Goal: Information Seeking & Learning: Learn about a topic

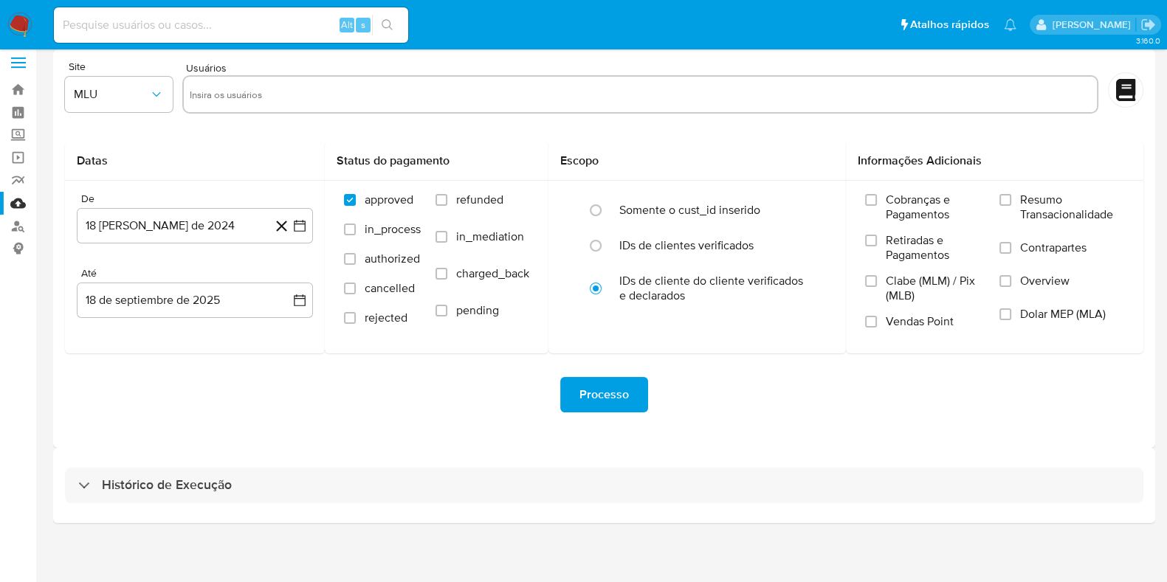
scroll to position [13, 0]
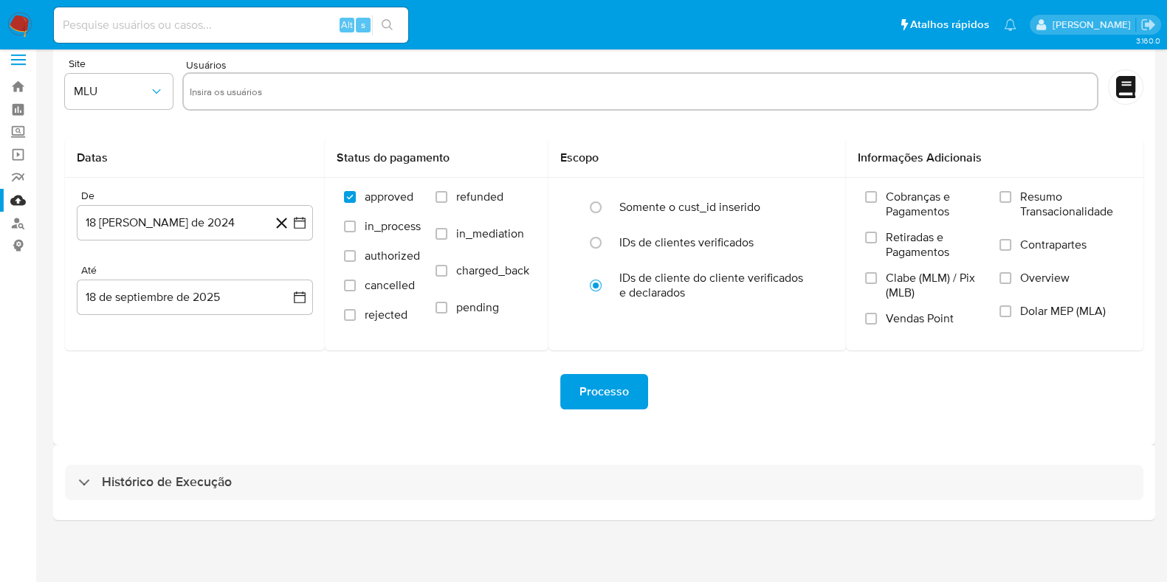
click at [18, 21] on img at bounding box center [19, 25] width 25 height 25
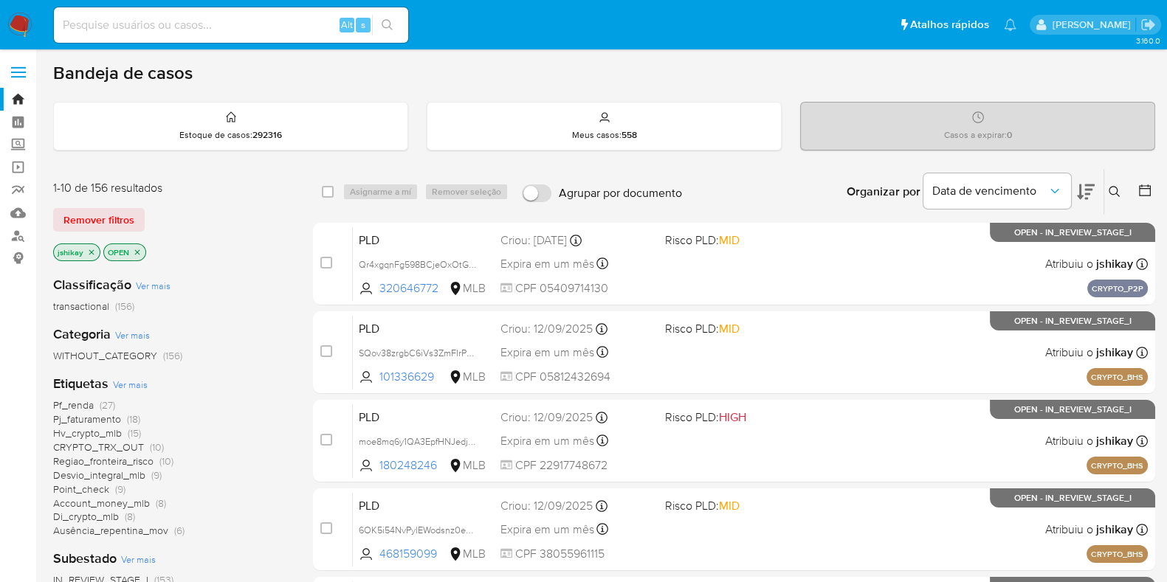
click at [1151, 179] on div at bounding box center [1142, 192] width 27 height 46
click at [1146, 189] on icon at bounding box center [1145, 190] width 15 height 15
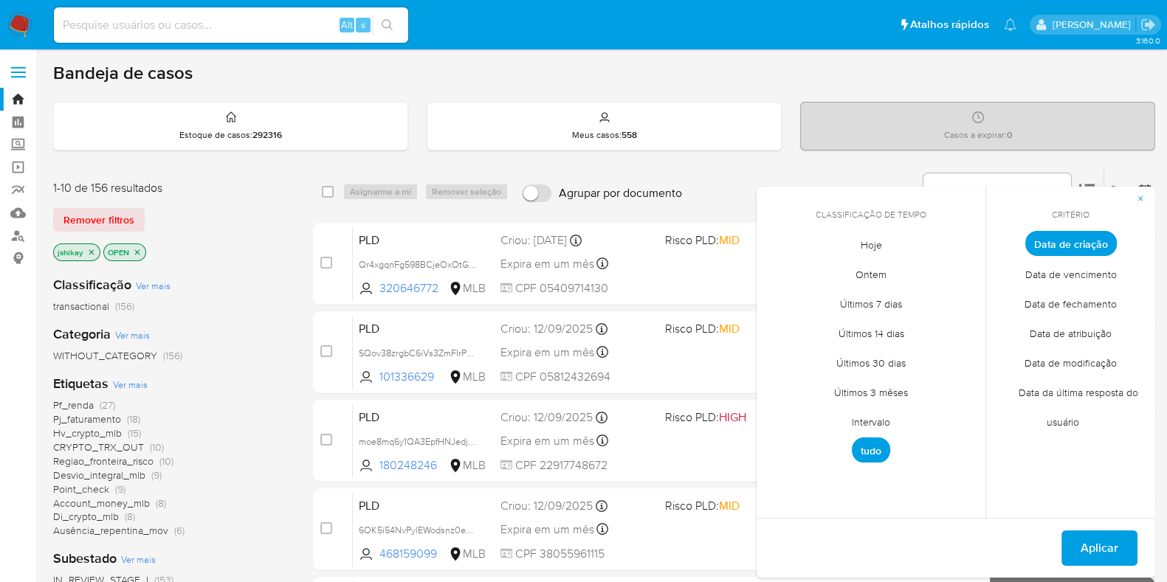
click at [879, 421] on span "Intervalo" at bounding box center [870, 422] width 69 height 30
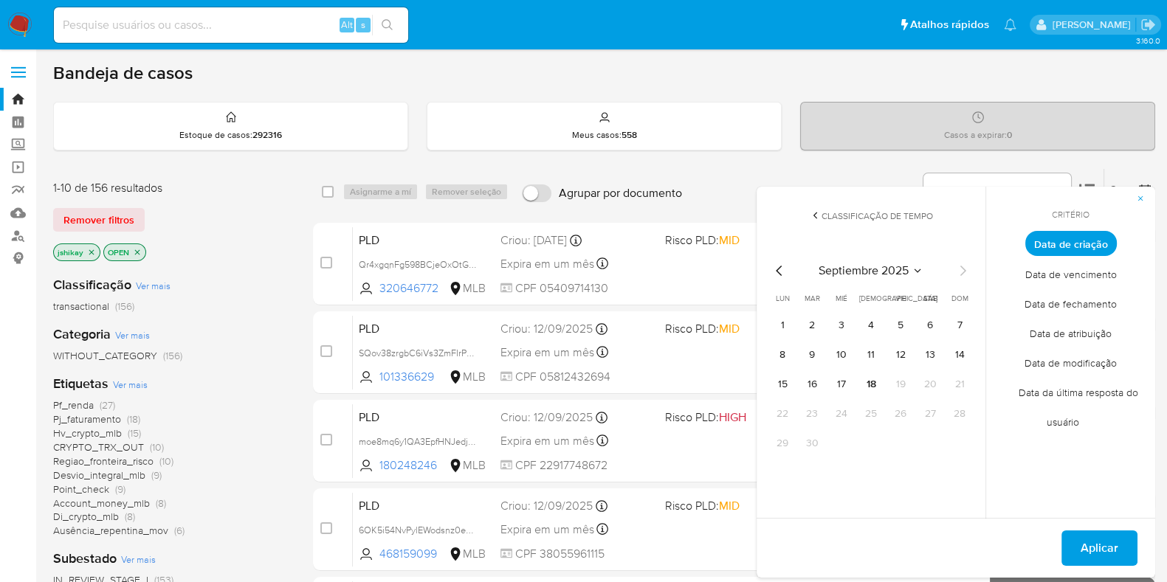
click at [777, 269] on icon "Mes anterior" at bounding box center [779, 271] width 6 height 10
click at [894, 322] on button "1" at bounding box center [901, 326] width 24 height 24
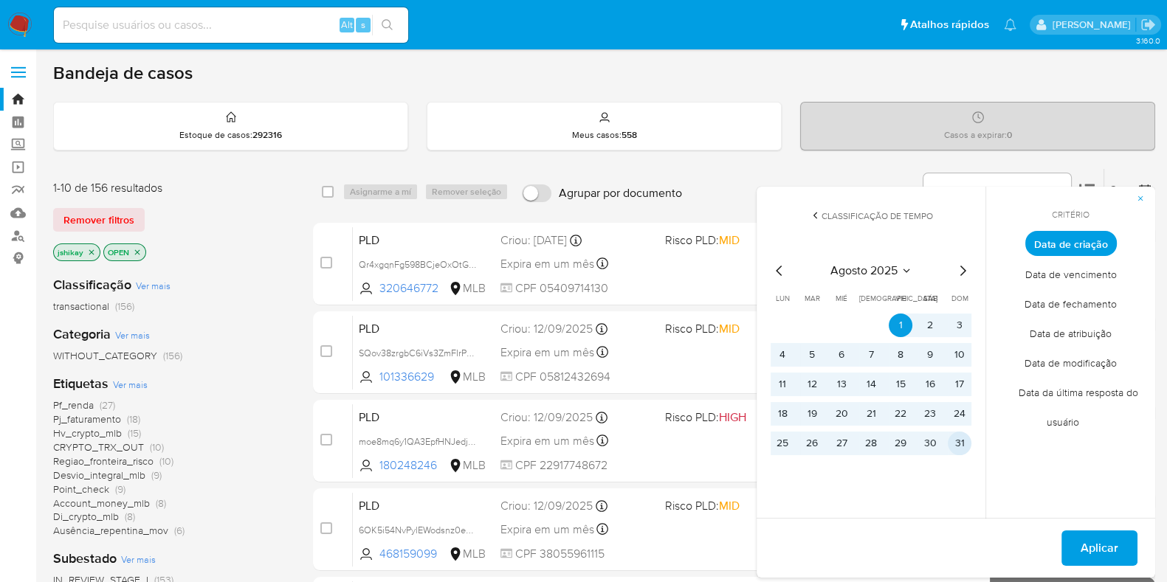
click at [960, 444] on button "31" at bounding box center [960, 444] width 24 height 24
click at [1082, 548] on span "Aplicar" at bounding box center [1100, 548] width 38 height 32
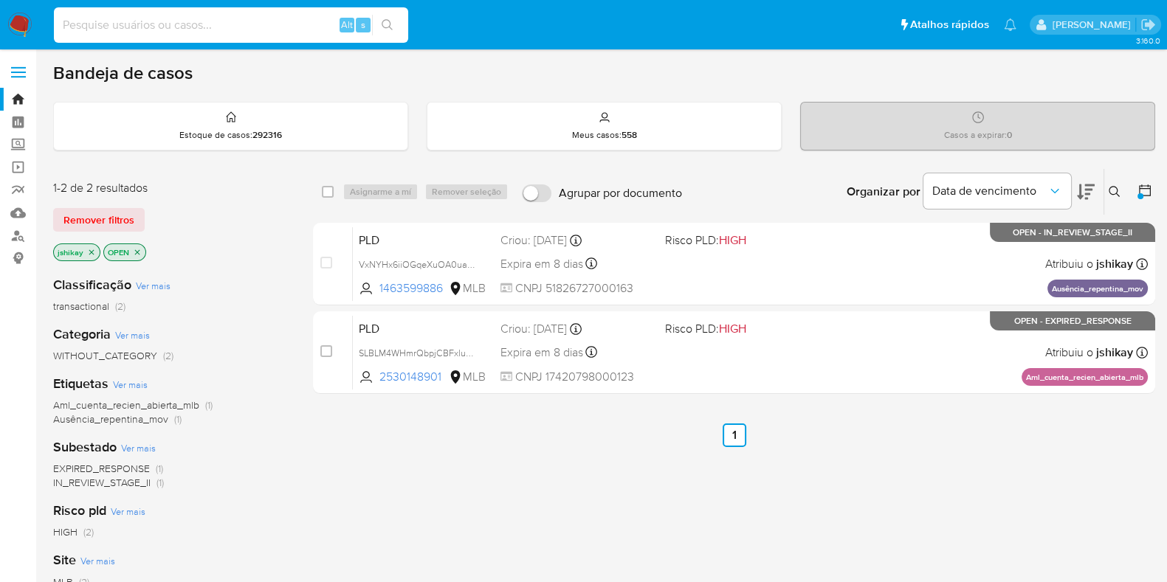
click at [227, 16] on input at bounding box center [231, 25] width 354 height 19
paste input "26091630"
type input "26091630"
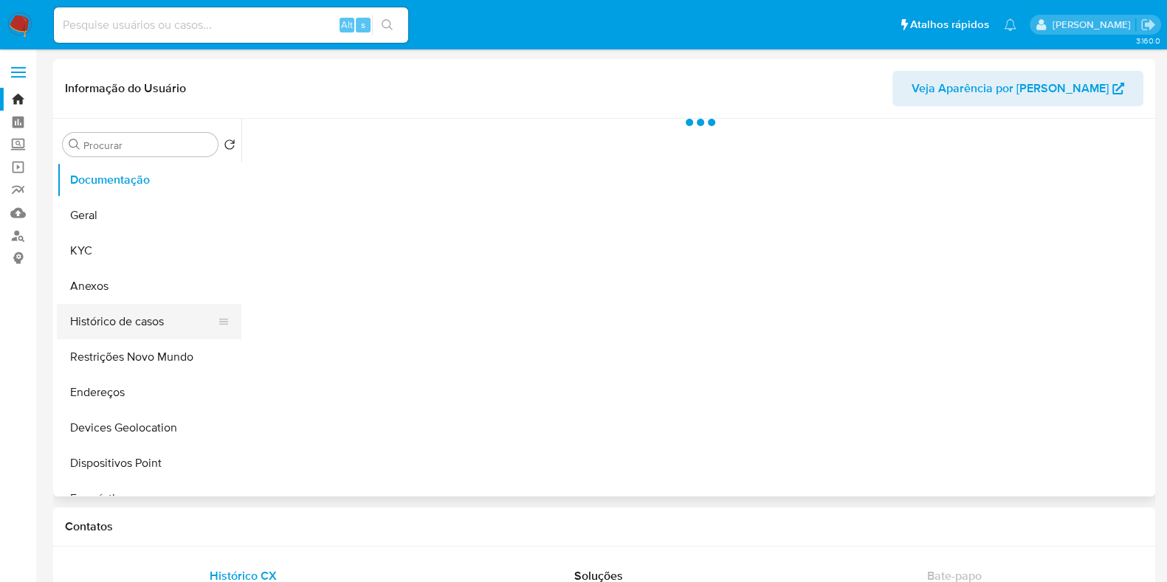
select select "10"
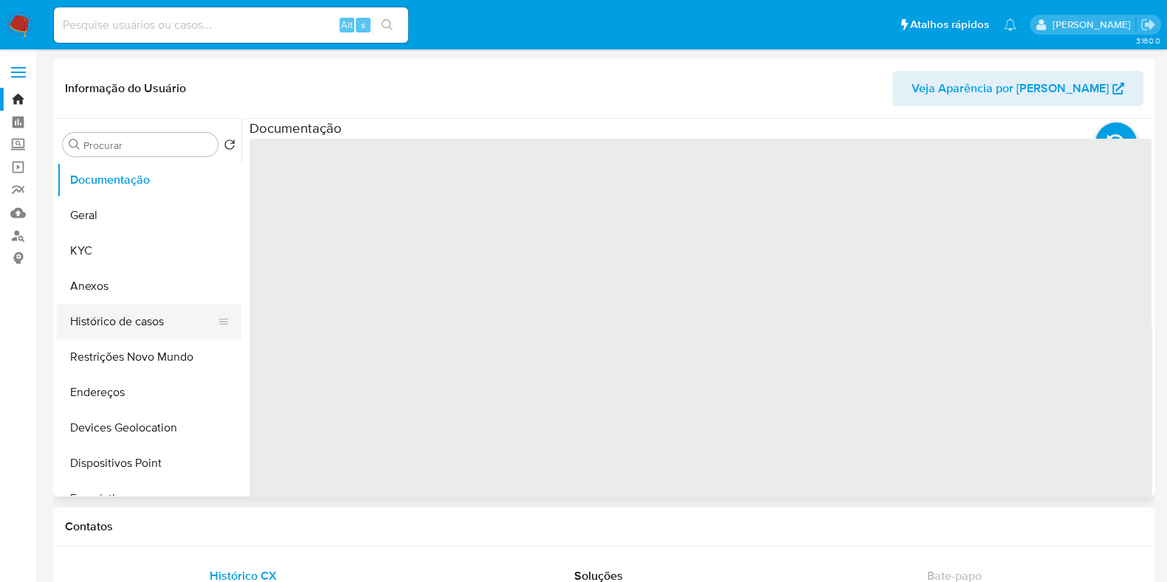
click at [92, 320] on button "Histórico de casos" at bounding box center [143, 321] width 173 height 35
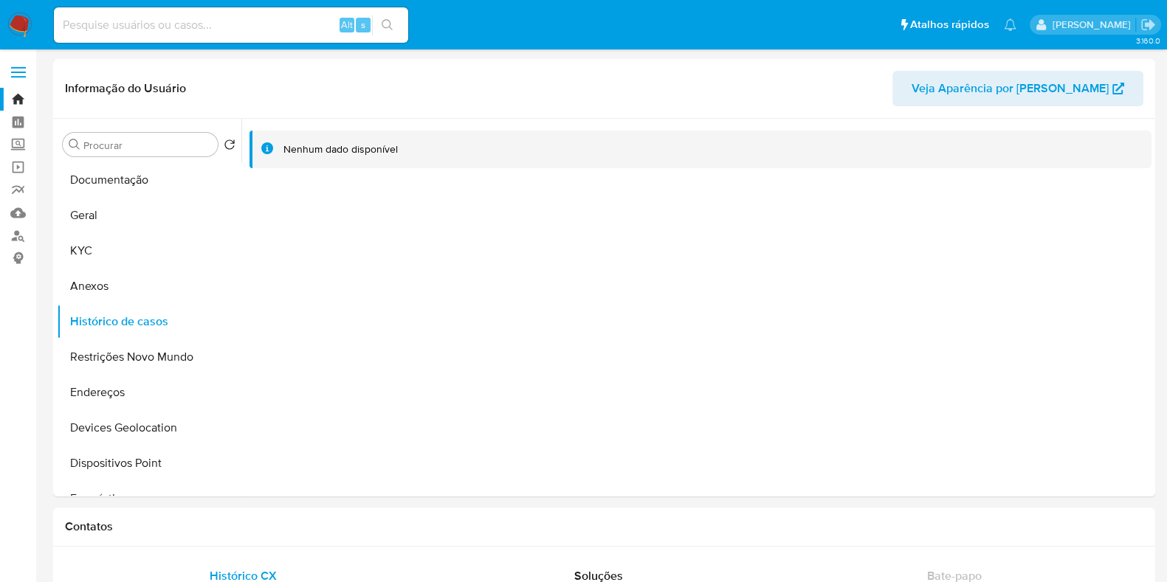
click at [190, 36] on div "Alt s" at bounding box center [231, 24] width 354 height 35
paste input "179219240"
click at [190, 24] on input "179219240" at bounding box center [231, 25] width 354 height 19
type input "179219240"
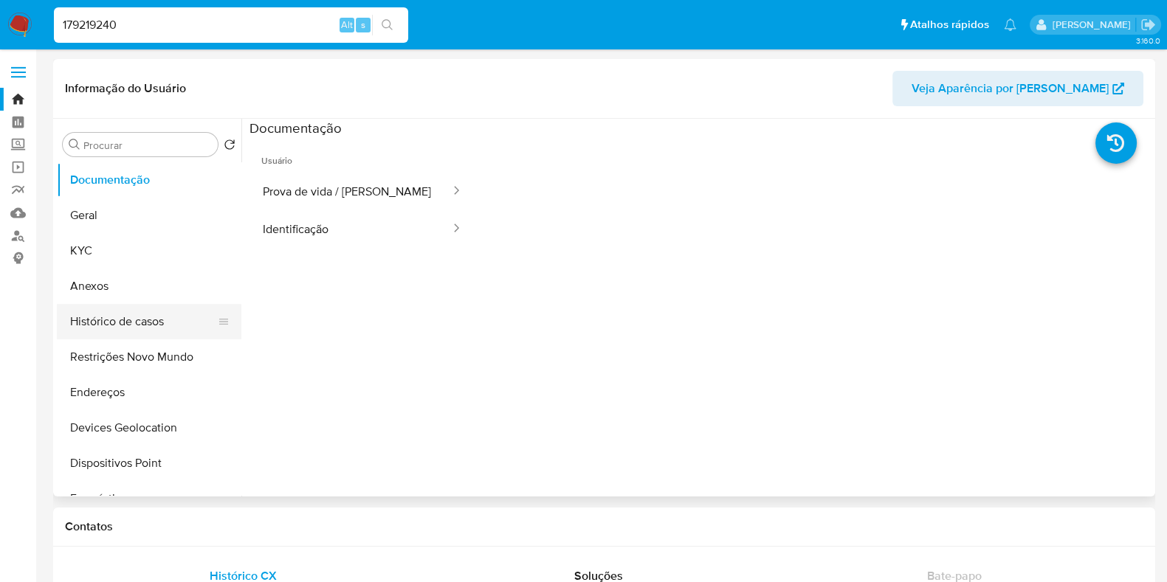
select select "10"
click at [126, 328] on button "Histórico de casos" at bounding box center [143, 321] width 173 height 35
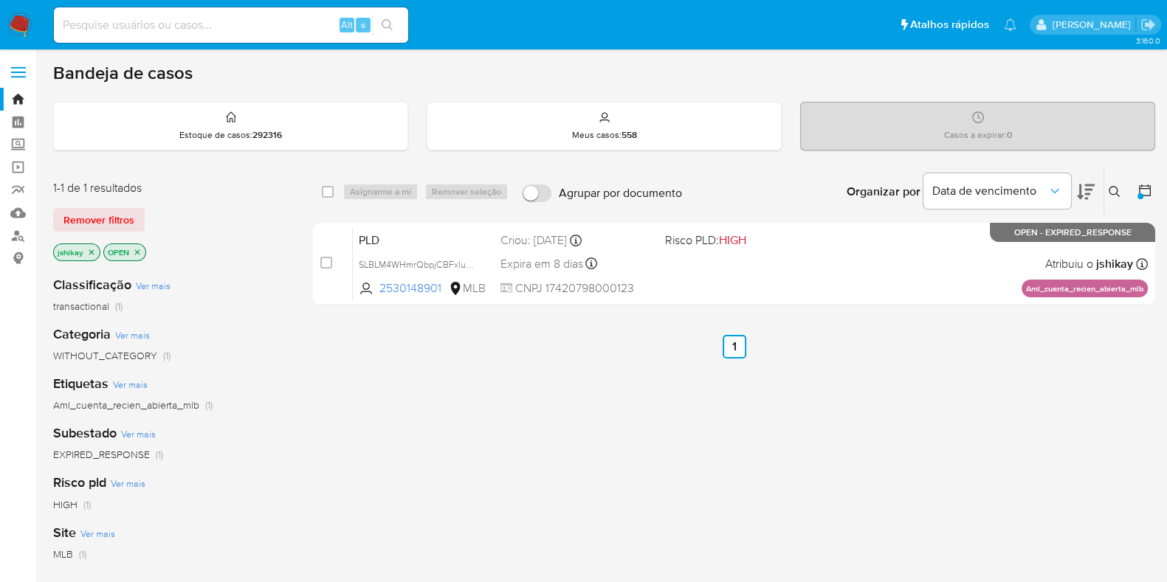
scroll to position [92, 0]
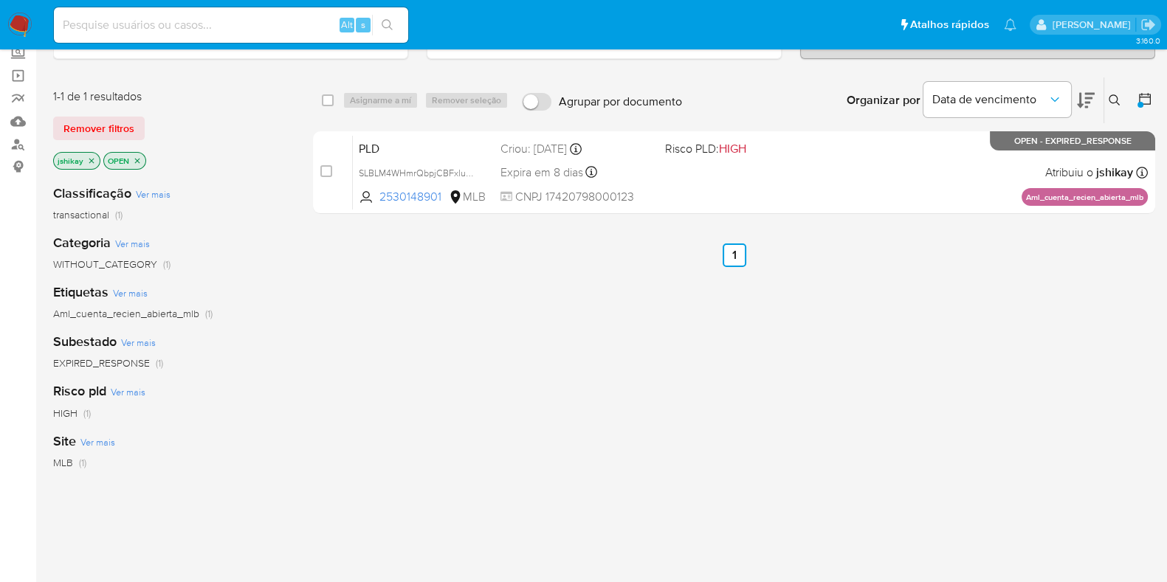
click at [92, 159] on icon "close-filter" at bounding box center [91, 161] width 9 height 9
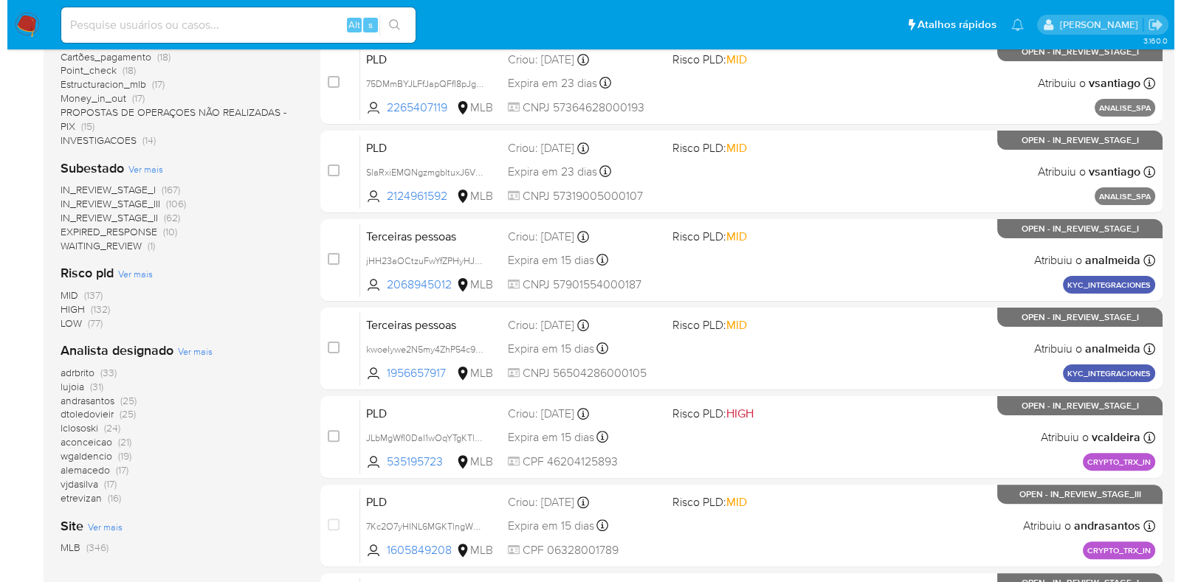
scroll to position [461, 0]
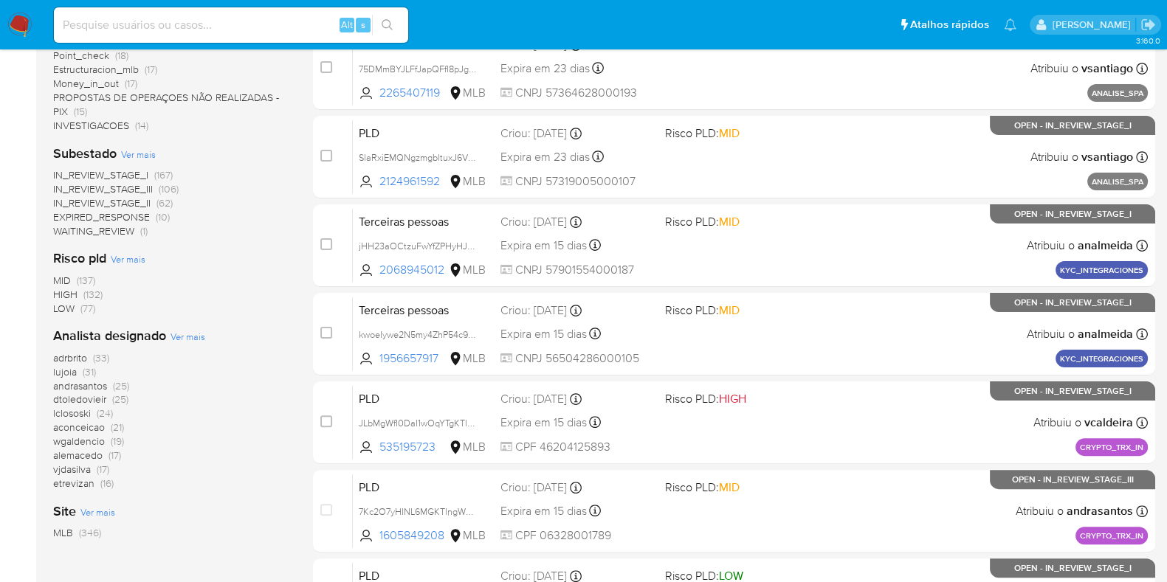
click at [190, 337] on span "Ver mais" at bounding box center [188, 336] width 35 height 13
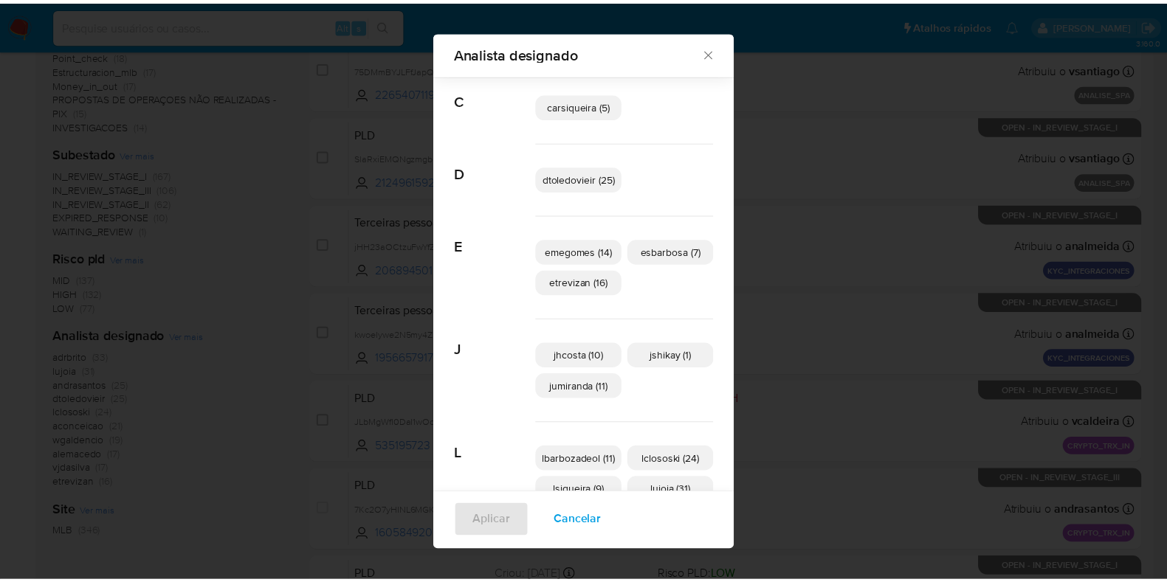
scroll to position [0, 0]
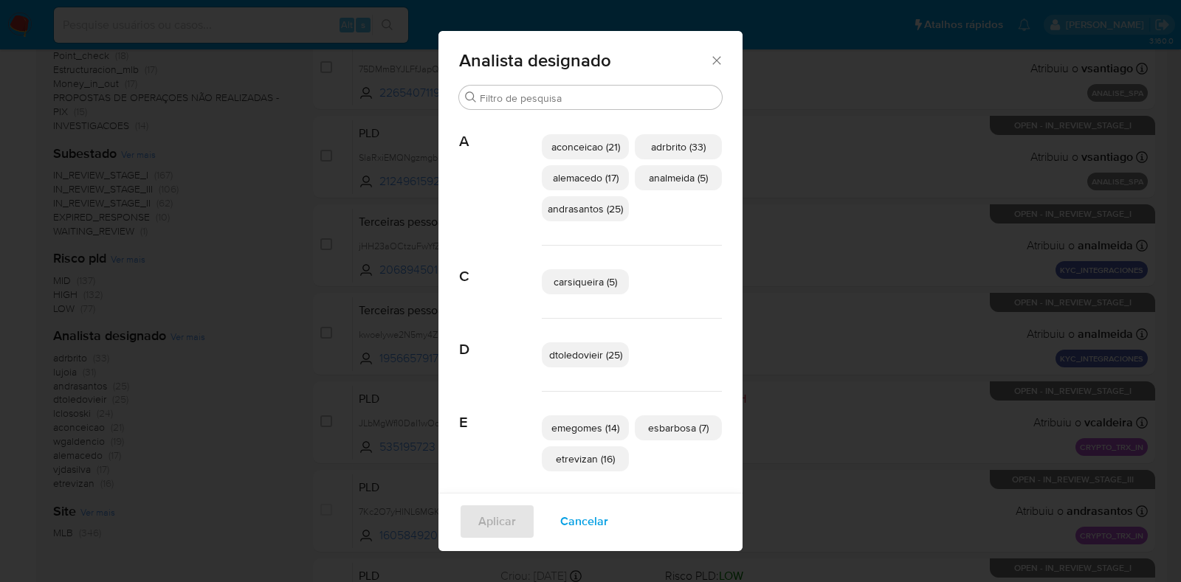
click at [860, 310] on div "Analista designado Buscar A aconceicao (21) adrbrito (33) alemacedo (17) analme…" at bounding box center [590, 291] width 1181 height 582
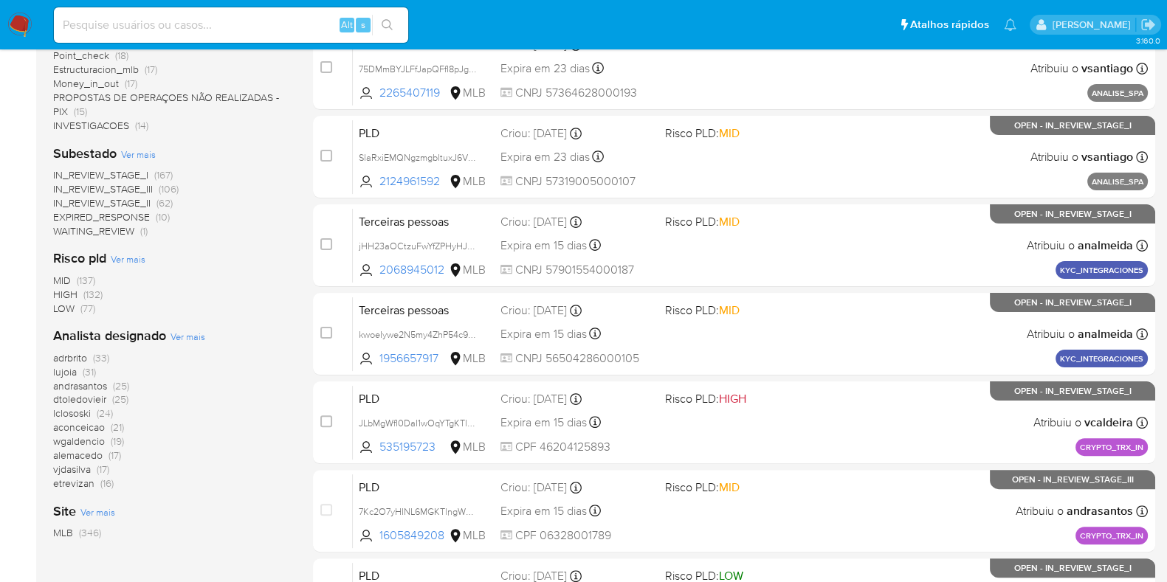
scroll to position [92, 0]
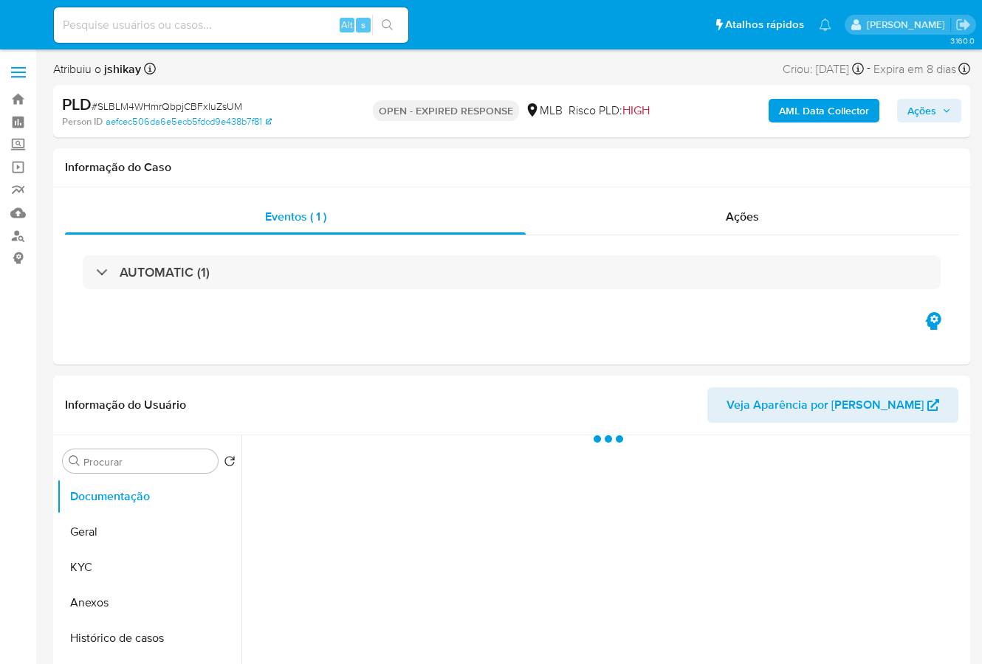
select select "10"
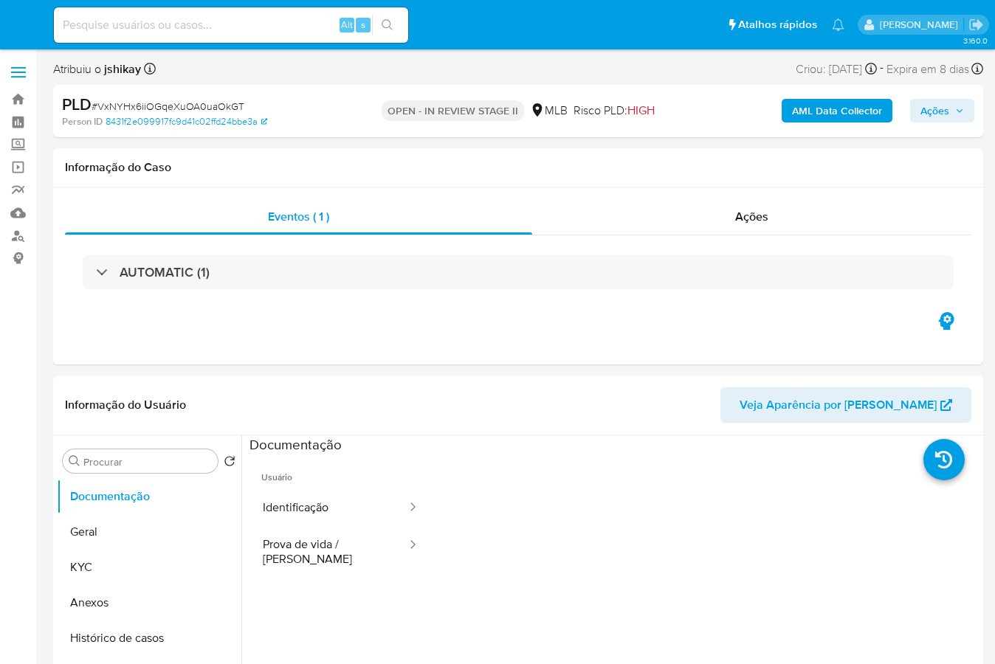
select select "10"
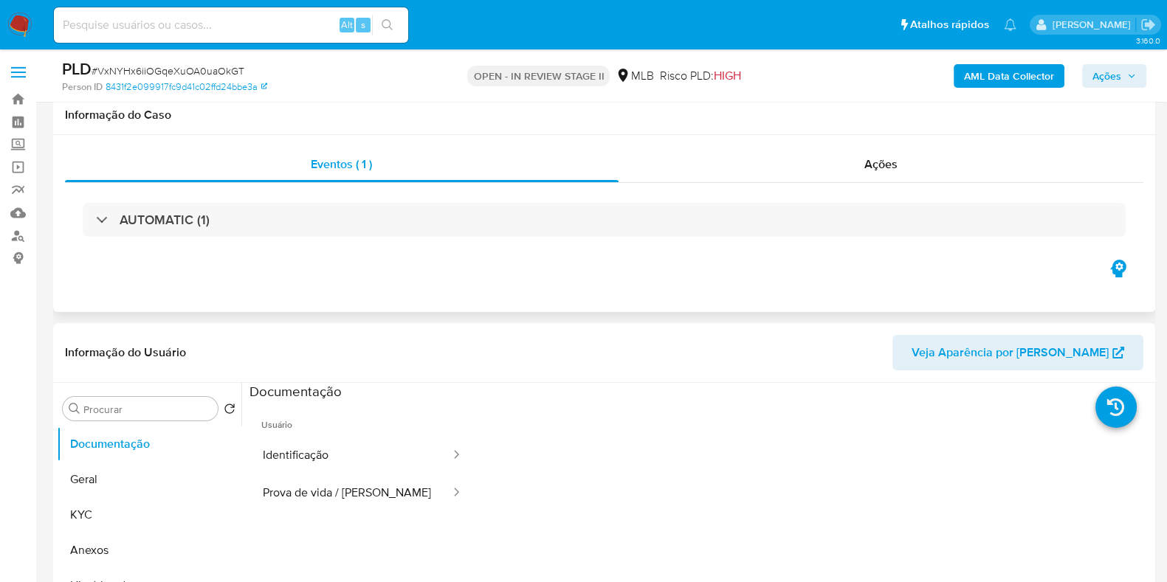
scroll to position [184, 0]
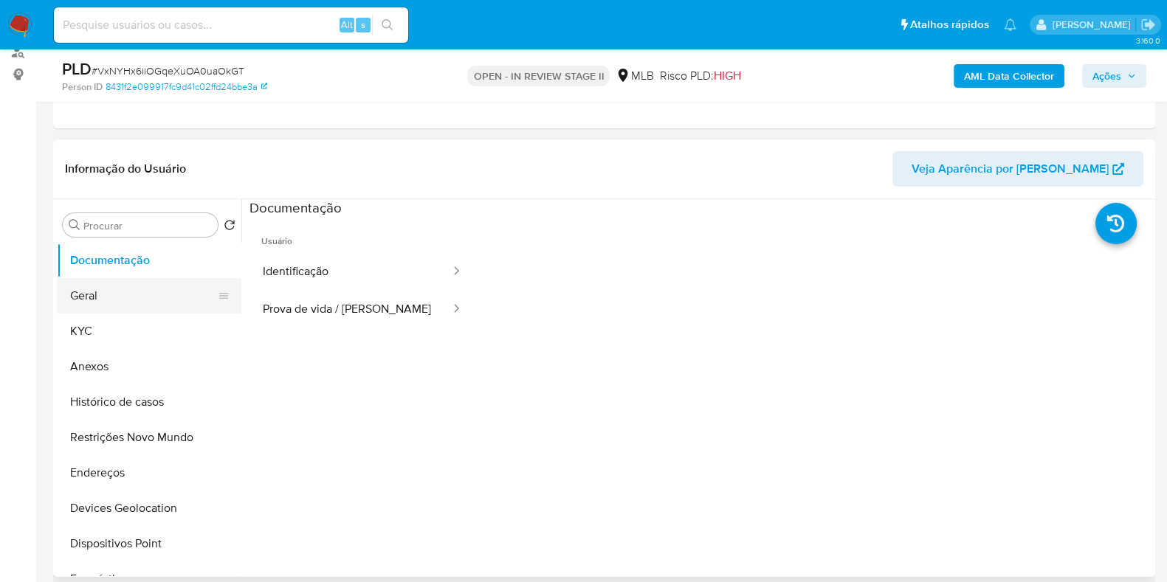
click at [133, 294] on button "Geral" at bounding box center [143, 295] width 173 height 35
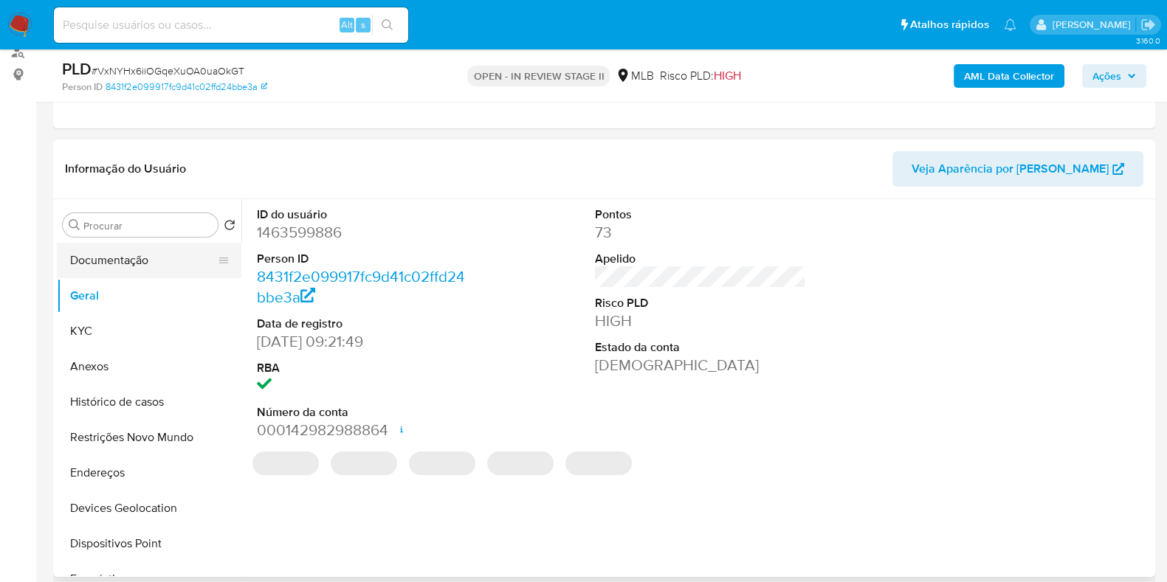
click at [140, 260] on button "Documentação" at bounding box center [143, 260] width 173 height 35
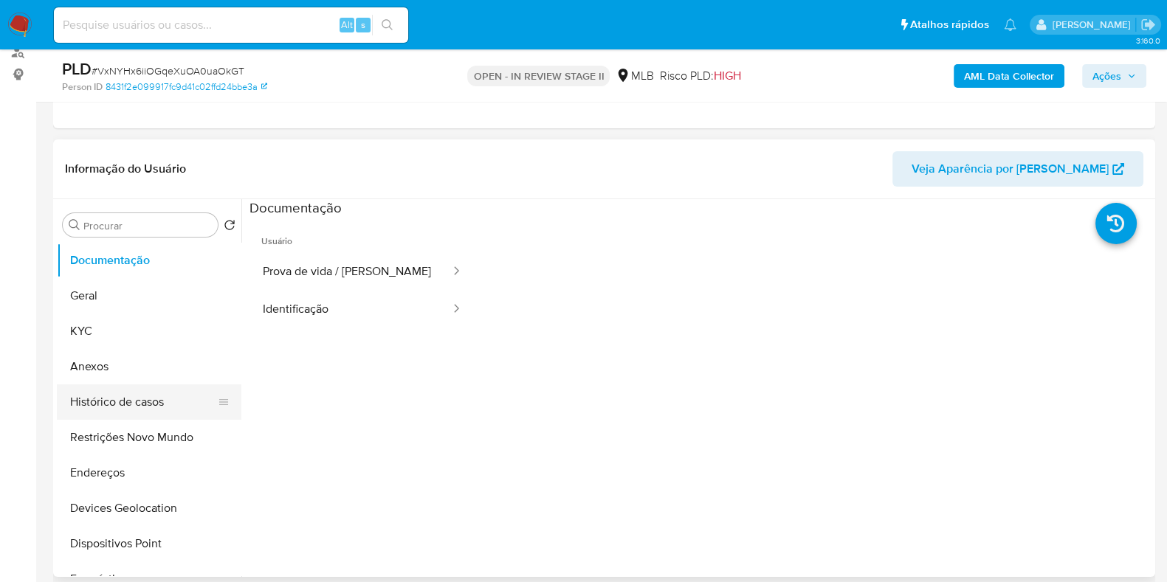
click at [136, 403] on button "Histórico de casos" at bounding box center [143, 402] width 173 height 35
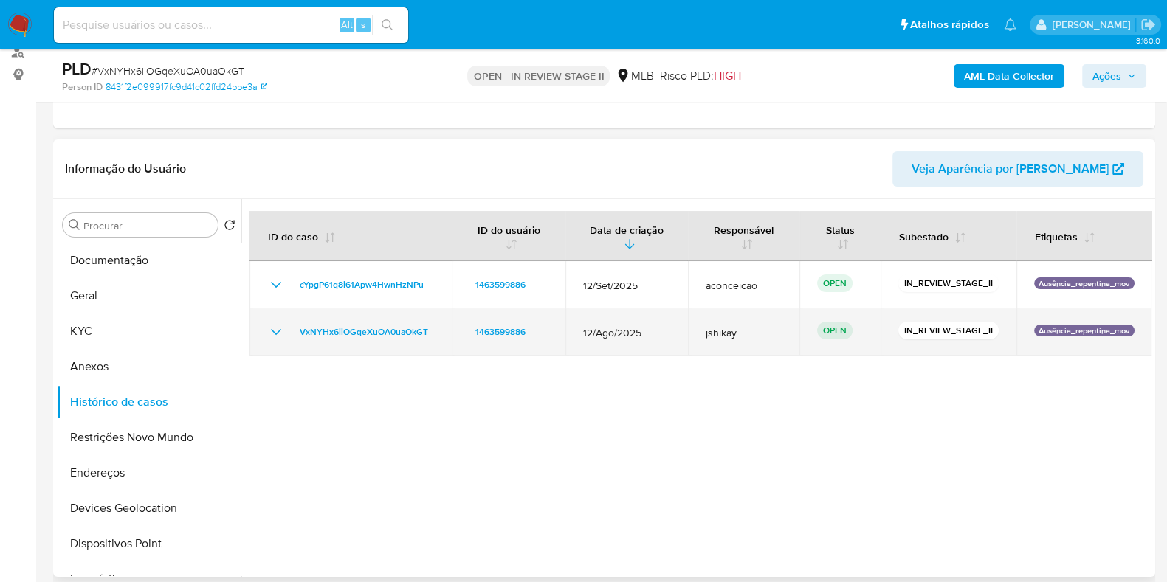
click at [269, 326] on icon "Mostrar/Ocultar" at bounding box center [276, 332] width 18 height 18
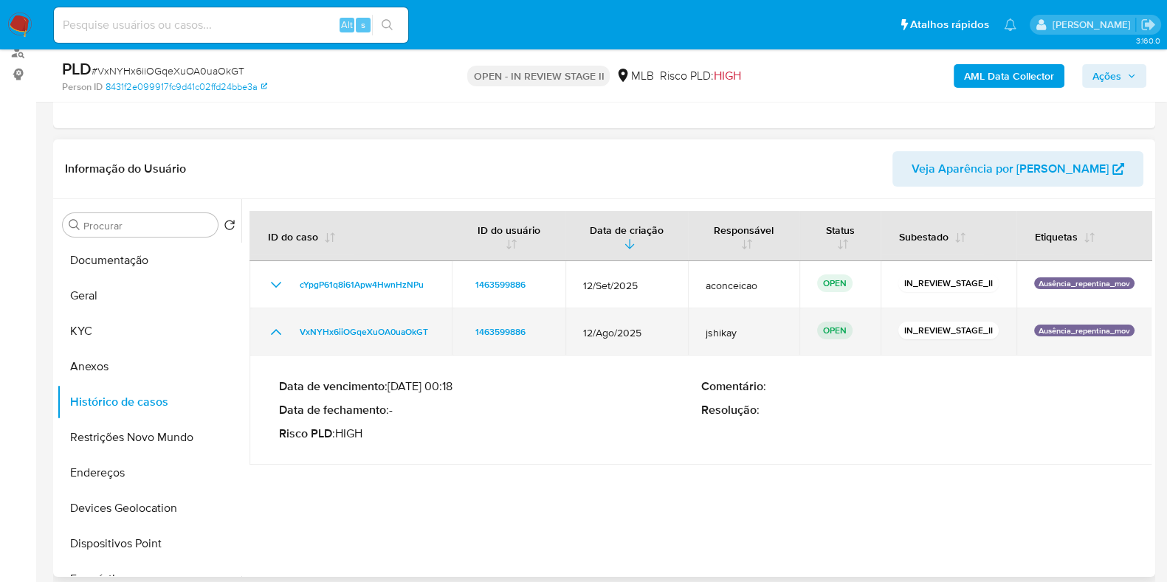
click at [269, 326] on icon "Mostrar/Ocultar" at bounding box center [276, 332] width 18 height 18
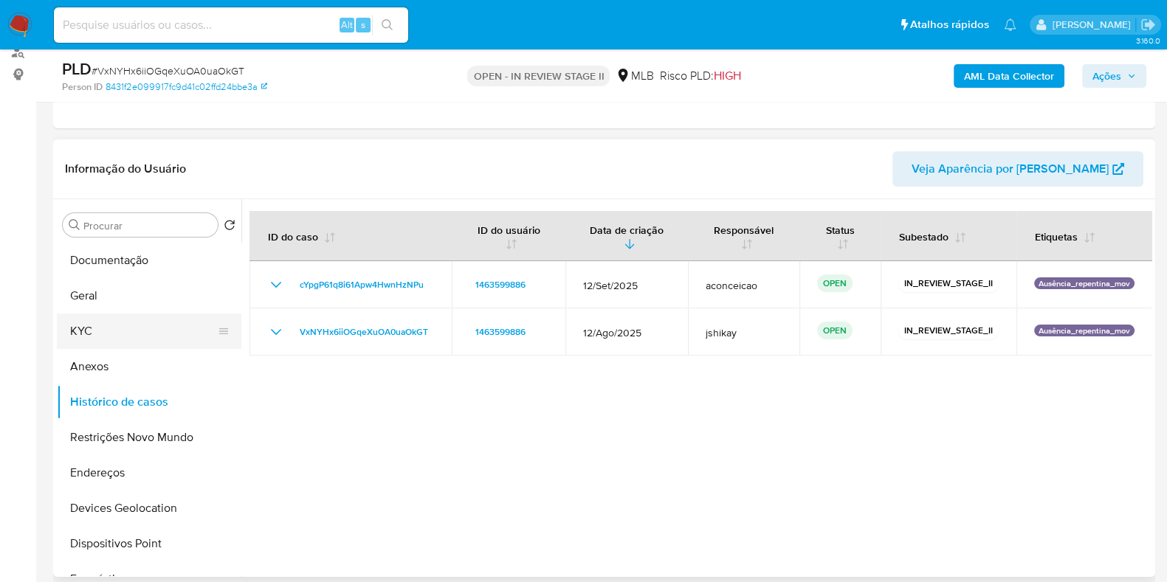
drag, startPoint x: 70, startPoint y: 331, endPoint x: 78, endPoint y: 323, distance: 11.0
click at [70, 331] on button "KYC" at bounding box center [143, 331] width 173 height 35
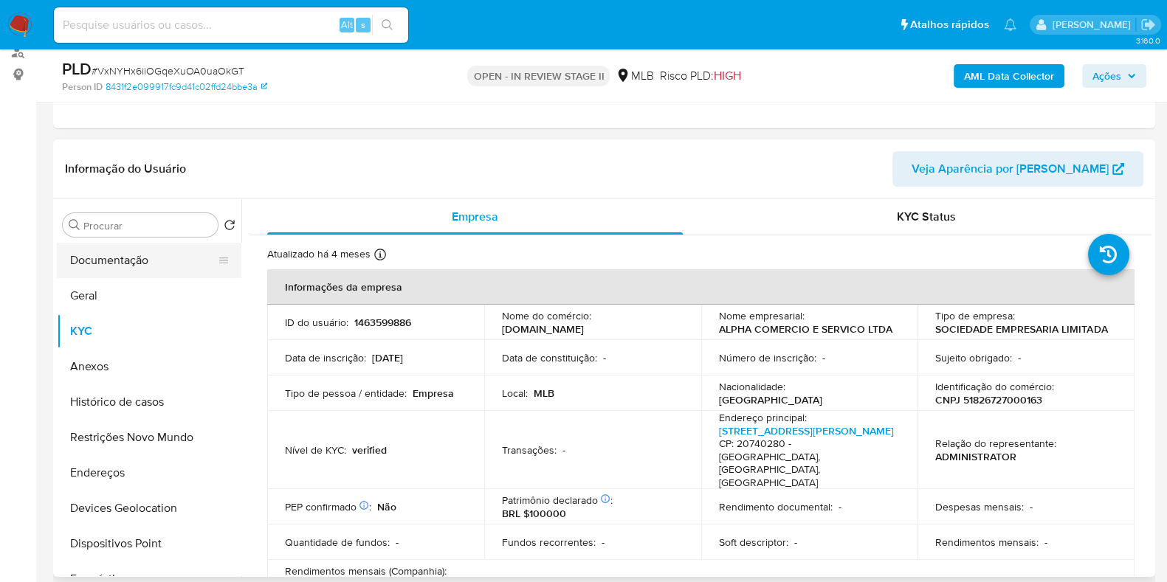
click at [114, 260] on button "Documentação" at bounding box center [143, 260] width 173 height 35
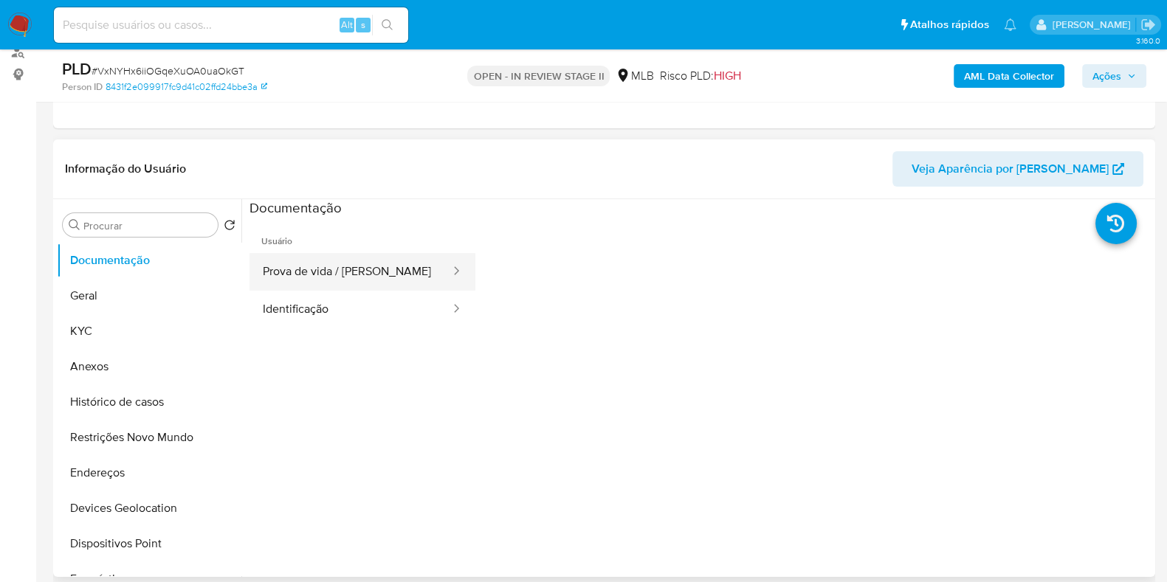
click at [382, 278] on button "Prova de vida / Selfie" at bounding box center [351, 272] width 202 height 38
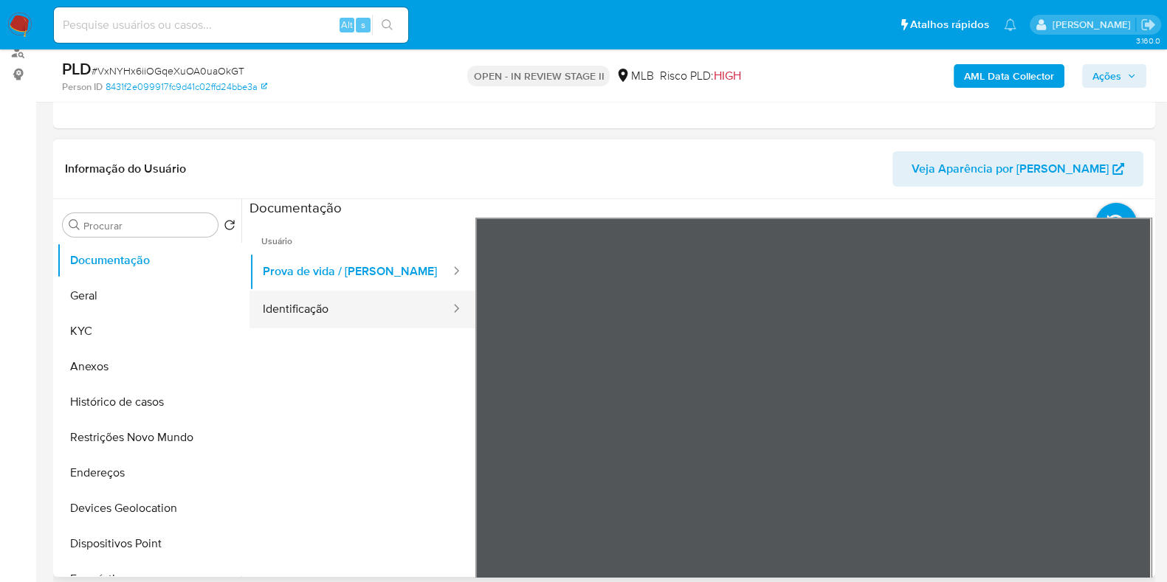
click at [378, 306] on button "Identificação" at bounding box center [351, 310] width 202 height 38
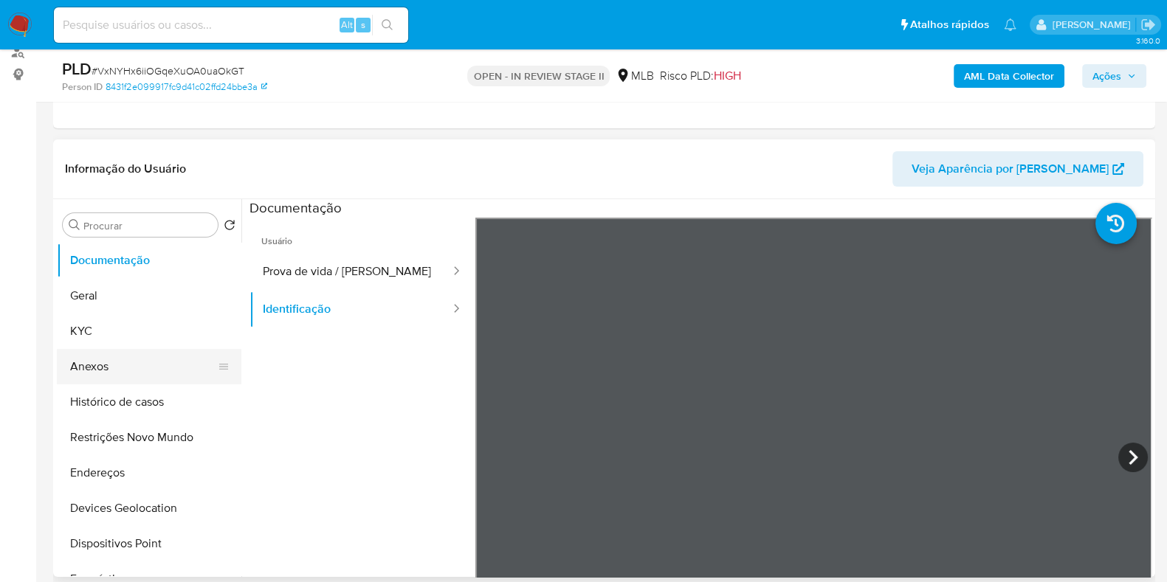
scroll to position [92, 0]
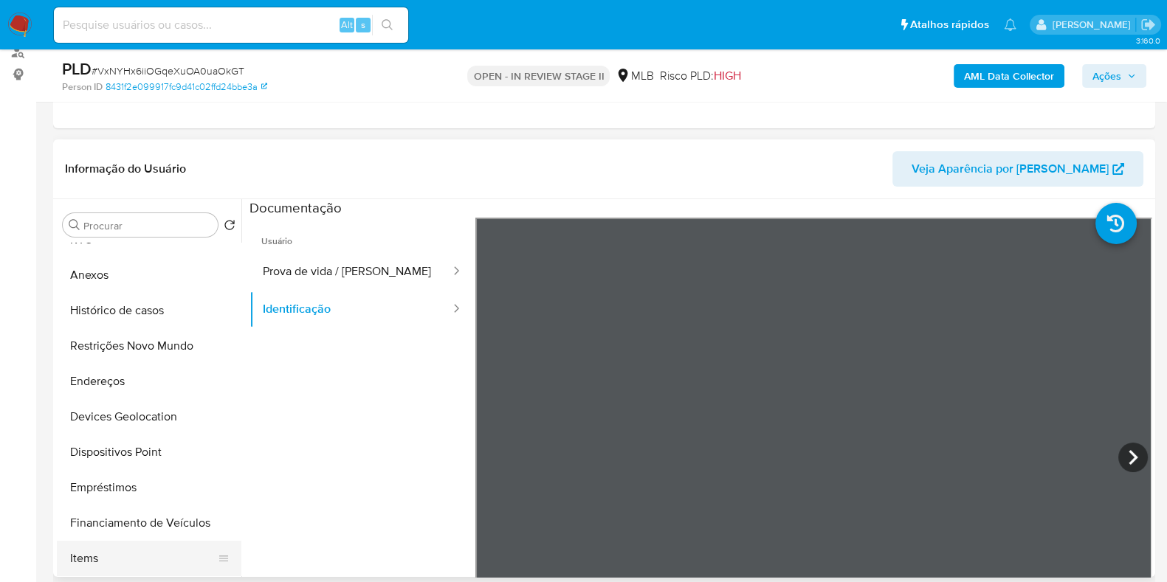
click at [114, 551] on button "Items" at bounding box center [143, 558] width 173 height 35
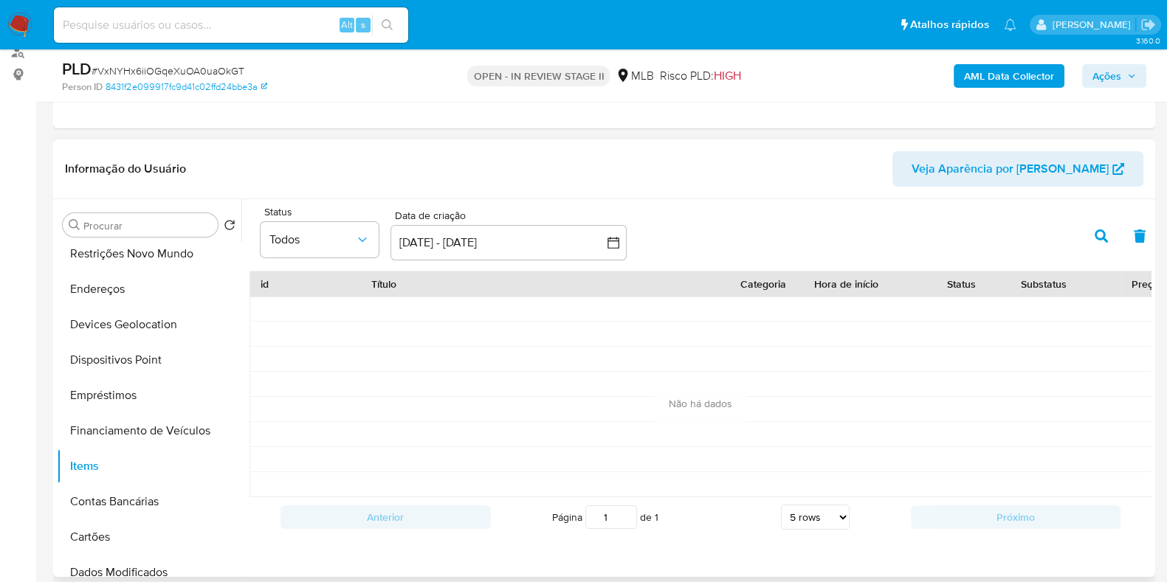
scroll to position [277, 0]
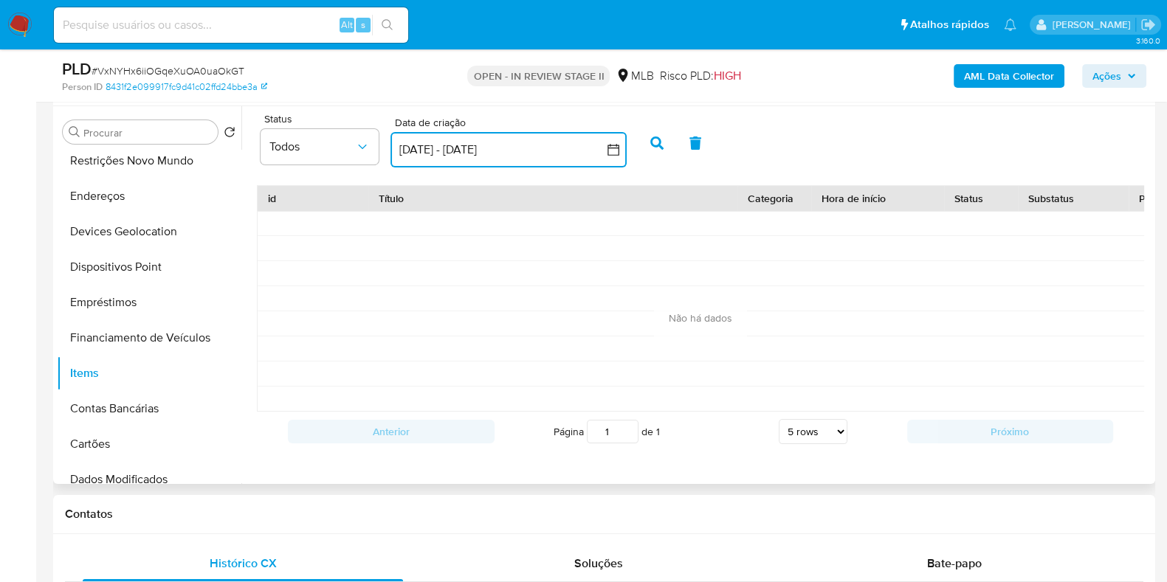
click at [616, 148] on icon "button" at bounding box center [613, 149] width 15 height 15
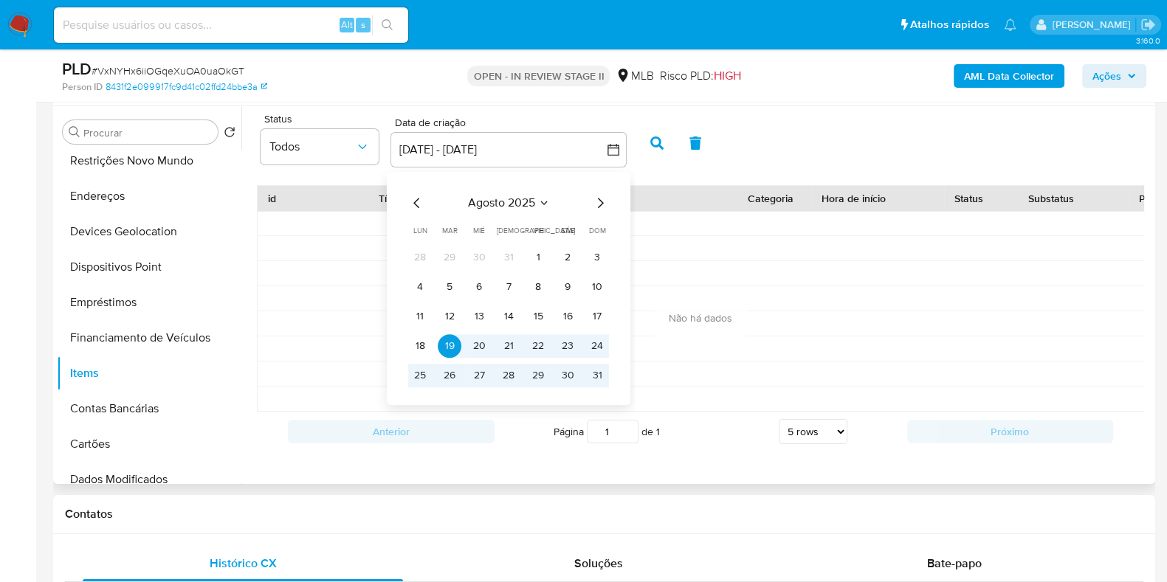
click at [416, 201] on icon "Mes anterior" at bounding box center [417, 203] width 18 height 18
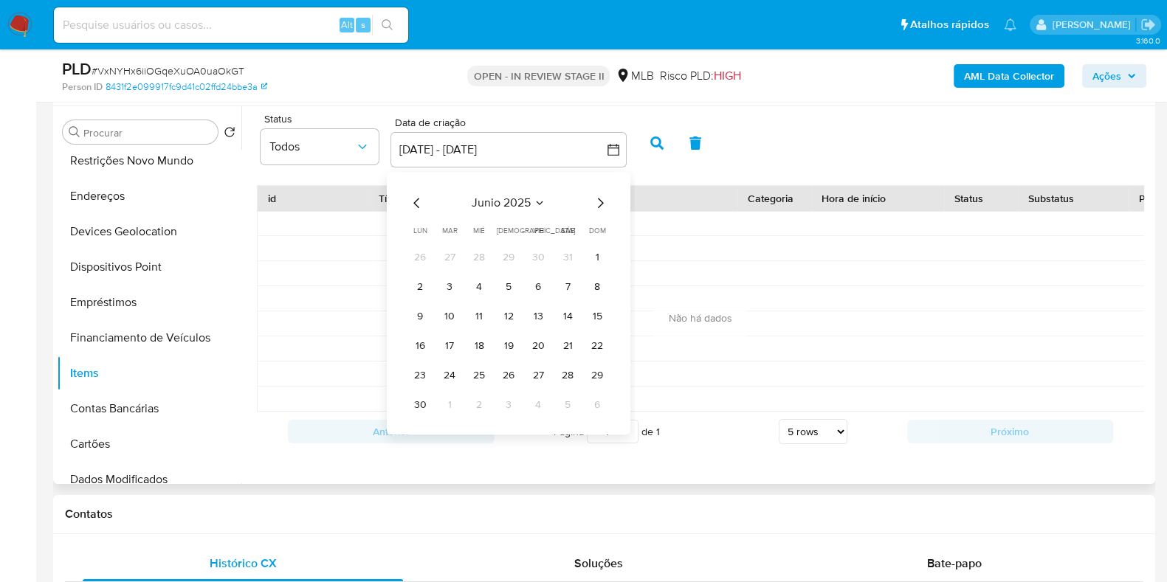
click at [416, 201] on icon "Mes anterior" at bounding box center [417, 203] width 18 height 18
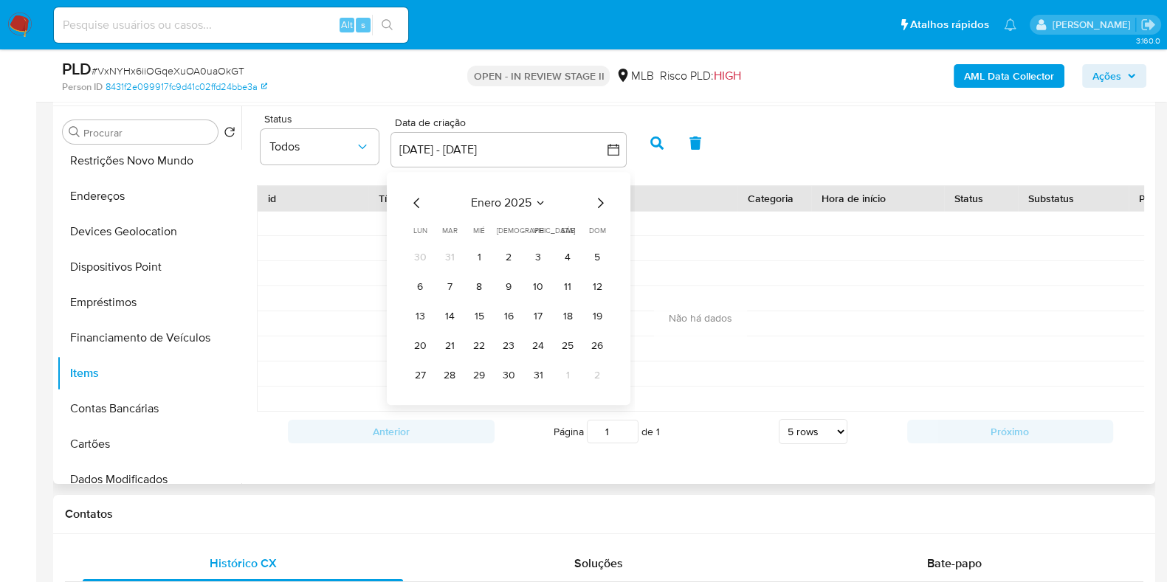
click at [416, 201] on icon "Mes anterior" at bounding box center [417, 203] width 18 height 18
click at [598, 249] on button "1" at bounding box center [597, 258] width 24 height 24
click at [599, 203] on icon "Mes siguiente" at bounding box center [600, 203] width 18 height 18
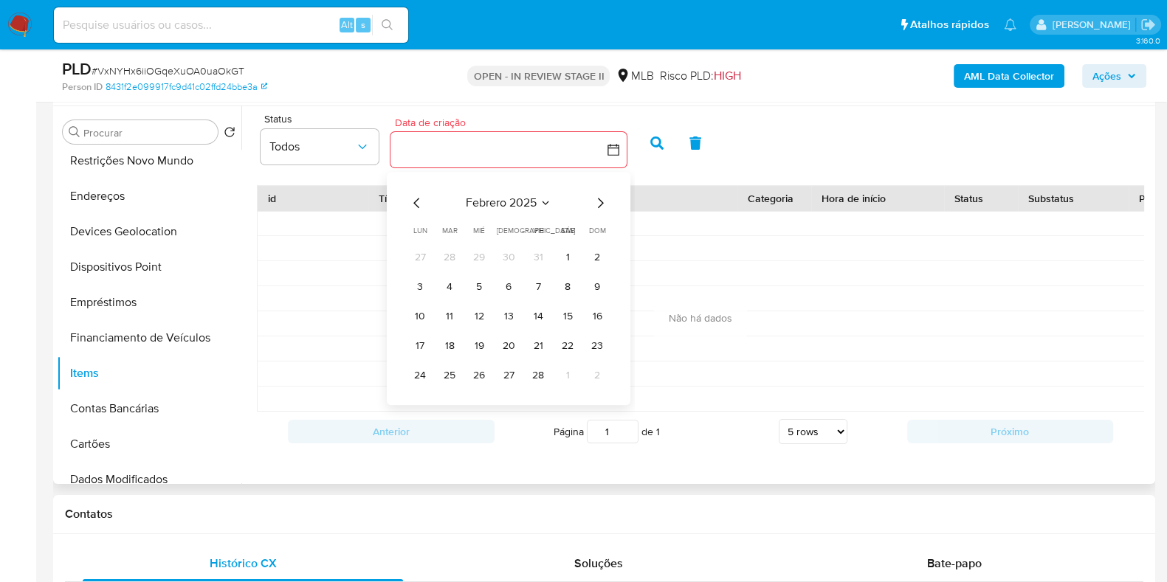
click at [599, 203] on icon "Mes siguiente" at bounding box center [600, 203] width 18 height 18
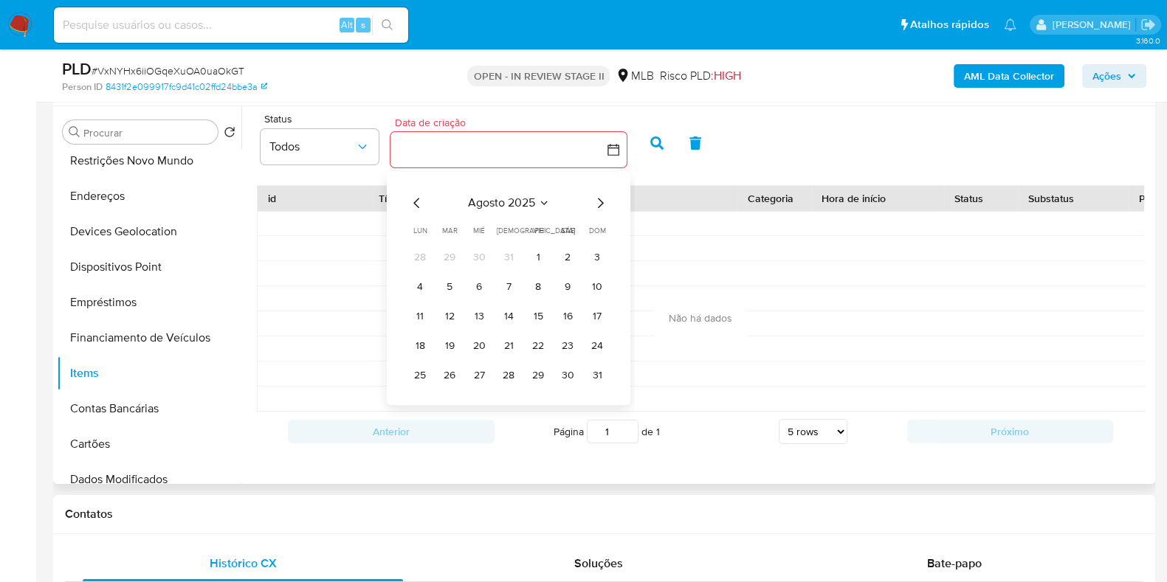
click at [599, 203] on icon "Mes siguiente" at bounding box center [600, 203] width 18 height 18
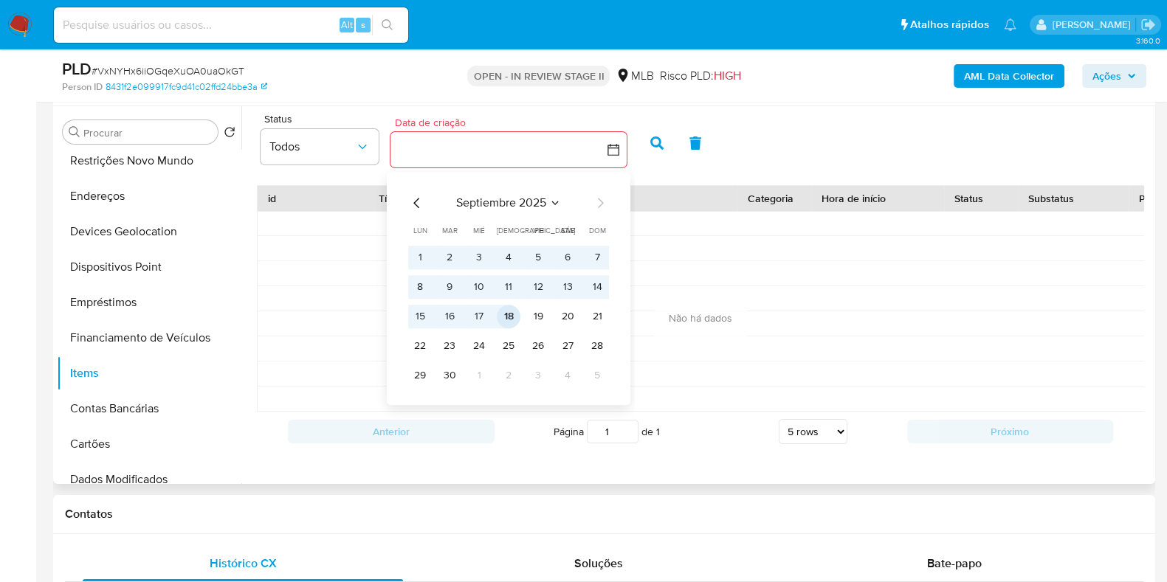
click at [512, 308] on button "18" at bounding box center [509, 317] width 24 height 24
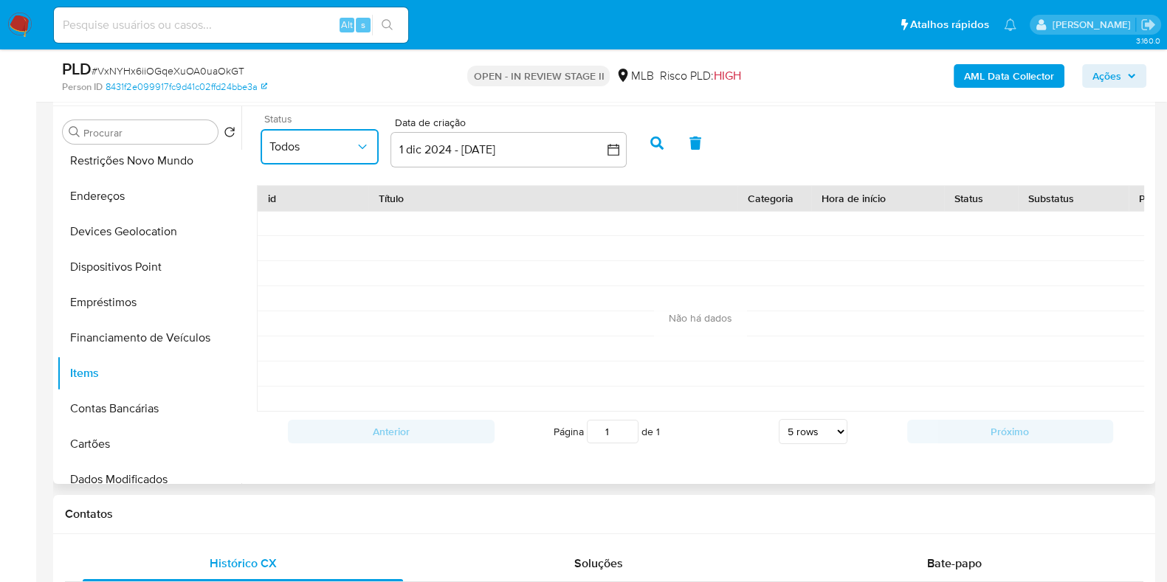
click at [292, 142] on span "Todos" at bounding box center [312, 147] width 86 height 15
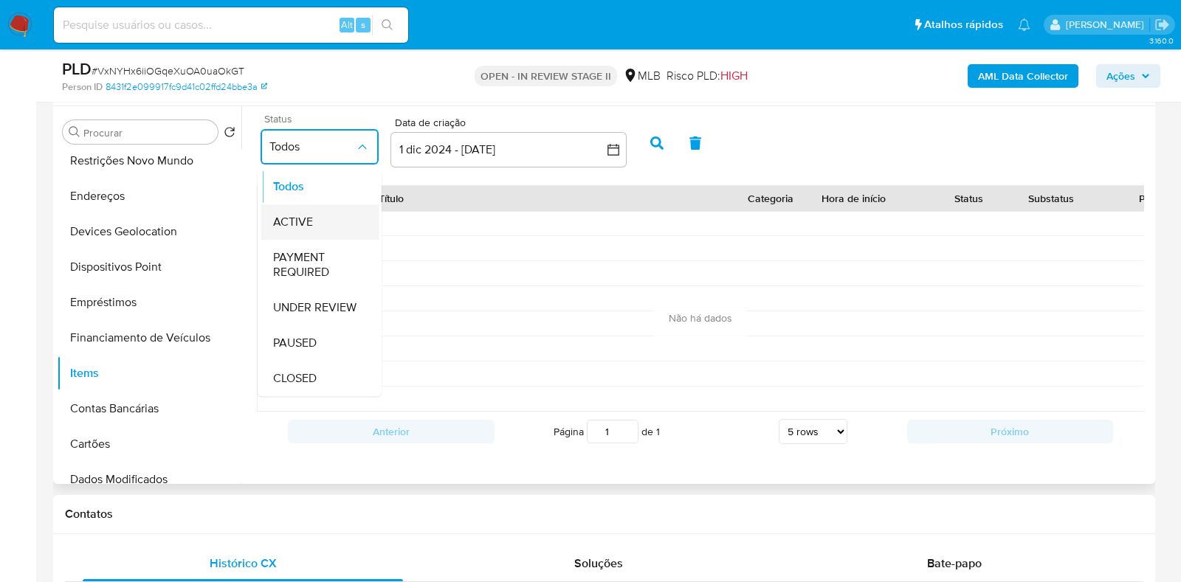
click at [306, 218] on span "ACTIVE" at bounding box center [293, 222] width 40 height 15
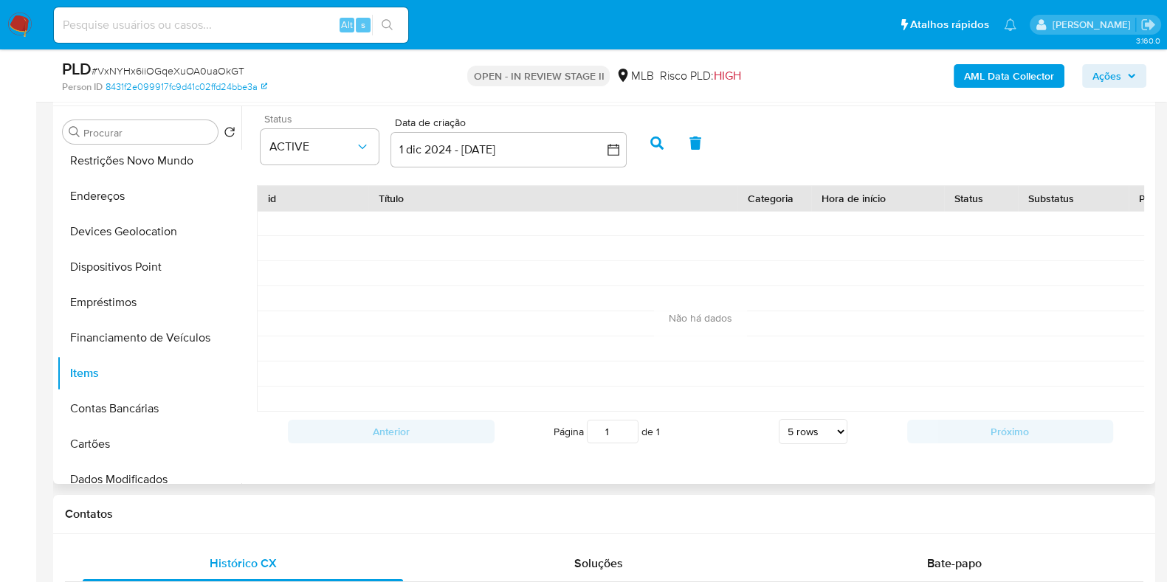
click at [656, 139] on icon "button" at bounding box center [656, 143] width 13 height 13
click at [656, 145] on icon "button" at bounding box center [656, 143] width 13 height 13
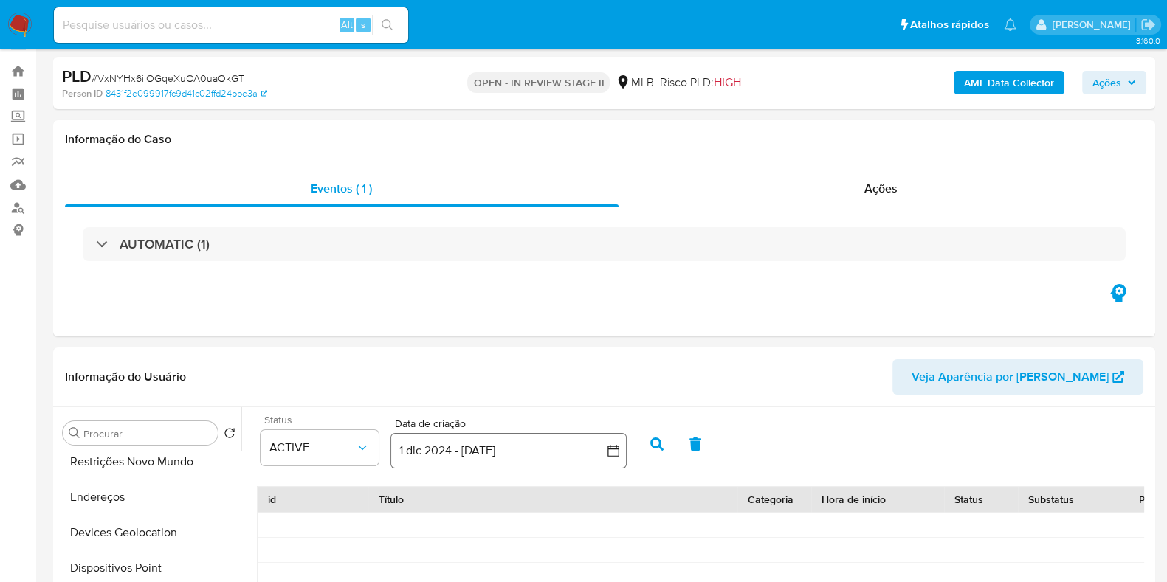
scroll to position [0, 0]
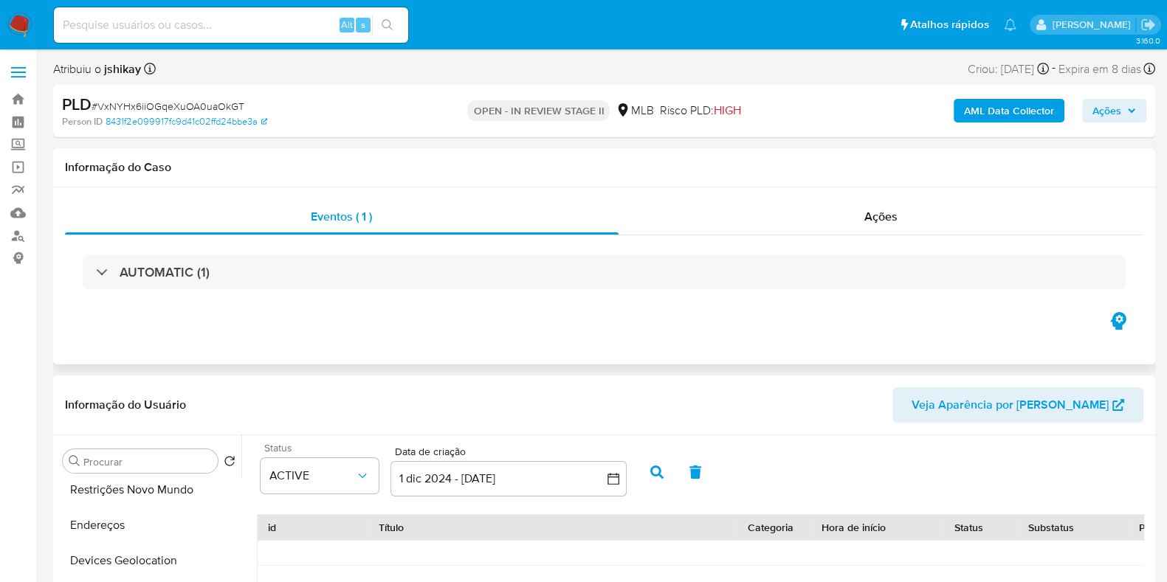
click at [193, 290] on div "AUTOMATIC (1)" at bounding box center [604, 272] width 1079 height 74
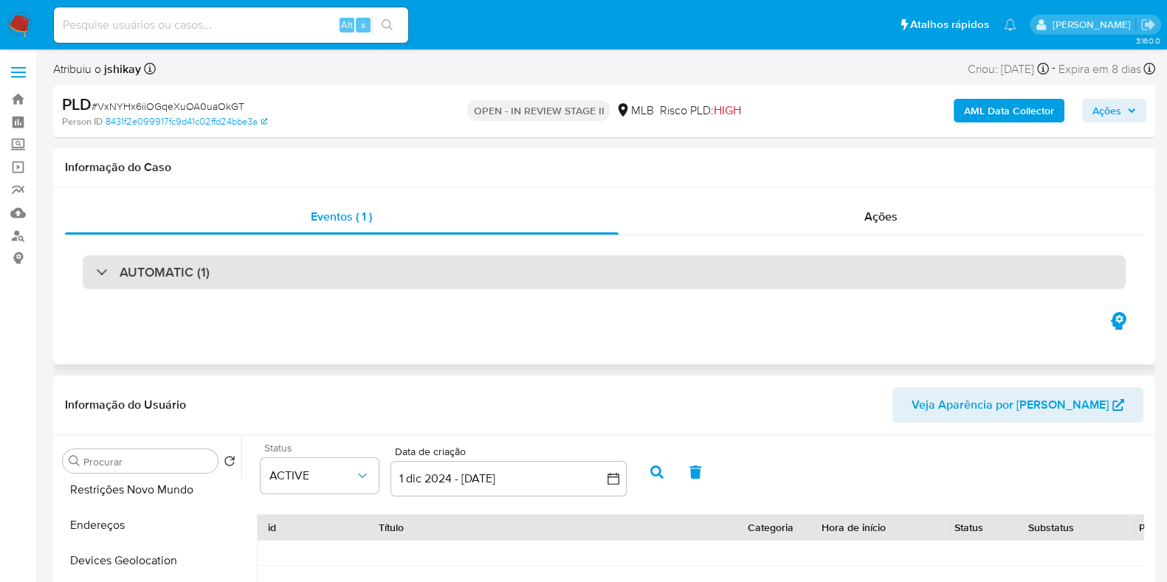
click at [193, 275] on h3 "AUTOMATIC (1)" at bounding box center [165, 272] width 90 height 16
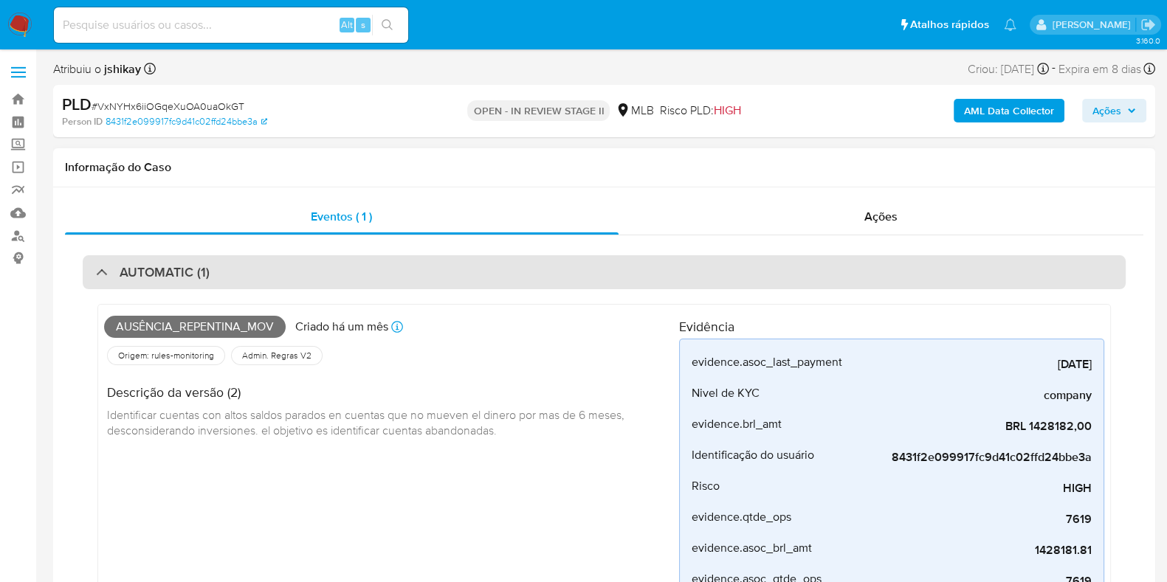
click at [193, 275] on h3 "AUTOMATIC (1)" at bounding box center [165, 272] width 90 height 16
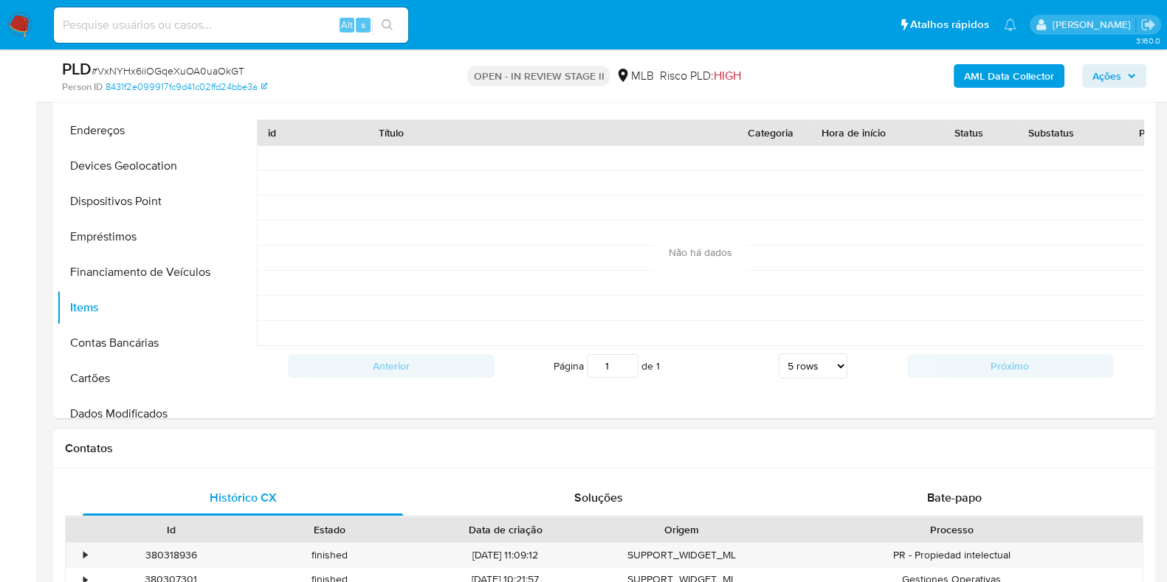
scroll to position [277, 0]
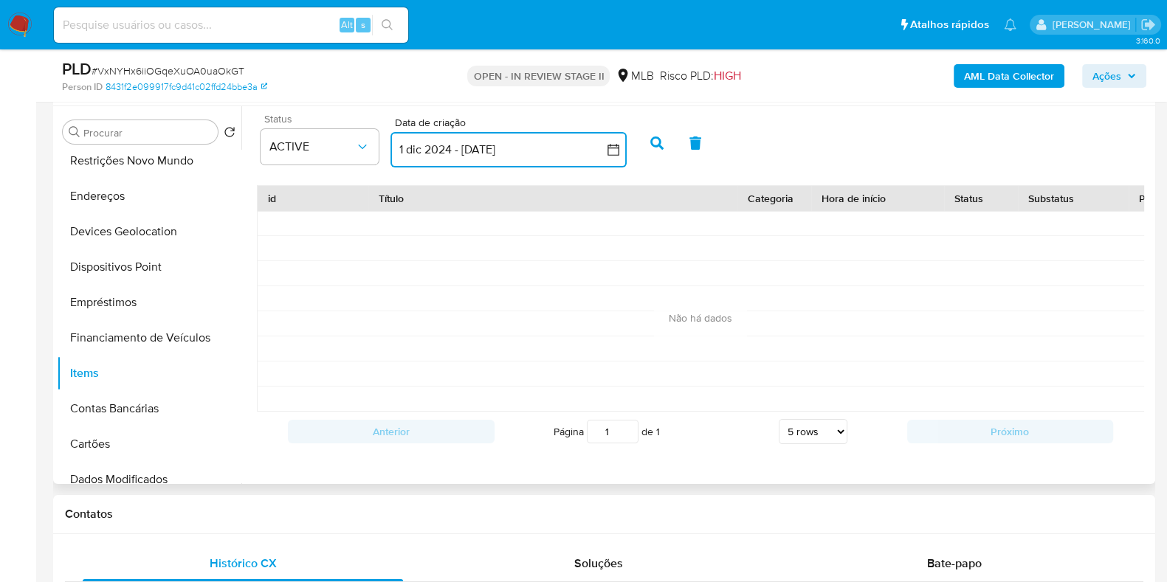
click at [619, 149] on icon "button" at bounding box center [614, 150] width 12 height 12
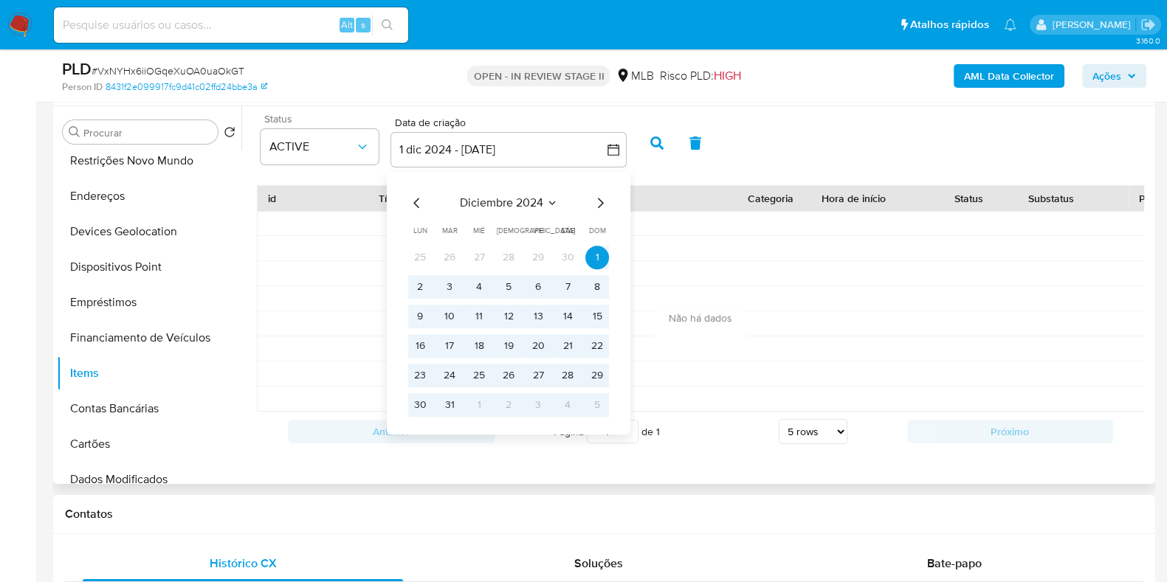
click at [413, 207] on icon "Mes anterior" at bounding box center [417, 203] width 18 height 18
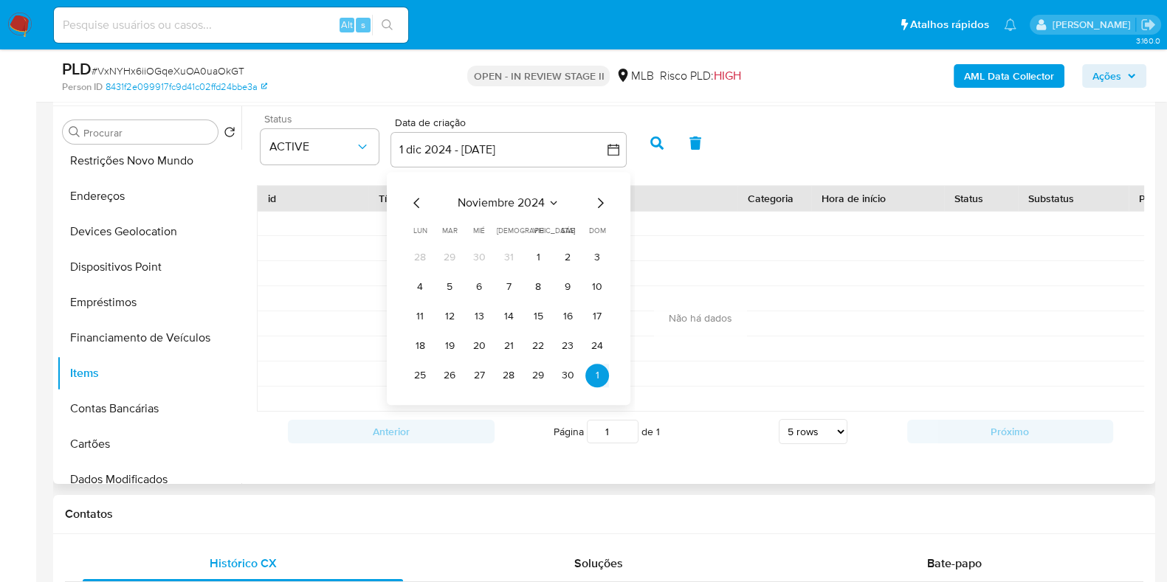
click at [413, 207] on icon "Mes anterior" at bounding box center [417, 203] width 18 height 18
click at [591, 252] on button "1" at bounding box center [597, 258] width 24 height 24
click at [596, 212] on div "septiembre 2024 septiembre 2024 lun lunes mar martes mié miércoles jue jueves v…" at bounding box center [508, 305] width 201 height 223
click at [599, 204] on icon "Mes siguiente" at bounding box center [601, 203] width 6 height 10
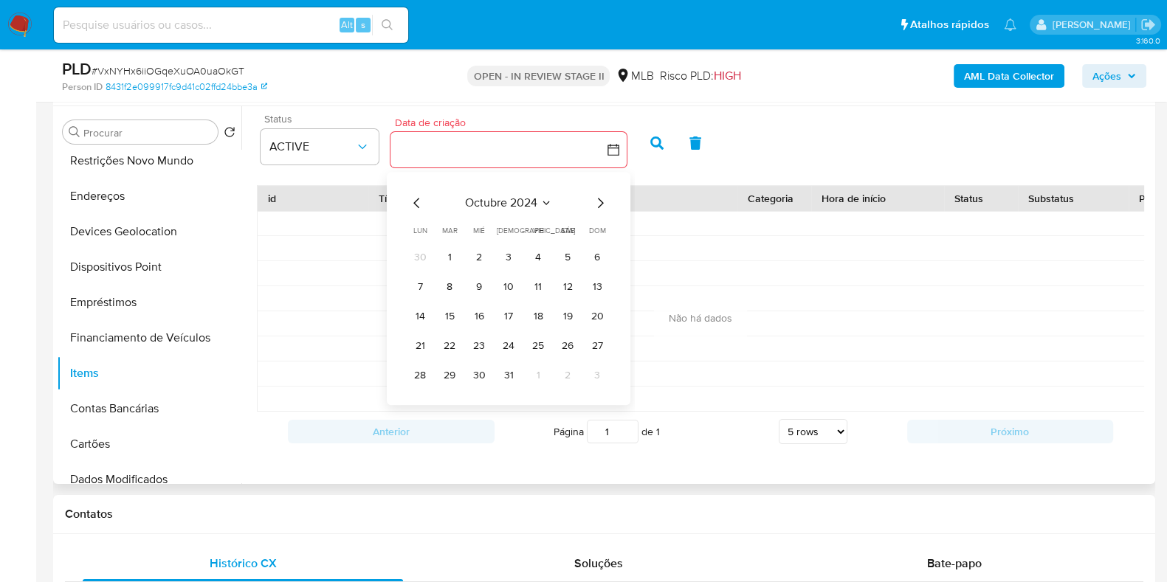
click at [599, 202] on icon "Mes siguiente" at bounding box center [600, 203] width 18 height 18
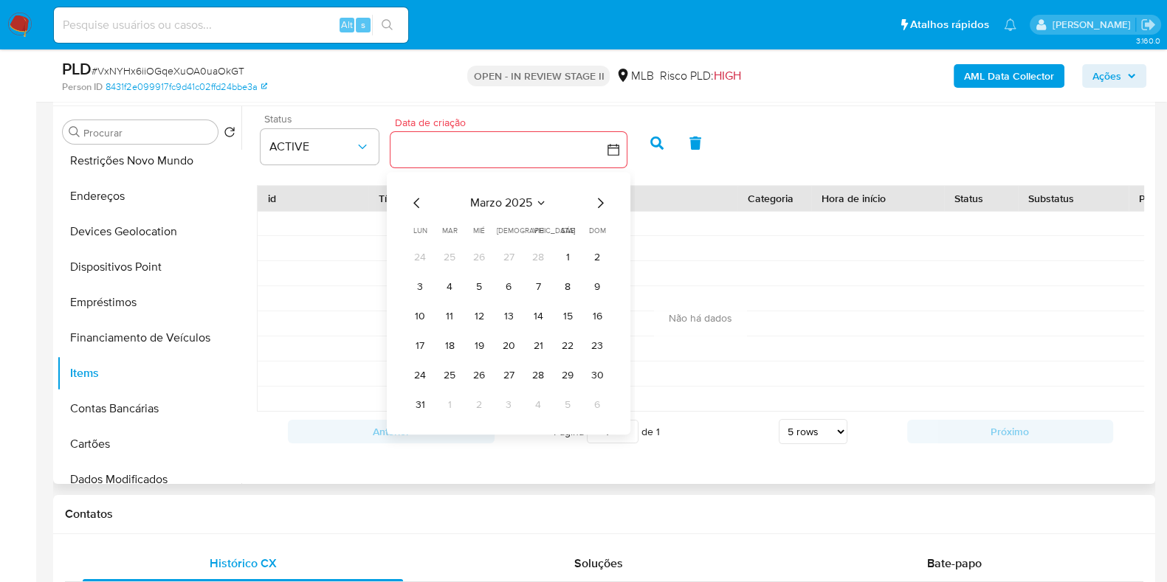
click at [599, 202] on icon "Mes siguiente" at bounding box center [600, 203] width 18 height 18
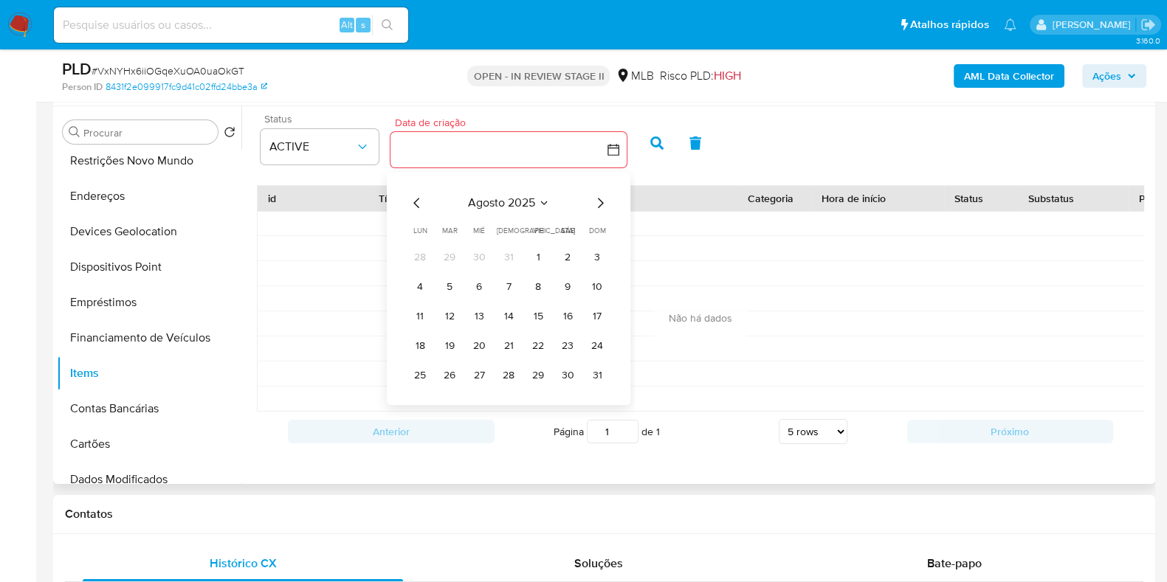
click at [602, 198] on icon "Mes siguiente" at bounding box center [600, 203] width 18 height 18
click at [507, 305] on button "18" at bounding box center [509, 317] width 24 height 24
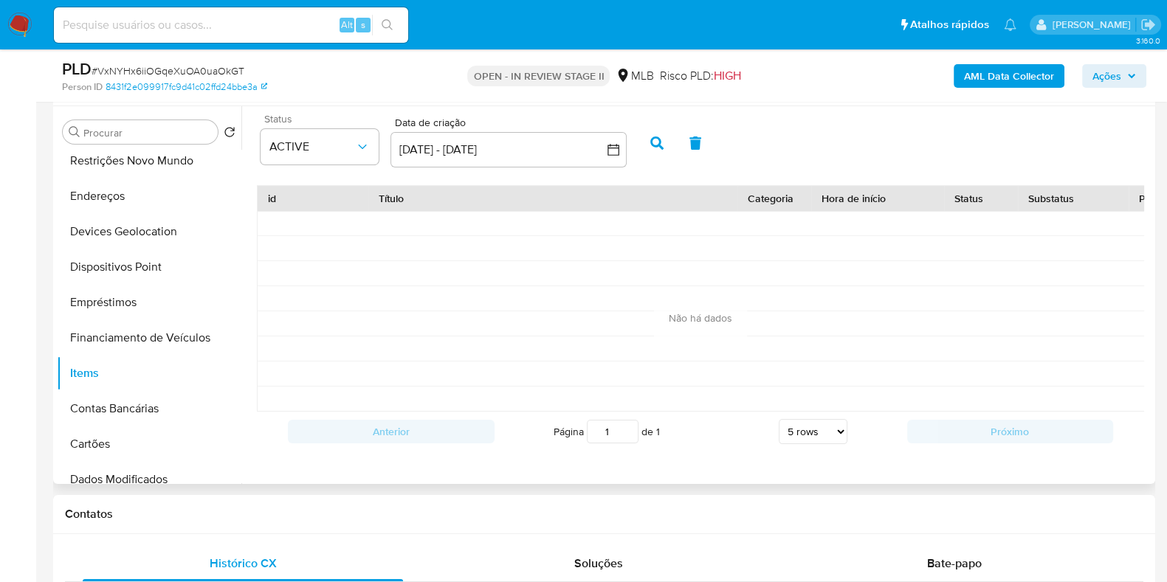
click at [653, 148] on icon "button" at bounding box center [656, 143] width 13 height 13
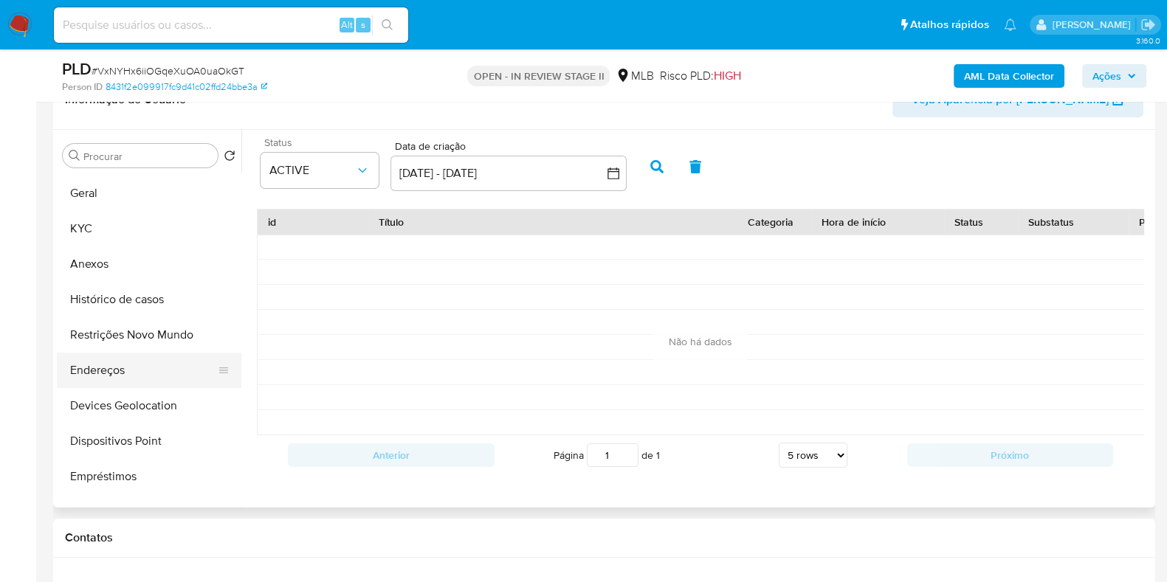
scroll to position [0, 0]
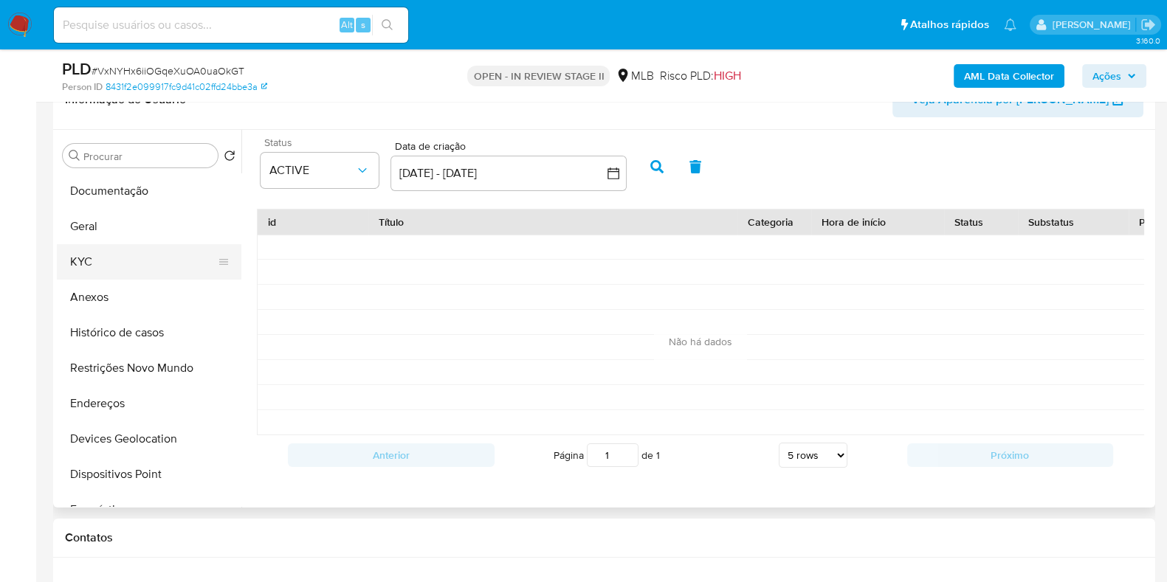
click at [123, 256] on button "KYC" at bounding box center [143, 261] width 173 height 35
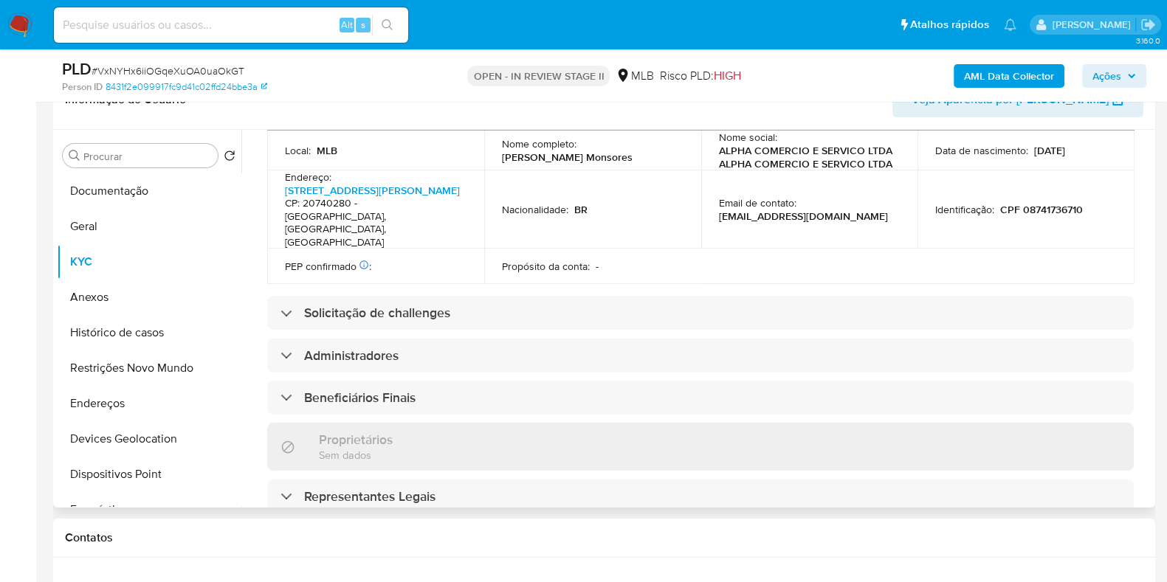
scroll to position [855, 0]
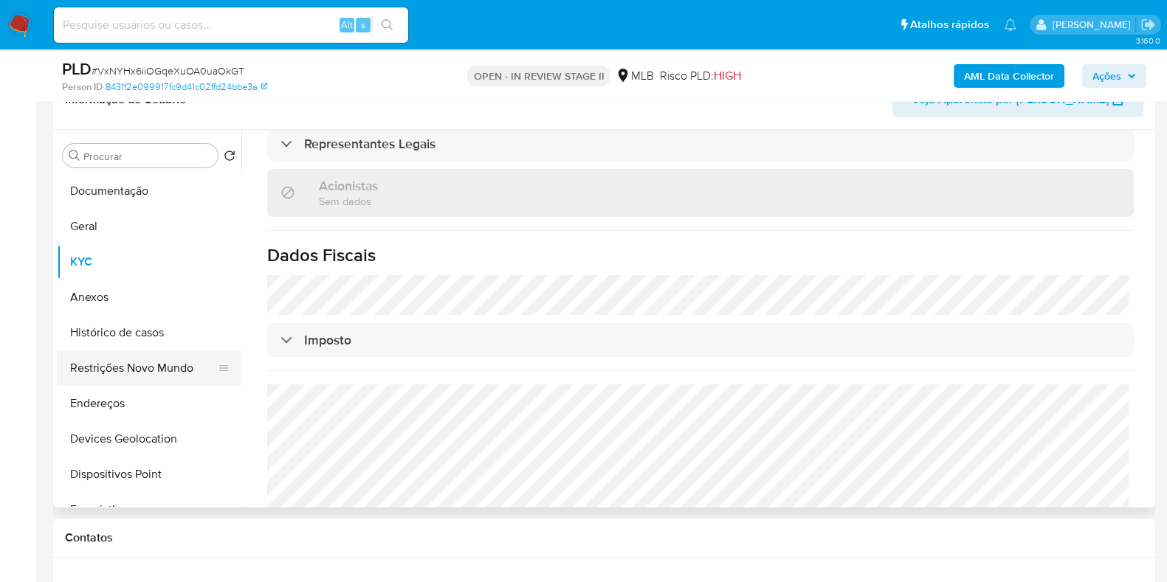
click at [148, 363] on button "Restrições Novo Mundo" at bounding box center [143, 368] width 173 height 35
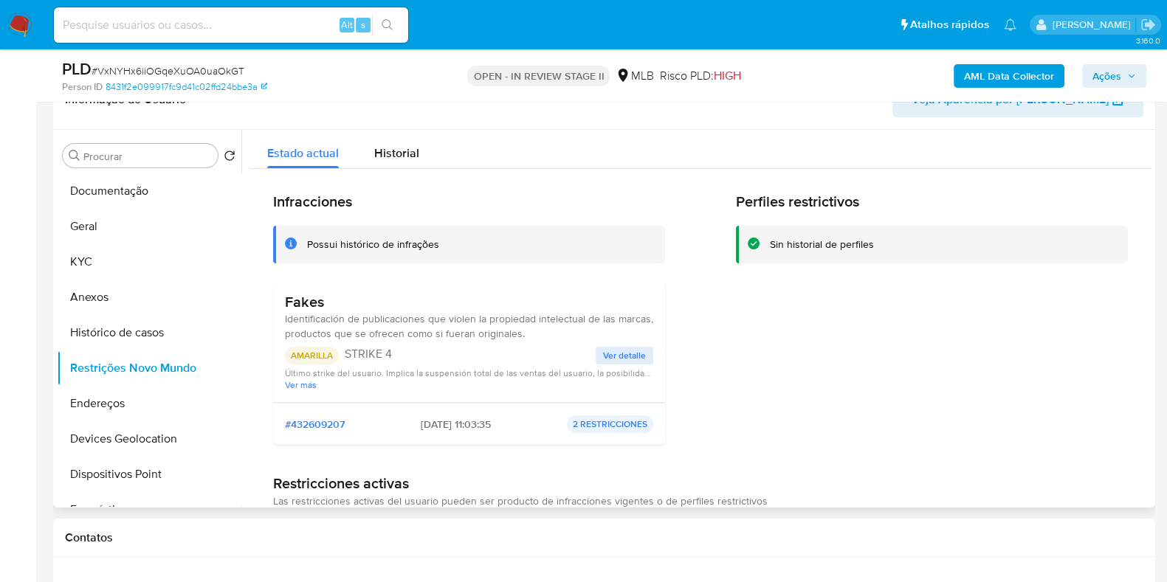
scroll to position [92, 0]
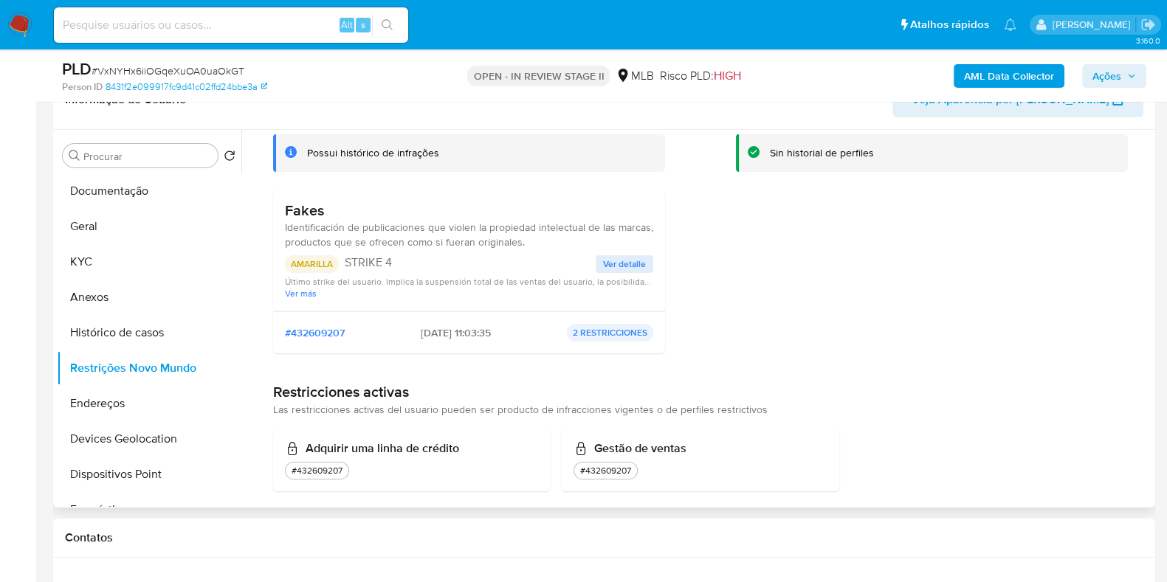
drag, startPoint x: 405, startPoint y: 260, endPoint x: 311, endPoint y: 269, distance: 94.9
click at [311, 269] on div "AMARILLA STRIKE 4" at bounding box center [440, 264] width 311 height 18
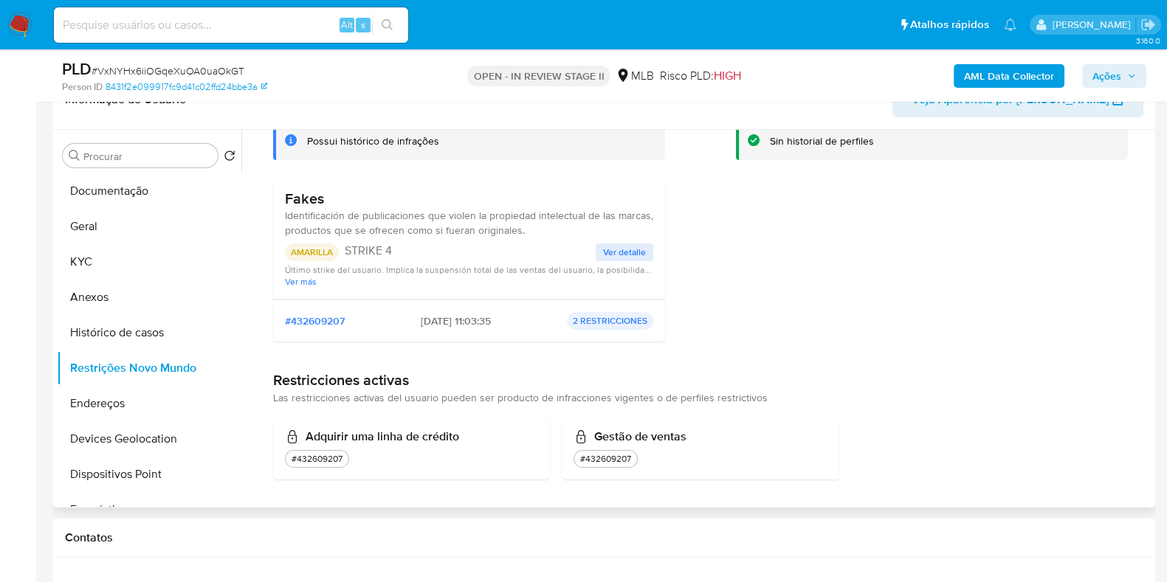
scroll to position [107, 0]
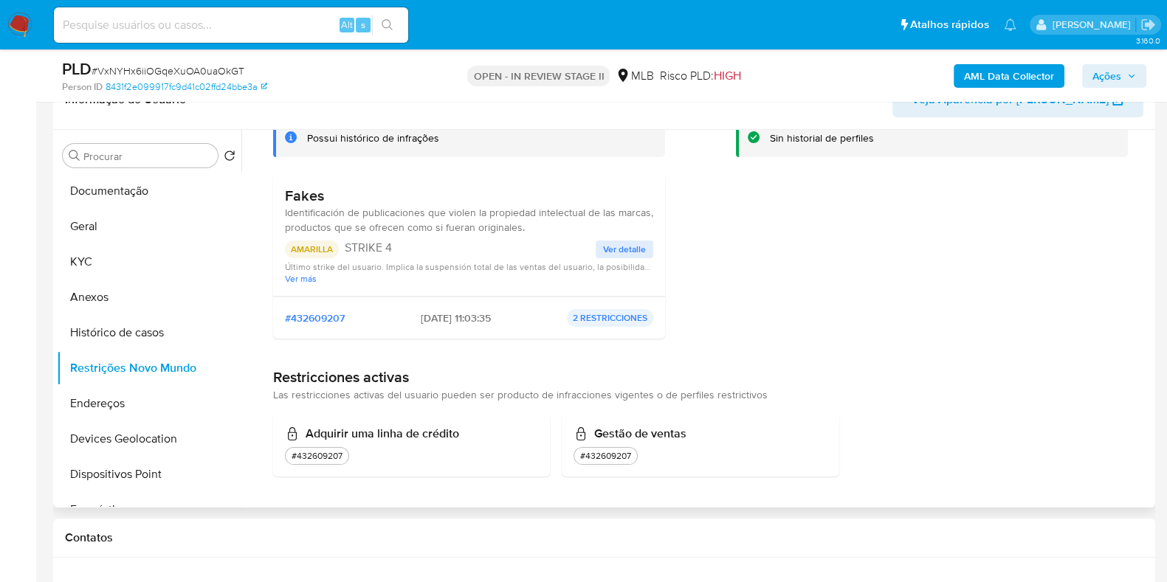
drag, startPoint x: 792, startPoint y: 388, endPoint x: 261, endPoint y: 393, distance: 530.8
click at [261, 393] on div "Infracciones Possui histórico de infrações Fakes Identificación de publicacione…" at bounding box center [701, 281] width 902 height 437
click at [306, 368] on h1 "Restricciones activas" at bounding box center [700, 377] width 855 height 18
drag, startPoint x: 337, startPoint y: 252, endPoint x: 405, endPoint y: 252, distance: 67.2
click at [405, 252] on div "AMARILLA STRIKE 4" at bounding box center [440, 250] width 311 height 18
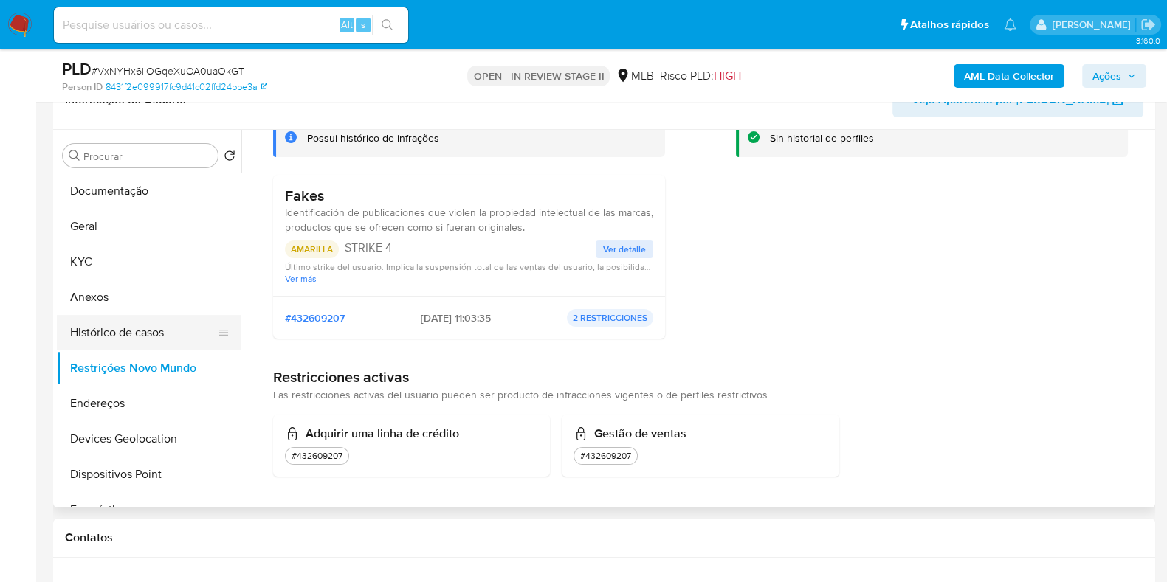
click at [118, 320] on button "Histórico de casos" at bounding box center [143, 332] width 173 height 35
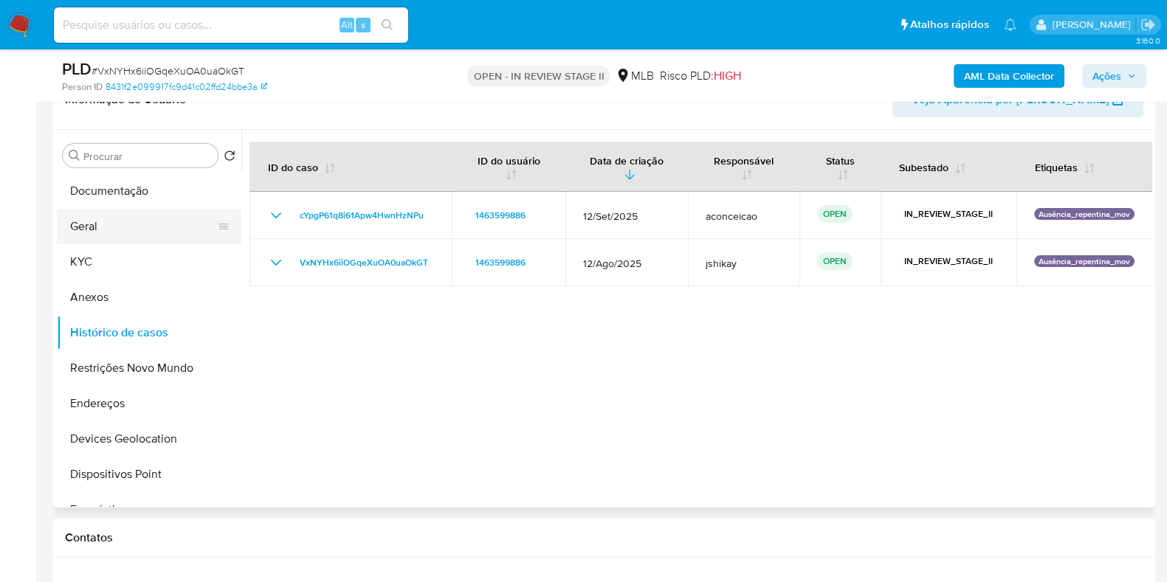
click at [134, 235] on button "Geral" at bounding box center [143, 226] width 173 height 35
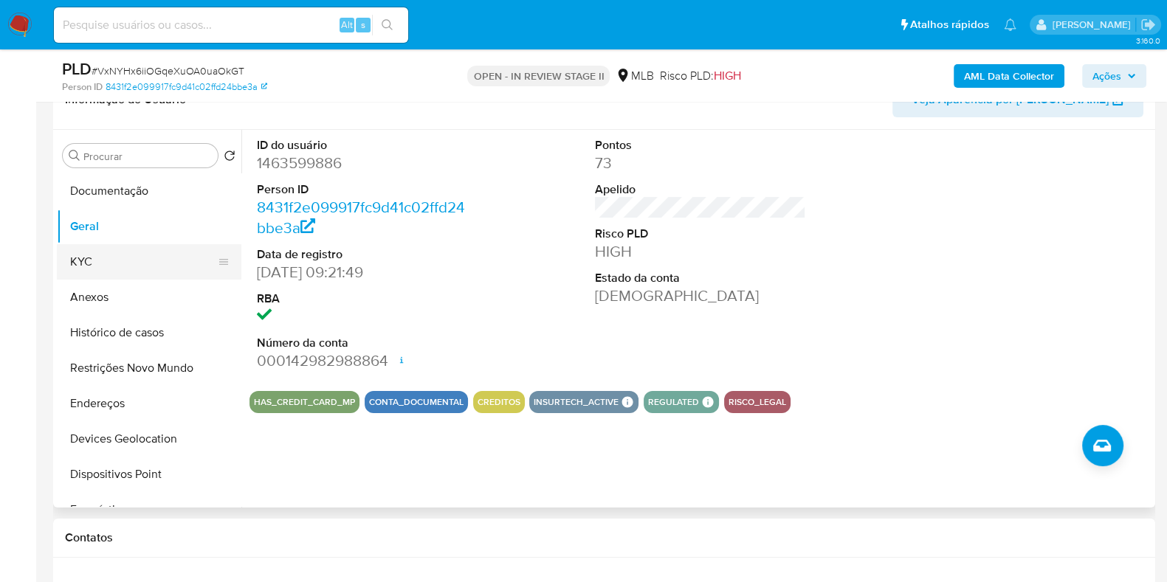
click at [89, 258] on button "KYC" at bounding box center [143, 261] width 173 height 35
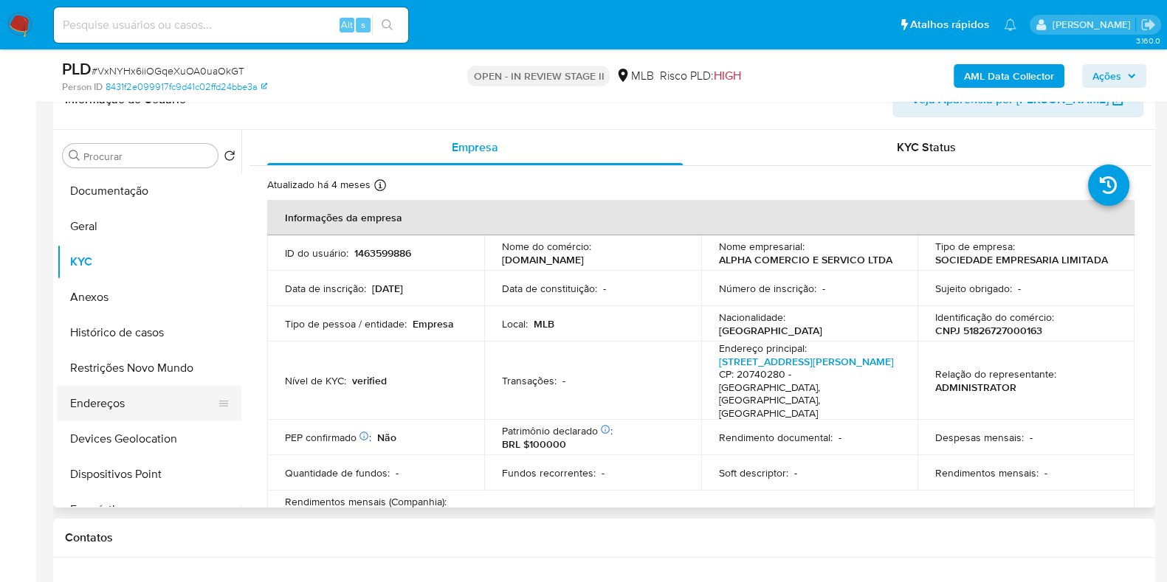
click at [126, 413] on button "Endereços" at bounding box center [143, 403] width 173 height 35
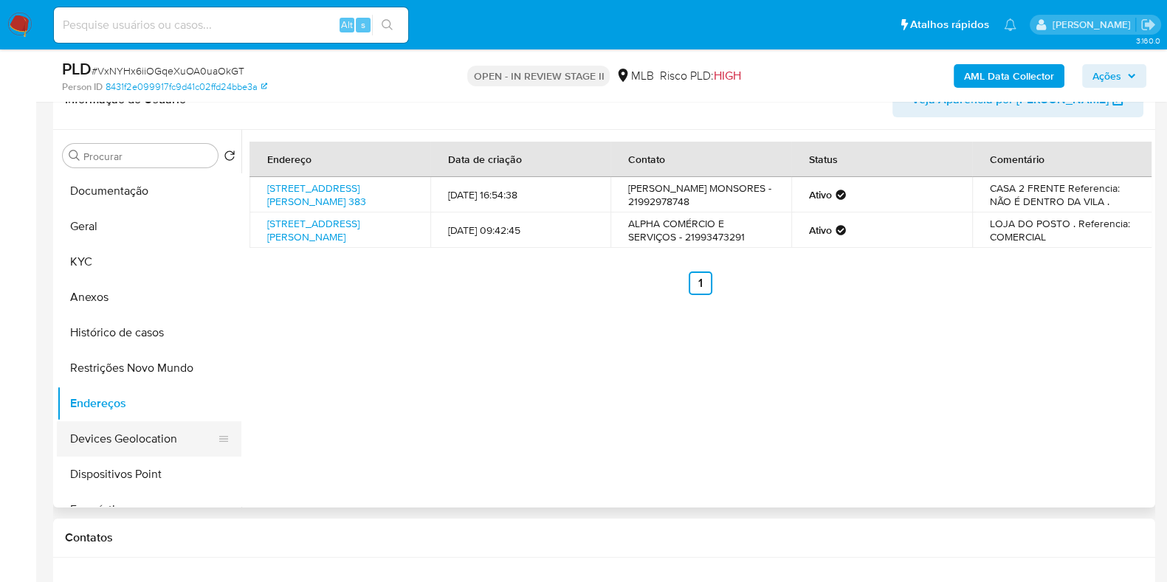
click at [135, 451] on button "Devices Geolocation" at bounding box center [143, 439] width 173 height 35
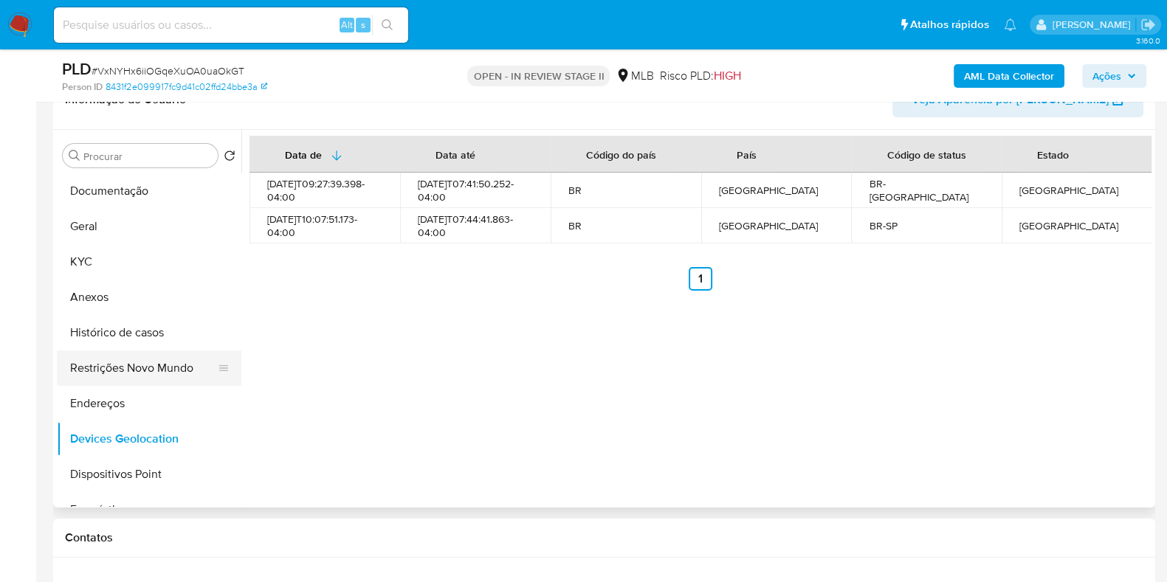
click at [155, 353] on button "Restrições Novo Mundo" at bounding box center [143, 368] width 173 height 35
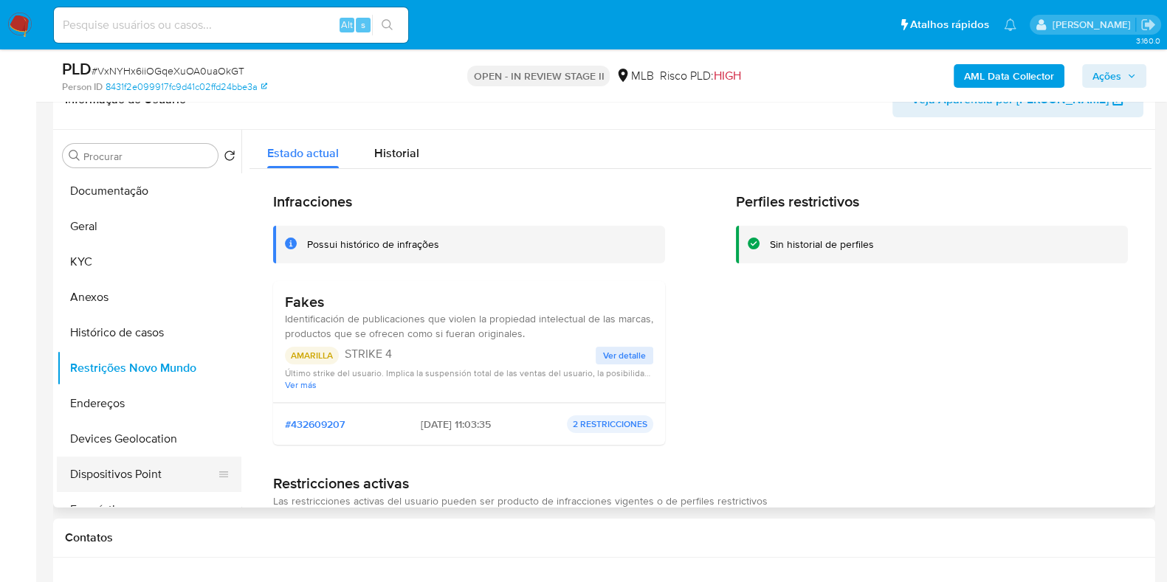
click at [131, 479] on button "Dispositivos Point" at bounding box center [143, 474] width 173 height 35
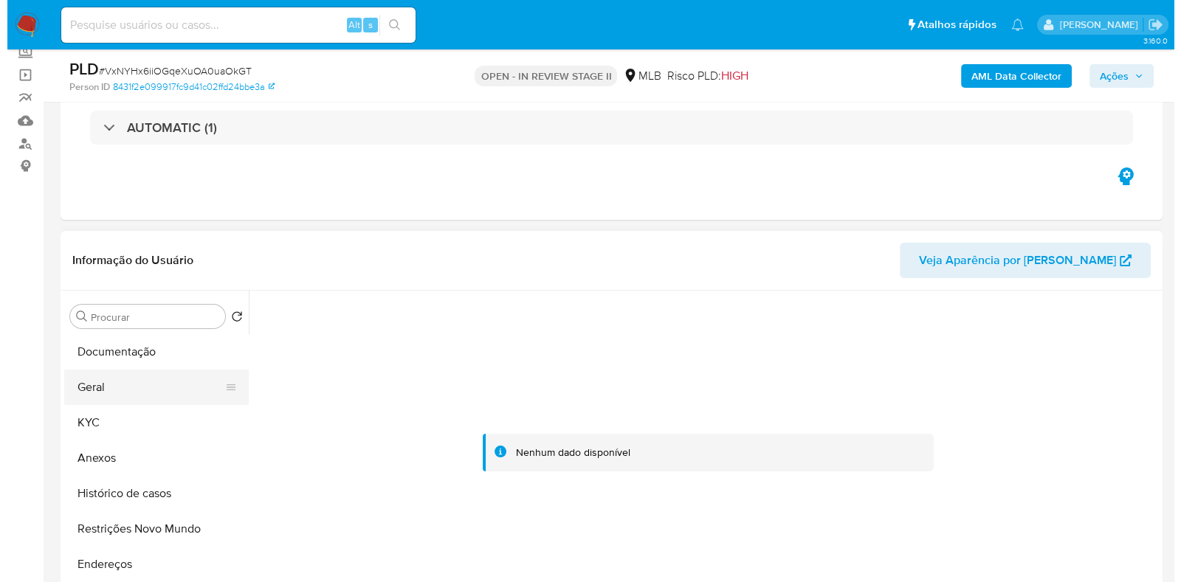
scroll to position [184, 0]
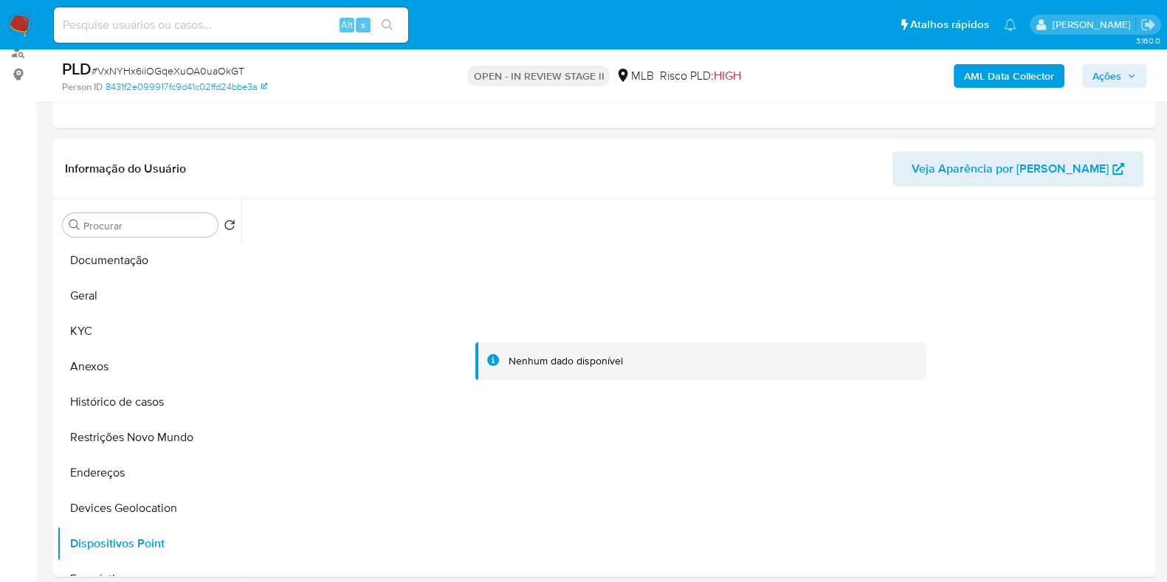
click at [994, 78] on b "AML Data Collector" at bounding box center [1009, 76] width 90 height 24
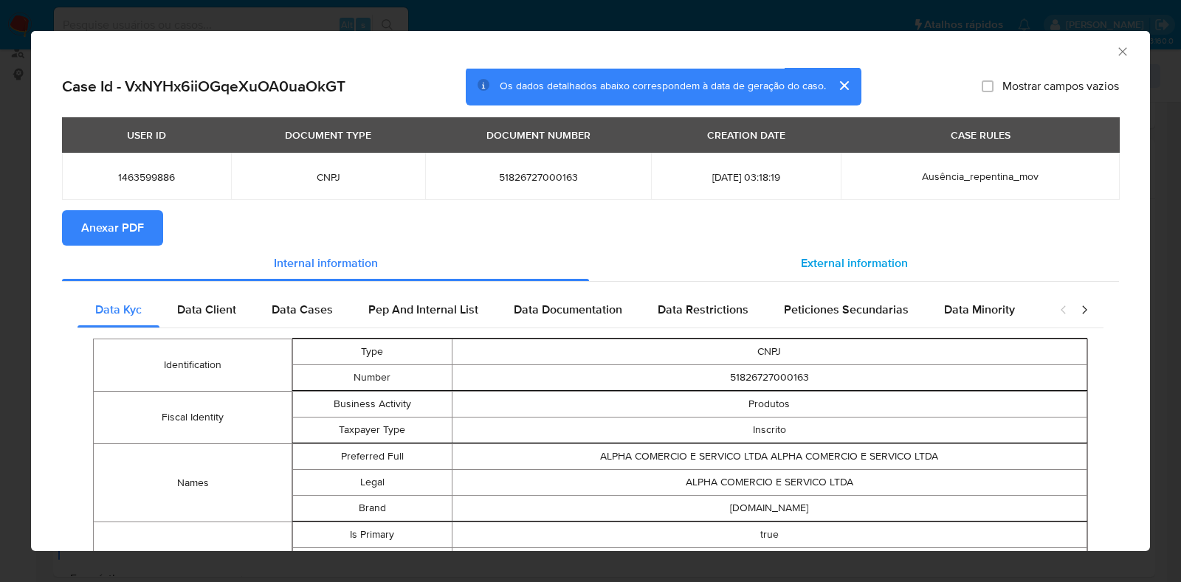
click at [800, 250] on div "External information" at bounding box center [854, 263] width 530 height 35
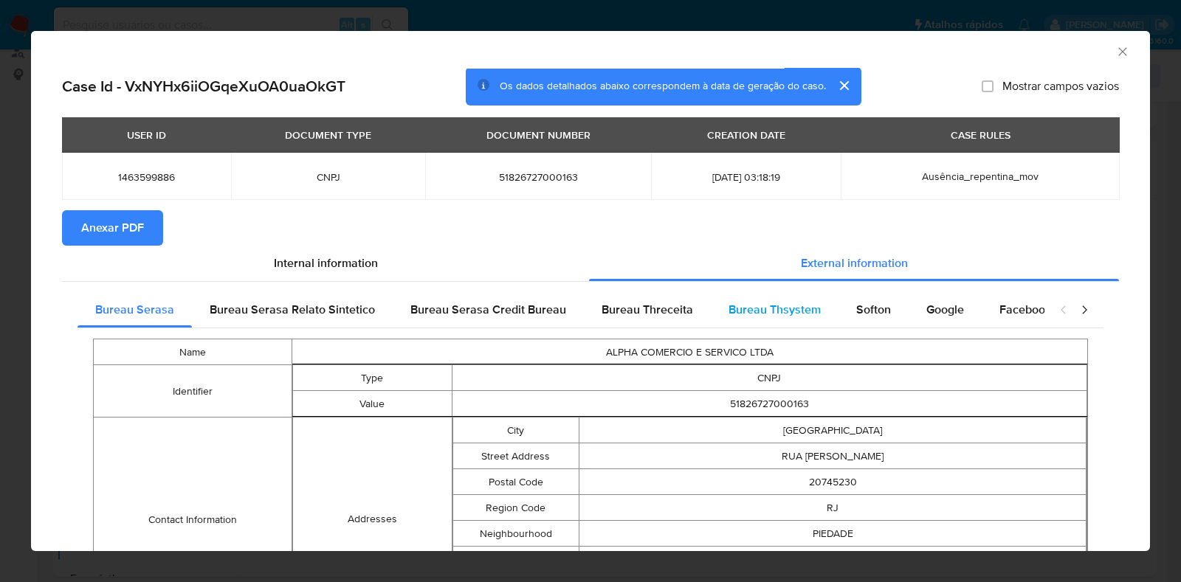
click at [814, 303] on div "Bureau Thsystem" at bounding box center [775, 309] width 128 height 35
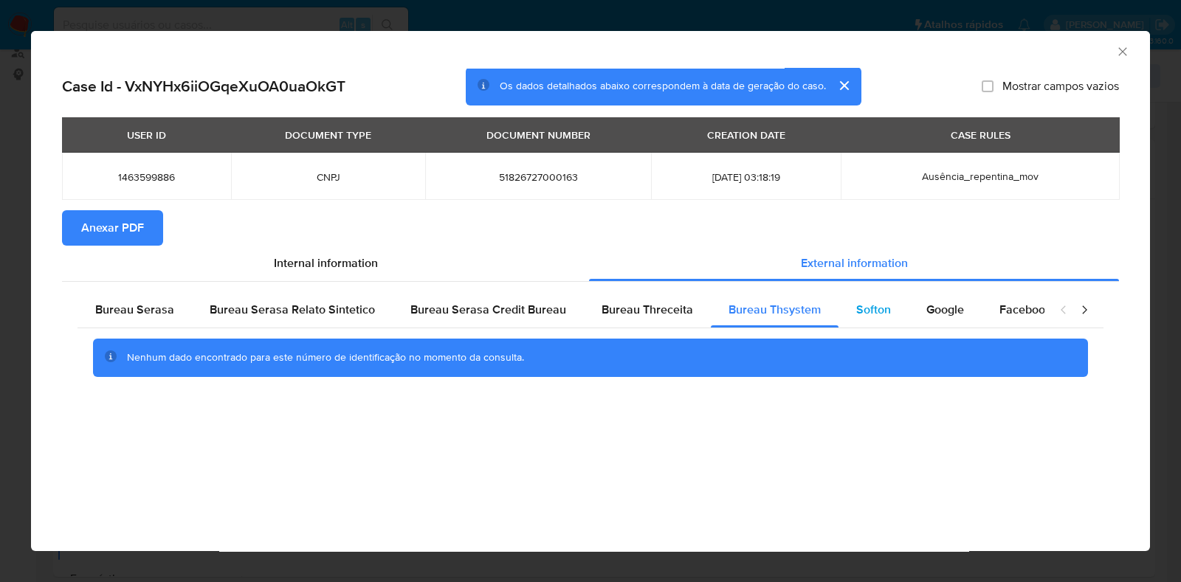
click at [859, 306] on span "Softon" at bounding box center [873, 309] width 35 height 17
click at [929, 306] on span "Google" at bounding box center [945, 309] width 38 height 17
click at [788, 315] on span "Bureau Thsystem" at bounding box center [775, 309] width 92 height 17
click at [681, 315] on span "Bureau Threceita" at bounding box center [648, 309] width 92 height 17
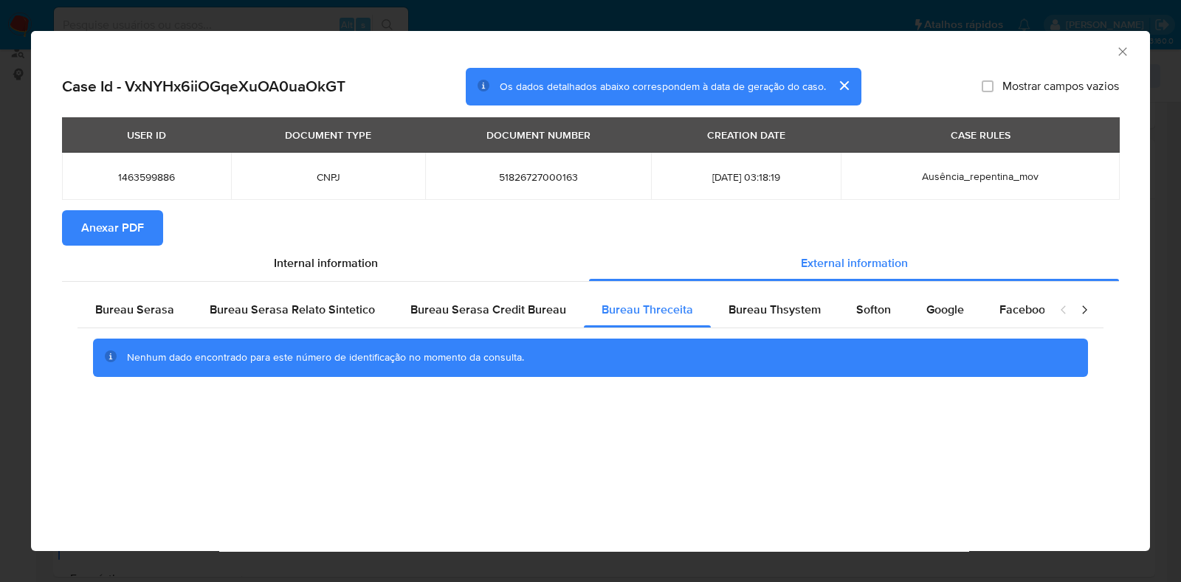
click at [109, 227] on span "Anexar PDF" at bounding box center [112, 228] width 63 height 32
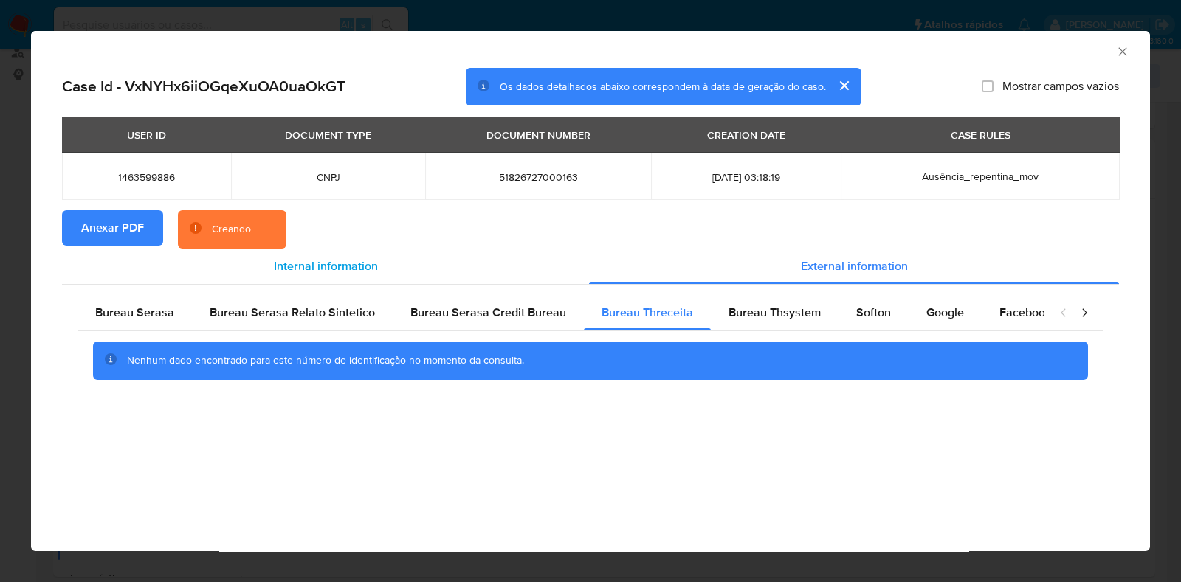
click at [355, 280] on div "Internal information" at bounding box center [325, 266] width 527 height 35
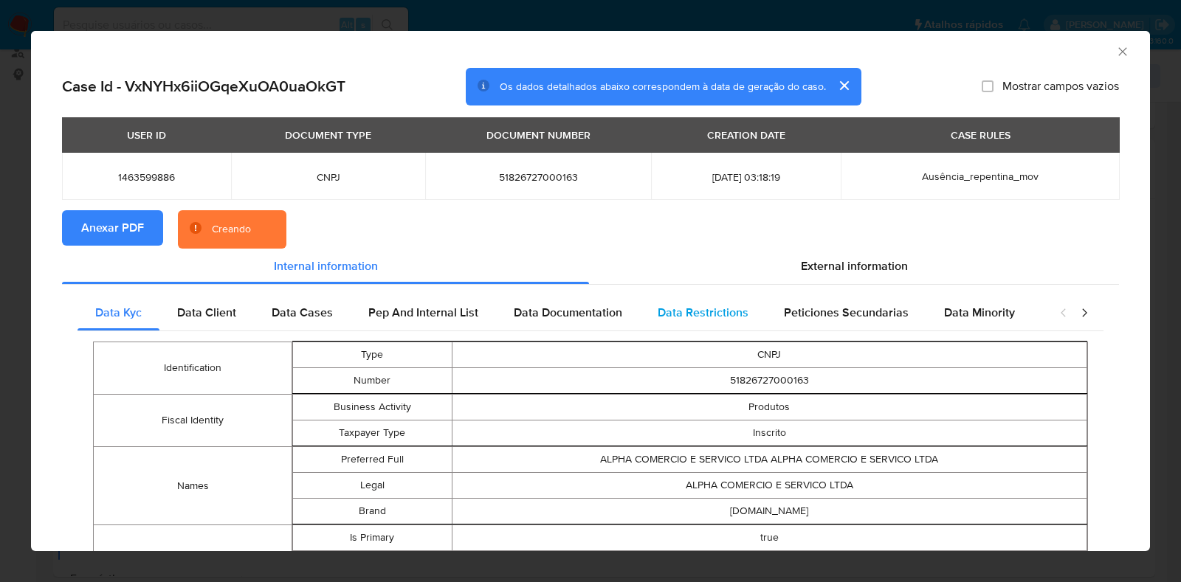
click at [712, 320] on span "Data Restrictions" at bounding box center [703, 312] width 91 height 17
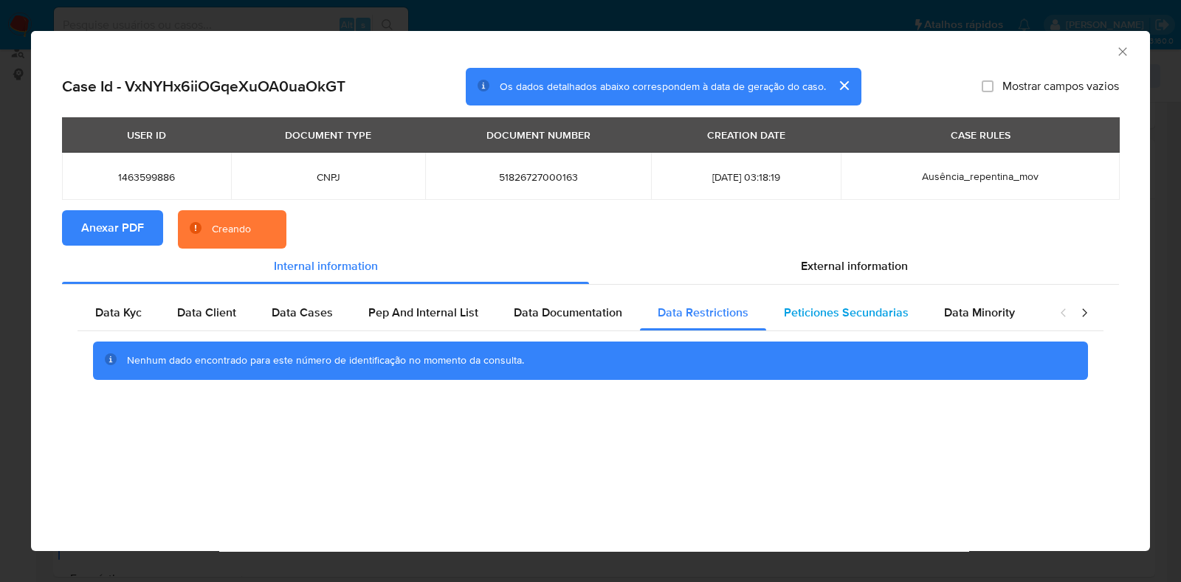
click at [818, 313] on span "Peticiones Secundarias" at bounding box center [846, 312] width 125 height 17
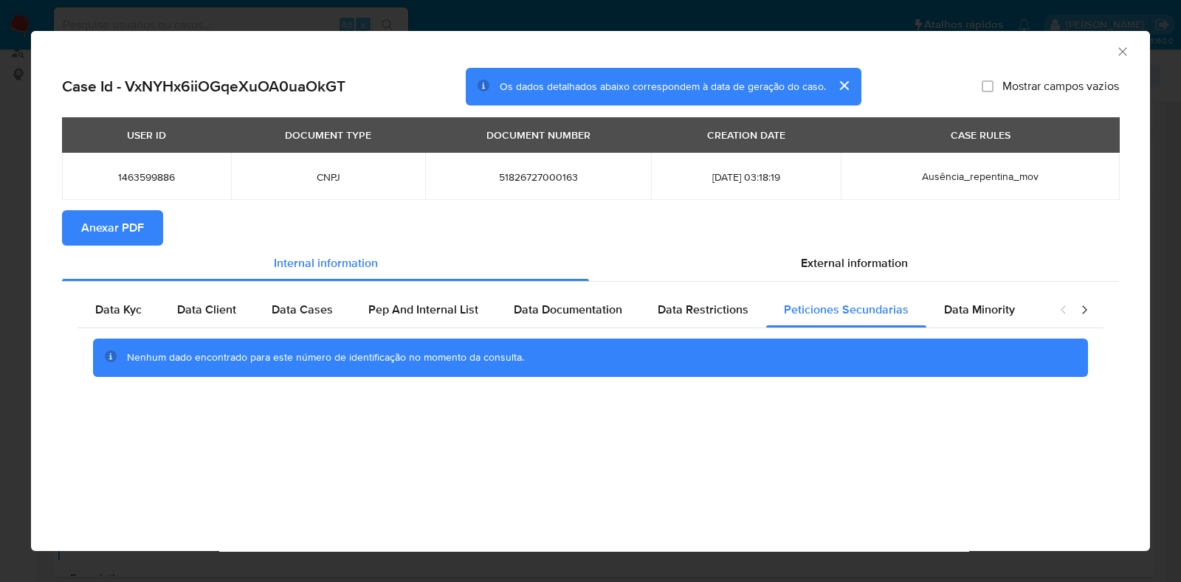
click at [994, 55] on icon "Fechar a janela" at bounding box center [1122, 51] width 15 height 15
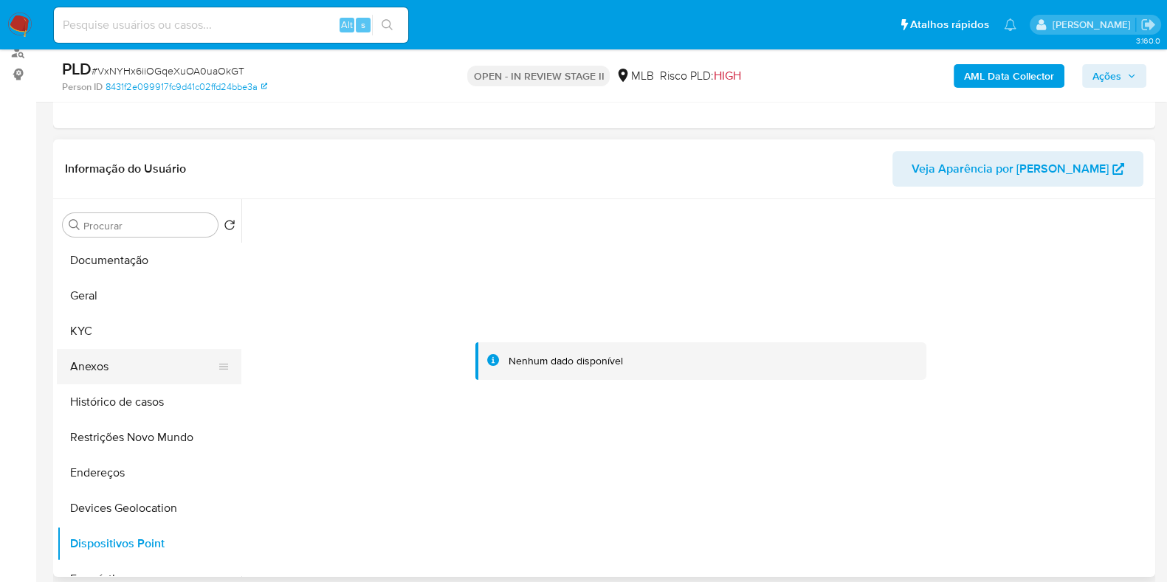
click at [103, 352] on button "Anexos" at bounding box center [143, 366] width 173 height 35
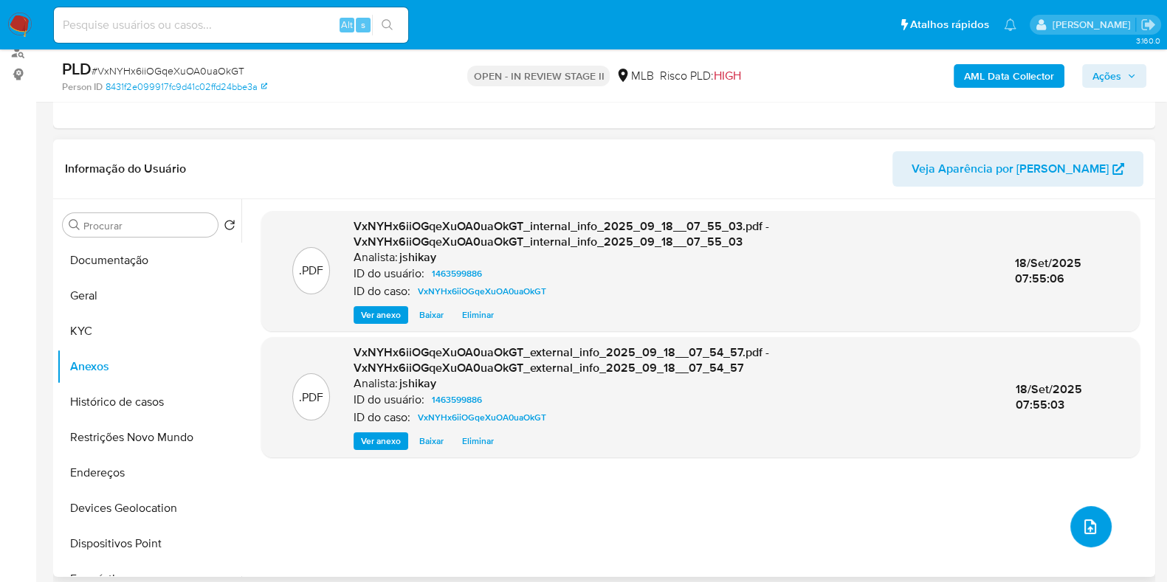
click at [994, 526] on button "upload-file" at bounding box center [1090, 526] width 41 height 41
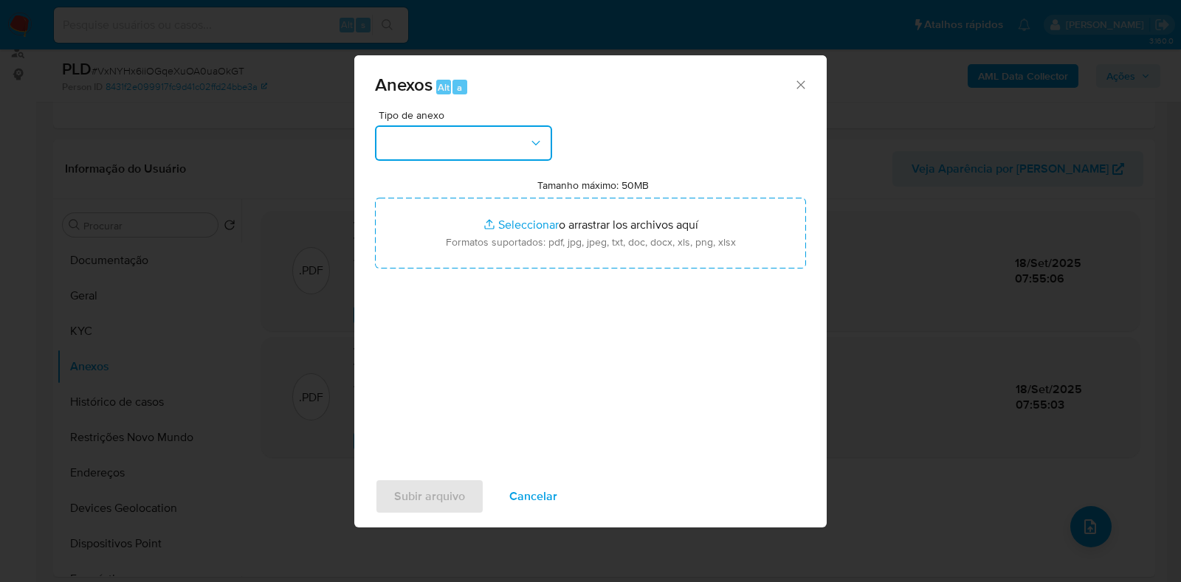
click at [450, 147] on button "button" at bounding box center [463, 143] width 177 height 35
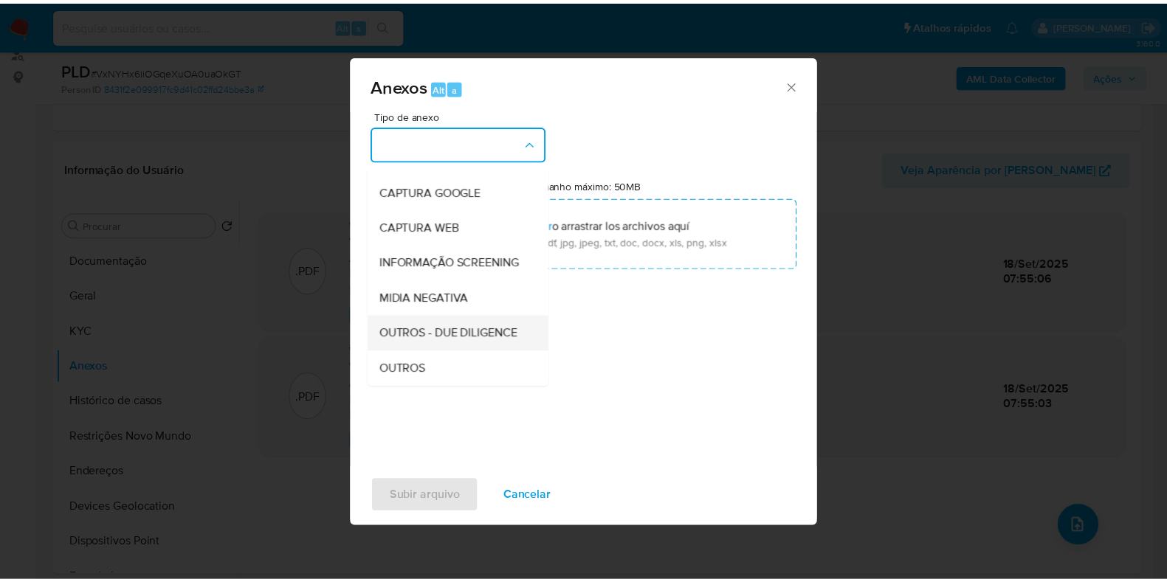
scroll to position [92, 0]
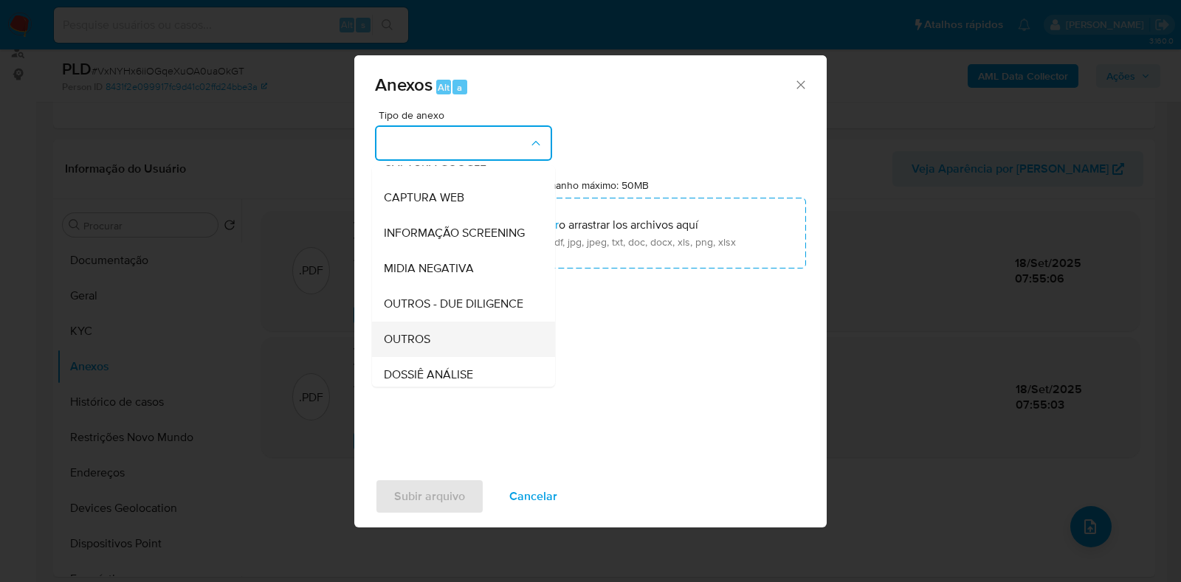
click at [411, 357] on div "OUTROS" at bounding box center [459, 339] width 151 height 35
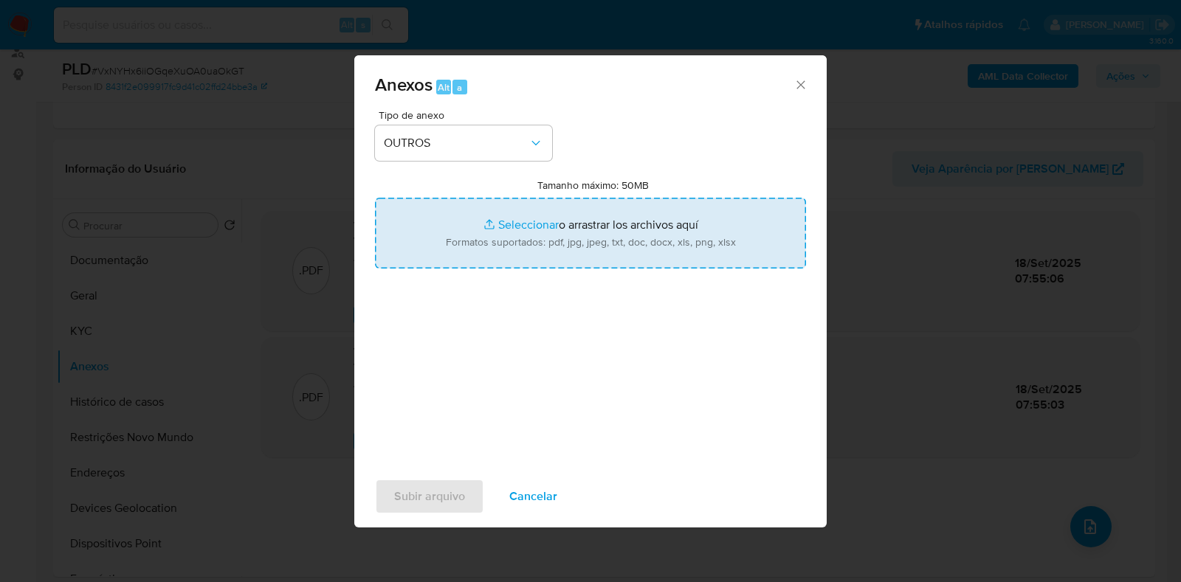
click at [512, 219] on input "Tamanho máximo: 50MB Seleccionar archivos" at bounding box center [590, 233] width 431 height 71
type input "C:\fakepath\Mulan 1463599886_2025_09_17_14_17_56 - Resumen TX.pdf"
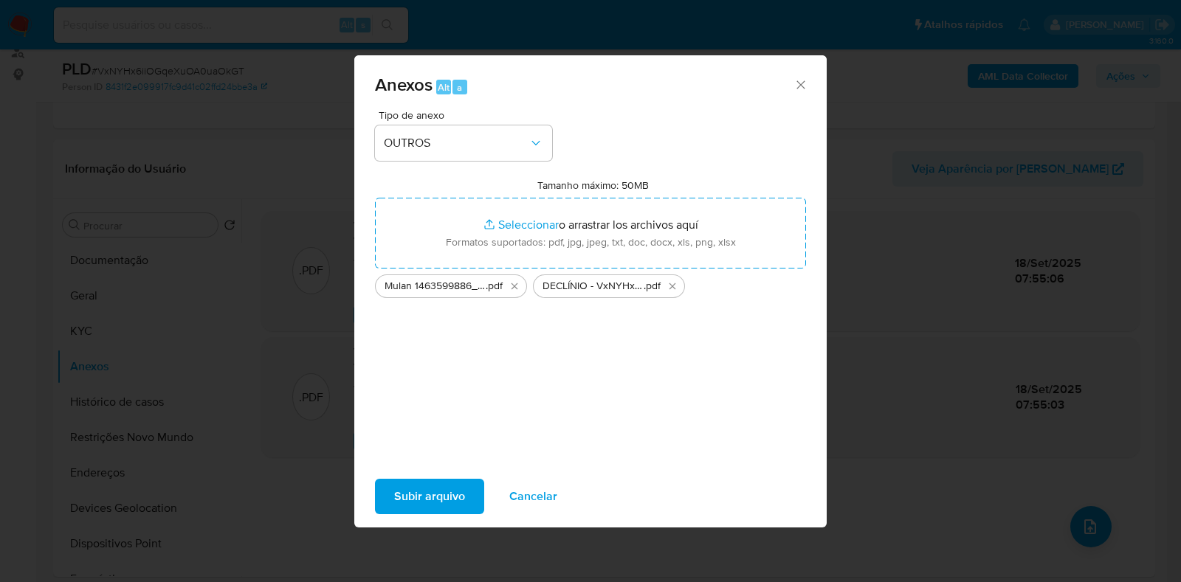
click at [439, 501] on span "Subir arquivo" at bounding box center [429, 497] width 71 height 32
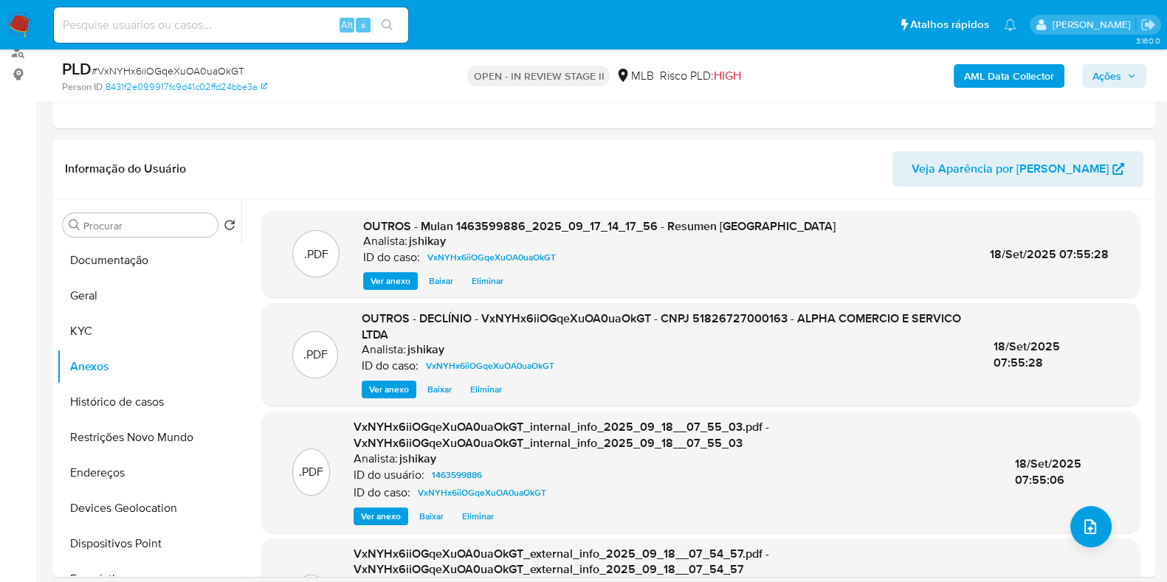
click at [994, 74] on span "Ações" at bounding box center [1107, 76] width 29 height 24
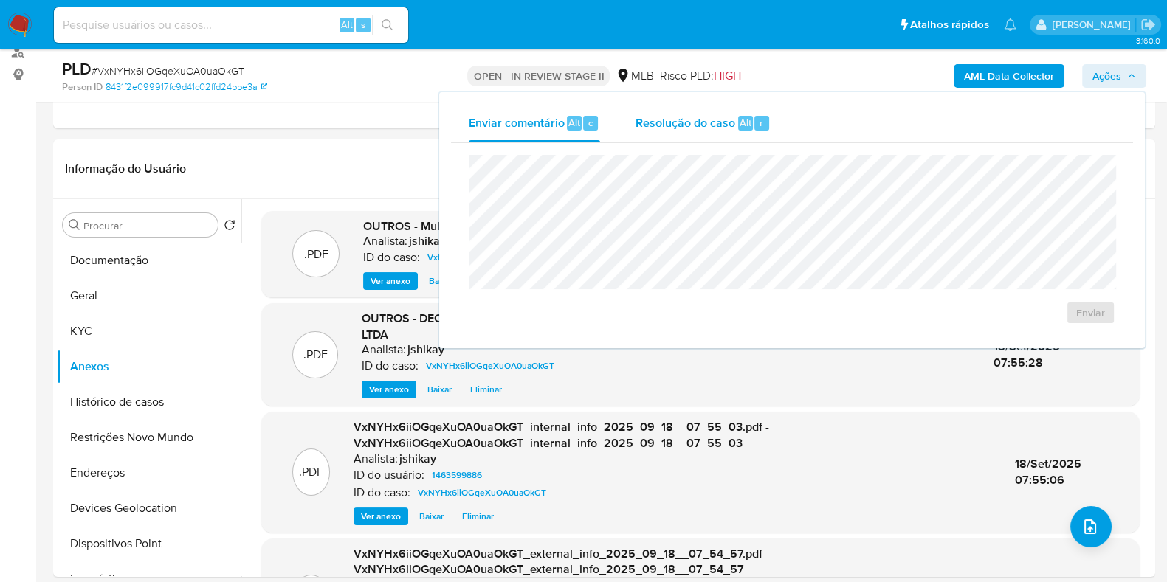
click at [695, 126] on span "Resolução do caso" at bounding box center [686, 122] width 100 height 17
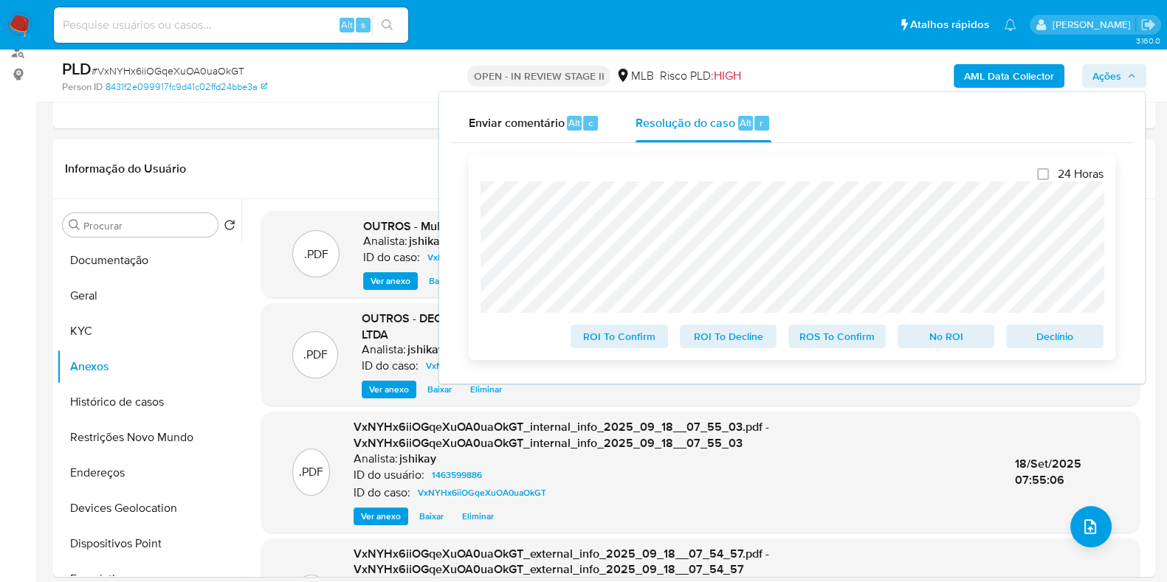
click at [929, 340] on span "No ROI" at bounding box center [946, 336] width 77 height 21
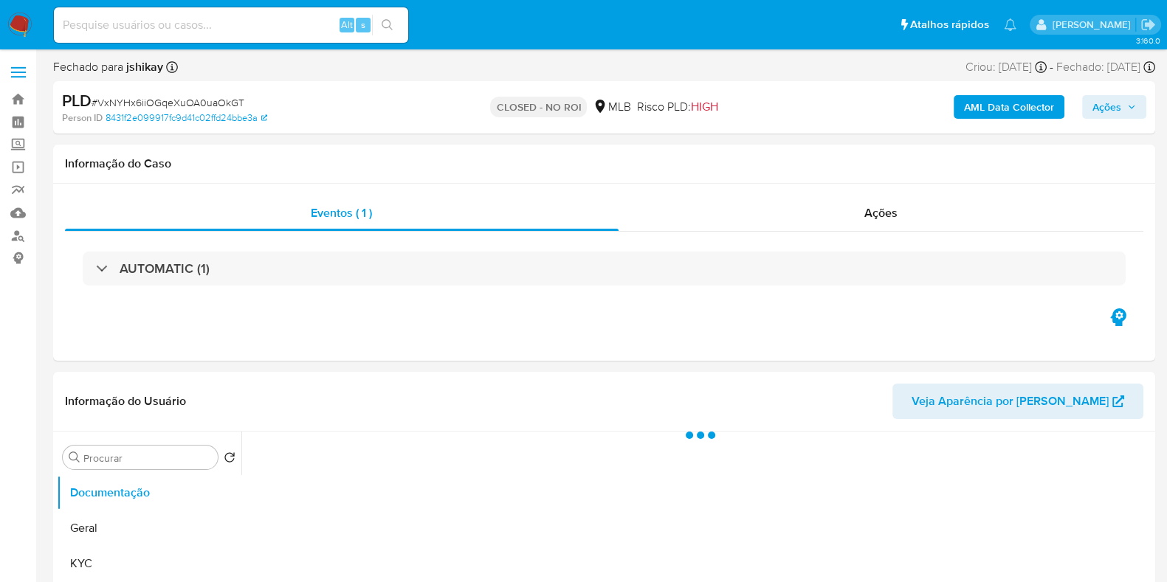
select select "10"
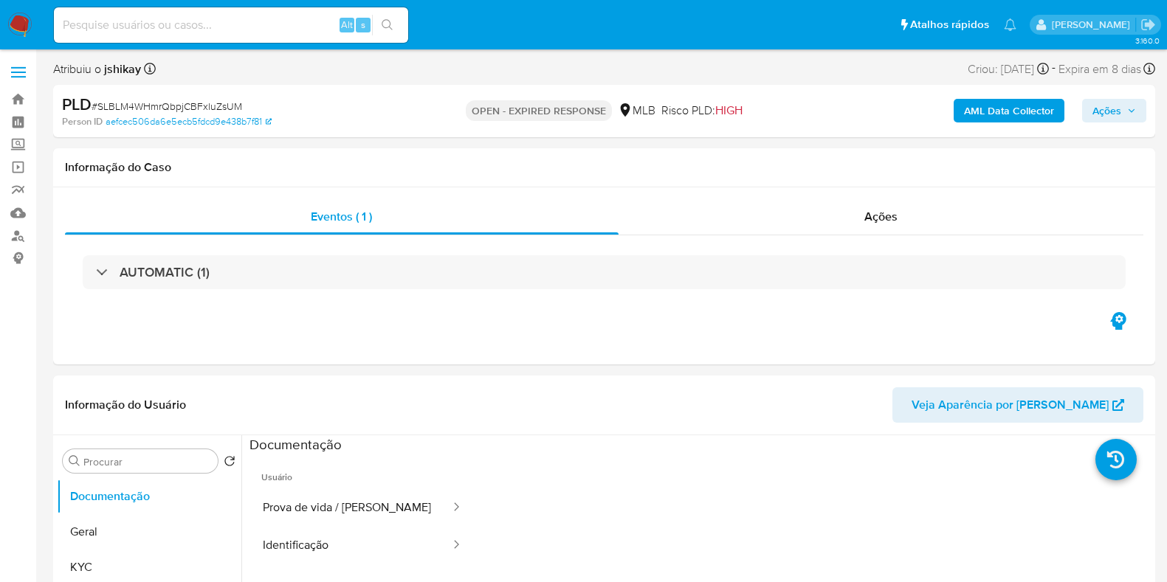
select select "10"
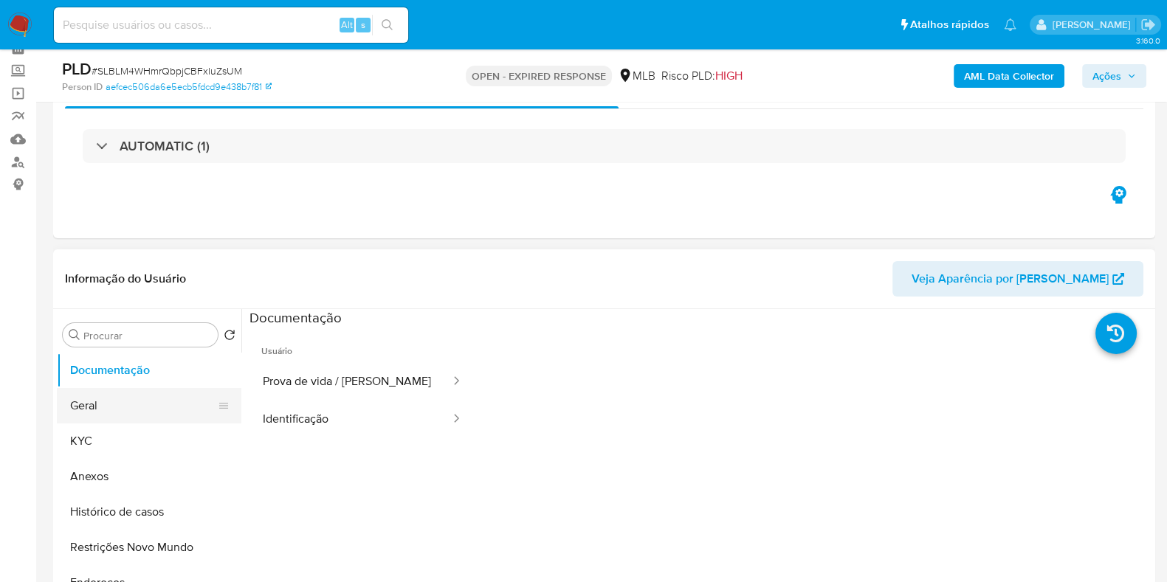
scroll to position [92, 0]
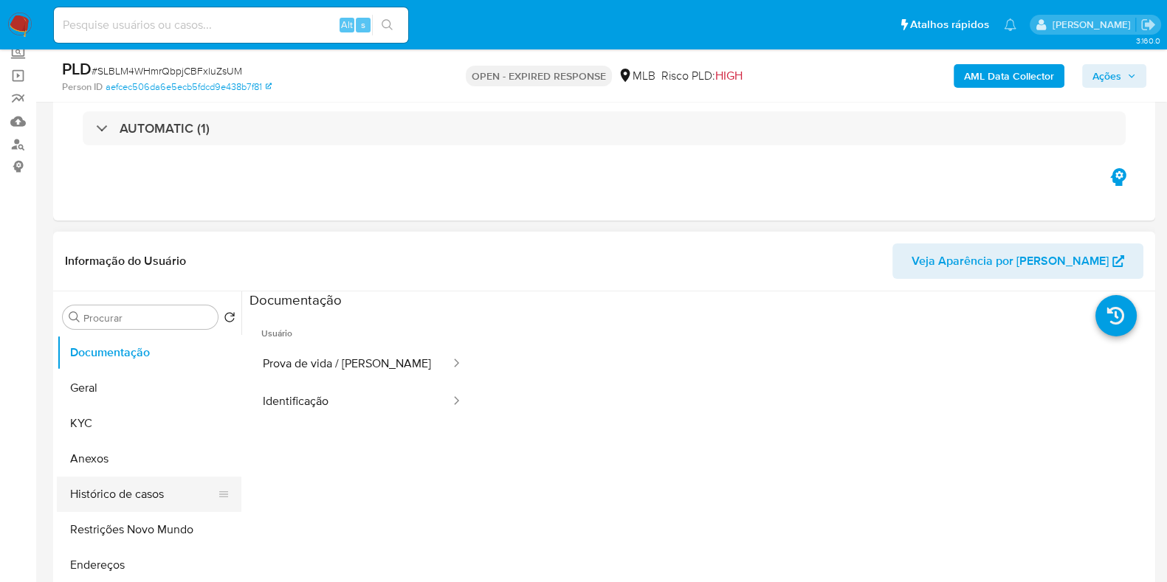
click at [126, 478] on button "Histórico de casos" at bounding box center [143, 494] width 173 height 35
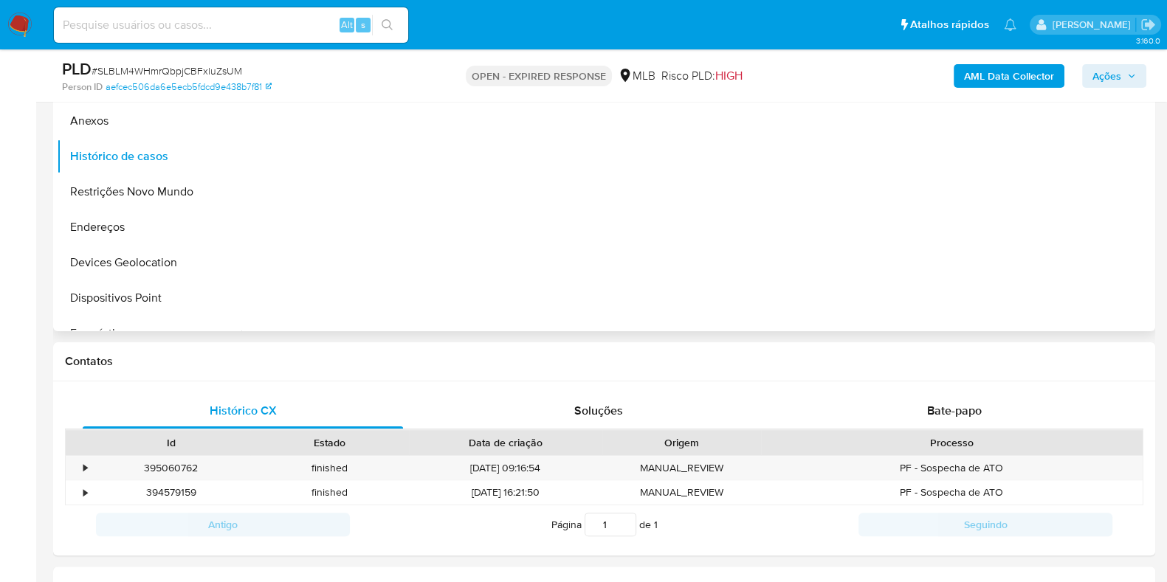
scroll to position [461, 0]
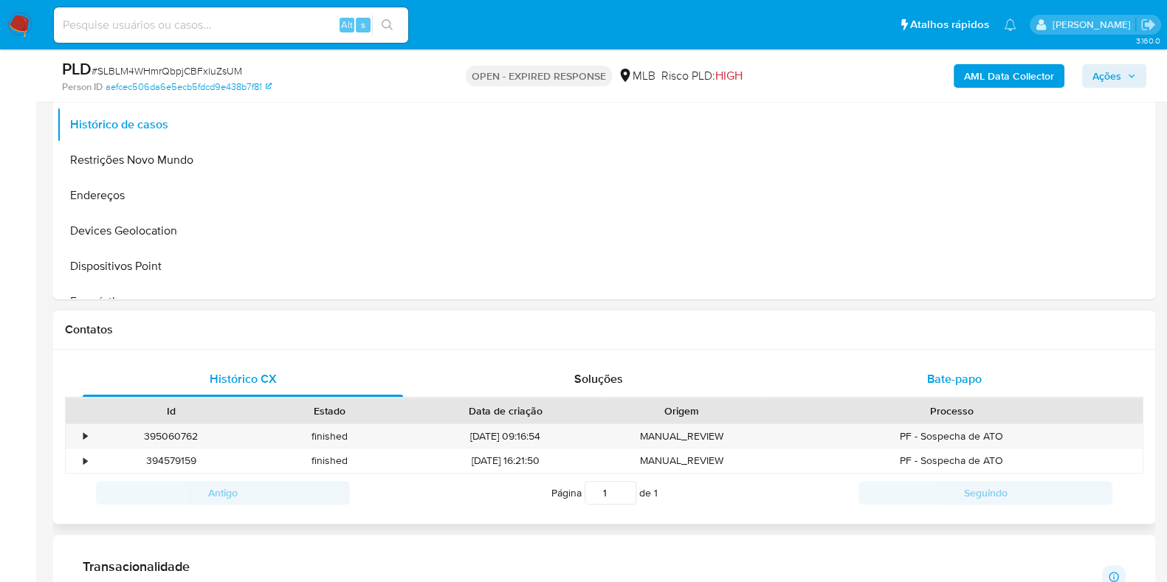
click at [977, 383] on span "Bate-papo" at bounding box center [954, 379] width 55 height 17
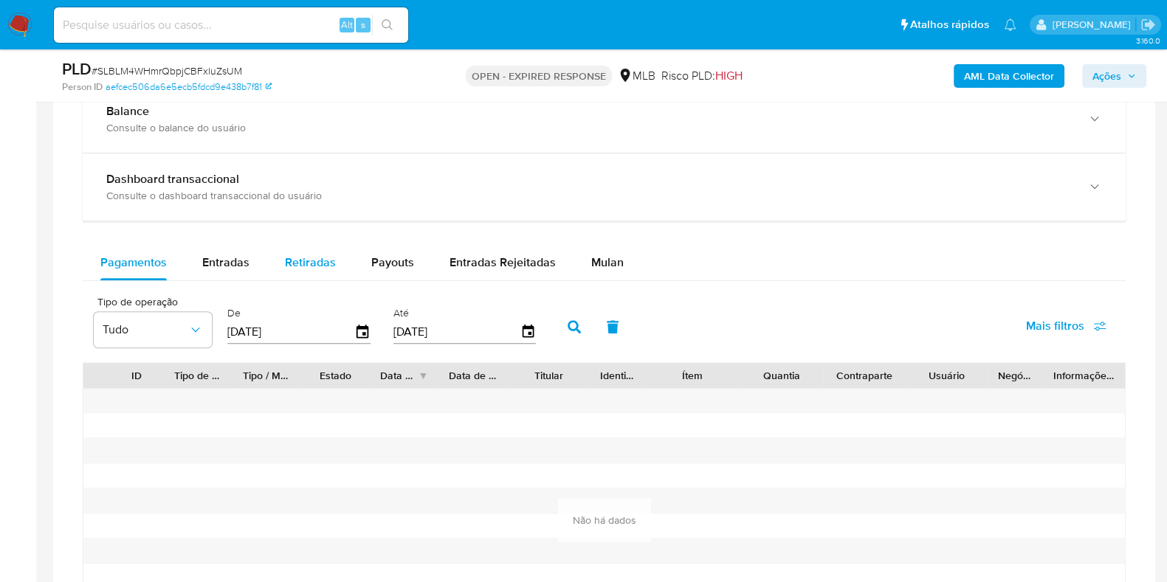
scroll to position [1107, 0]
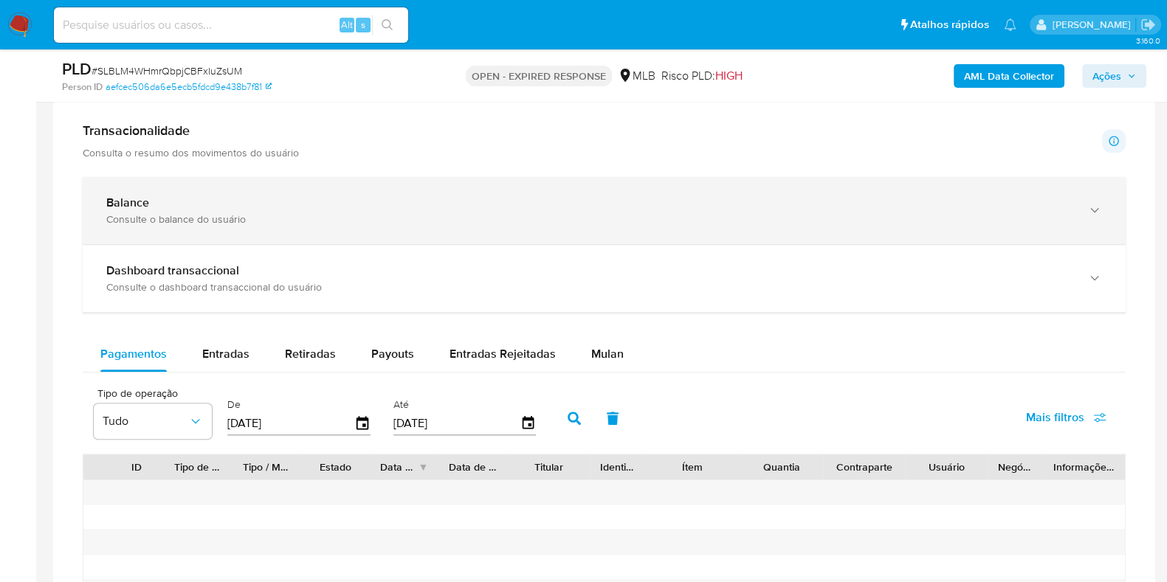
click at [269, 216] on div "Consulte o balance do usuário" at bounding box center [589, 219] width 966 height 13
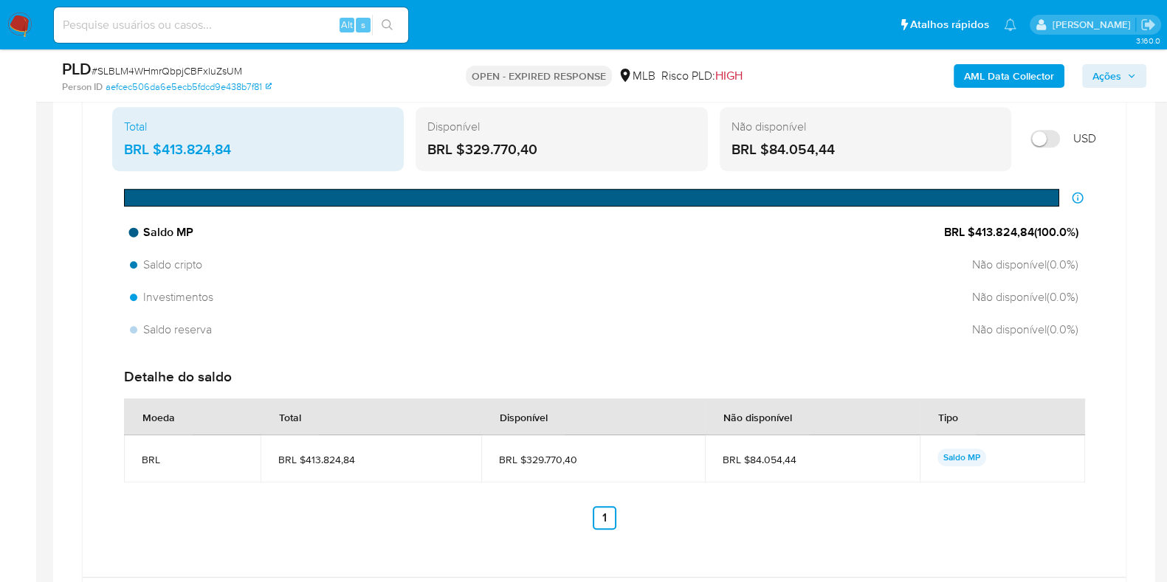
scroll to position [1291, 0]
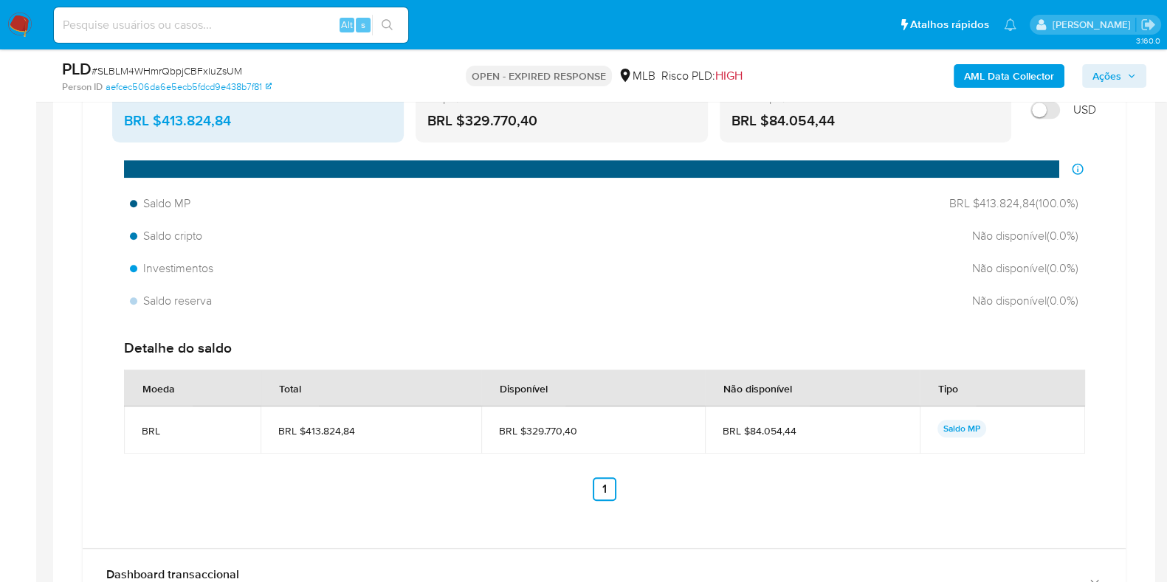
drag, startPoint x: 588, startPoint y: 431, endPoint x: 526, endPoint y: 433, distance: 61.3
click at [526, 433] on span "BRL $329.770,40" at bounding box center [593, 430] width 188 height 13
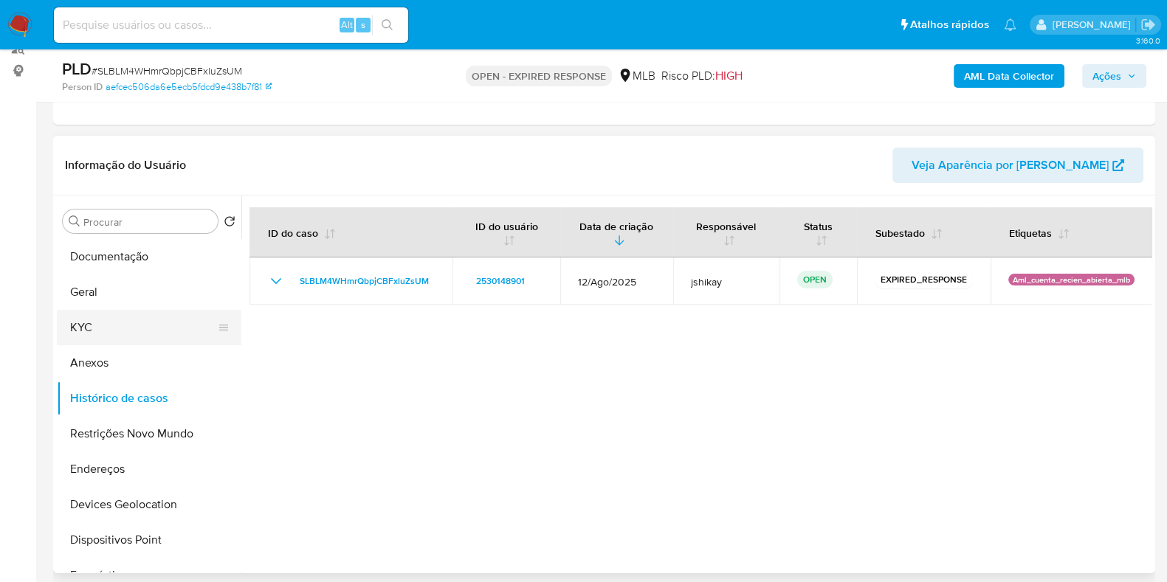
scroll to position [184, 0]
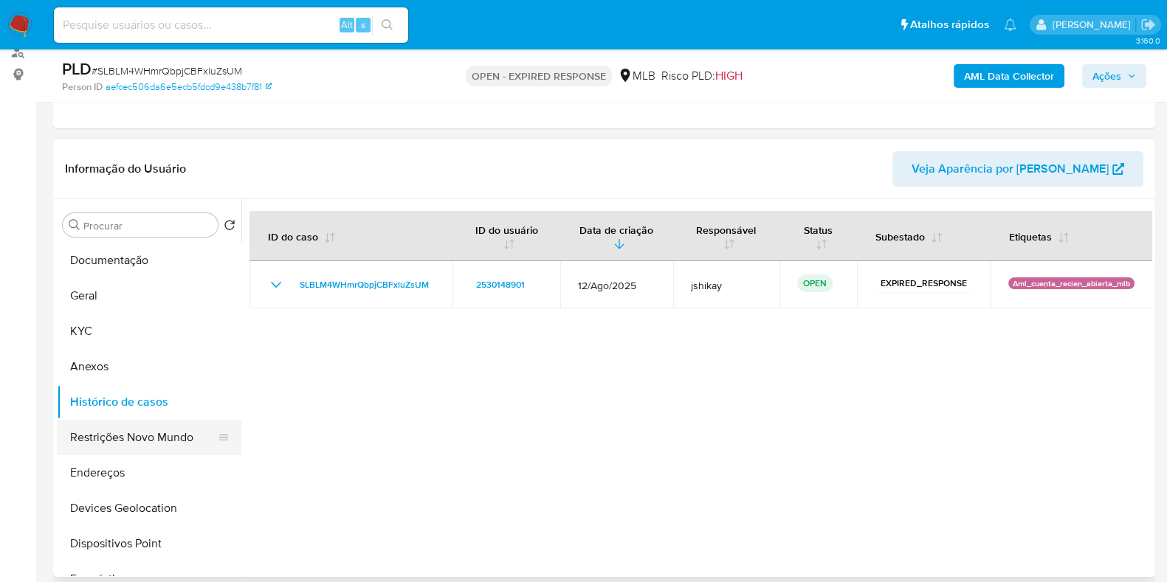
click at [142, 447] on button "Restrições Novo Mundo" at bounding box center [143, 437] width 173 height 35
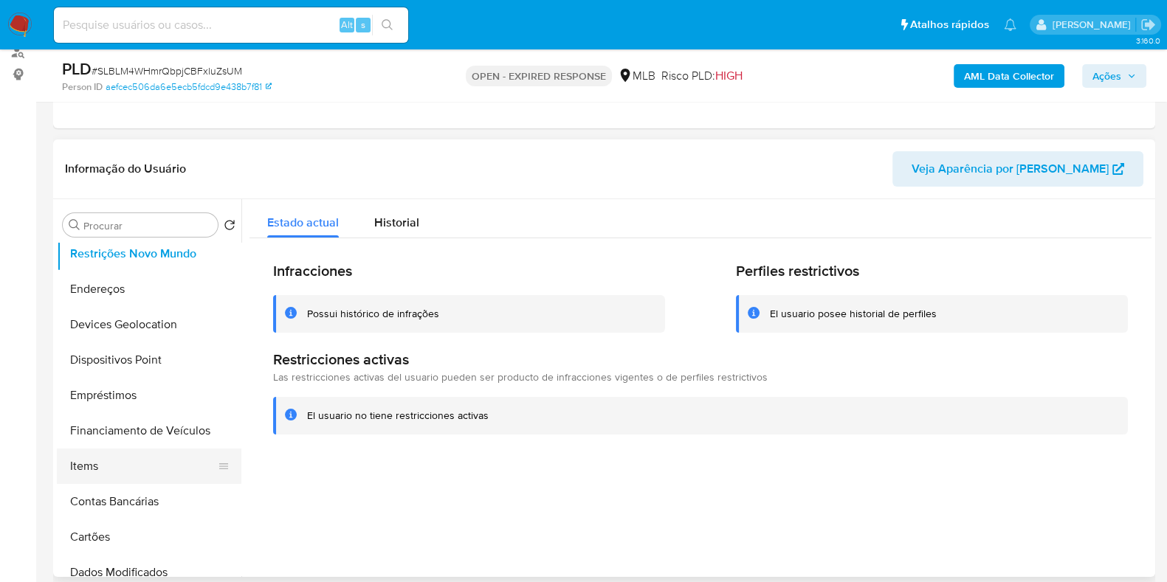
click at [122, 453] on button "Items" at bounding box center [143, 466] width 173 height 35
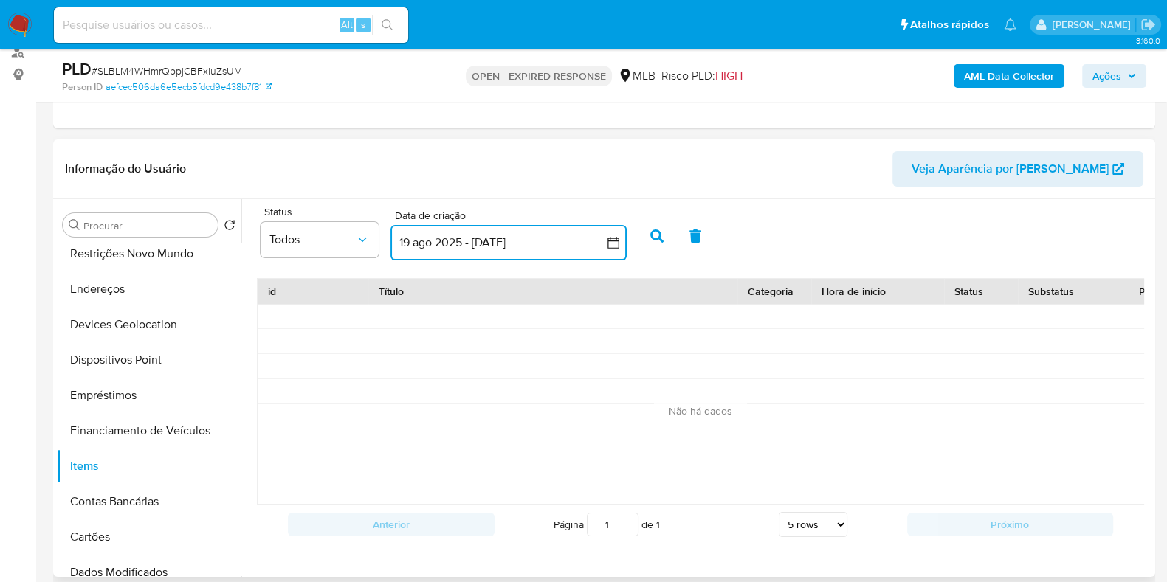
click at [614, 235] on icon "button" at bounding box center [613, 242] width 15 height 15
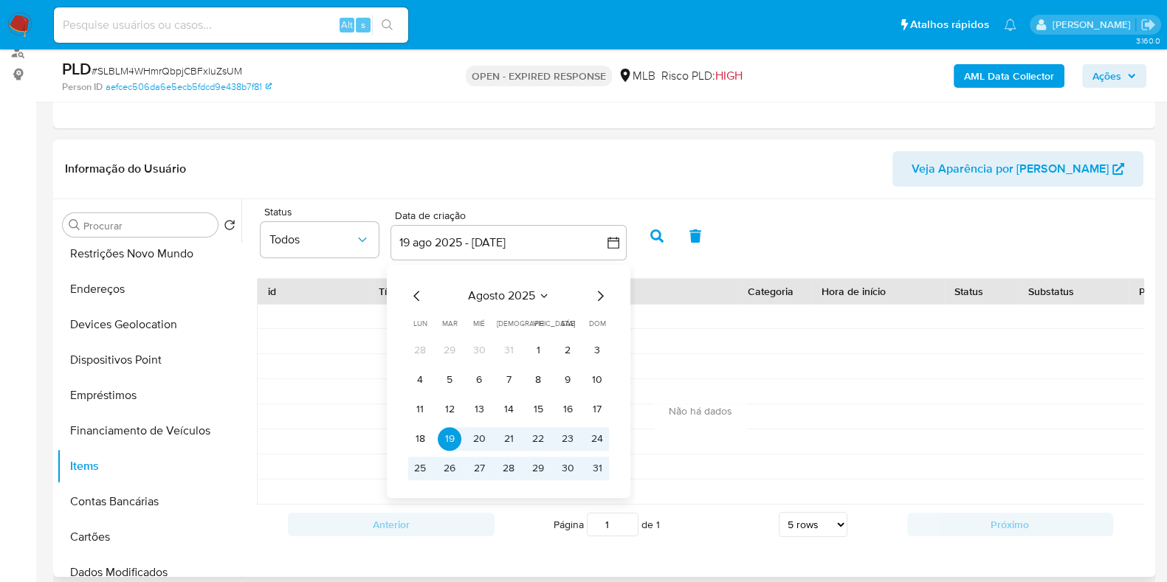
click at [413, 292] on icon "Mes anterior" at bounding box center [417, 296] width 18 height 18
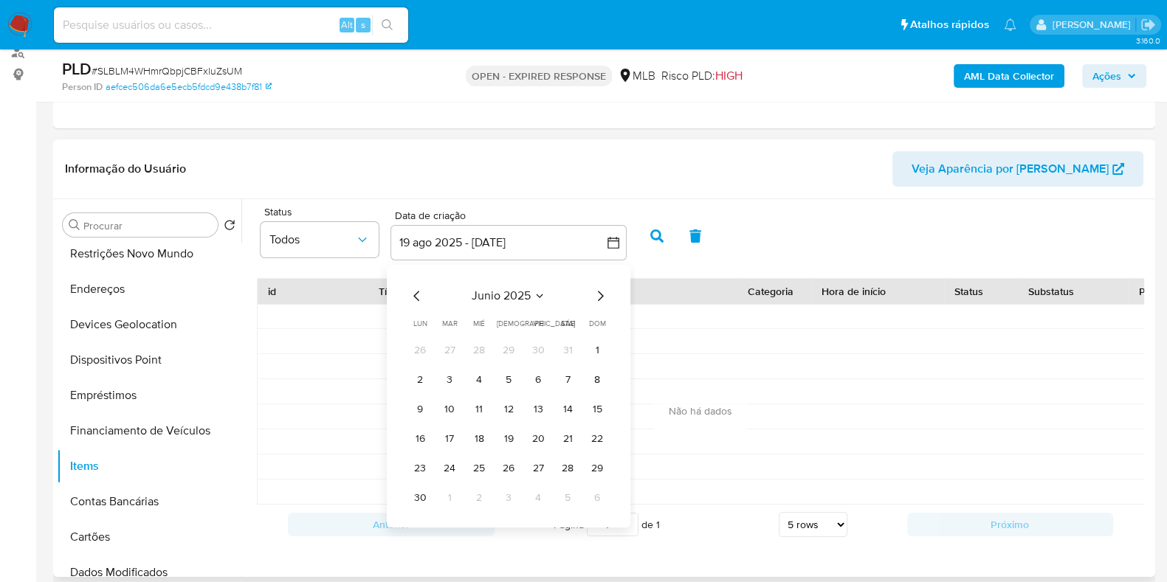
click at [413, 292] on icon "Mes anterior" at bounding box center [417, 296] width 18 height 18
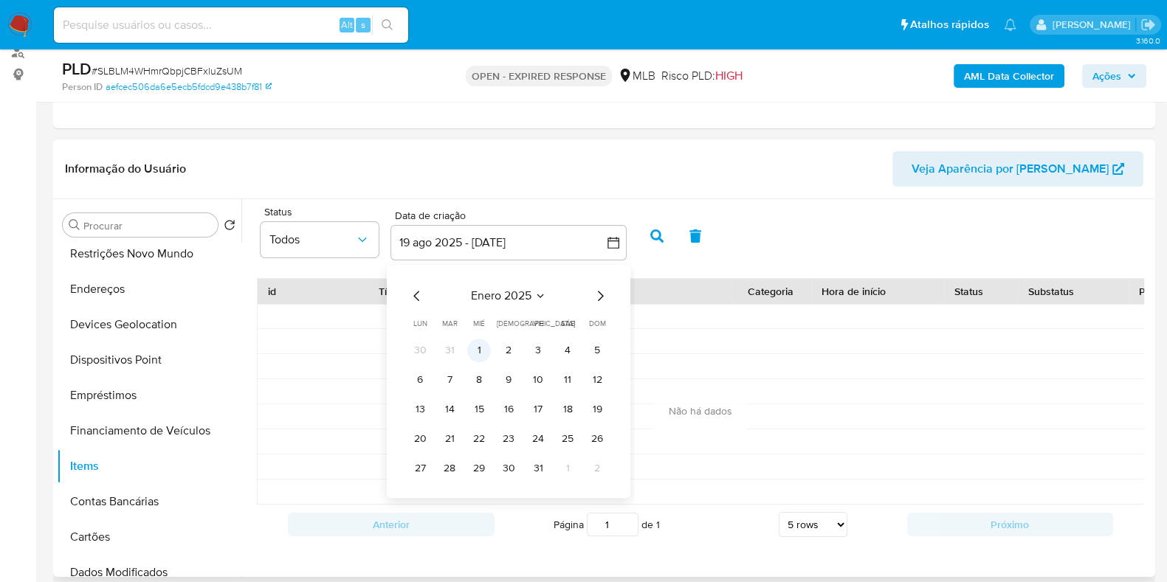
click at [476, 345] on button "1" at bounding box center [479, 351] width 24 height 24
click at [604, 299] on icon "Mes siguiente" at bounding box center [600, 296] width 18 height 18
click at [604, 298] on icon "Mes siguiente" at bounding box center [600, 296] width 18 height 18
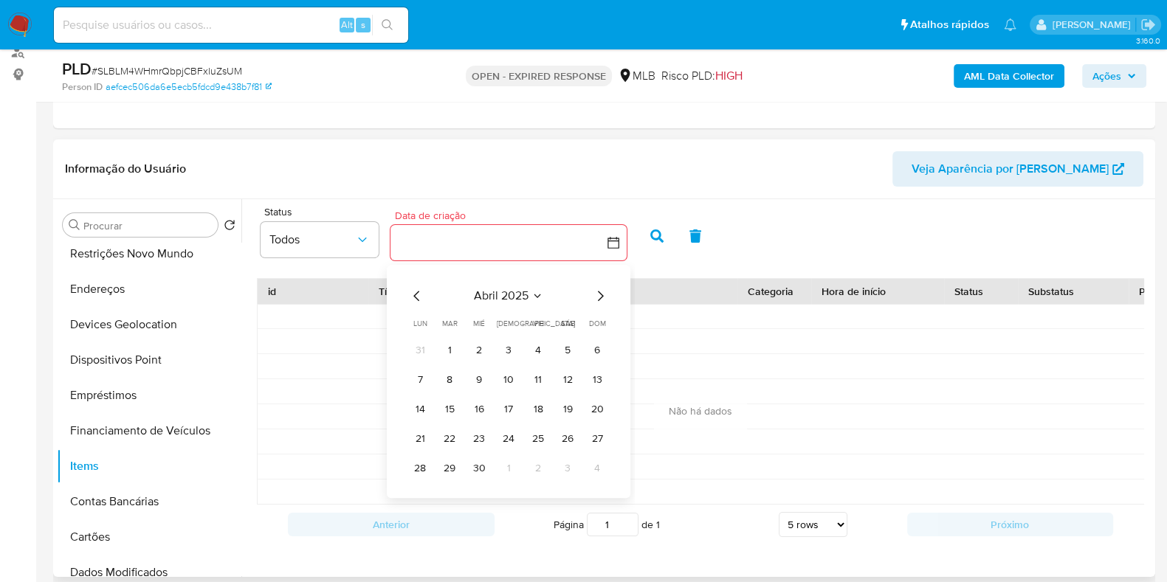
click at [604, 298] on icon "Mes siguiente" at bounding box center [600, 296] width 18 height 18
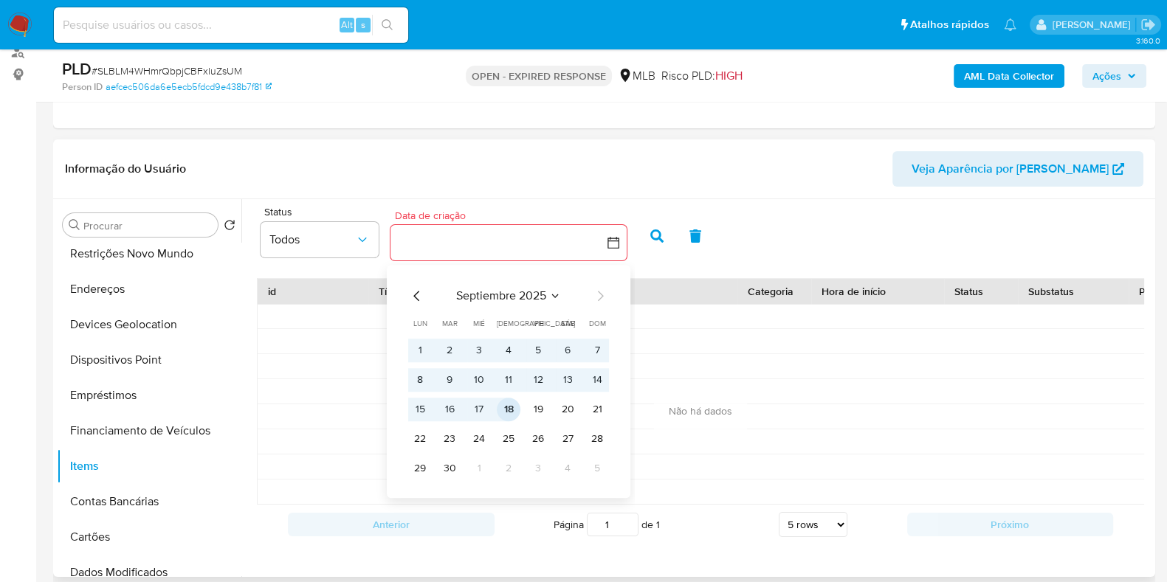
click at [513, 407] on button "18" at bounding box center [509, 410] width 24 height 24
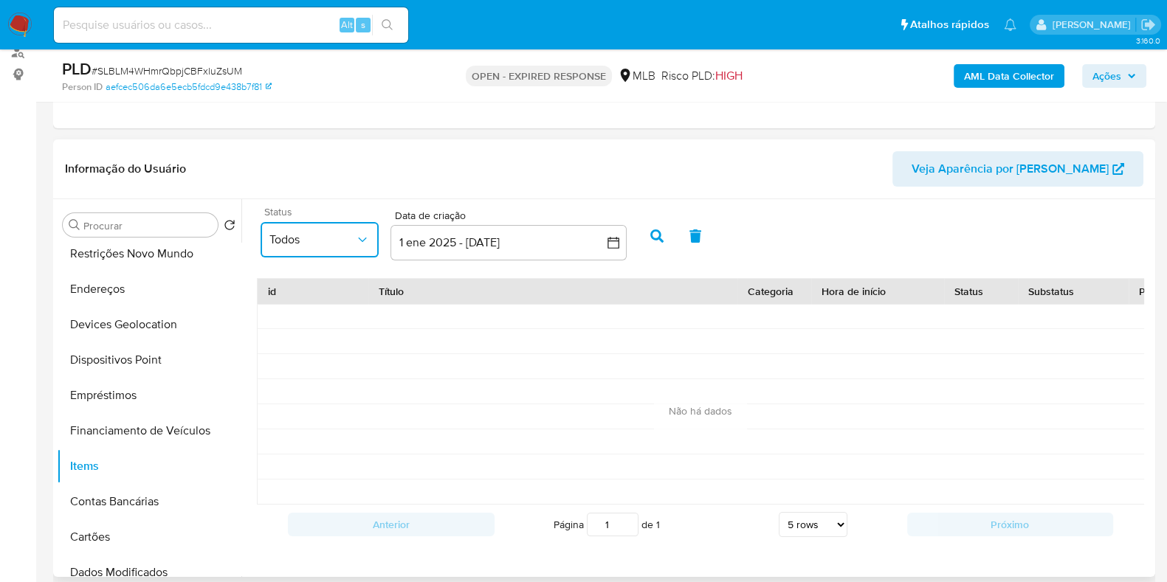
click at [332, 250] on button "Todos" at bounding box center [320, 239] width 118 height 35
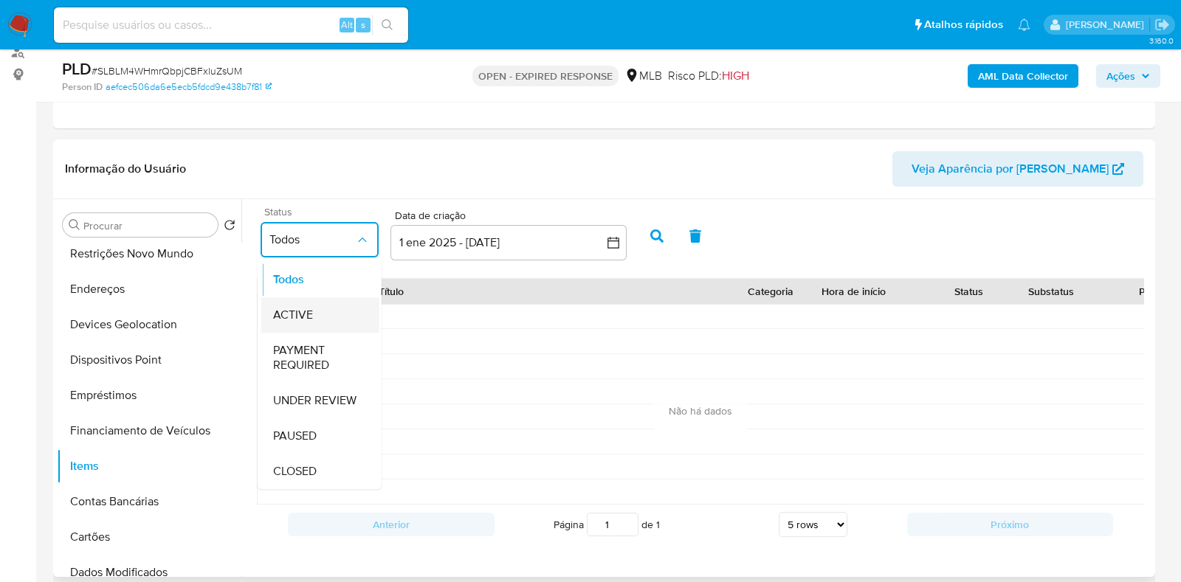
click at [328, 317] on div "ACTIVE" at bounding box center [320, 315] width 94 height 35
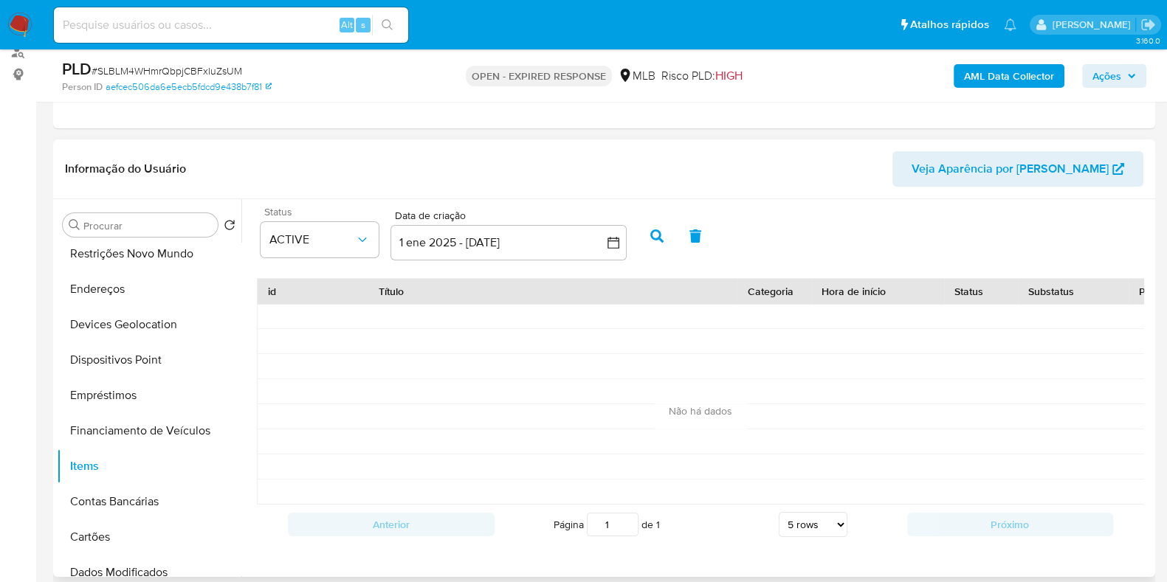
click at [656, 241] on icon "button" at bounding box center [656, 236] width 13 height 13
click at [323, 235] on span "ACTIVE" at bounding box center [312, 240] width 86 height 15
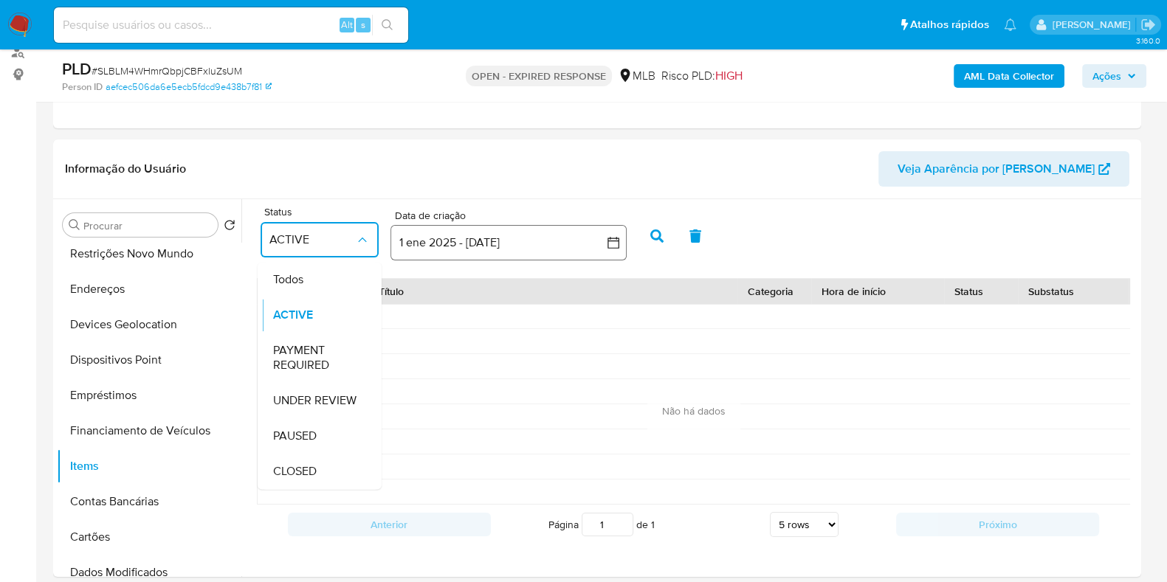
click at [614, 235] on icon "button" at bounding box center [613, 242] width 15 height 15
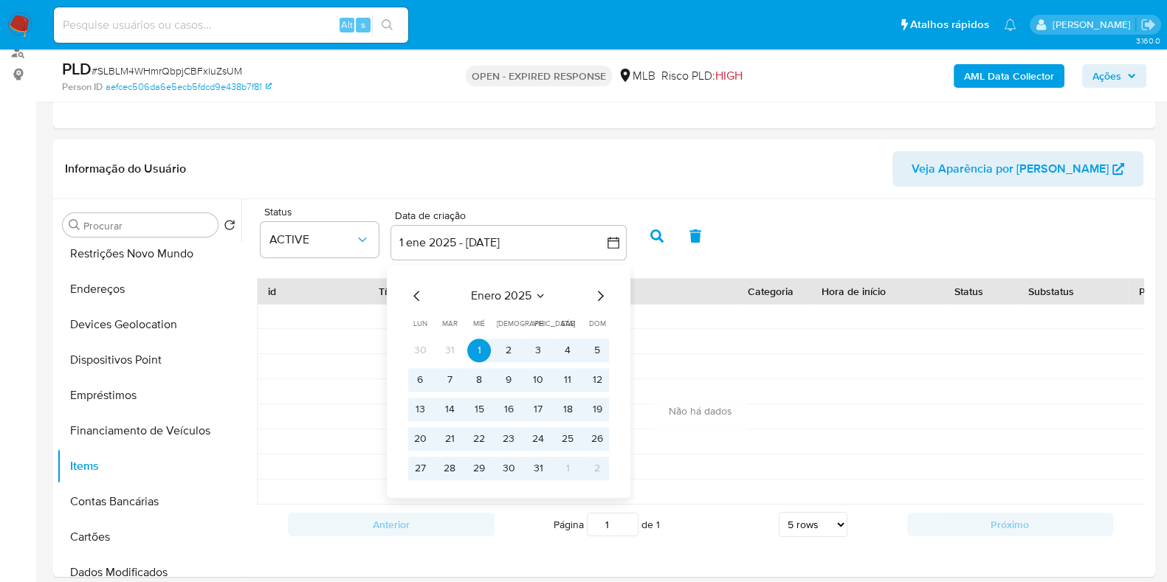
click at [481, 297] on span "enero 2025" at bounding box center [501, 296] width 61 height 15
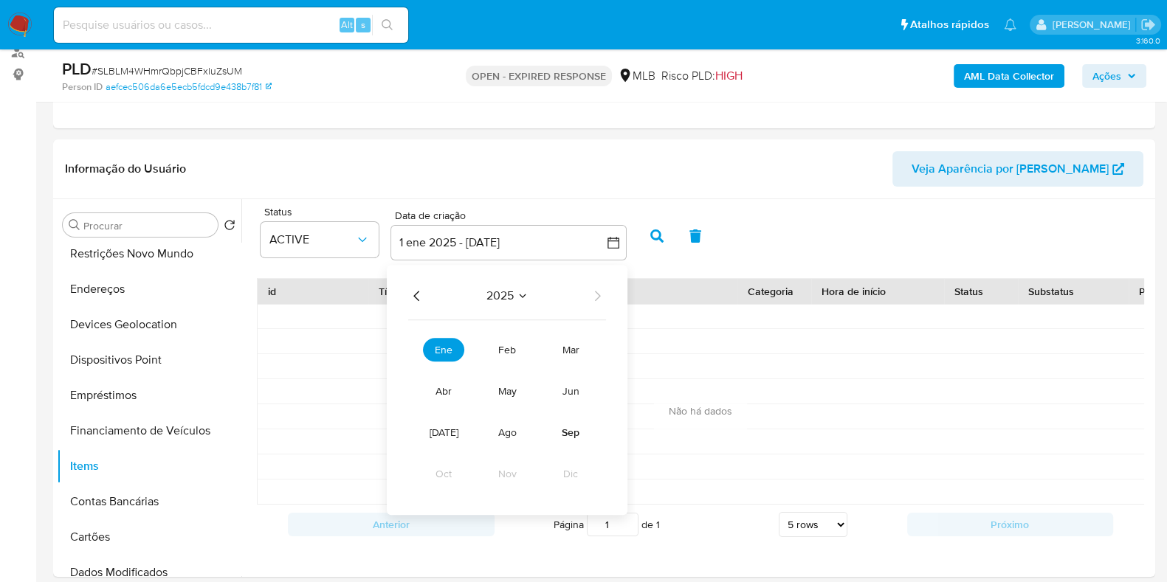
click at [487, 292] on span "2025" at bounding box center [499, 296] width 27 height 15
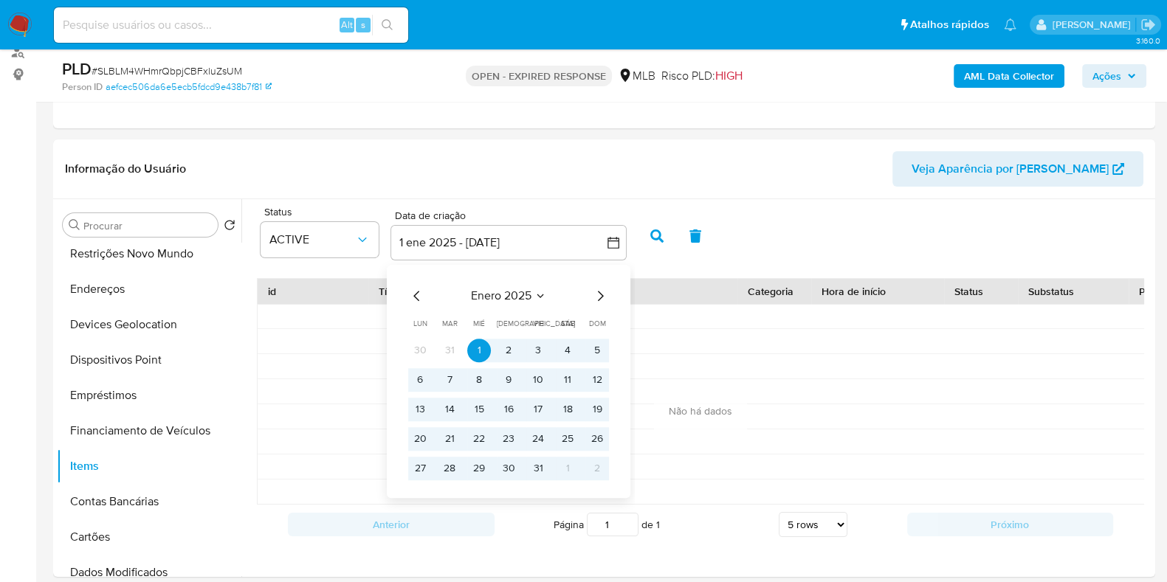
click at [417, 291] on icon "Mes anterior" at bounding box center [416, 296] width 6 height 10
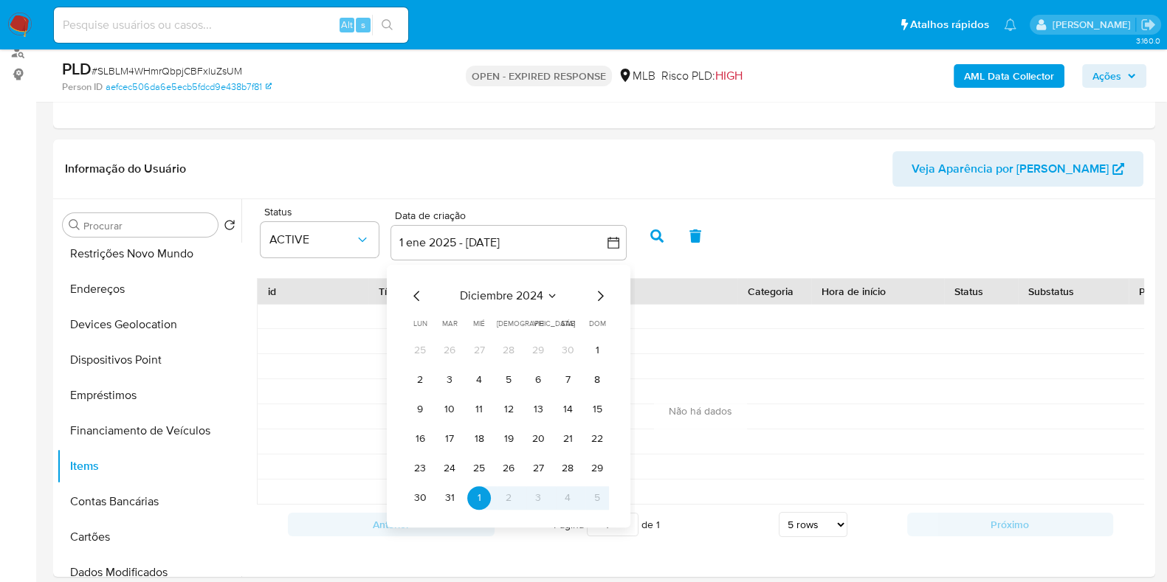
click at [416, 291] on icon "Mes anterior" at bounding box center [417, 296] width 18 height 18
click at [506, 345] on button "1" at bounding box center [509, 351] width 24 height 24
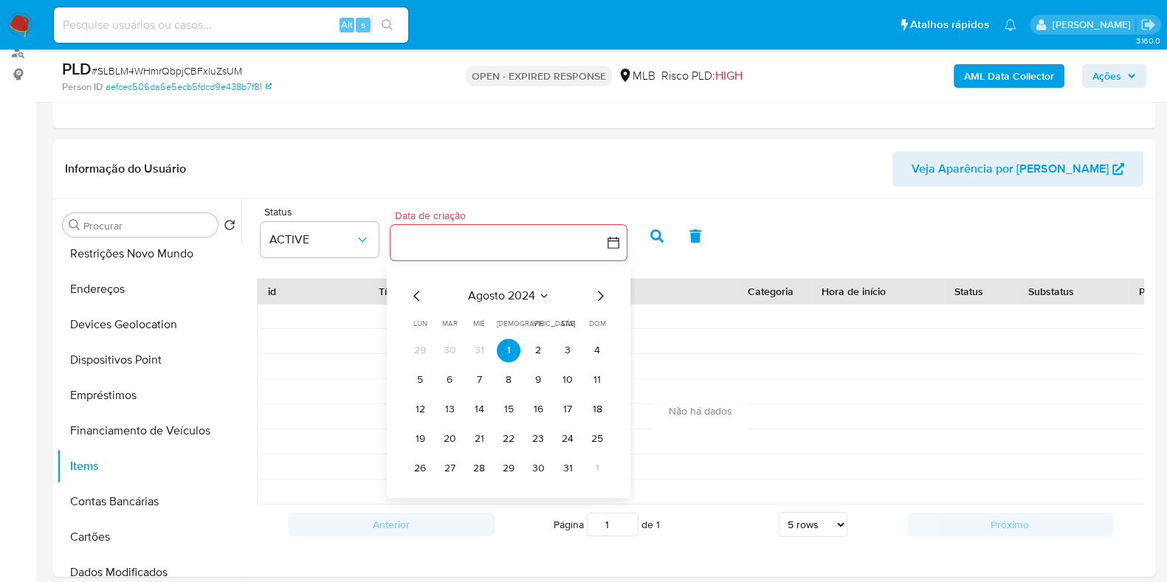
click at [600, 292] on icon "Mes siguiente" at bounding box center [601, 296] width 6 height 10
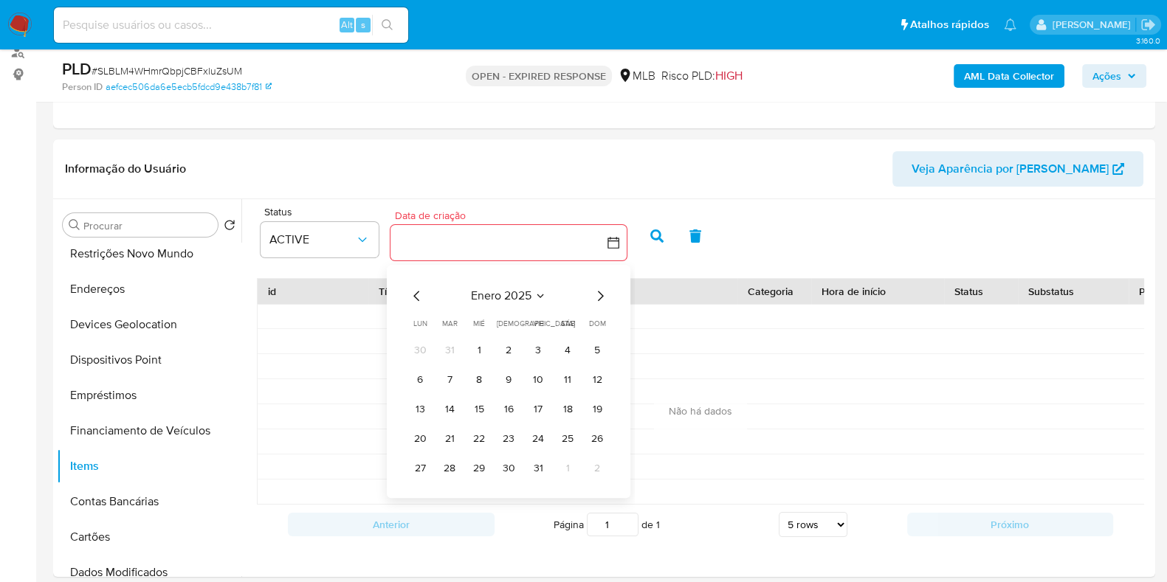
click at [600, 292] on icon "Mes siguiente" at bounding box center [601, 296] width 6 height 10
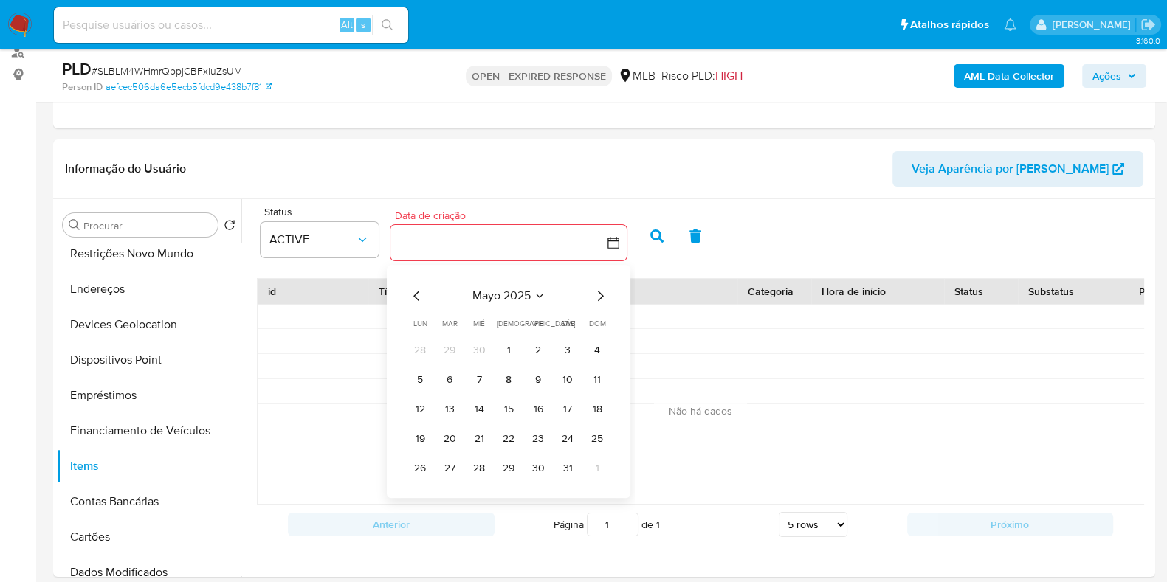
click at [600, 292] on icon "Mes siguiente" at bounding box center [601, 296] width 6 height 10
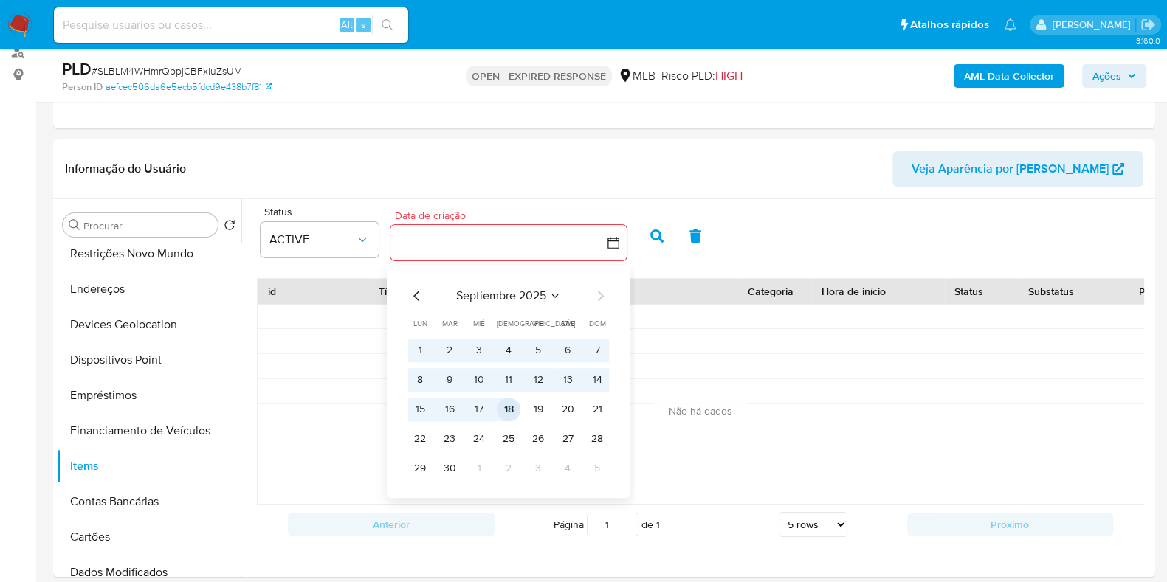
click at [505, 412] on button "18" at bounding box center [509, 410] width 24 height 24
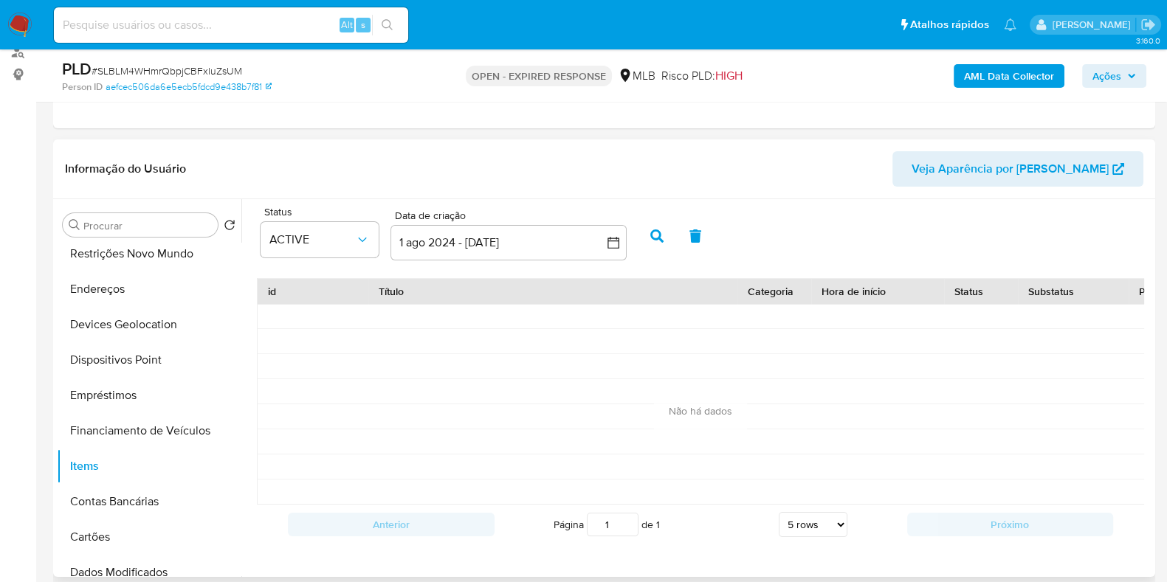
click at [656, 238] on icon "button" at bounding box center [656, 236] width 13 height 13
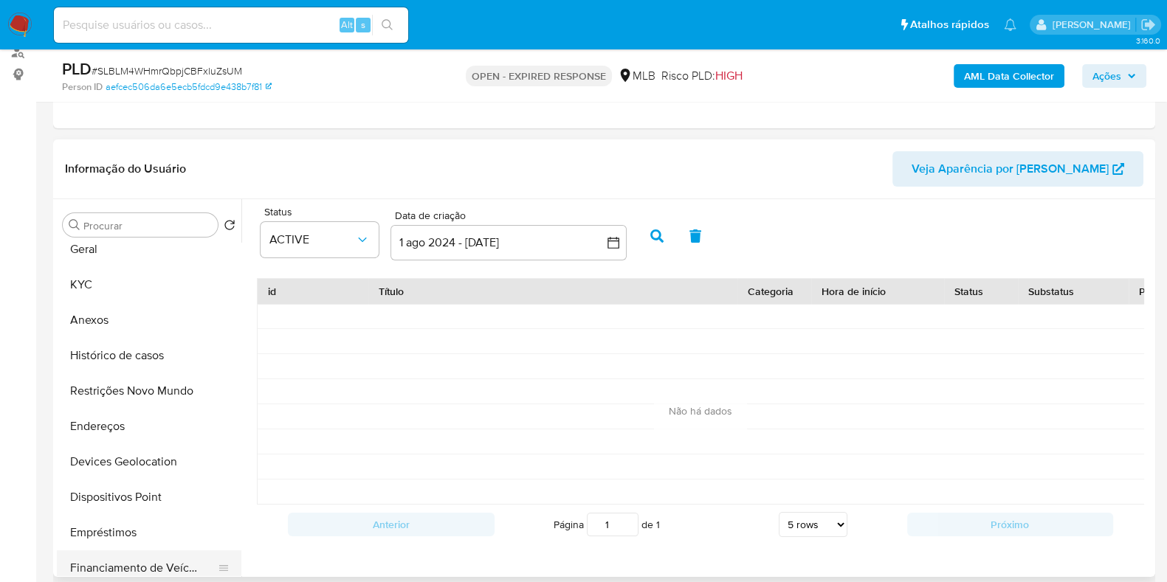
scroll to position [0, 0]
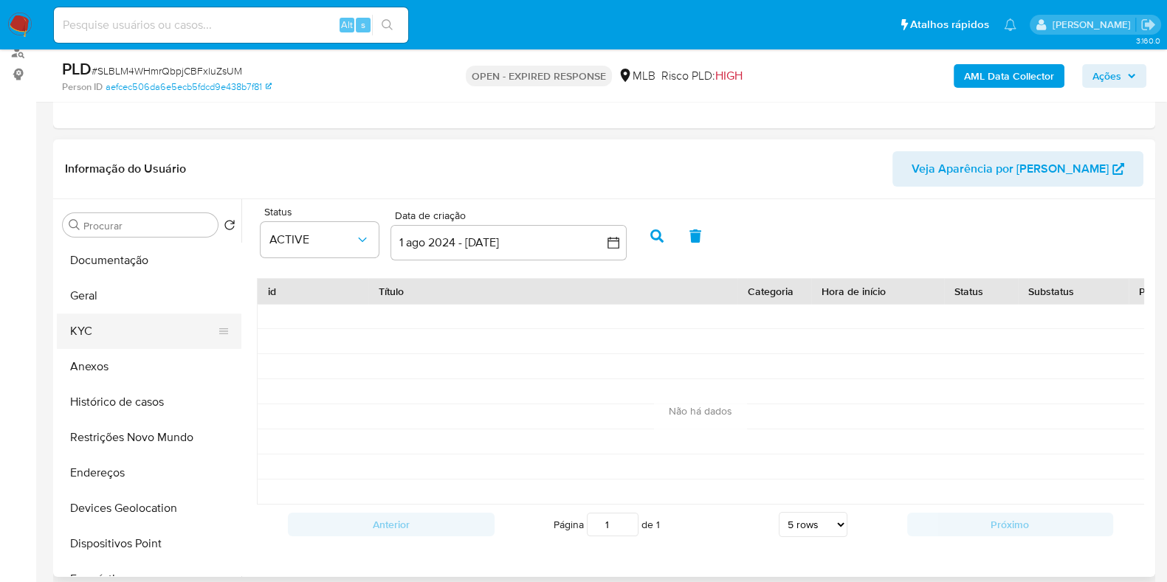
click at [124, 321] on button "KYC" at bounding box center [143, 331] width 173 height 35
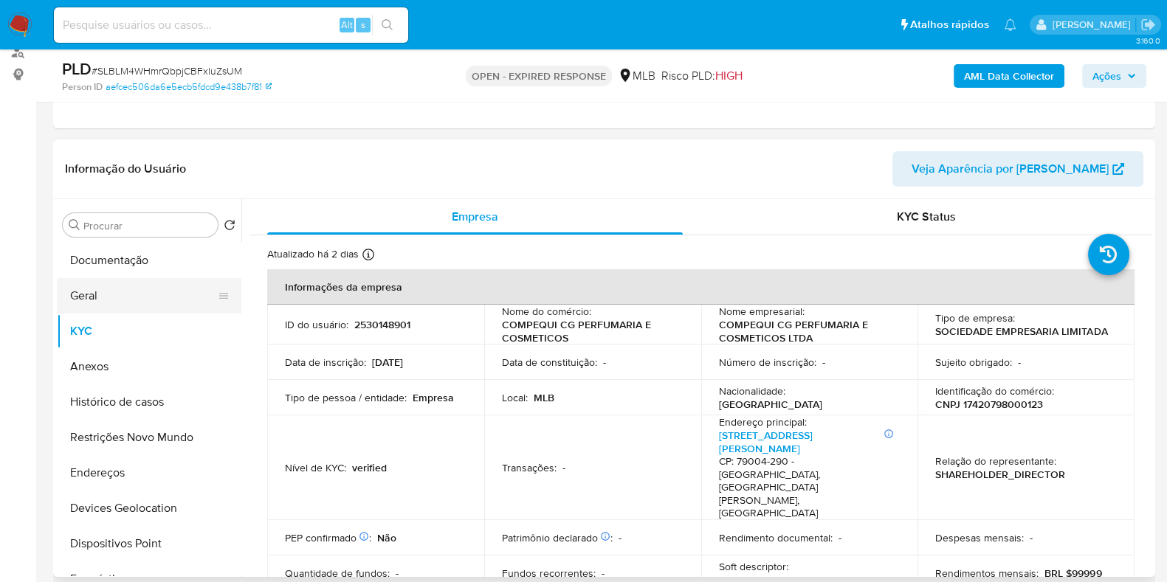
click at [147, 300] on button "Geral" at bounding box center [143, 295] width 173 height 35
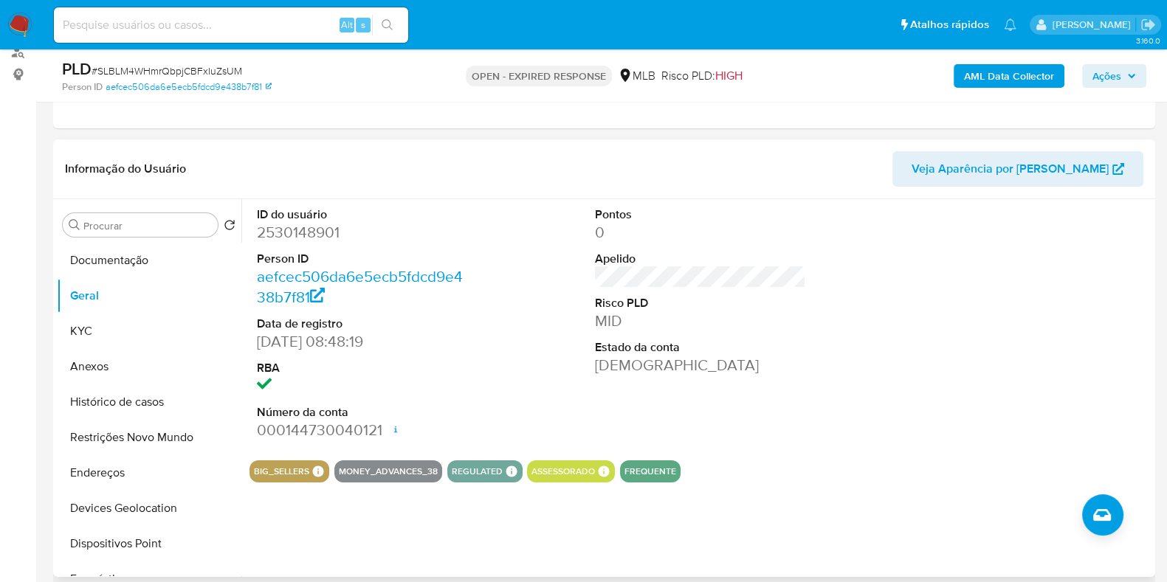
click at [588, 282] on div "Pontos 0 Apelido Risco PLD MID Estado da conta Ativa" at bounding box center [701, 324] width 226 height 250
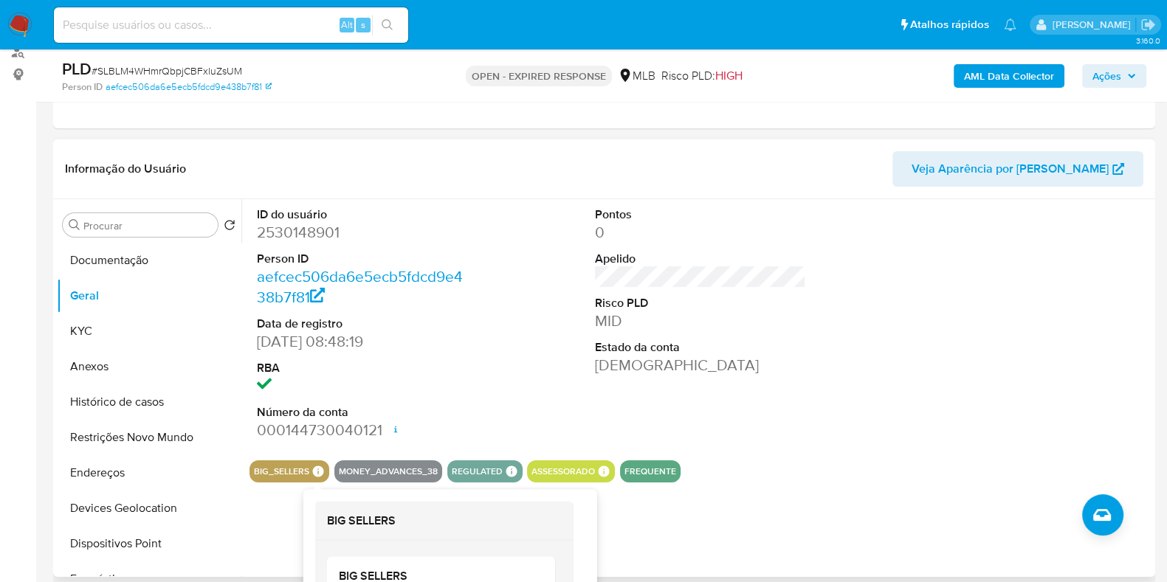
click at [321, 466] on icon at bounding box center [318, 471] width 13 height 13
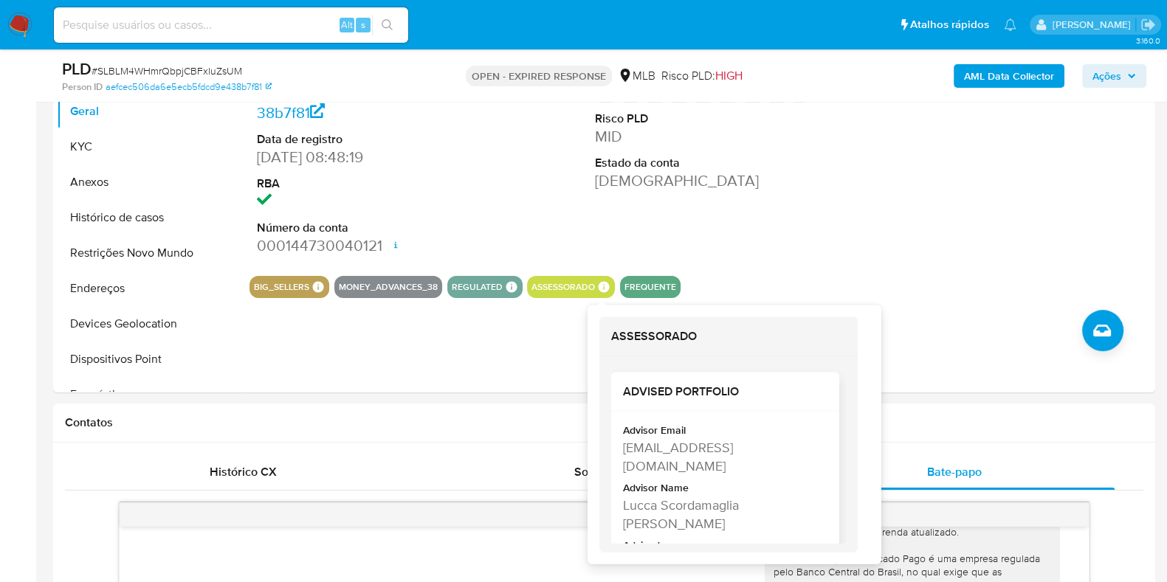
scroll to position [49, 0]
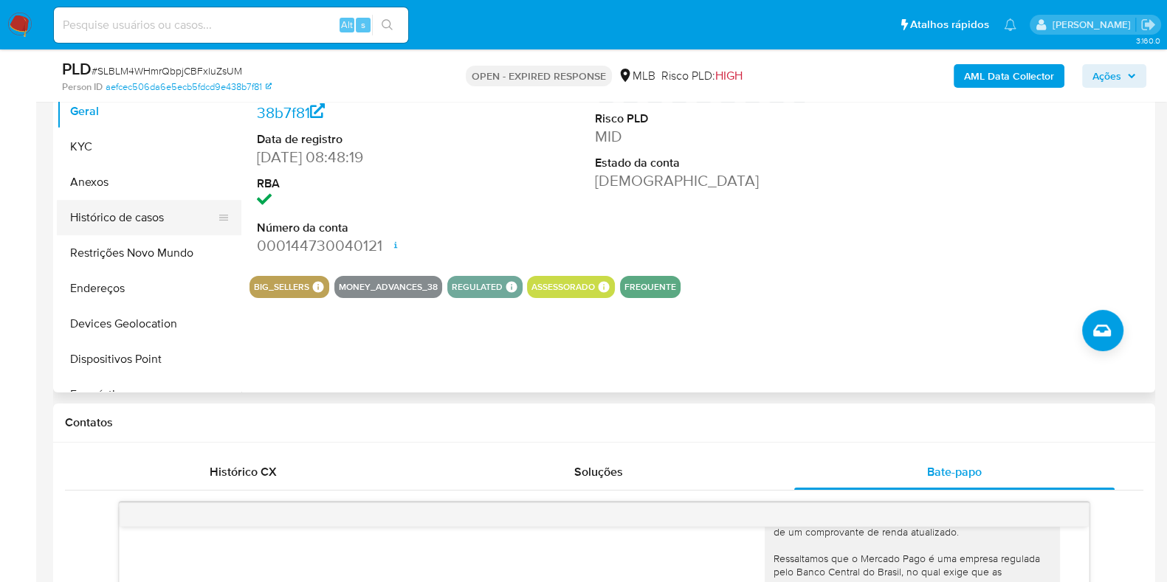
click at [76, 217] on button "Histórico de casos" at bounding box center [143, 217] width 173 height 35
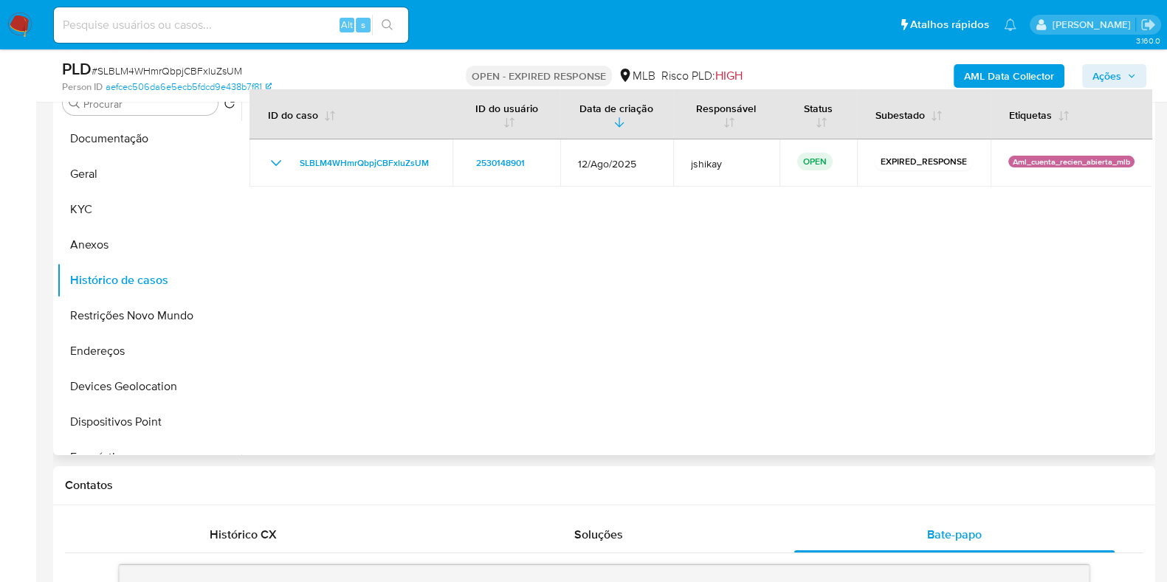
scroll to position [277, 0]
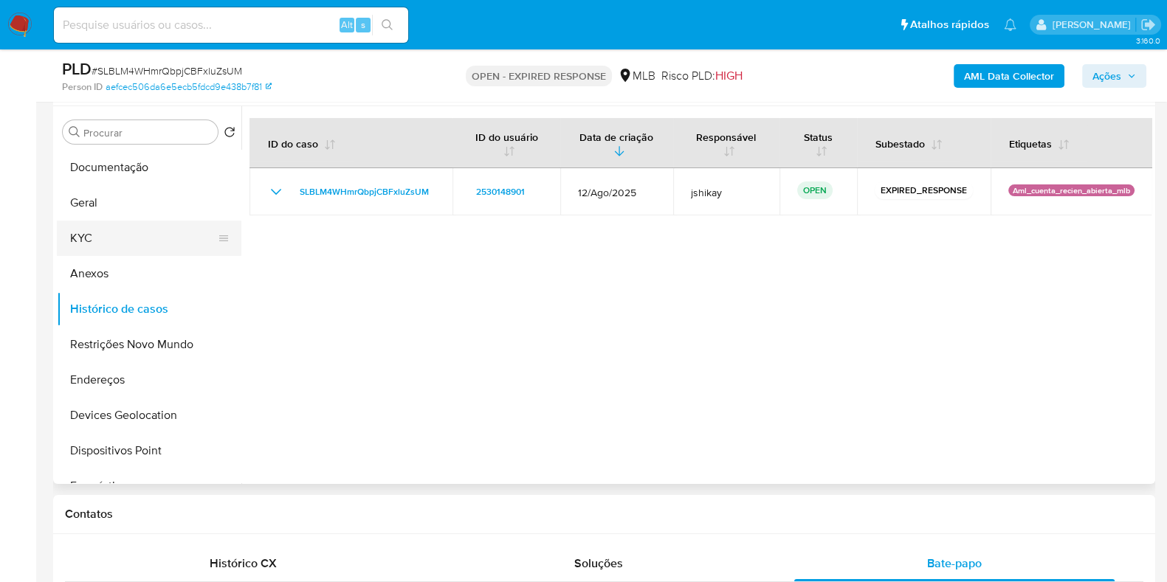
click at [122, 241] on button "KYC" at bounding box center [143, 238] width 173 height 35
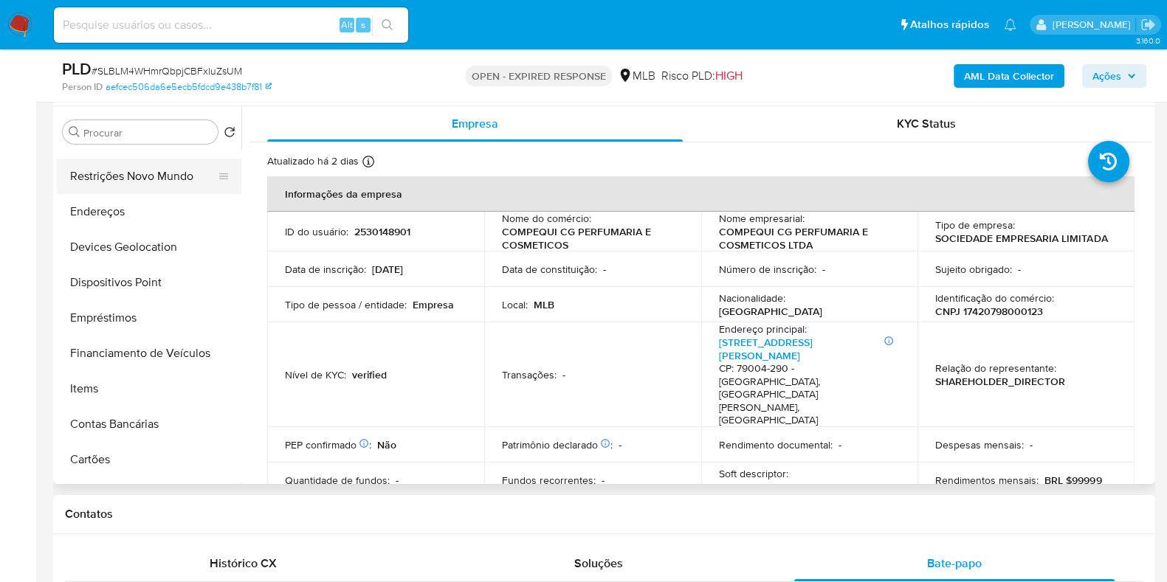
scroll to position [184, 0]
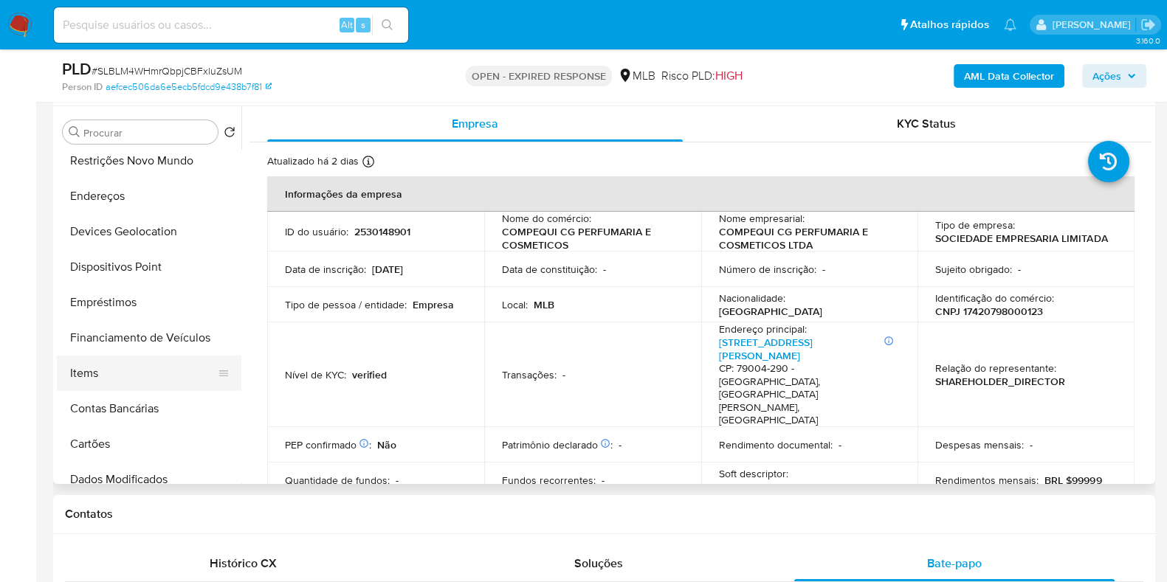
click at [120, 378] on button "Items" at bounding box center [143, 373] width 173 height 35
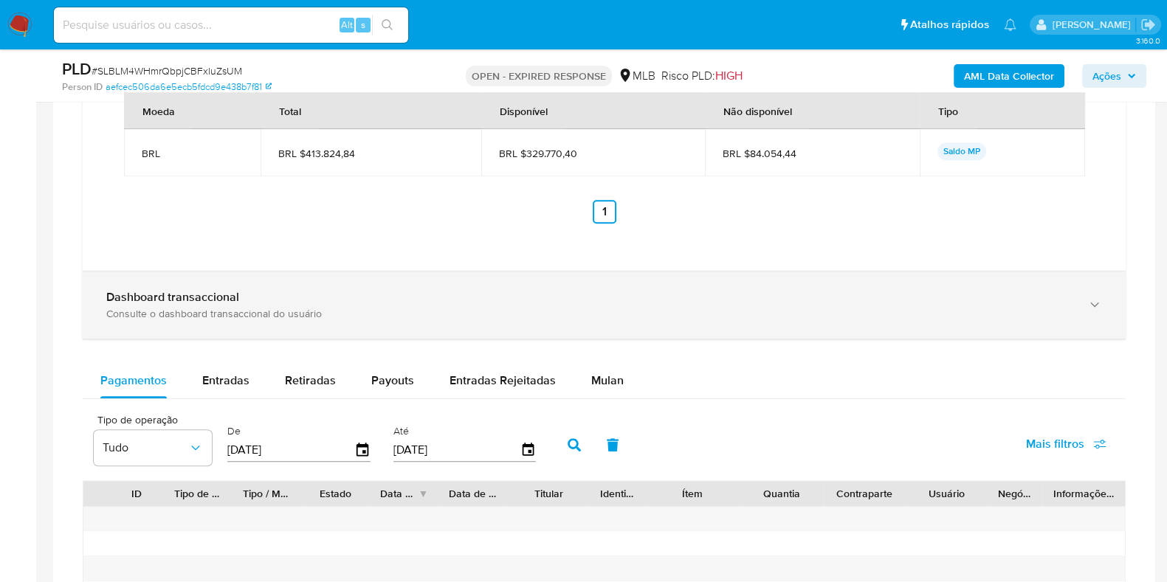
scroll to position [1753, 0]
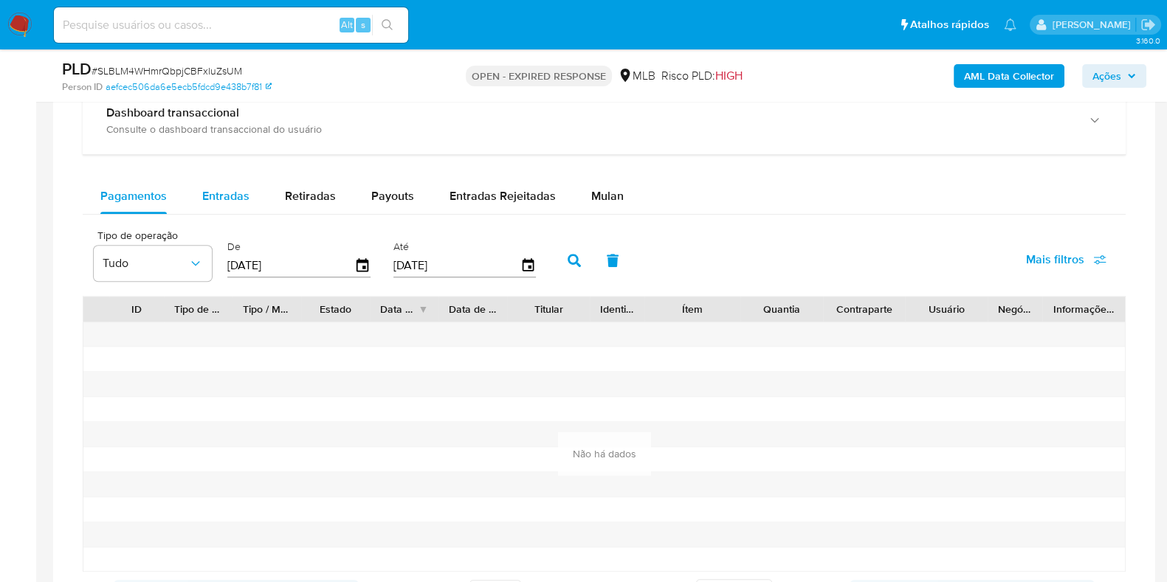
click at [221, 188] on span "Entradas" at bounding box center [225, 196] width 47 height 17
select select "10"
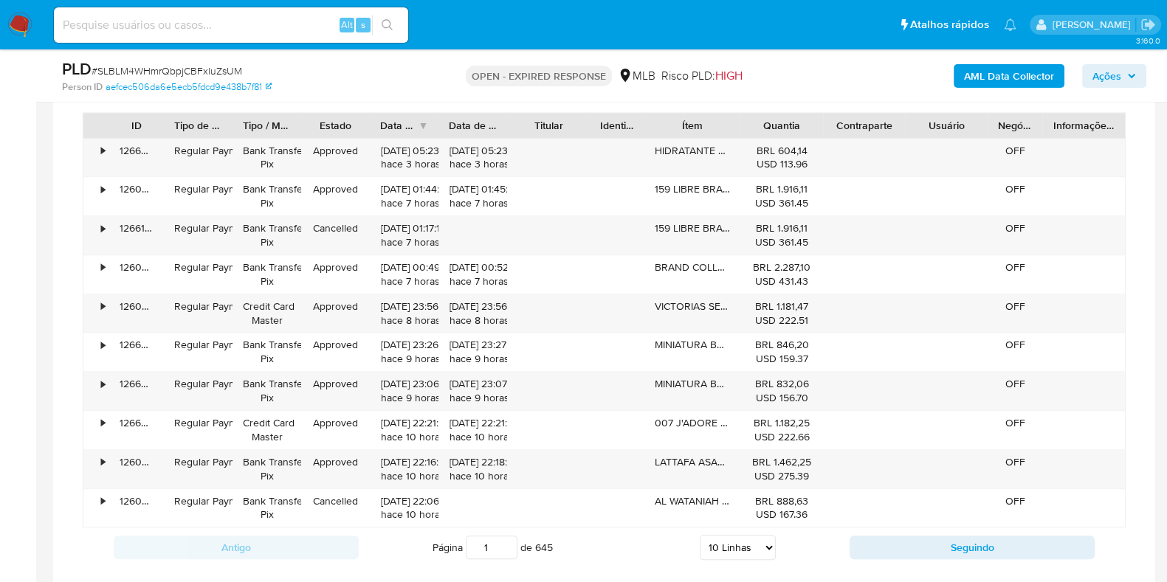
scroll to position [1938, 0]
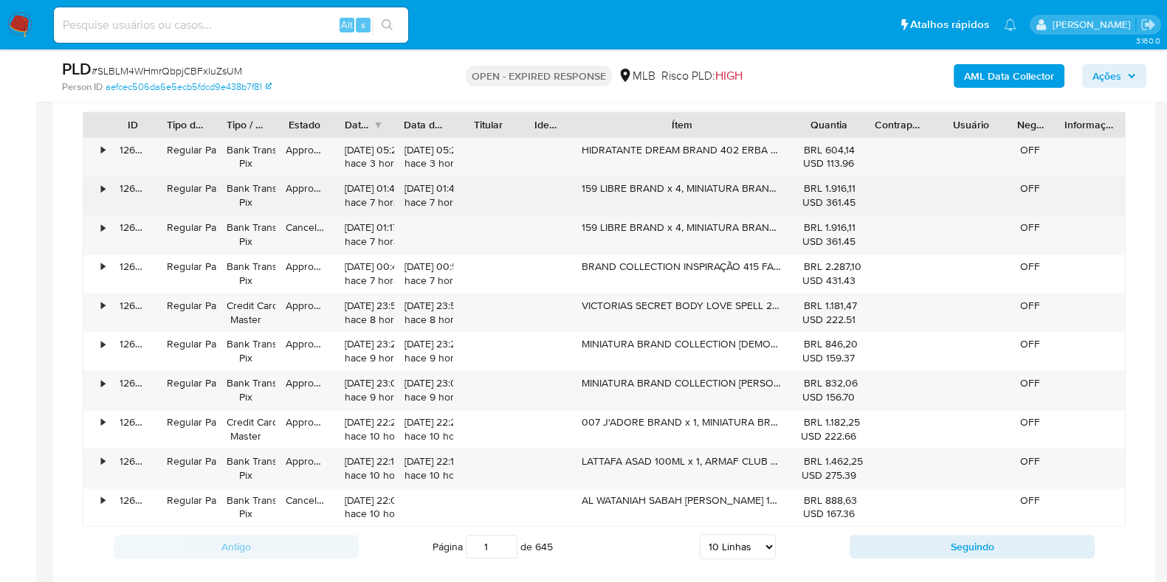
click at [864, 182] on div "ID Tipo de operação Tipo / Método Estado Data de criação Data de aprovação Titu…" at bounding box center [604, 319] width 1043 height 416
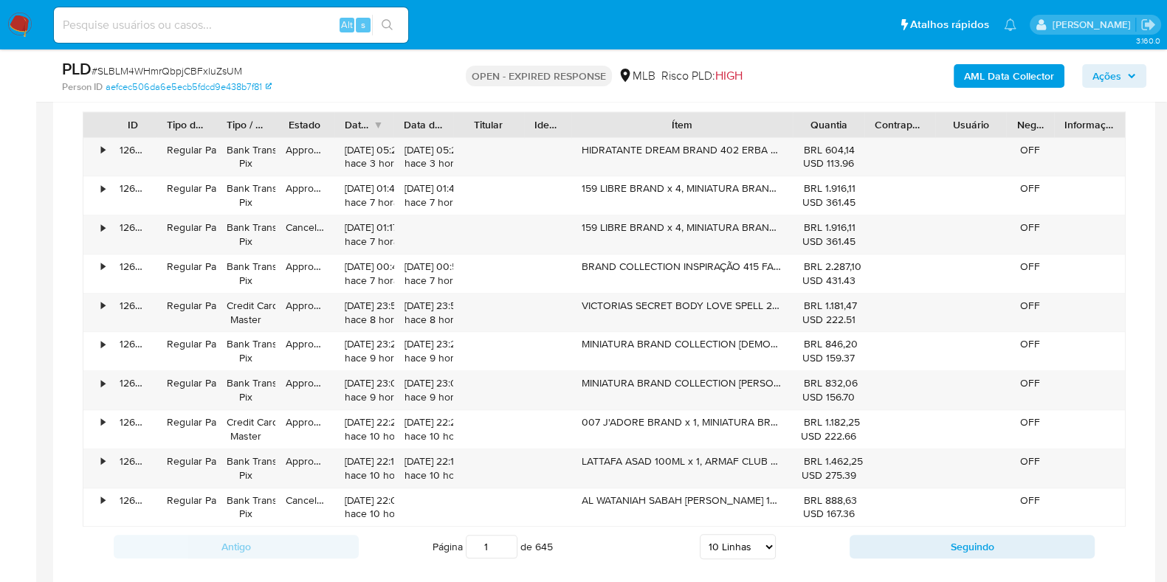
click at [860, 567] on div "Antigo Página 1 de 645 5 Linhas 10 Linhas 20 Linhas 25 Linhas 50 Linhas 100 Lin…" at bounding box center [604, 547] width 1043 height 40
click at [864, 559] on button "Seguindo" at bounding box center [972, 547] width 245 height 24
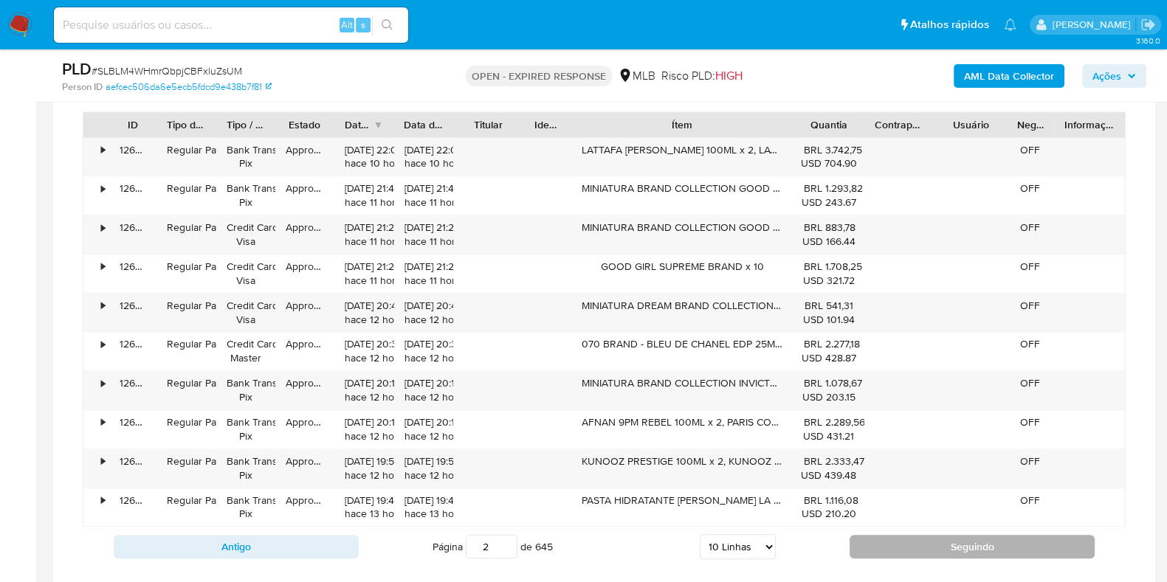
click at [891, 557] on button "Seguindo" at bounding box center [972, 547] width 245 height 24
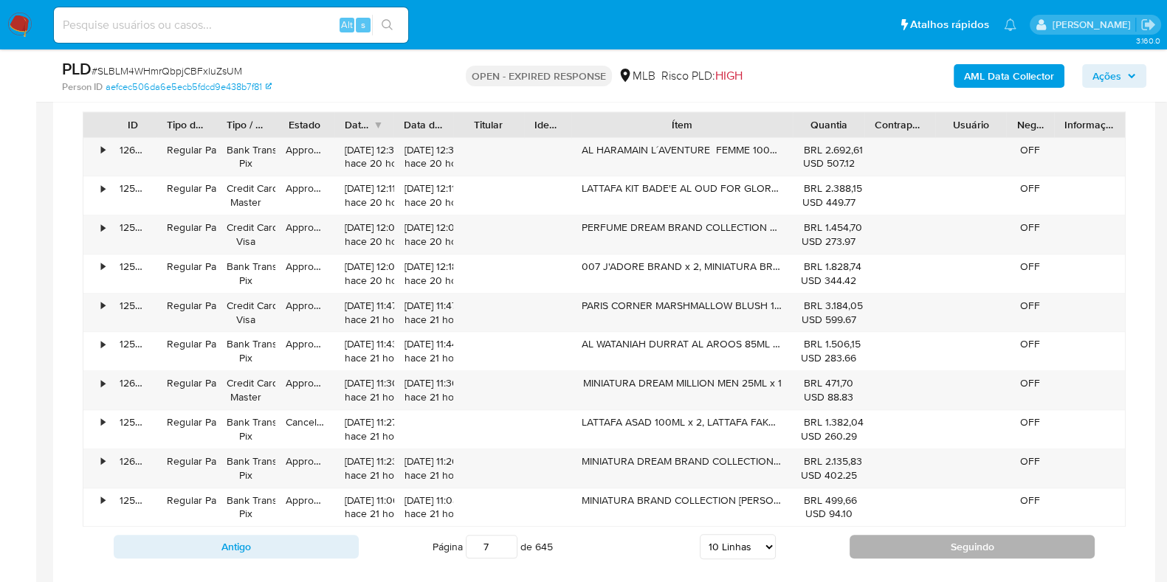
click at [891, 557] on button "Seguindo" at bounding box center [972, 547] width 245 height 24
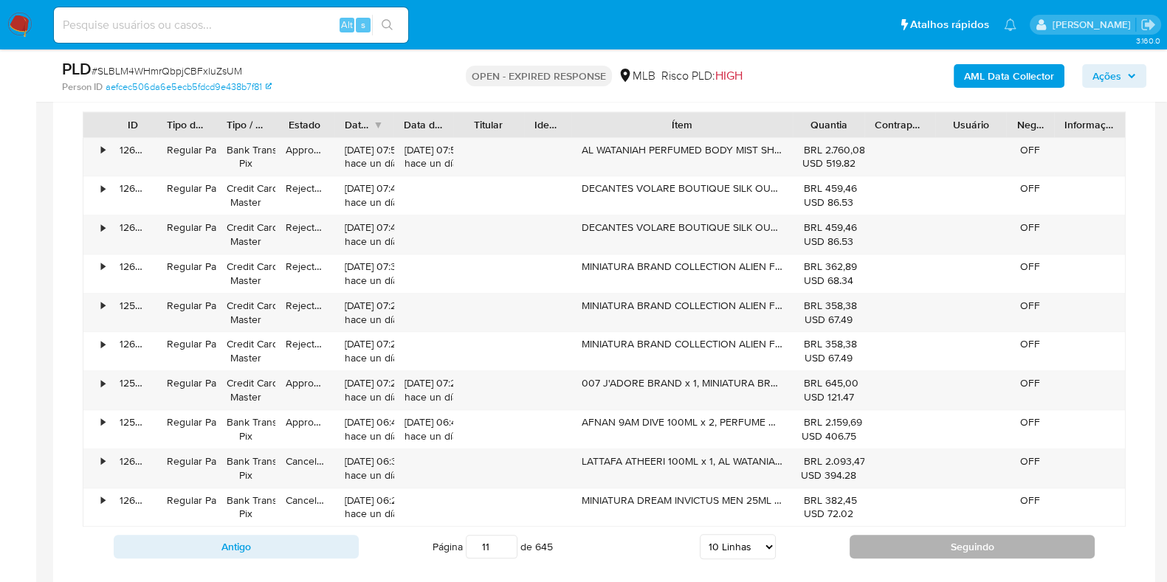
click at [891, 557] on button "Seguindo" at bounding box center [972, 547] width 245 height 24
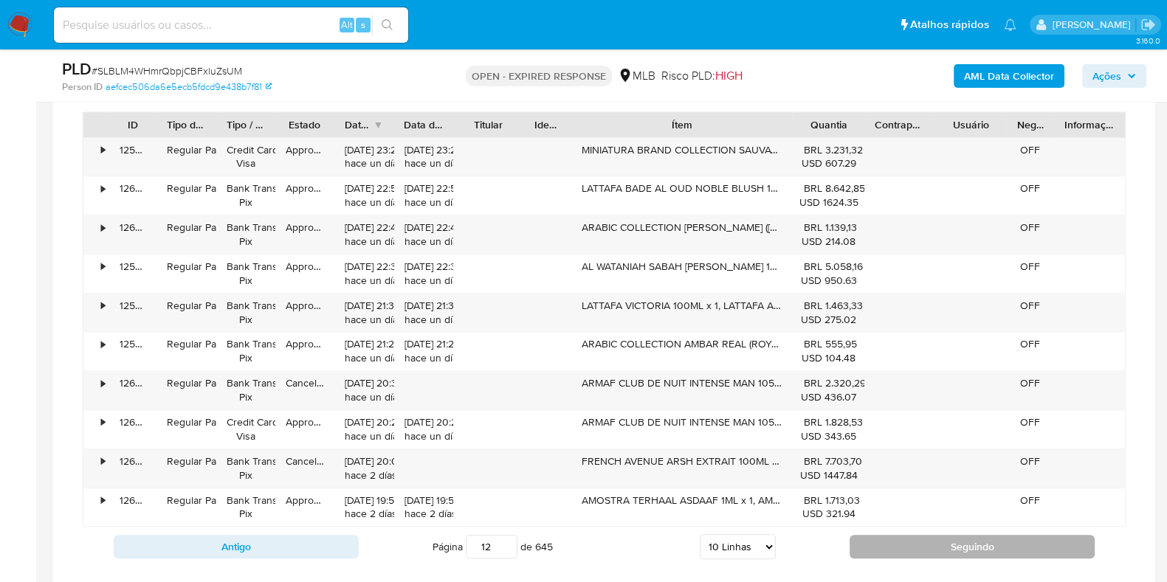
click at [891, 557] on button "Seguindo" at bounding box center [972, 547] width 245 height 24
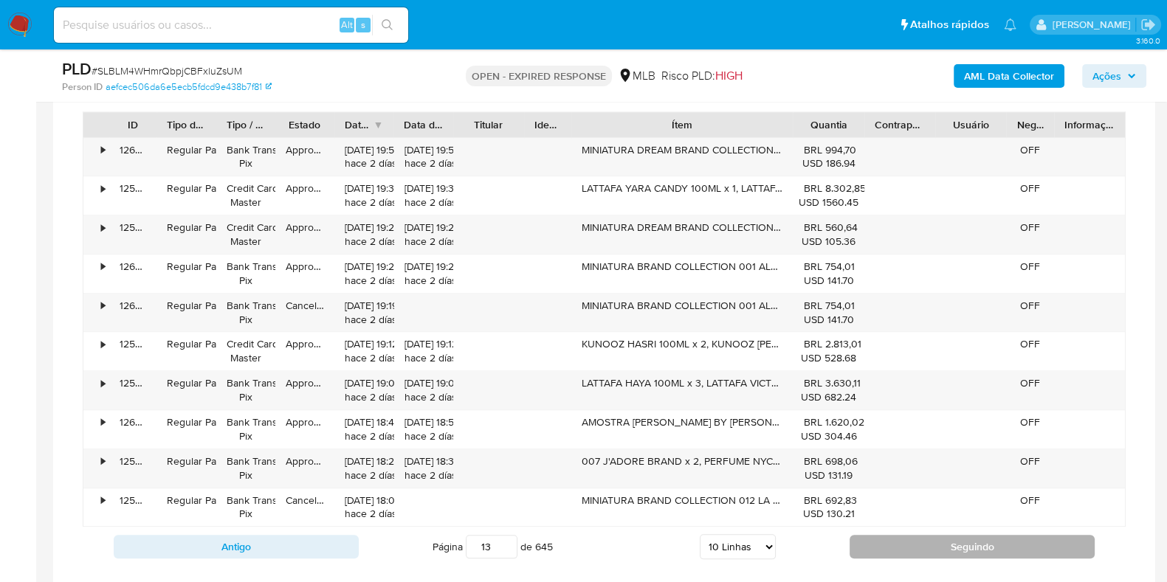
click at [891, 557] on button "Seguindo" at bounding box center [972, 547] width 245 height 24
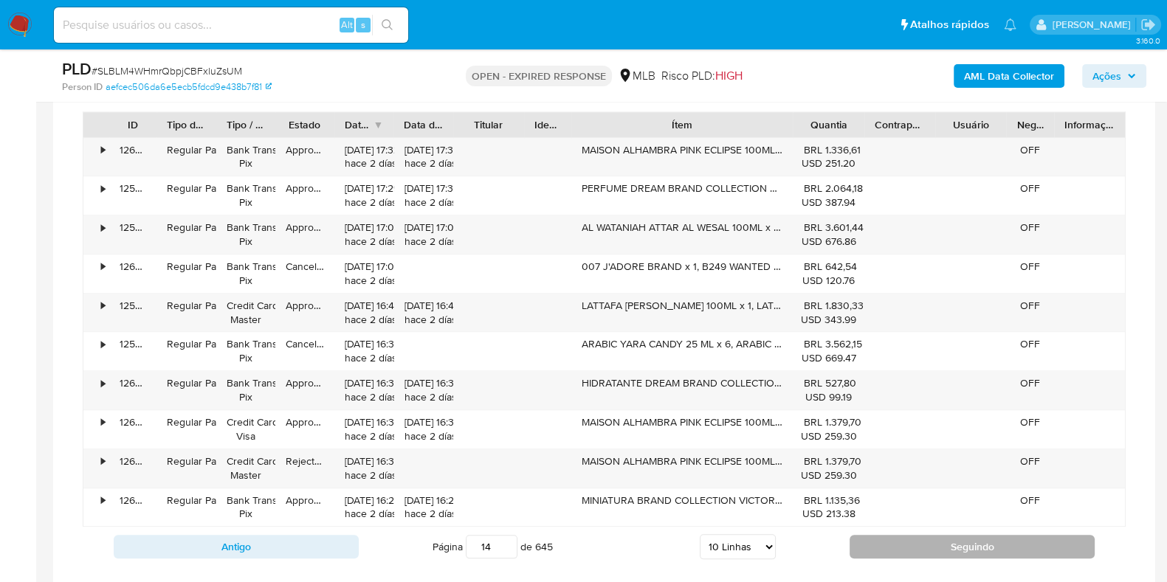
click at [891, 557] on button "Seguindo" at bounding box center [972, 547] width 245 height 24
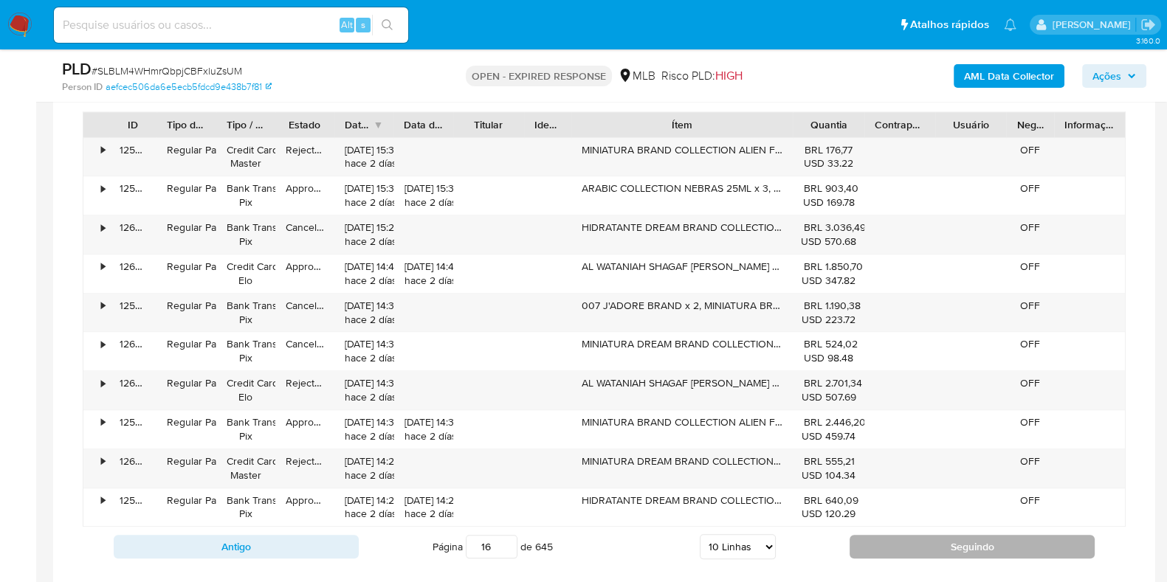
click at [891, 557] on button "Seguindo" at bounding box center [972, 547] width 245 height 24
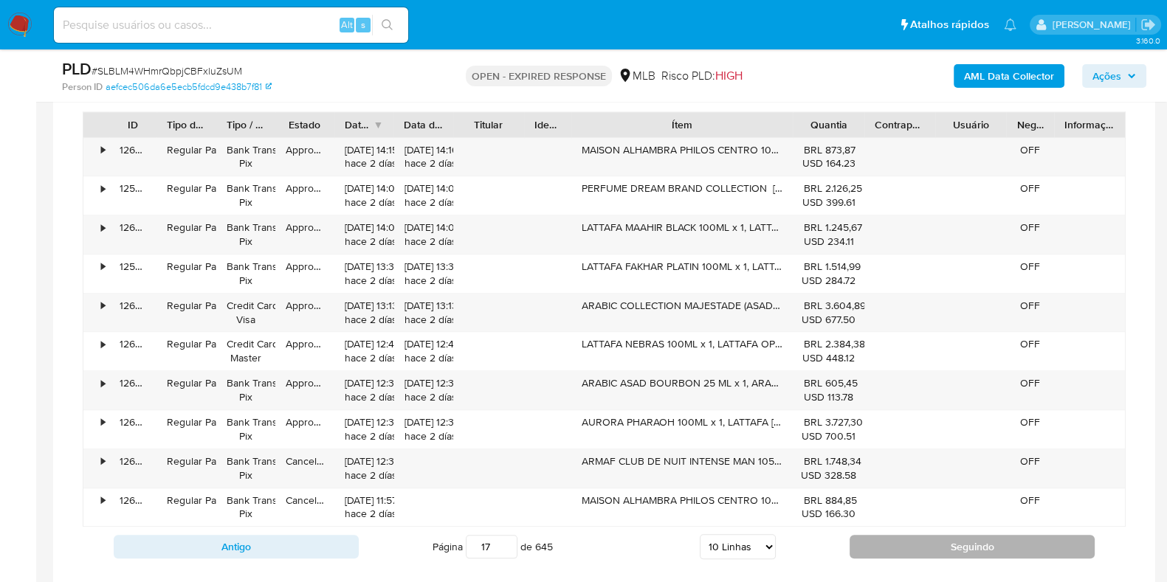
click at [891, 557] on button "Seguindo" at bounding box center [972, 547] width 245 height 24
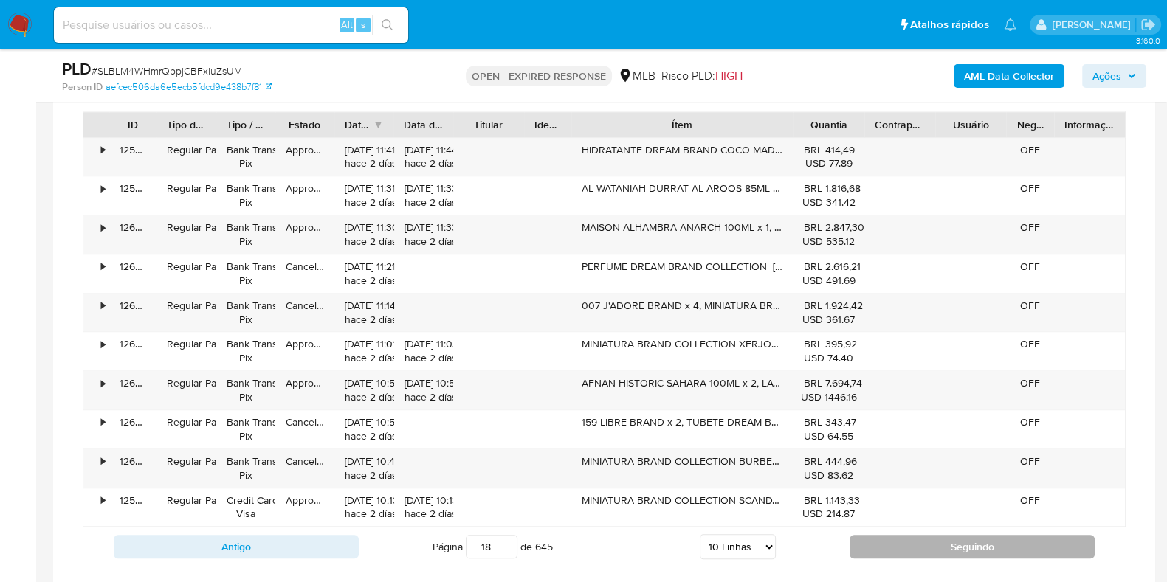
click at [891, 557] on button "Seguindo" at bounding box center [972, 547] width 245 height 24
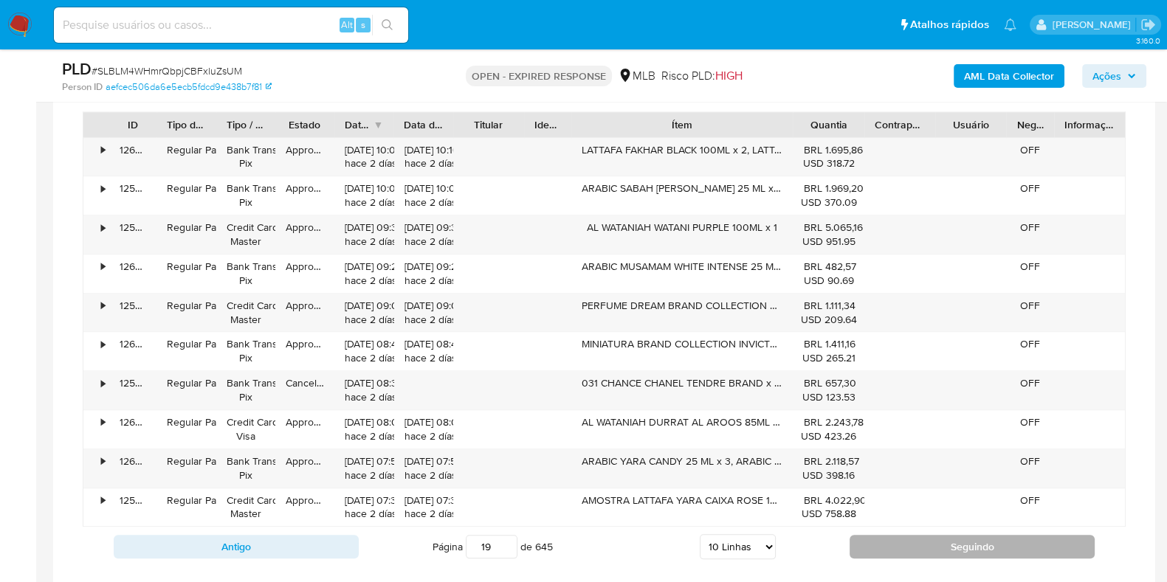
click at [891, 557] on button "Seguindo" at bounding box center [972, 547] width 245 height 24
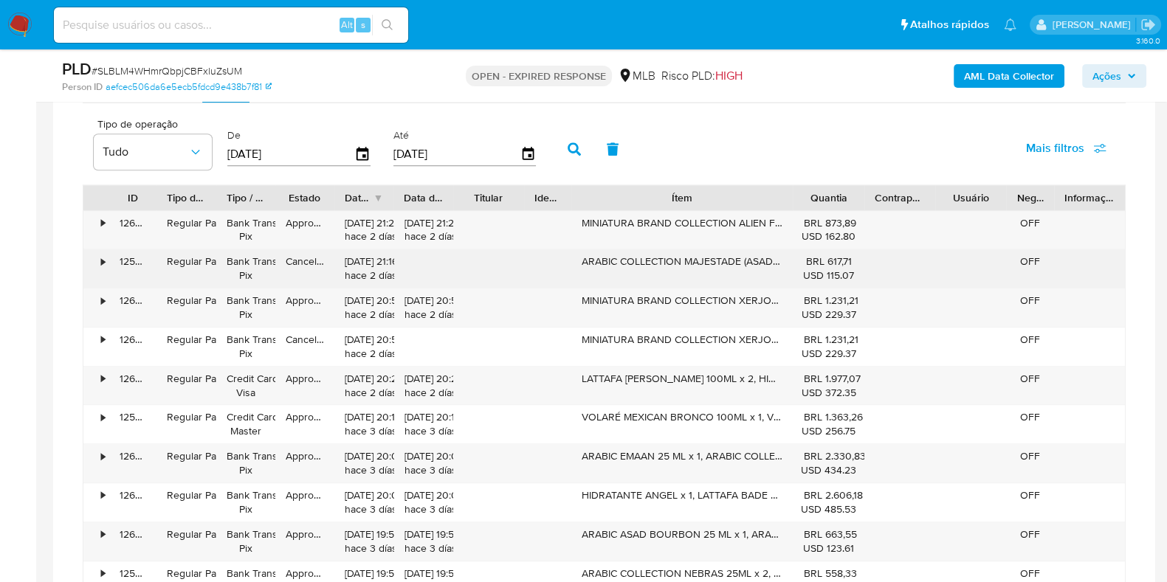
scroll to position [1753, 0]
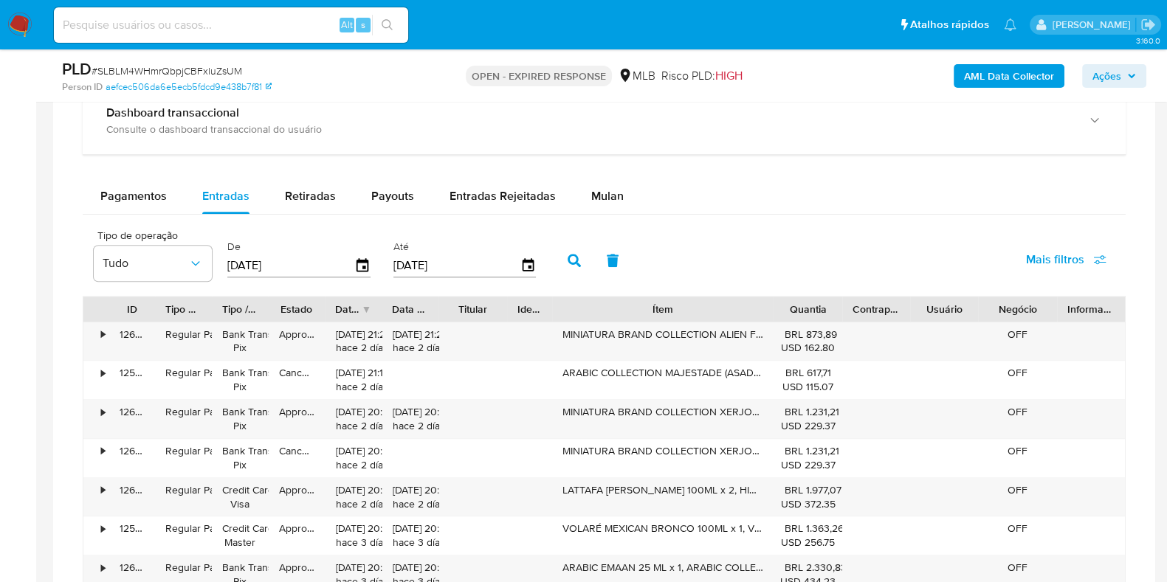
drag, startPoint x: 1045, startPoint y: 307, endPoint x: 1076, endPoint y: 314, distance: 31.7
click at [1076, 314] on div "ID Tipo de operação Tipo / Método Estado Data de criação Data de aprovação Titu…" at bounding box center [604, 309] width 1042 height 25
click at [1093, 250] on span "Mais filtros" at bounding box center [1066, 260] width 80 height 32
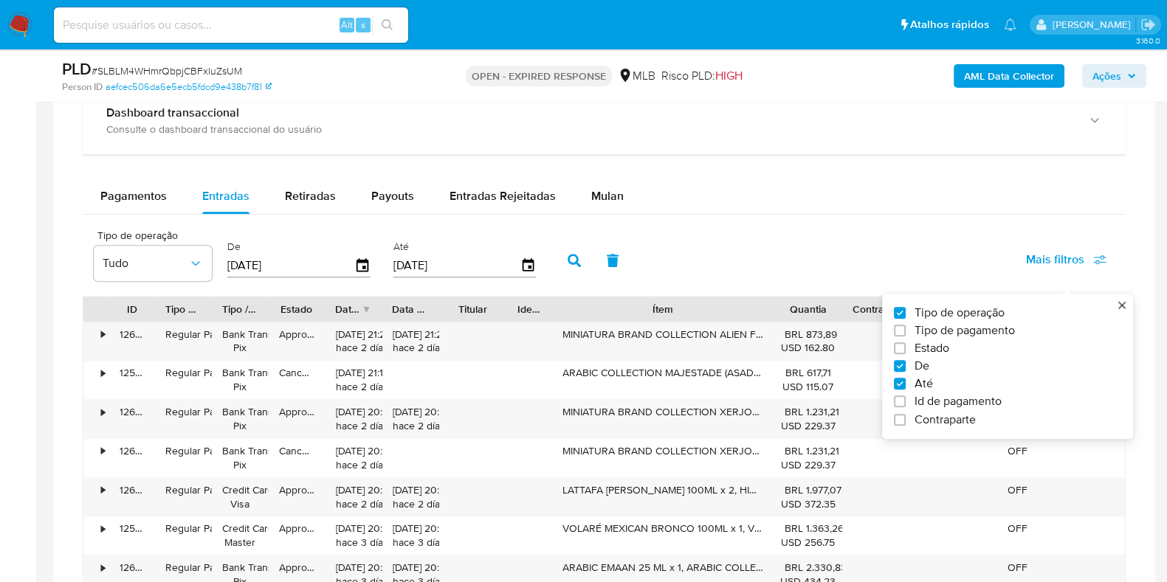
click at [959, 241] on div "Tipo de operação Tudo De 21/06/2025 Até 18/09/2025 Mais filtros Tipo de operaçã…" at bounding box center [604, 259] width 1043 height 74
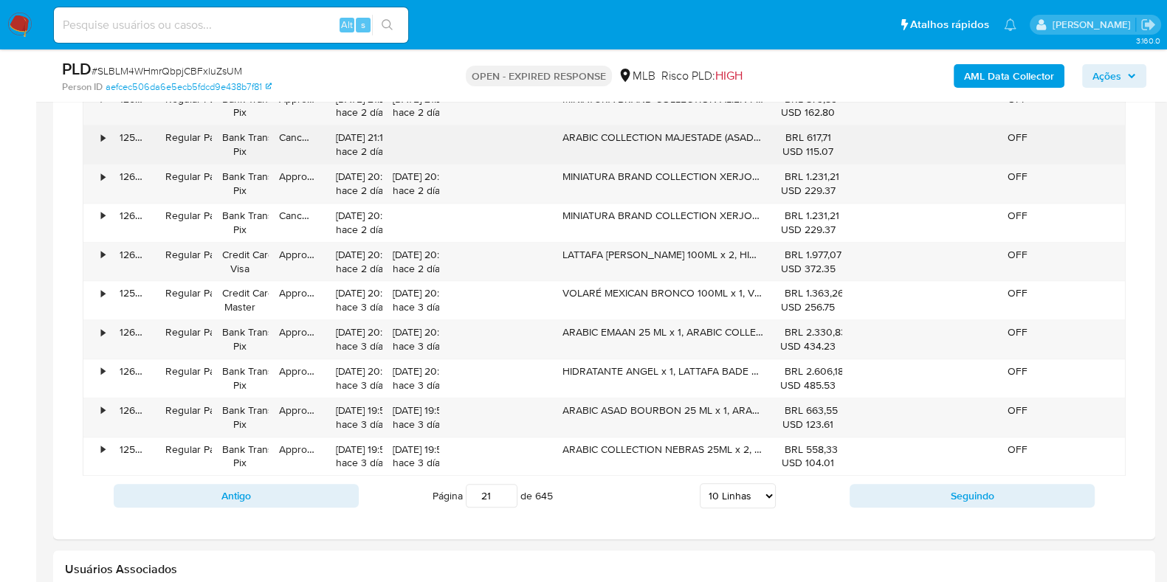
scroll to position [2030, 0]
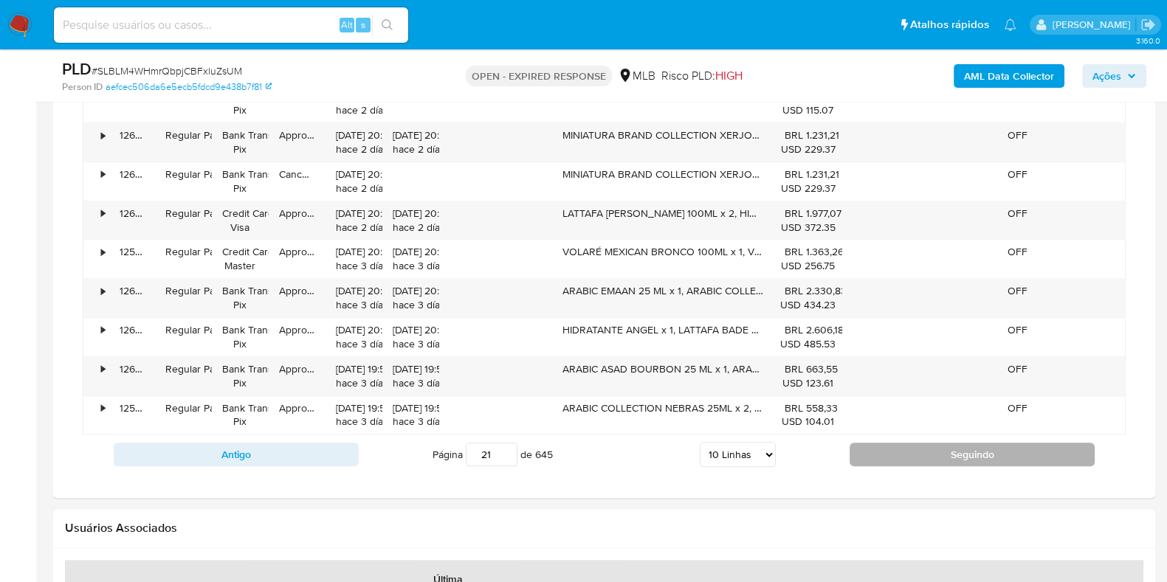
click at [875, 448] on button "Seguindo" at bounding box center [972, 455] width 245 height 24
type input "25"
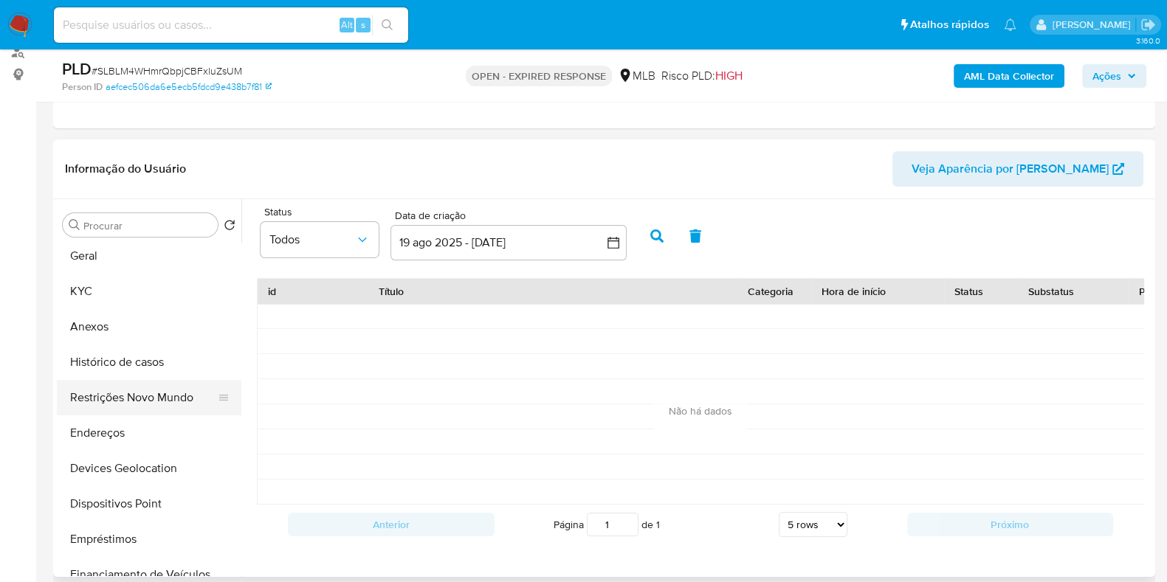
scroll to position [0, 0]
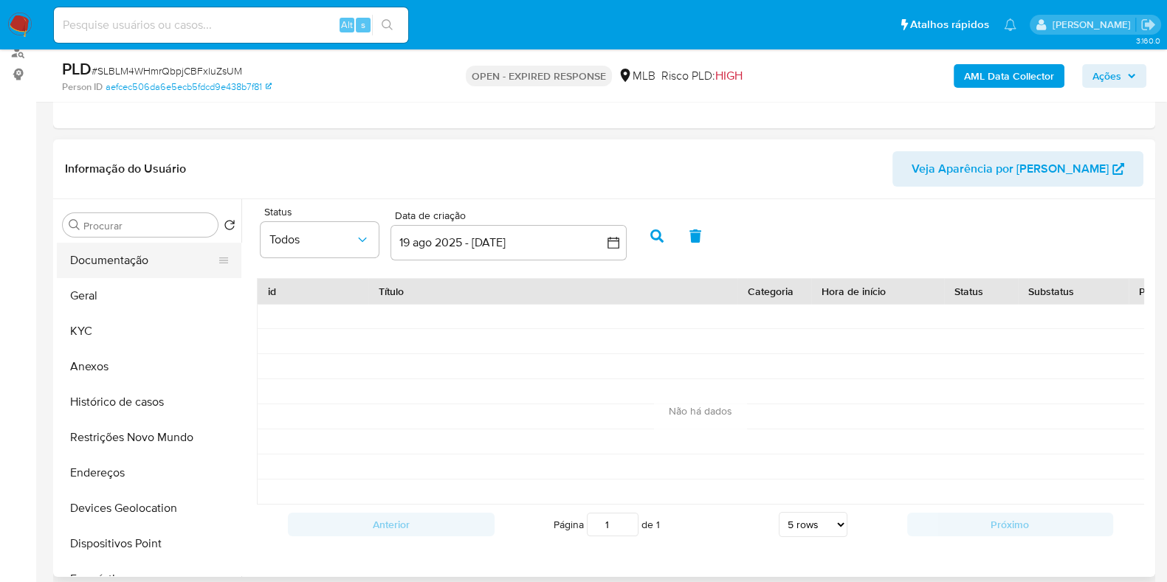
click at [128, 260] on button "Documentação" at bounding box center [143, 260] width 173 height 35
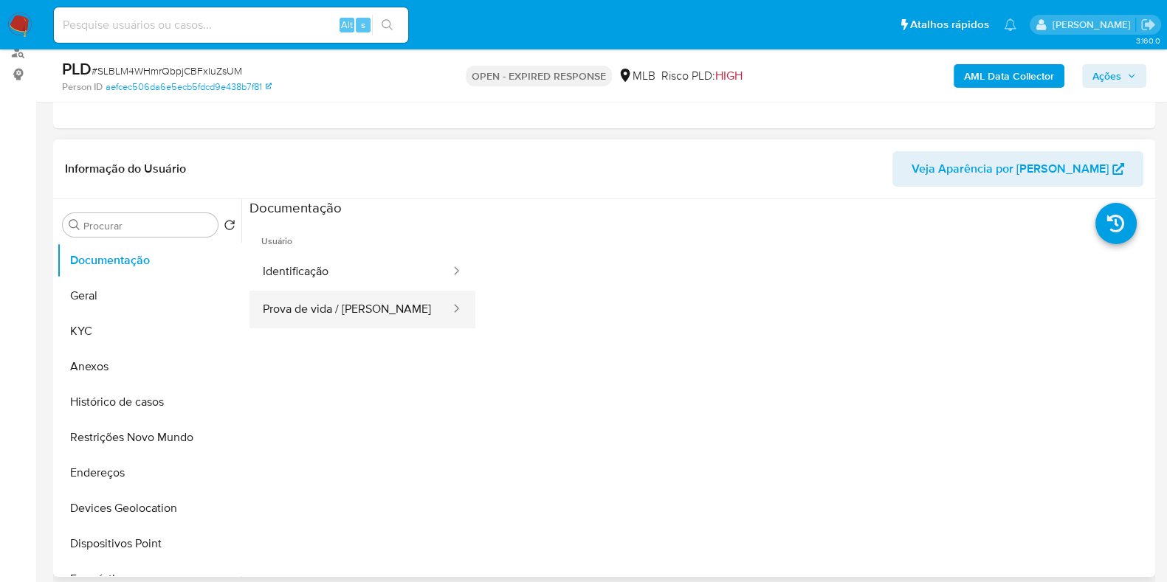
click at [340, 298] on button "Prova de vida / [PERSON_NAME]" at bounding box center [351, 310] width 202 height 38
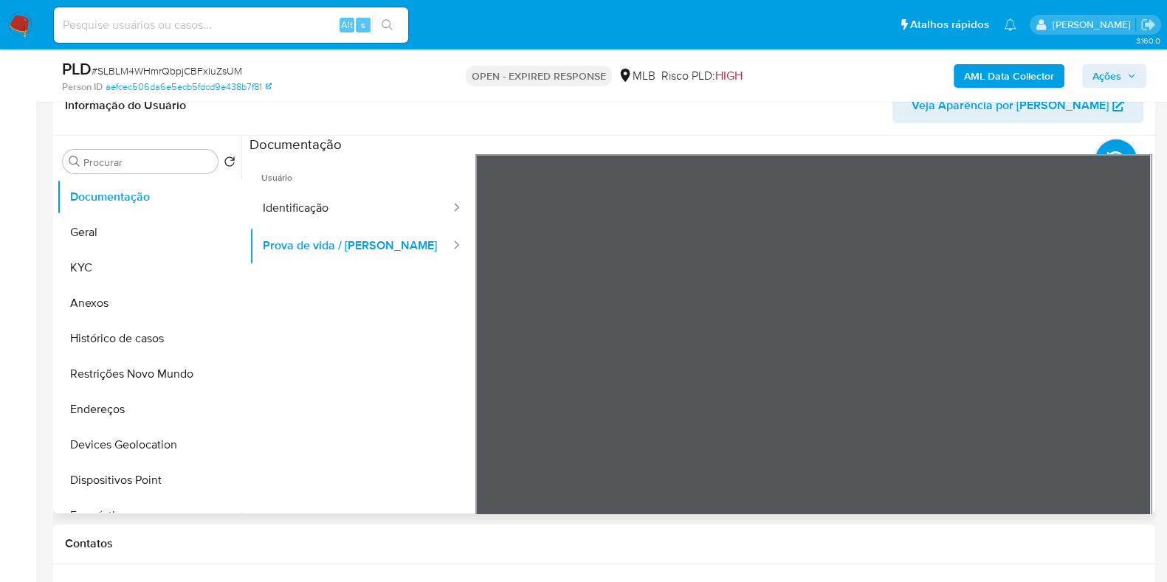
scroll to position [277, 0]
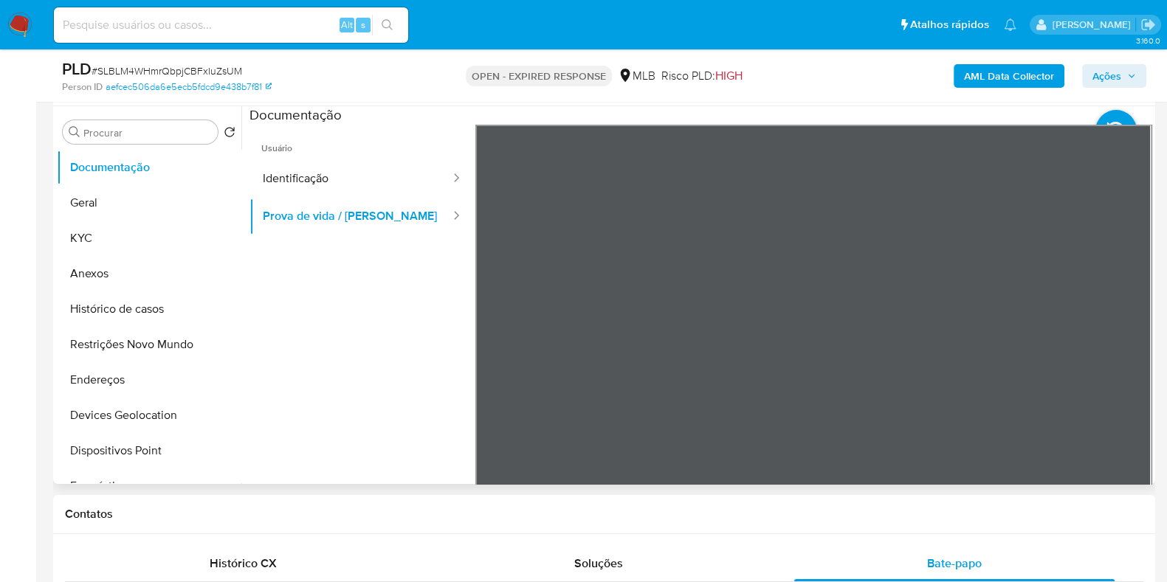
click at [882, 288] on div at bounding box center [813, 367] width 677 height 484
click at [129, 337] on button "Restrições Novo Mundo" at bounding box center [143, 344] width 173 height 35
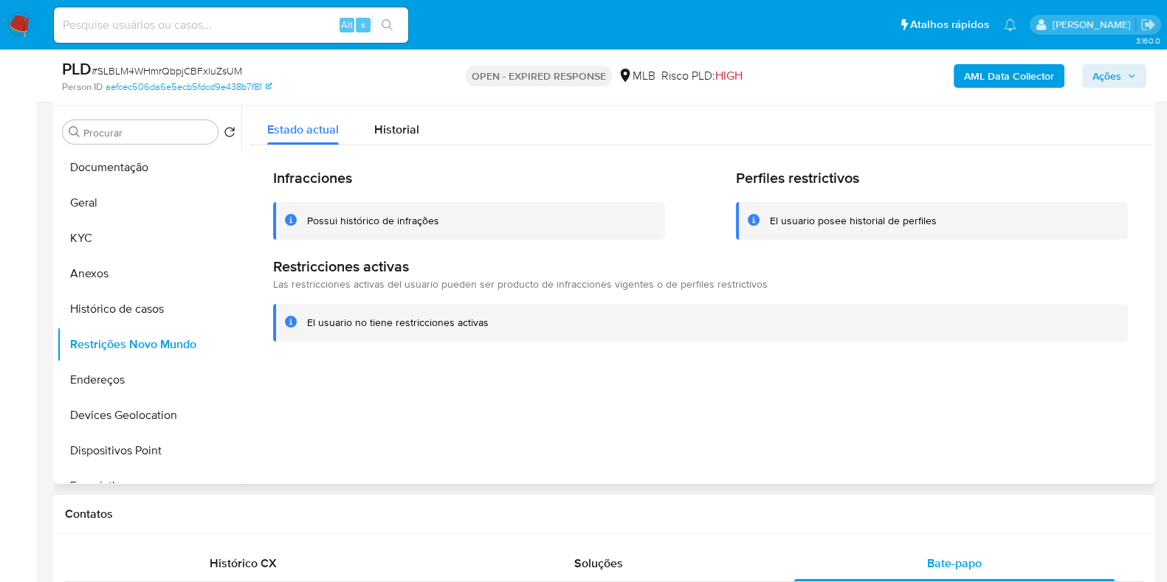
drag, startPoint x: 123, startPoint y: 341, endPoint x: 643, endPoint y: 256, distance: 527.3
click at [643, 256] on div "Infracciones Possui histórico de infrações Perfiles restrictivos El usuario pos…" at bounding box center [701, 254] width 902 height 219
click at [409, 117] on div "Historial" at bounding box center [396, 125] width 45 height 39
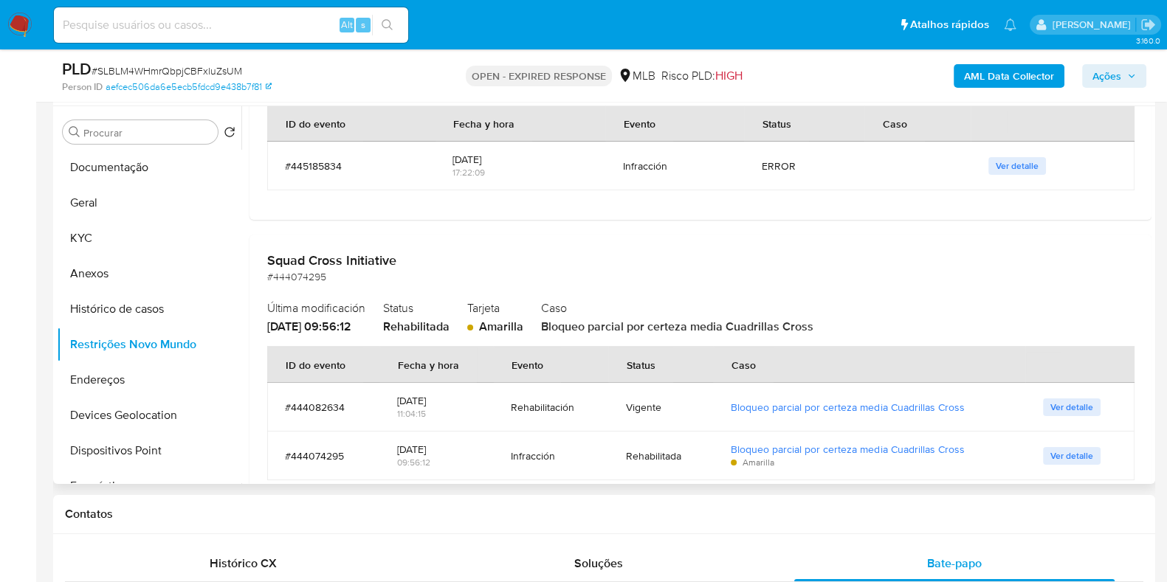
scroll to position [783, 0]
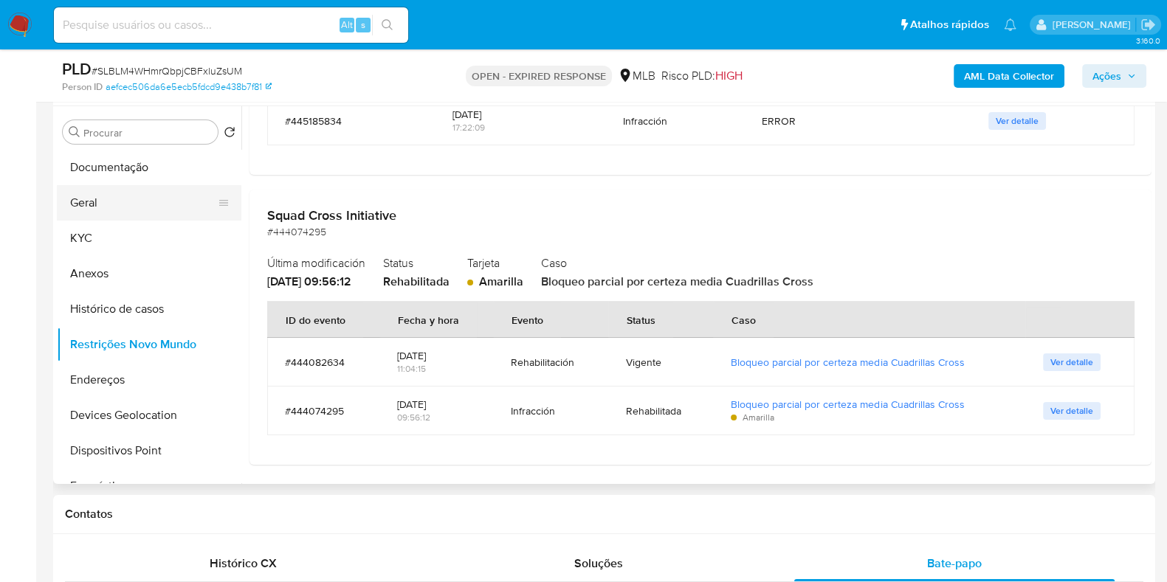
click at [118, 203] on button "Geral" at bounding box center [143, 202] width 173 height 35
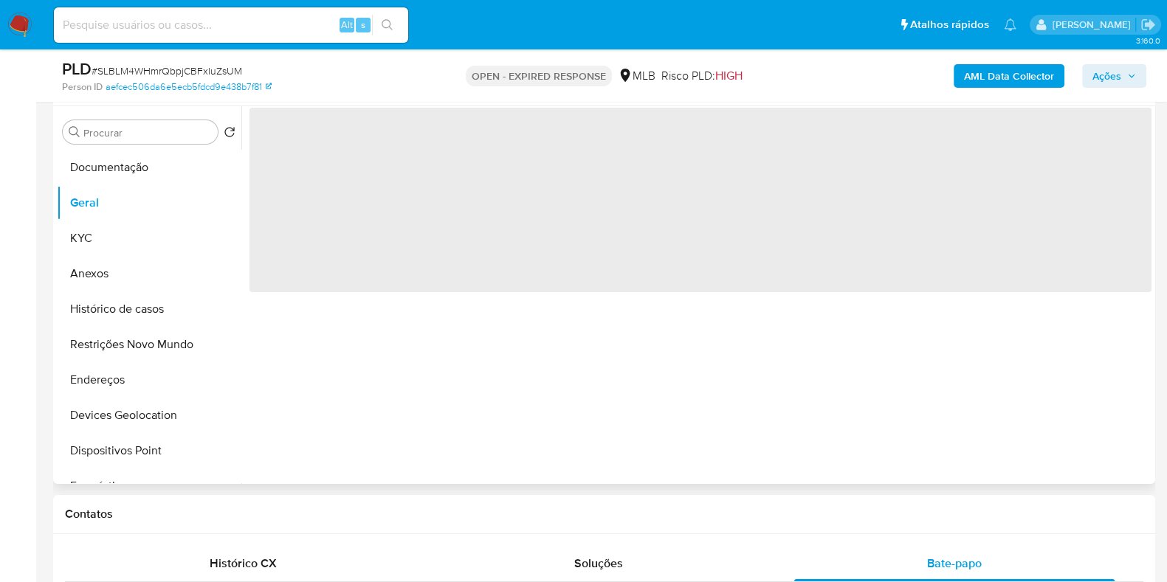
scroll to position [0, 0]
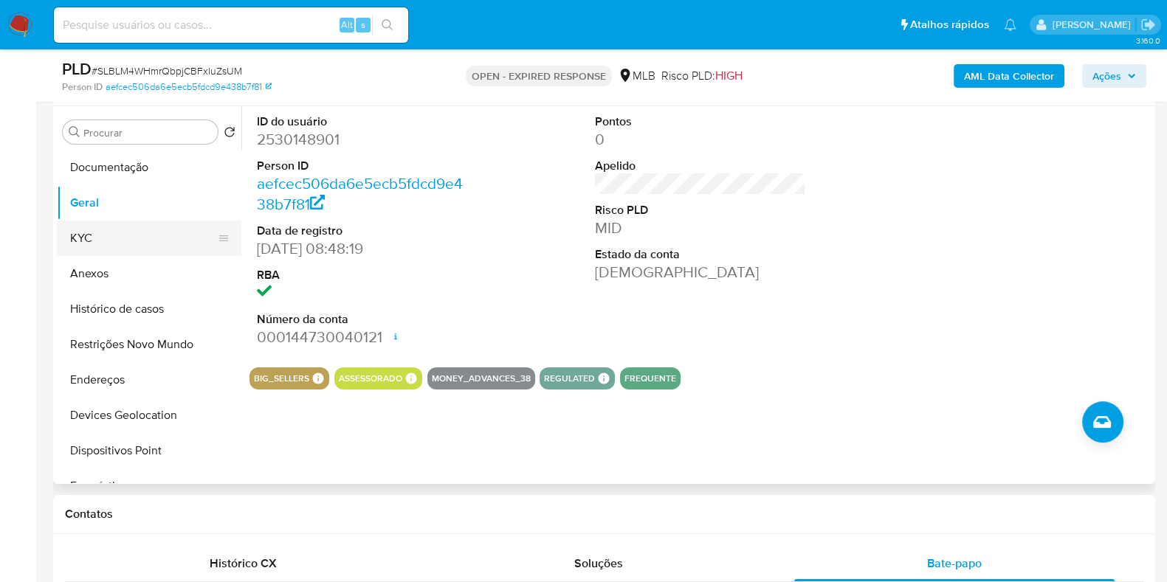
click at [100, 233] on button "KYC" at bounding box center [143, 238] width 173 height 35
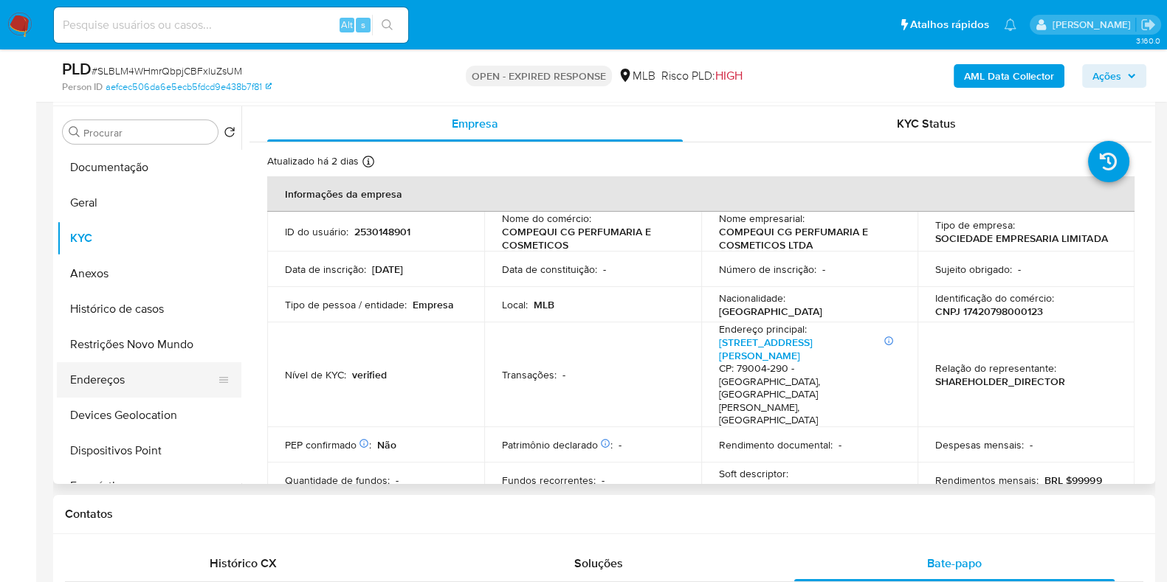
click at [145, 379] on button "Endereços" at bounding box center [143, 379] width 173 height 35
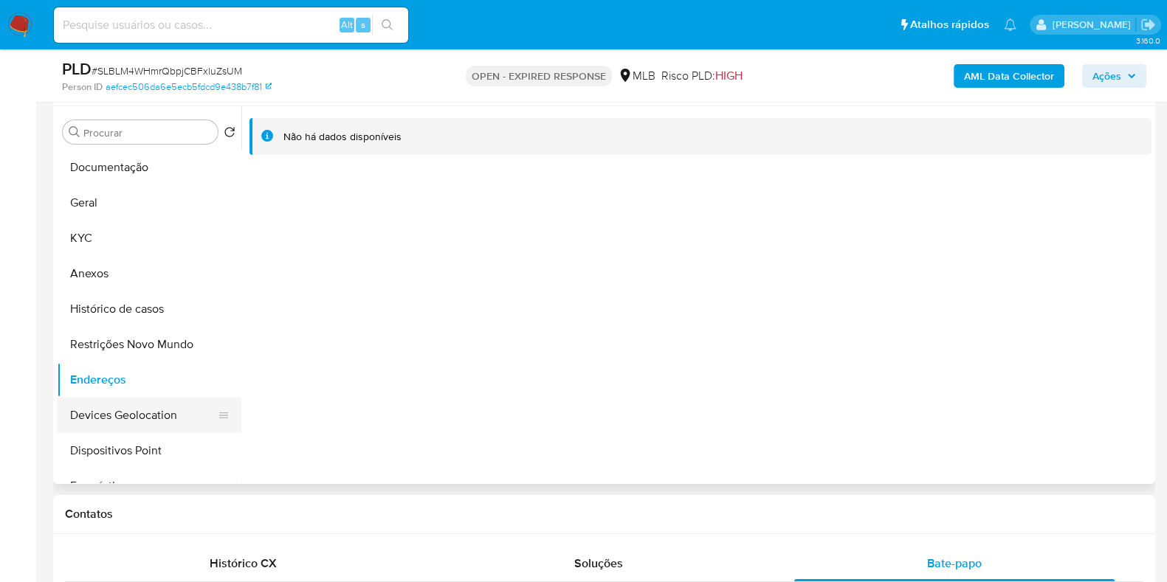
click at [130, 416] on button "Devices Geolocation" at bounding box center [143, 415] width 173 height 35
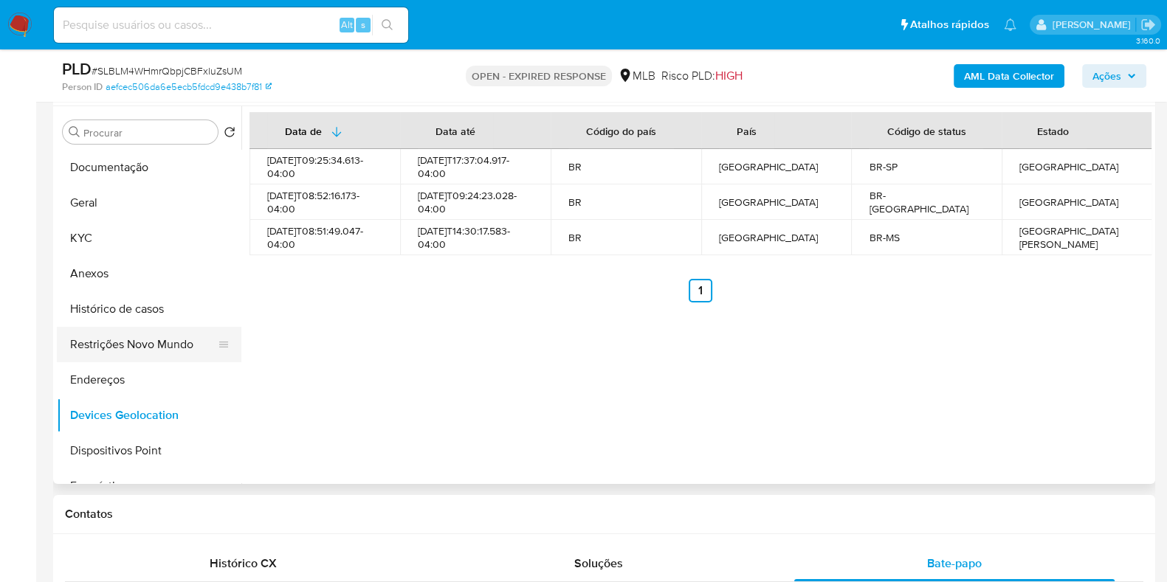
click at [126, 340] on button "Restrições Novo Mundo" at bounding box center [143, 344] width 173 height 35
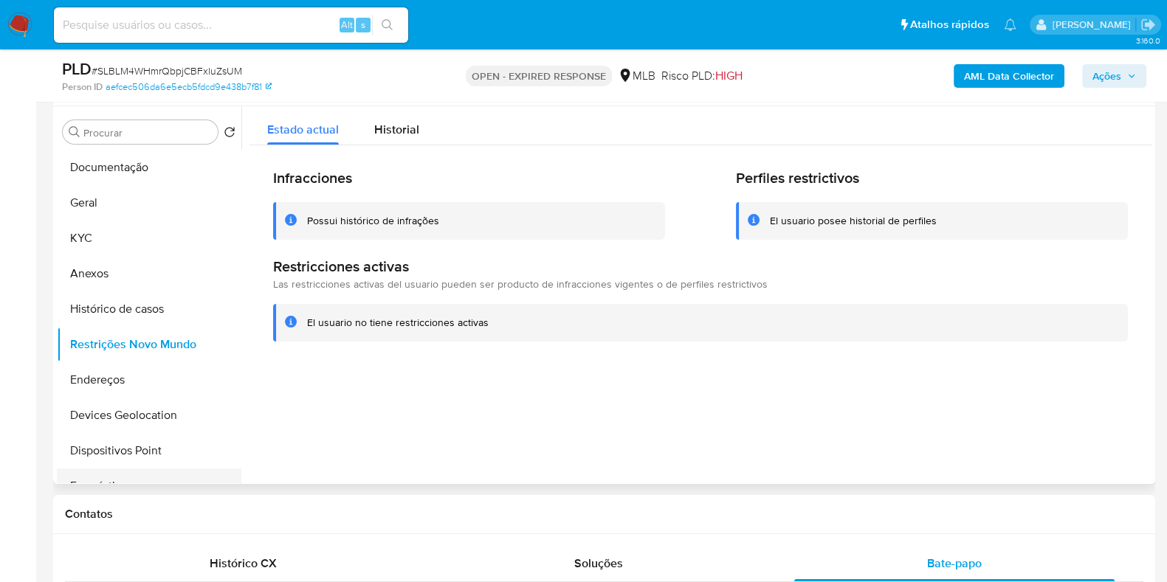
click at [106, 469] on button "Empréstimos" at bounding box center [143, 486] width 173 height 35
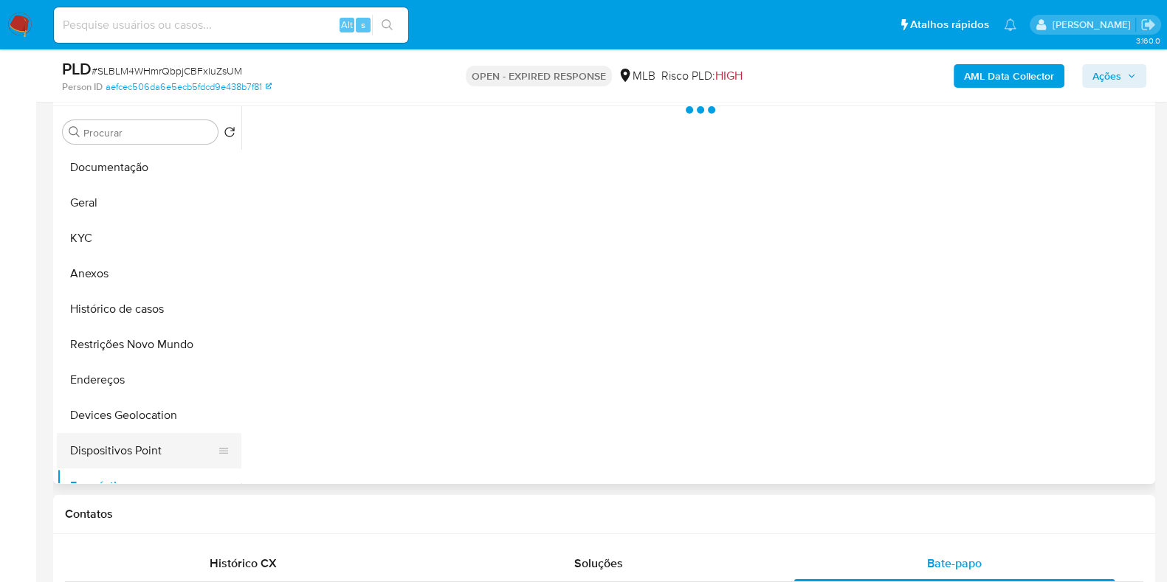
click at [132, 444] on button "Dispositivos Point" at bounding box center [143, 450] width 173 height 35
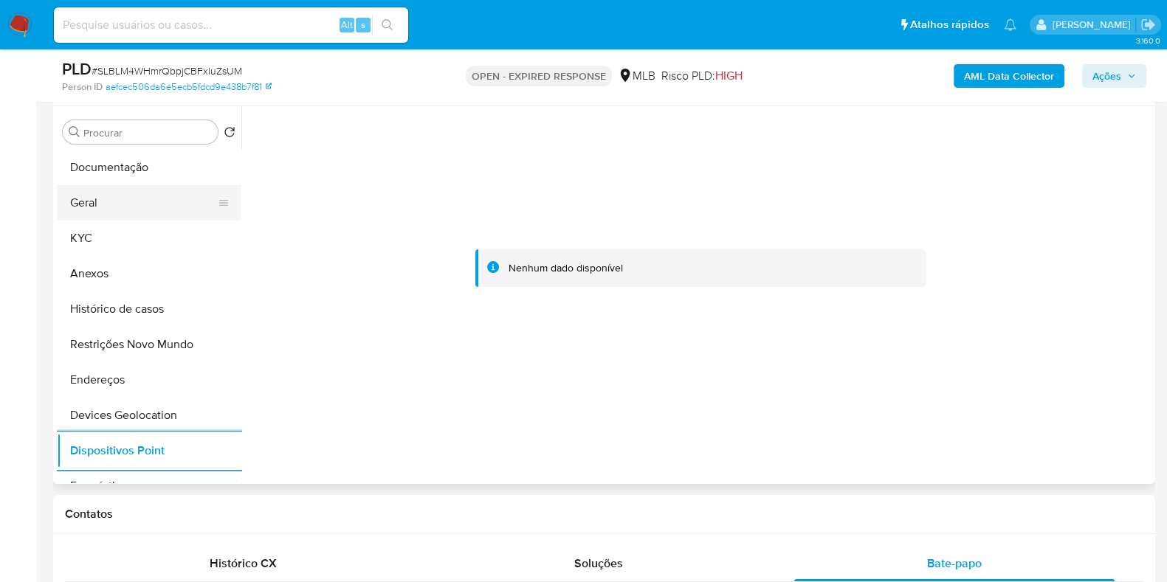
click at [151, 216] on button "Geral" at bounding box center [143, 202] width 173 height 35
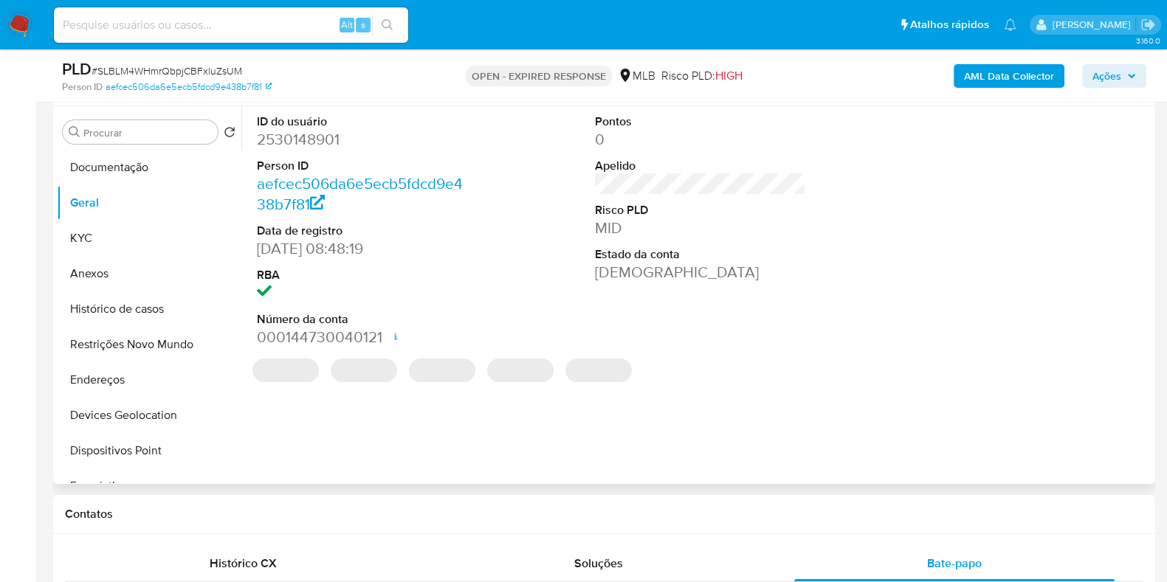
click at [286, 141] on dd "2530148901" at bounding box center [362, 139] width 211 height 21
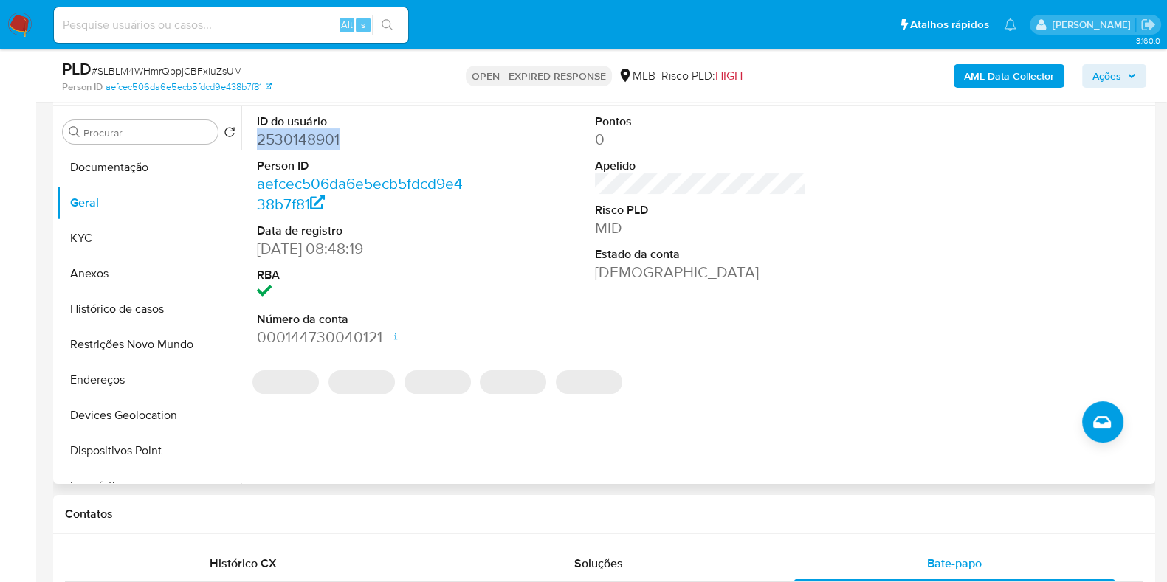
copy dd "2530148901"
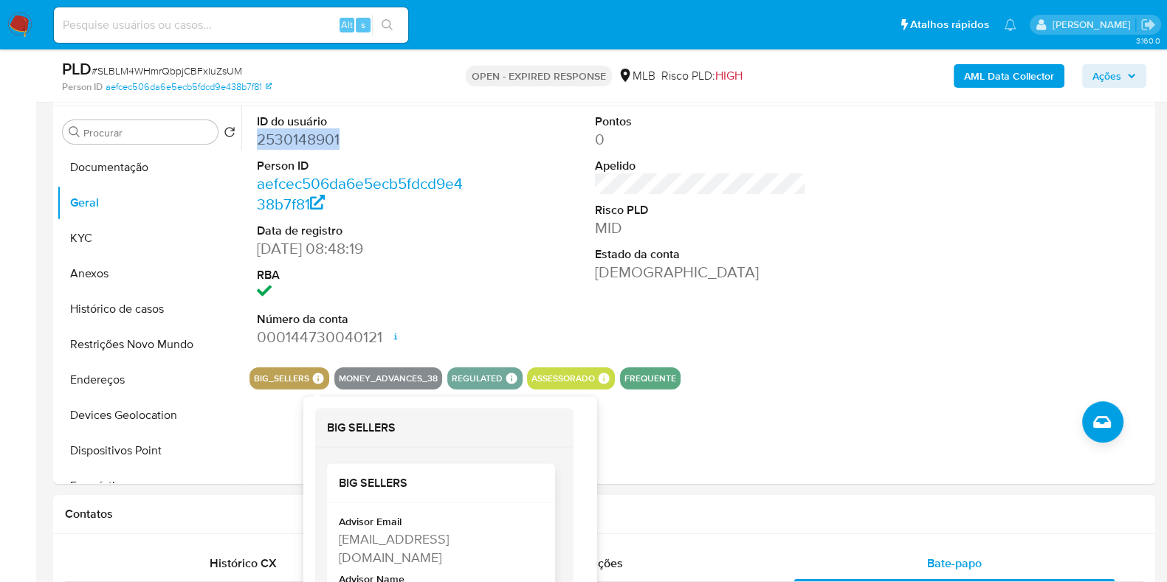
drag, startPoint x: 362, startPoint y: 556, endPoint x: 334, endPoint y: 542, distance: 31.4
click at [334, 542] on div "Advisor Email lucca.lramos@mercadopago.com.br Advisor Name Lucca Scordamaglia S…" at bounding box center [441, 572] width 228 height 139
copy div "lucca.lramos@mercadopago.com.br"
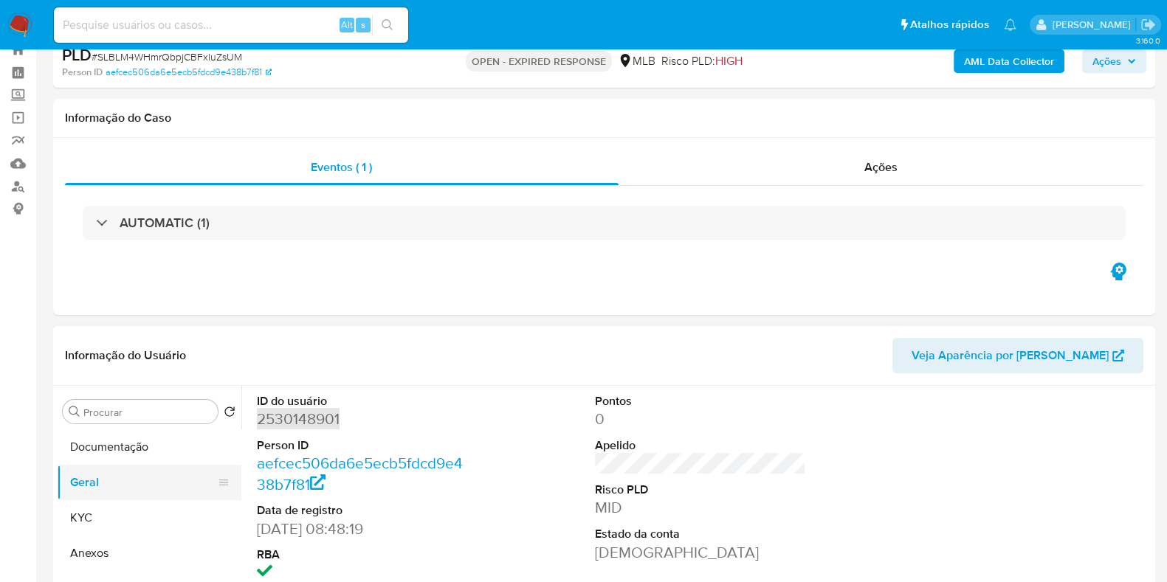
scroll to position [92, 0]
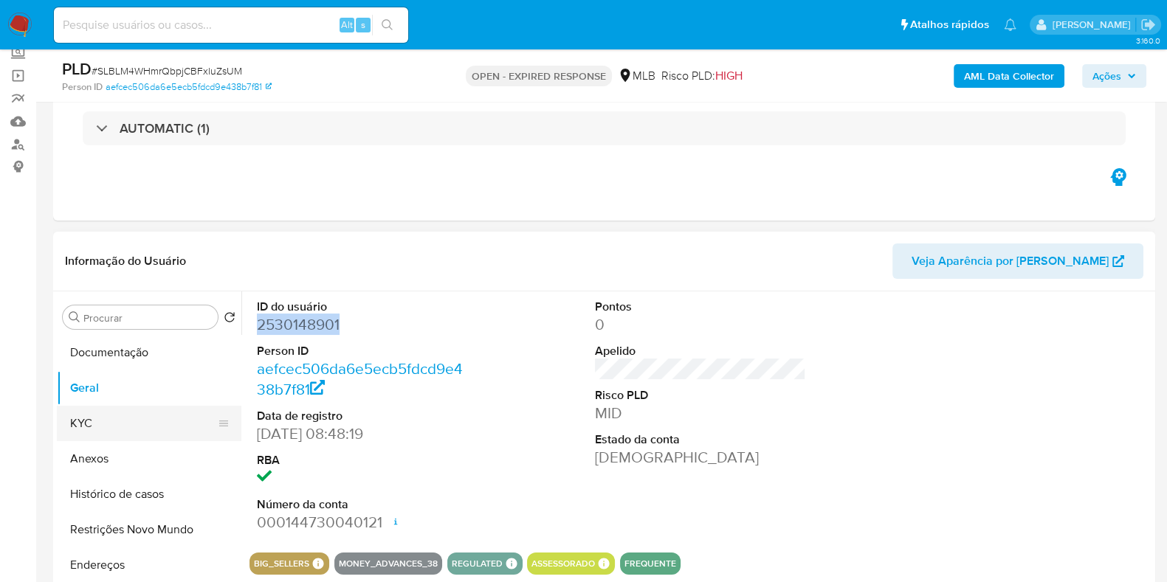
click at [113, 419] on button "KYC" at bounding box center [143, 423] width 173 height 35
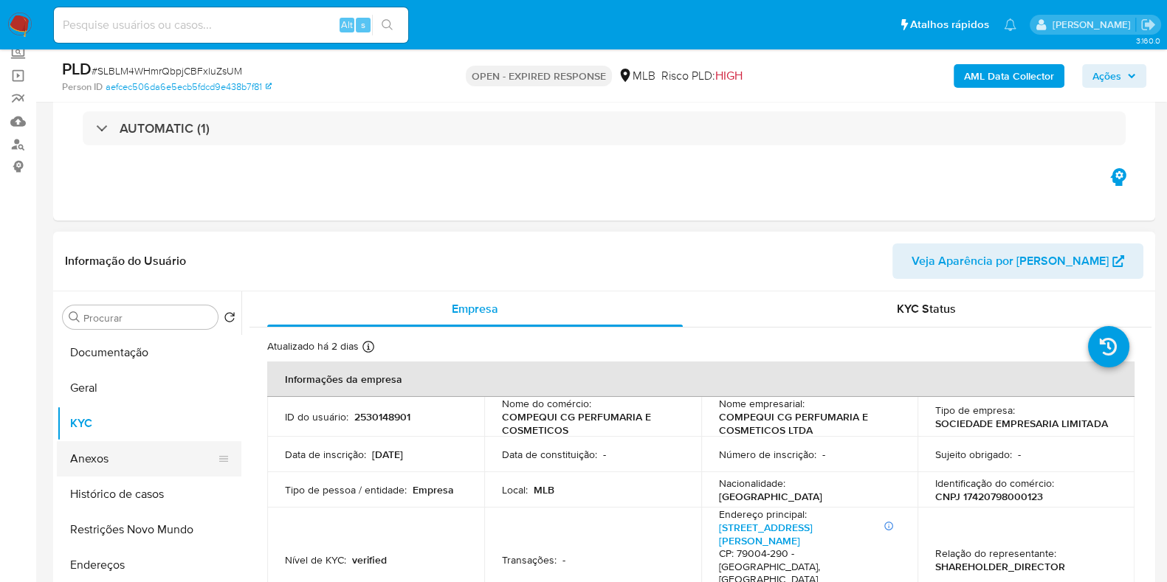
click at [140, 461] on button "Anexos" at bounding box center [143, 458] width 173 height 35
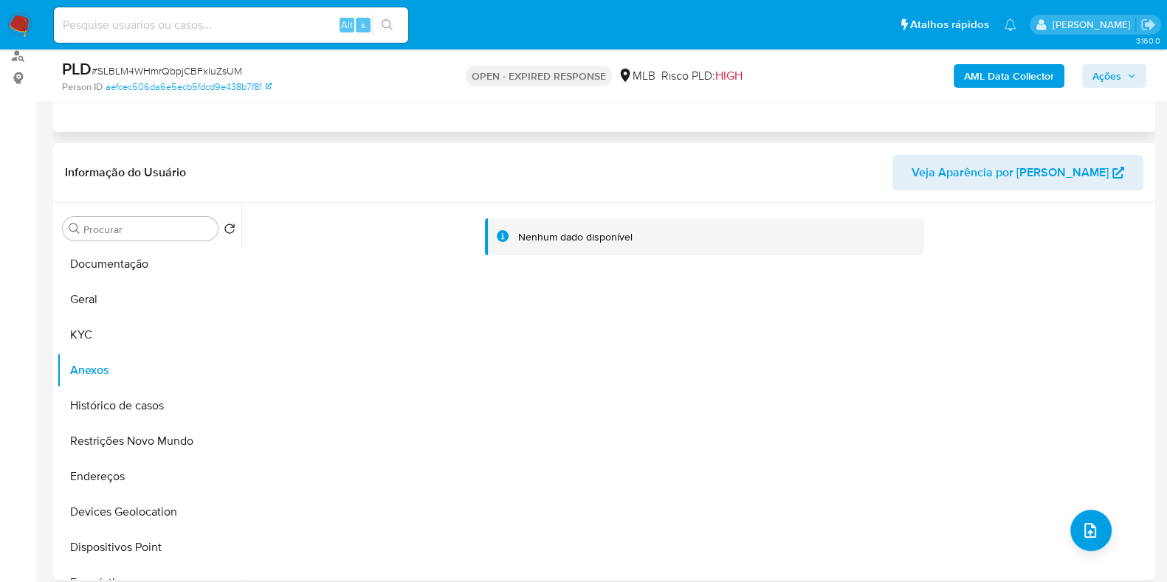
scroll to position [184, 0]
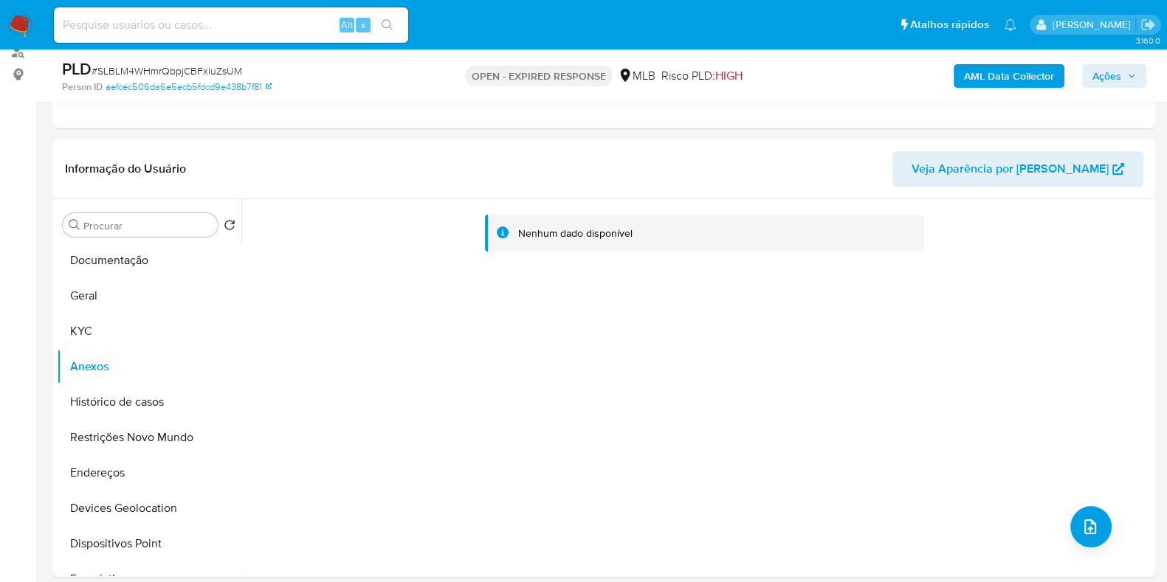
click at [152, 71] on span "# SLBLM4WHmrQbpjCBFxluZsUM" at bounding box center [167, 70] width 151 height 15
copy span "SLBLM4WHmrQbpjCBFxluZsUM"
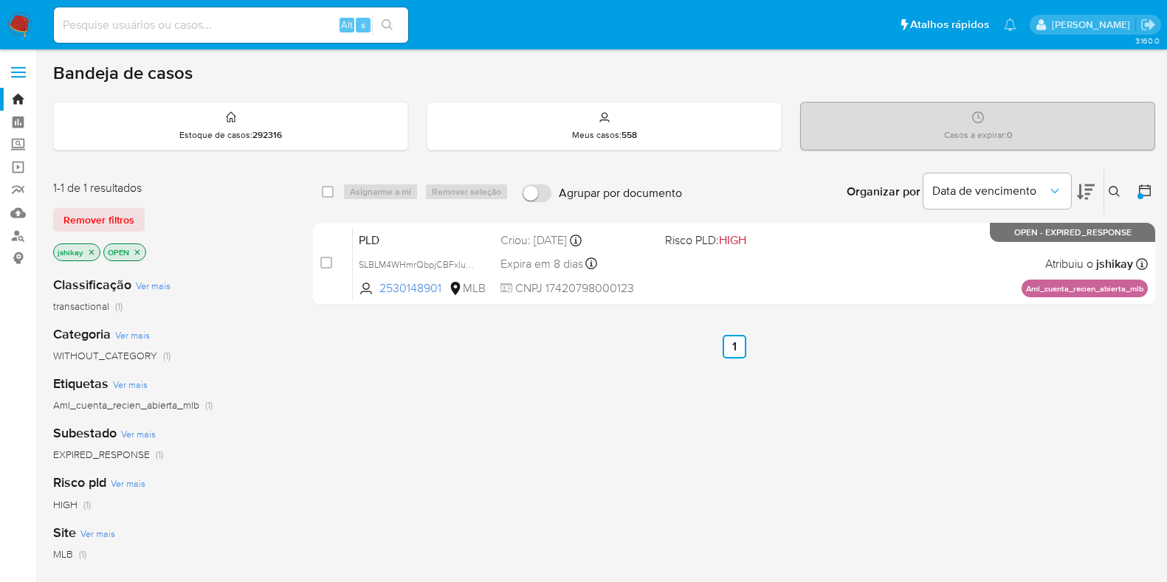
scroll to position [92, 0]
click at [1115, 188] on icon at bounding box center [1115, 192] width 12 height 12
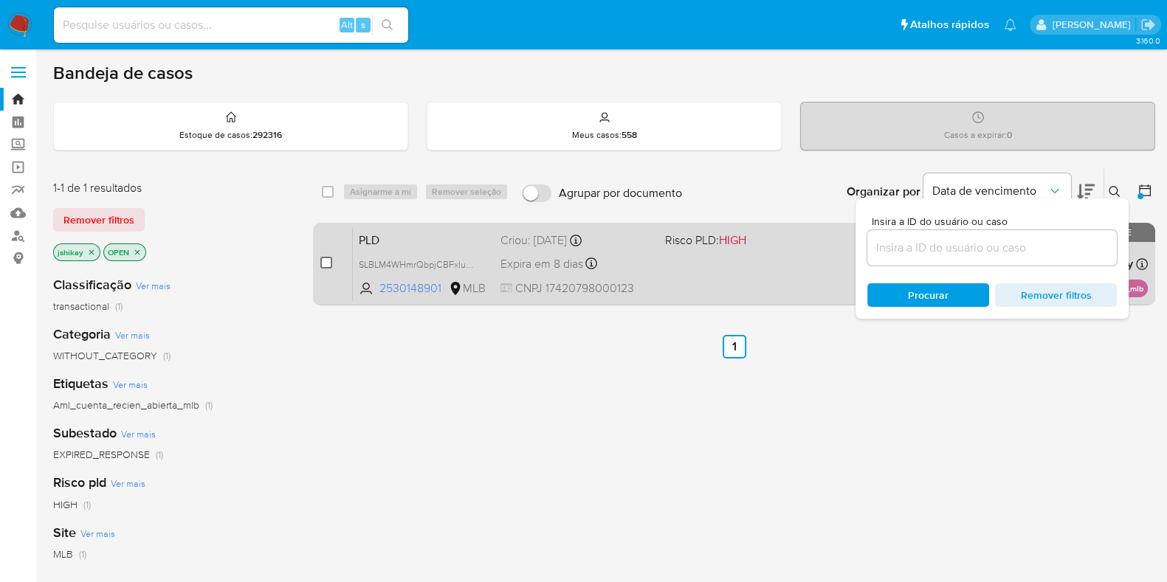
click at [326, 261] on input "checkbox" at bounding box center [326, 263] width 12 height 12
checkbox input "true"
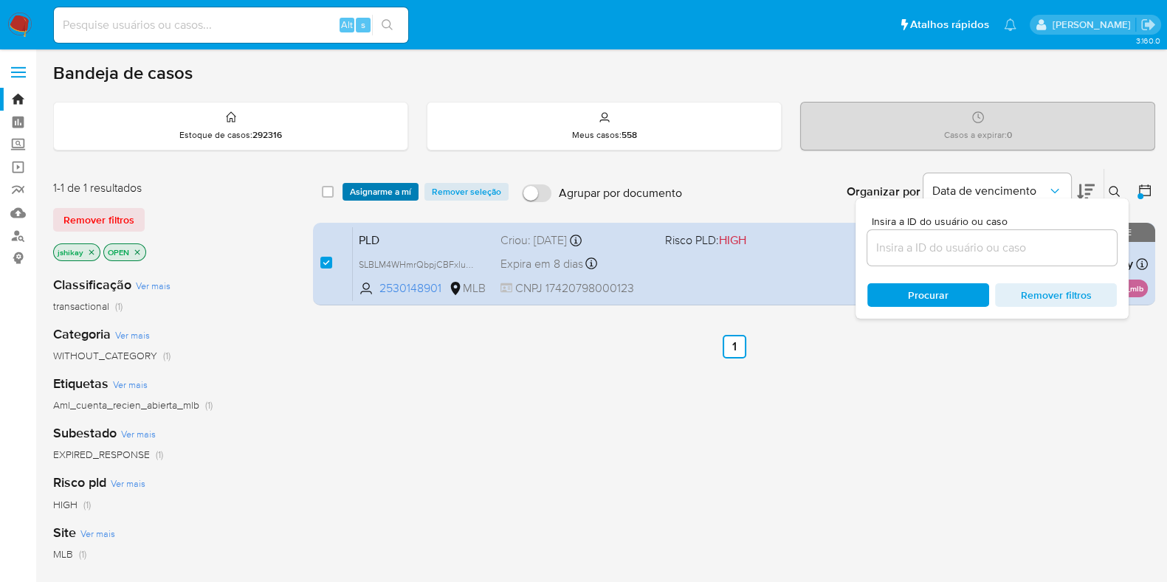
click at [387, 192] on span "Asignarme a mí" at bounding box center [380, 192] width 61 height 15
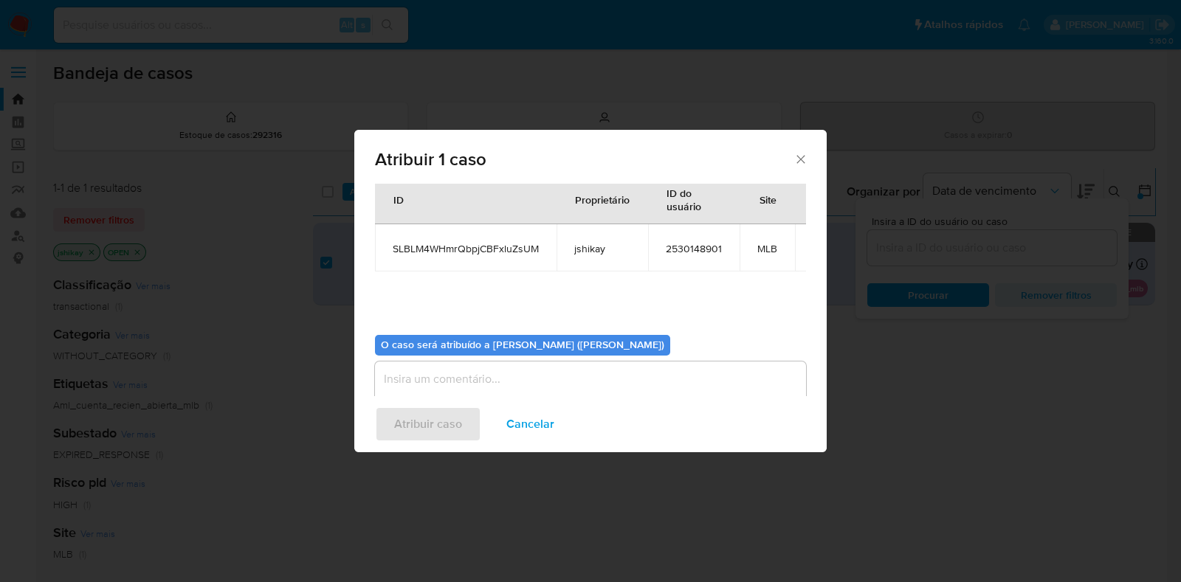
scroll to position [90, 0]
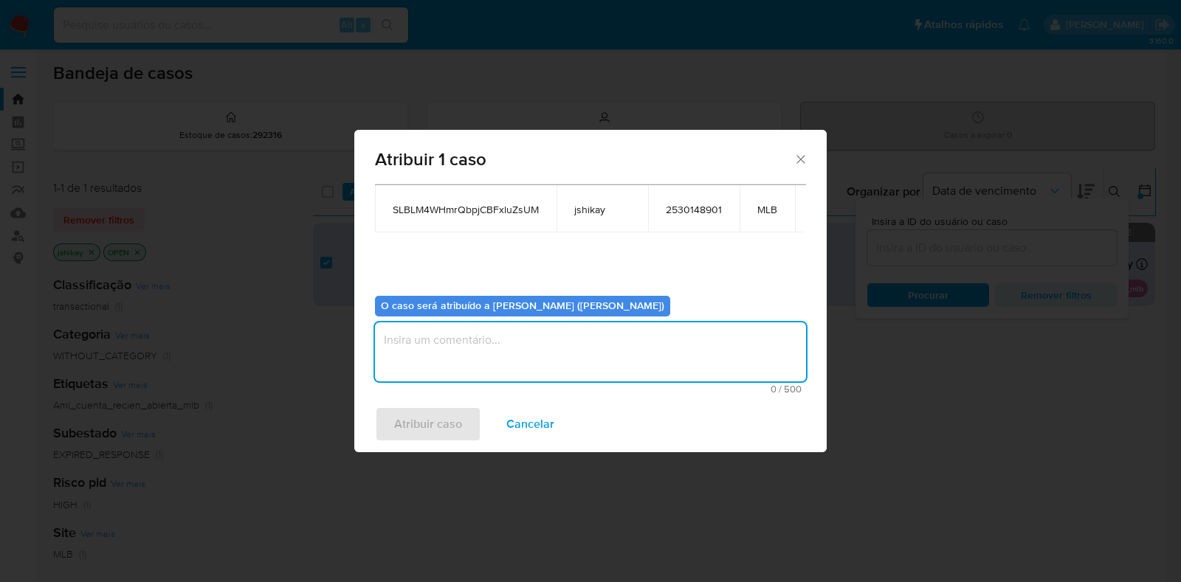
click at [501, 347] on textarea "assign-modal" at bounding box center [590, 352] width 431 height 59
type textarea "Analise"
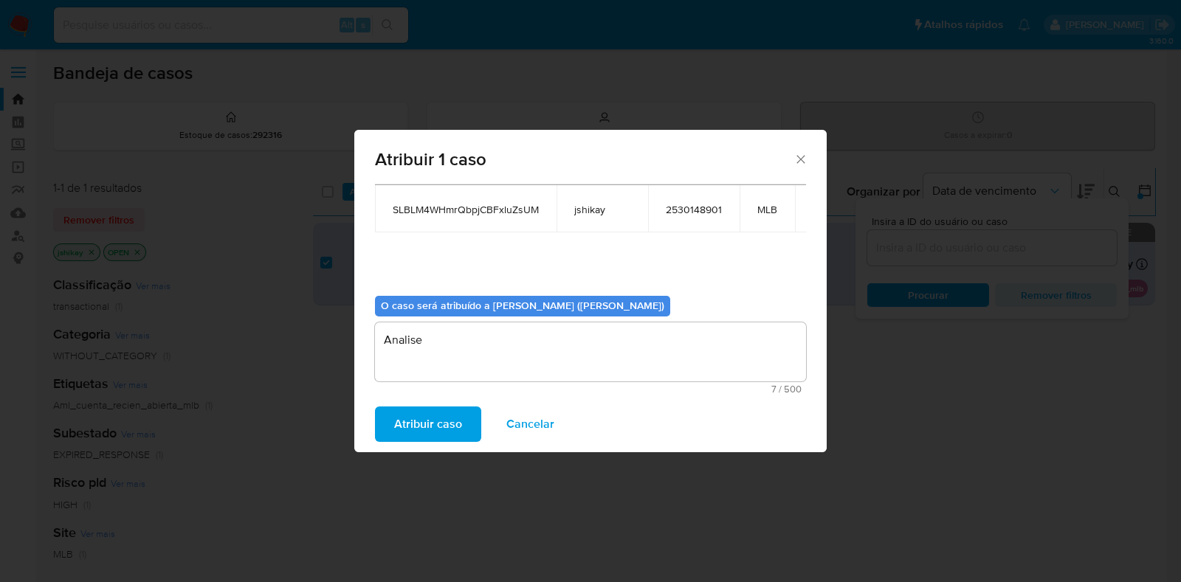
click at [436, 431] on span "Atribuir caso" at bounding box center [428, 424] width 68 height 32
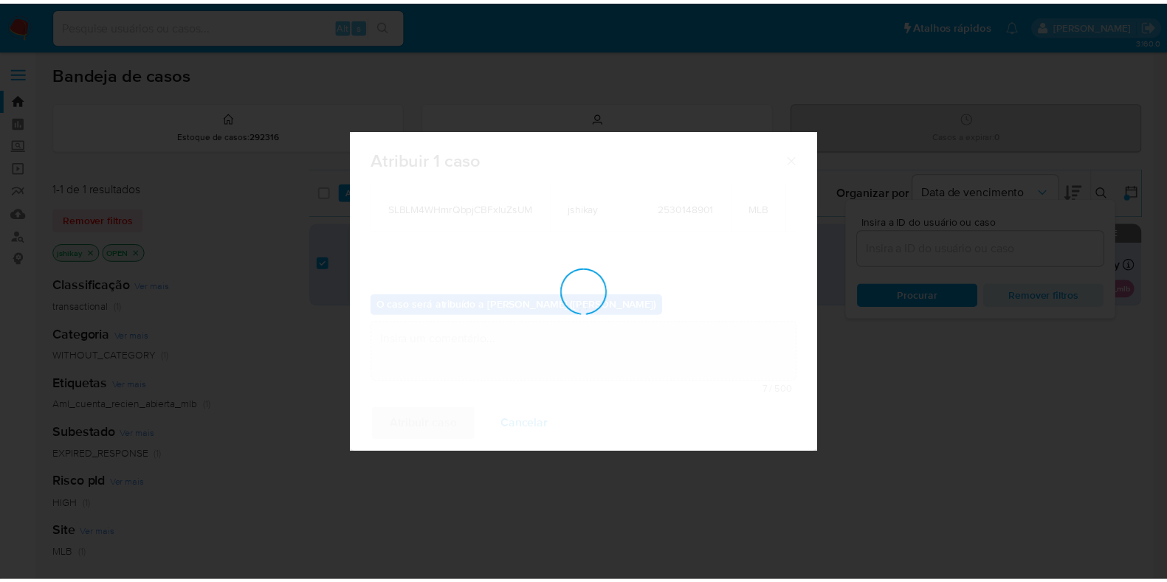
scroll to position [88, 0]
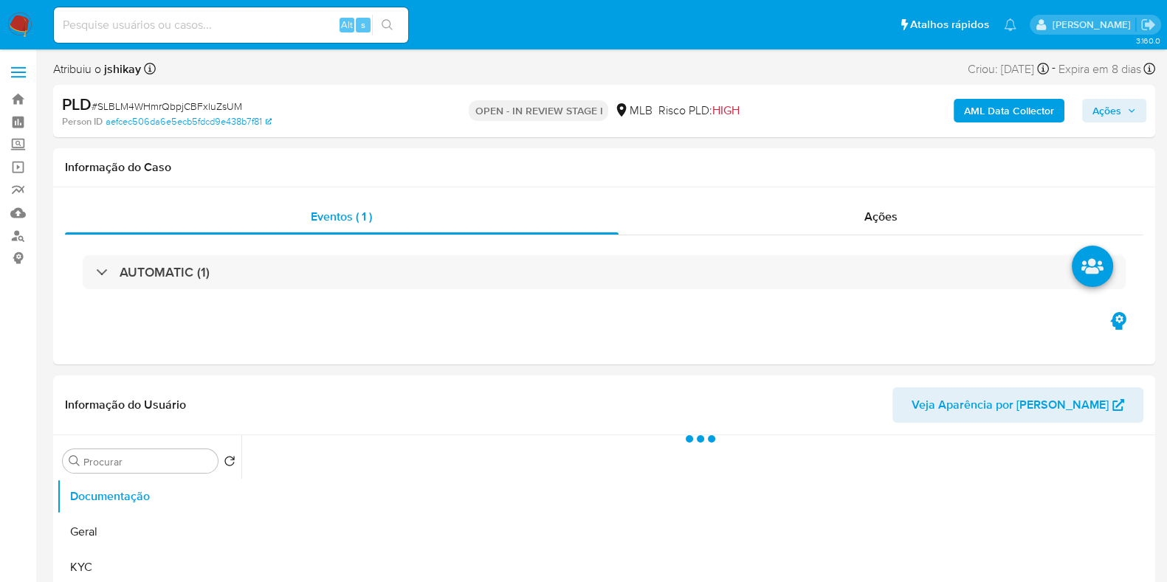
select select "10"
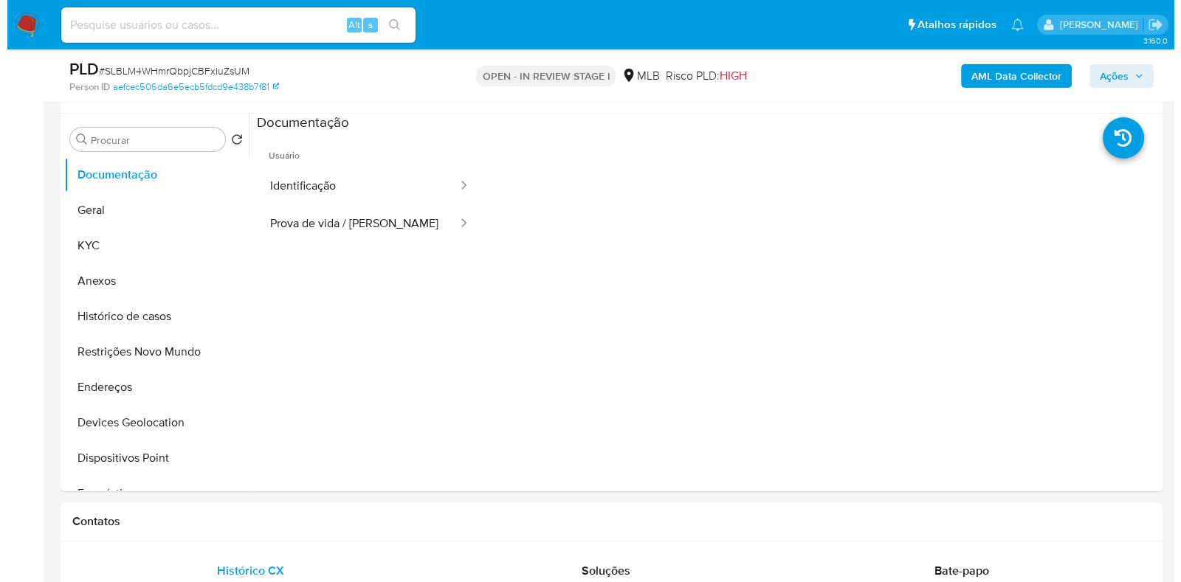
scroll to position [277, 0]
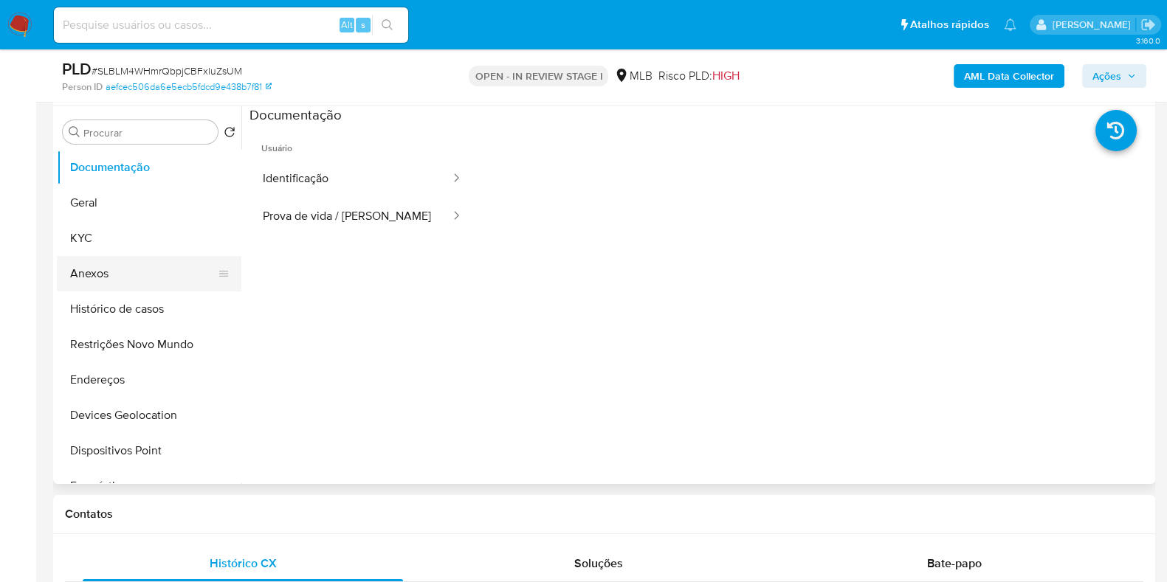
click at [141, 275] on button "Anexos" at bounding box center [143, 273] width 173 height 35
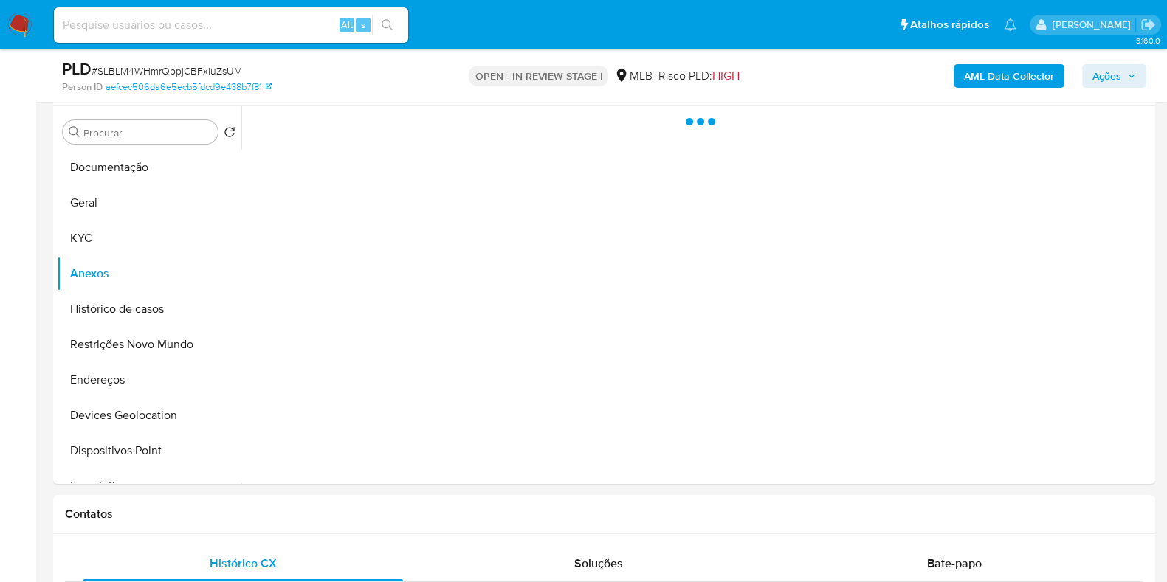
click at [977, 80] on b "AML Data Collector" at bounding box center [1009, 76] width 90 height 24
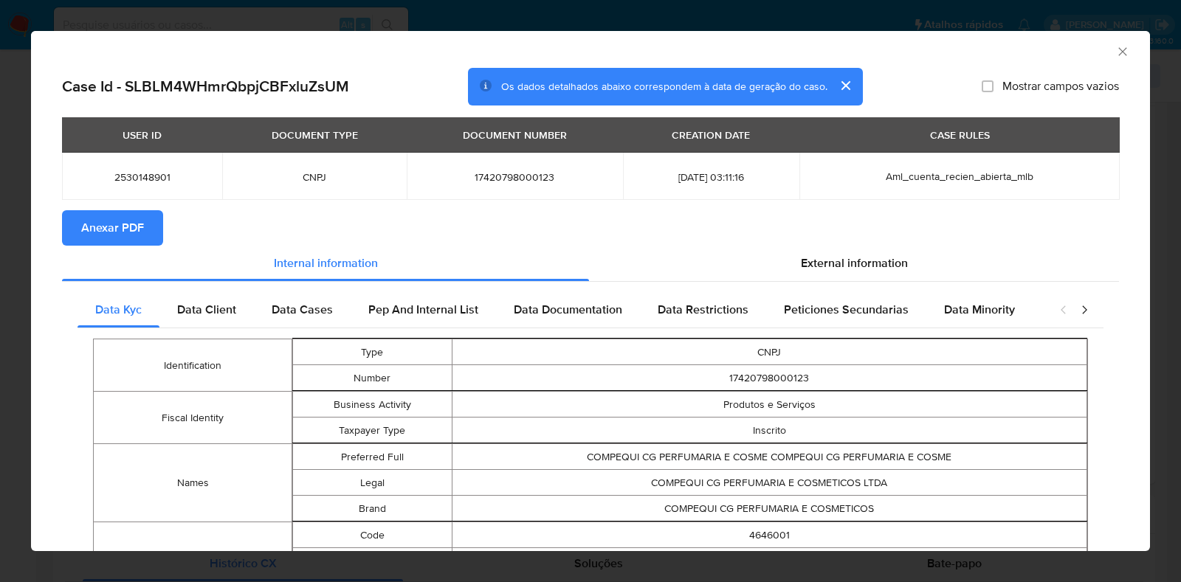
click at [845, 269] on span "External information" at bounding box center [854, 263] width 107 height 17
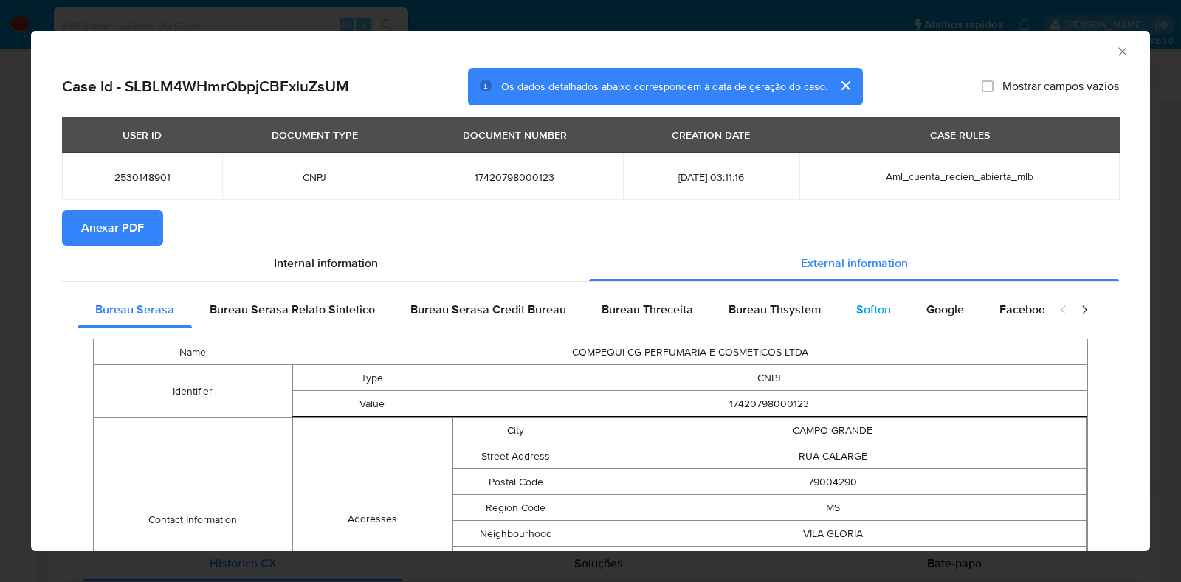
click at [845, 303] on div "Softon" at bounding box center [874, 309] width 70 height 35
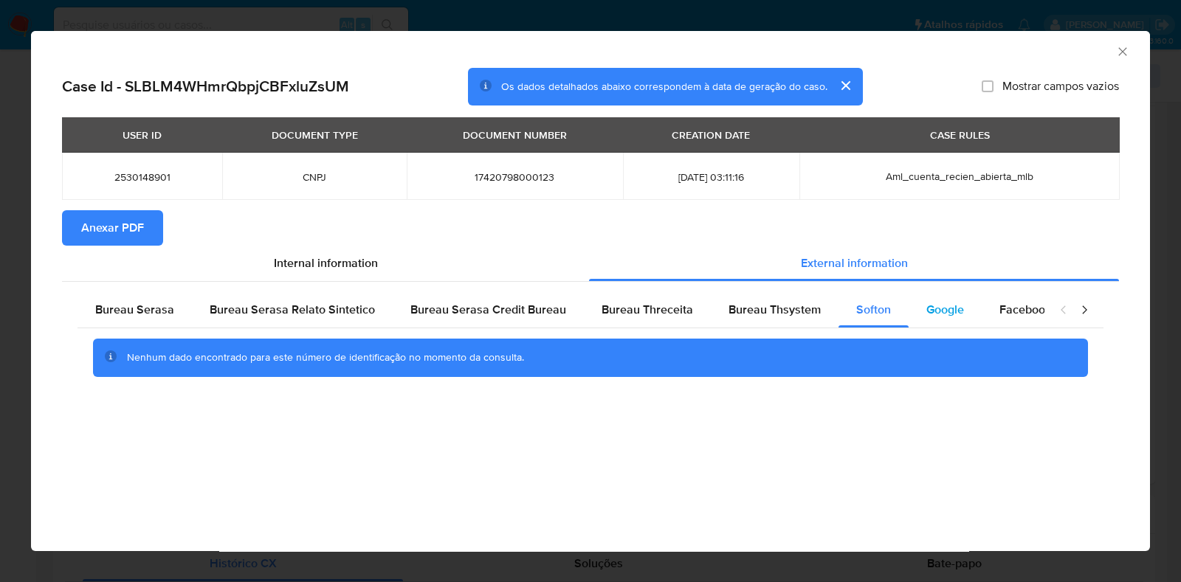
click at [937, 308] on span "Google" at bounding box center [945, 309] width 38 height 17
click at [770, 313] on span "Bureau Thsystem" at bounding box center [775, 309] width 92 height 17
click at [107, 222] on span "Anexar PDF" at bounding box center [112, 228] width 63 height 32
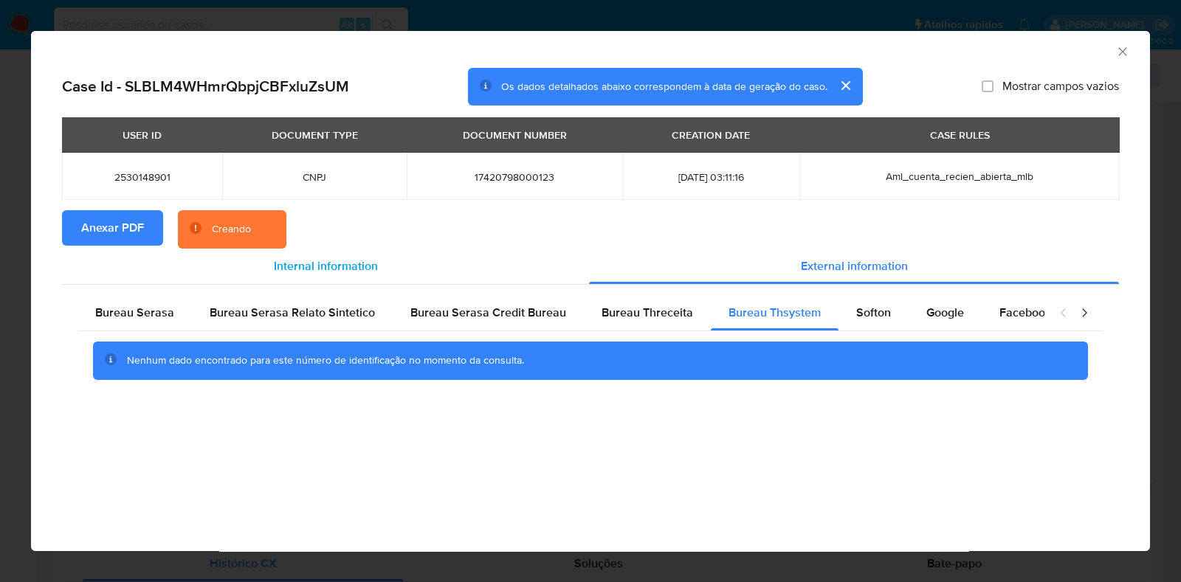
click at [300, 256] on div "Internal information" at bounding box center [325, 266] width 527 height 35
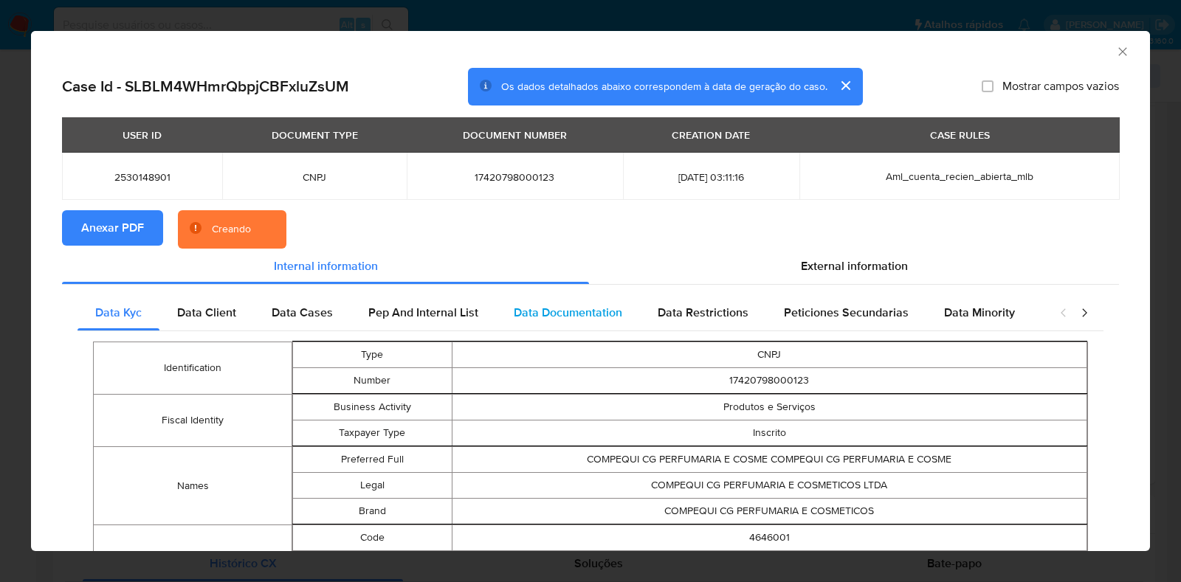
click at [508, 309] on div "Data Documentation" at bounding box center [568, 312] width 144 height 35
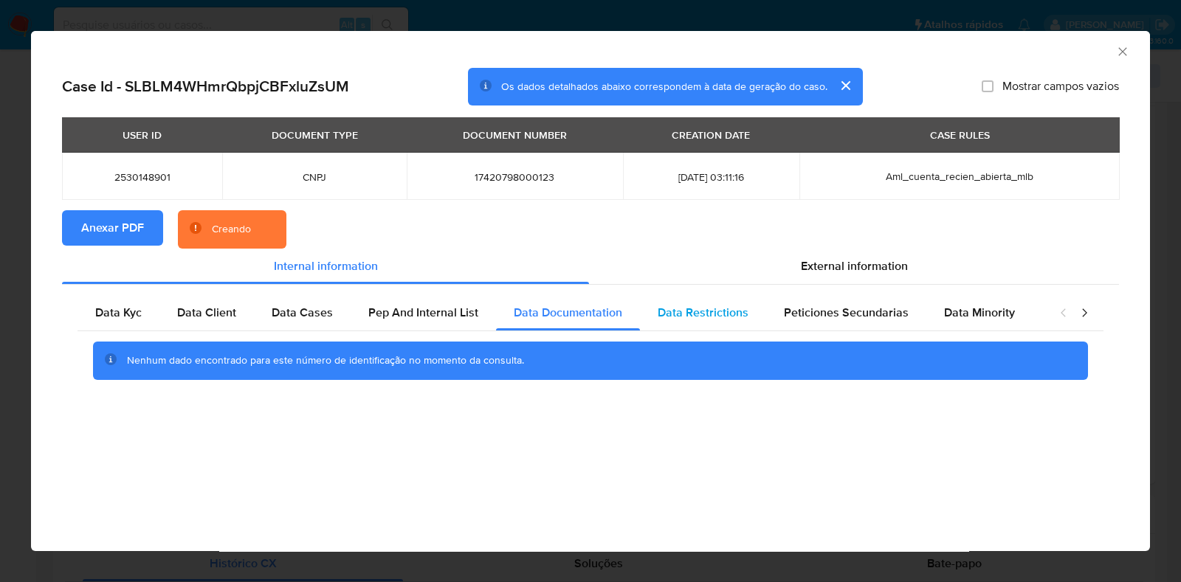
click at [670, 314] on span "Data Restrictions" at bounding box center [703, 312] width 91 height 17
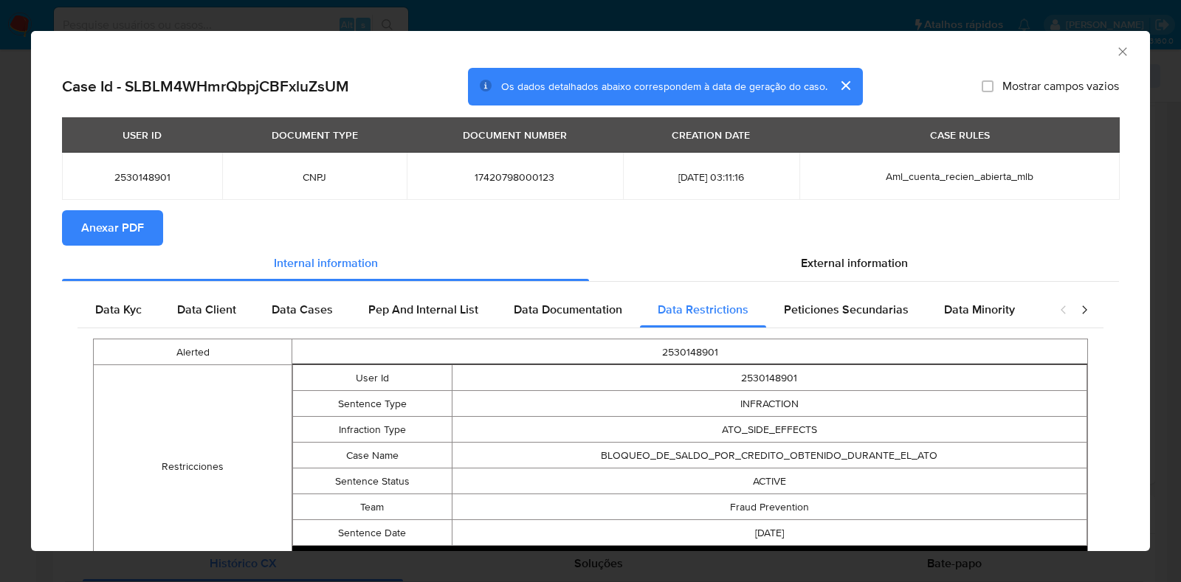
click at [1116, 56] on div "AML Data Collector" at bounding box center [590, 49] width 1119 height 37
click at [1115, 50] on icon "Fechar a janela" at bounding box center [1122, 51] width 15 height 15
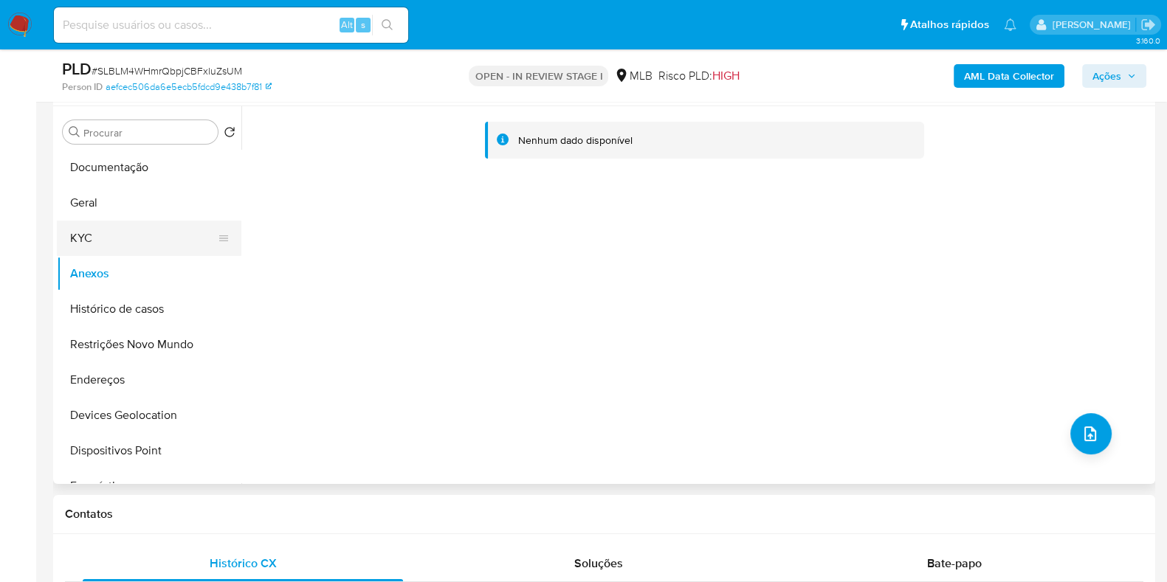
click at [111, 241] on button "KYC" at bounding box center [143, 238] width 173 height 35
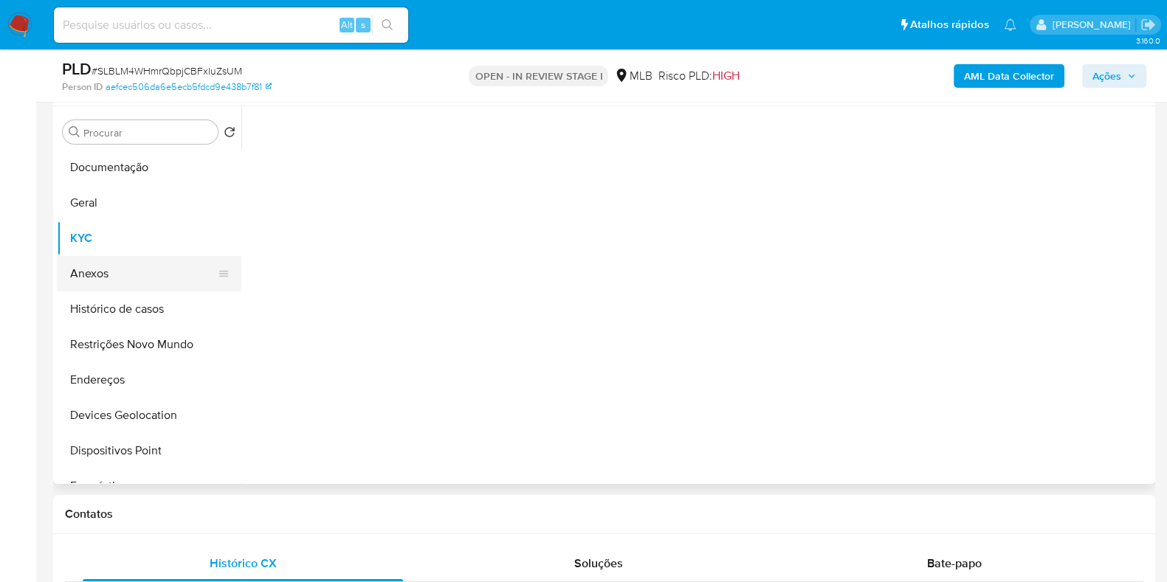
click at [118, 272] on button "Anexos" at bounding box center [143, 273] width 173 height 35
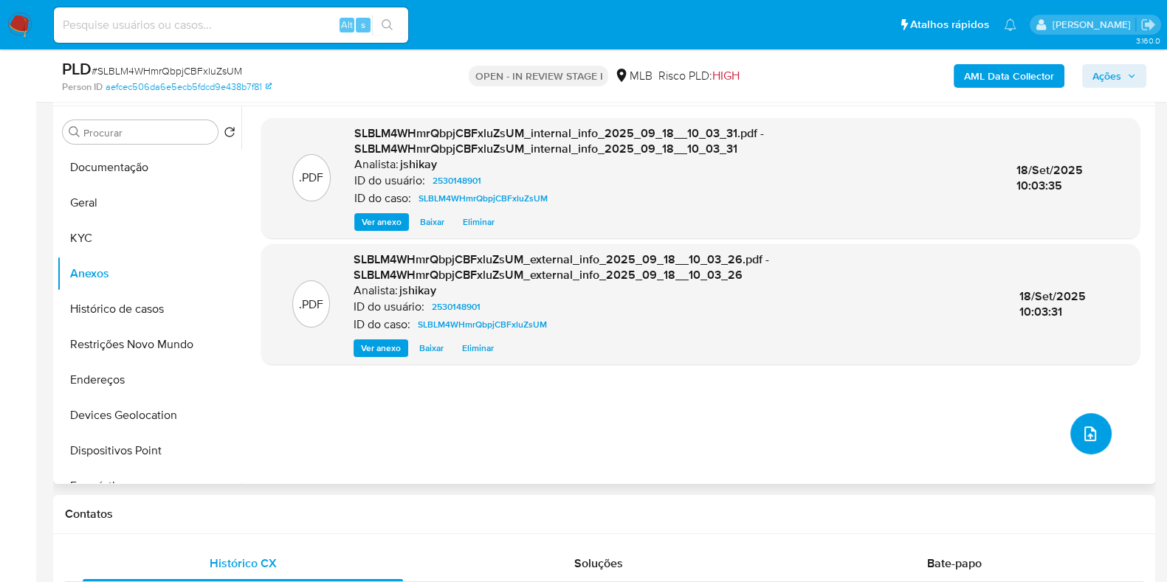
click at [1093, 444] on button "upload-file" at bounding box center [1090, 433] width 41 height 41
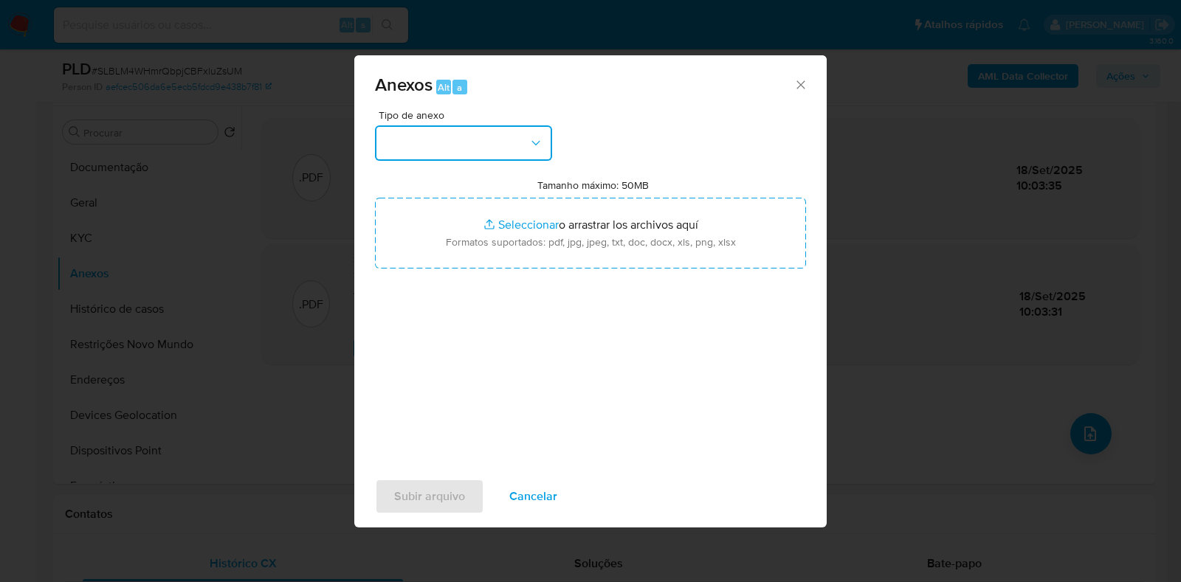
click at [427, 142] on button "button" at bounding box center [463, 143] width 177 height 35
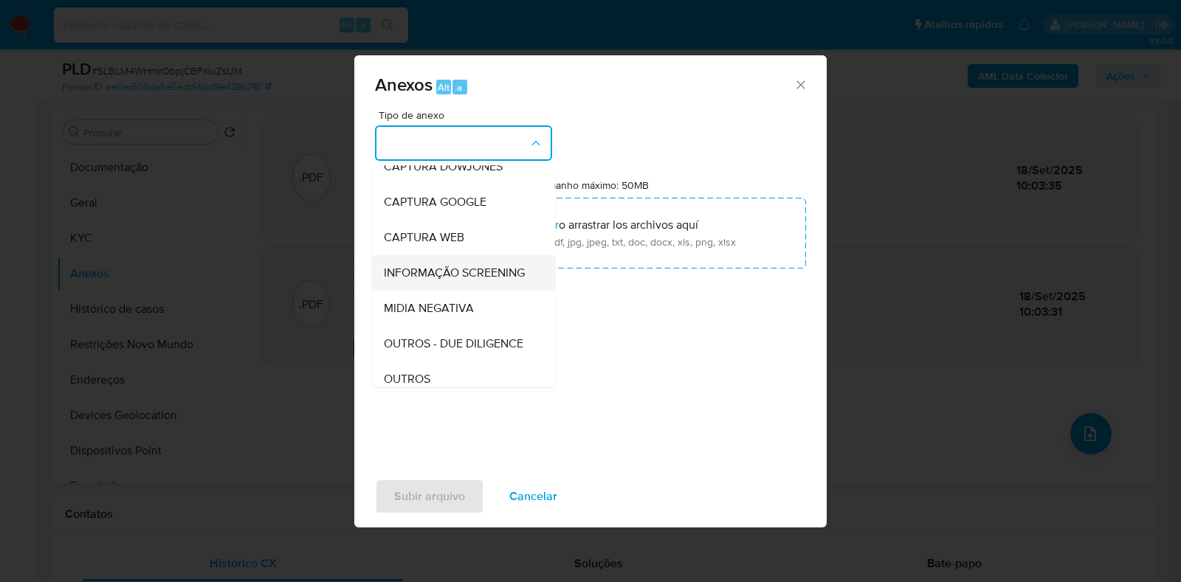
scroll to position [92, 0]
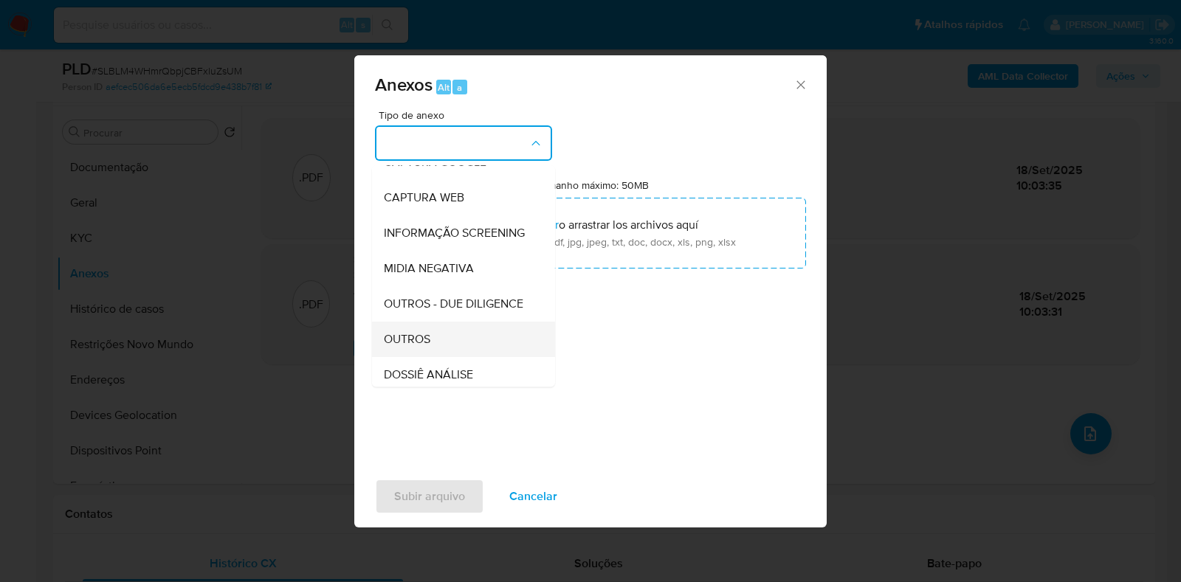
click at [430, 347] on span "OUTROS" at bounding box center [407, 339] width 47 height 15
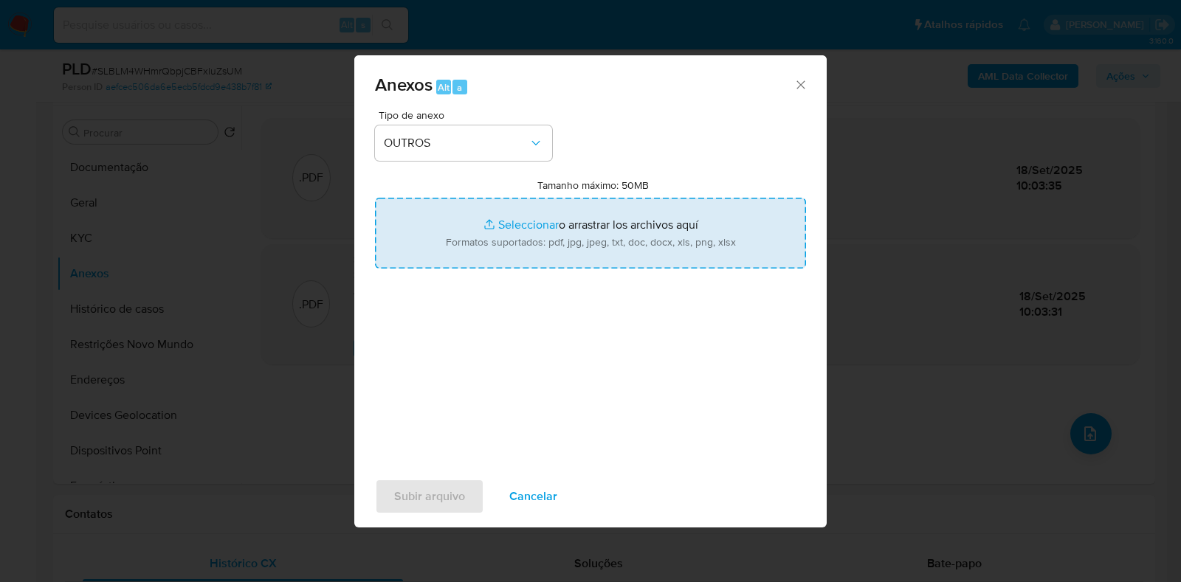
click at [508, 227] on input "Tamanho máximo: 50MB Seleccionar archivos" at bounding box center [590, 233] width 431 height 71
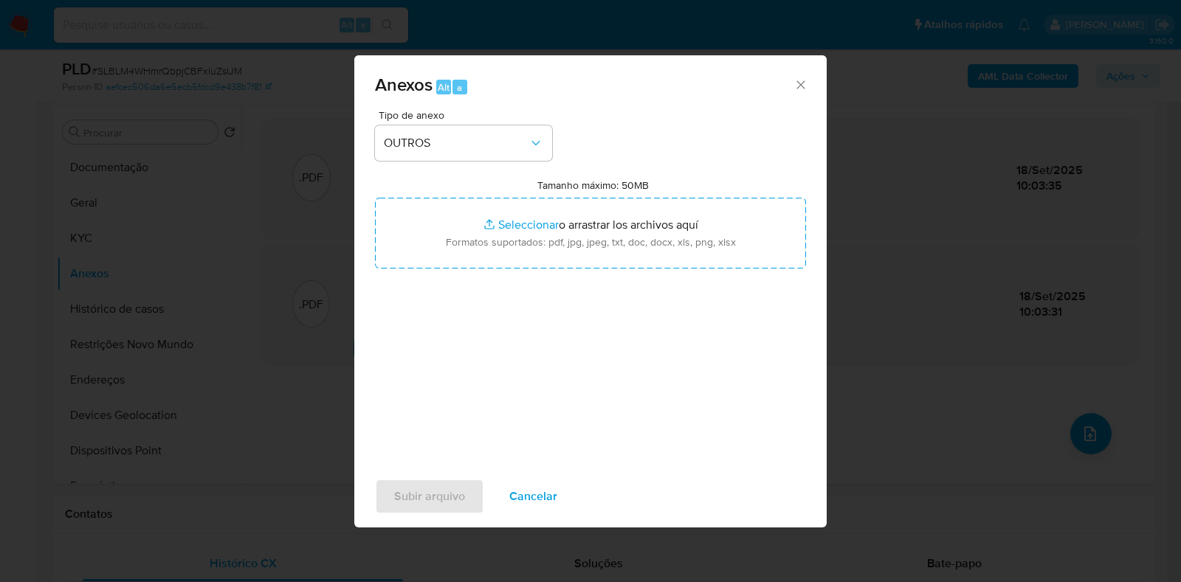
click at [792, 79] on span "Anexos Alt a" at bounding box center [584, 85] width 419 height 19
click at [800, 84] on icon "Cerrar" at bounding box center [801, 85] width 15 height 15
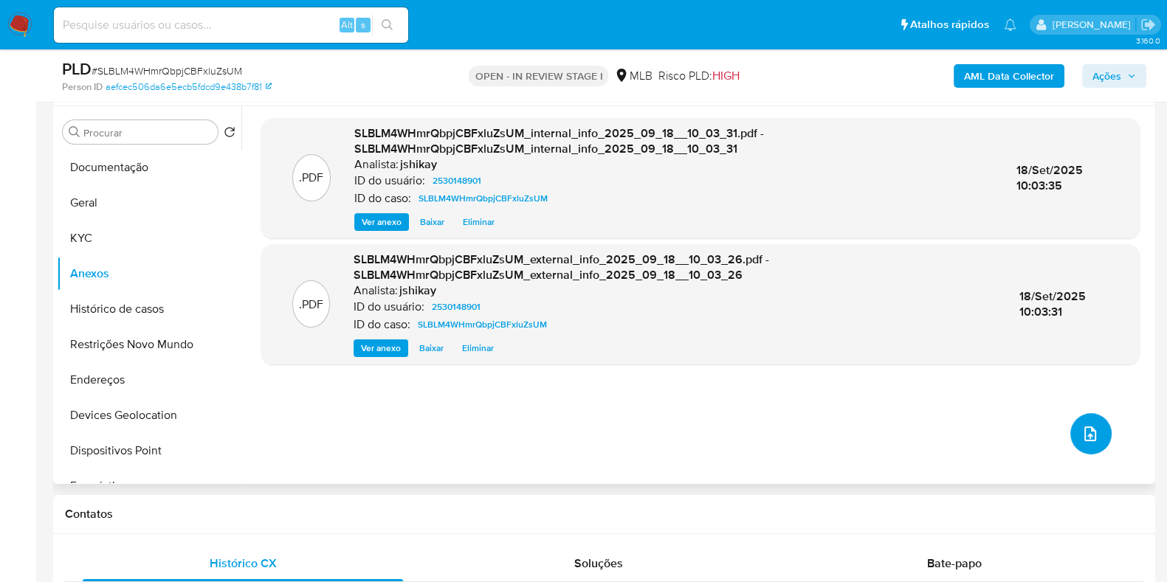
click at [1099, 433] on button "upload-file" at bounding box center [1090, 433] width 41 height 41
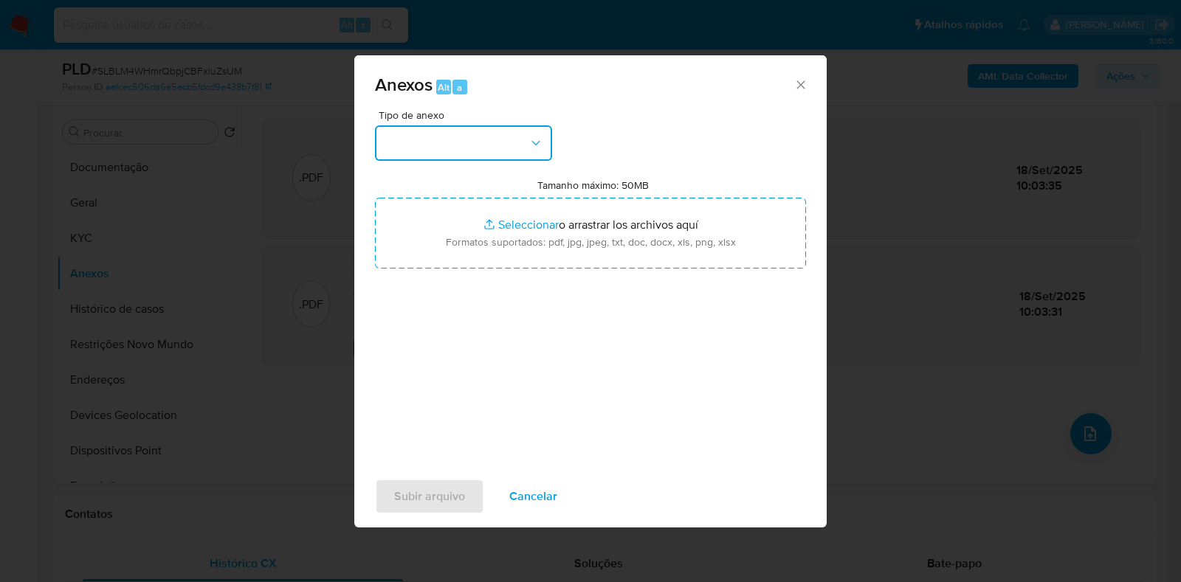
click at [447, 135] on button "button" at bounding box center [463, 143] width 177 height 35
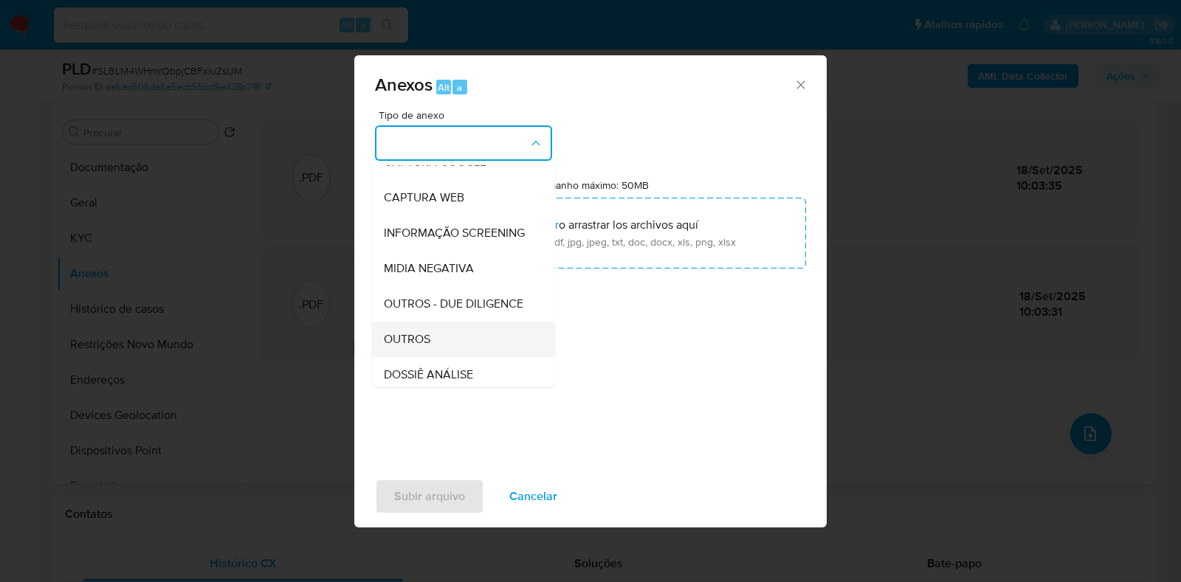
click at [424, 347] on span "OUTROS" at bounding box center [407, 339] width 47 height 15
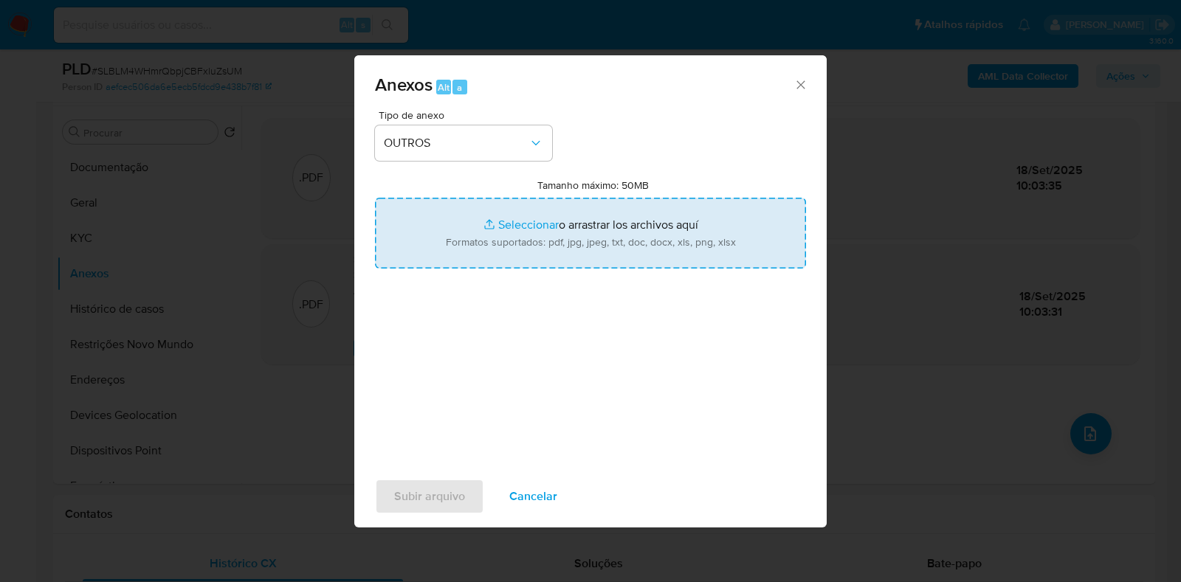
click at [495, 213] on input "Tamanho máximo: 50MB Seleccionar archivos" at bounding box center [590, 233] width 431 height 71
type input "C:\fakepath\Mulan 2530148901_2025_09_17_14_19_11.pdf"
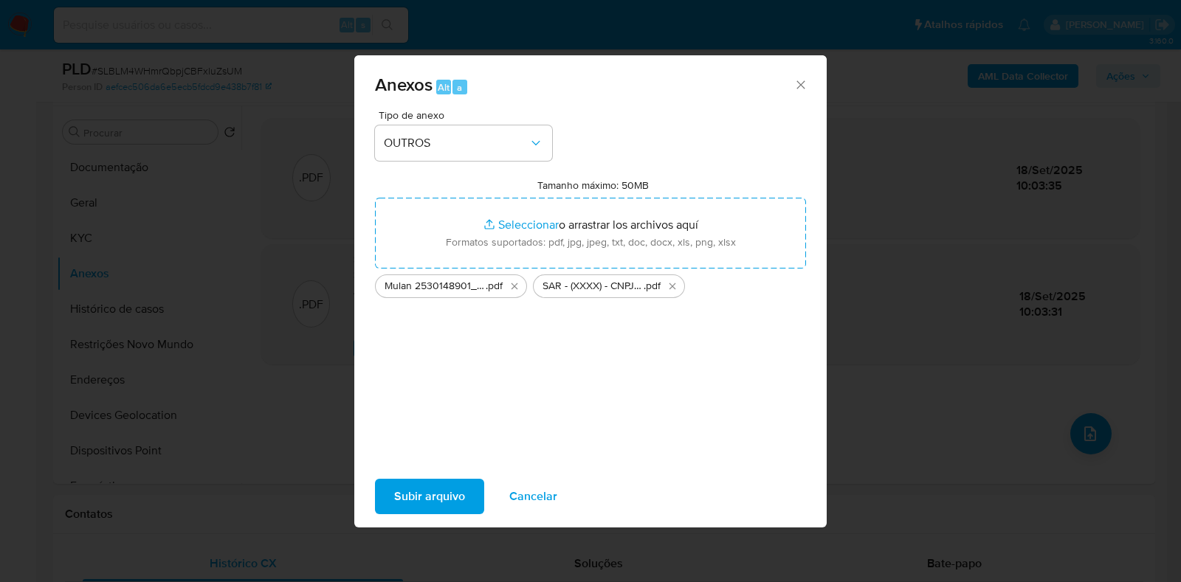
click at [434, 495] on span "Subir arquivo" at bounding box center [429, 497] width 71 height 32
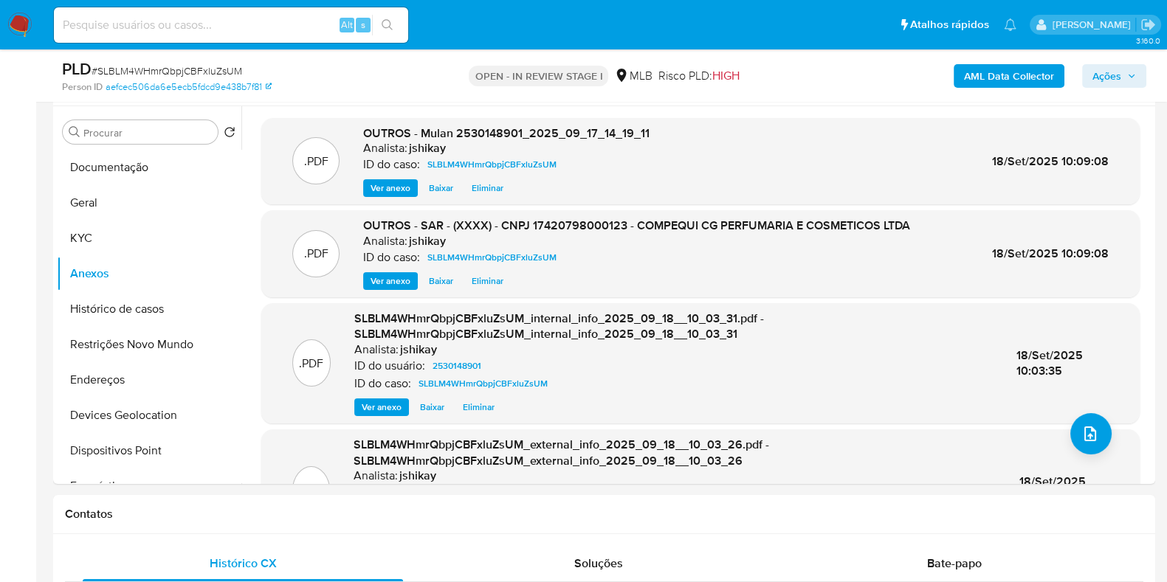
click at [1118, 75] on span "Ações" at bounding box center [1107, 76] width 29 height 24
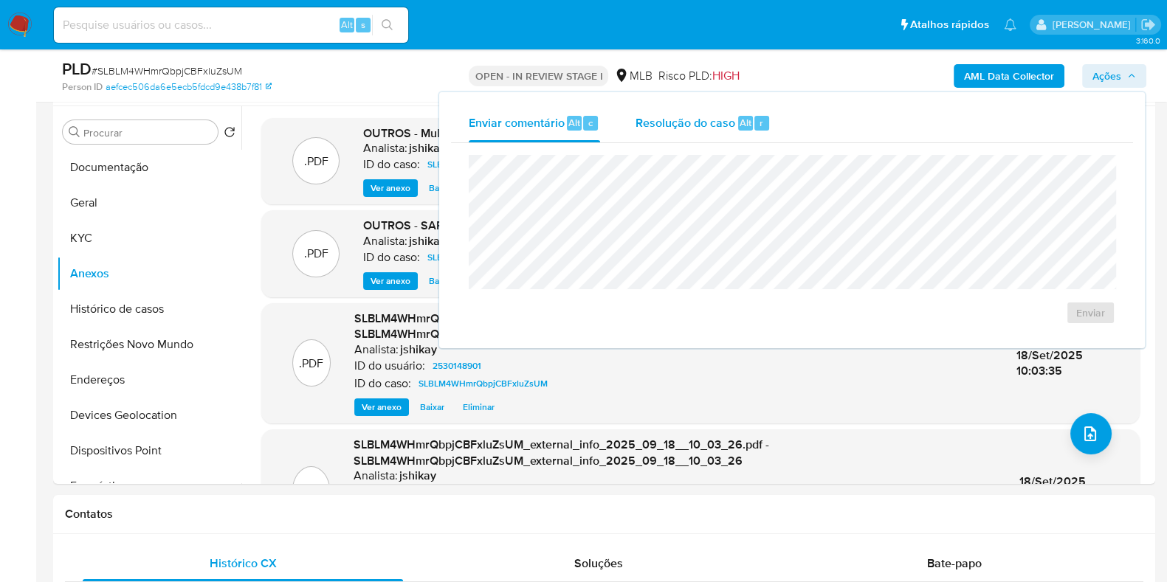
click at [683, 127] on span "Resolução do caso" at bounding box center [686, 122] width 100 height 17
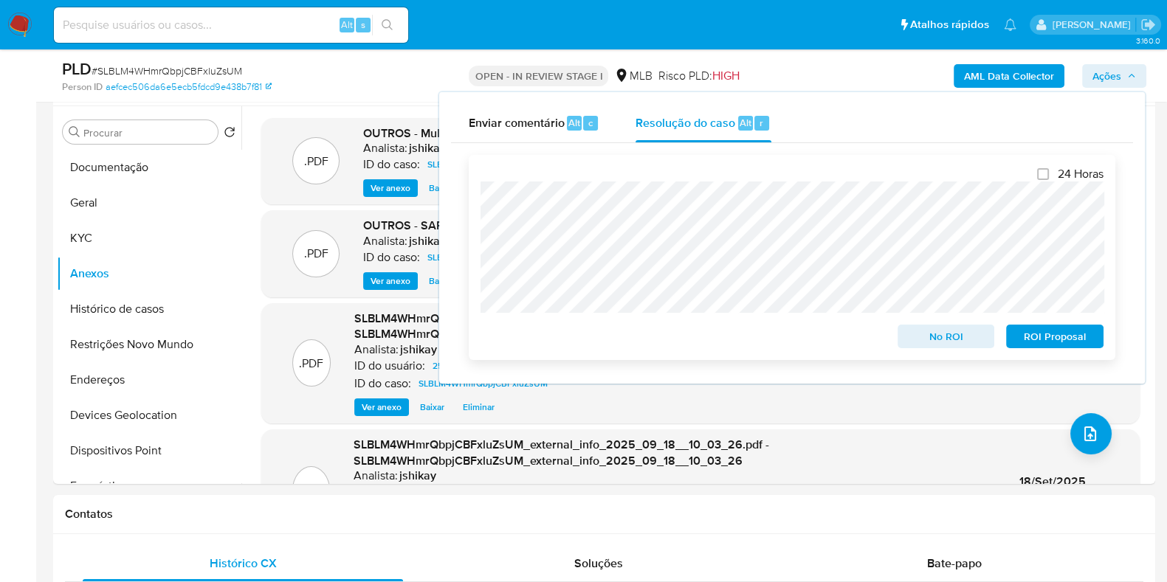
click at [1022, 342] on span "ROI Proposal" at bounding box center [1055, 336] width 77 height 21
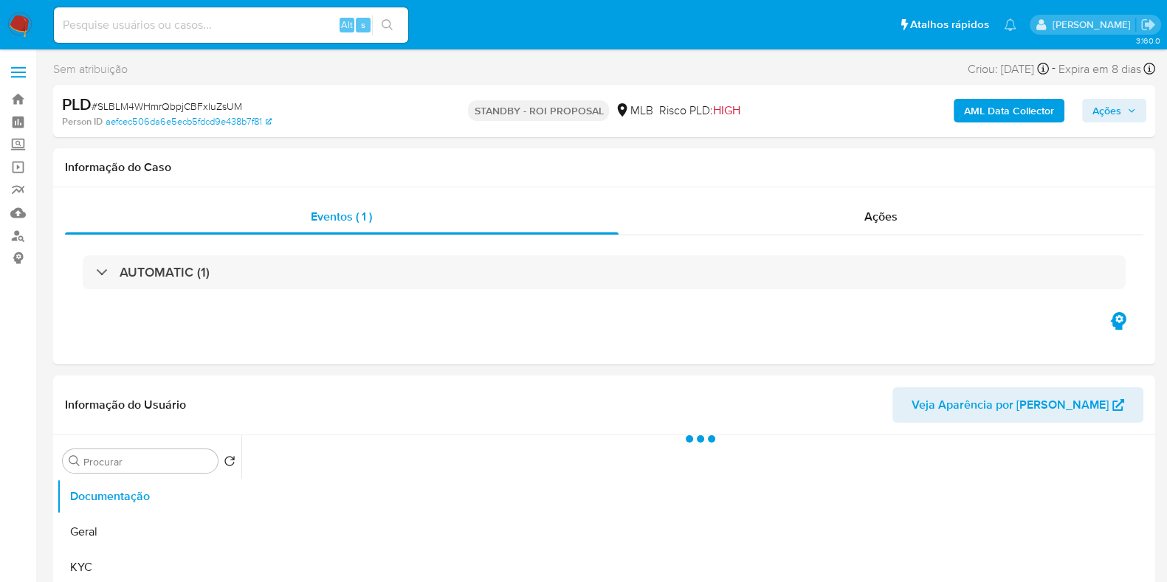
select select "10"
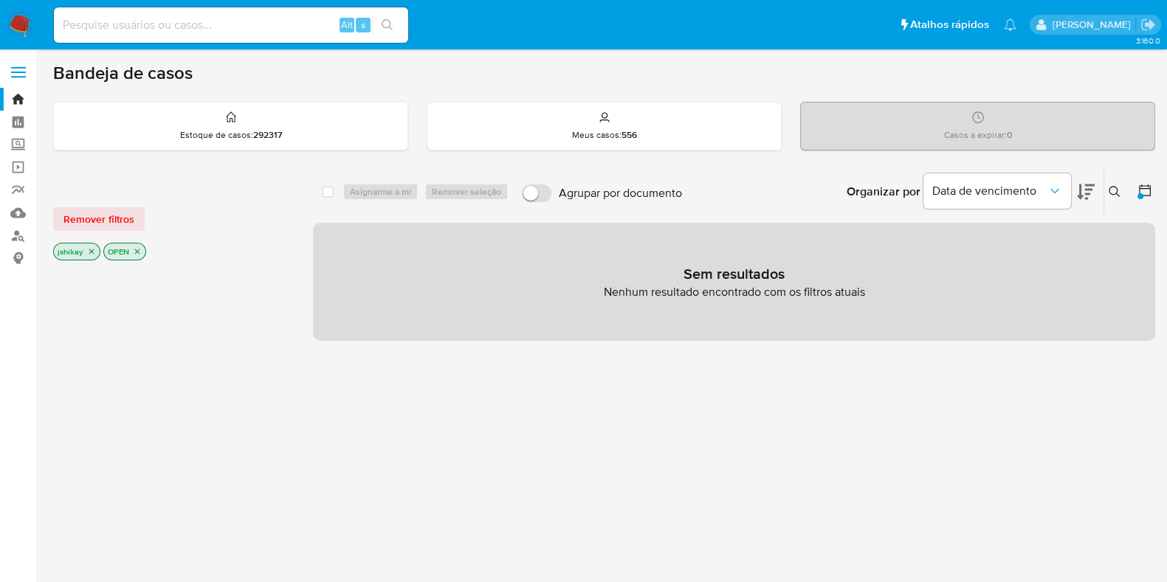
click at [7, 30] on img at bounding box center [19, 25] width 25 height 25
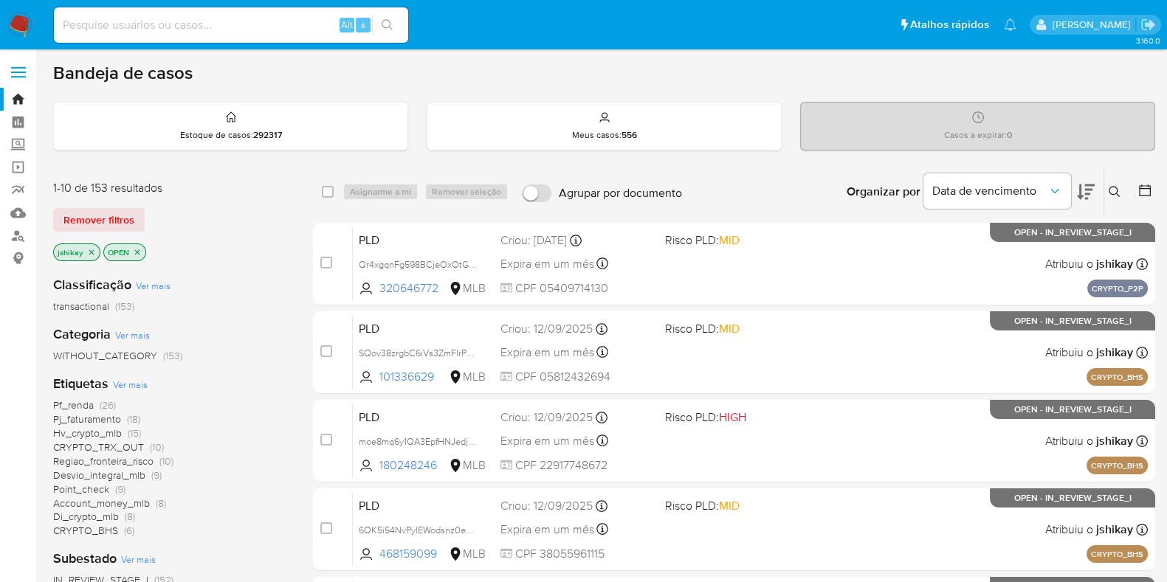
click at [235, 13] on div "Alt s" at bounding box center [231, 24] width 354 height 35
click at [1118, 188] on icon at bounding box center [1115, 192] width 12 height 12
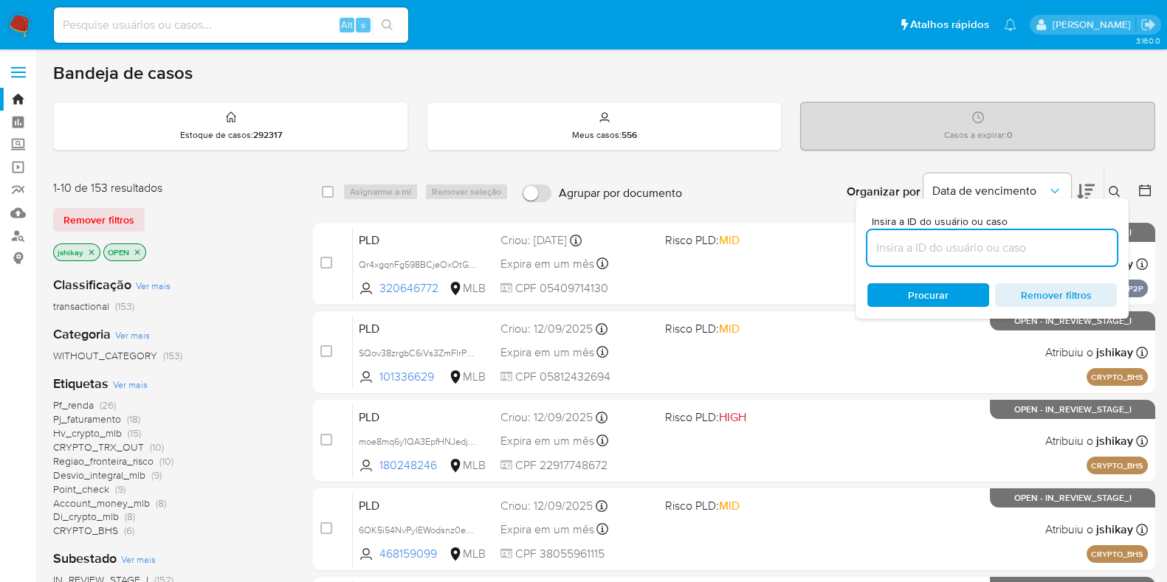
click at [1008, 247] on input at bounding box center [992, 247] width 250 height 19
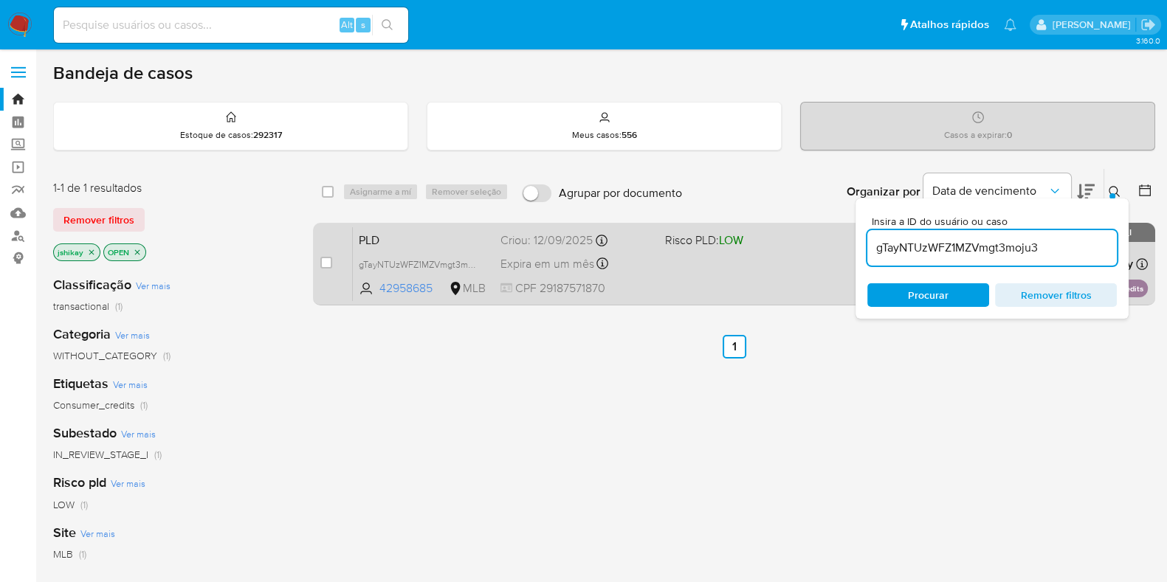
click at [777, 268] on div "PLD gTayNTUzWFZ1MZVmgt3moju3 42958685 MLB Risco PLD: LOW Criou: [DATE] Criou: […" at bounding box center [750, 264] width 795 height 75
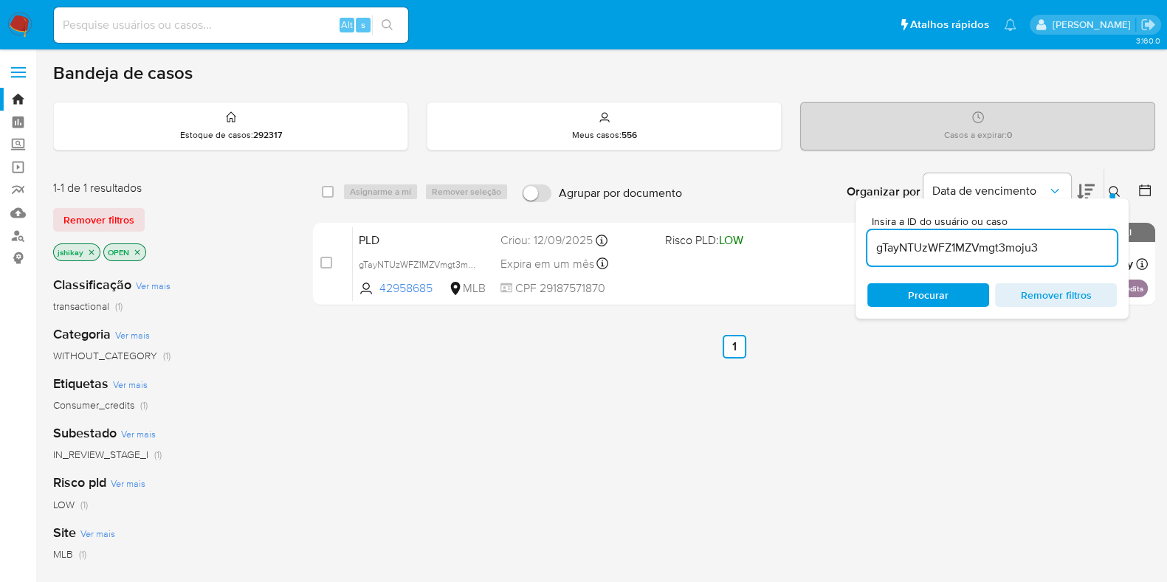
click at [897, 249] on input "gTayNTUzWFZ1MZVmgt3moju3" at bounding box center [992, 247] width 250 height 19
paste input "NytSKzHkU5sEBwLgXIh7G9wV"
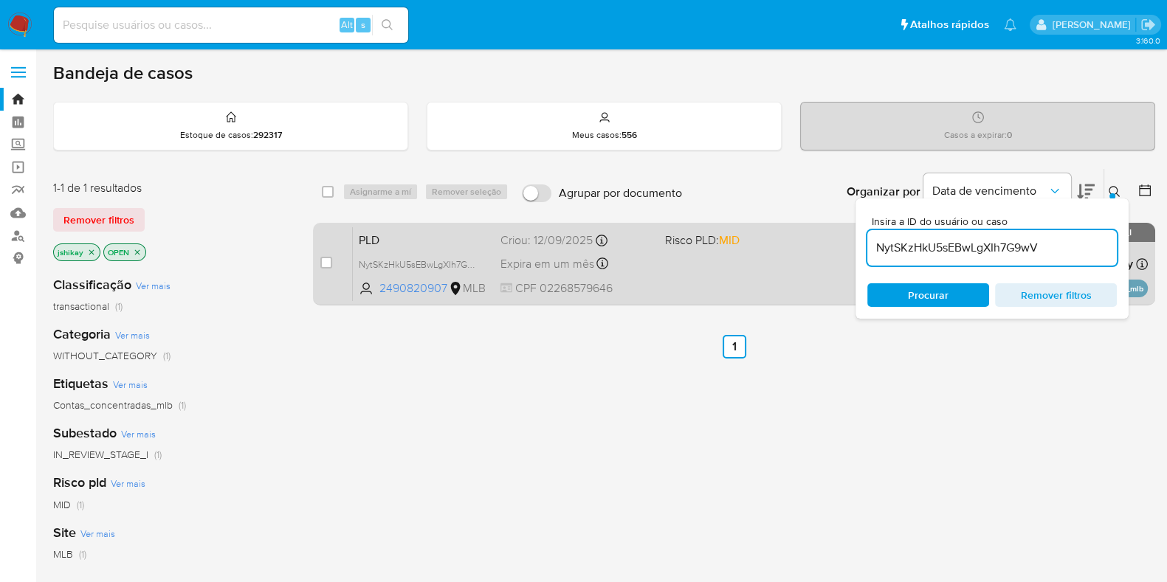
click at [712, 271] on div "PLD NytSKzHkU5sEBwLgXIh7G9wV 2490820907 MLB Risco PLD: MID Criou: [DATE] Criou:…" at bounding box center [750, 264] width 795 height 75
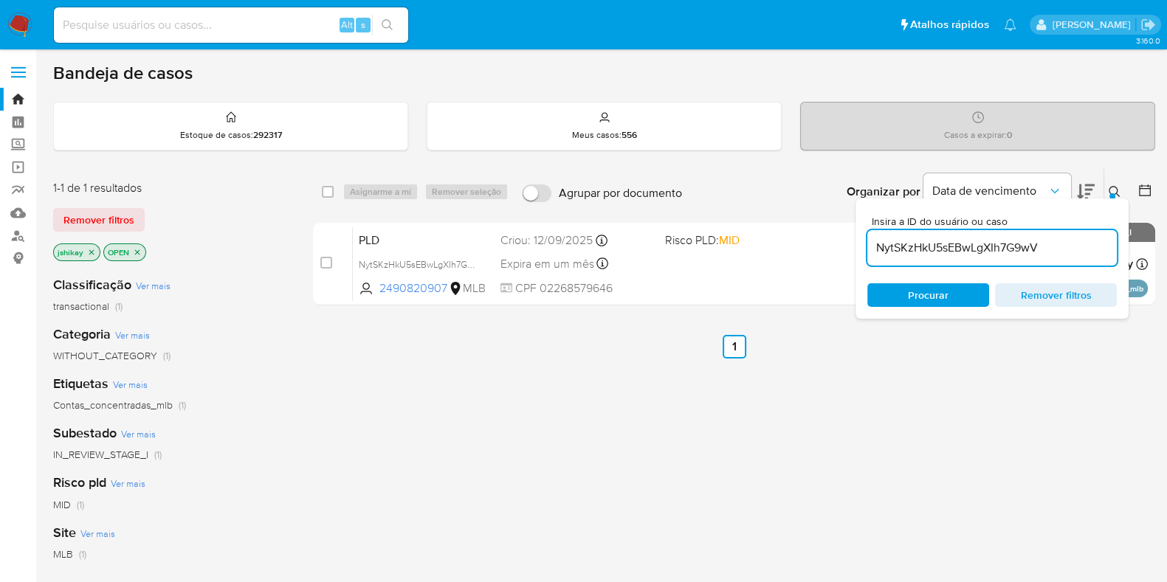
click at [897, 238] on input "NytSKzHkU5sEBwLgXIh7G9wV" at bounding box center [992, 247] width 250 height 19
paste input "0Q4a2FNfDqKX8Yk21MEZYWyF"
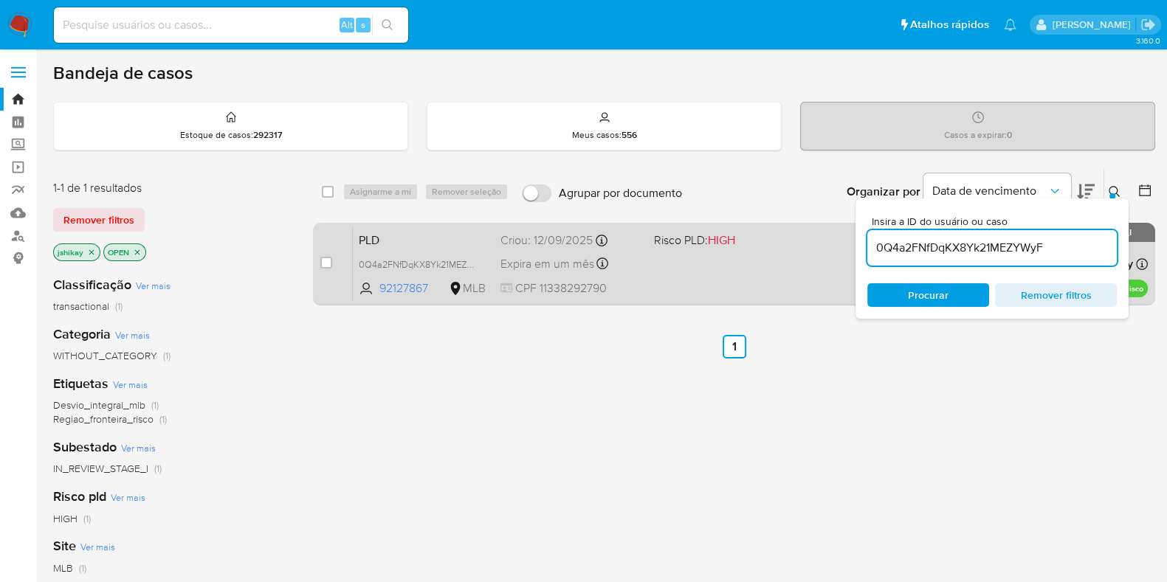
click at [755, 264] on span at bounding box center [725, 263] width 142 height 3
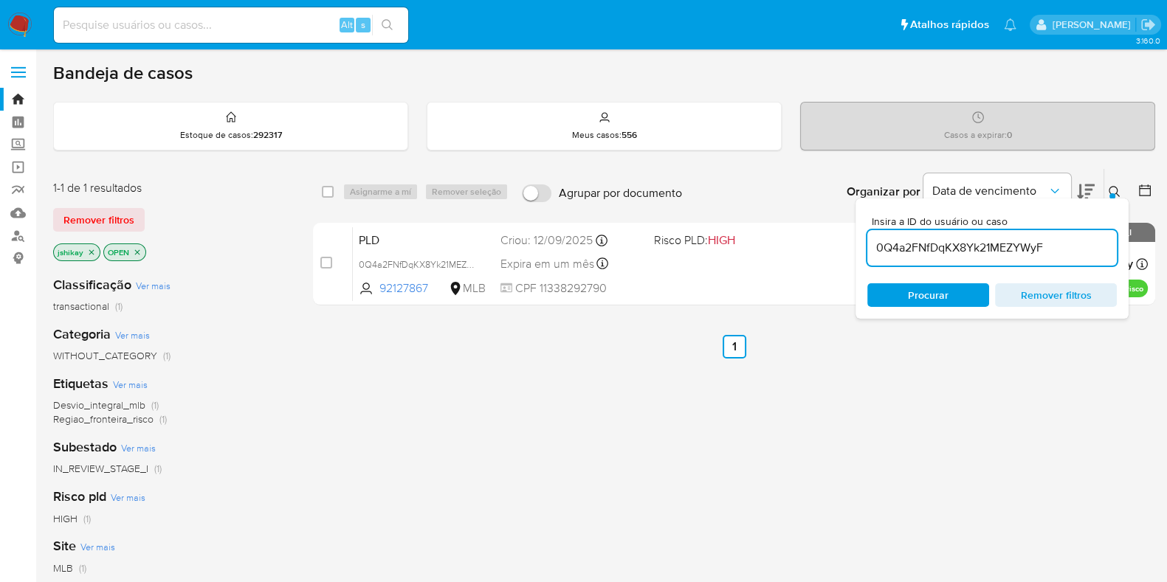
click at [941, 255] on input "0Q4a2FNfDqKX8Yk21MEZYWyF" at bounding box center [992, 247] width 250 height 19
click at [941, 258] on div "0Q4a2FNfDqKX8Yk21MEZYWyF" at bounding box center [992, 247] width 250 height 35
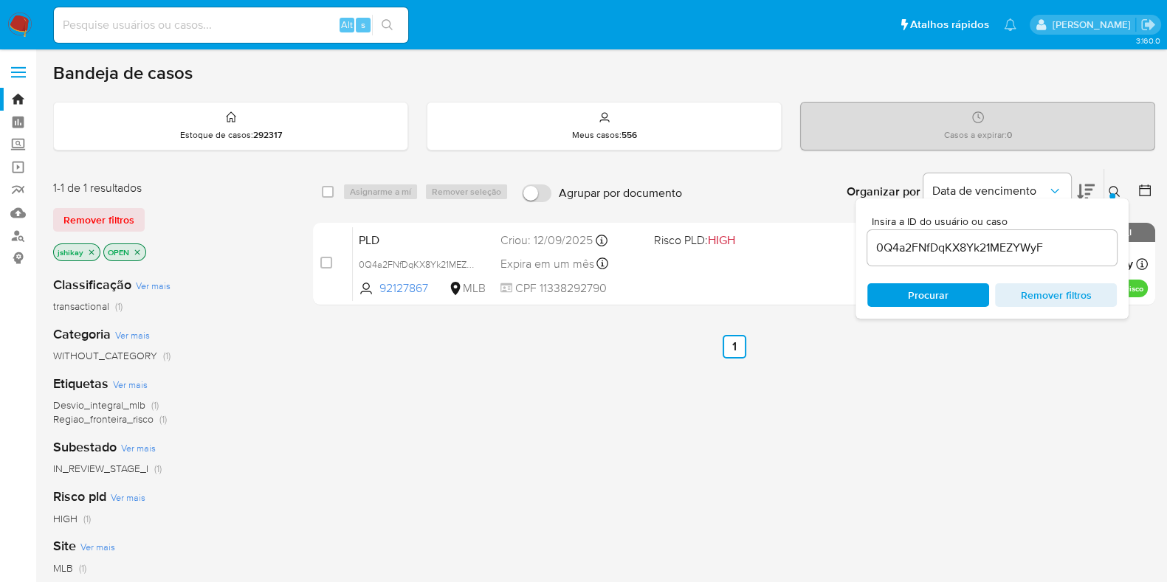
click at [938, 250] on input "0Q4a2FNfDqKX8Yk21MEZYWyF" at bounding box center [992, 247] width 250 height 19
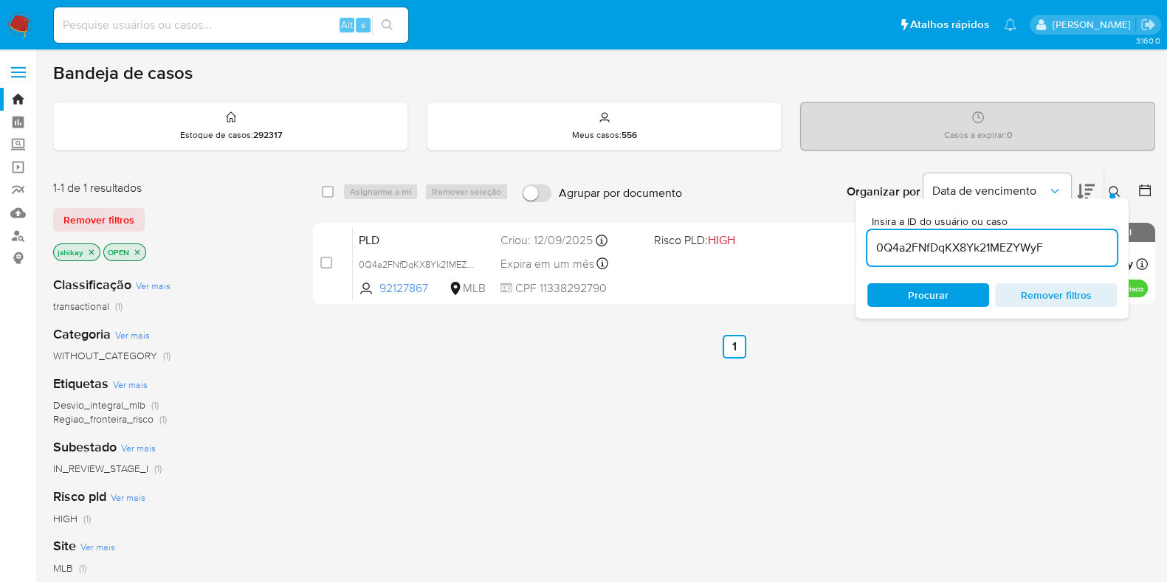
click at [938, 250] on input "0Q4a2FNfDqKX8Yk21MEZYWyF" at bounding box center [992, 247] width 250 height 19
paste input "uroGxIyQGxxJBNwipSFyxRLz"
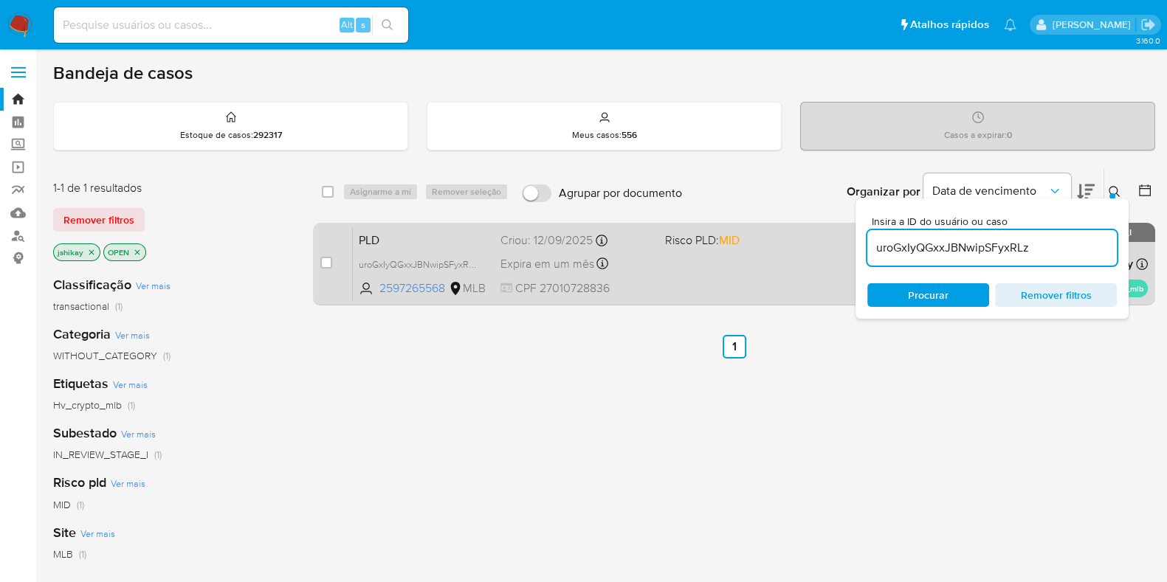
click at [749, 271] on div "PLD uroGxIyQGxxJBNwipSFyxRLz 2597265568 MLB Risco PLD: MID Criou: [DATE] Criou:…" at bounding box center [750, 264] width 795 height 75
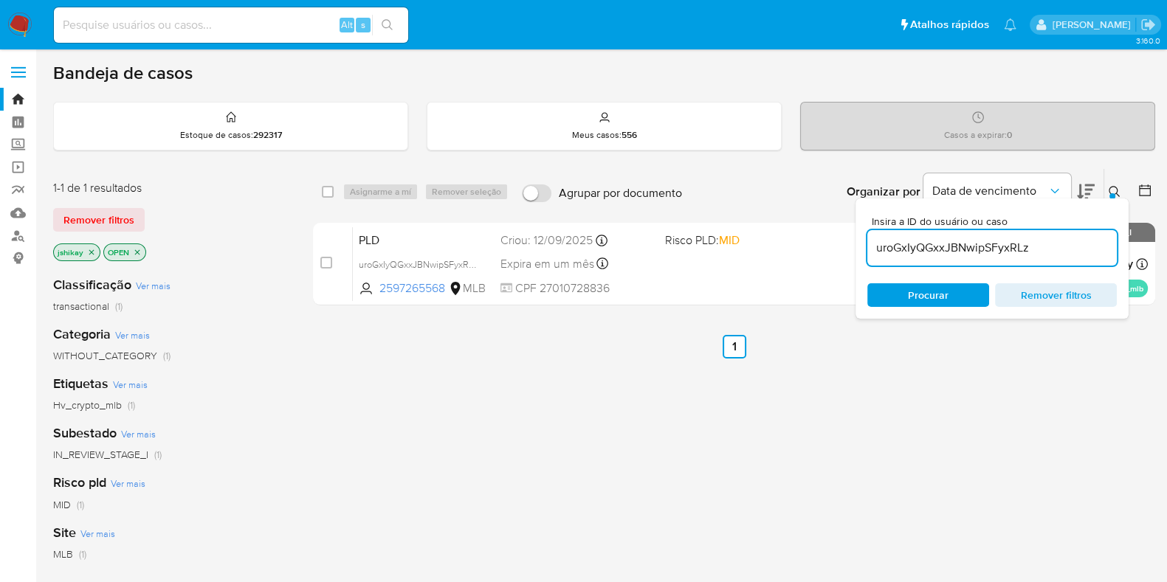
click at [937, 247] on input "uroGxIyQGxxJBNwipSFyxRLz" at bounding box center [992, 247] width 250 height 19
paste input "f0rzFxmwFkIN8FhzUnxrpu2X"
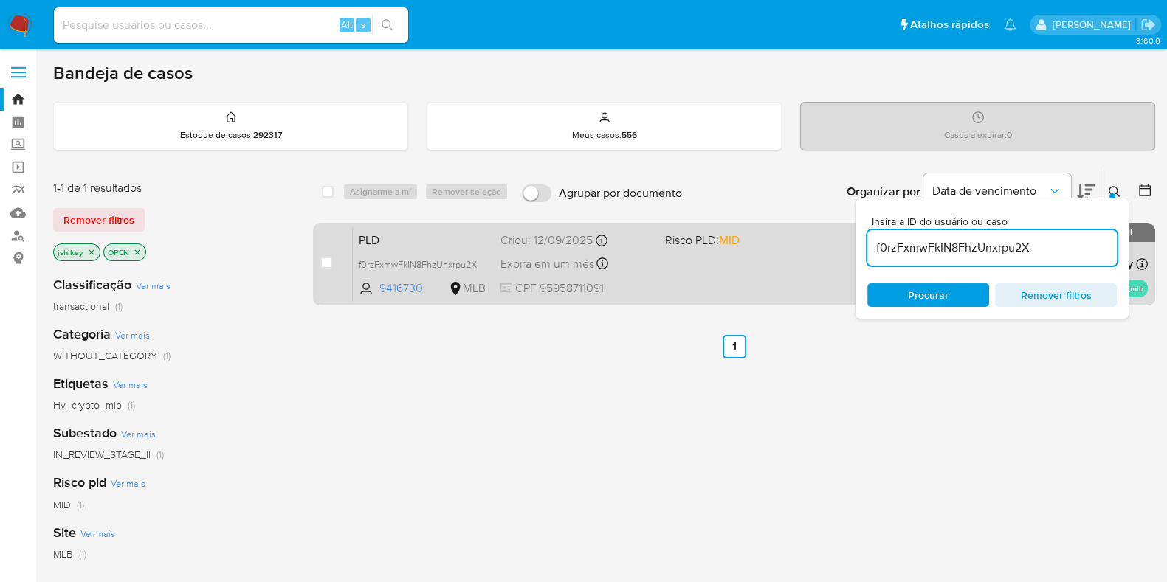
click at [800, 269] on div "PLD f0rzFxmwFkIN8FhzUnxrpu2X 9416730 MLB Risco PLD: MID Criou: [DATE] Criou: [D…" at bounding box center [750, 264] width 795 height 75
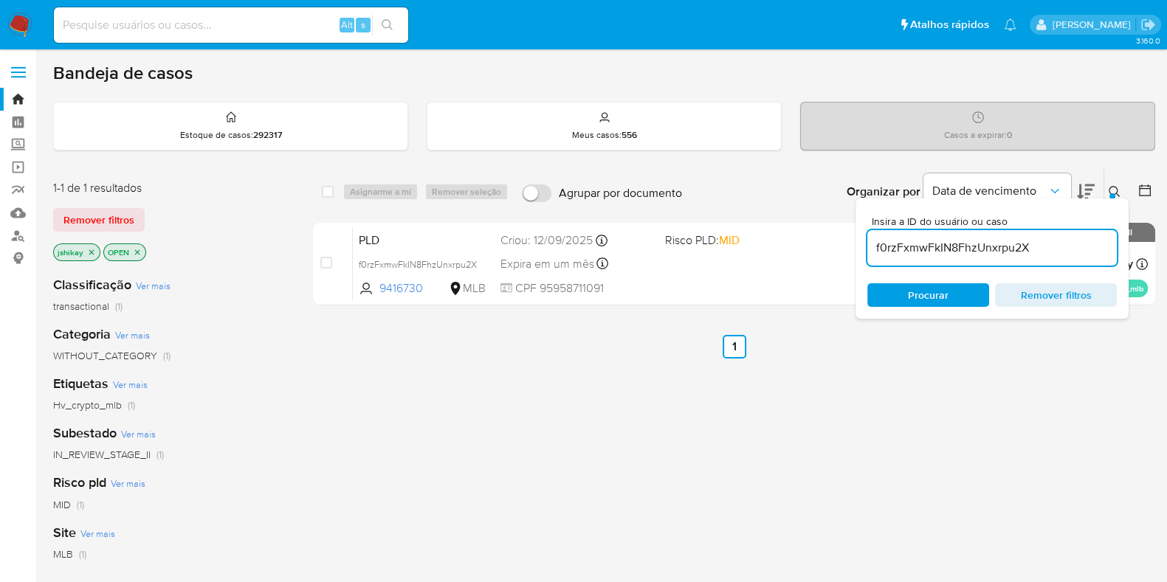
click at [960, 256] on input "f0rzFxmwFkIN8FhzUnxrpu2X" at bounding box center [992, 247] width 250 height 19
click at [959, 252] on input "f0rzFxmwFkIN8FhzUnxrpu2X" at bounding box center [992, 247] width 250 height 19
paste input "WuzSx6nnMbXp1VsojrsjWfxc"
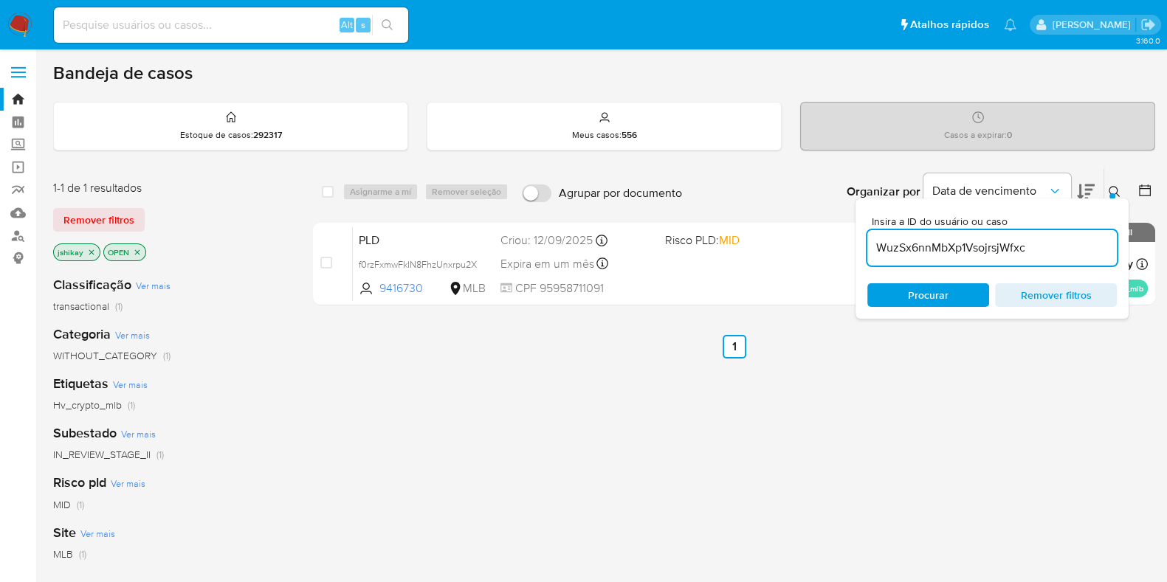
type input "WuzSx6nnMbXp1VsojrsjWfxc"
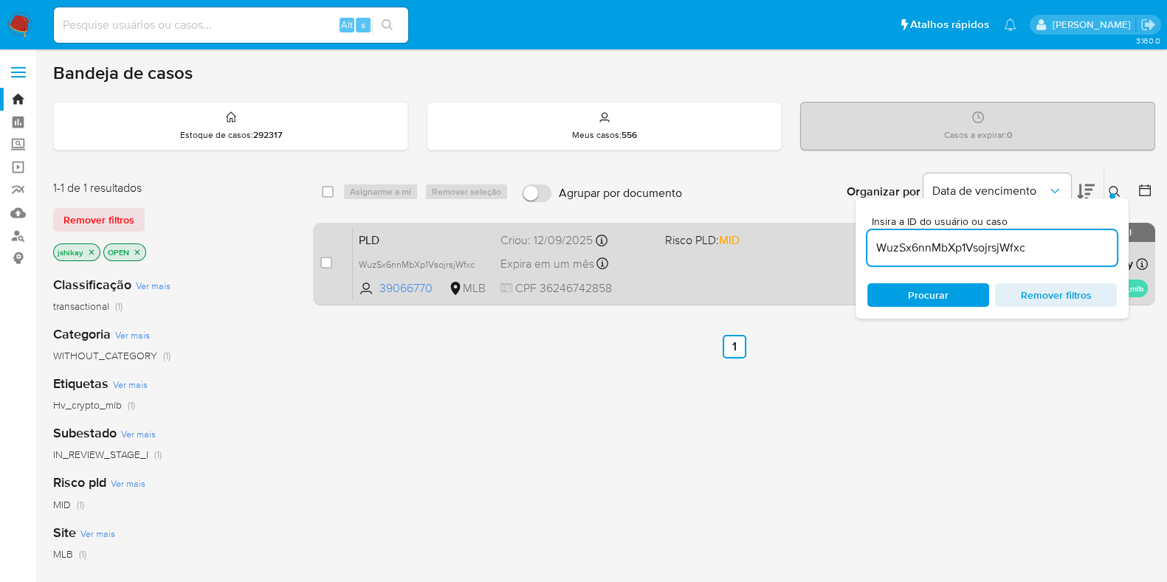
click at [771, 272] on div "PLD WuzSx6nnMbXp1VsojrsjWfxc 39066770 MLB Risco PLD: MID Criou: [DATE] Criou: […" at bounding box center [750, 264] width 795 height 75
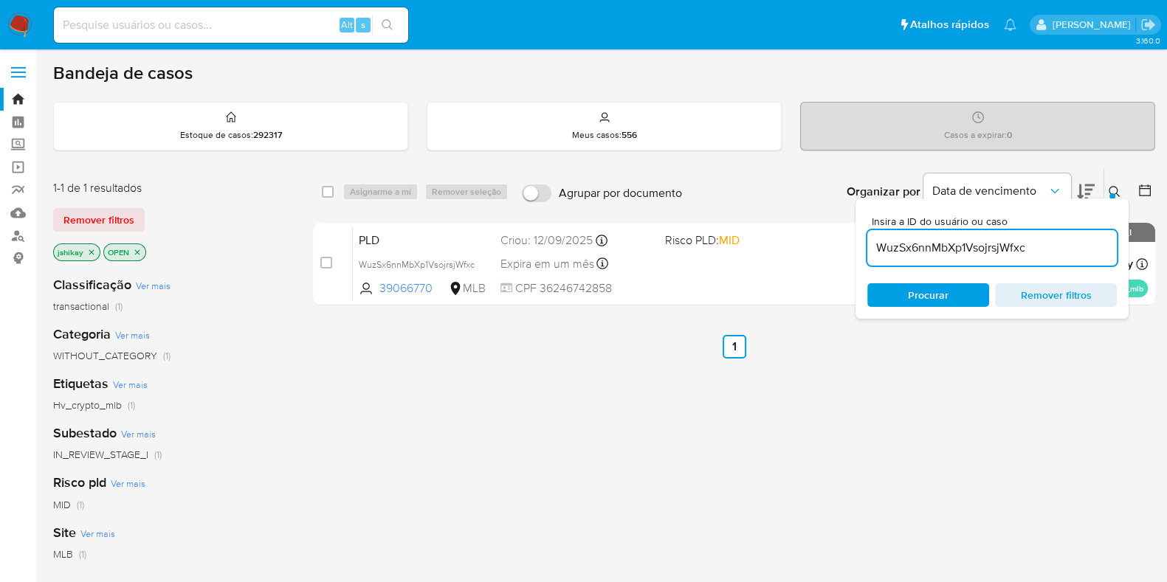
click at [11, 29] on img at bounding box center [19, 25] width 25 height 25
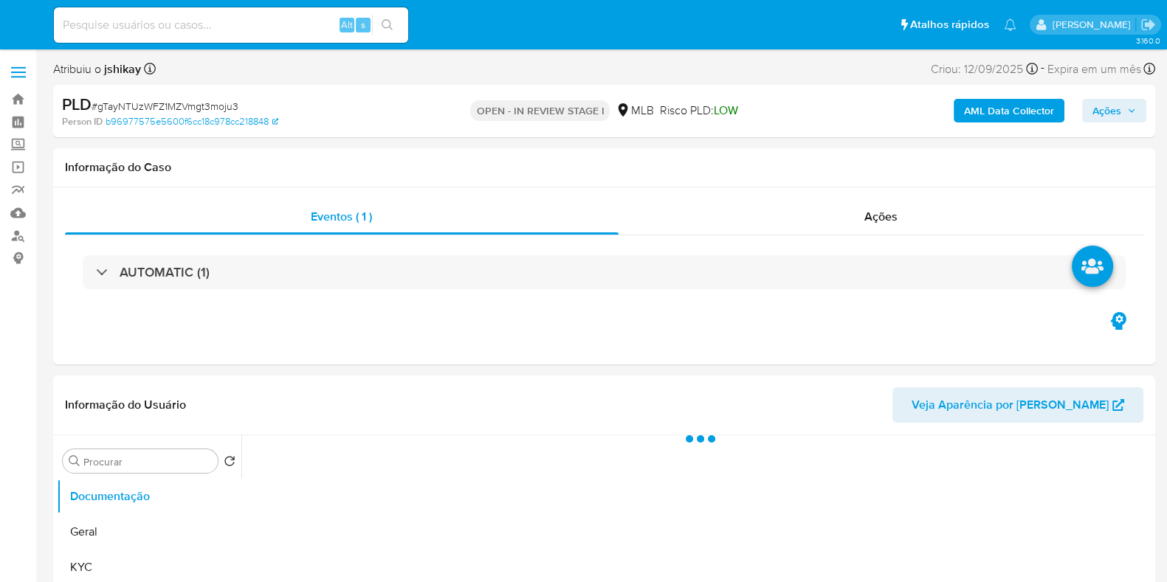
select select "10"
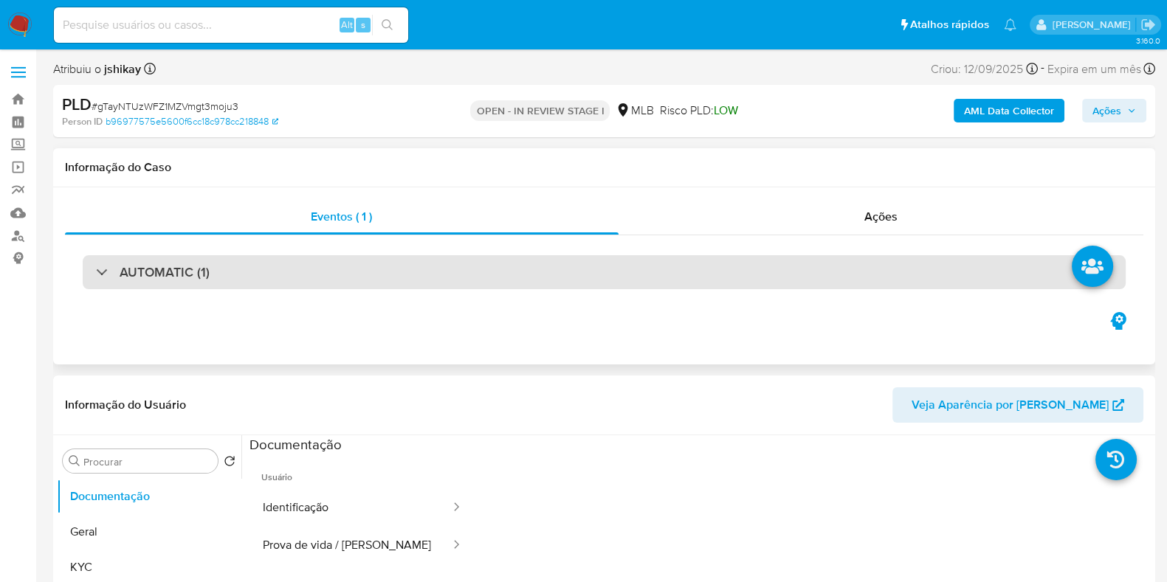
click at [428, 282] on div "AUTOMATIC (1)" at bounding box center [604, 272] width 1043 height 34
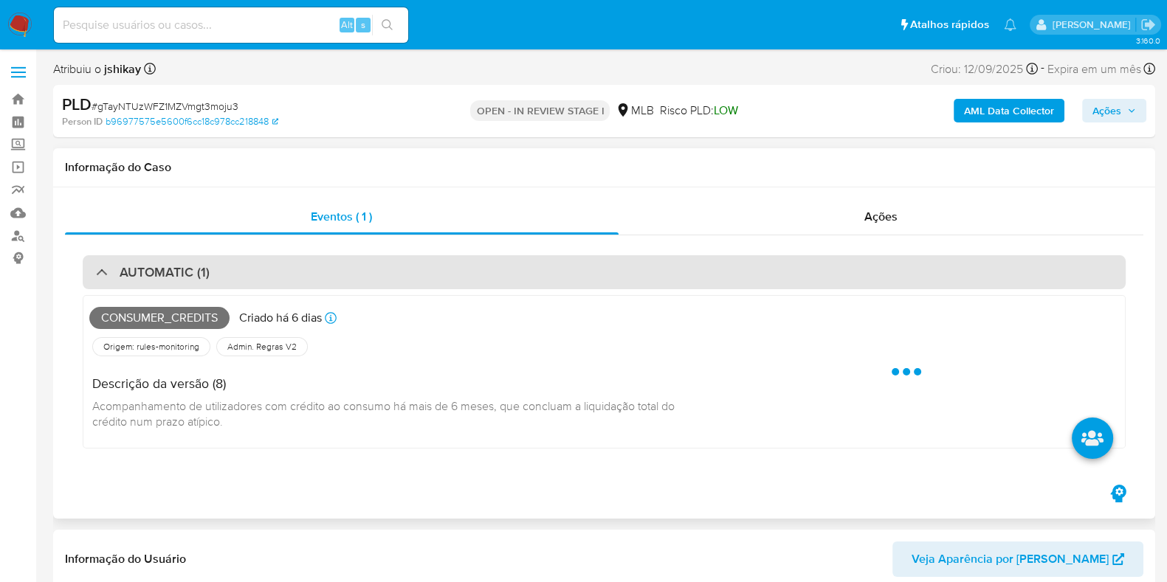
click at [422, 283] on div "AUTOMATIC (1)" at bounding box center [604, 272] width 1043 height 34
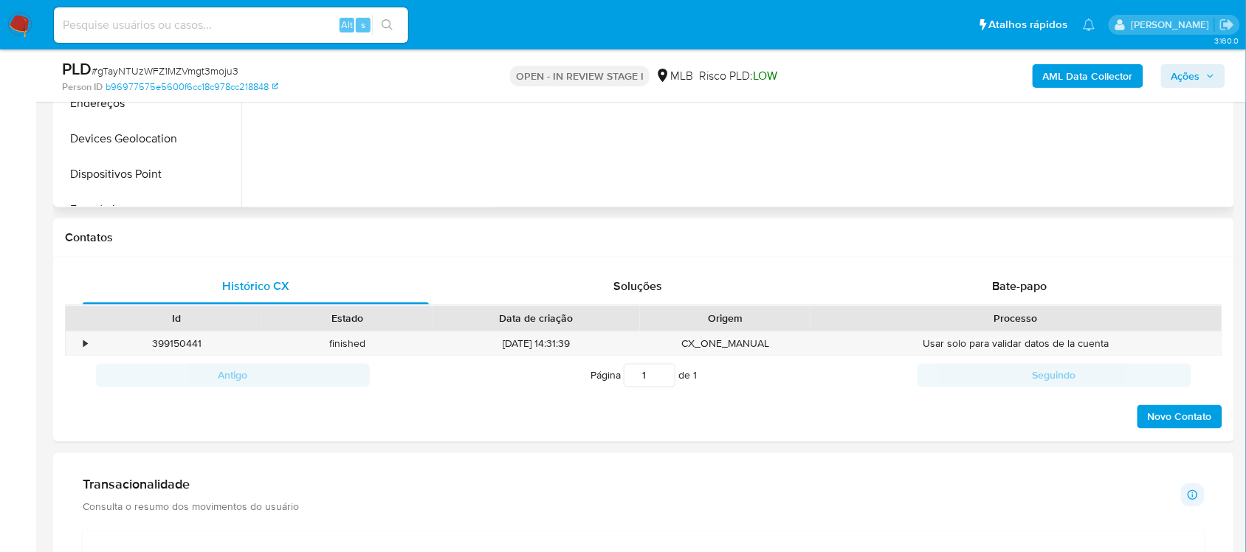
scroll to position [120, 0]
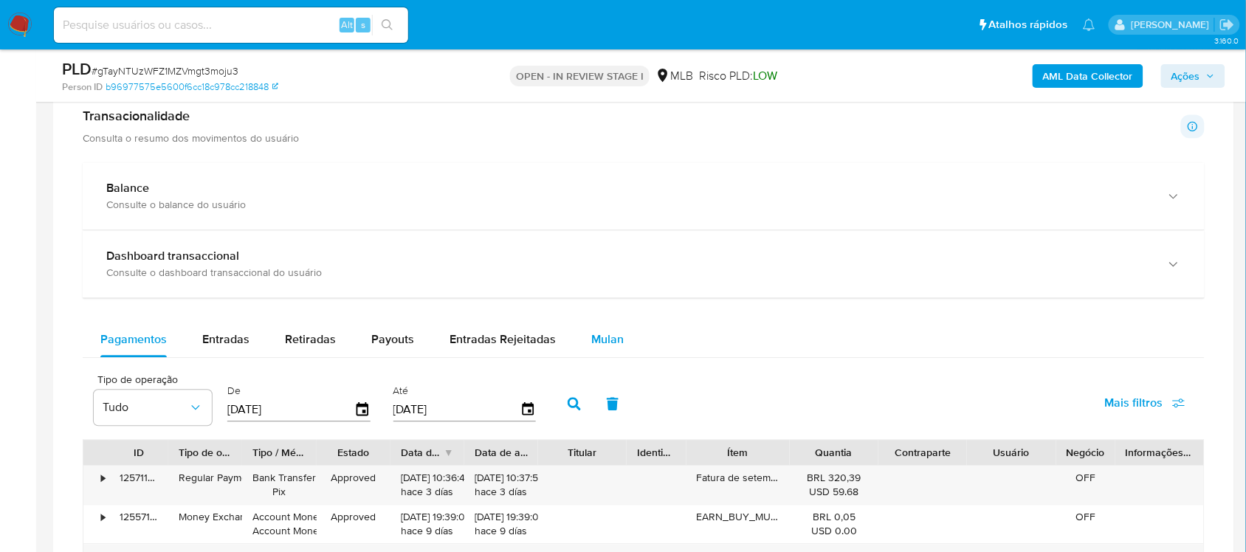
click at [607, 331] on span "Mulan" at bounding box center [607, 339] width 32 height 17
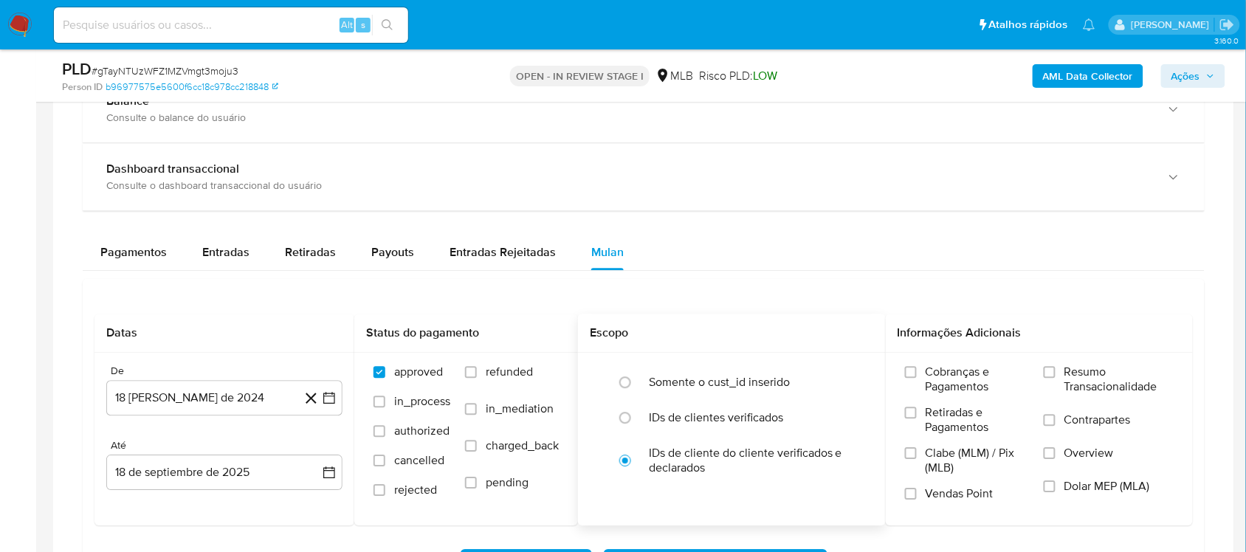
scroll to position [1107, 0]
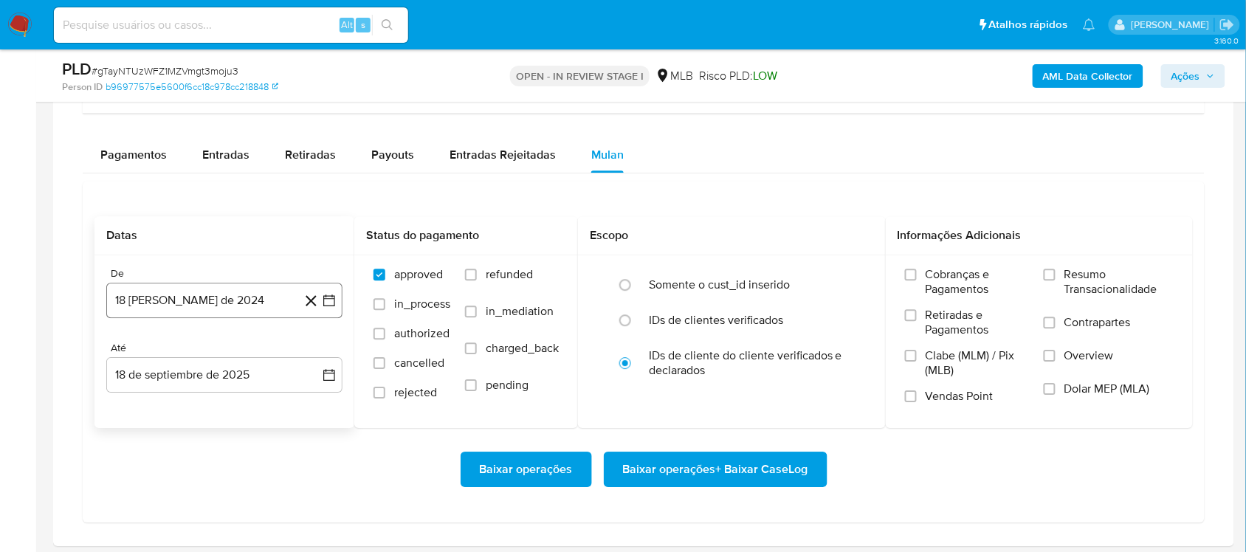
click at [330, 303] on icon "button" at bounding box center [329, 300] width 15 height 15
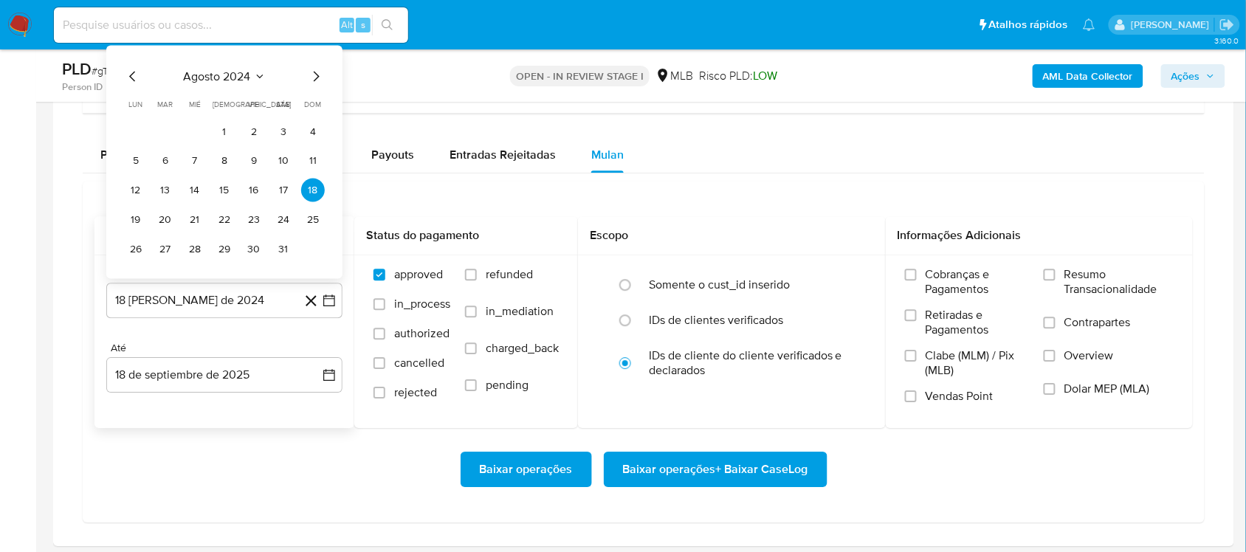
click at [233, 76] on span "agosto 2024" at bounding box center [217, 76] width 67 height 15
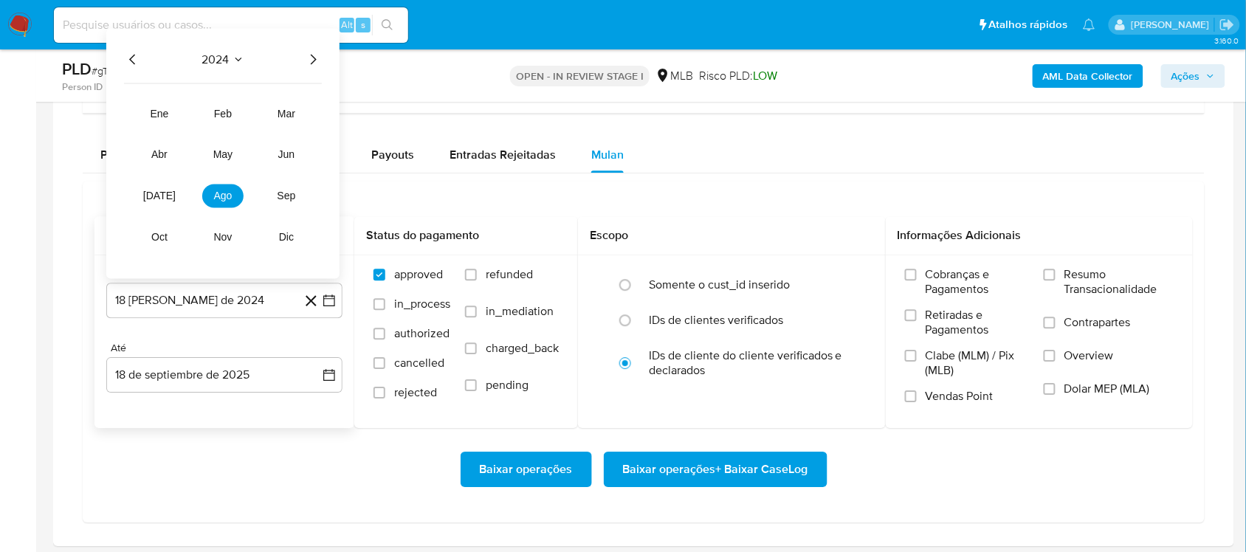
click at [319, 56] on icon "Año siguiente" at bounding box center [313, 60] width 18 height 18
click at [216, 200] on span "ago" at bounding box center [223, 196] width 18 height 12
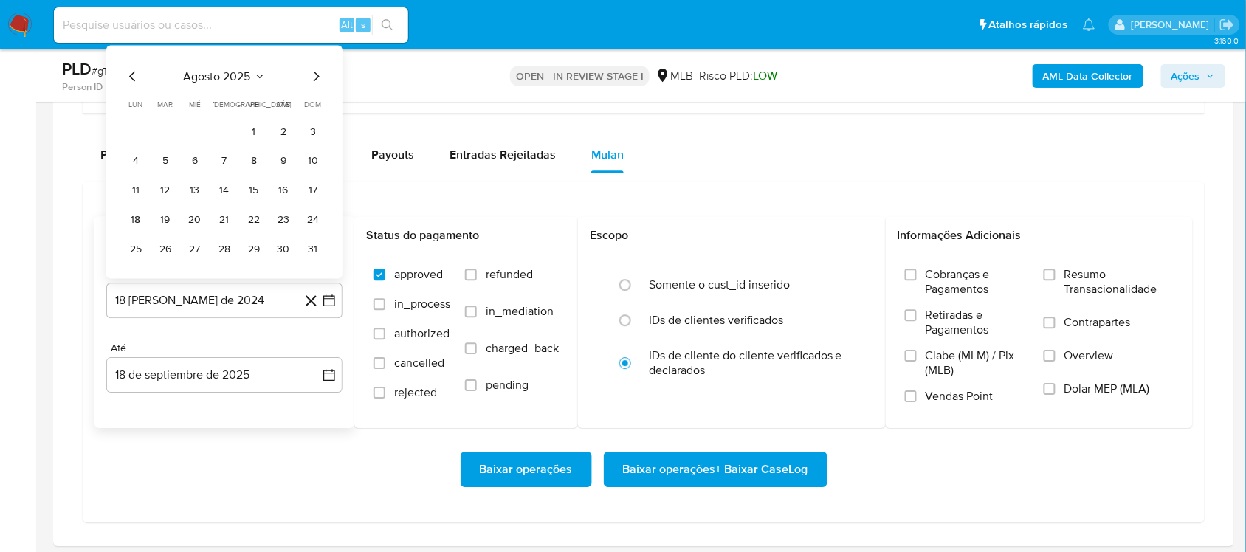
click at [246, 133] on button "1" at bounding box center [254, 132] width 24 height 24
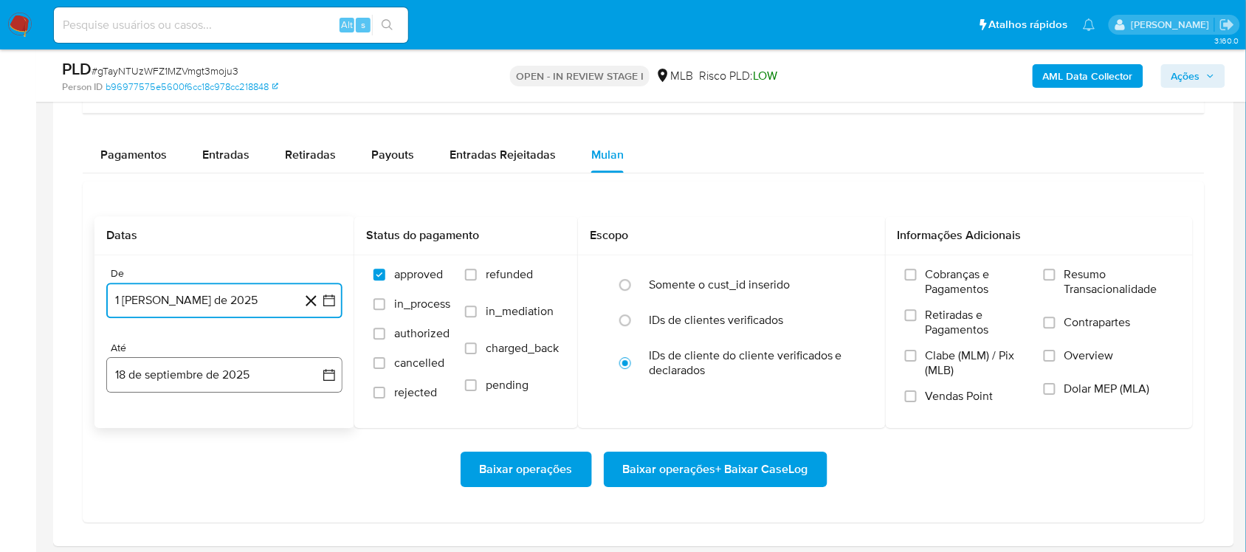
click at [326, 382] on icon "button" at bounding box center [329, 376] width 12 height 12
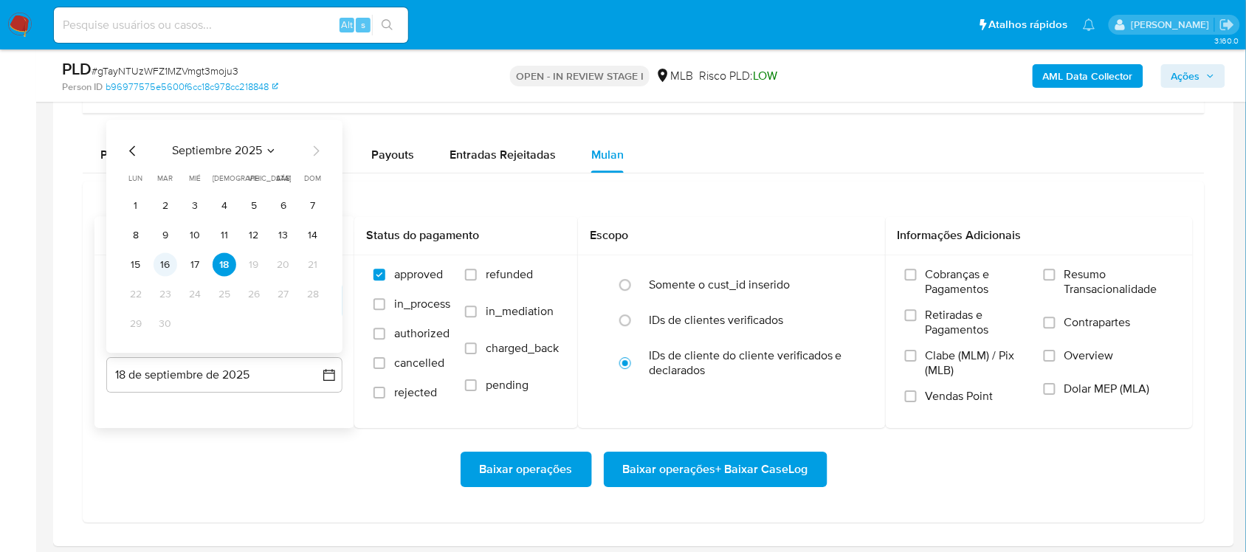
click at [166, 264] on button "16" at bounding box center [166, 265] width 24 height 24
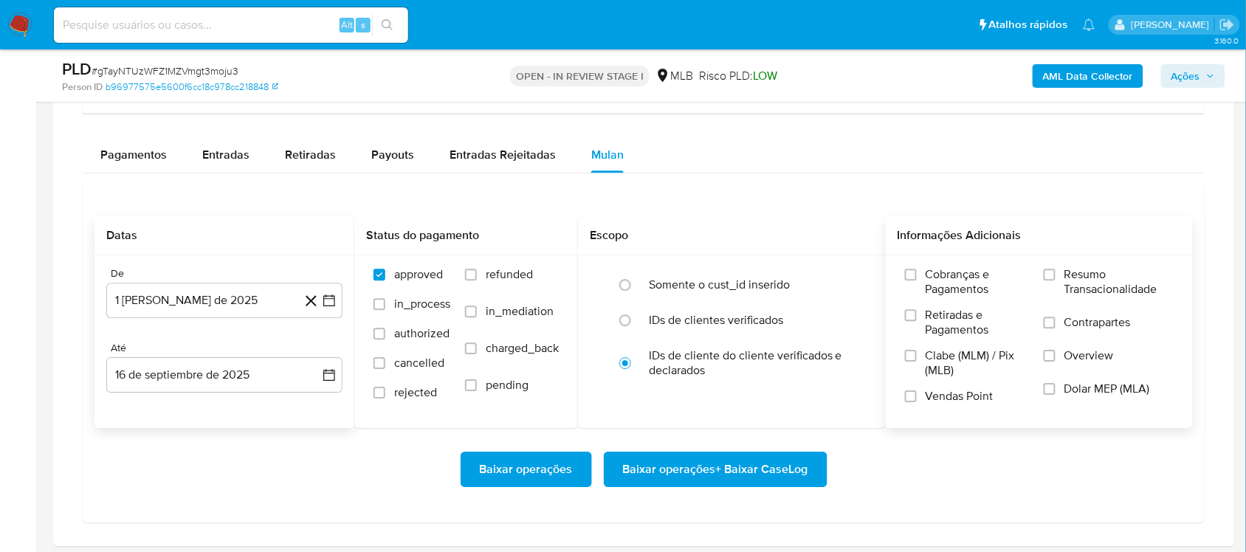
click at [933, 263] on div "Cobranças e Pagamentos Retiradas e Pagamentos Clabe (MLM) / Pix (MLB) Vendas Po…" at bounding box center [1040, 340] width 308 height 171
click at [933, 289] on span "Resumo Transacionalidade" at bounding box center [1119, 282] width 109 height 30
click at [933, 281] on input "Resumo Transacionalidade" at bounding box center [1050, 275] width 12 height 12
click at [688, 465] on span "Baixar operações + Baixar CaseLog" at bounding box center [715, 469] width 185 height 32
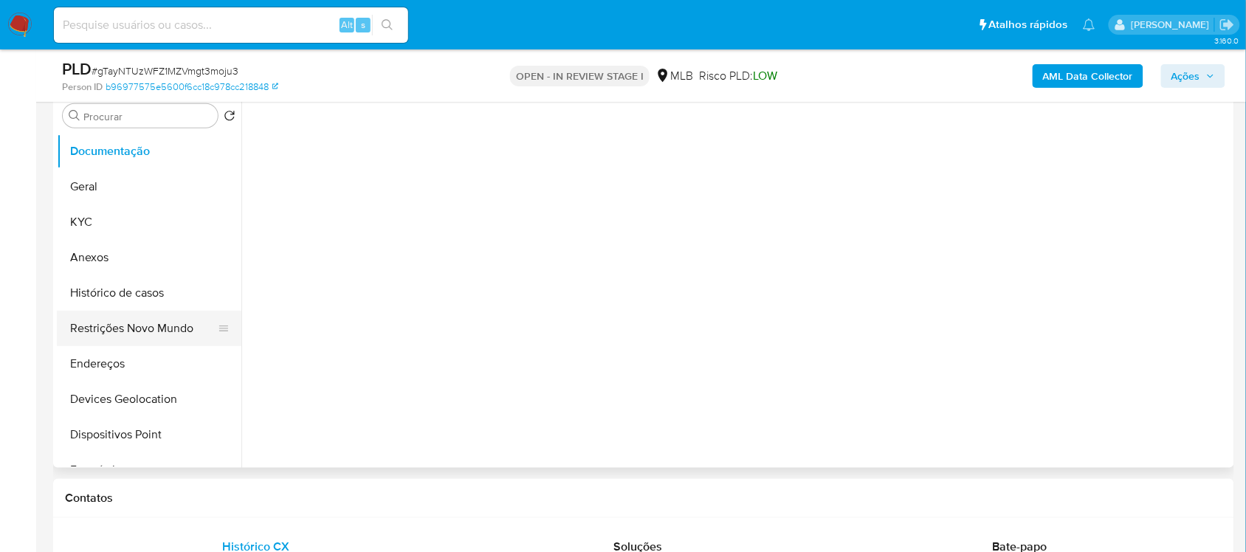
scroll to position [277, 0]
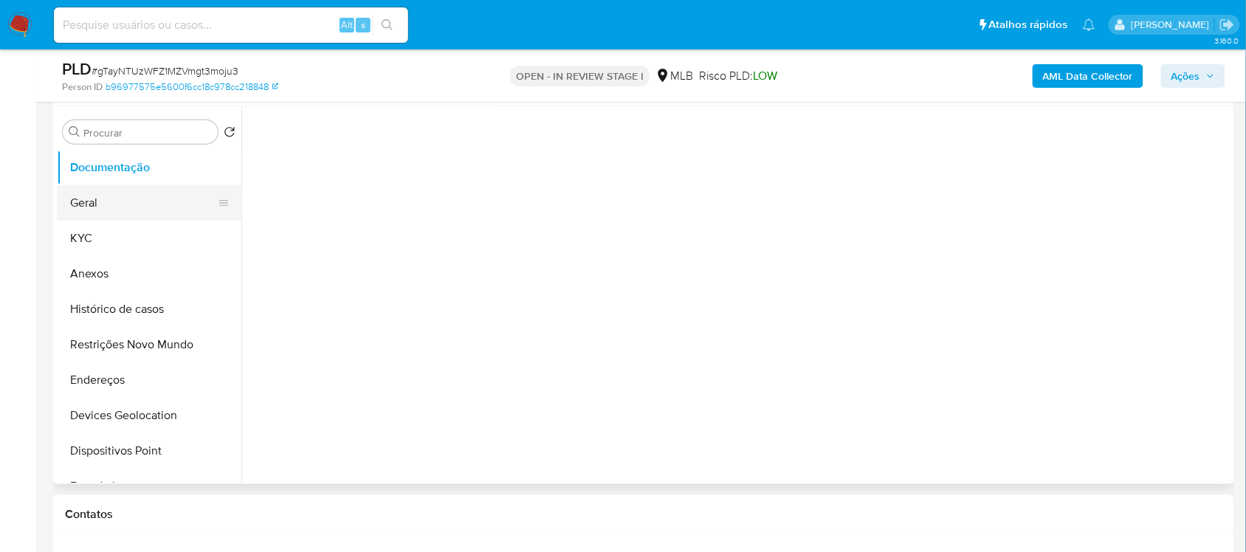
click at [135, 210] on button "Geral" at bounding box center [143, 202] width 173 height 35
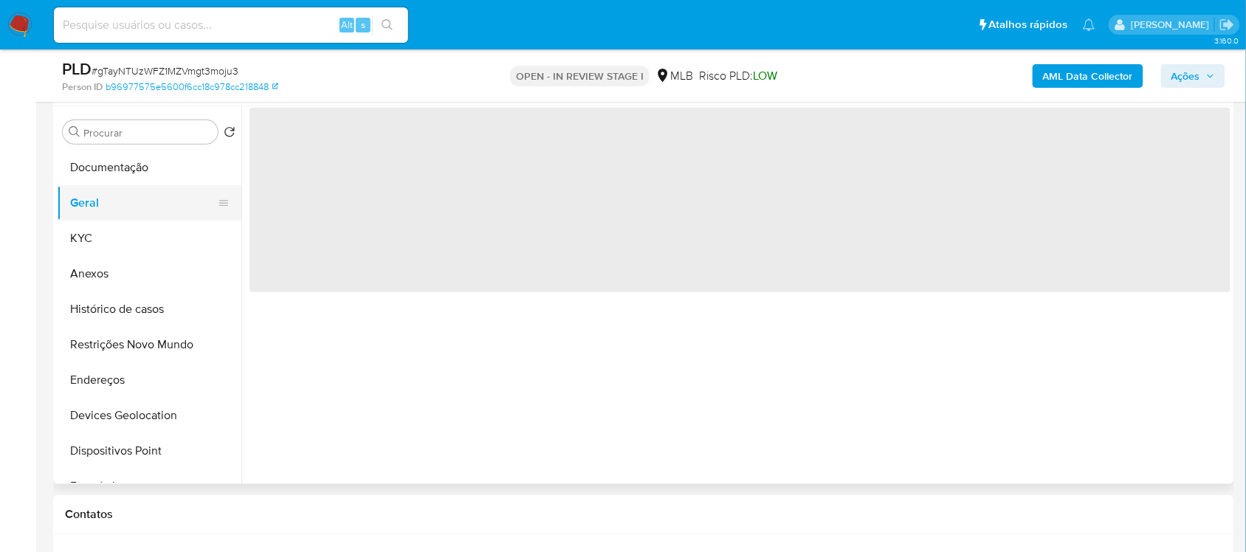
scroll to position [0, 0]
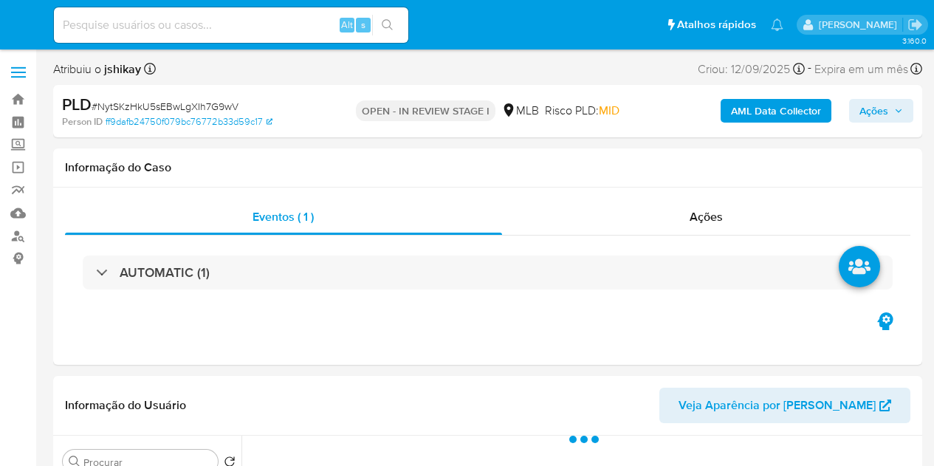
select select "10"
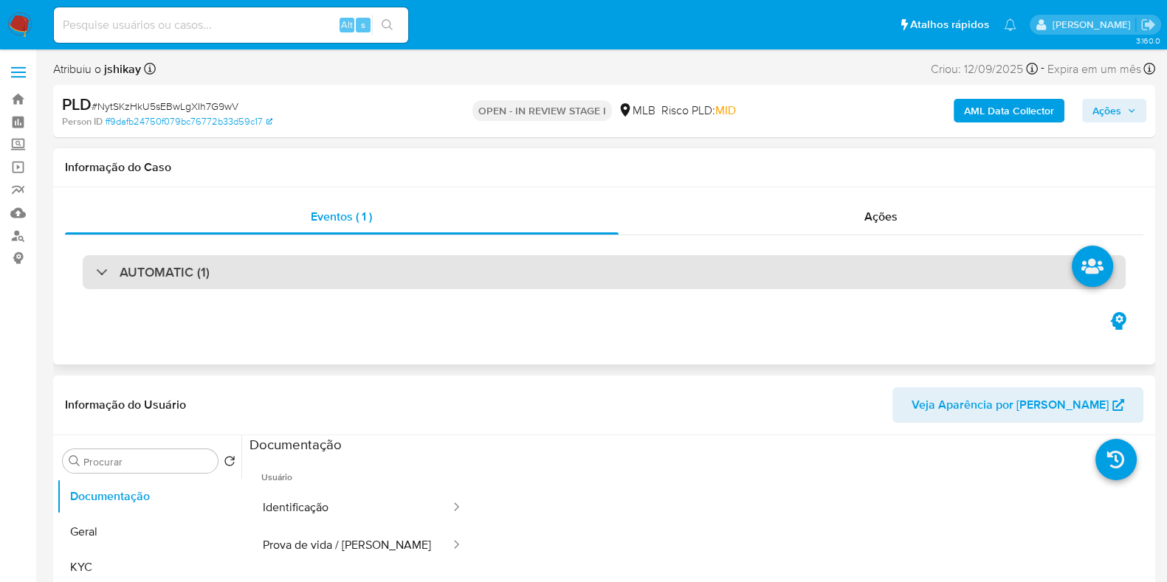
click at [264, 281] on div "AUTOMATIC (1)" at bounding box center [604, 272] width 1043 height 34
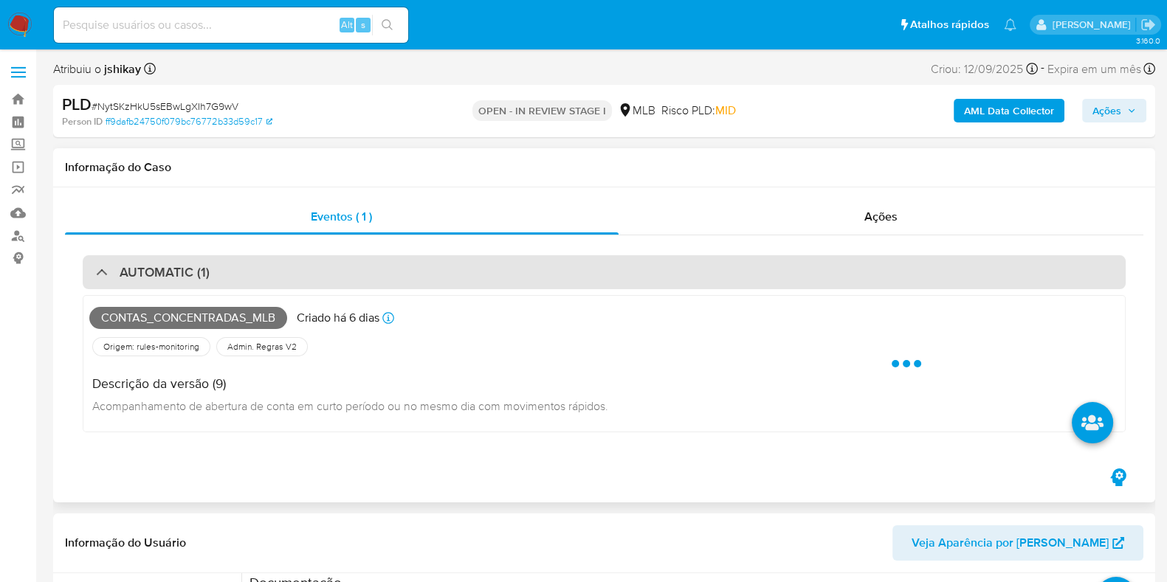
click at [264, 282] on div "AUTOMATIC (1)" at bounding box center [604, 272] width 1043 height 34
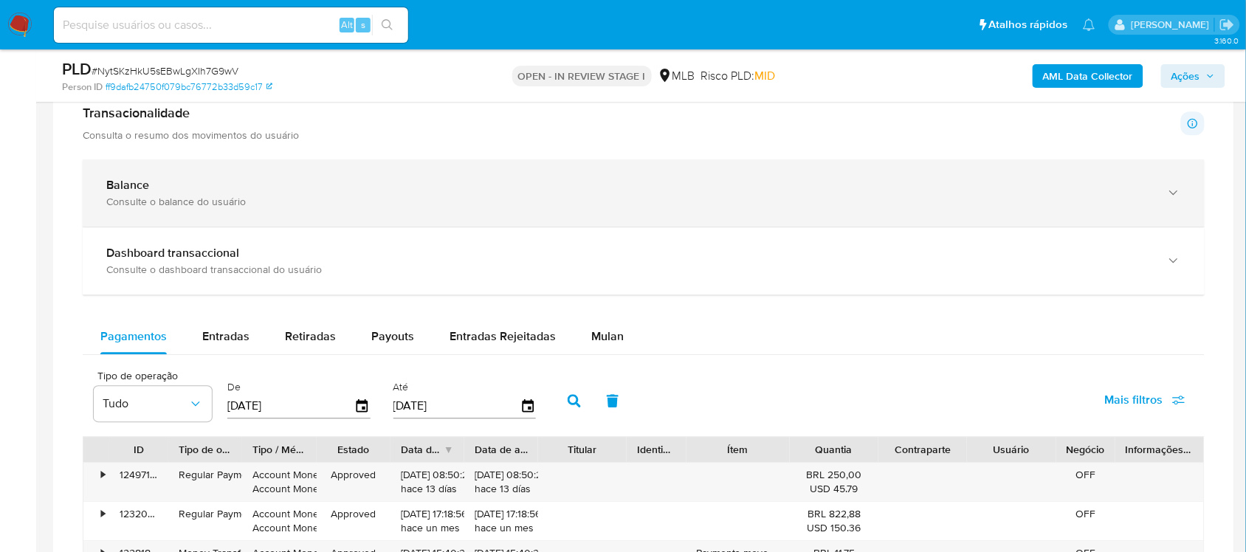
scroll to position [1107, 0]
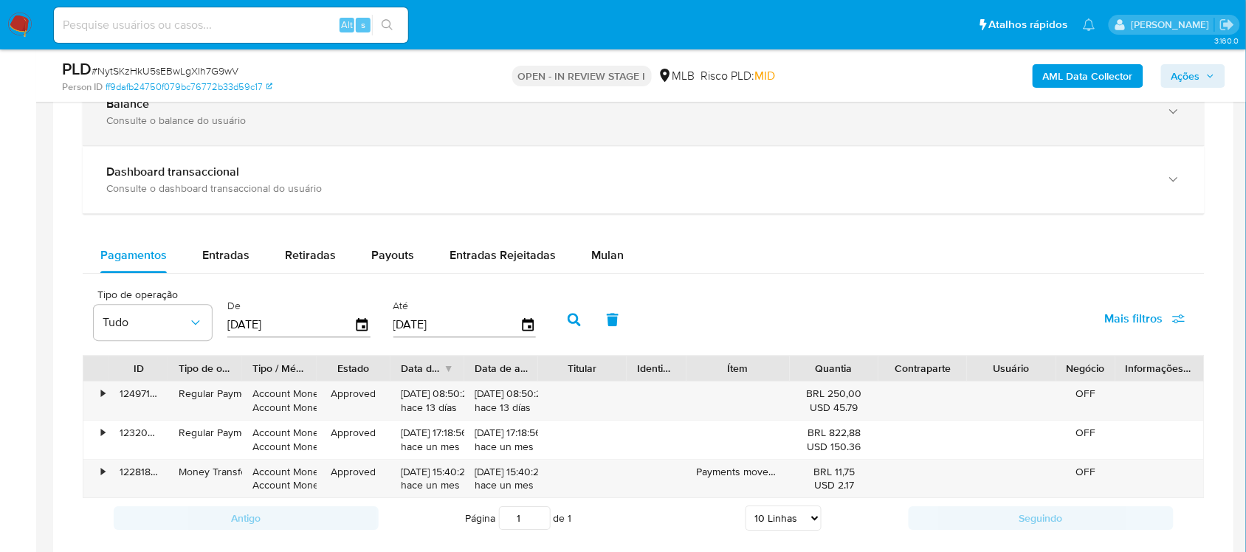
click at [596, 278] on div "Pagamentos Entradas Retiradas Payouts Entradas Rejeitadas Mulan Tipo de operaçã…" at bounding box center [644, 388] width 1122 height 300
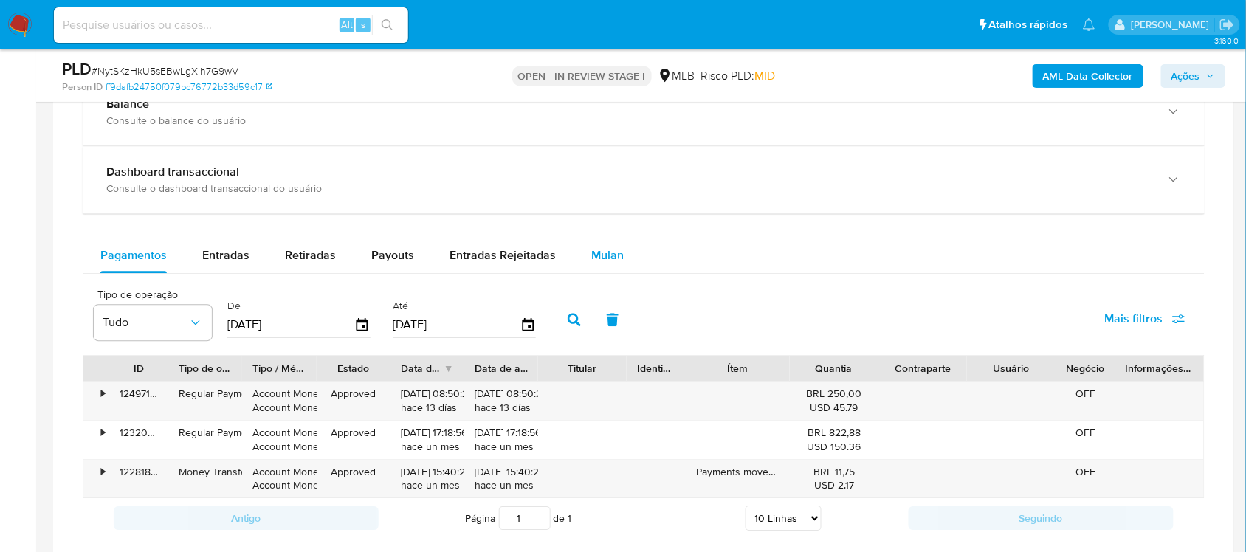
click at [600, 256] on span "Mulan" at bounding box center [607, 255] width 32 height 17
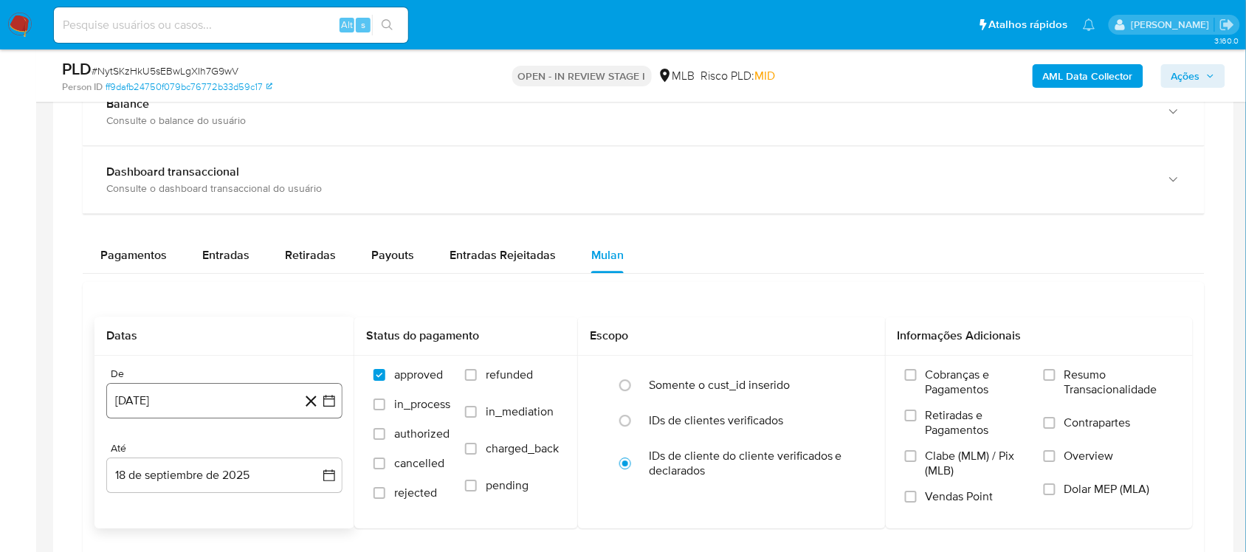
click at [333, 399] on icon "button" at bounding box center [329, 400] width 15 height 15
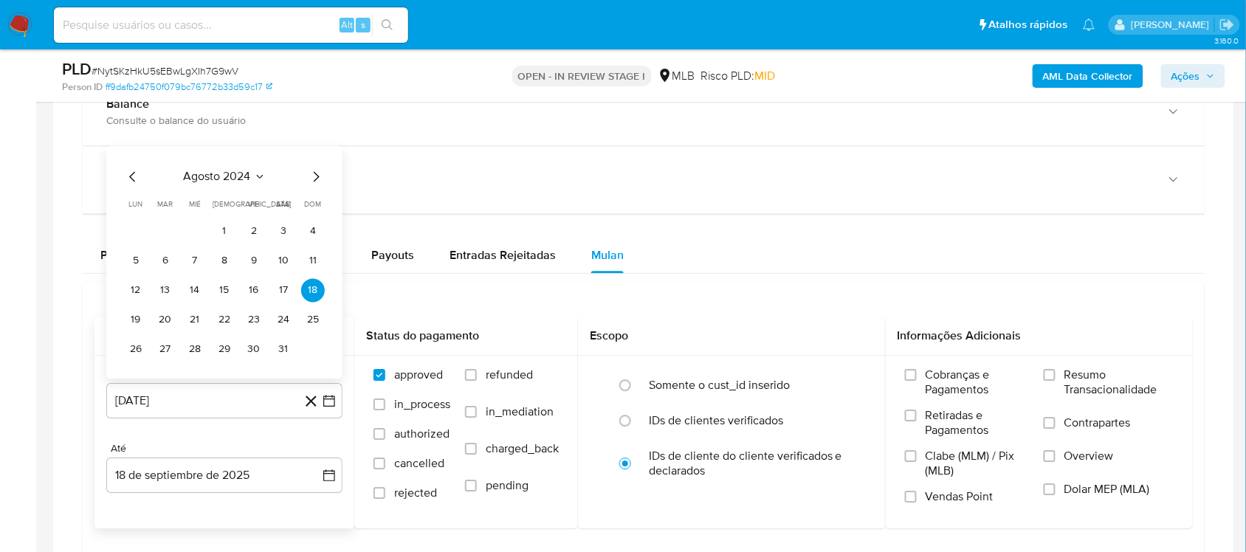
click at [237, 190] on div "[DATE] [DATE] lun lunes mar martes mié miércoles jue jueves vie viernes sáb sáb…" at bounding box center [224, 264] width 201 height 193
click at [256, 176] on icon "Seleccionar mes y año" at bounding box center [260, 177] width 12 height 12
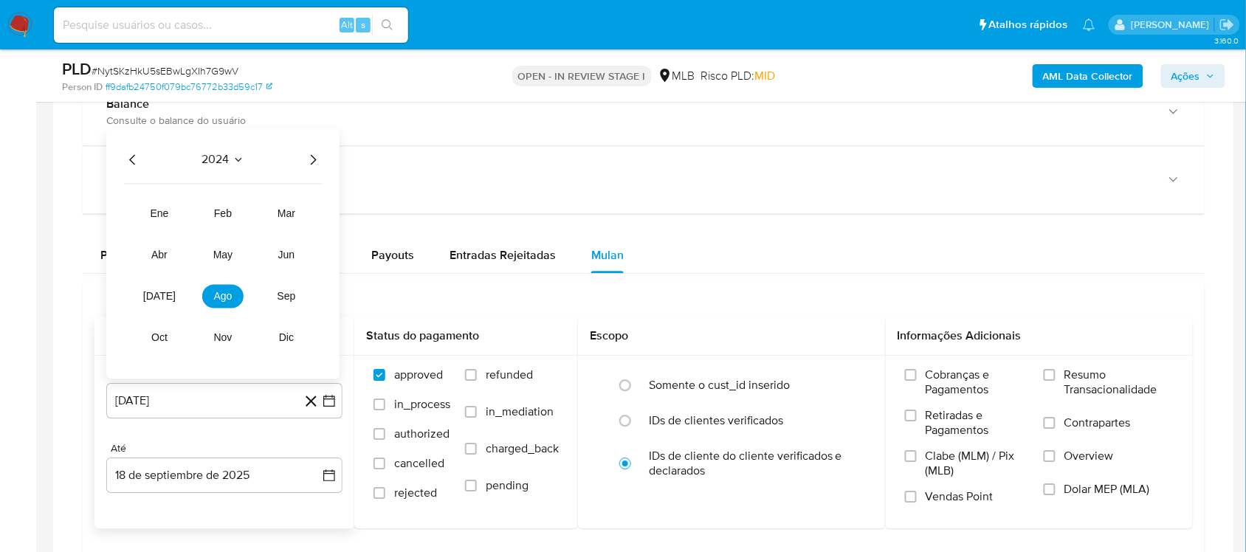
click at [317, 177] on div "2024 2024 ene feb mar abr may jun jul ago sep oct nov dic" at bounding box center [222, 253] width 233 height 250
click at [316, 167] on icon "Año siguiente" at bounding box center [313, 160] width 18 height 18
click at [223, 308] on button "ago" at bounding box center [222, 296] width 41 height 24
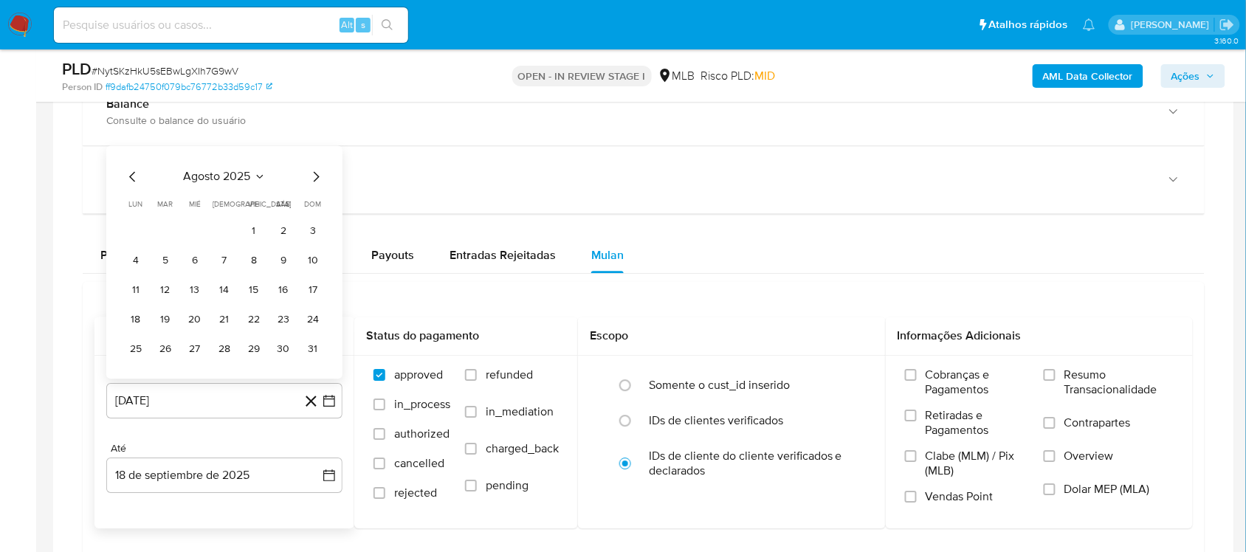
click at [245, 240] on button "1" at bounding box center [254, 231] width 24 height 24
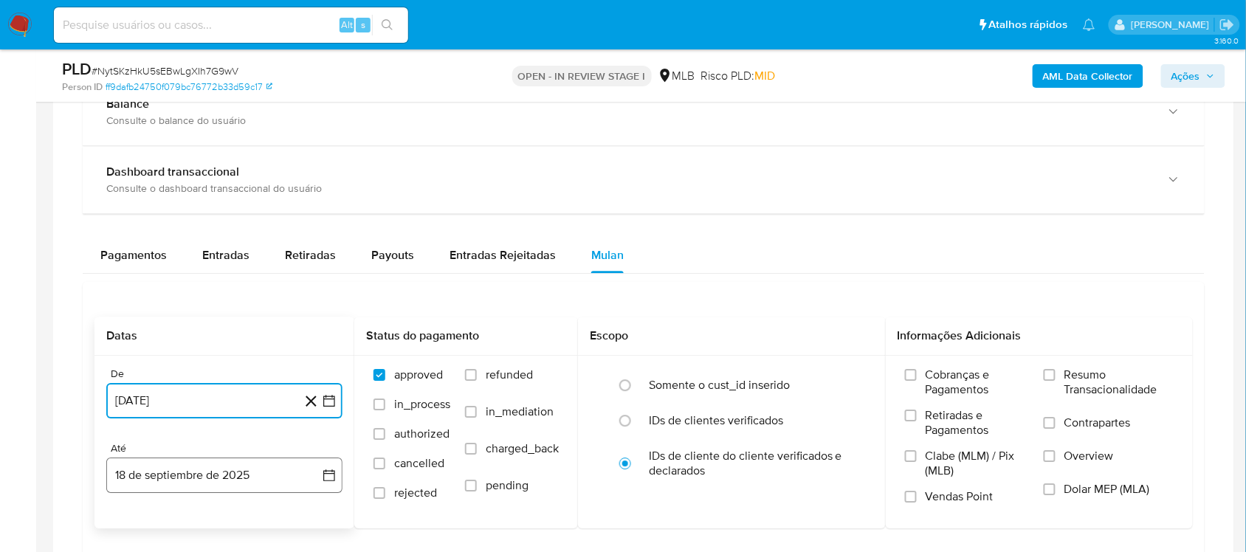
click at [332, 465] on icon "button" at bounding box center [329, 475] width 15 height 15
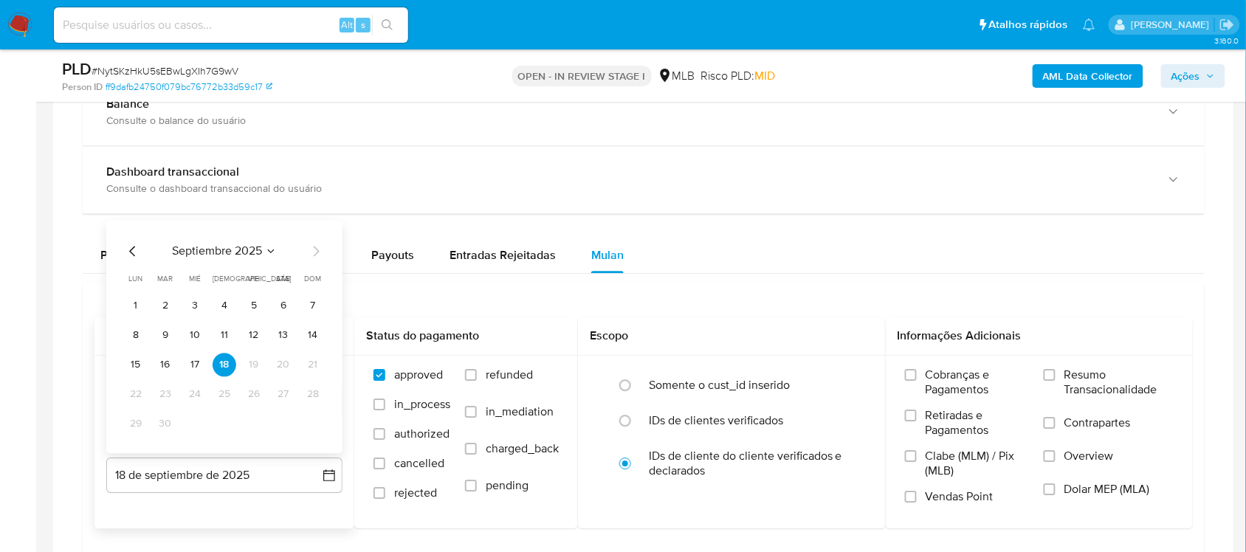
click at [150, 368] on tr "15 16 17 18 19 20 21" at bounding box center [224, 365] width 201 height 24
click at [161, 371] on button "16" at bounding box center [166, 365] width 24 height 24
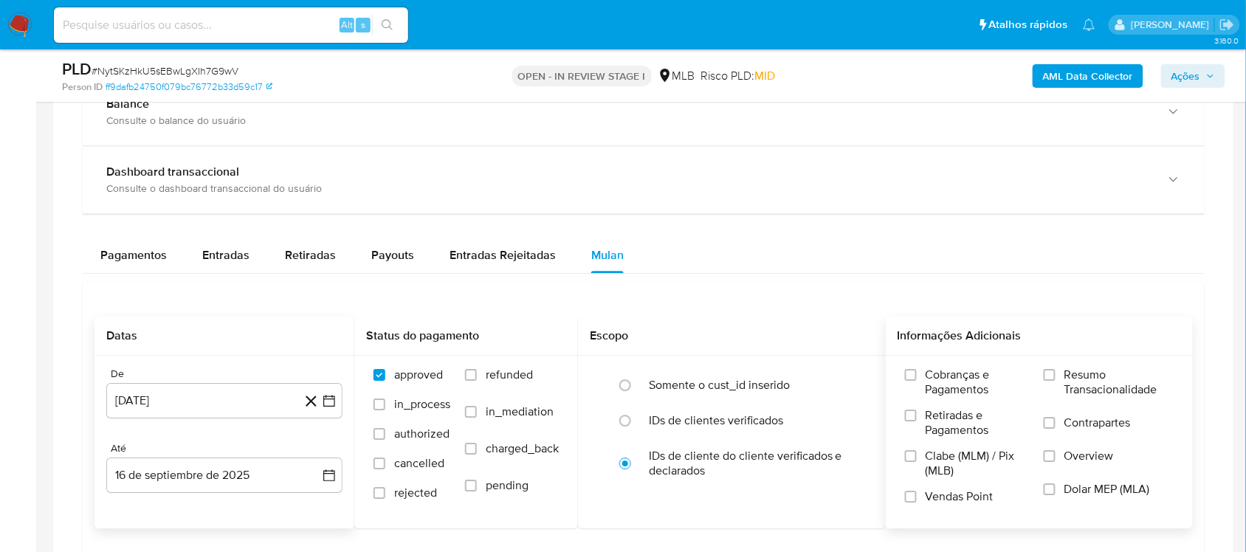
click at [933, 379] on span "Resumo Transacionalidade" at bounding box center [1119, 383] width 109 height 30
click at [933, 379] on input "Resumo Transacionalidade" at bounding box center [1050, 375] width 12 height 12
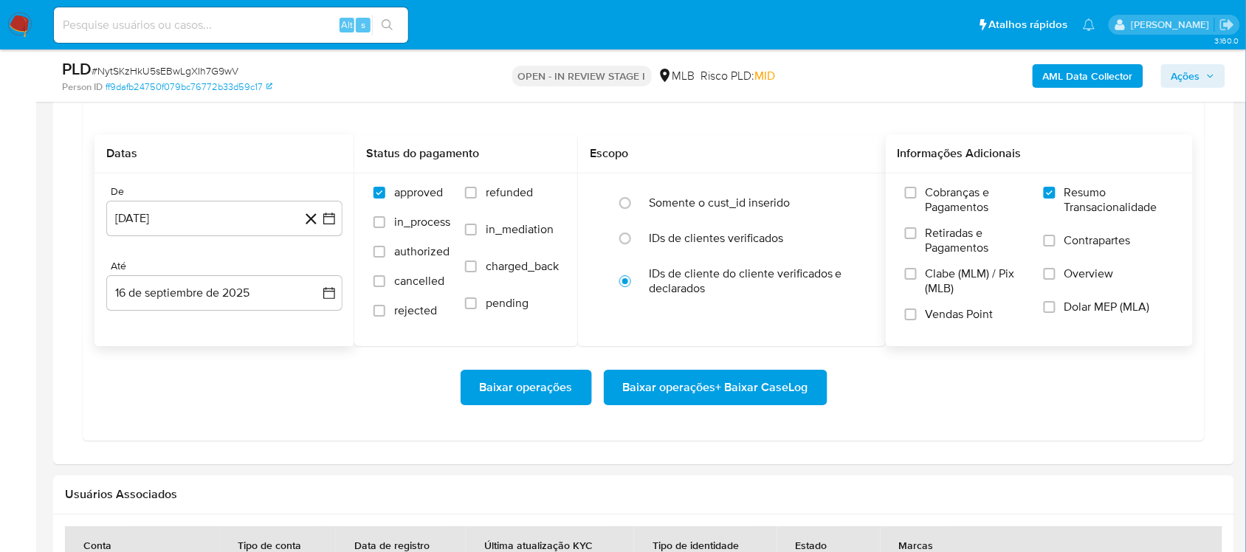
scroll to position [1292, 0]
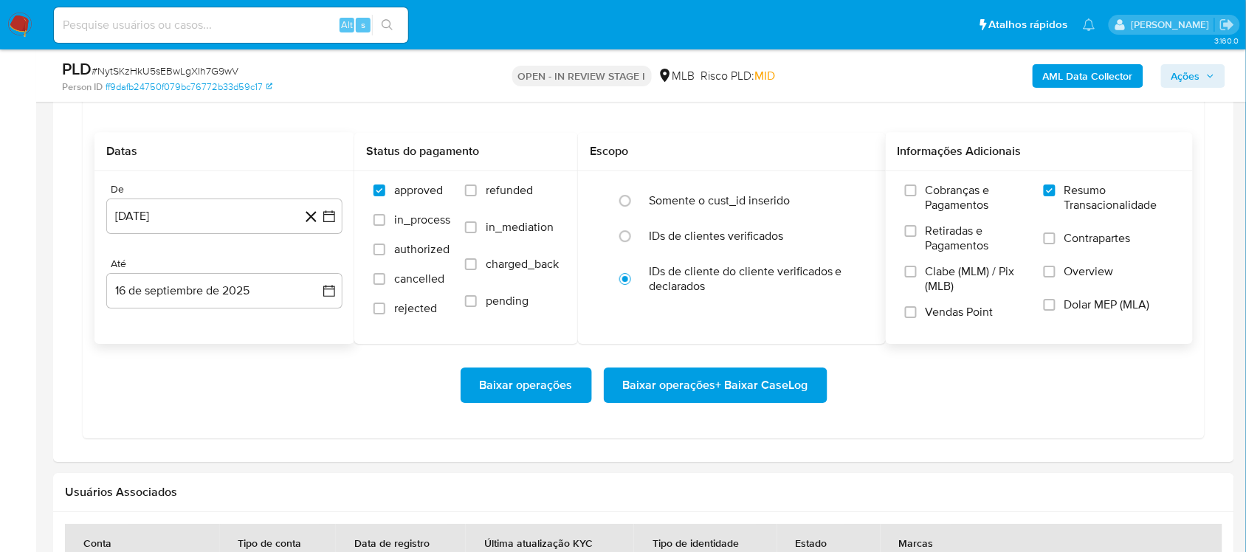
click at [662, 379] on span "Baixar operações + Baixar CaseLog" at bounding box center [715, 385] width 185 height 32
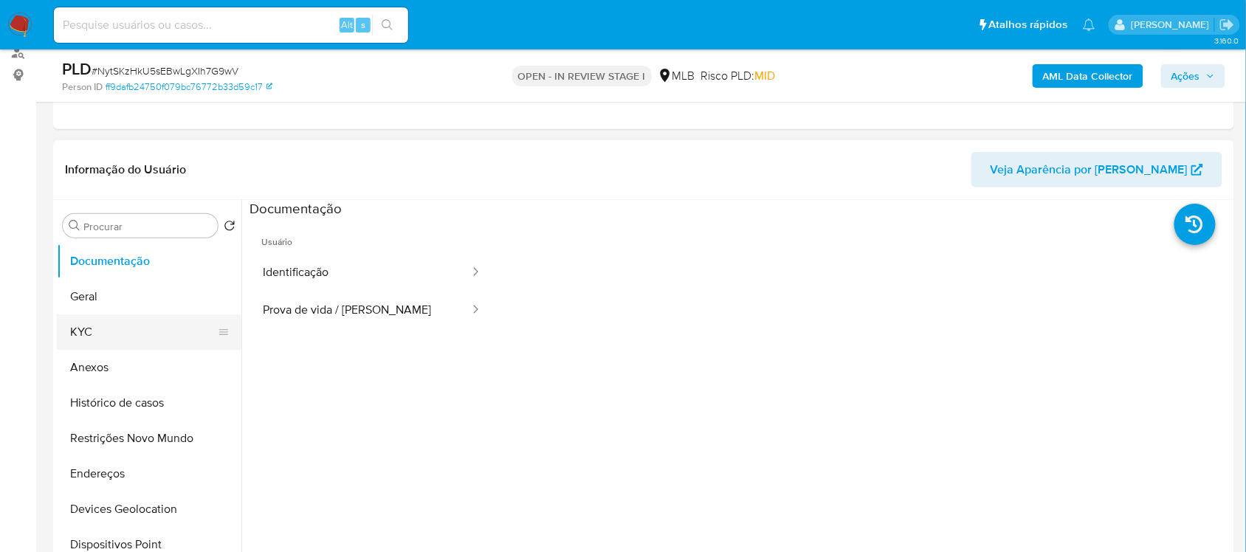
scroll to position [185, 0]
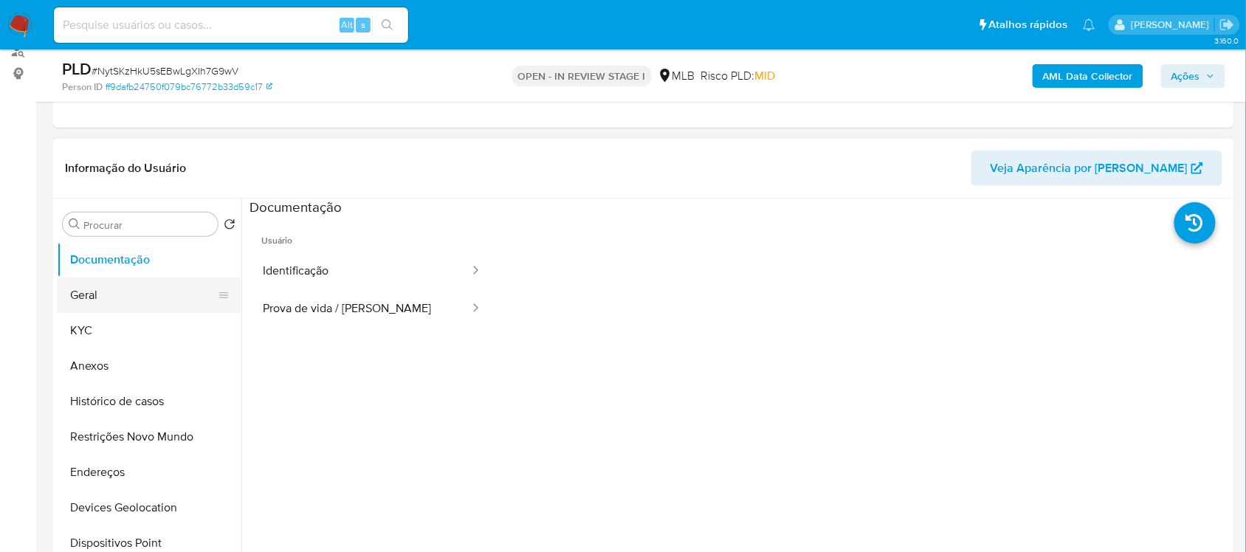
click at [118, 282] on button "Geral" at bounding box center [143, 295] width 173 height 35
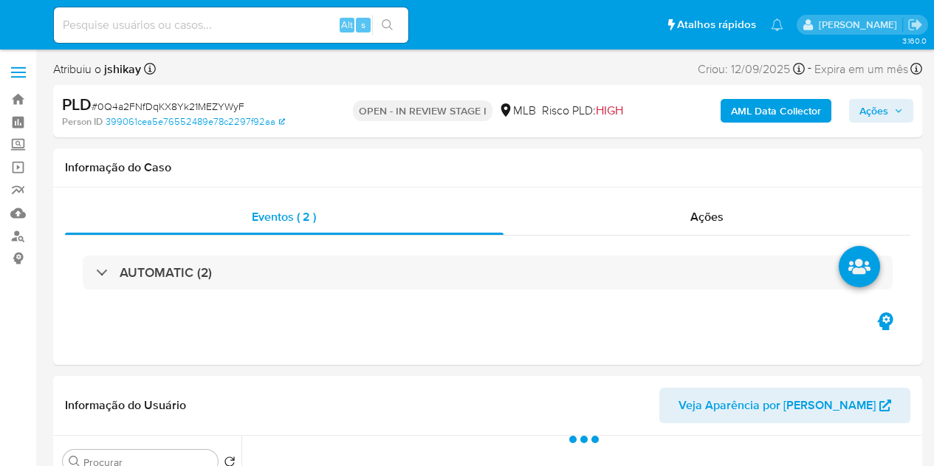
select select "10"
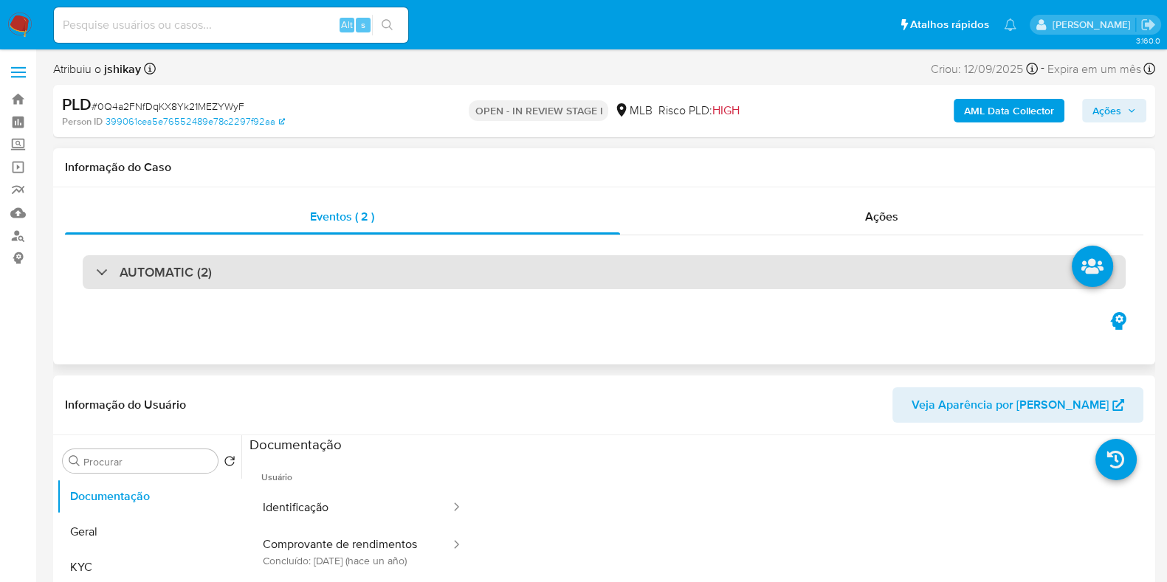
click at [269, 274] on div "AUTOMATIC (2)" at bounding box center [604, 272] width 1043 height 34
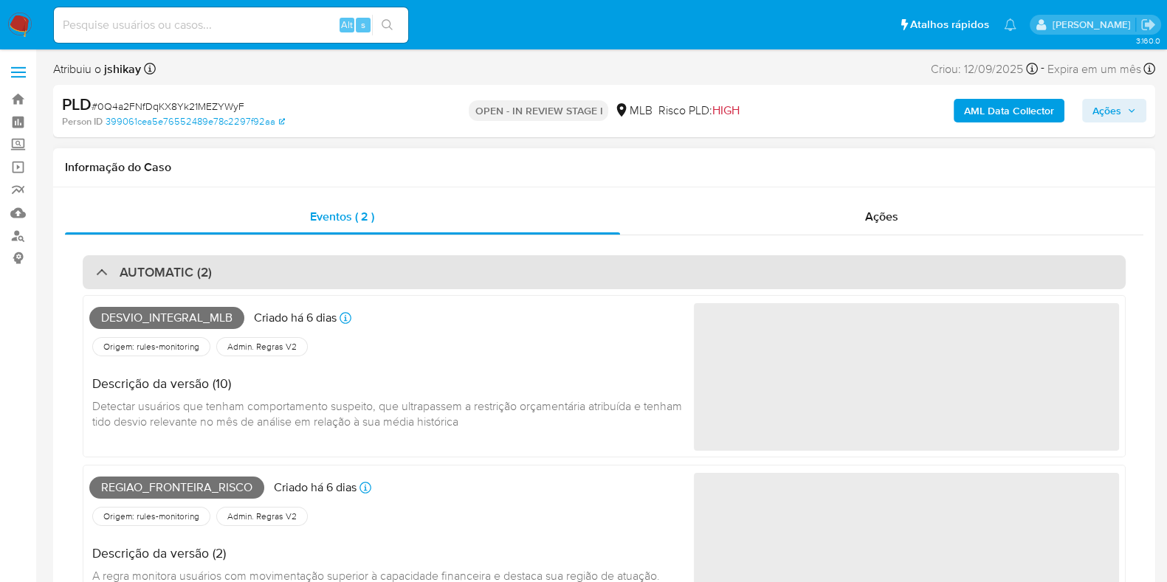
click at [269, 274] on div "AUTOMATIC (2)" at bounding box center [604, 272] width 1043 height 34
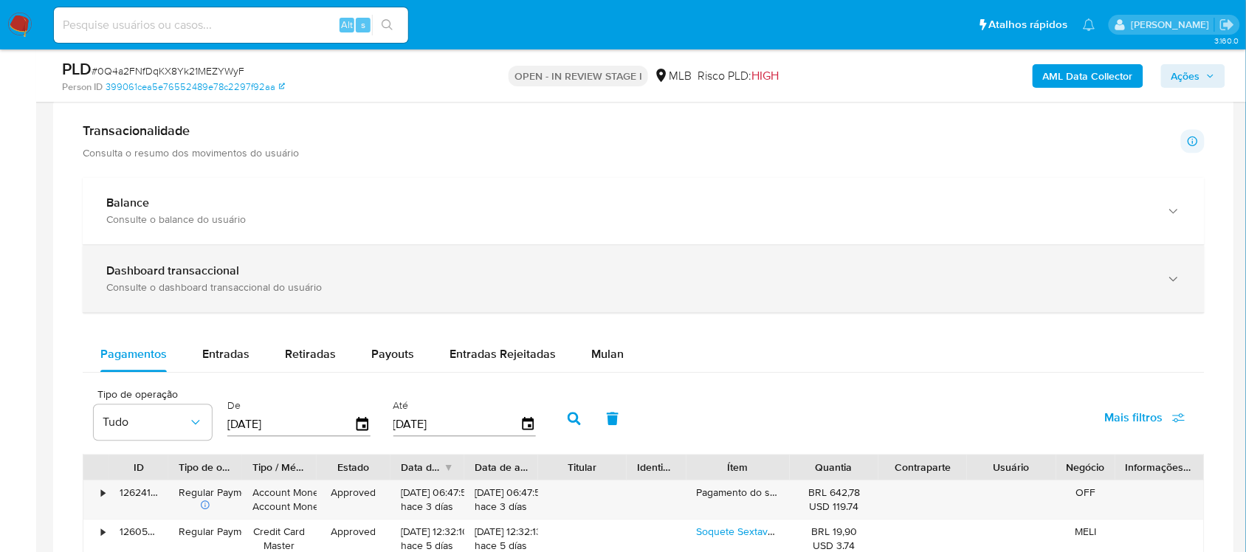
scroll to position [923, 0]
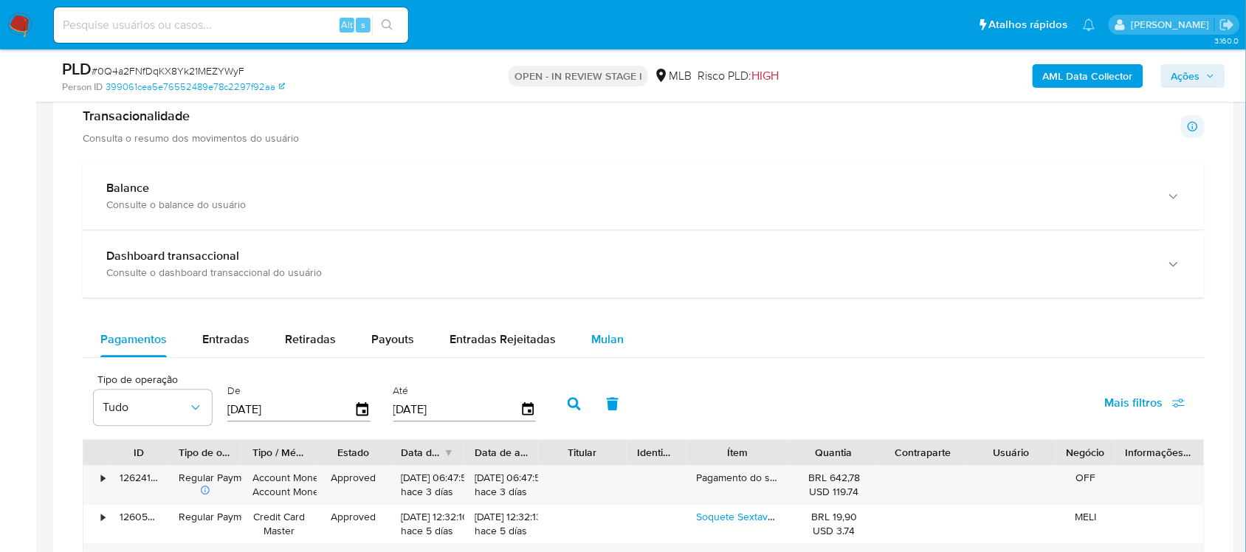
click at [611, 338] on span "Mulan" at bounding box center [607, 339] width 32 height 17
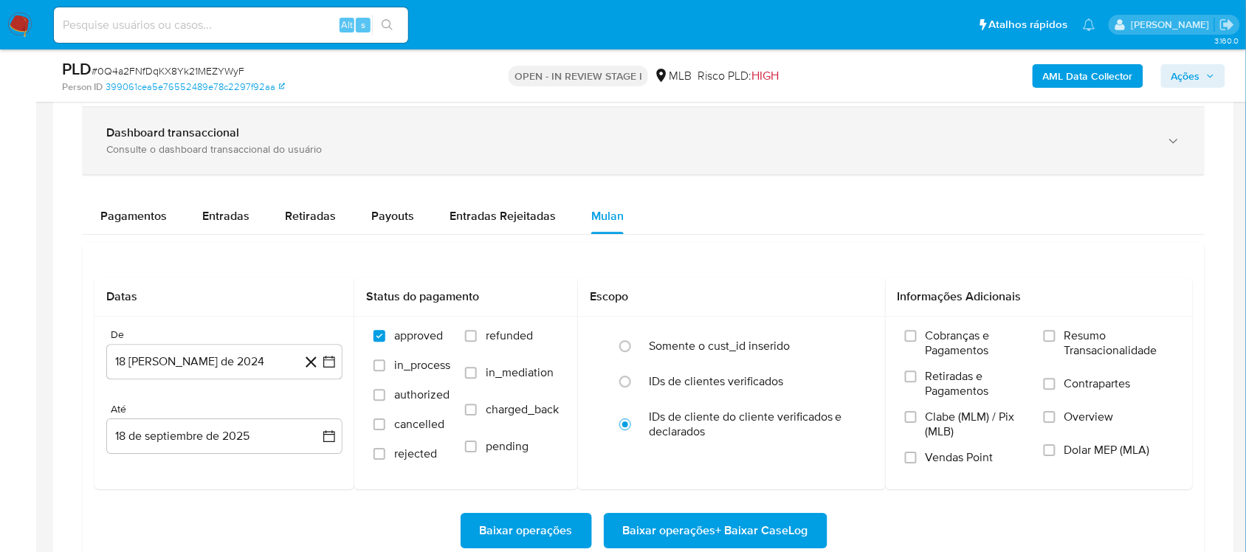
scroll to position [1200, 0]
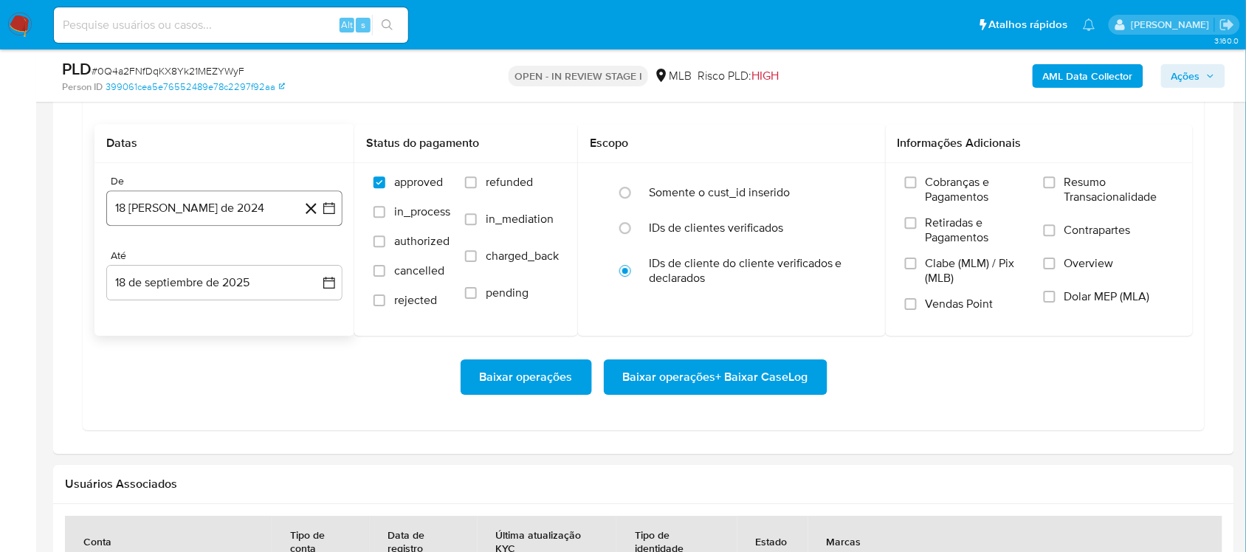
click at [325, 209] on icon "button" at bounding box center [329, 208] width 15 height 15
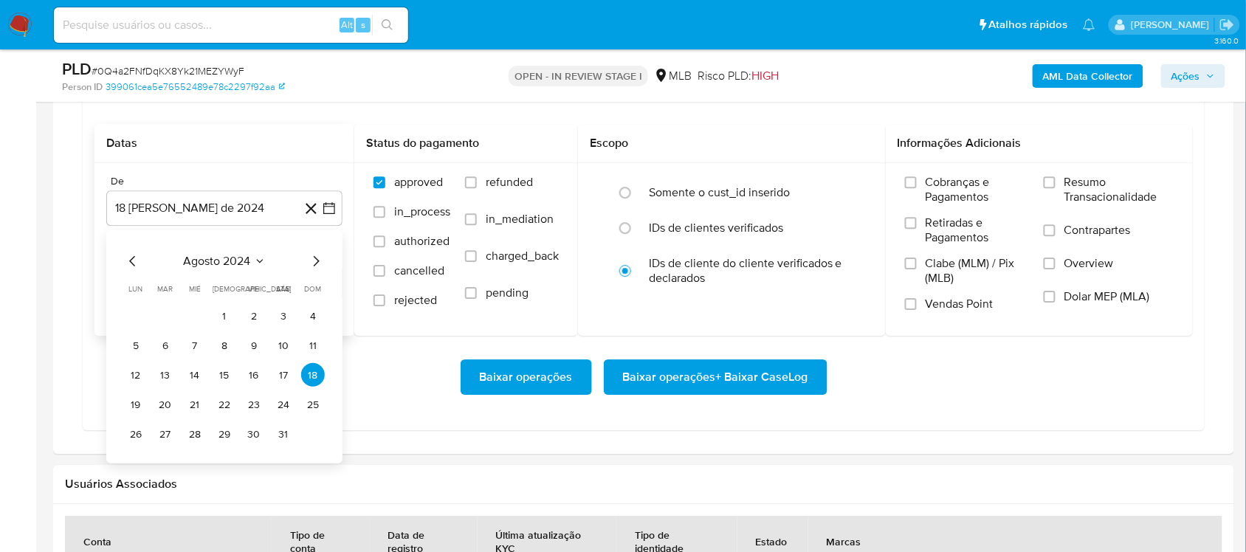
click at [219, 262] on span "agosto 2024" at bounding box center [217, 261] width 67 height 15
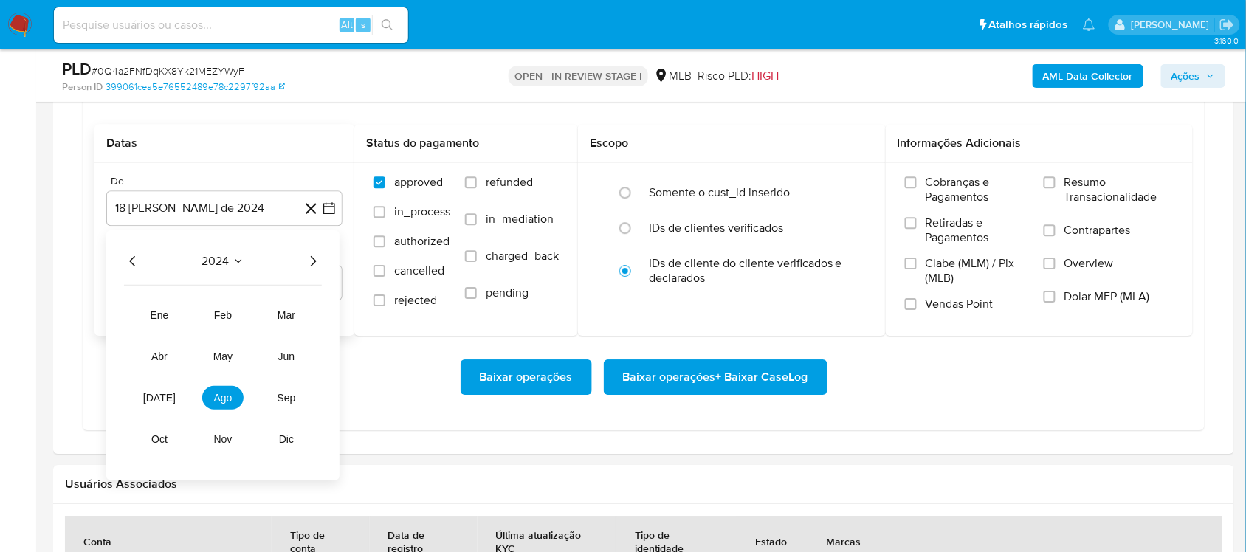
click at [316, 266] on icon "Año siguiente" at bounding box center [313, 261] width 18 height 18
click at [224, 402] on span "ago" at bounding box center [223, 398] width 18 height 12
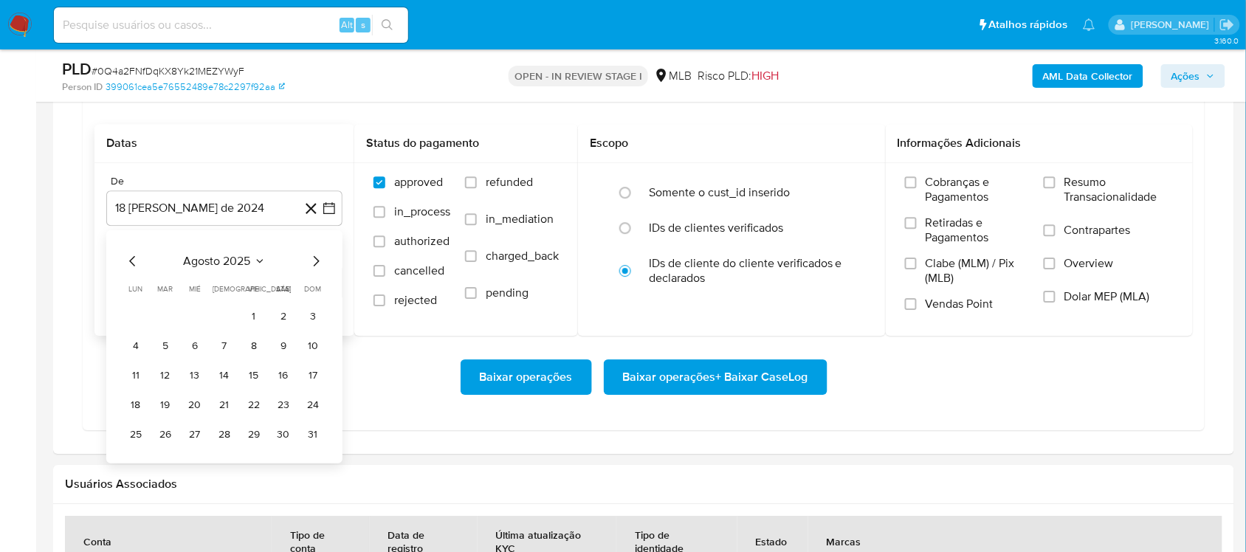
click at [252, 325] on button "1" at bounding box center [254, 316] width 24 height 24
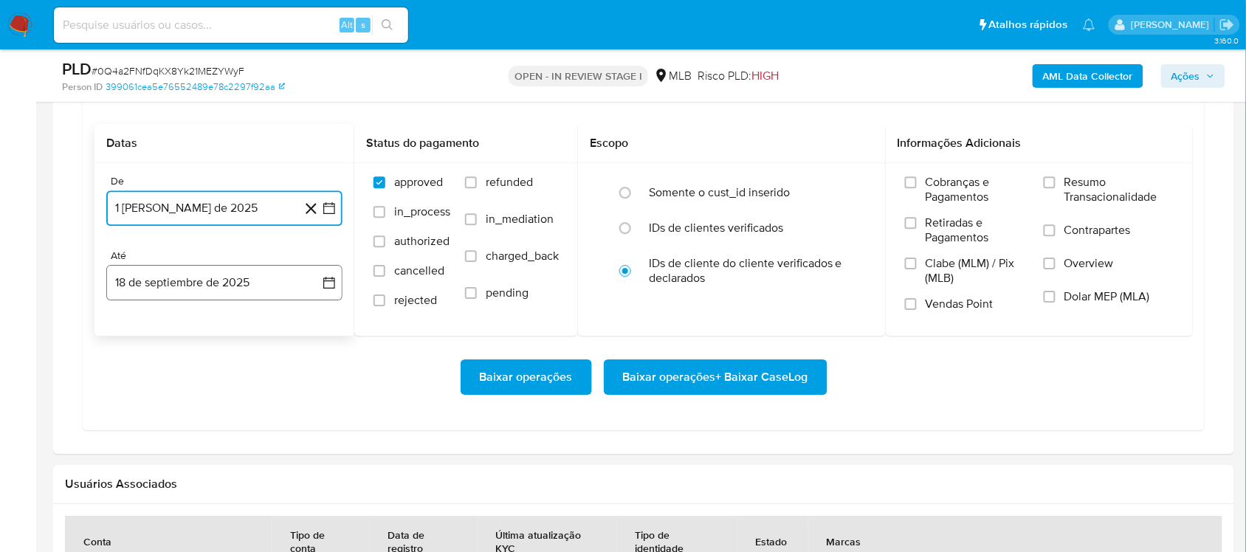
click at [336, 288] on icon "button" at bounding box center [329, 282] width 15 height 15
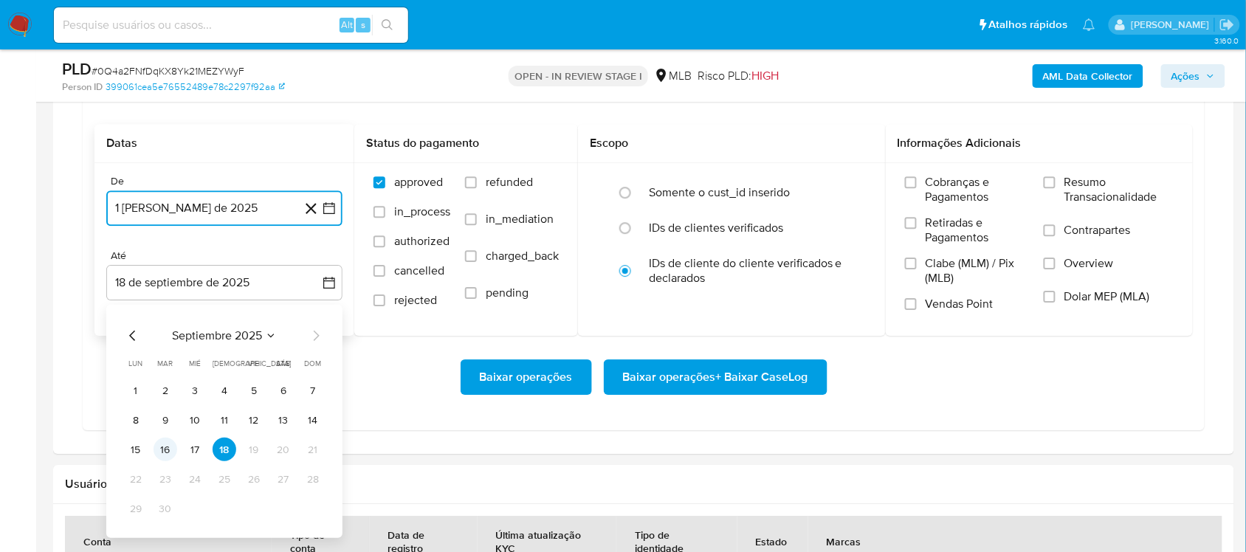
click at [168, 453] on button "16" at bounding box center [166, 450] width 24 height 24
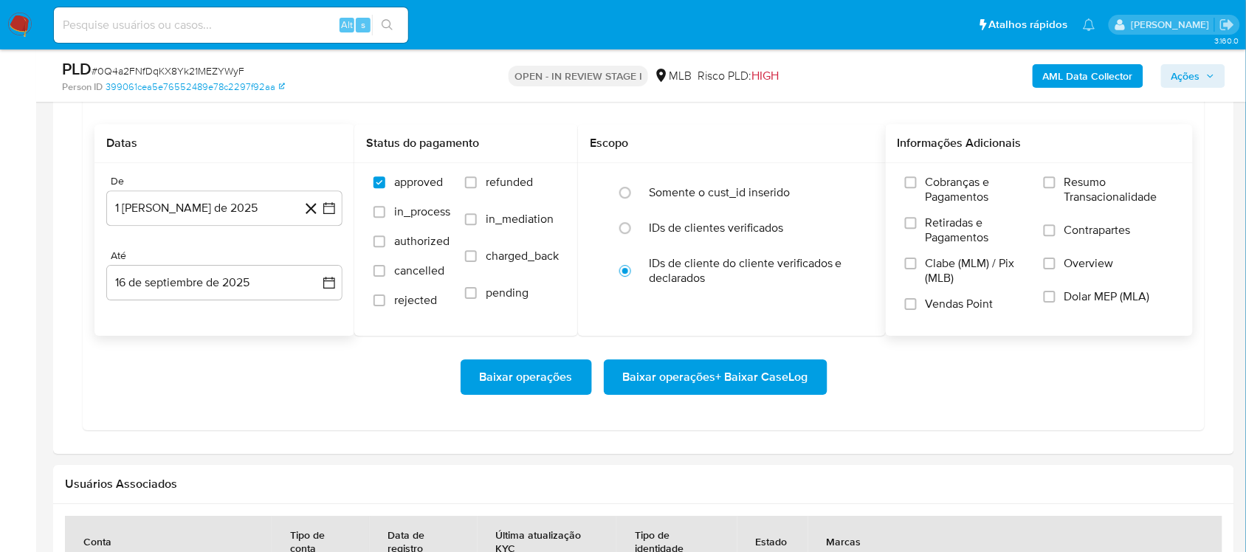
click at [933, 188] on span "Resumo Transacionalidade" at bounding box center [1119, 190] width 109 height 30
click at [933, 188] on input "Resumo Transacionalidade" at bounding box center [1050, 182] width 12 height 12
click at [742, 377] on span "Baixar operações + Baixar CaseLog" at bounding box center [715, 377] width 185 height 32
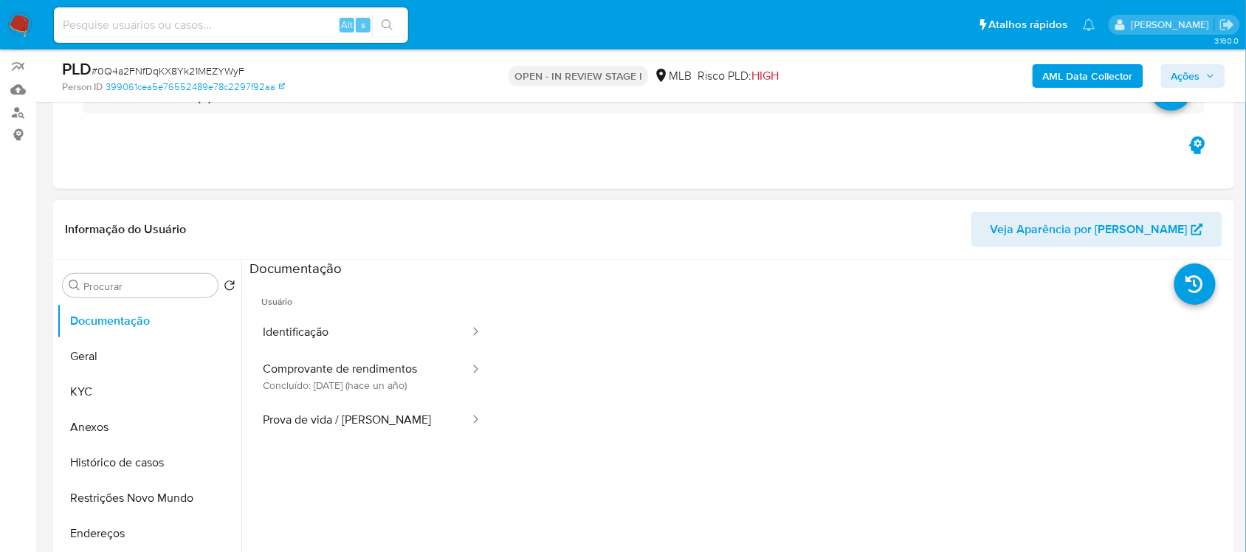
scroll to position [92, 0]
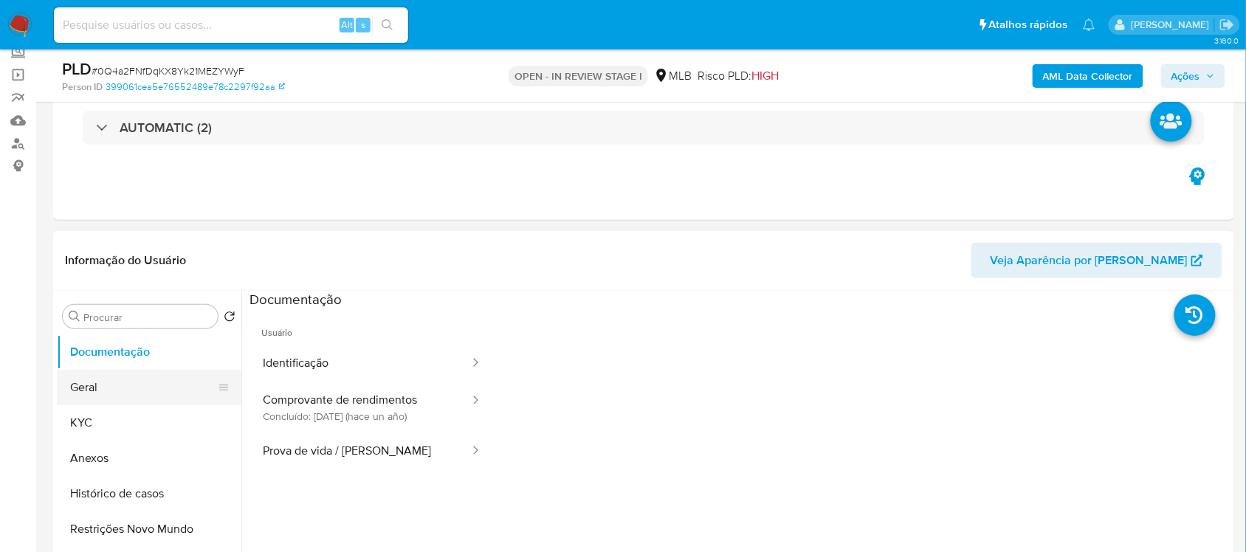
click at [105, 400] on button "Geral" at bounding box center [143, 387] width 173 height 35
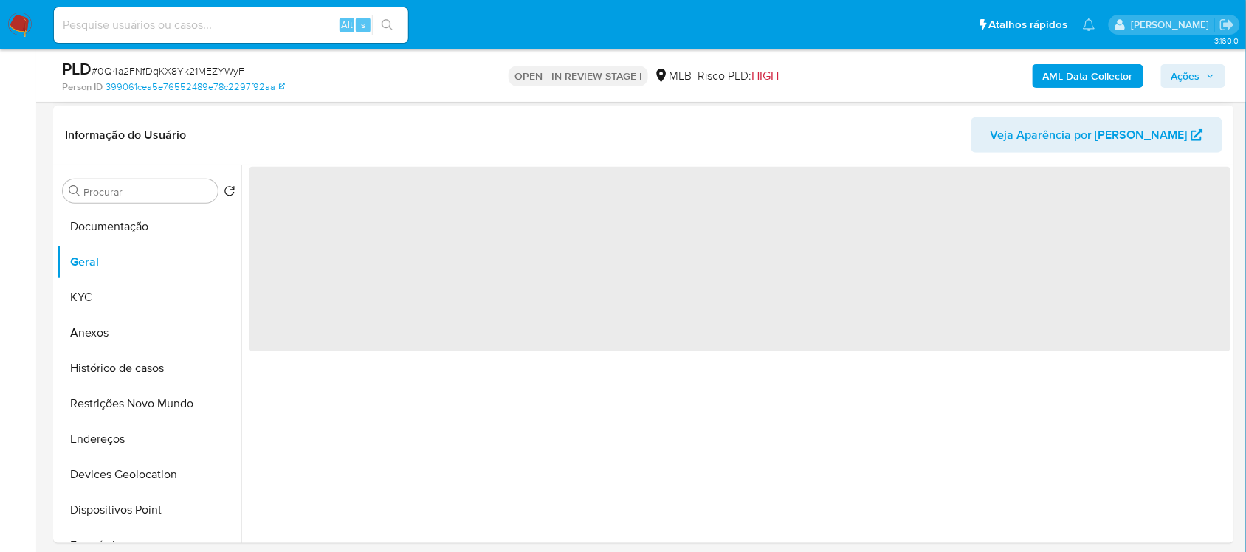
scroll to position [185, 0]
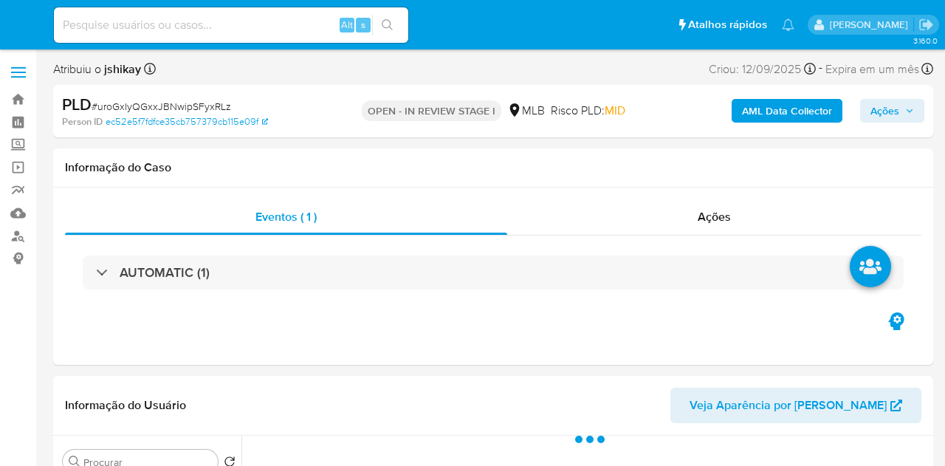
select select "10"
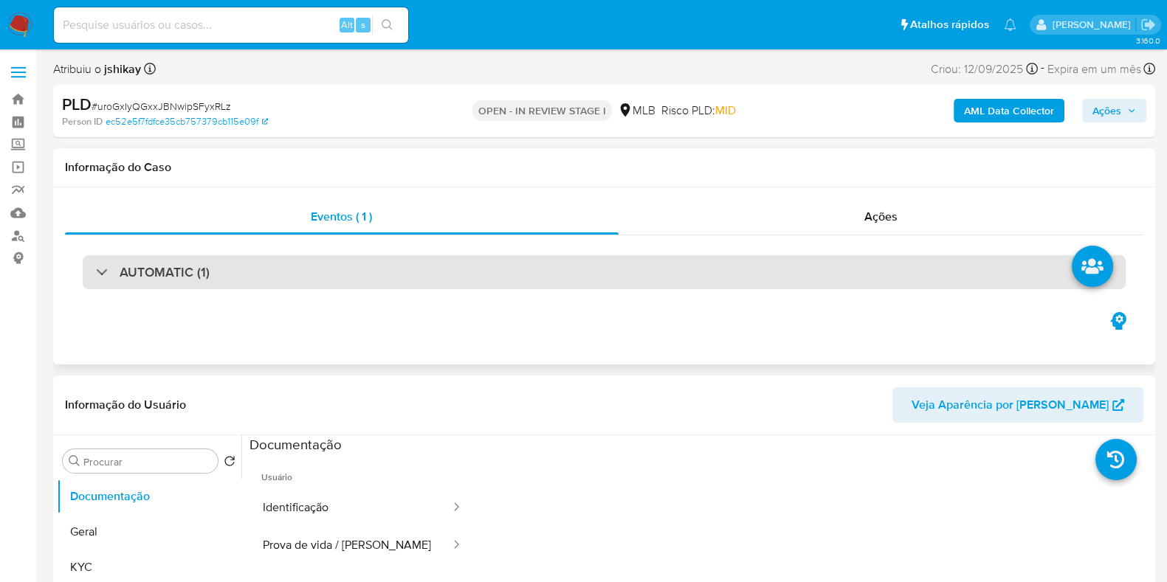
click at [183, 281] on h3 "AUTOMATIC (1)" at bounding box center [165, 272] width 90 height 16
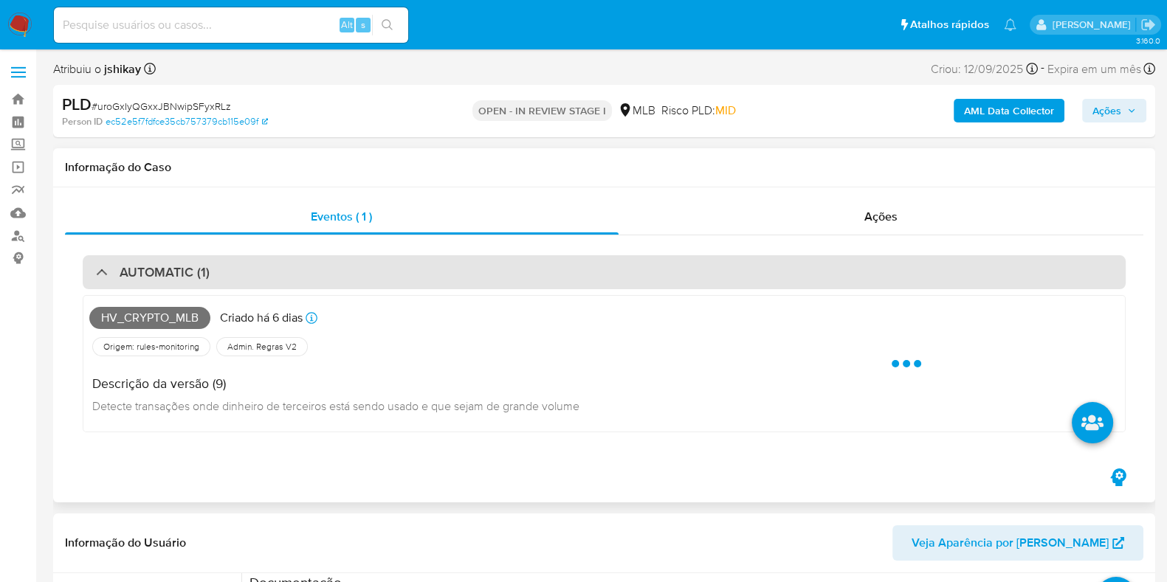
click at [183, 281] on h3 "AUTOMATIC (1)" at bounding box center [165, 272] width 90 height 16
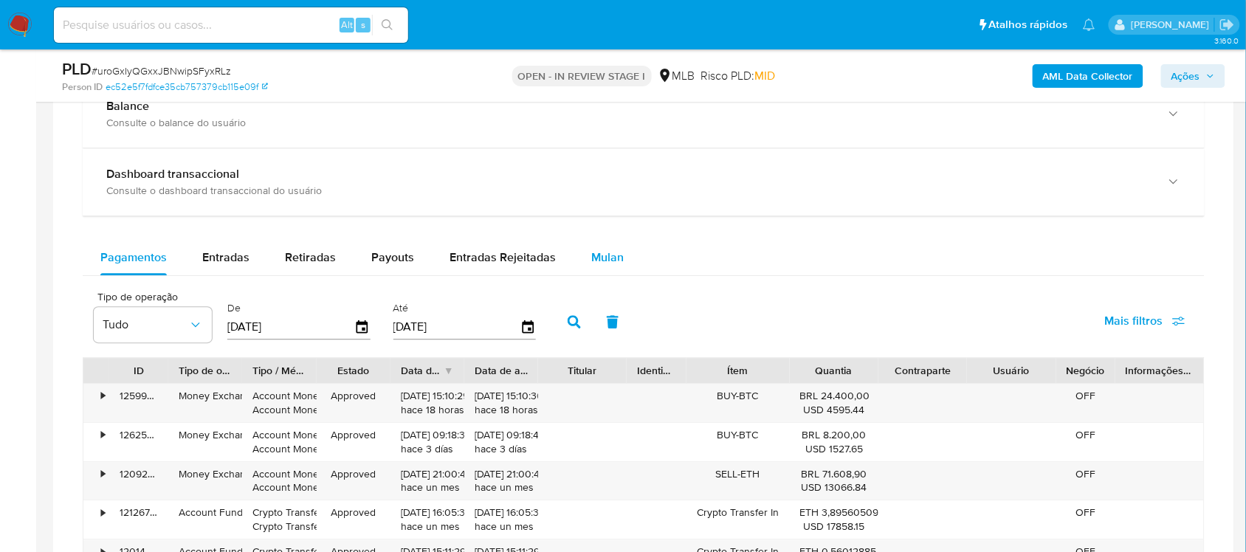
scroll to position [1107, 0]
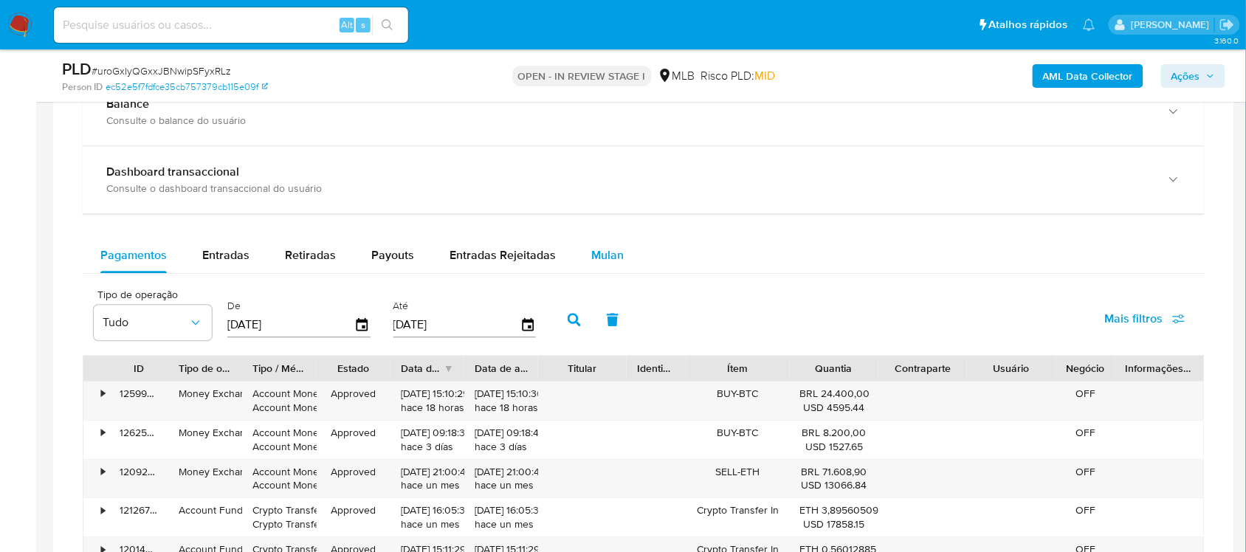
click at [583, 252] on button "Mulan" at bounding box center [608, 255] width 68 height 35
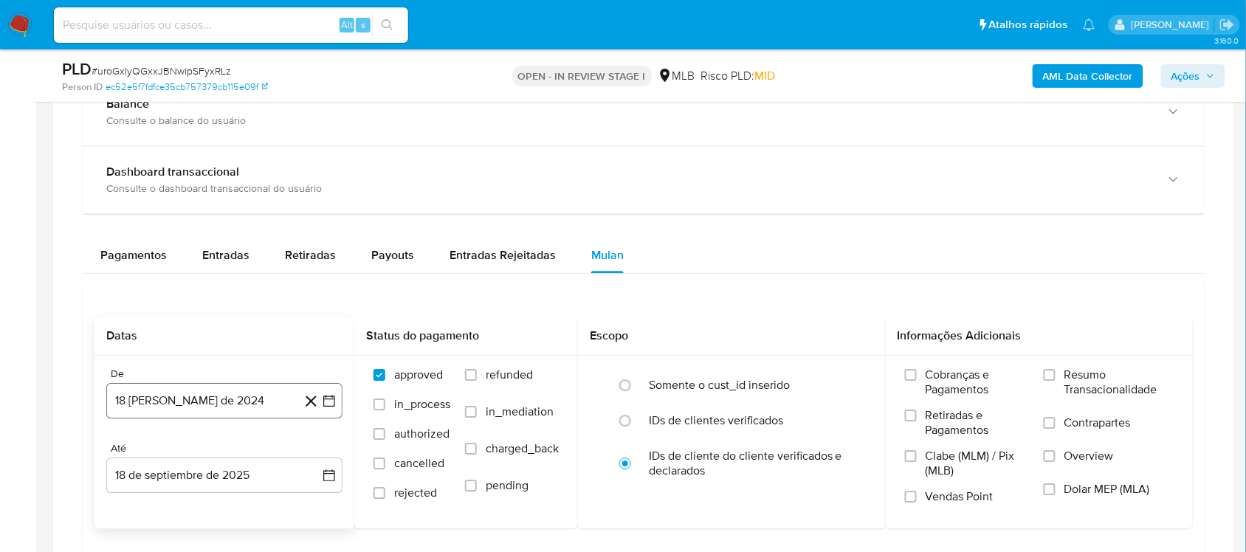
click at [329, 405] on icon "button" at bounding box center [329, 400] width 15 height 15
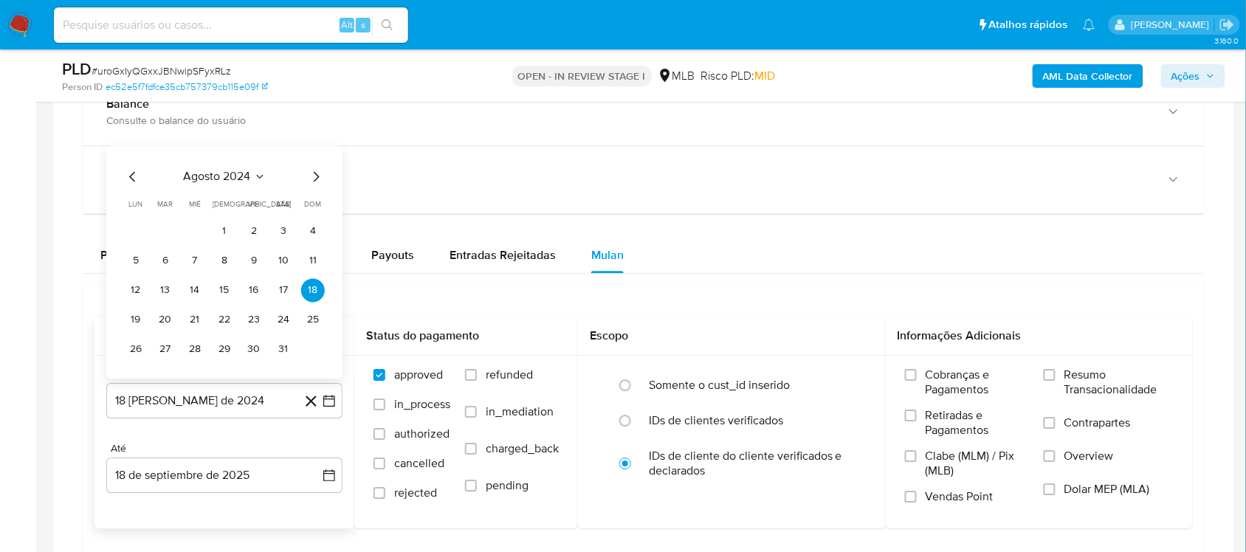
click at [223, 192] on div "agosto 2024 agosto 2024 lun lunes mar martes mié miércoles jue jueves vie viern…" at bounding box center [224, 264] width 201 height 193
click at [252, 168] on div "agosto 2024 agosto 2024 lun lunes mar martes mié miércoles jue jueves vie viern…" at bounding box center [224, 261] width 236 height 233
click at [242, 183] on span "agosto 2024" at bounding box center [217, 176] width 67 height 15
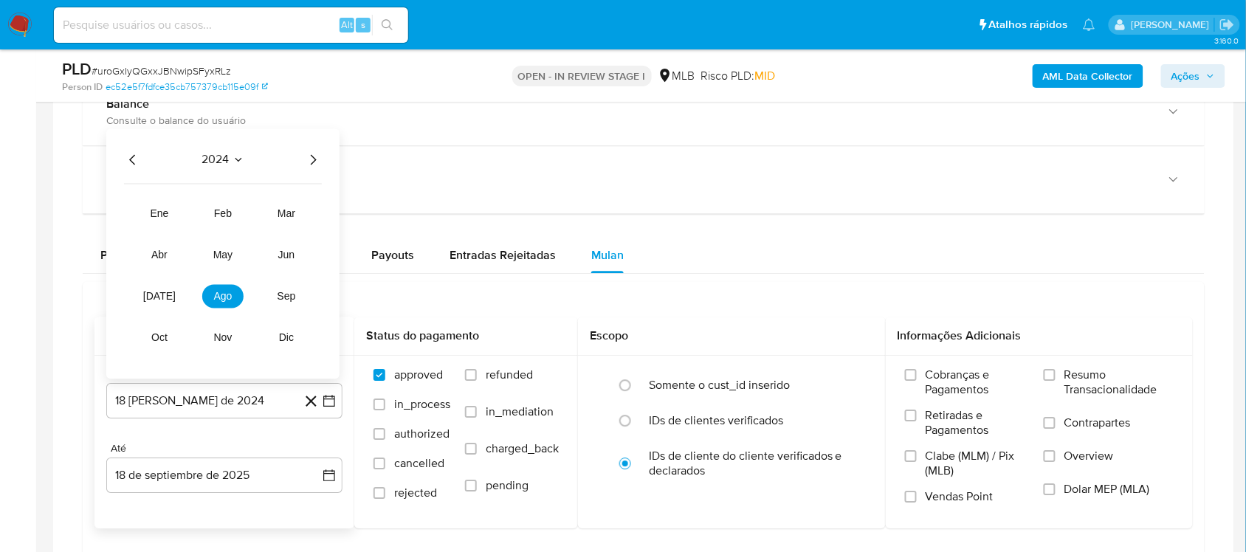
click at [314, 166] on icon "Año siguiente" at bounding box center [313, 160] width 18 height 18
click at [148, 296] on button "[DATE]" at bounding box center [159, 296] width 41 height 24
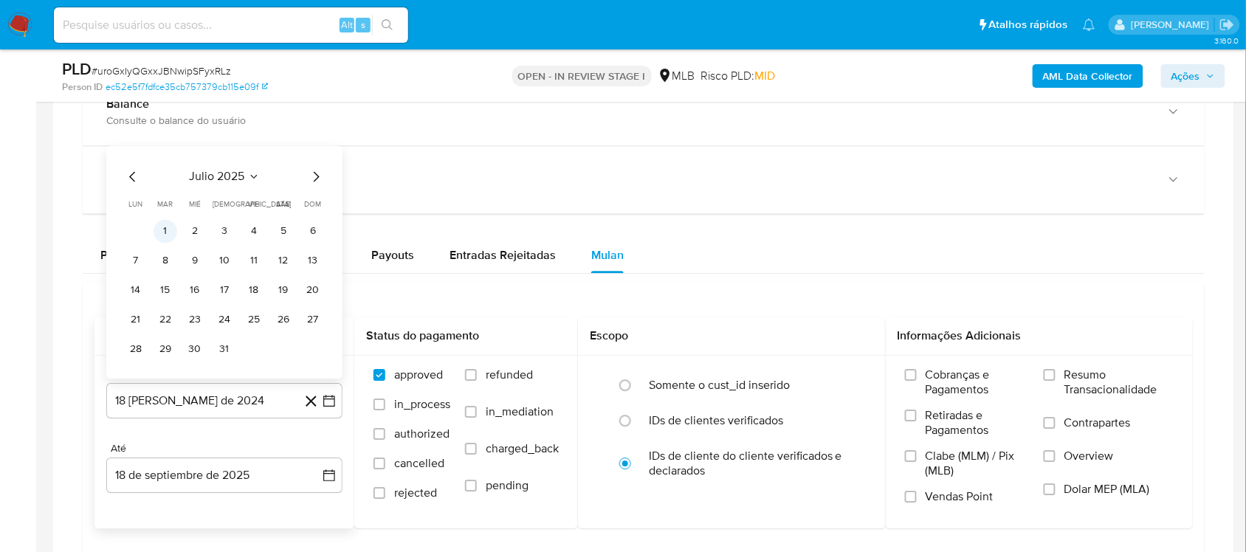
click at [176, 233] on button "1" at bounding box center [166, 231] width 24 height 24
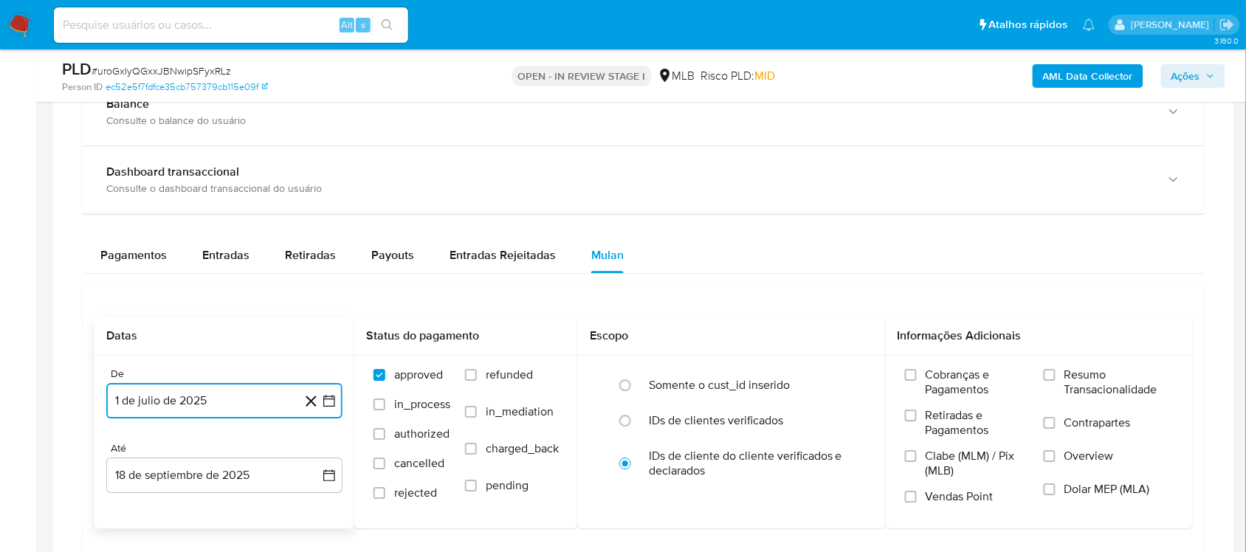
click at [329, 402] on icon "button" at bounding box center [329, 400] width 15 height 15
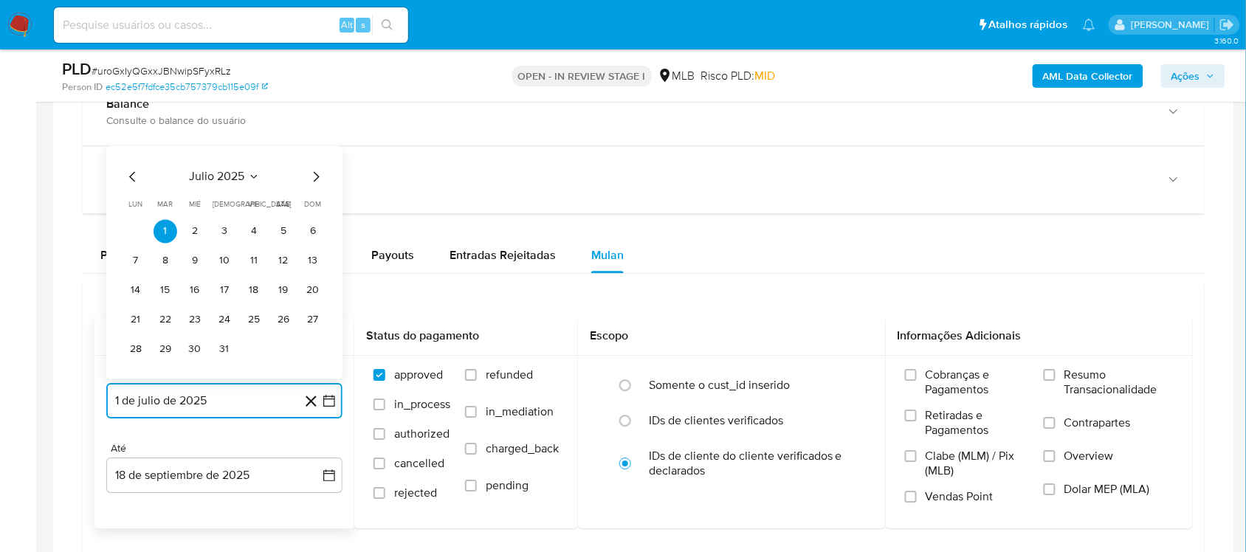
click at [312, 183] on icon "Mes siguiente" at bounding box center [316, 177] width 18 height 18
click at [248, 231] on button "1" at bounding box center [254, 231] width 24 height 24
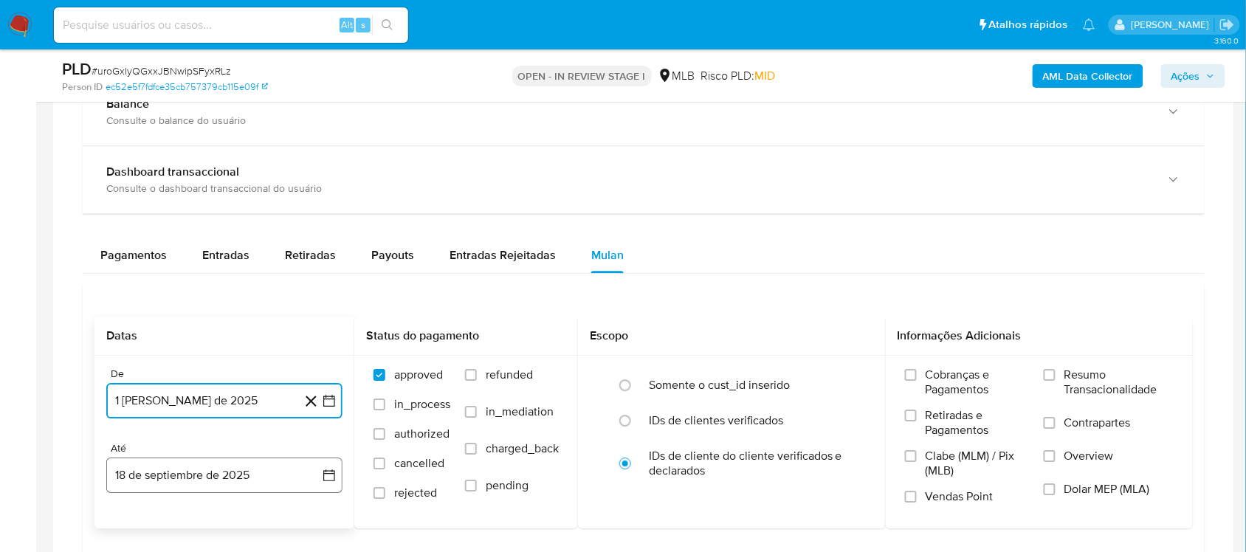
click at [326, 465] on button "18 de septiembre de 2025" at bounding box center [224, 475] width 236 height 35
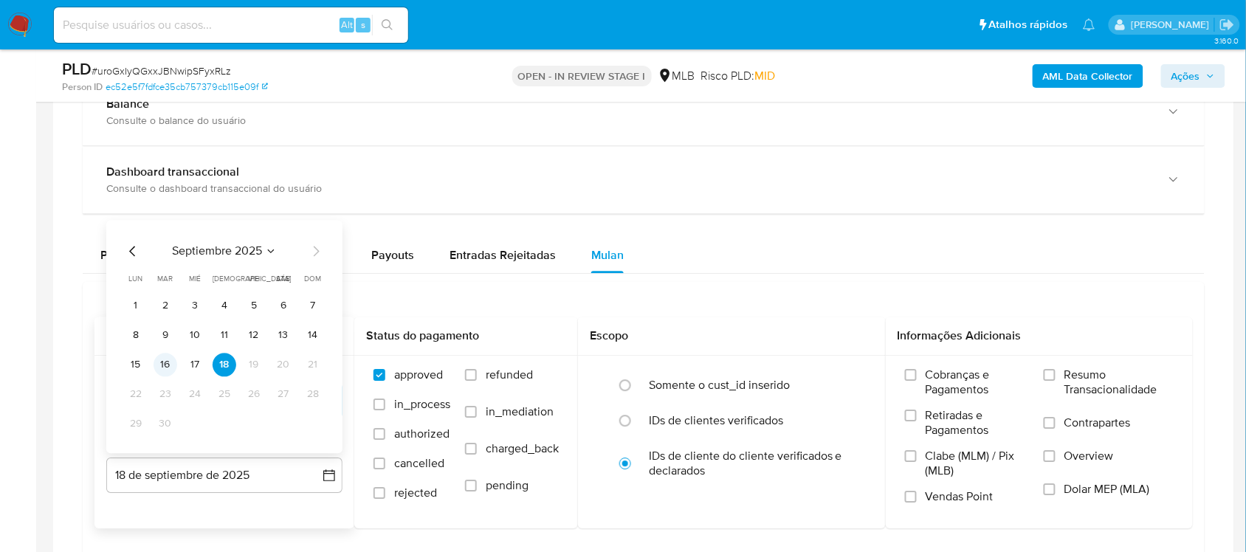
click at [171, 365] on button "16" at bounding box center [166, 365] width 24 height 24
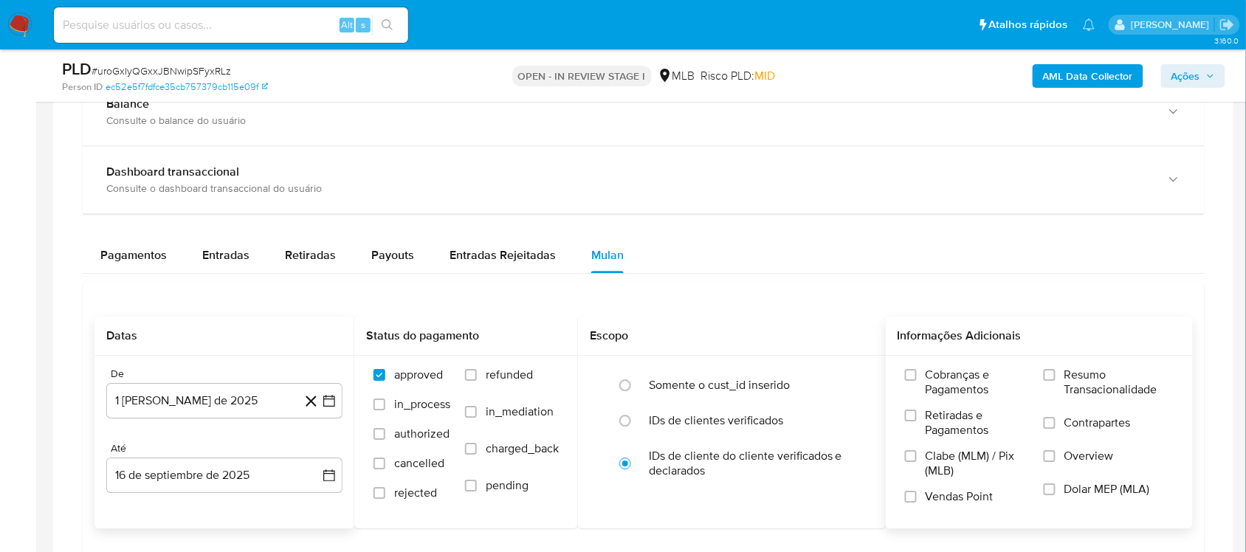
drag, startPoint x: 1102, startPoint y: 389, endPoint x: 956, endPoint y: 355, distance: 150.1
click at [944, 389] on span "Resumo Transacionalidade" at bounding box center [1119, 383] width 109 height 30
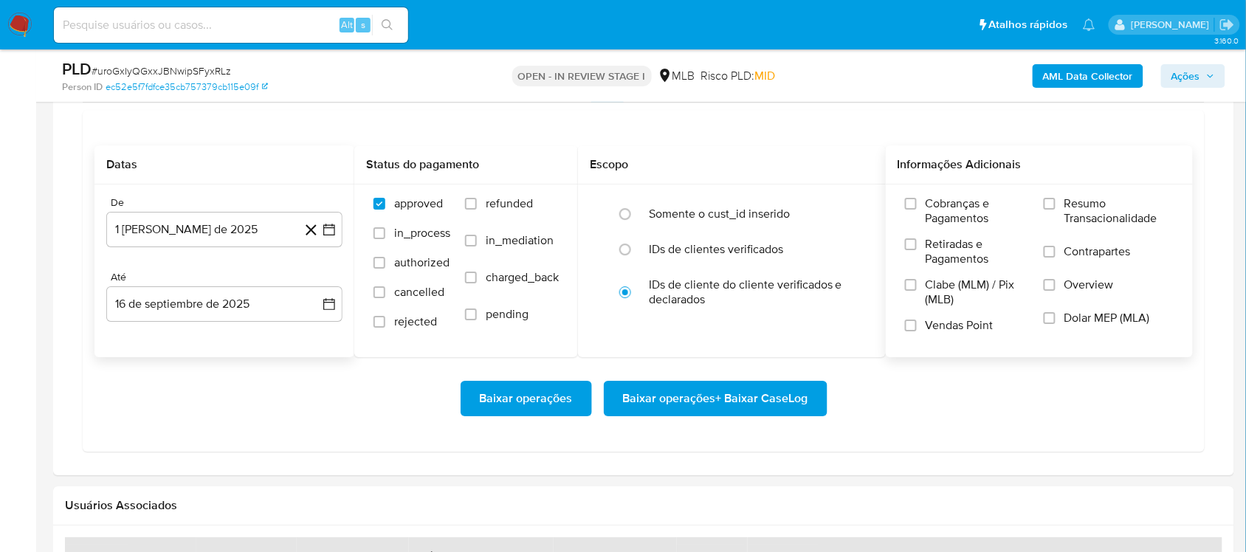
scroll to position [1292, 0]
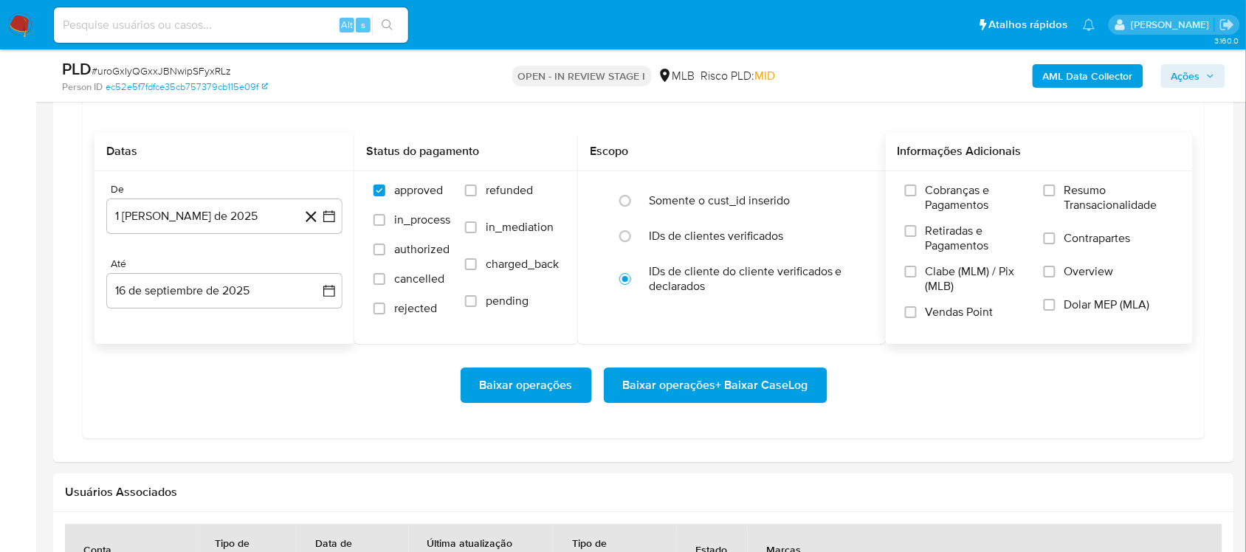
click at [944, 200] on span "Resumo Transacionalidade" at bounding box center [1119, 198] width 109 height 30
click at [944, 196] on input "Resumo Transacionalidade" at bounding box center [1050, 191] width 12 height 12
click at [754, 377] on span "Baixar operações + Baixar CaseLog" at bounding box center [715, 385] width 185 height 32
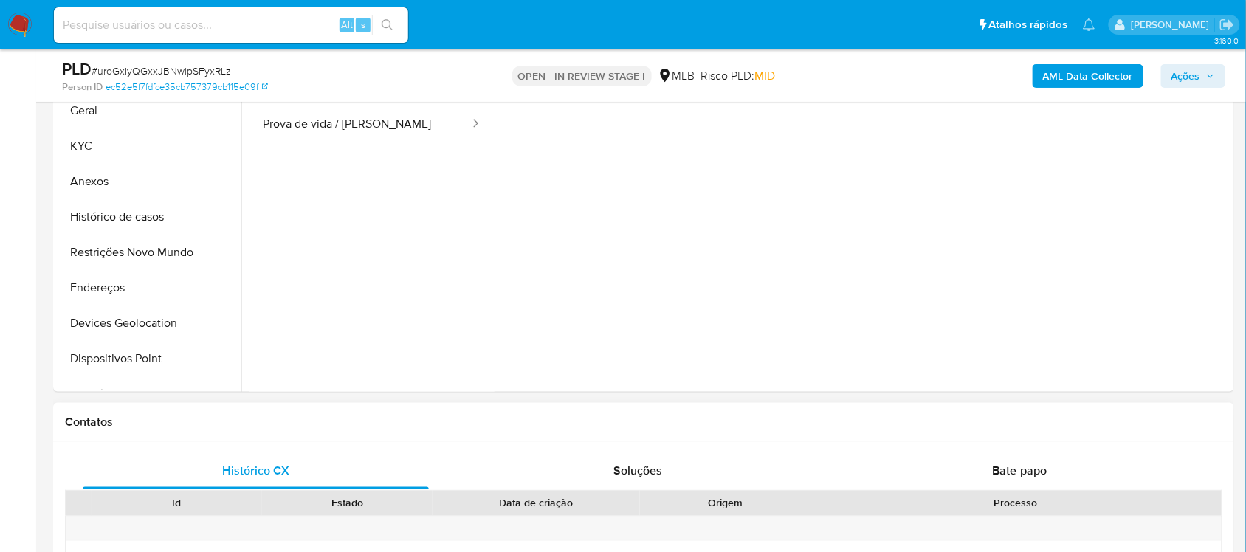
scroll to position [277, 0]
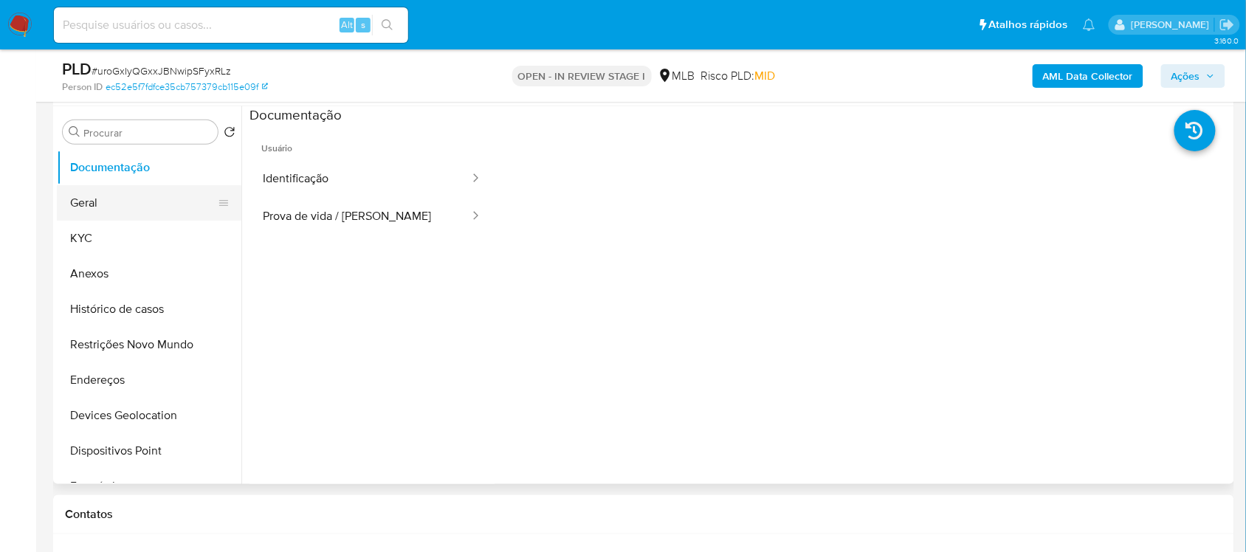
click at [137, 204] on button "Geral" at bounding box center [143, 202] width 173 height 35
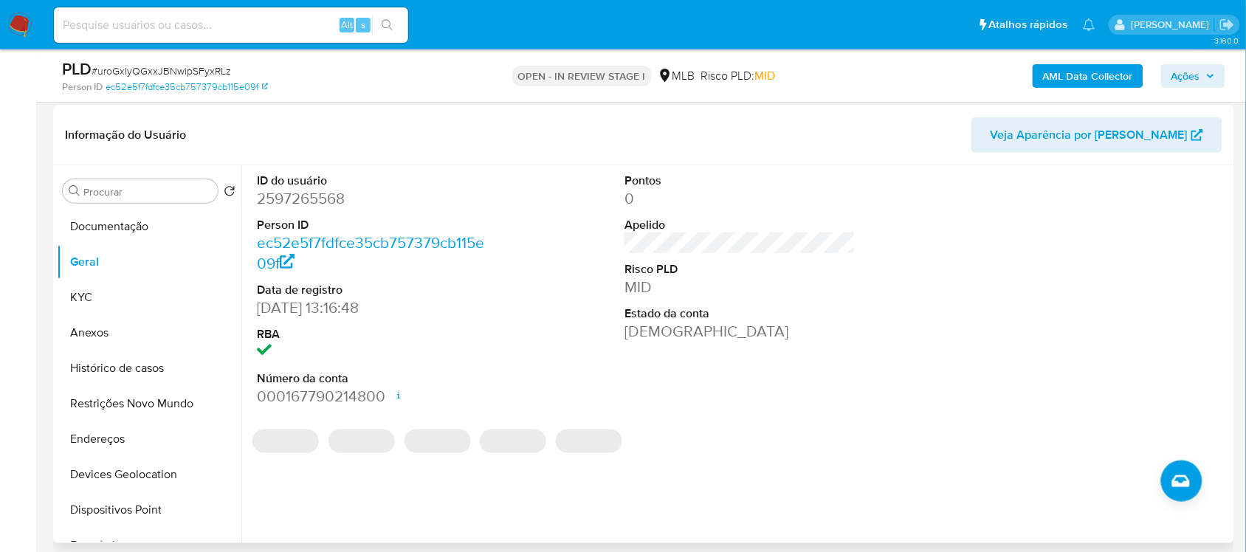
scroll to position [185, 0]
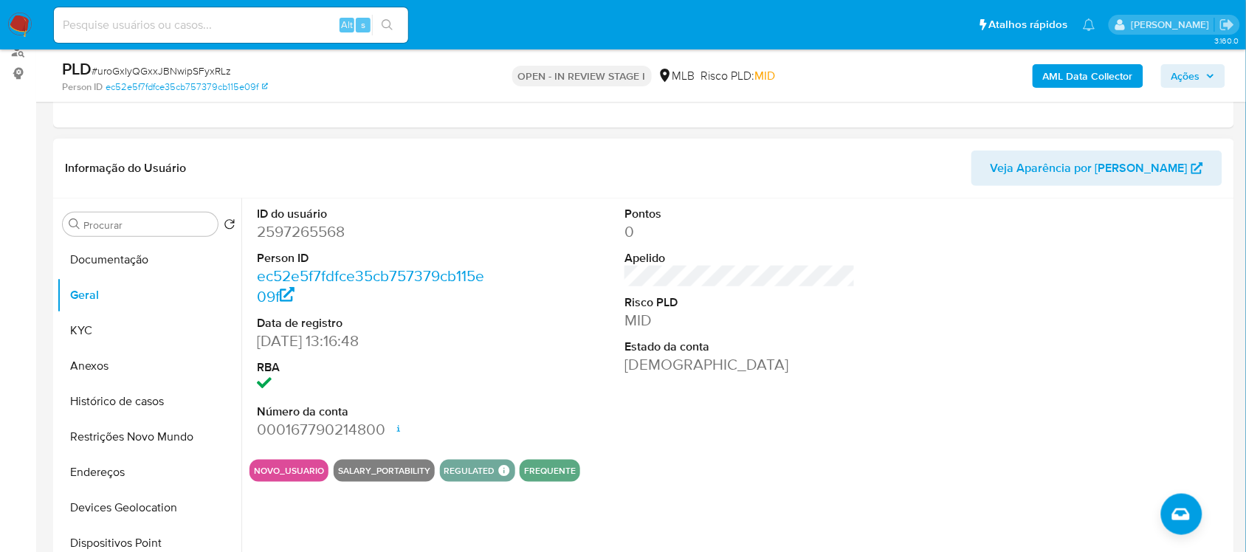
click at [319, 233] on dd "2597265568" at bounding box center [372, 231] width 230 height 21
copy dd "2597265568"
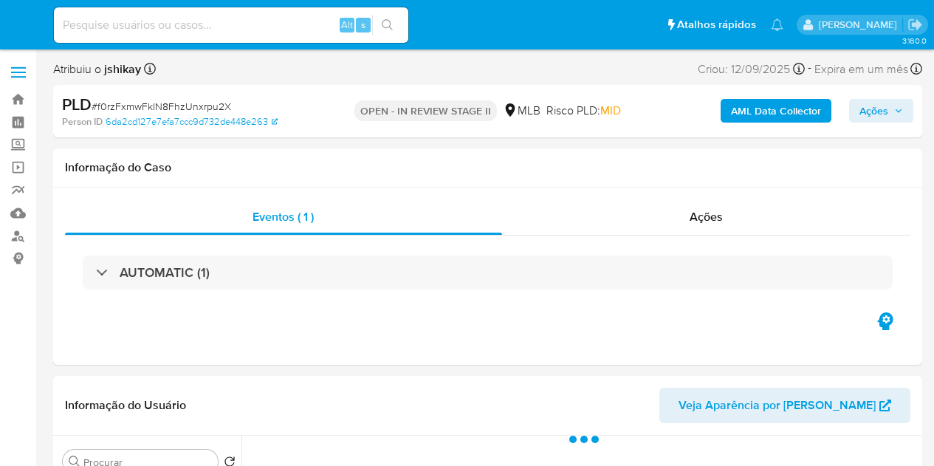
select select "10"
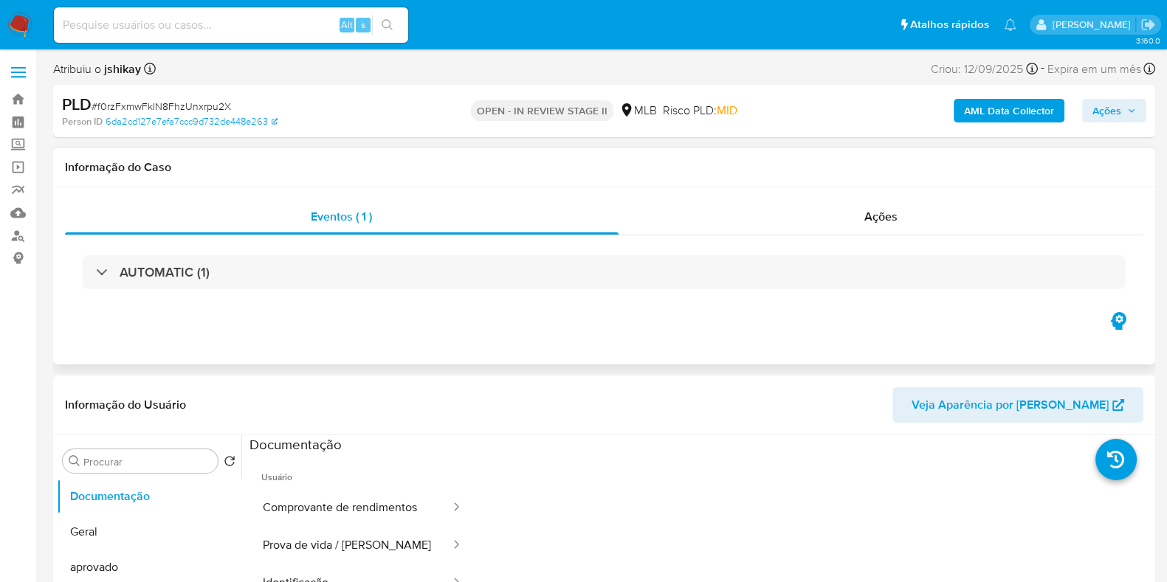
click at [250, 293] on div "AUTOMATIC (1)" at bounding box center [604, 272] width 1079 height 74
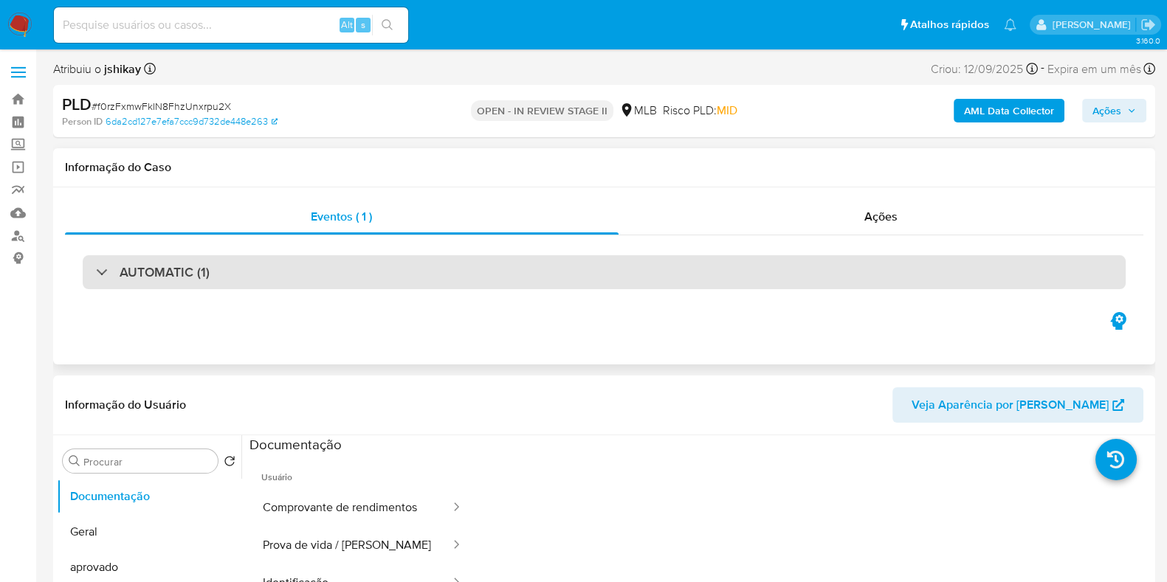
click at [252, 279] on div "AUTOMATIC (1)" at bounding box center [604, 272] width 1043 height 34
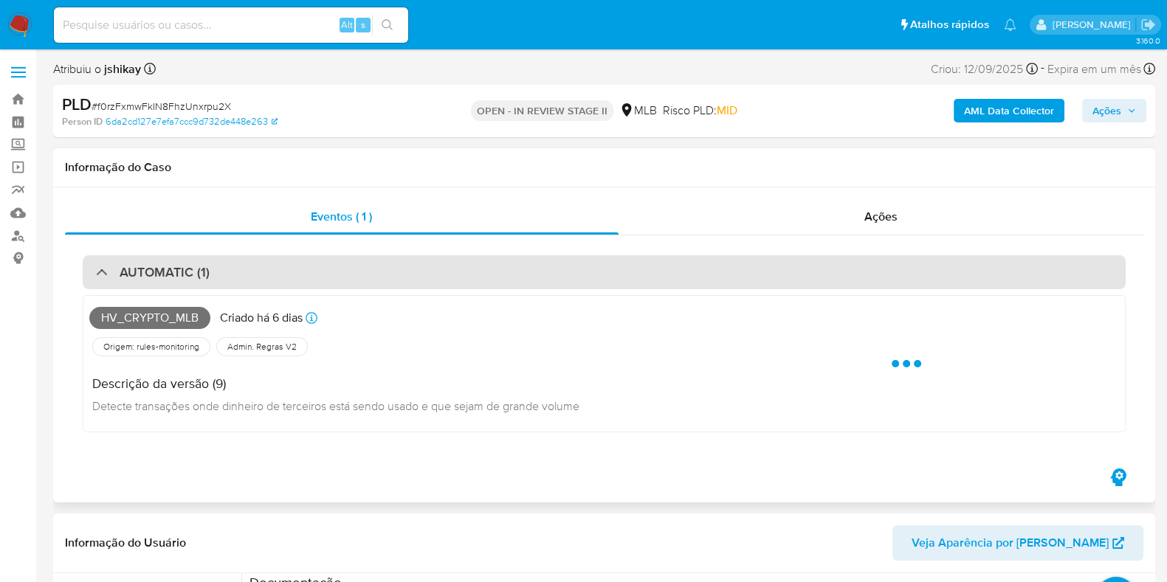
click at [252, 279] on div "AUTOMATIC (1)" at bounding box center [604, 272] width 1043 height 34
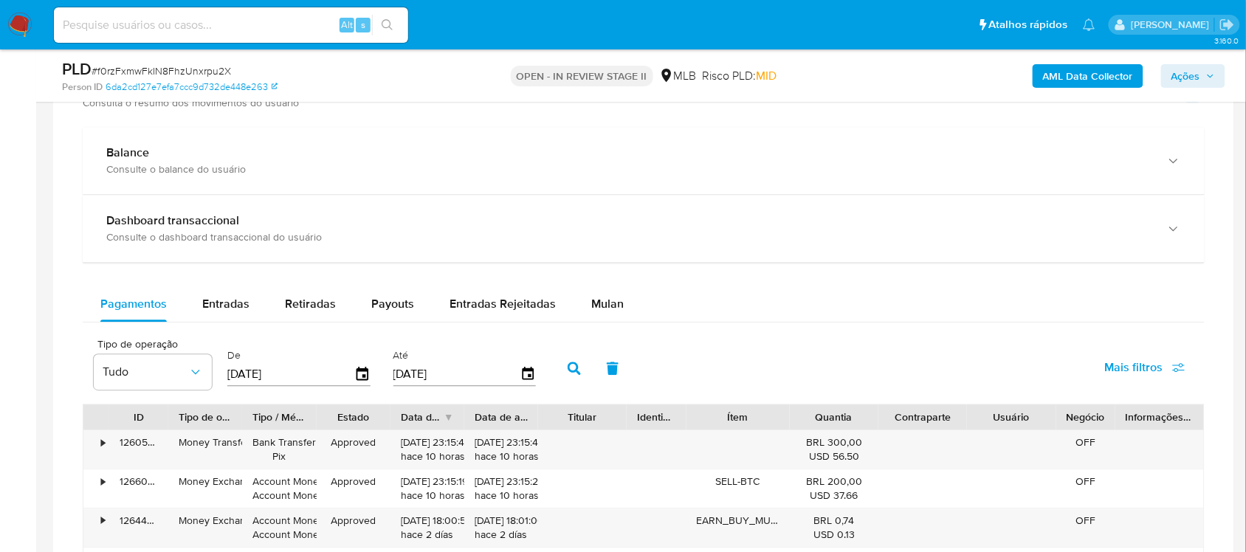
scroll to position [1015, 0]
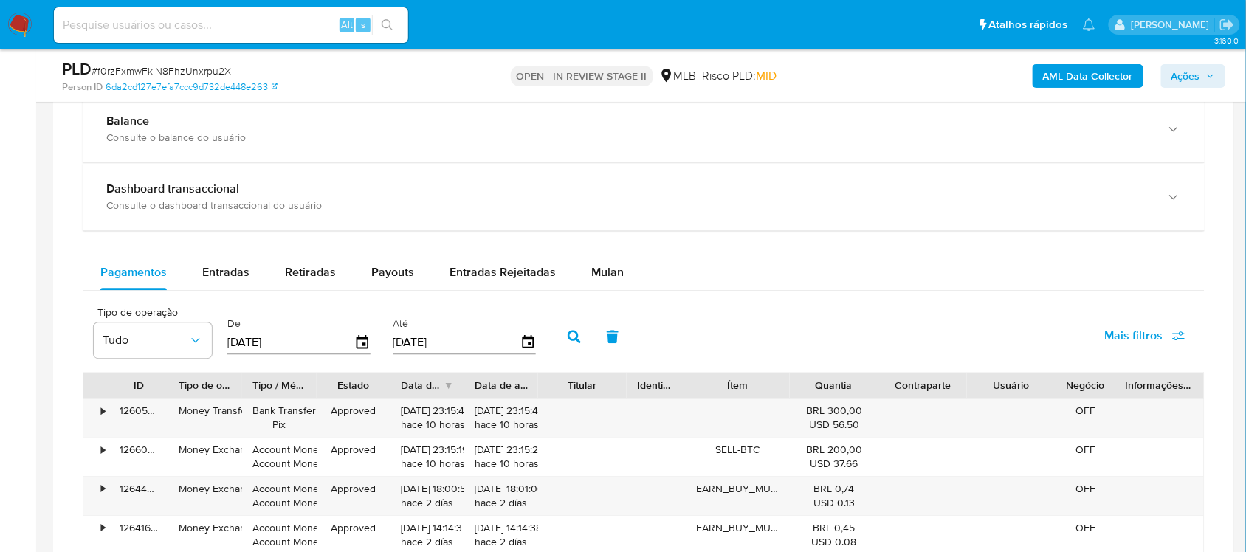
click at [624, 255] on div "Balance Consulte o balance do usuário Dashboard transaccional Consulte o dashbo…" at bounding box center [644, 461] width 1122 height 733
click at [620, 262] on button "Mulan" at bounding box center [608, 272] width 68 height 35
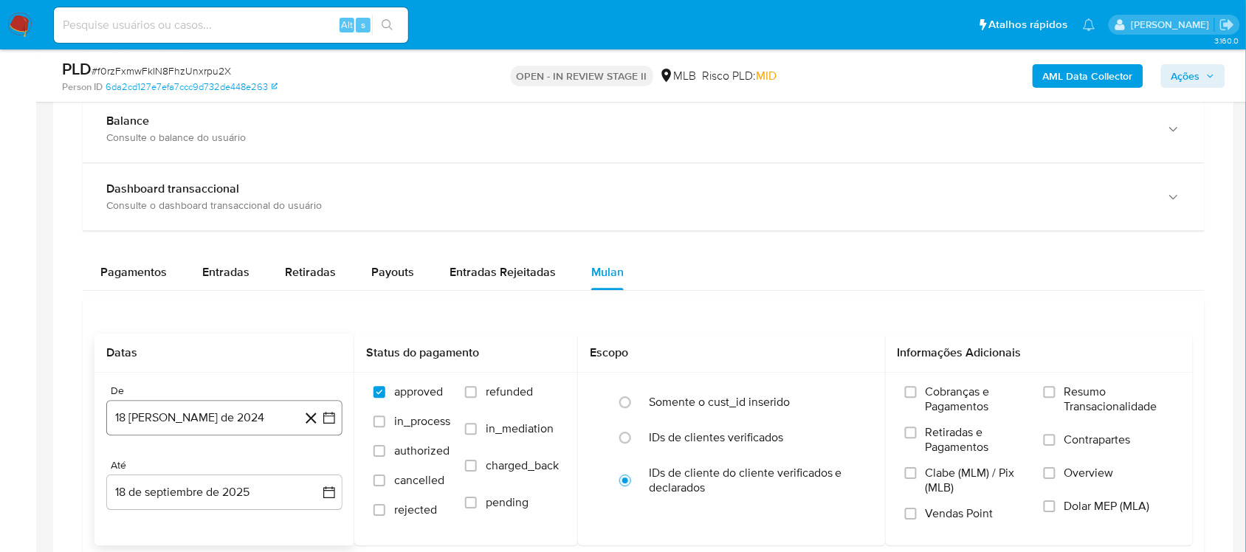
click at [327, 423] on icon "button" at bounding box center [329, 417] width 15 height 15
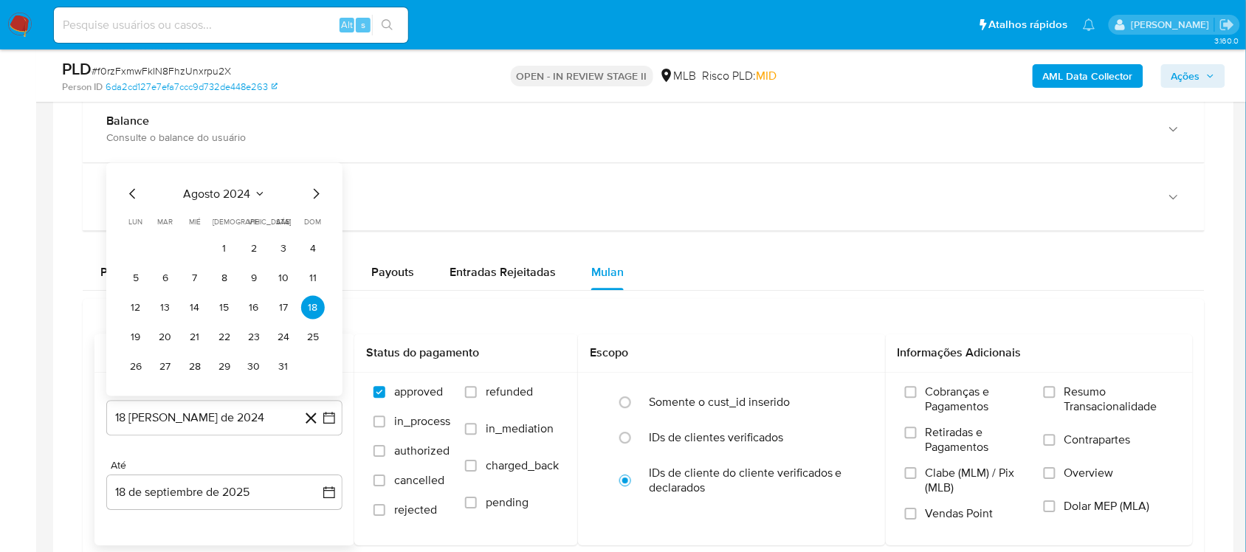
click at [225, 202] on span "agosto 2024" at bounding box center [217, 194] width 67 height 15
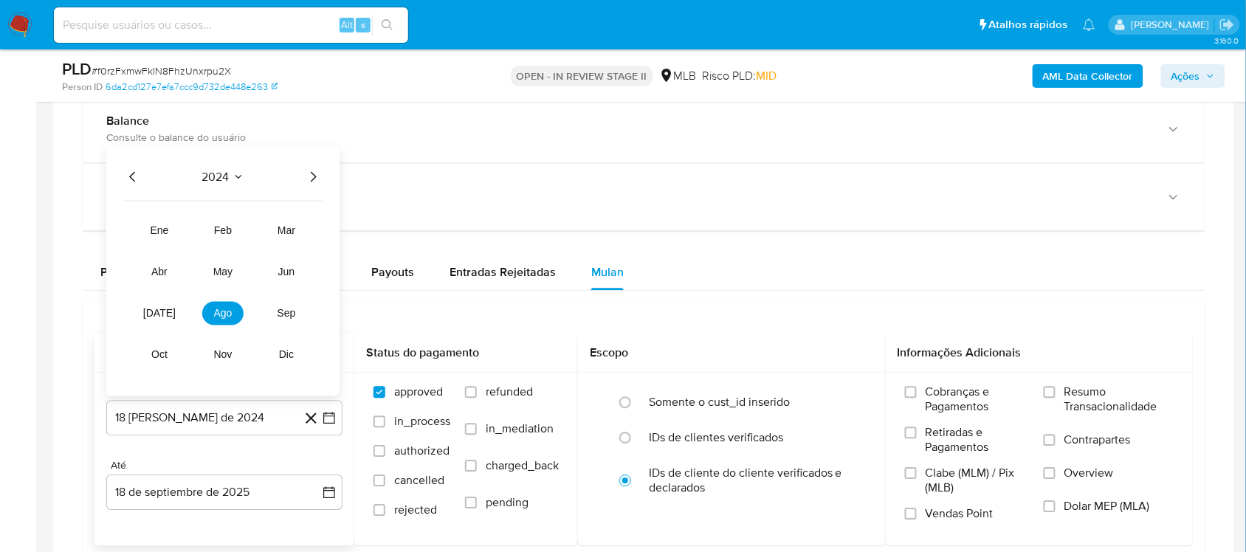
click at [310, 179] on icon "Año siguiente" at bounding box center [313, 177] width 18 height 18
click at [226, 314] on span "ago" at bounding box center [223, 314] width 18 height 12
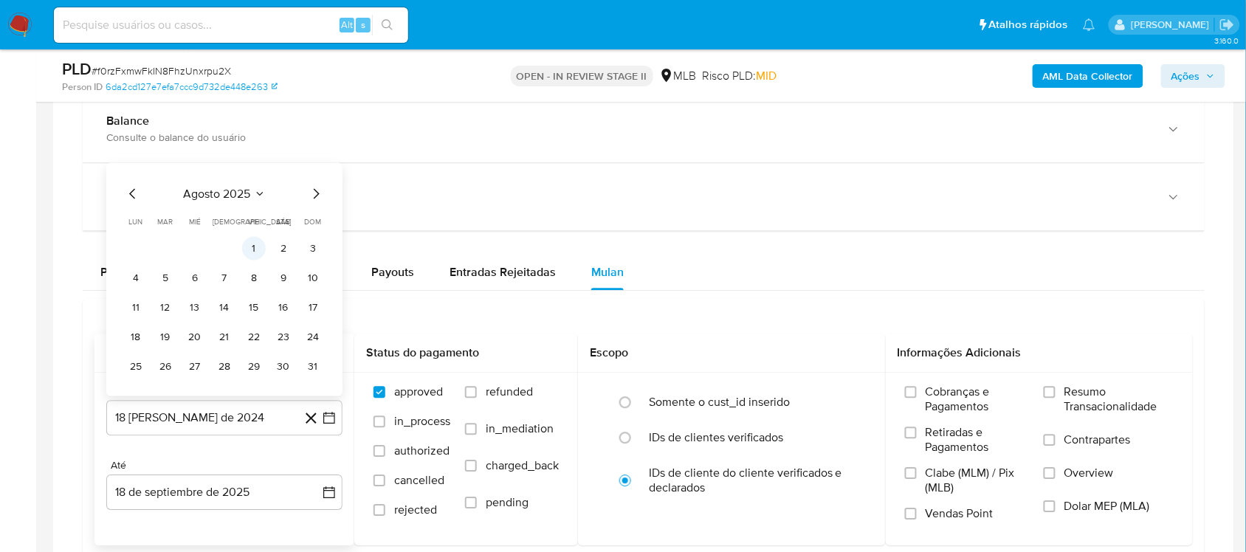
click at [256, 247] on button "1" at bounding box center [254, 249] width 24 height 24
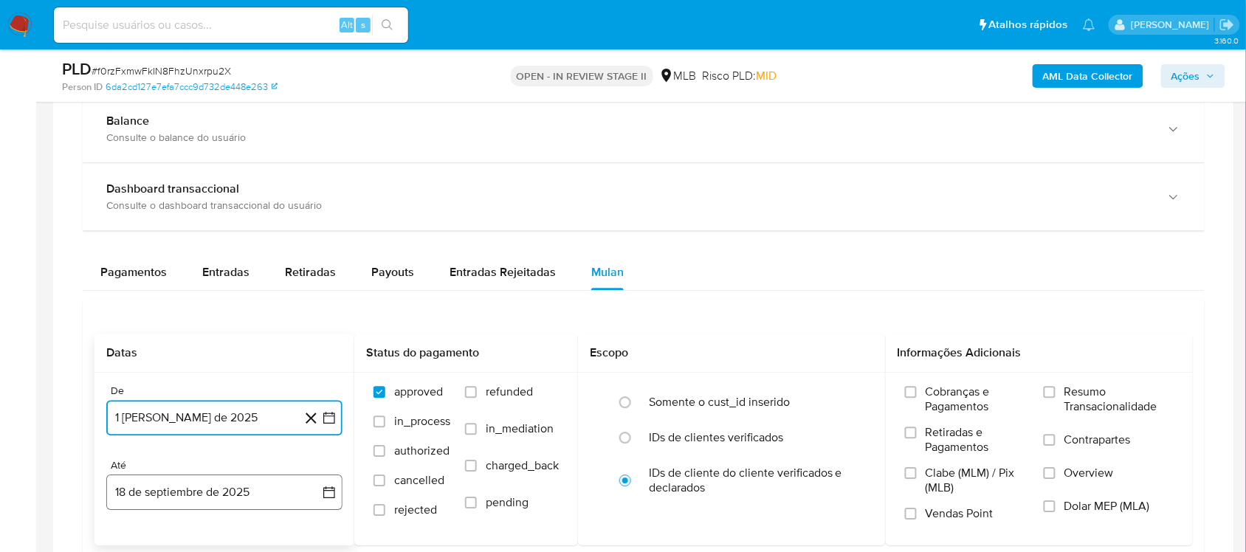
click at [323, 465] on button "18 de septiembre de 2025" at bounding box center [224, 492] width 236 height 35
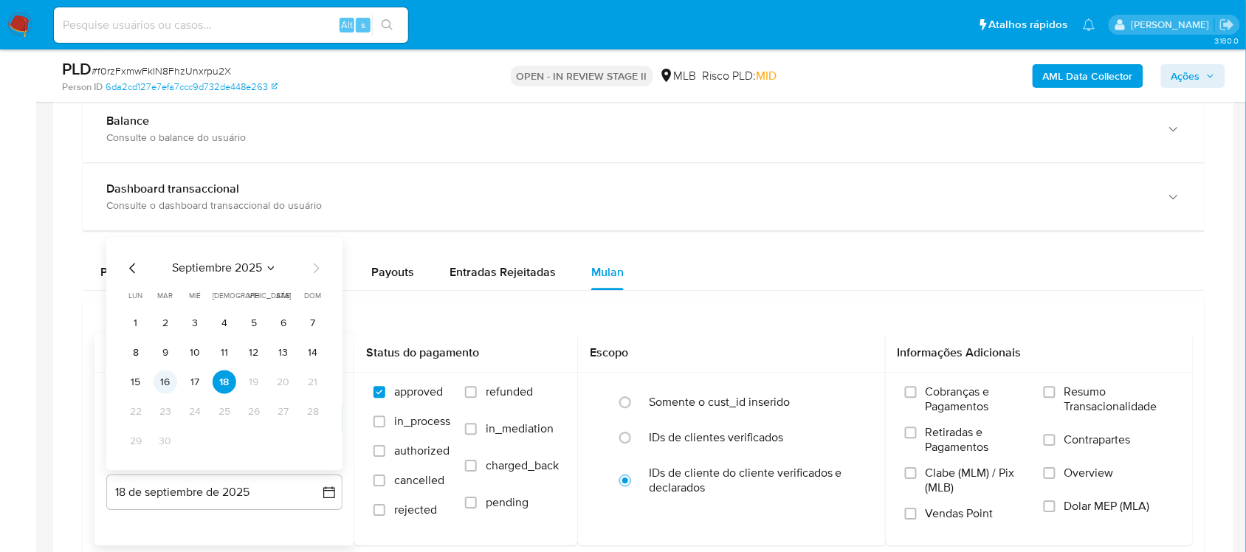
click at [165, 382] on button "16" at bounding box center [166, 383] width 24 height 24
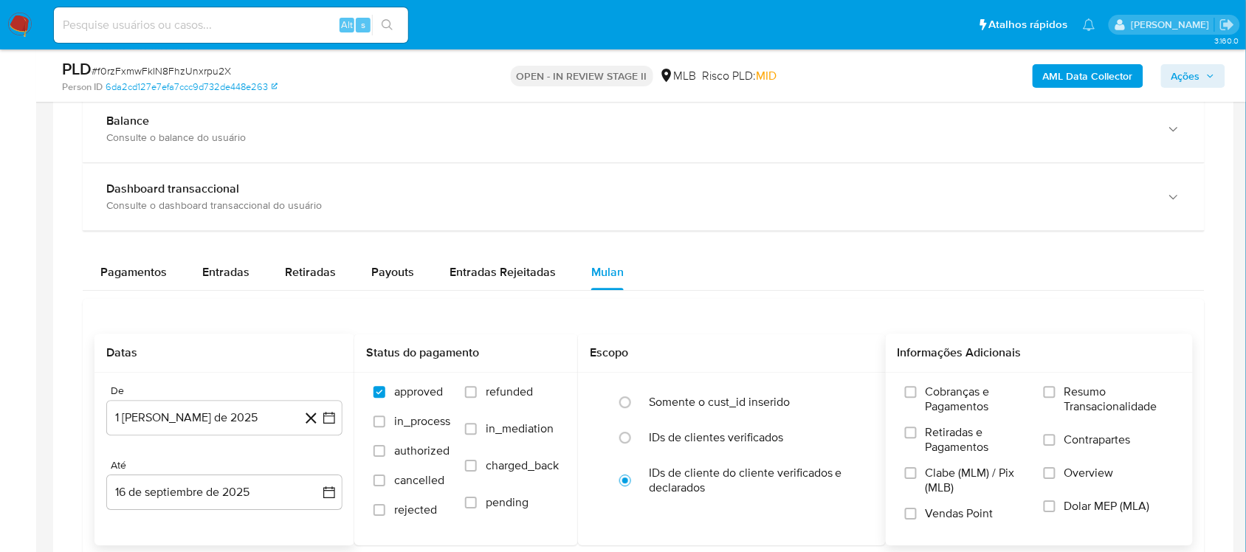
click at [933, 385] on div "Cobranças e Pagamentos Retiradas e Pagamentos Clabe (MLM) / Pix (MLB) Vendas Po…" at bounding box center [1040, 458] width 308 height 171
click at [933, 395] on span "Resumo Transacionalidade" at bounding box center [1119, 400] width 109 height 30
click at [933, 395] on input "Resumo Transacionalidade" at bounding box center [1050, 392] width 12 height 12
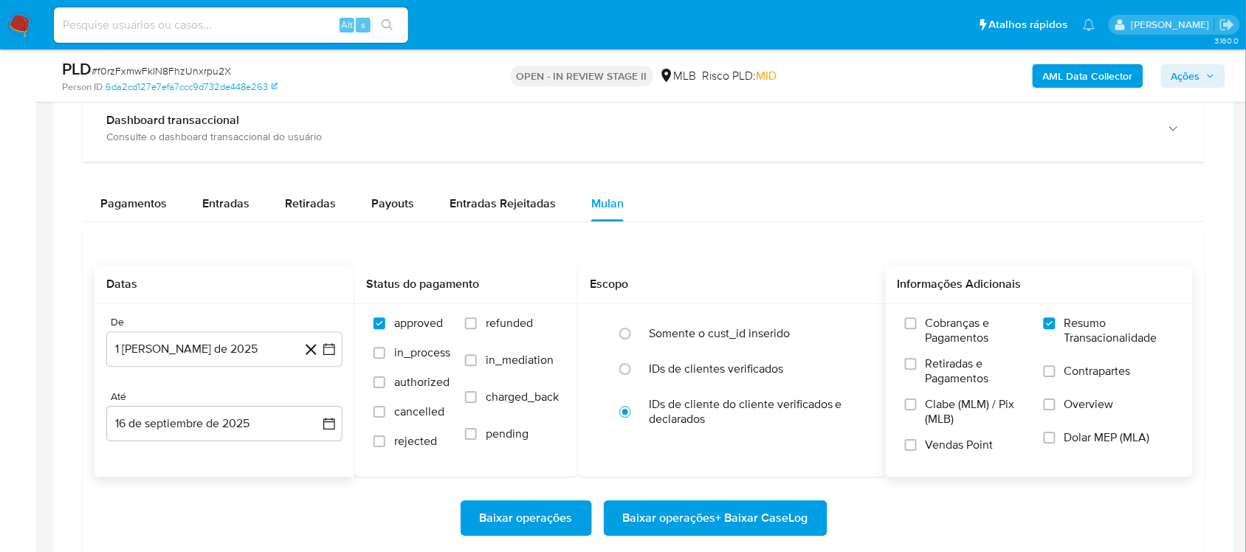
scroll to position [1200, 0]
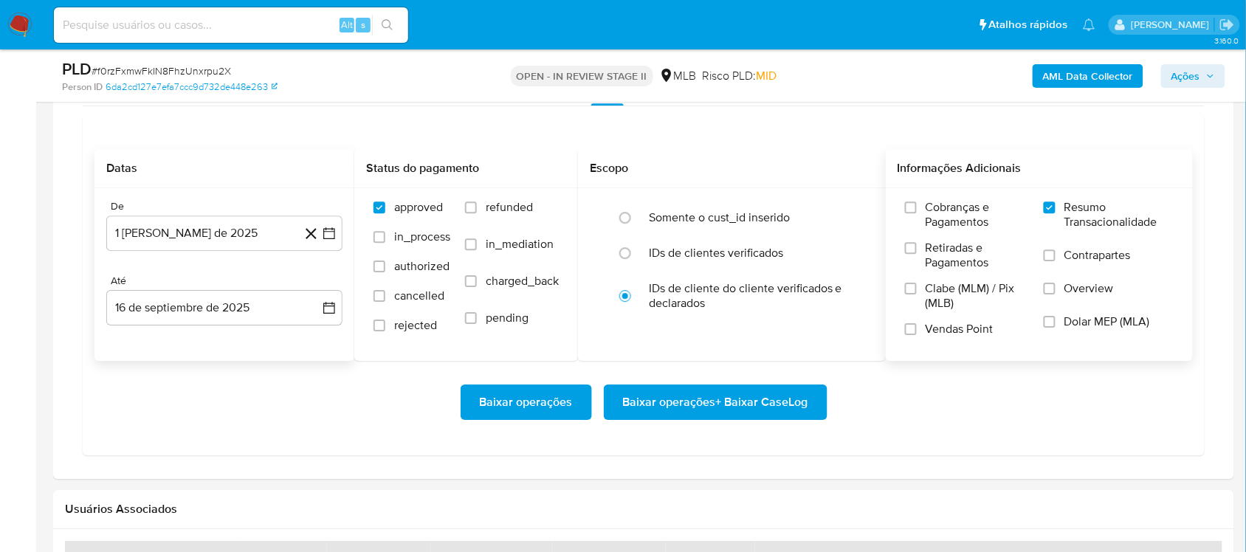
click at [757, 413] on span "Baixar operações + Baixar CaseLog" at bounding box center [715, 402] width 185 height 32
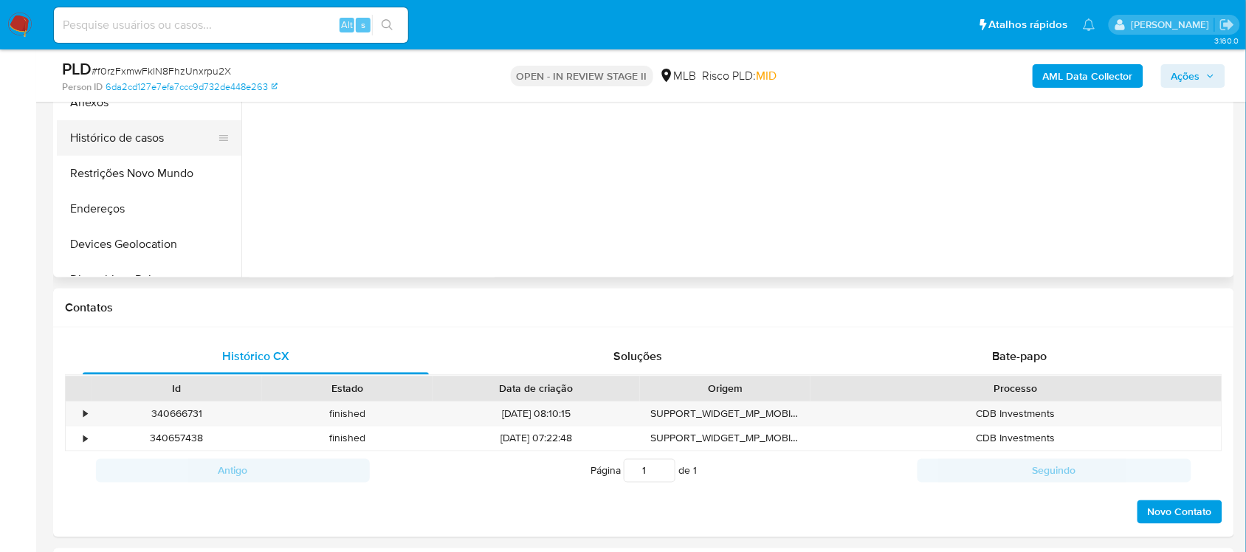
scroll to position [277, 0]
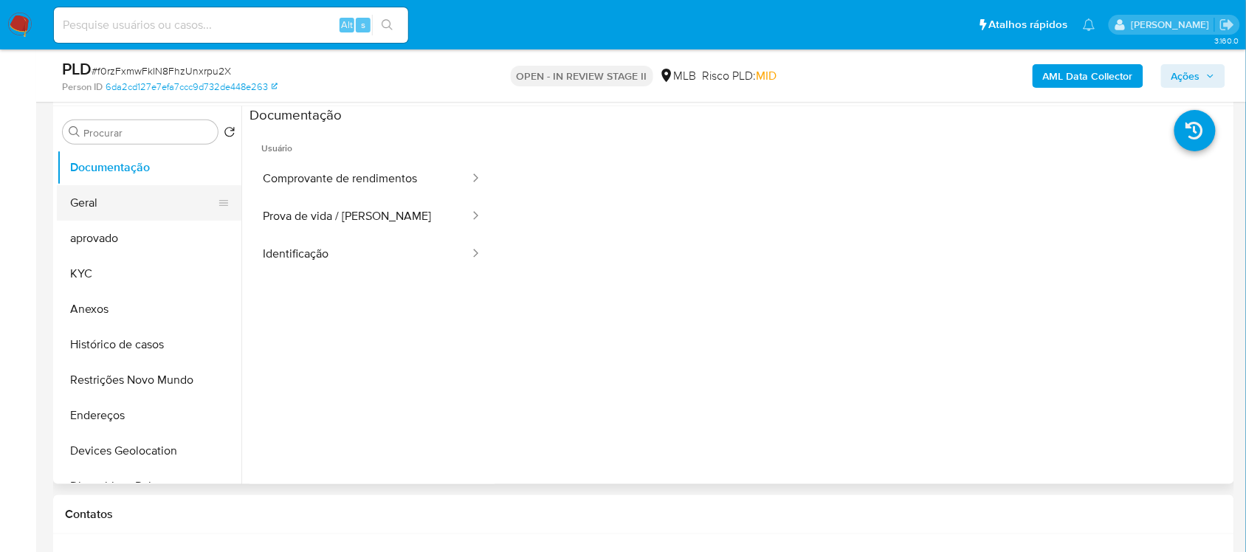
click at [109, 209] on button "Geral" at bounding box center [143, 202] width 173 height 35
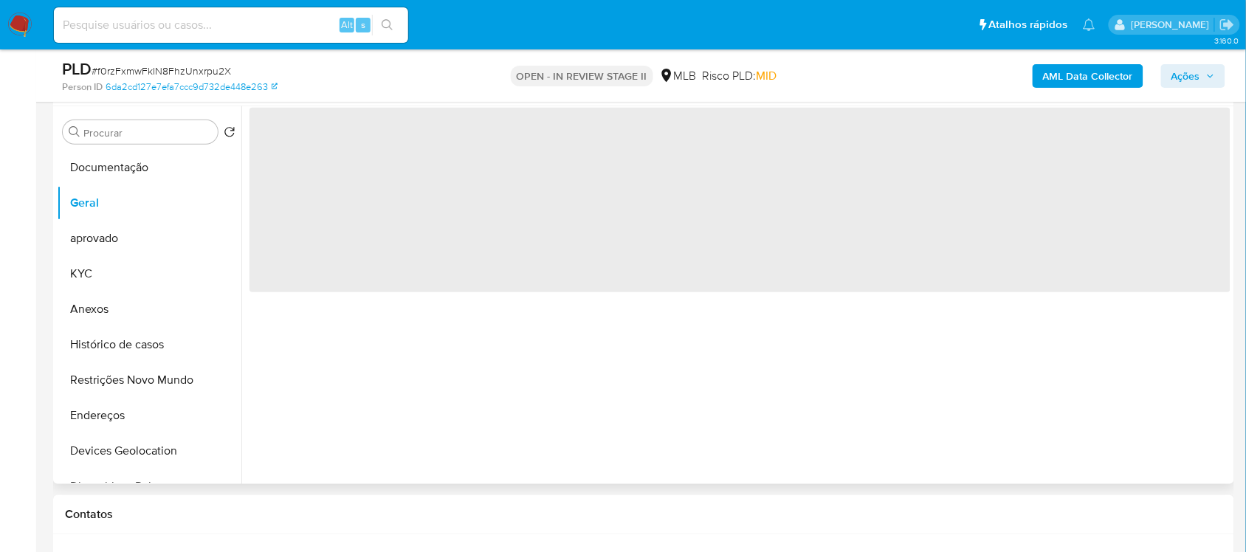
scroll to position [185, 0]
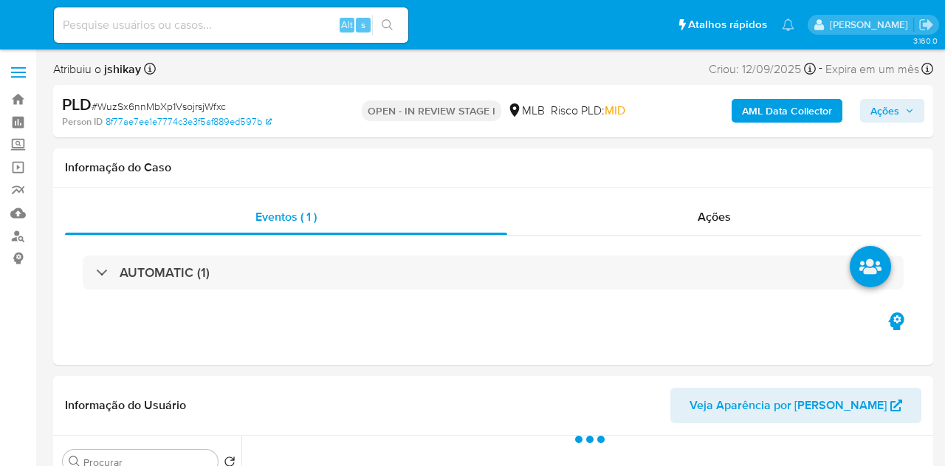
select select "10"
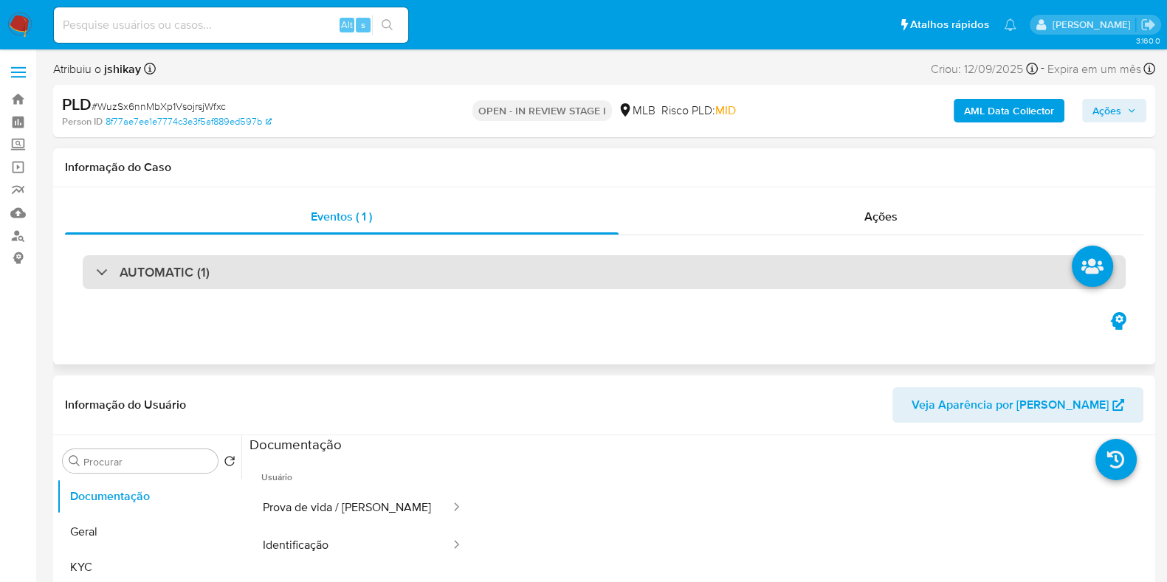
click at [208, 271] on div "AUTOMATIC (1)" at bounding box center [604, 272] width 1043 height 34
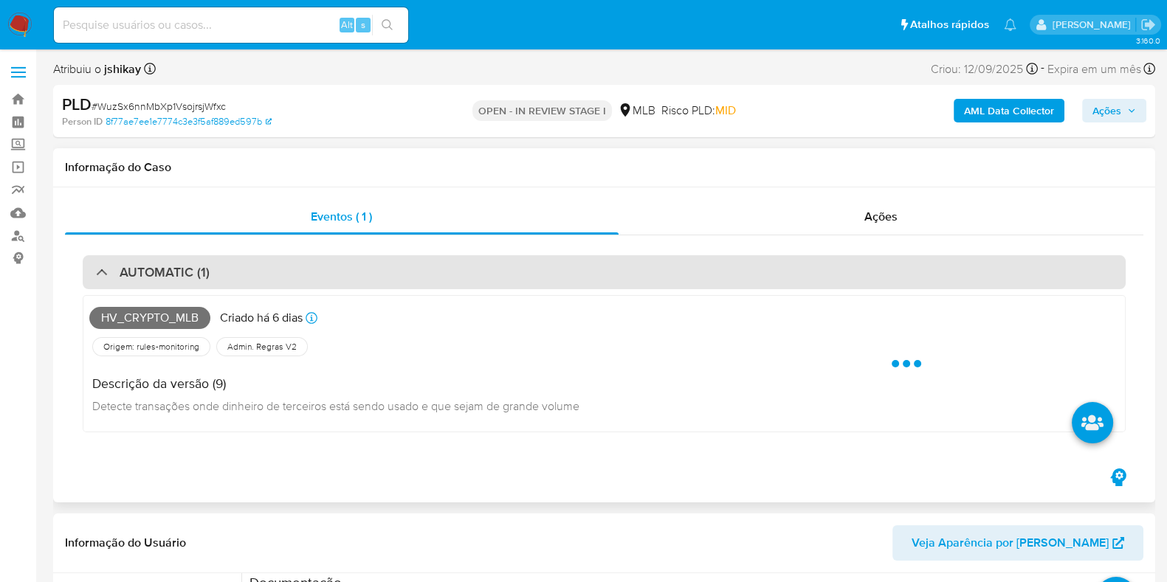
click at [208, 271] on div "AUTOMATIC (1)" at bounding box center [604, 272] width 1043 height 34
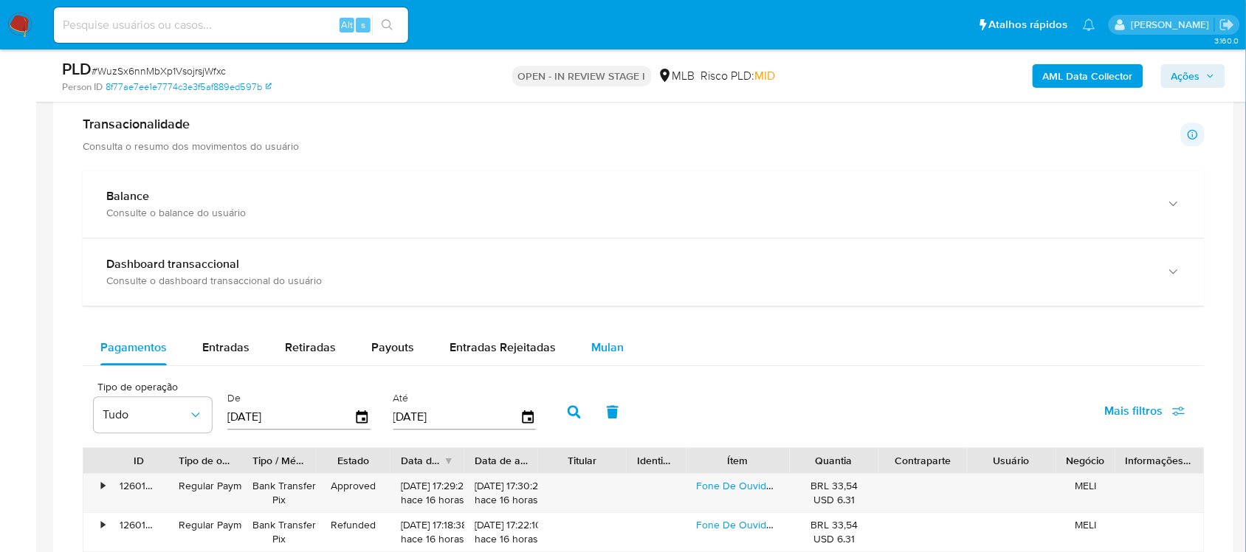
click at [602, 341] on span "Mulan" at bounding box center [607, 347] width 32 height 17
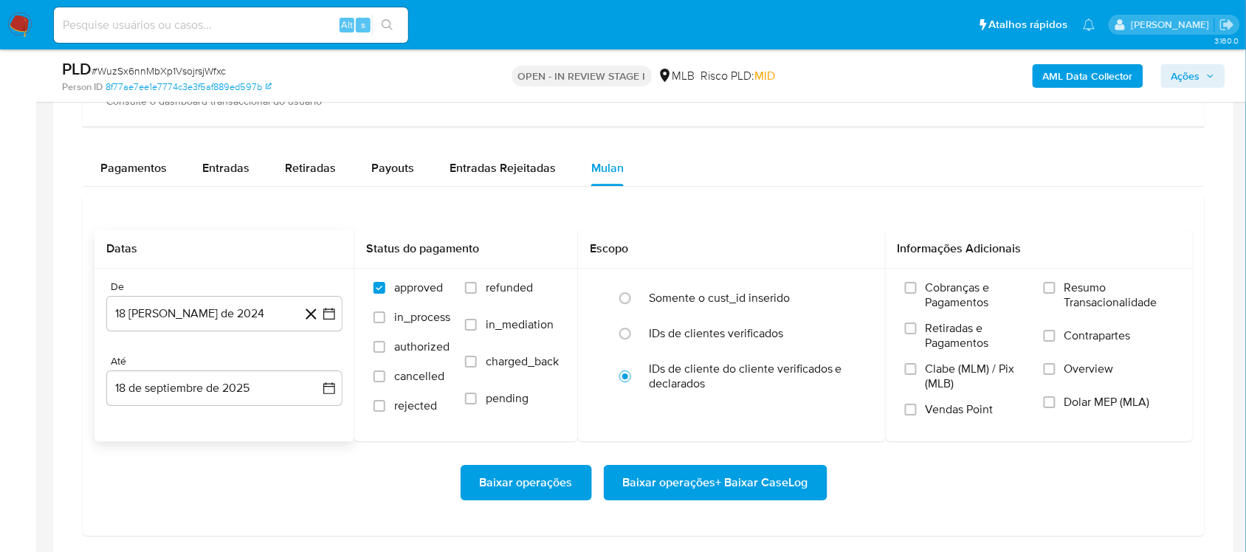
scroll to position [1200, 0]
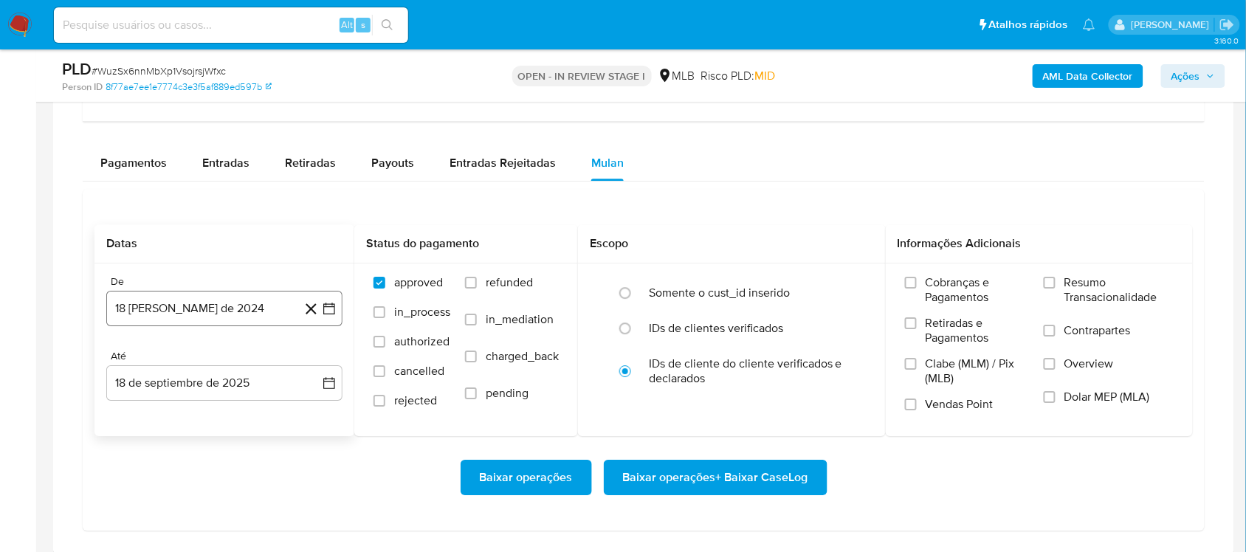
click at [332, 316] on icon "button" at bounding box center [329, 308] width 15 height 15
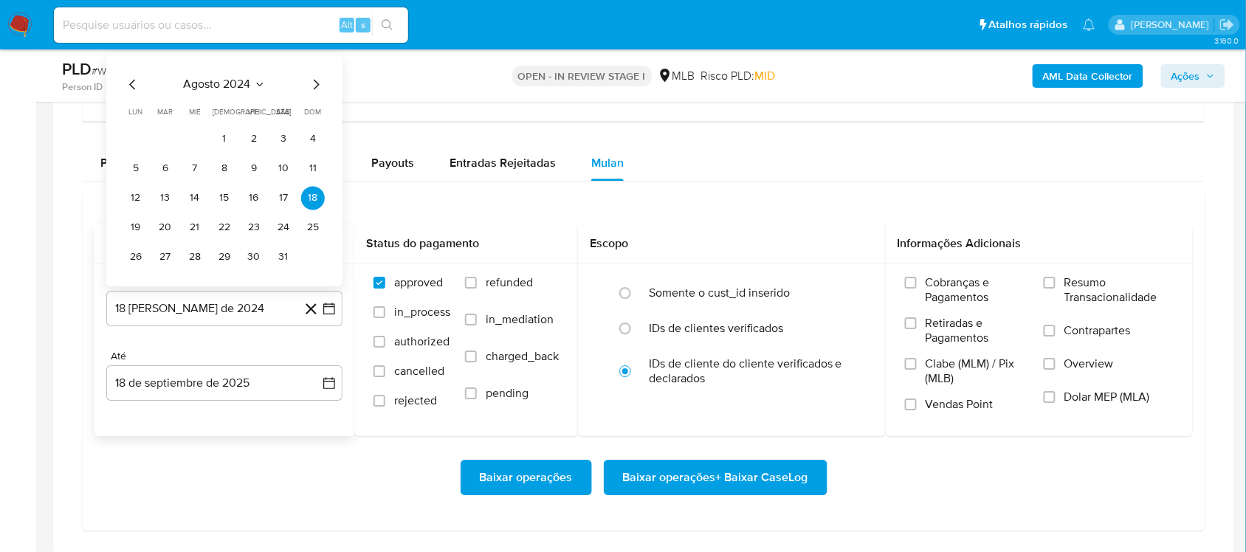
click at [238, 87] on span "agosto 2024" at bounding box center [217, 84] width 67 height 15
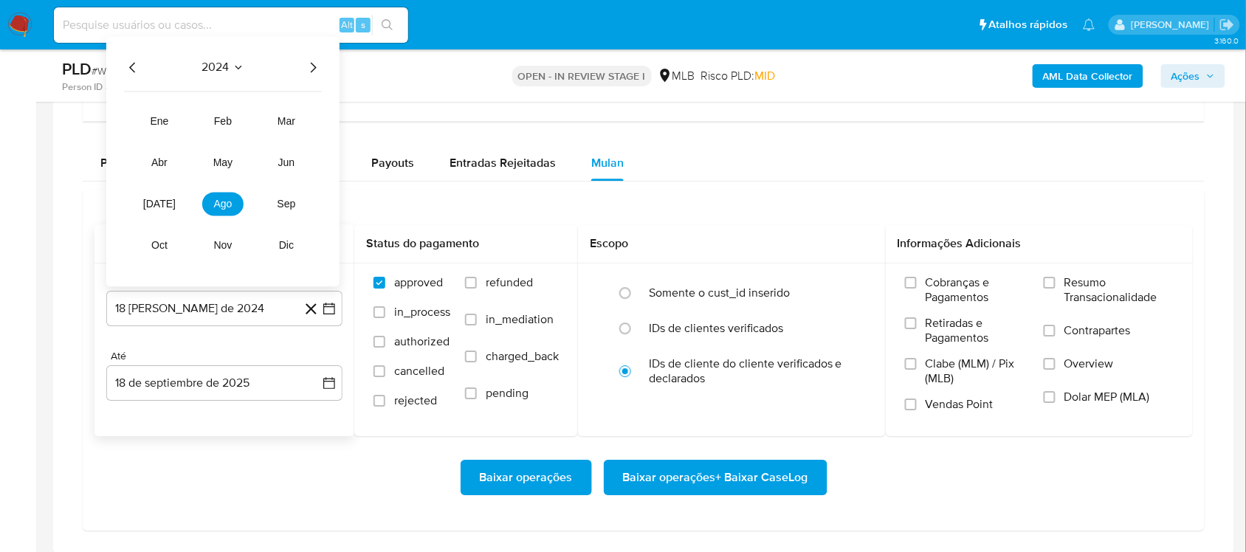
click at [312, 67] on icon "Año siguiente" at bounding box center [313, 67] width 18 height 18
click at [227, 203] on span "ago" at bounding box center [223, 204] width 18 height 12
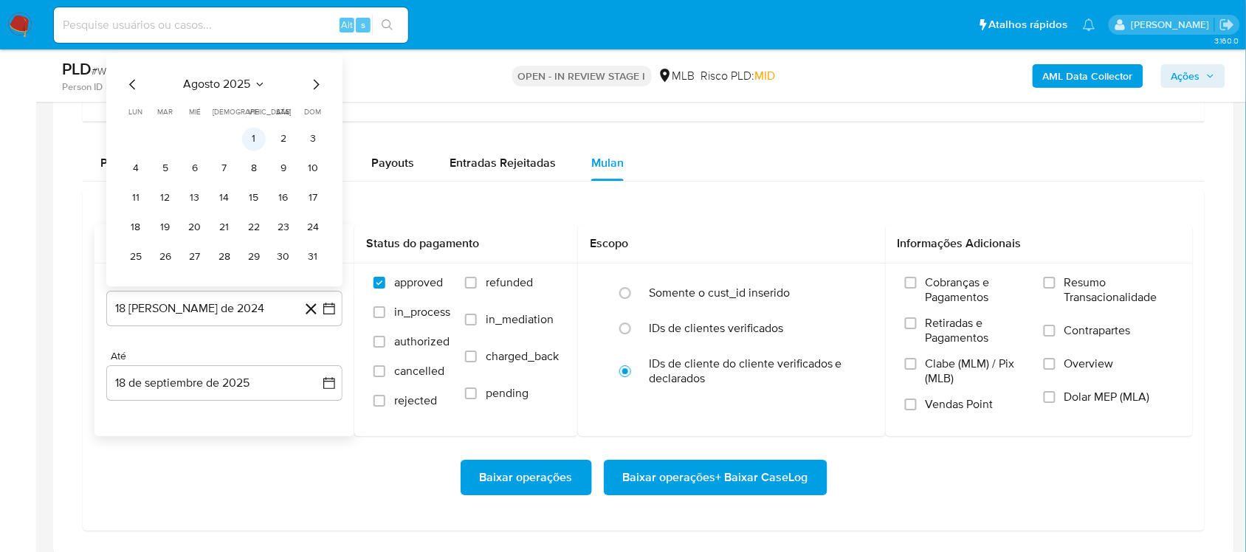
click at [257, 135] on button "1" at bounding box center [254, 139] width 24 height 24
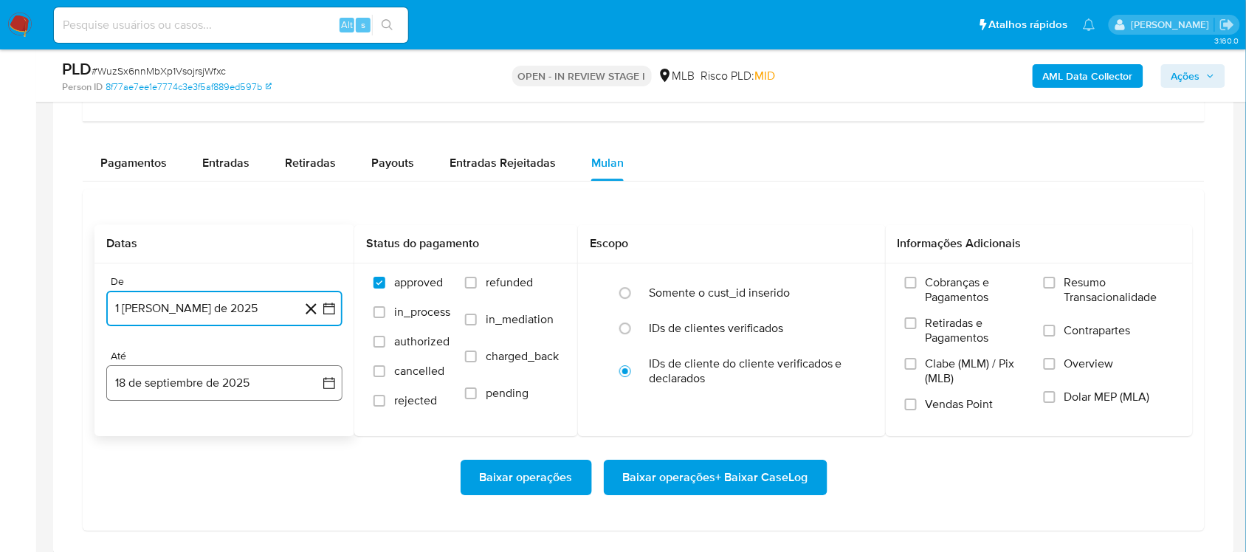
click at [326, 381] on icon "button" at bounding box center [329, 383] width 12 height 12
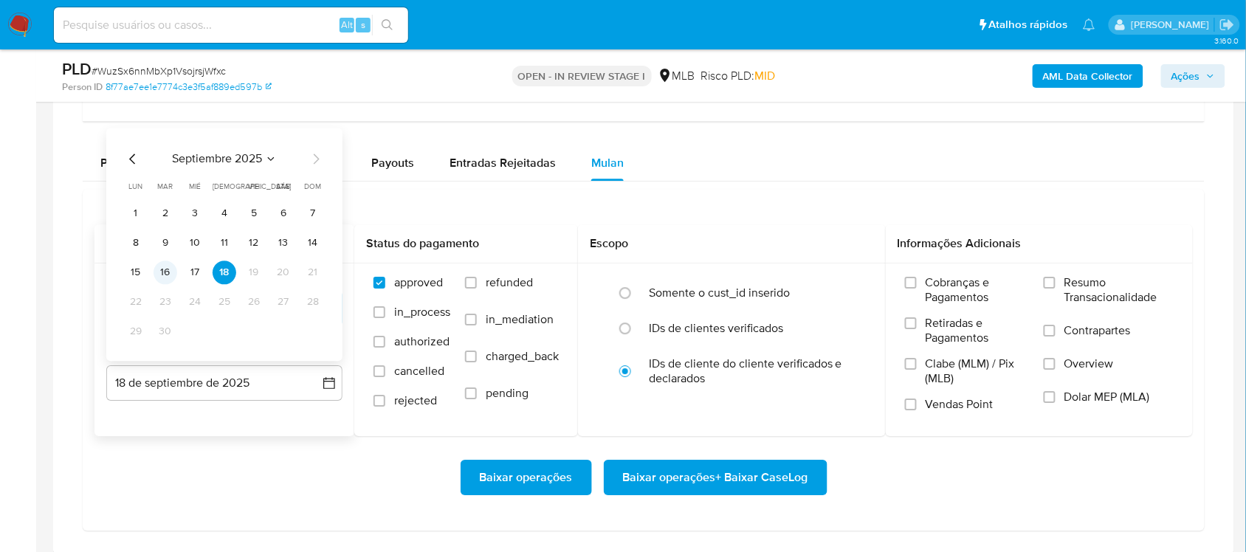
click at [159, 275] on button "16" at bounding box center [166, 273] width 24 height 24
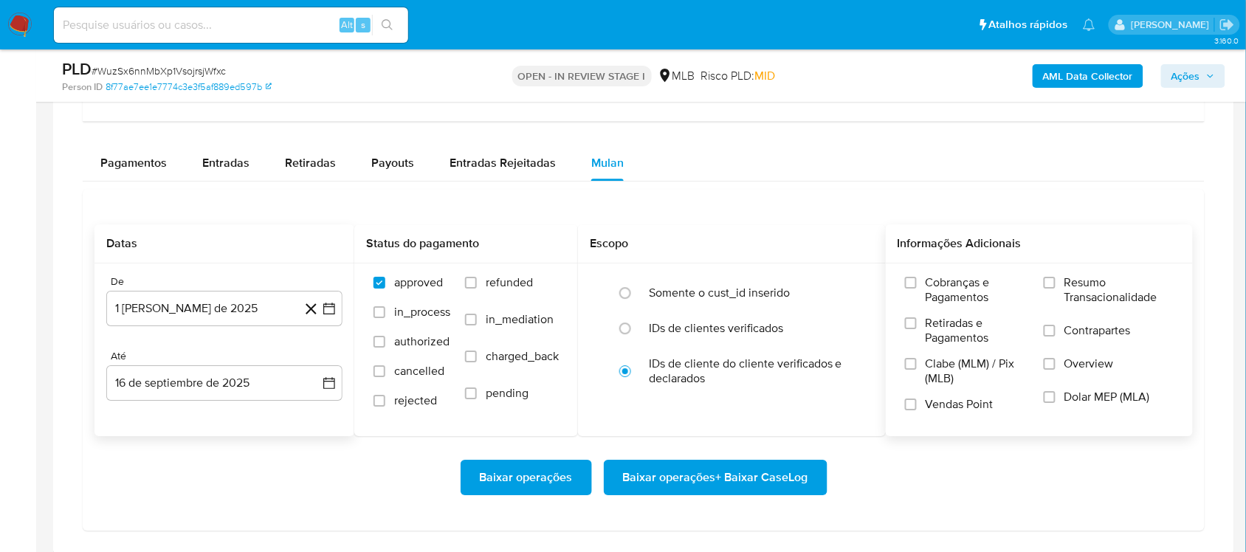
click at [944, 286] on span "Resumo Transacionalidade" at bounding box center [1119, 290] width 109 height 30
click at [944, 286] on input "Resumo Transacionalidade" at bounding box center [1050, 283] width 12 height 12
click at [685, 465] on span "Baixar operações + Baixar CaseLog" at bounding box center [715, 477] width 185 height 32
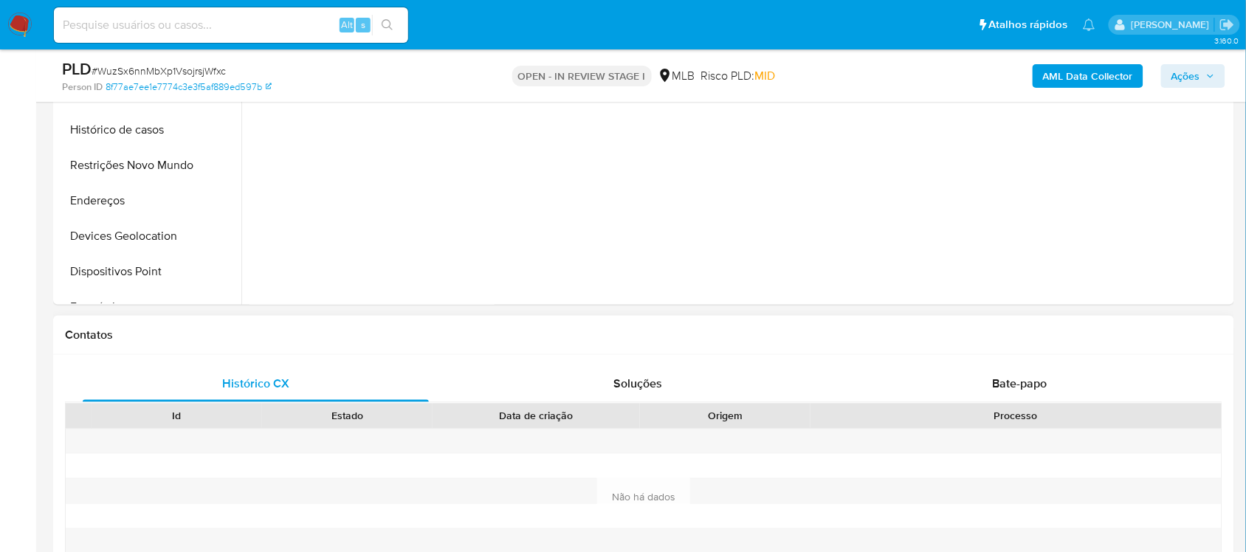
scroll to position [277, 0]
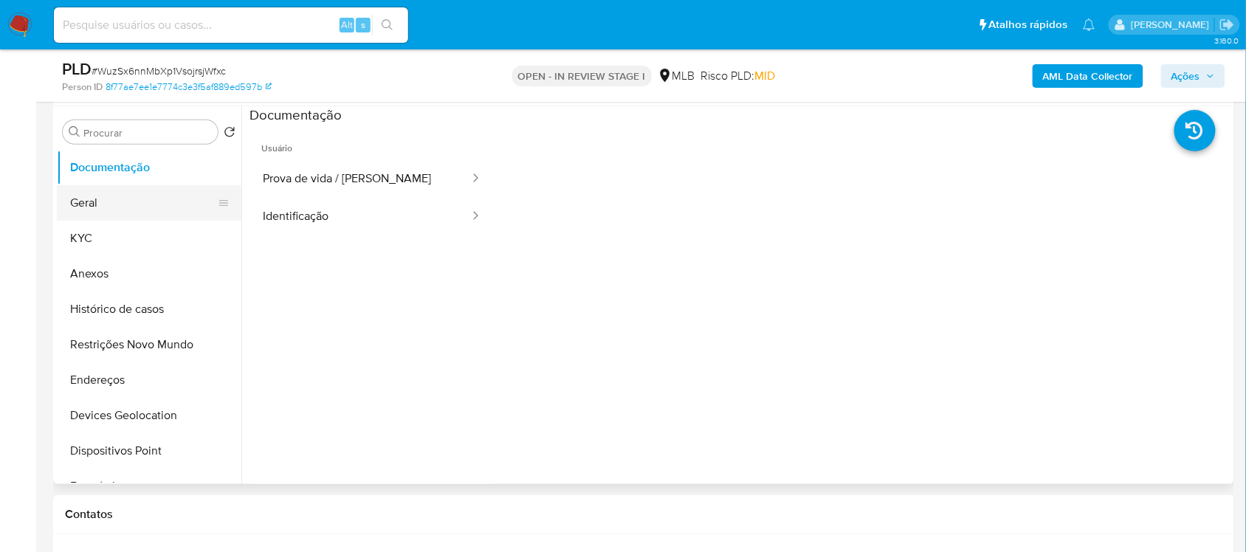
click at [111, 203] on button "Geral" at bounding box center [143, 202] width 173 height 35
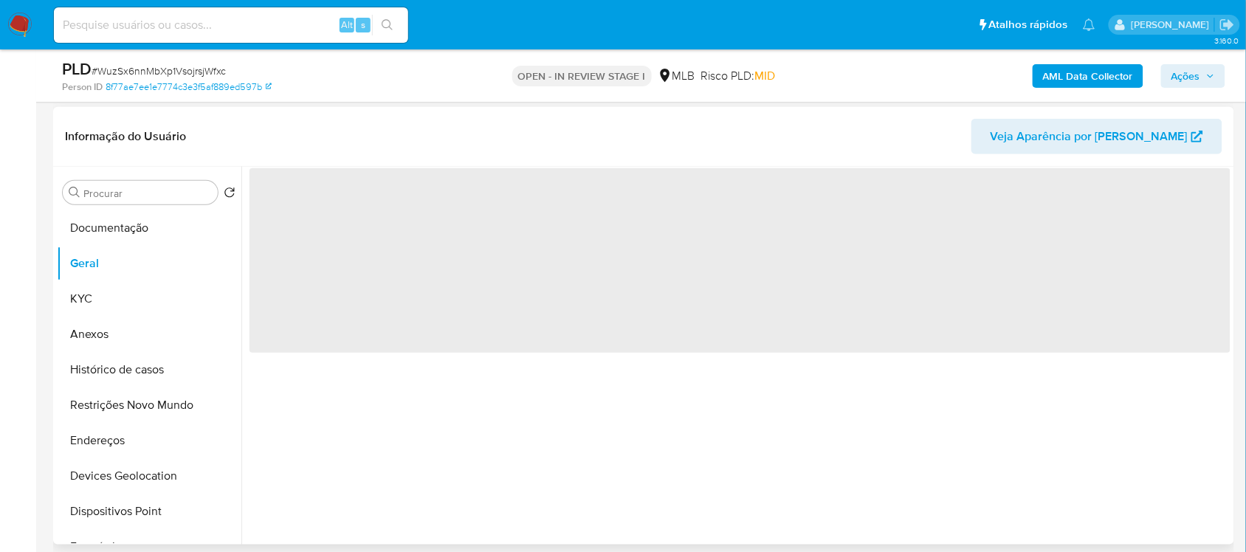
scroll to position [185, 0]
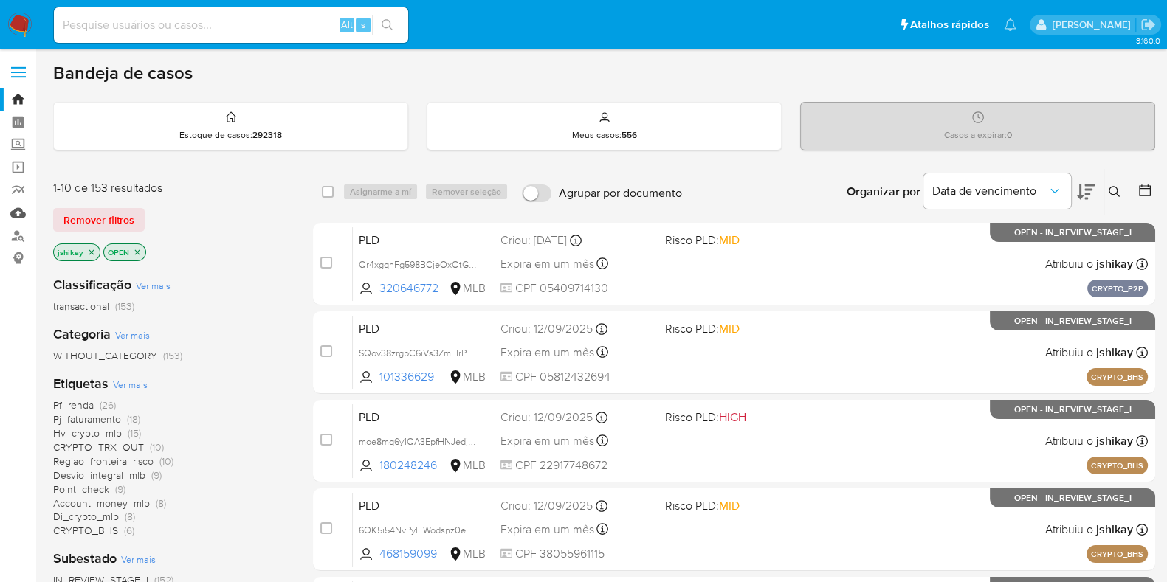
click at [16, 205] on link "Mulan" at bounding box center [88, 213] width 176 height 23
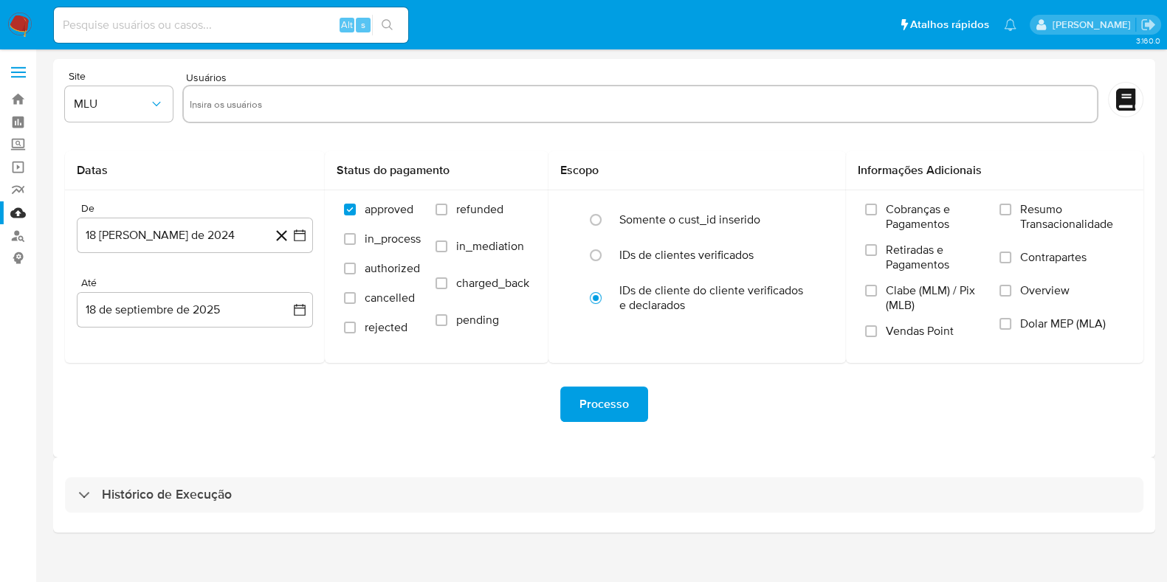
drag, startPoint x: 288, startPoint y: 489, endPoint x: 301, endPoint y: 456, distance: 35.8
click at [289, 490] on div "Histórico de Execução" at bounding box center [604, 495] width 1079 height 35
select select "10"
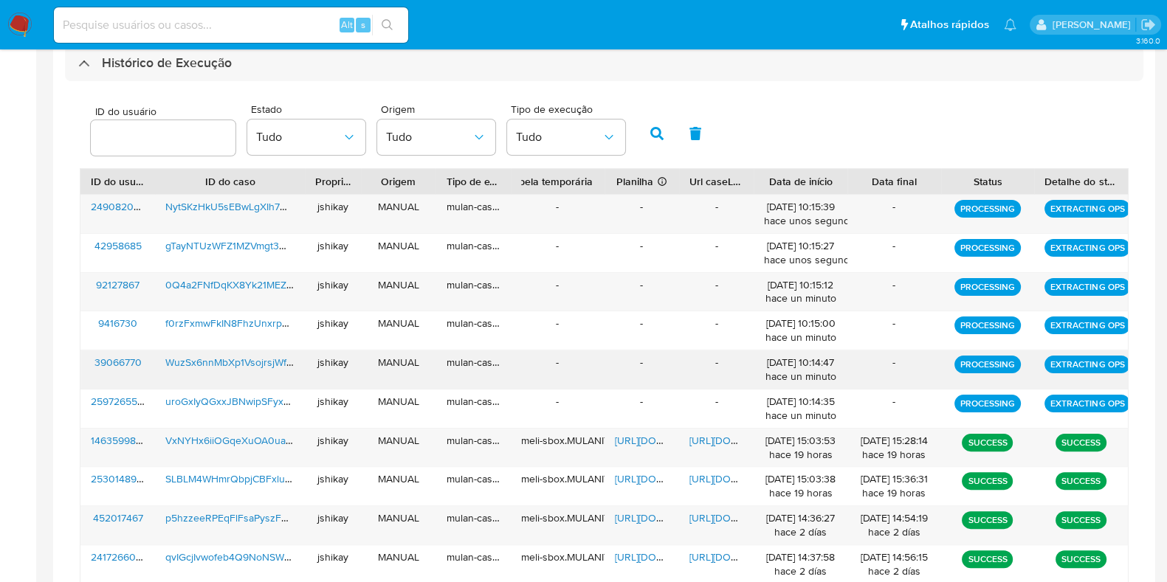
scroll to position [461, 0]
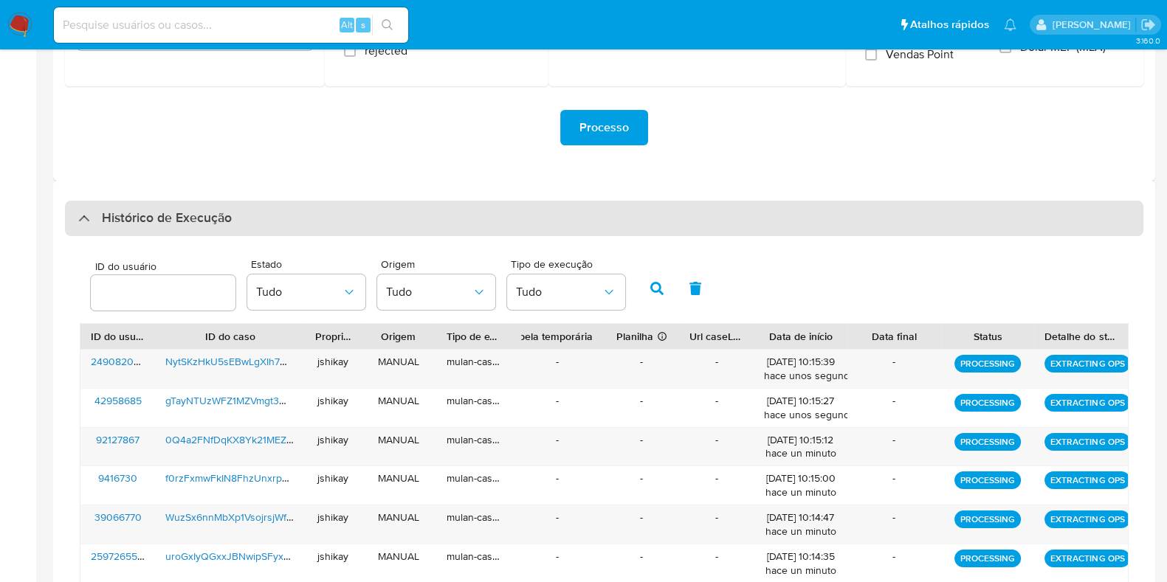
click at [155, 213] on h3 "Histórico de Execução" at bounding box center [167, 219] width 130 height 18
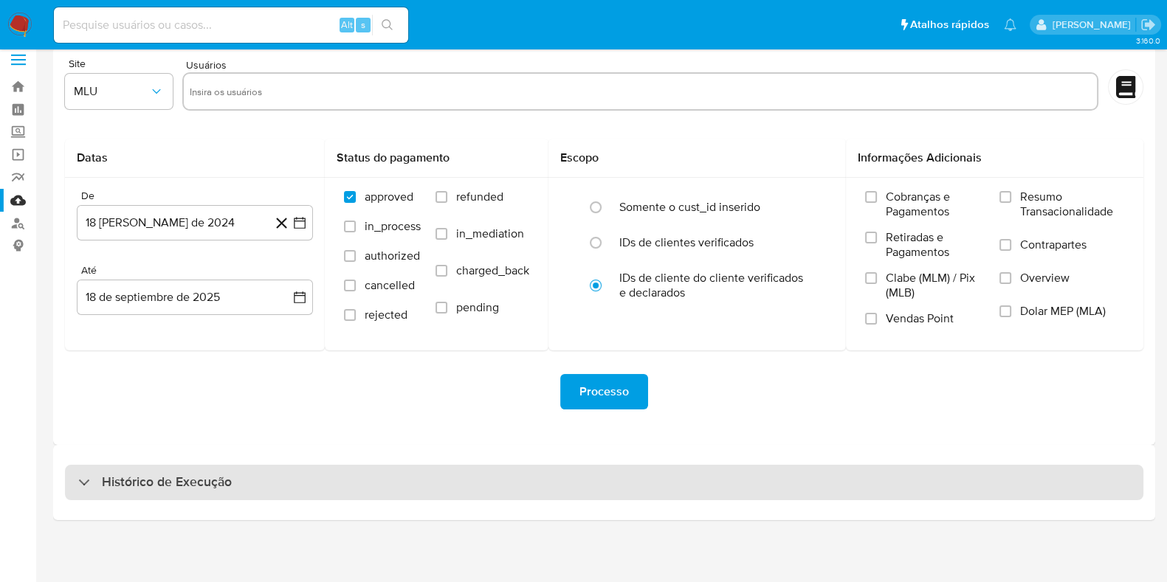
click at [179, 481] on h3 "Histórico de Execução" at bounding box center [167, 483] width 130 height 18
select select "10"
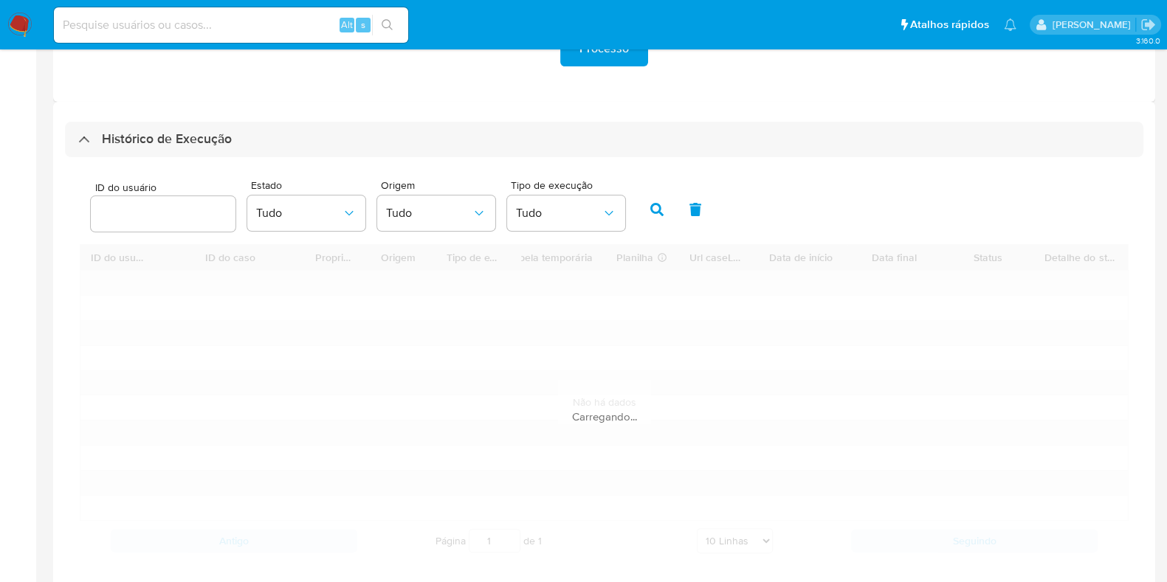
scroll to position [428, 0]
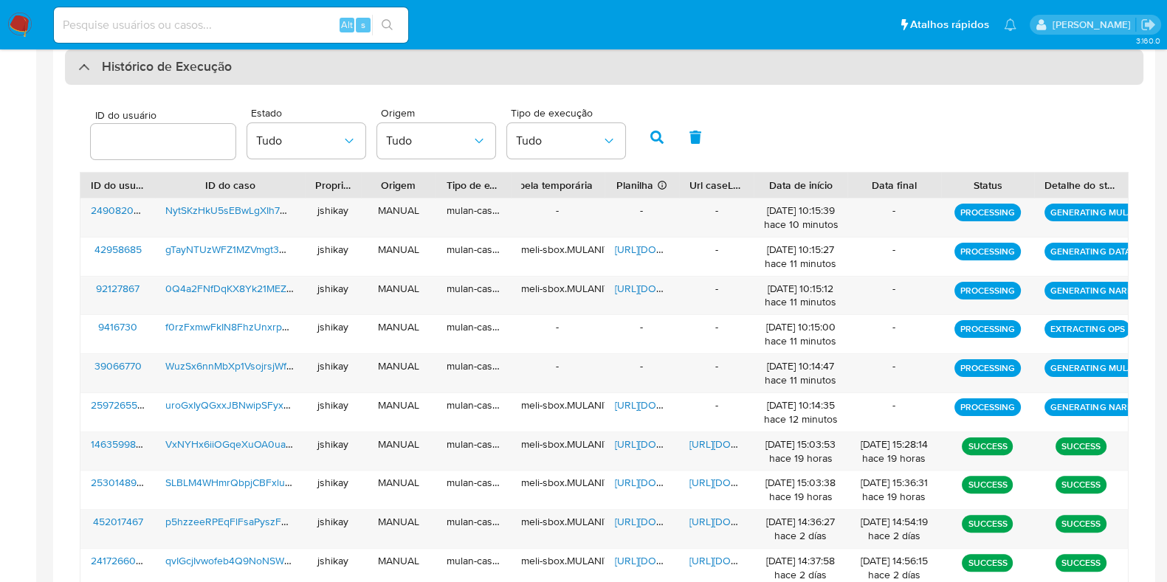
click at [166, 78] on div "Histórico de Execução" at bounding box center [604, 66] width 1079 height 35
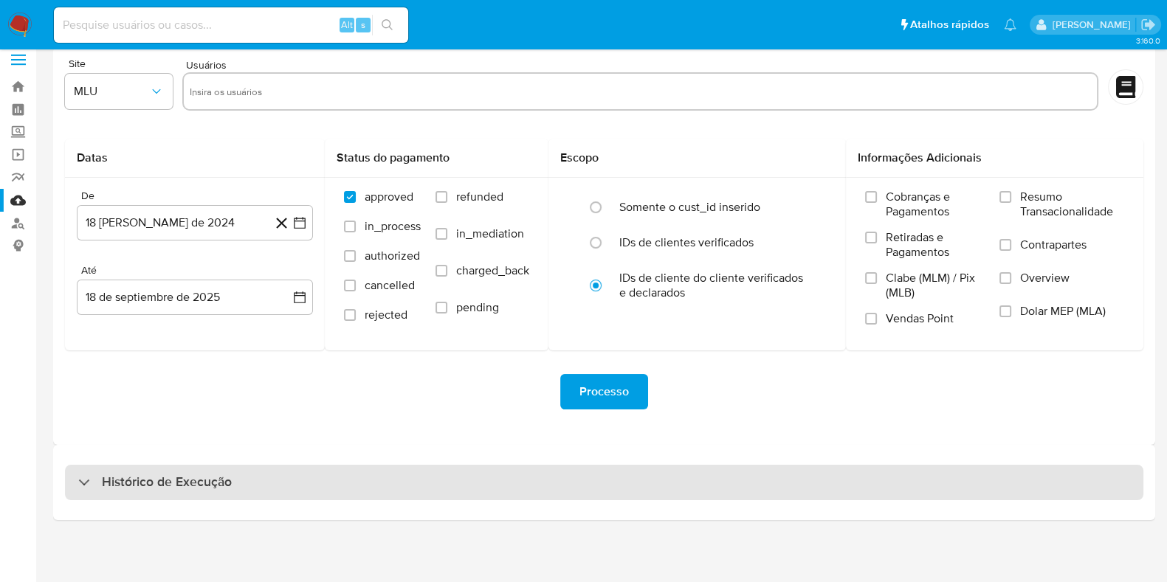
click at [175, 475] on h3 "Histórico de Execução" at bounding box center [167, 483] width 130 height 18
select select "10"
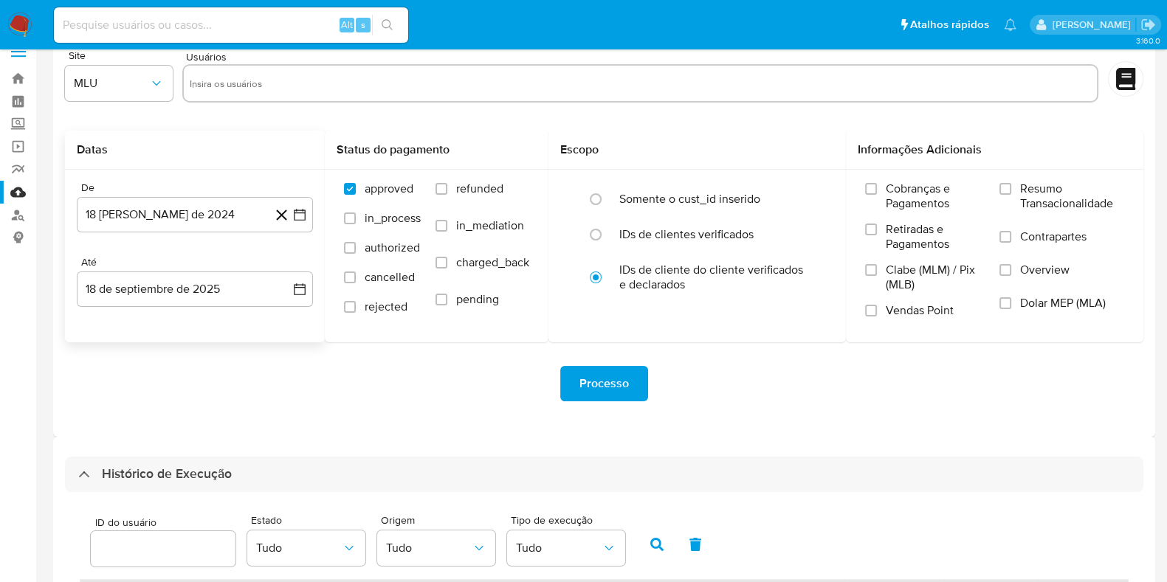
scroll to position [0, 0]
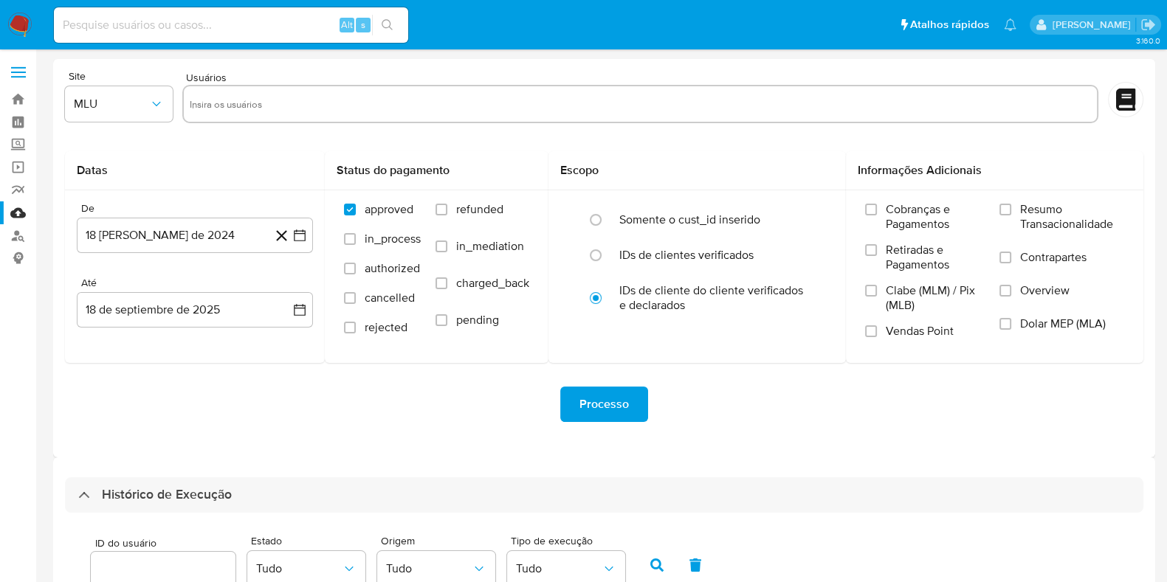
click at [17, 16] on img at bounding box center [19, 25] width 25 height 25
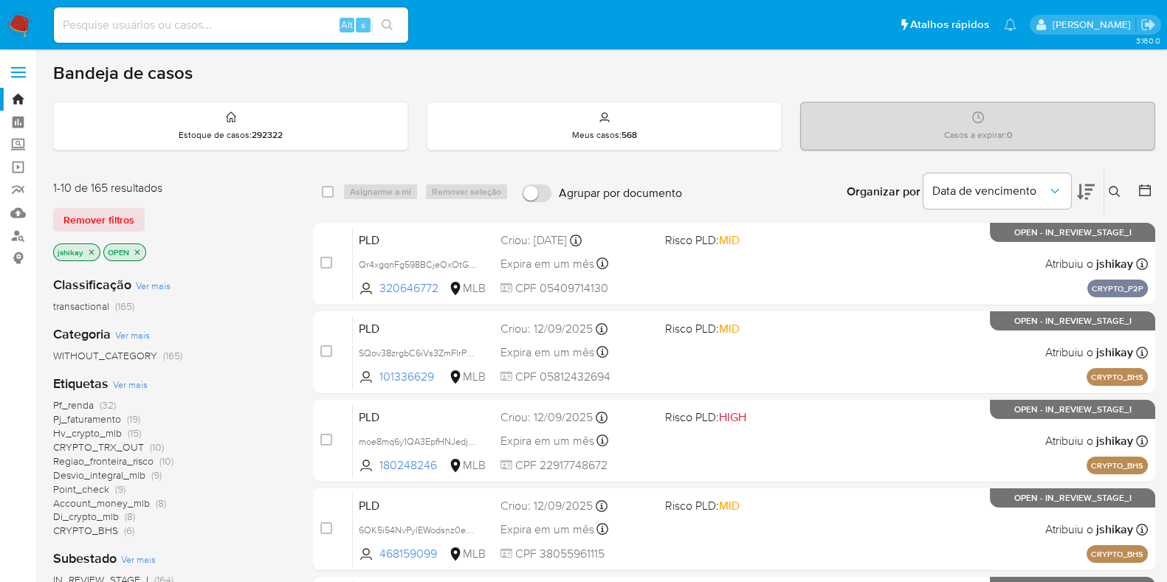
click at [1141, 189] on icon at bounding box center [1145, 190] width 15 height 15
click at [1136, 185] on div at bounding box center [1142, 192] width 27 height 46
click at [1140, 186] on icon at bounding box center [1145, 191] width 12 height 12
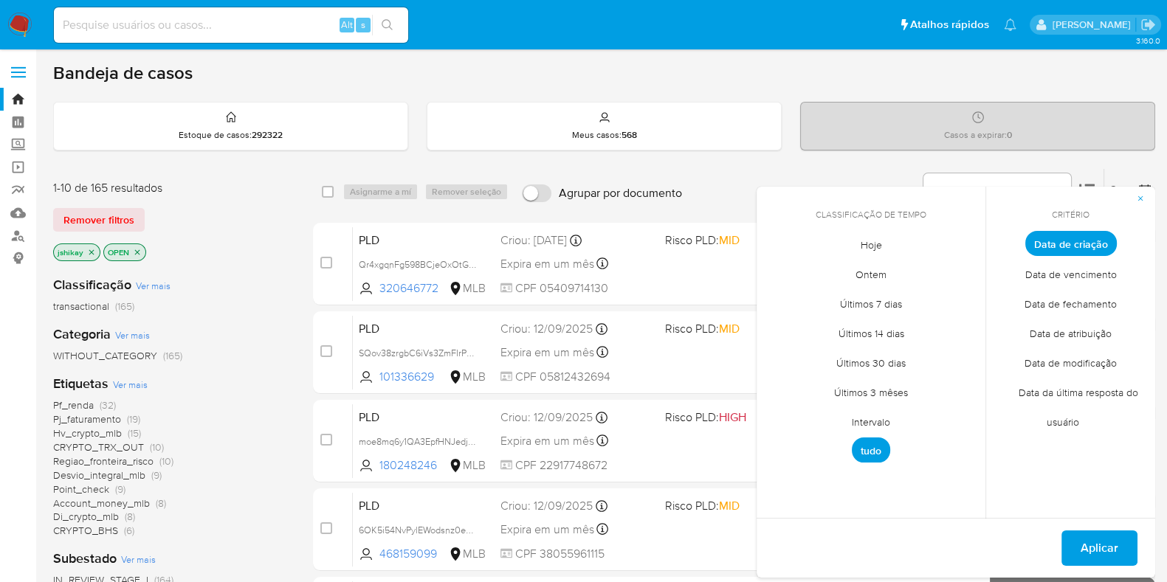
click at [879, 426] on span "Intervalo" at bounding box center [870, 422] width 69 height 30
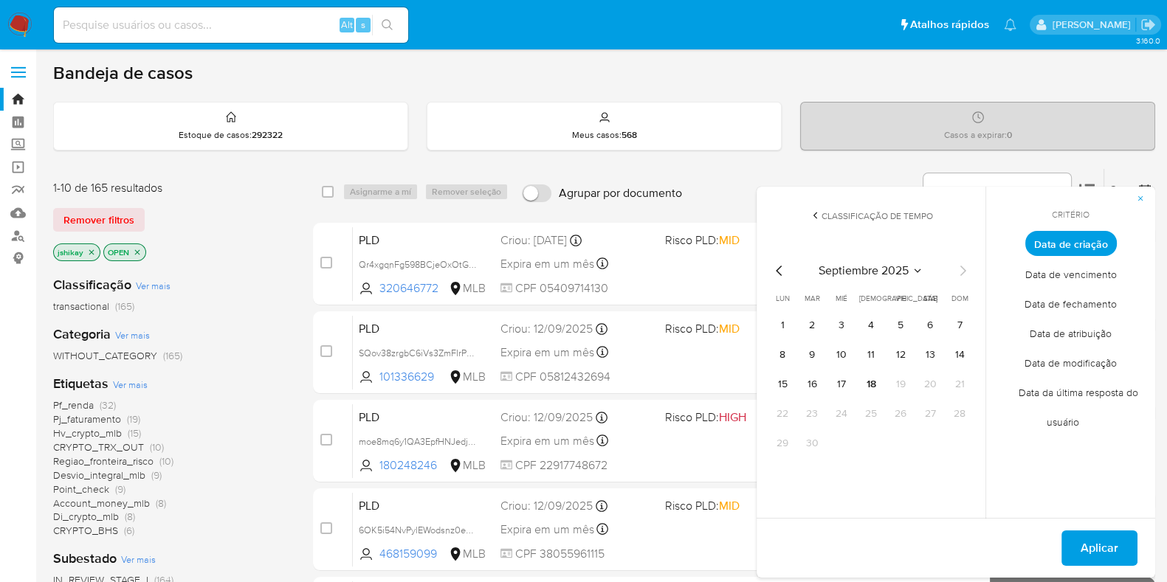
click at [778, 271] on icon "Mes anterior" at bounding box center [779, 271] width 6 height 10
click at [904, 331] on button "1" at bounding box center [901, 326] width 24 height 24
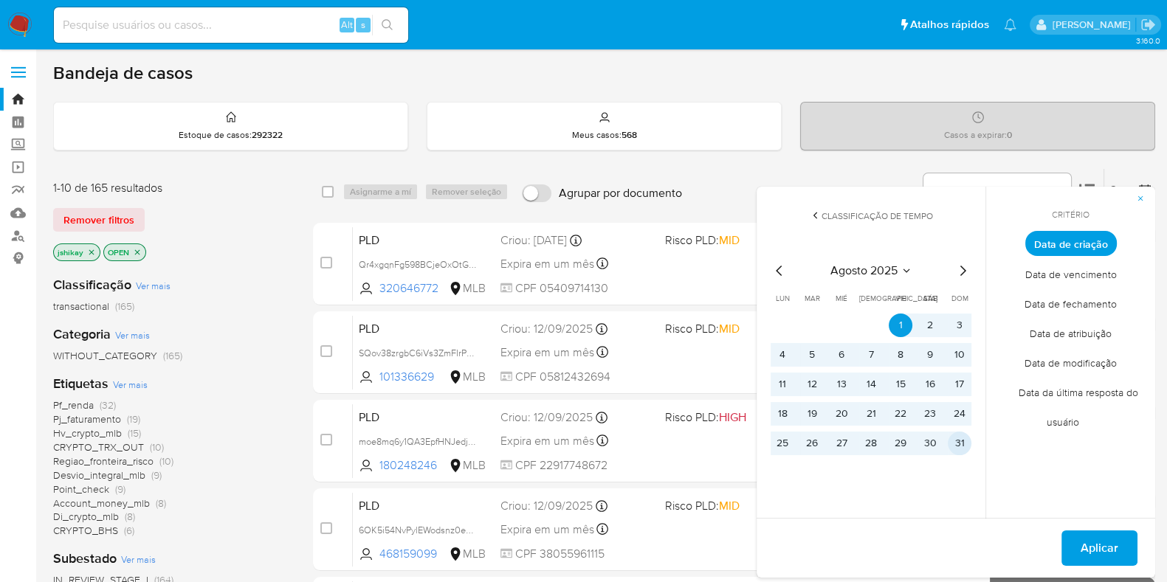
click at [958, 444] on button "31" at bounding box center [960, 444] width 24 height 24
click at [1101, 554] on span "Aplicar" at bounding box center [1100, 548] width 38 height 32
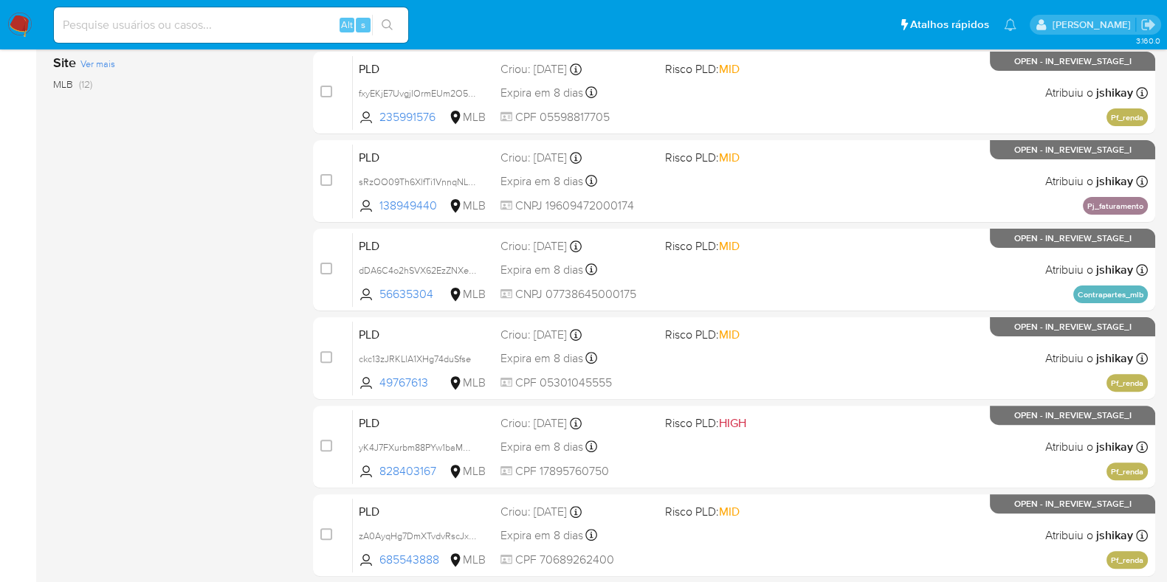
scroll to position [634, 0]
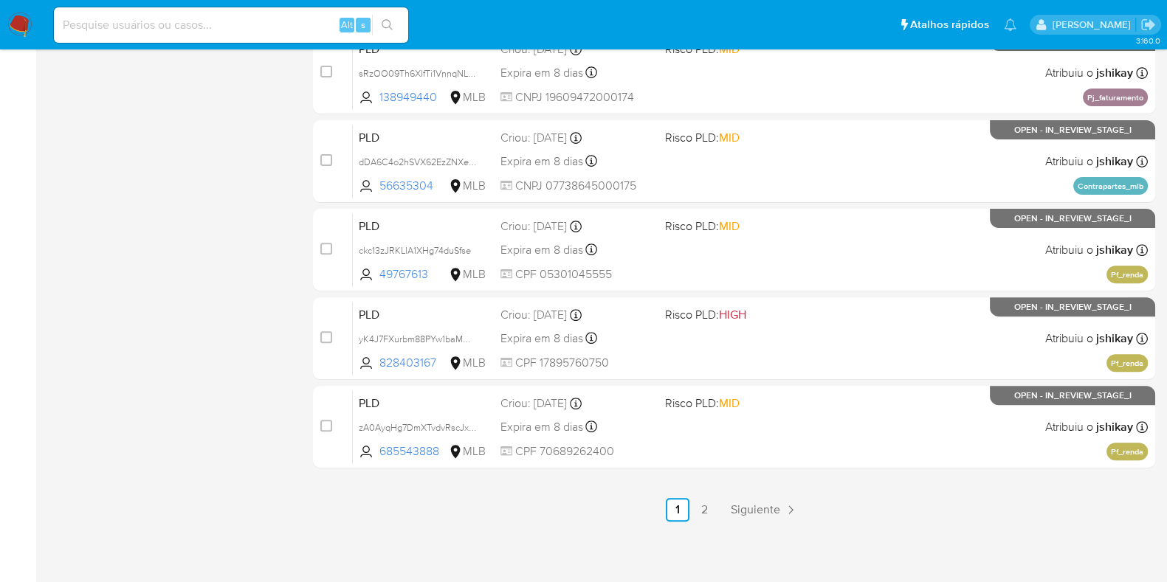
click at [707, 498] on link "2" at bounding box center [704, 510] width 24 height 24
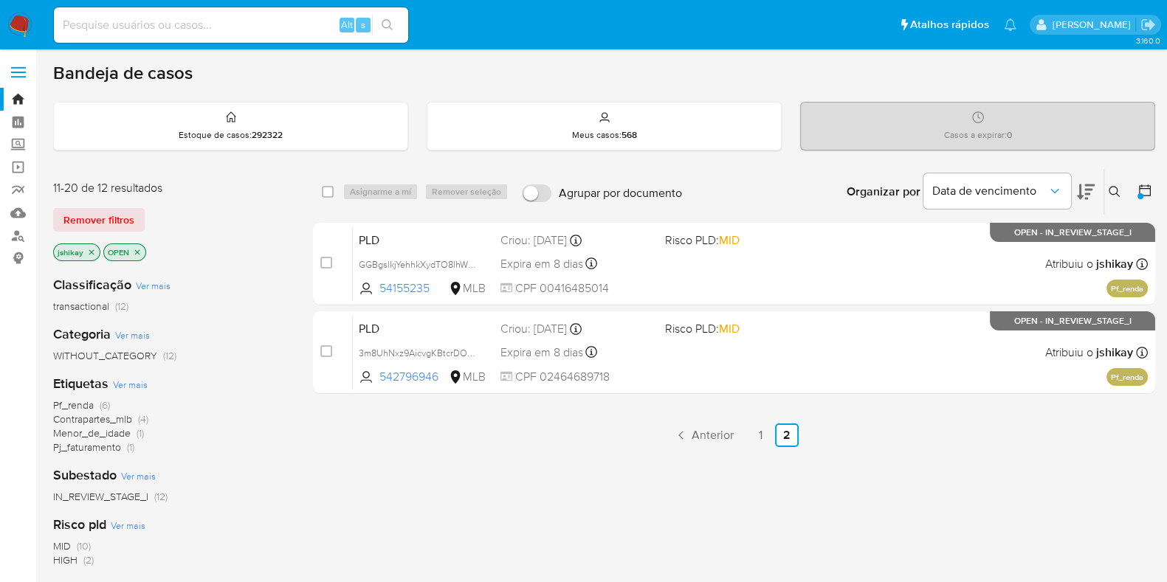
click at [742, 433] on ul "Anterior 1 2 Siguiente" at bounding box center [734, 436] width 842 height 24
click at [753, 431] on link "1" at bounding box center [761, 436] width 24 height 24
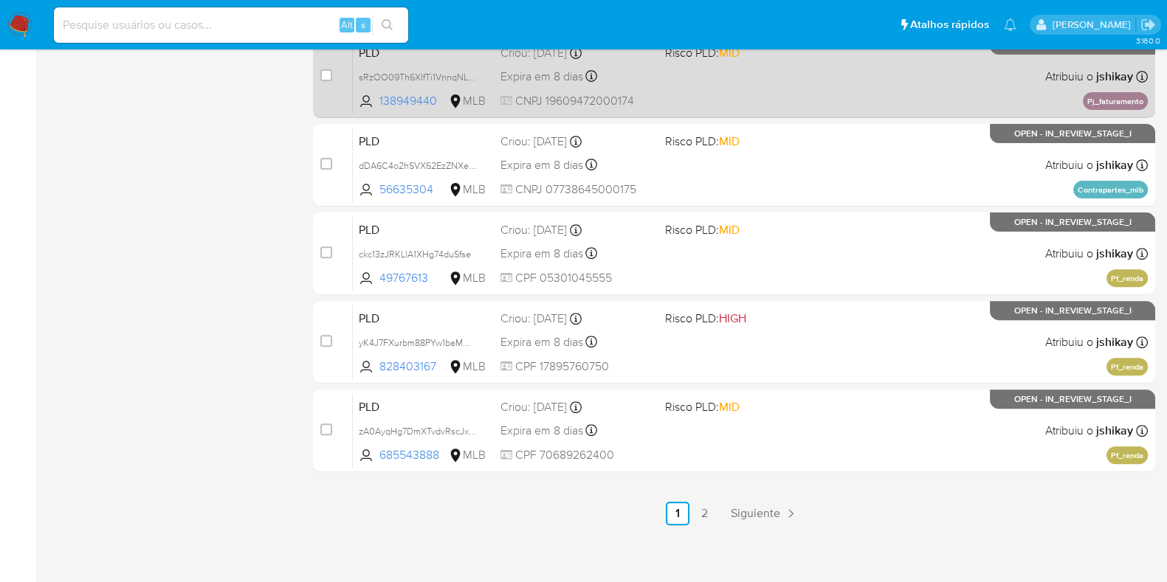
scroll to position [634, 0]
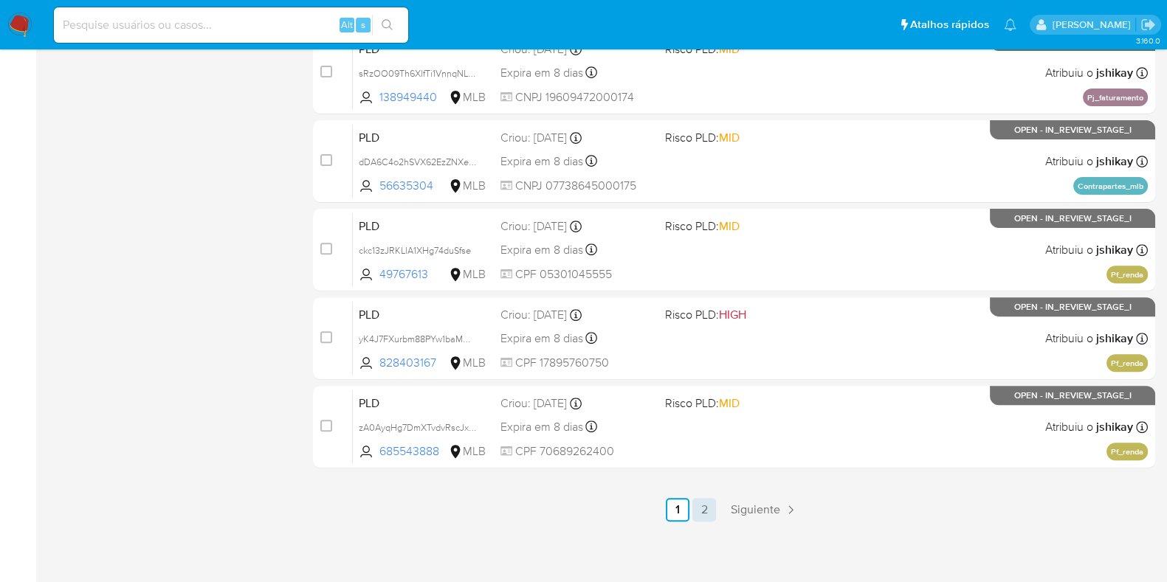
click at [715, 506] on link "2" at bounding box center [704, 510] width 24 height 24
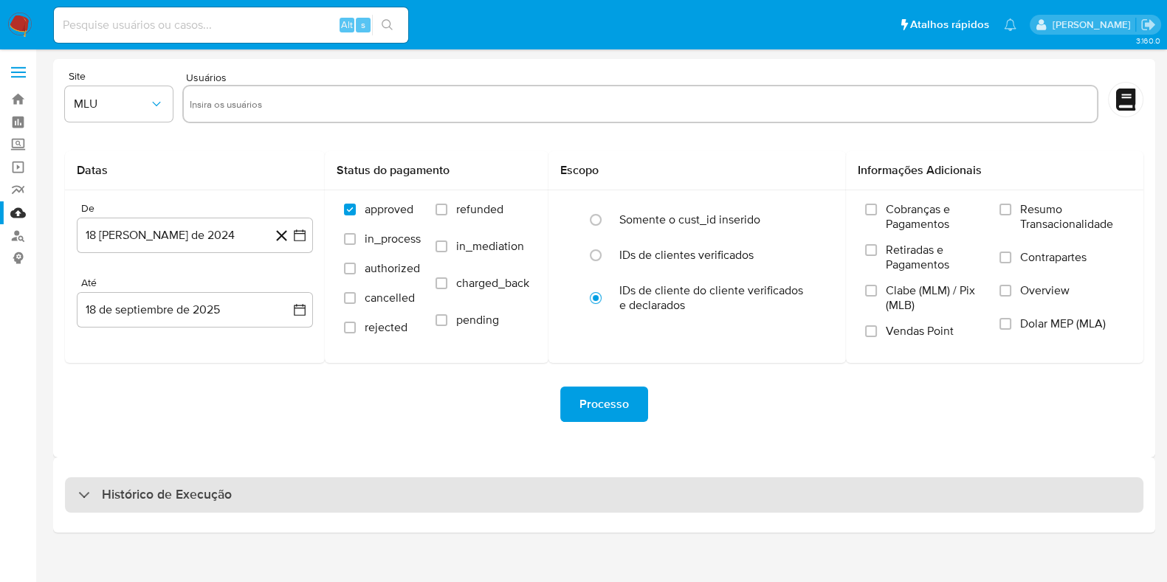
click at [228, 492] on h3 "Histórico de Execução" at bounding box center [167, 495] width 130 height 18
select select "10"
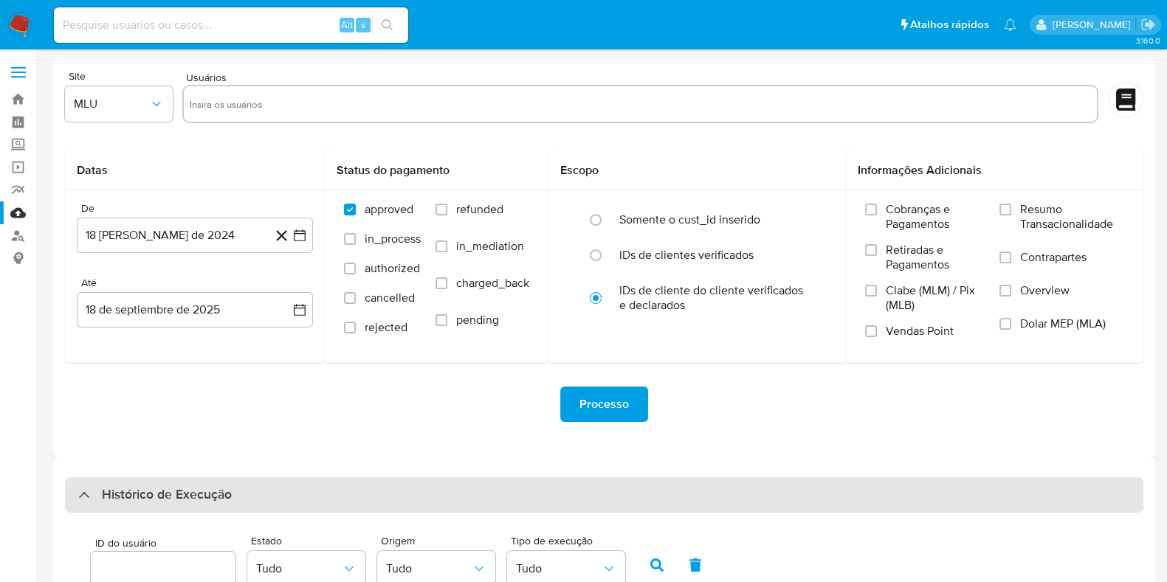
click at [228, 492] on h3 "Histórico de Execução" at bounding box center [167, 495] width 130 height 18
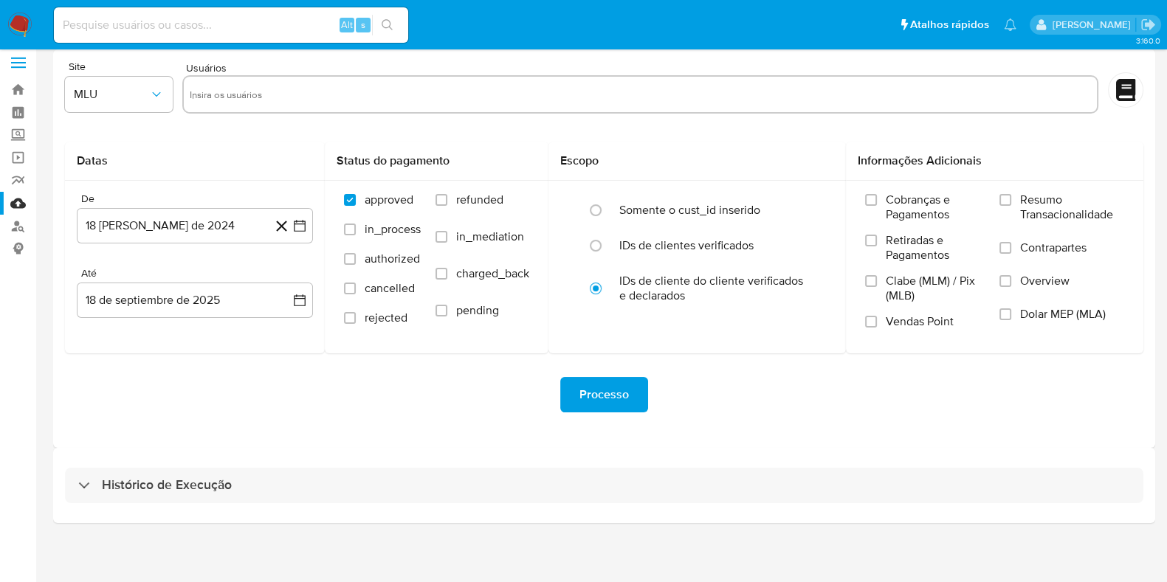
scroll to position [13, 0]
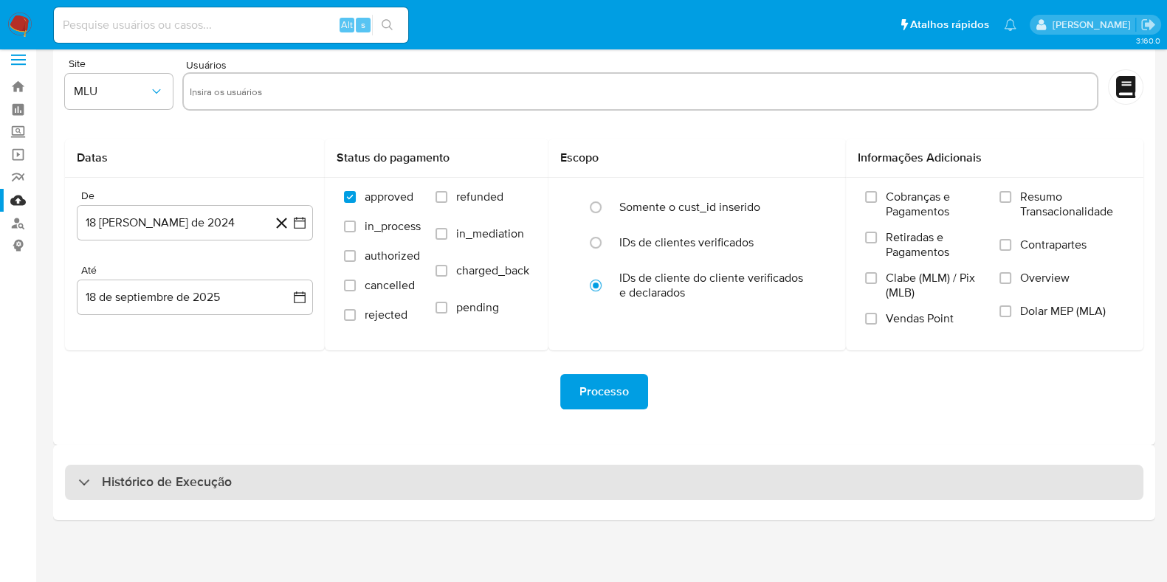
click at [243, 486] on div "Histórico de Execução" at bounding box center [604, 482] width 1079 height 35
select select "10"
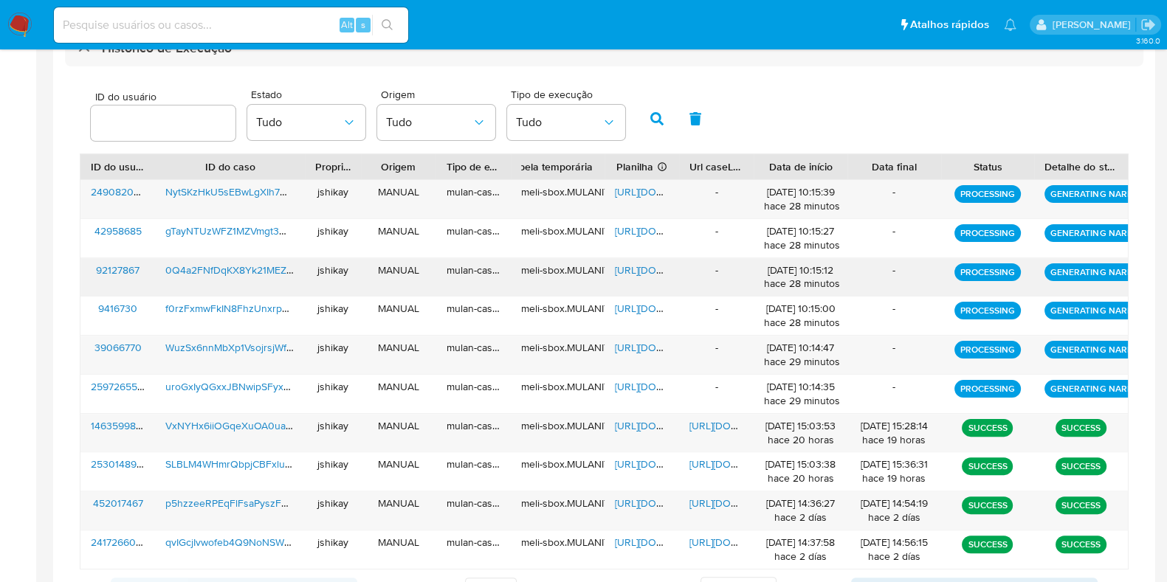
scroll to position [474, 0]
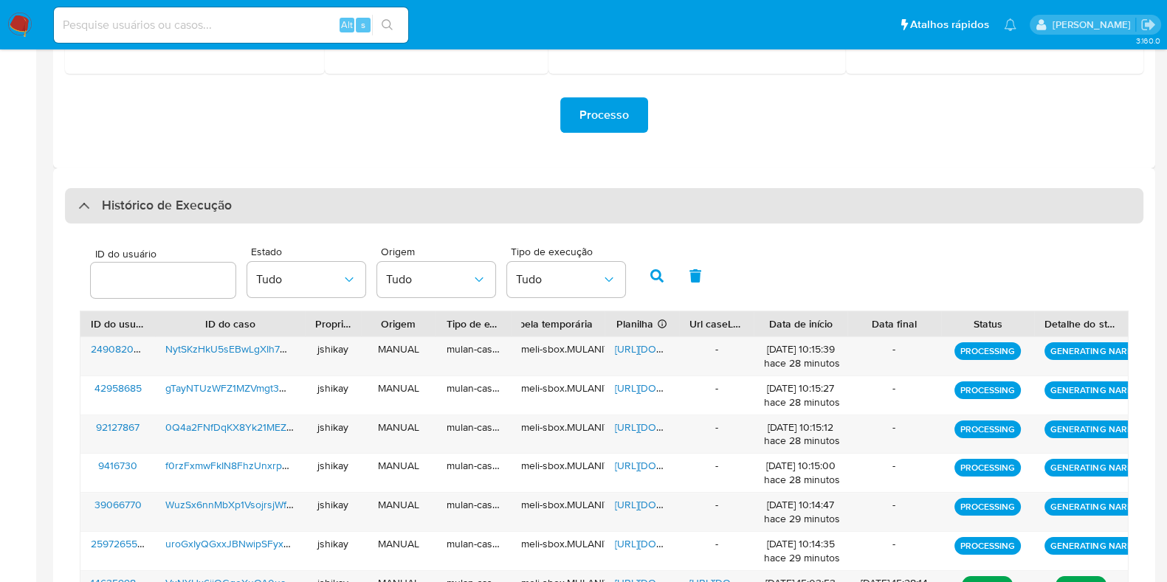
click at [107, 197] on h3 "Histórico de Execução" at bounding box center [167, 206] width 130 height 18
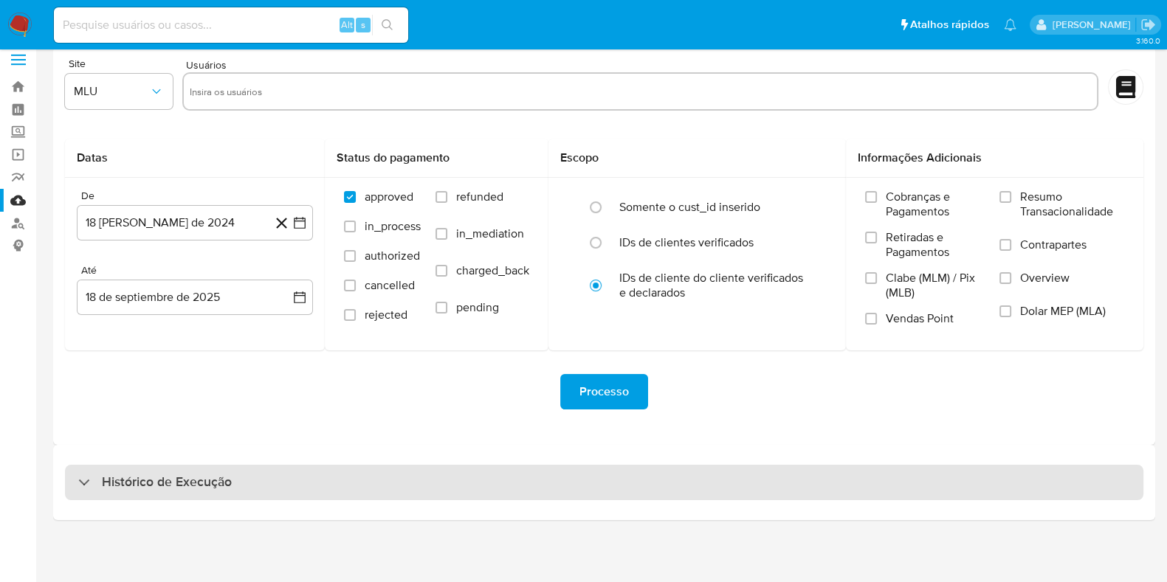
click at [148, 471] on div "Histórico de Execução" at bounding box center [604, 482] width 1079 height 35
select select "10"
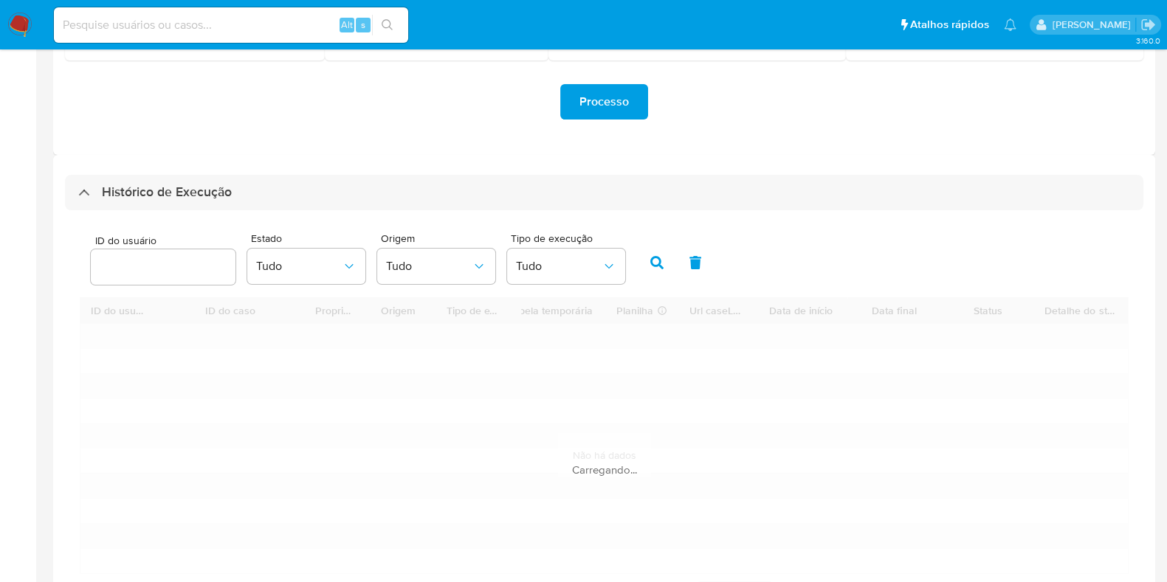
scroll to position [428, 0]
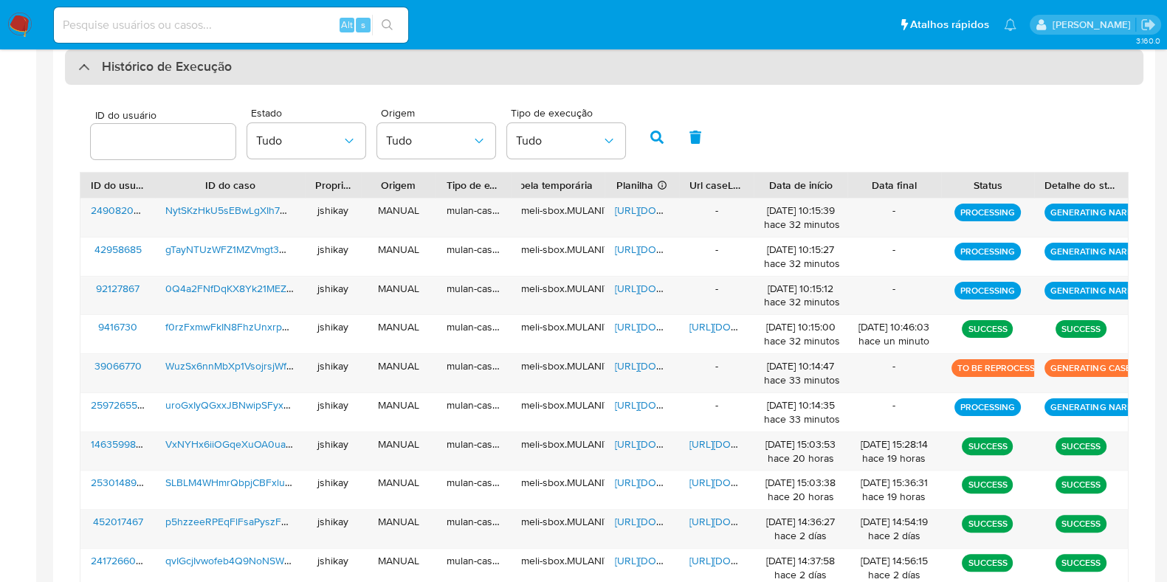
click at [160, 70] on h3 "Histórico de Execução" at bounding box center [167, 67] width 130 height 18
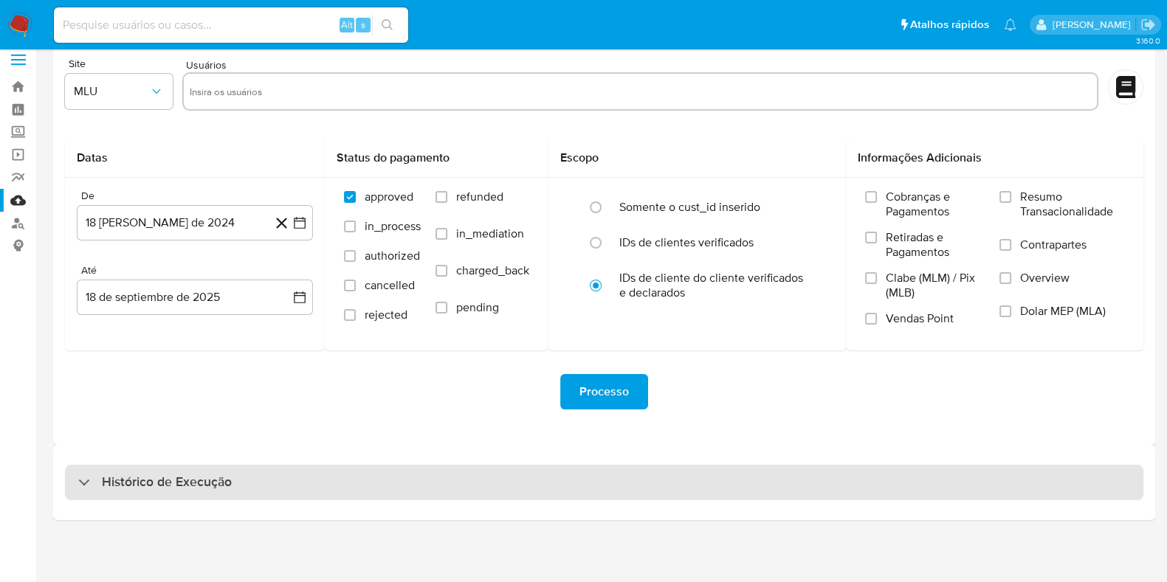
click at [150, 487] on h3 "Histórico de Execução" at bounding box center [167, 483] width 130 height 18
select select "10"
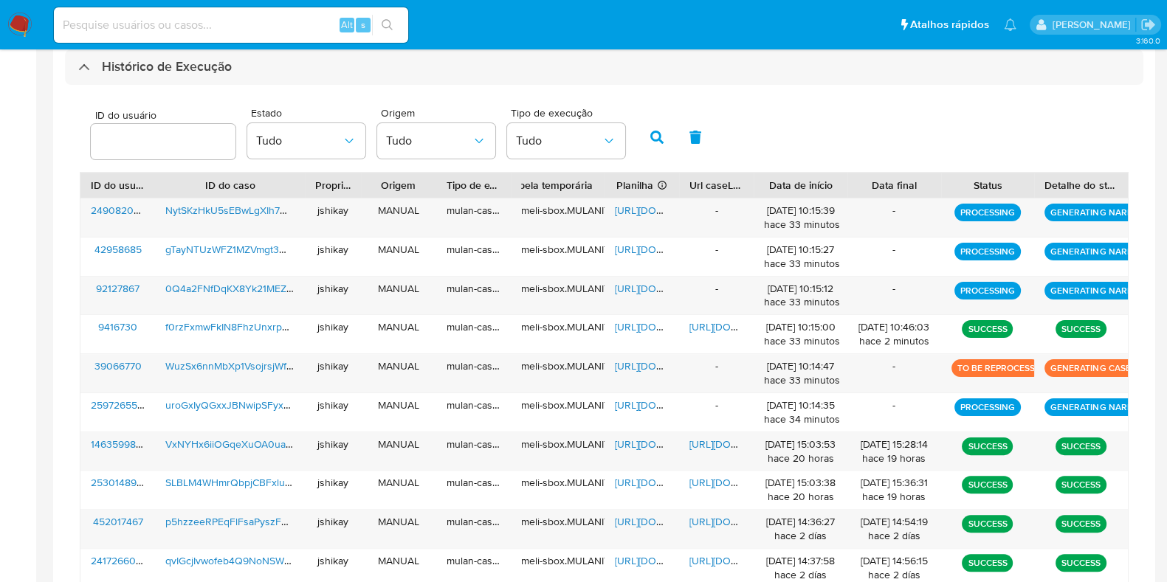
drag, startPoint x: 844, startPoint y: 125, endPoint x: 847, endPoint y: 115, distance: 10.0
click at [845, 118] on div "ID do usuário Estado Tudo Origem Tudo Tipo de execução Tudo" at bounding box center [604, 136] width 1049 height 72
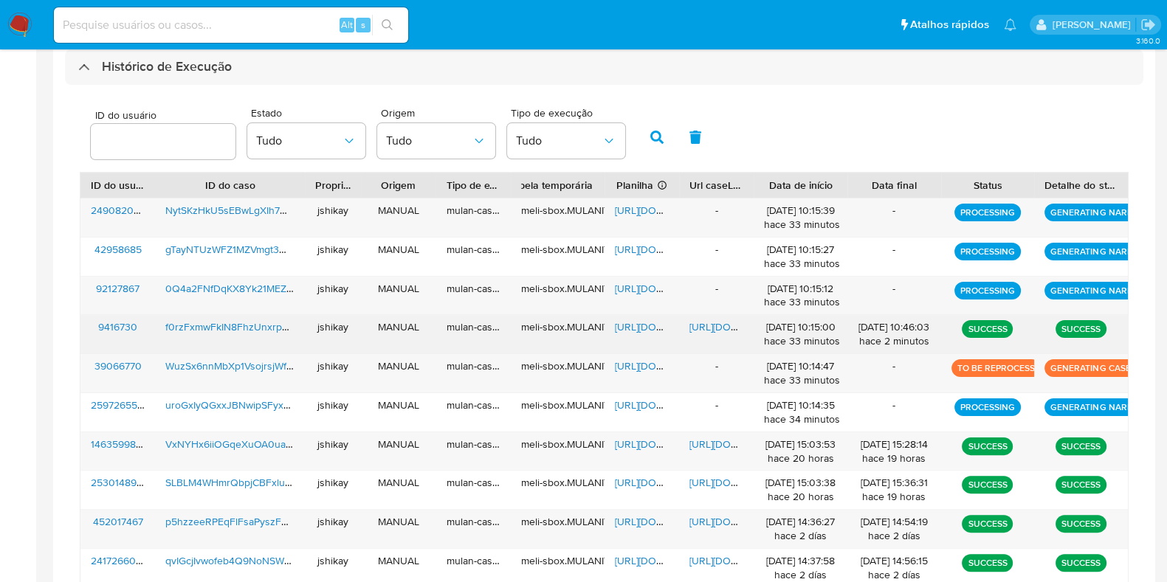
click at [649, 326] on span "https://docs.google.com/spreadsheets/d/1JgSNyQcs6zBTKwK1gGl1xCWRtRkS3zu1mvxrQ7Y…" at bounding box center [666, 327] width 102 height 15
click at [704, 326] on span "https://docs.google.com/document/d/1fn_FTR-yw2DmHB19d01sVS1Fu-gyjQqZr3BBajOKMU4…" at bounding box center [741, 327] width 102 height 15
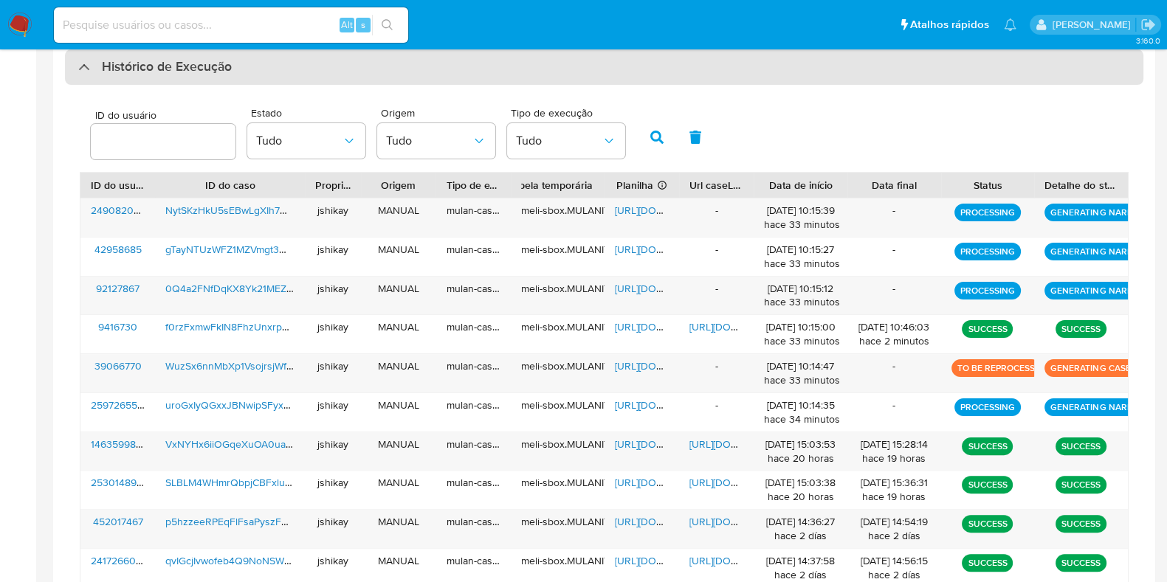
click at [177, 69] on h3 "Histórico de Execução" at bounding box center [167, 67] width 130 height 18
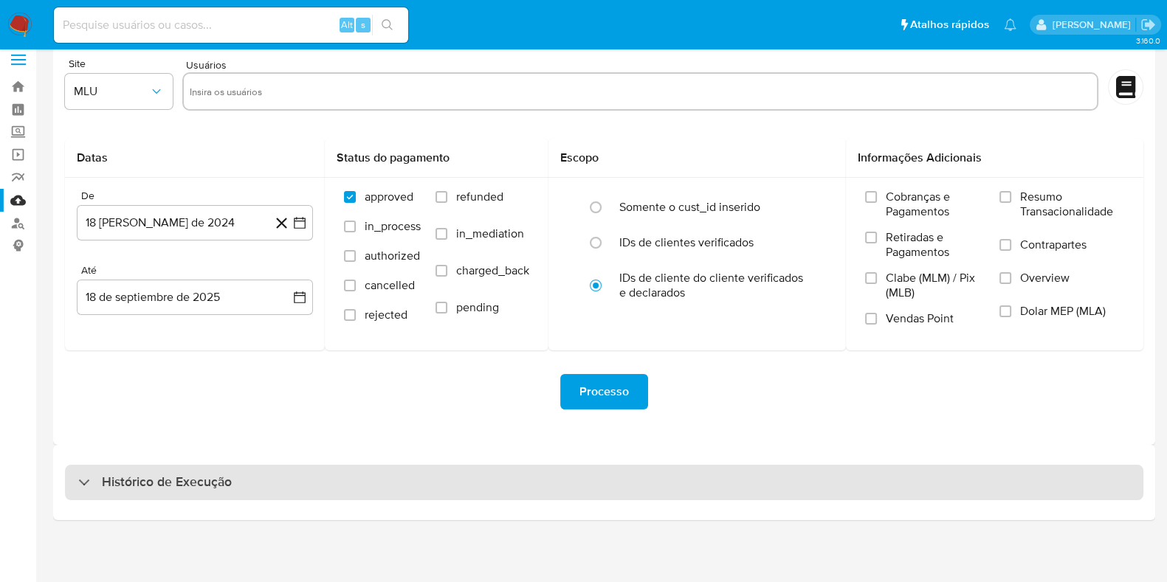
click at [133, 484] on h3 "Histórico de Execução" at bounding box center [167, 483] width 130 height 18
select select "10"
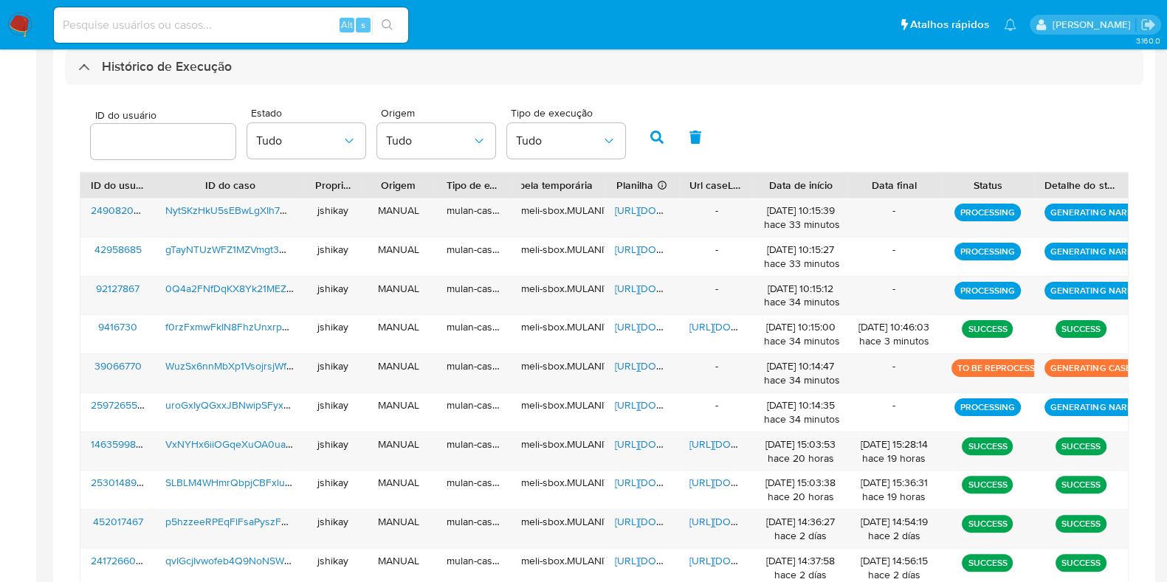
scroll to position [520, 0]
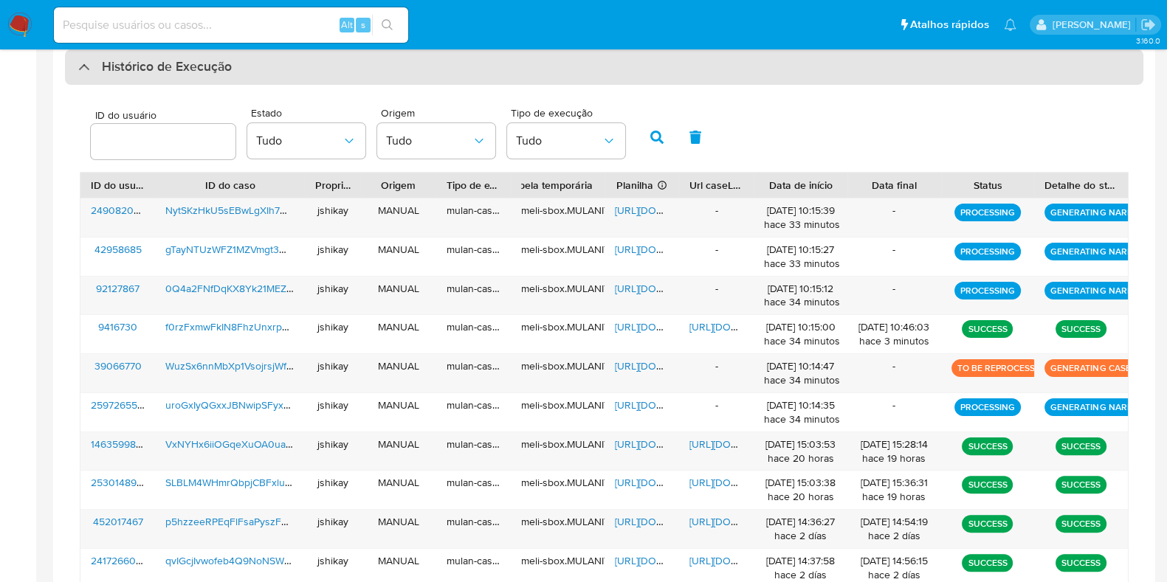
click at [255, 83] on div "Histórico de Execução" at bounding box center [604, 66] width 1079 height 35
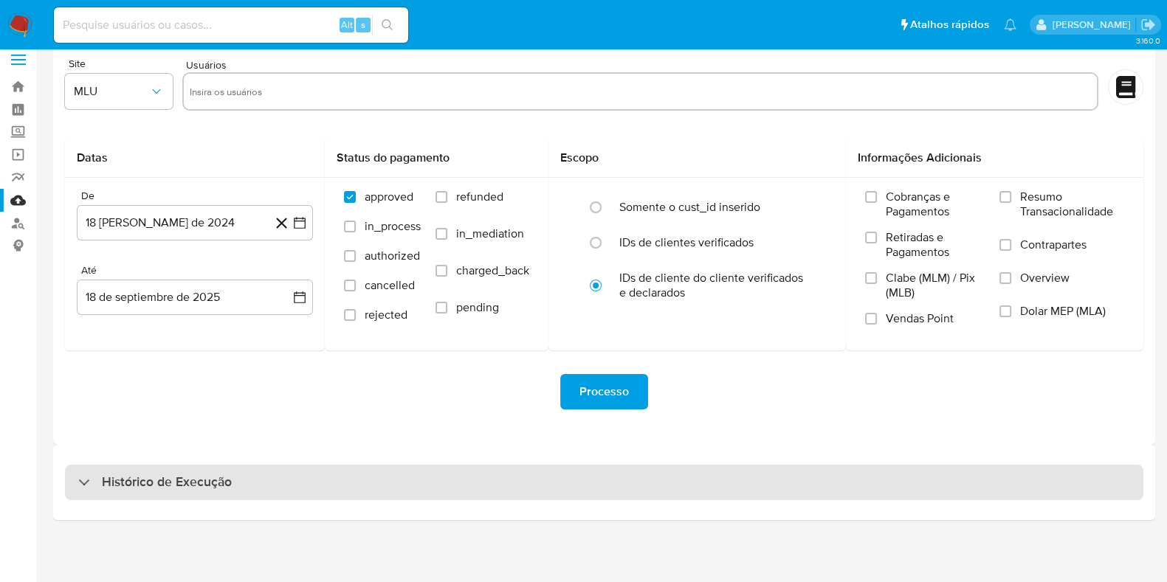
click at [217, 474] on h3 "Histórico de Execução" at bounding box center [167, 483] width 130 height 18
select select "10"
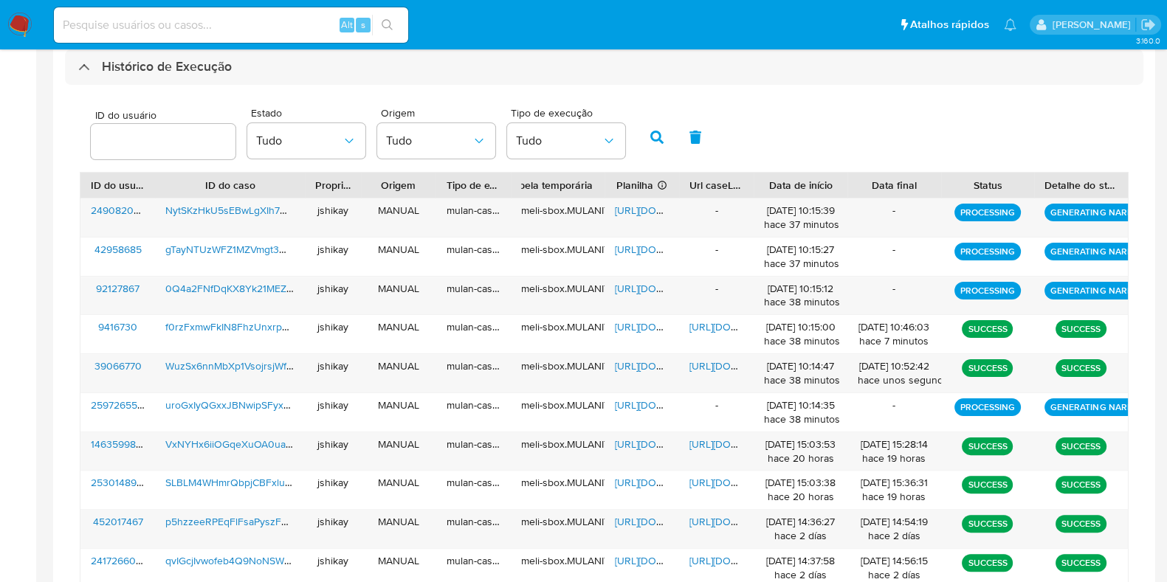
click at [886, 154] on div "ID do usuário Estado Tudo Origem Tudo Tipo de execução Tudo" at bounding box center [604, 136] width 1049 height 72
click at [648, 362] on span "https://docs.google.com/spreadsheets/d/1FqXS8yfJsgjq8wwBjTUNyol9t4HpArXpAcoUHjU…" at bounding box center [666, 366] width 102 height 15
click at [690, 362] on span "https://docs.google.com/document/d/1NAUhuWgL-Wy7L2gqw3-jukBqiCozSfxgjFnM1tWzj-A…" at bounding box center [741, 366] width 102 height 15
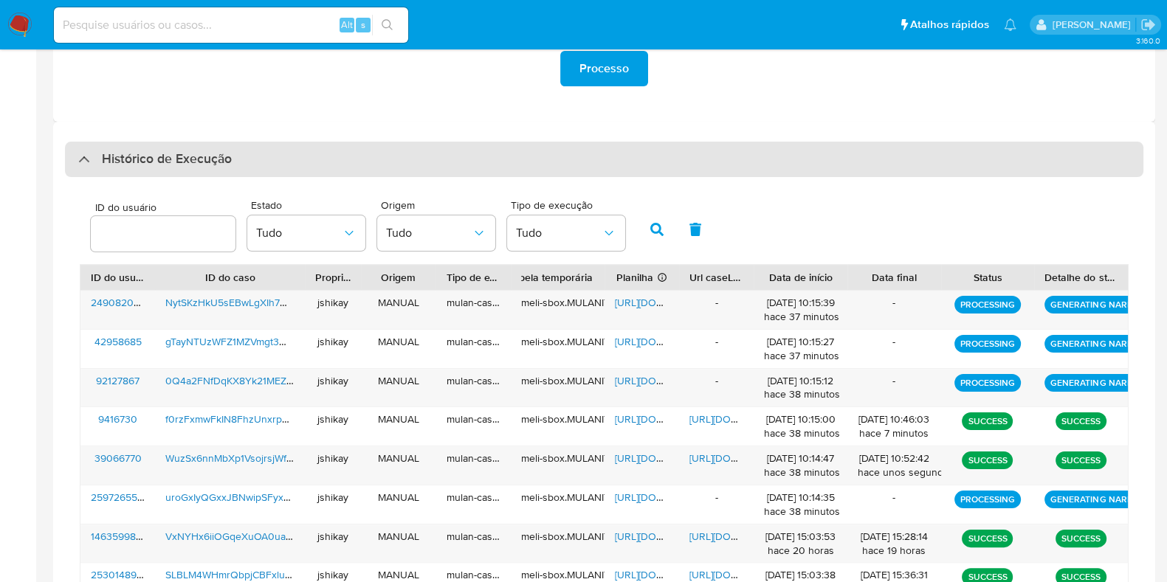
click at [271, 158] on div "Histórico de Execução" at bounding box center [604, 159] width 1079 height 35
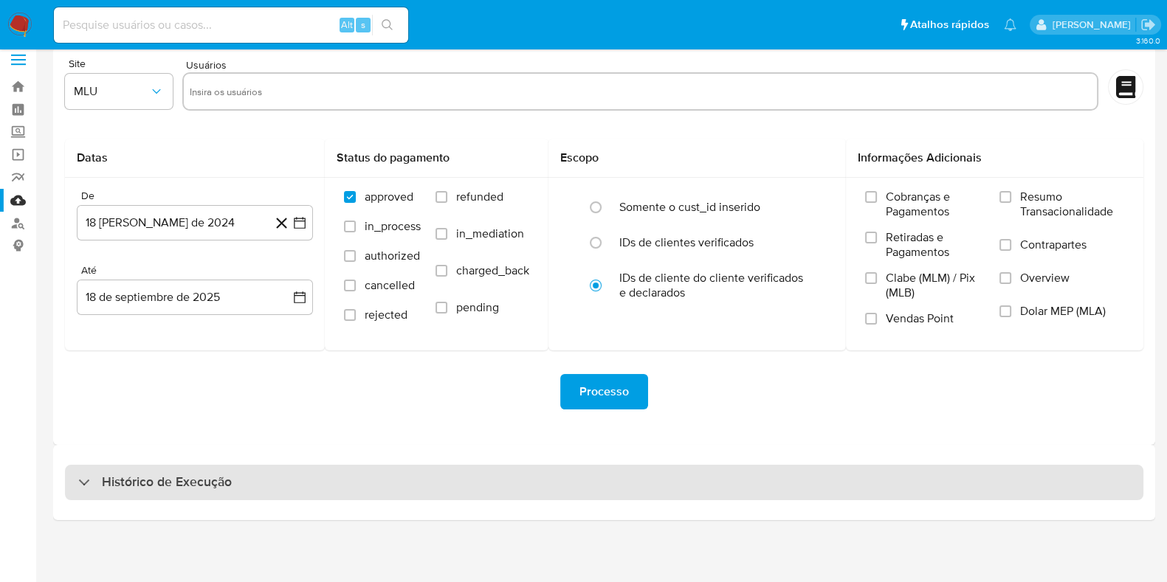
click at [223, 474] on h3 "Histórico de Execução" at bounding box center [167, 483] width 130 height 18
select select "10"
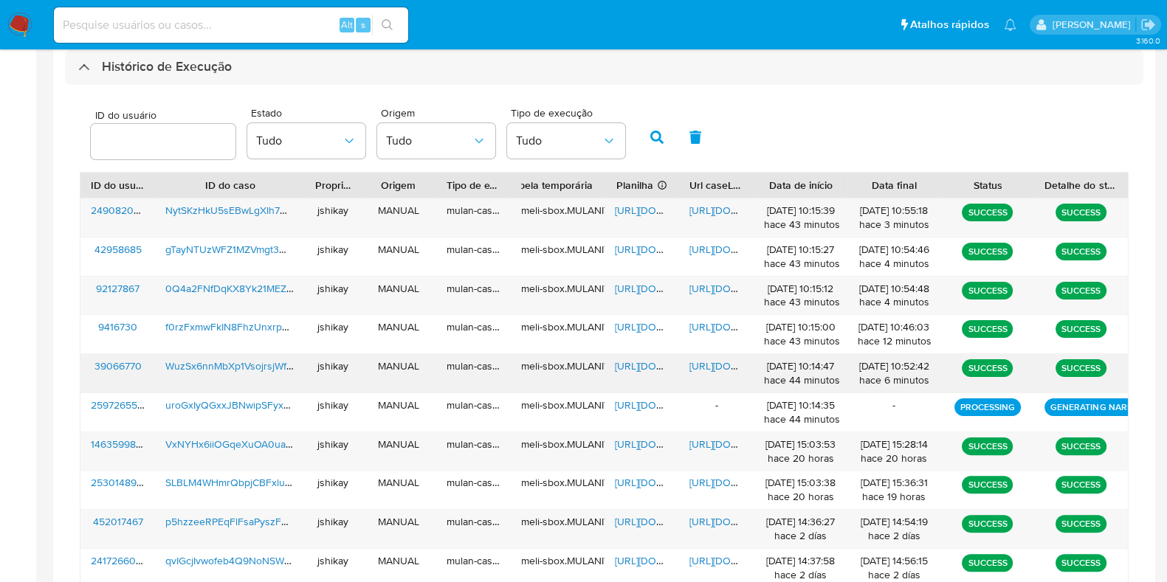
scroll to position [520, 0]
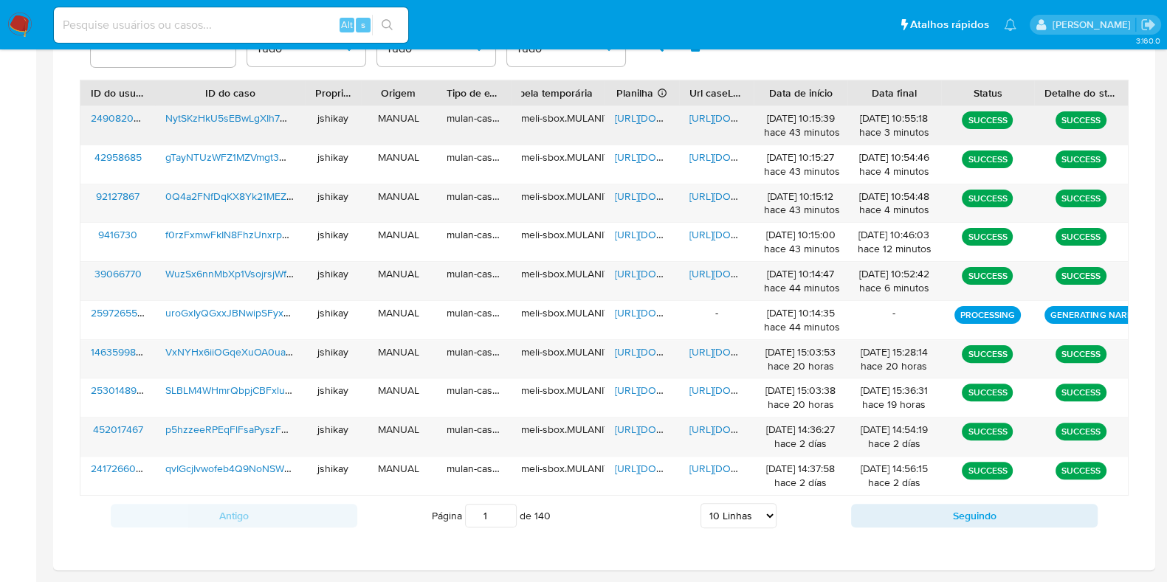
drag, startPoint x: 631, startPoint y: 112, endPoint x: 698, endPoint y: 119, distance: 66.8
click at [632, 112] on span "https://docs.google.com/spreadsheets/d/1zUj2-fn6q1wKydp-zELxxSJq88ZiPK6sS5Zo4mD…" at bounding box center [666, 118] width 102 height 15
click at [701, 114] on span "https://docs.google.com/document/d/1zTObojjfMbriPCD7CLszm45BL6gps3cG2ktVP3nhLDA…" at bounding box center [741, 118] width 102 height 15
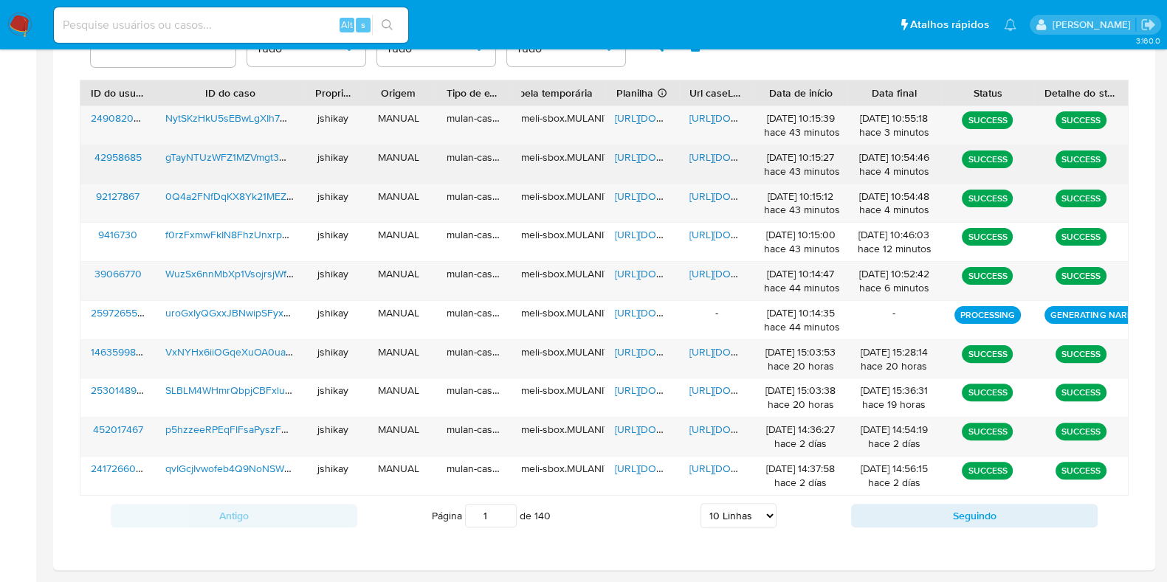
click at [628, 154] on span "https://docs.google.com/spreadsheets/d/1xCrA2DsljqC-L5fZeKkB8qDFMtdYVRAhG-Wv_qy…" at bounding box center [666, 157] width 102 height 15
click at [702, 151] on span "https://docs.google.com/document/d/1Jx-uBtSgRsfk7fXVjo5jxyguRc1XIqcapjwYfHy_bJs…" at bounding box center [741, 157] width 102 height 15
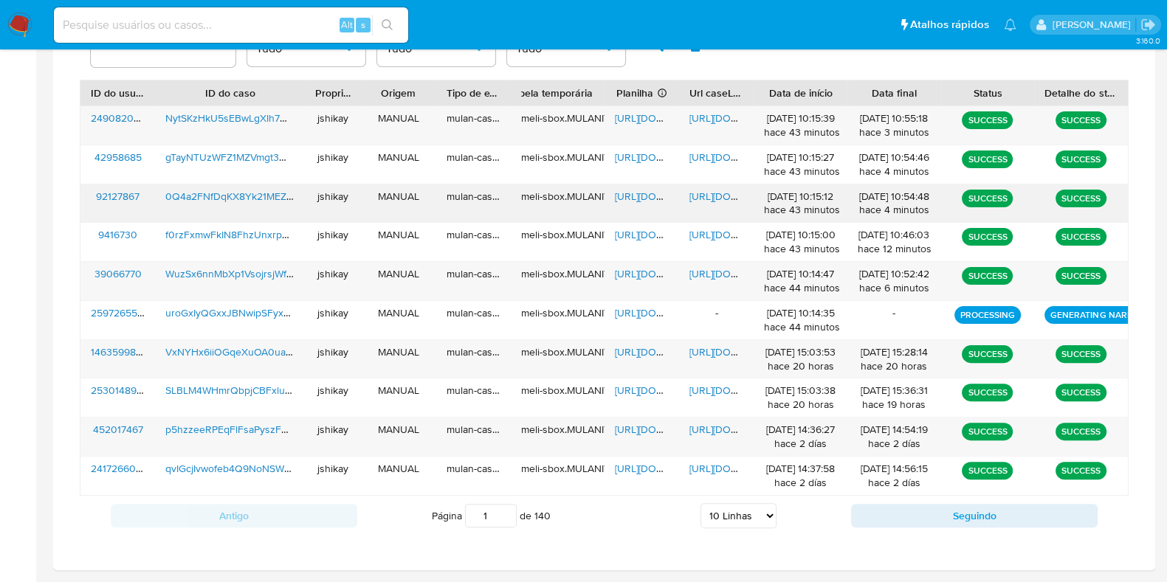
click at [630, 192] on span "[URL][DOMAIN_NAME]" at bounding box center [666, 196] width 102 height 15
click at [703, 189] on span "[URL][DOMAIN_NAME]" at bounding box center [741, 196] width 102 height 15
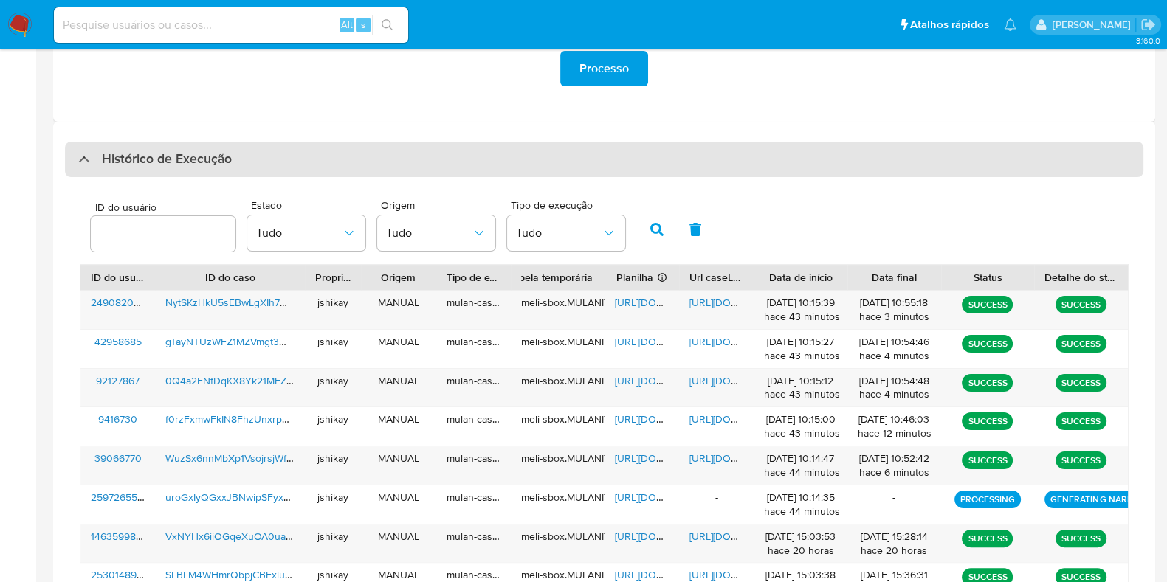
click at [135, 165] on h3 "Histórico de Execução" at bounding box center [167, 160] width 130 height 18
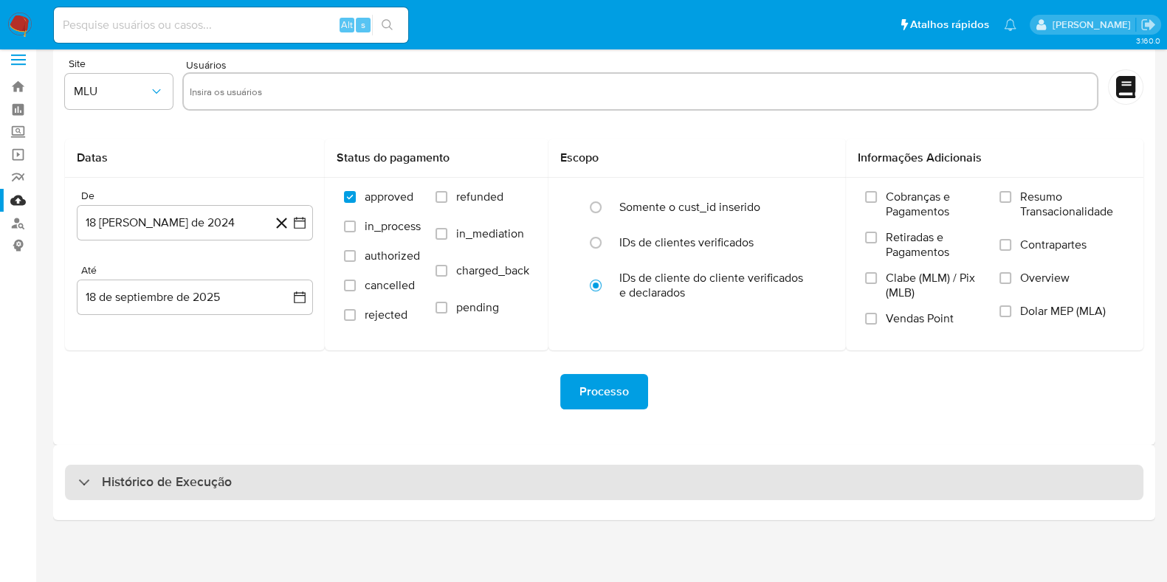
click at [162, 482] on h3 "Histórico de Execução" at bounding box center [167, 483] width 130 height 18
select select "10"
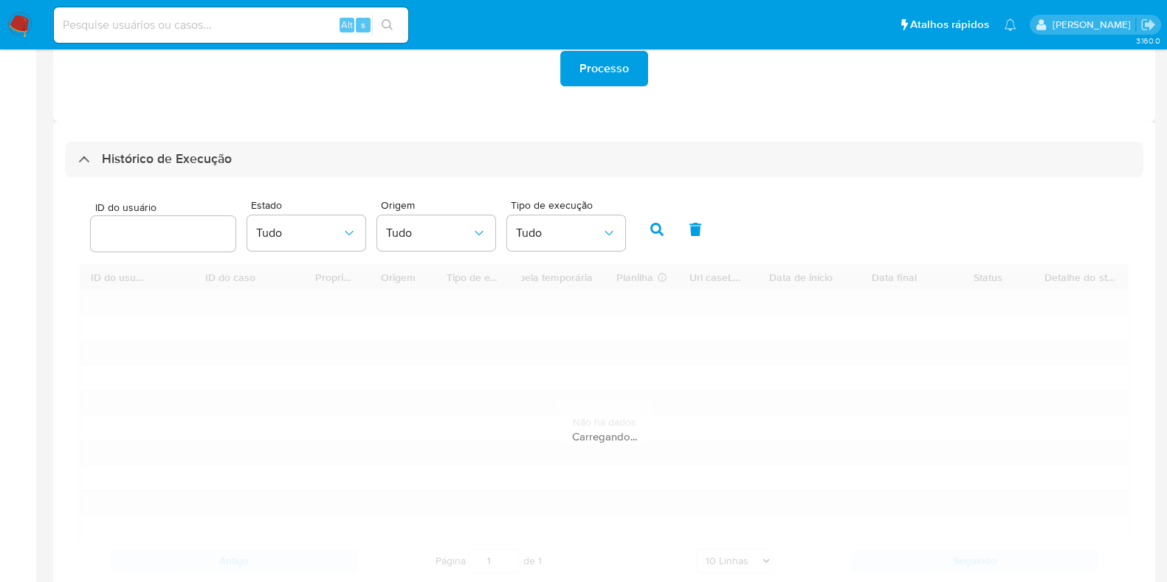
scroll to position [428, 0]
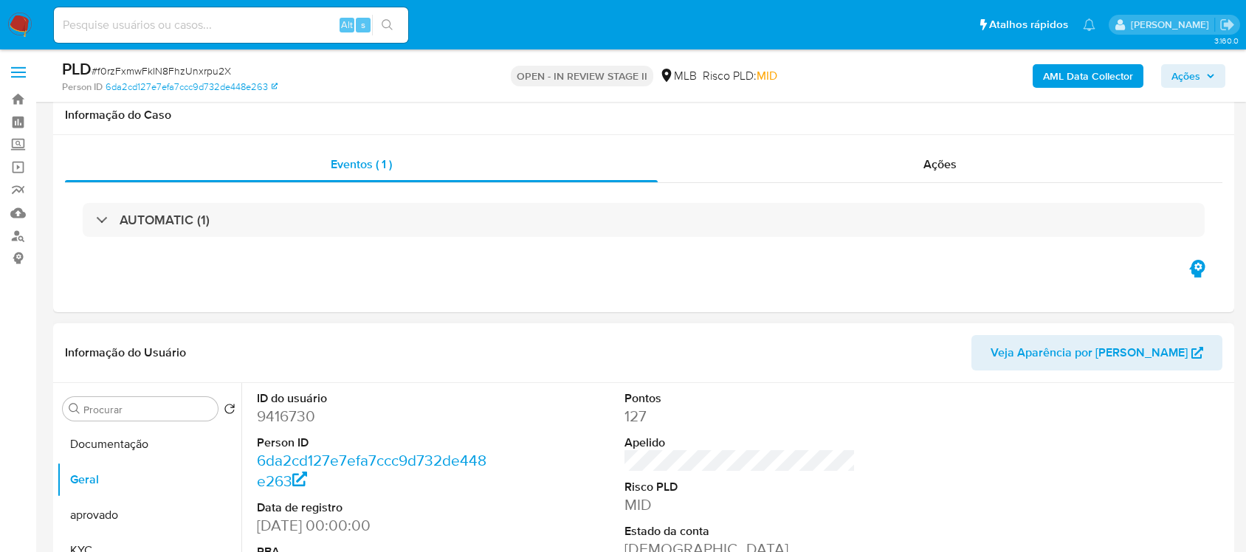
scroll to position [185, 0]
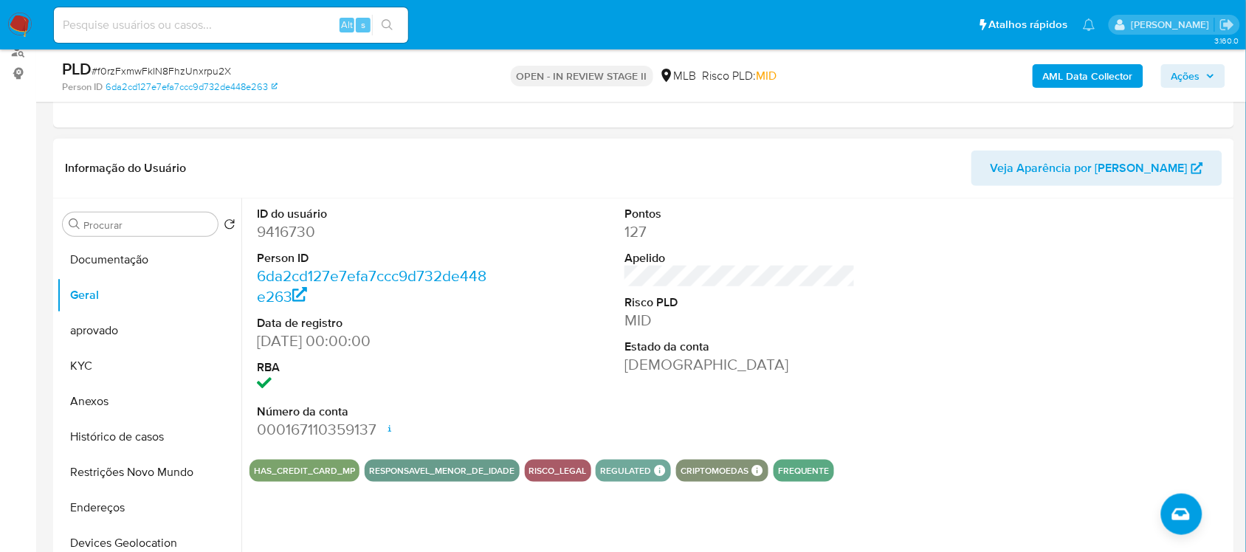
click at [307, 230] on dd "9416730" at bounding box center [372, 231] width 230 height 21
copy dd "9416730"
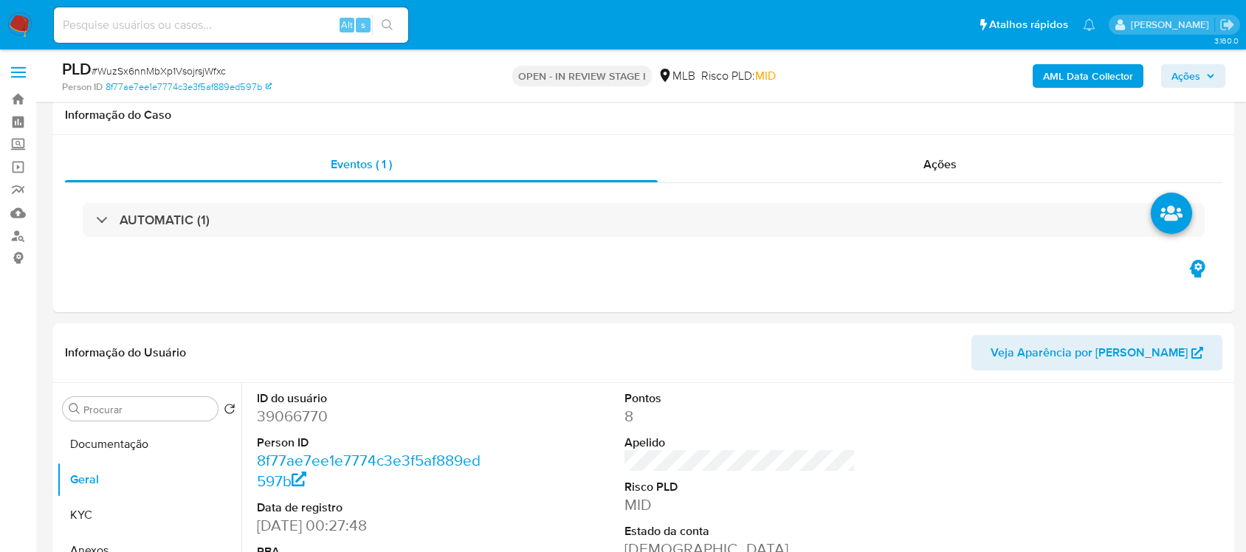
scroll to position [185, 0]
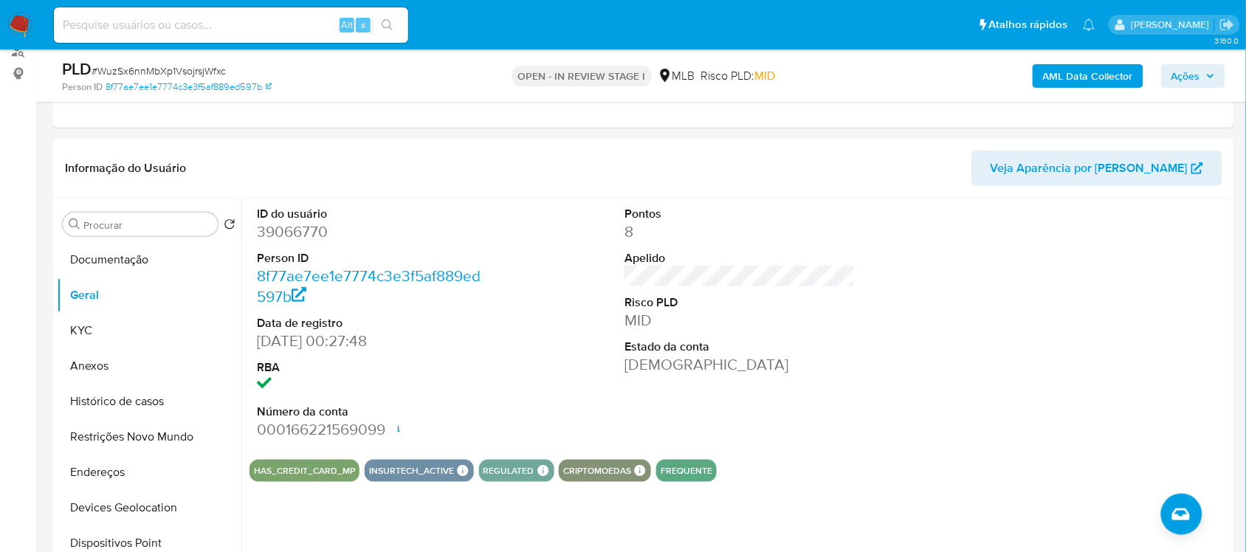
click at [272, 231] on dd "39066770" at bounding box center [372, 231] width 230 height 21
copy dd "39066770"
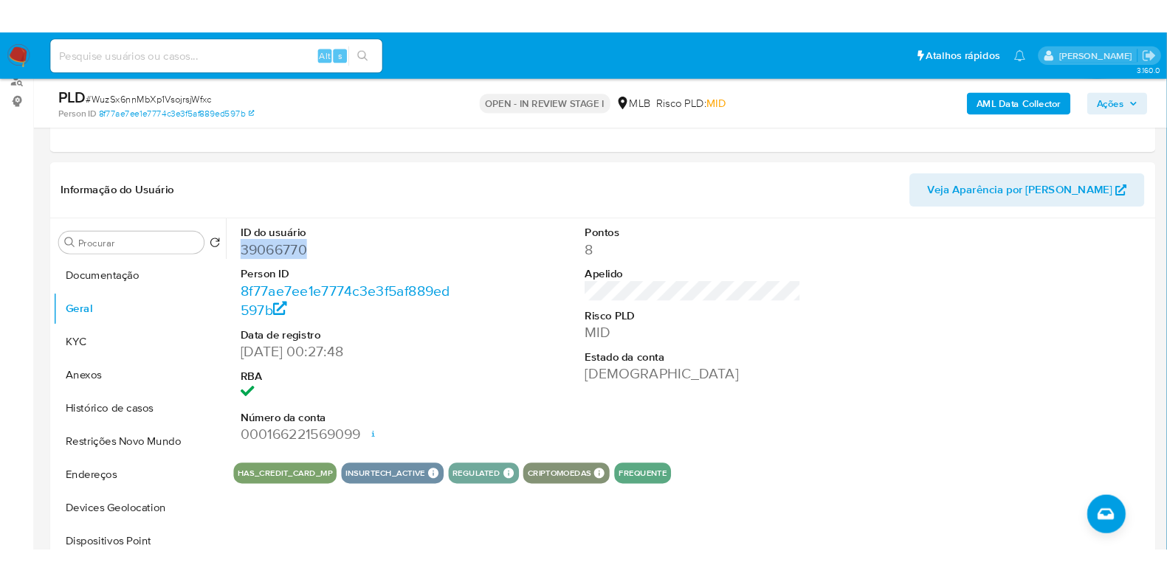
scroll to position [184, 0]
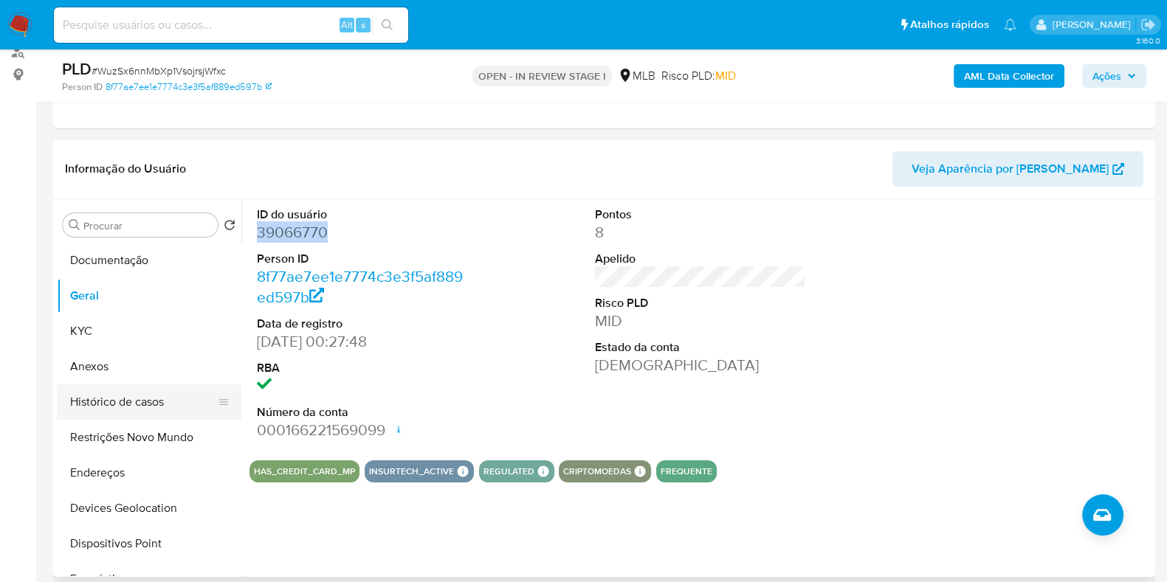
click at [123, 393] on button "Histórico de casos" at bounding box center [143, 402] width 173 height 35
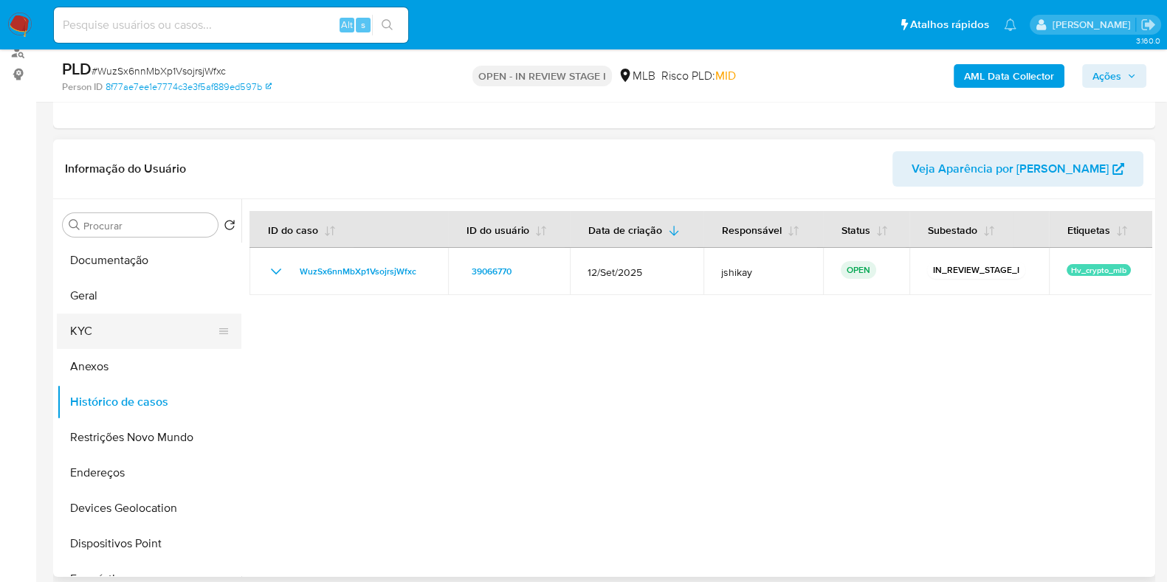
click at [85, 326] on button "KYC" at bounding box center [143, 331] width 173 height 35
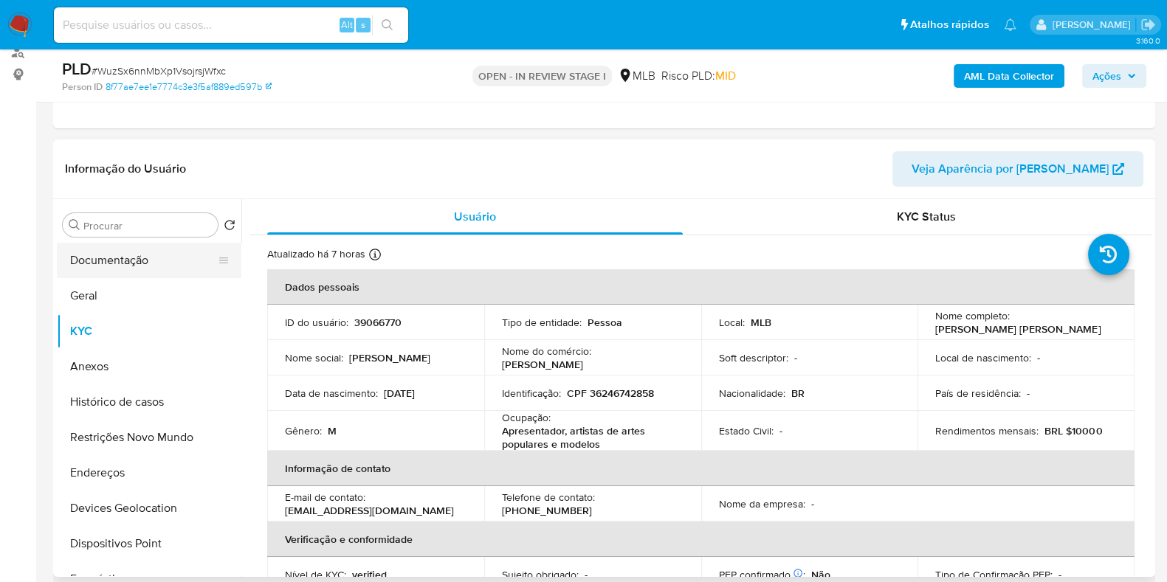
click at [140, 247] on button "Documentação" at bounding box center [143, 260] width 173 height 35
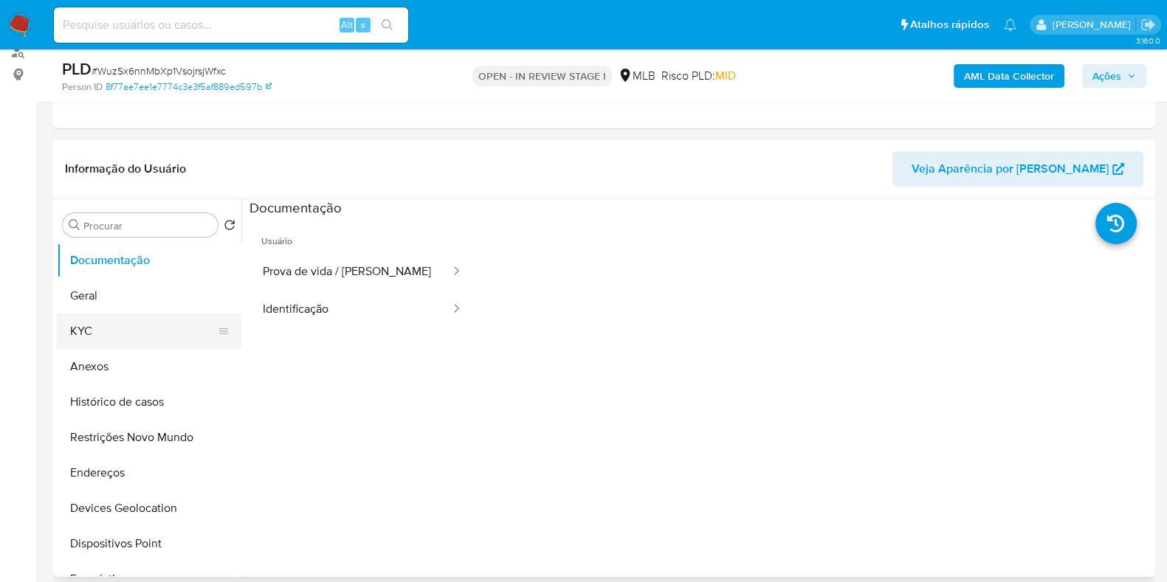
click at [131, 315] on button "KYC" at bounding box center [143, 331] width 173 height 35
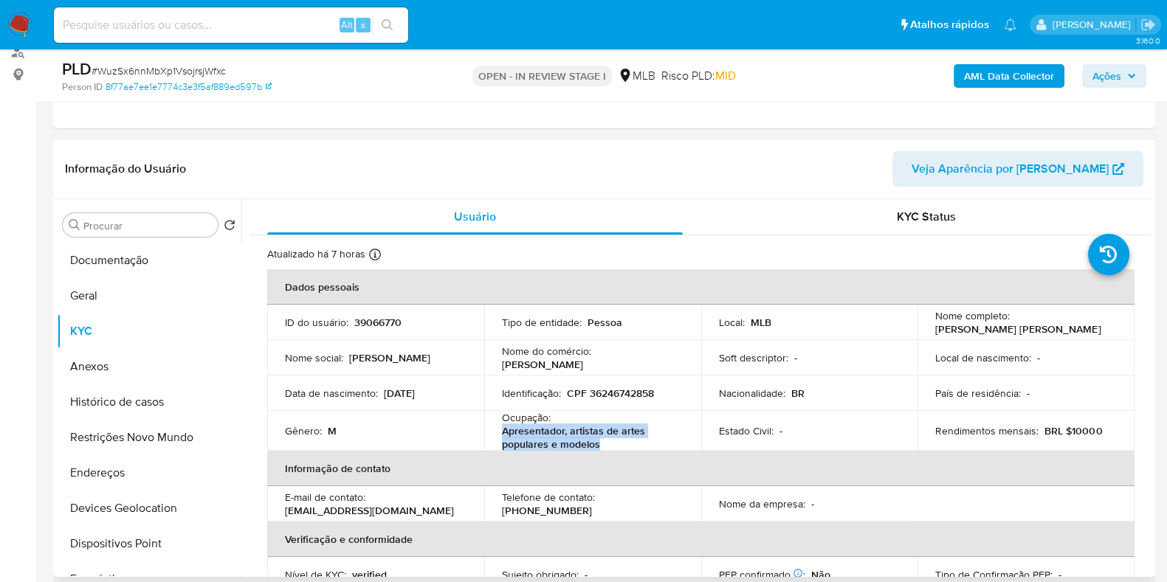
drag, startPoint x: 605, startPoint y: 442, endPoint x: 495, endPoint y: 435, distance: 111.0
click at [495, 435] on td "Ocupação : Apresentador, artistas de artes populares e modelos" at bounding box center [592, 431] width 217 height 40
copy p "Apresentador, artistas de artes populares e modelos"
click at [123, 298] on button "Geral" at bounding box center [143, 295] width 173 height 35
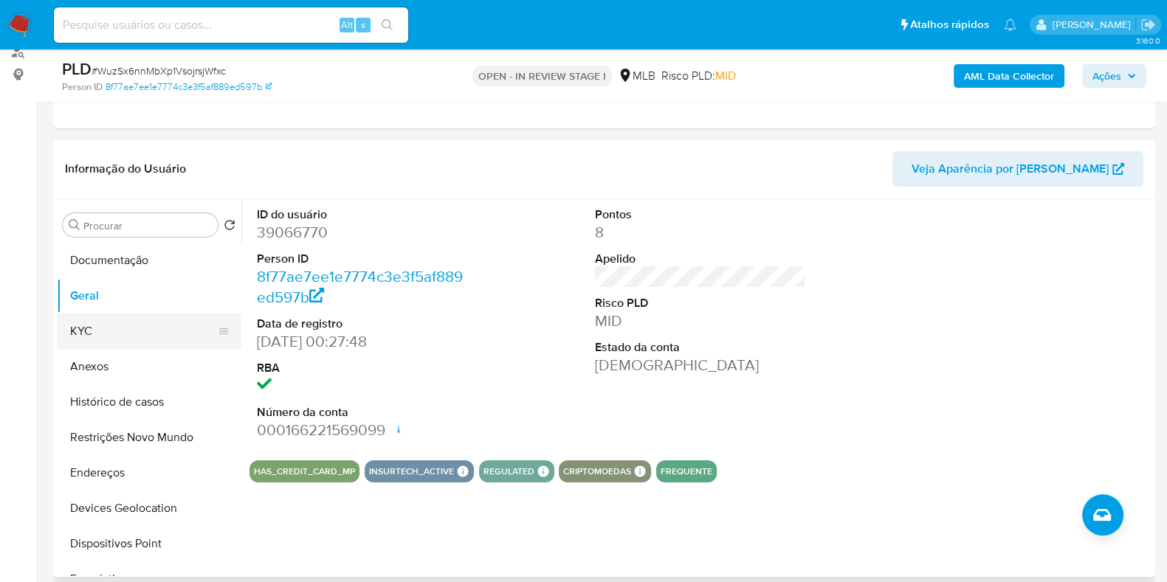
click at [114, 334] on button "KYC" at bounding box center [143, 331] width 173 height 35
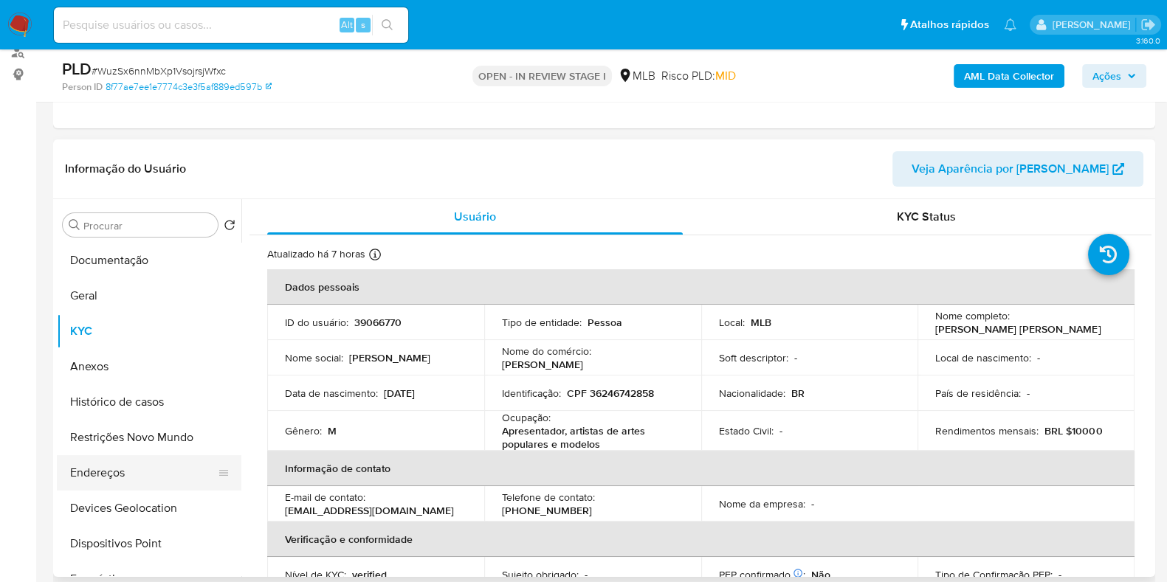
click at [148, 483] on button "Endereços" at bounding box center [143, 472] width 173 height 35
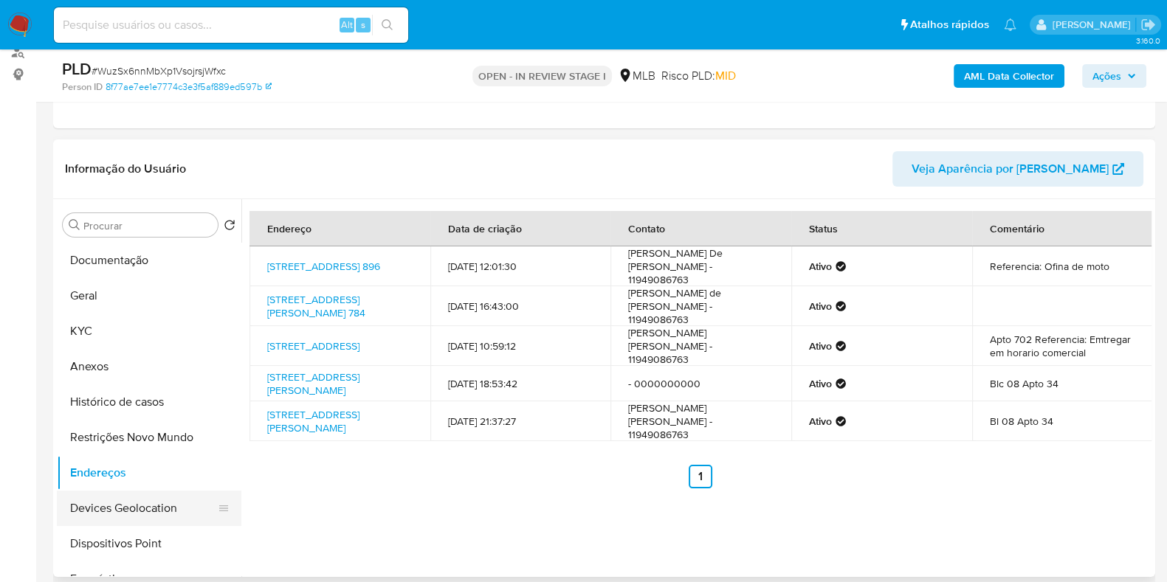
click at [153, 498] on button "Devices Geolocation" at bounding box center [143, 508] width 173 height 35
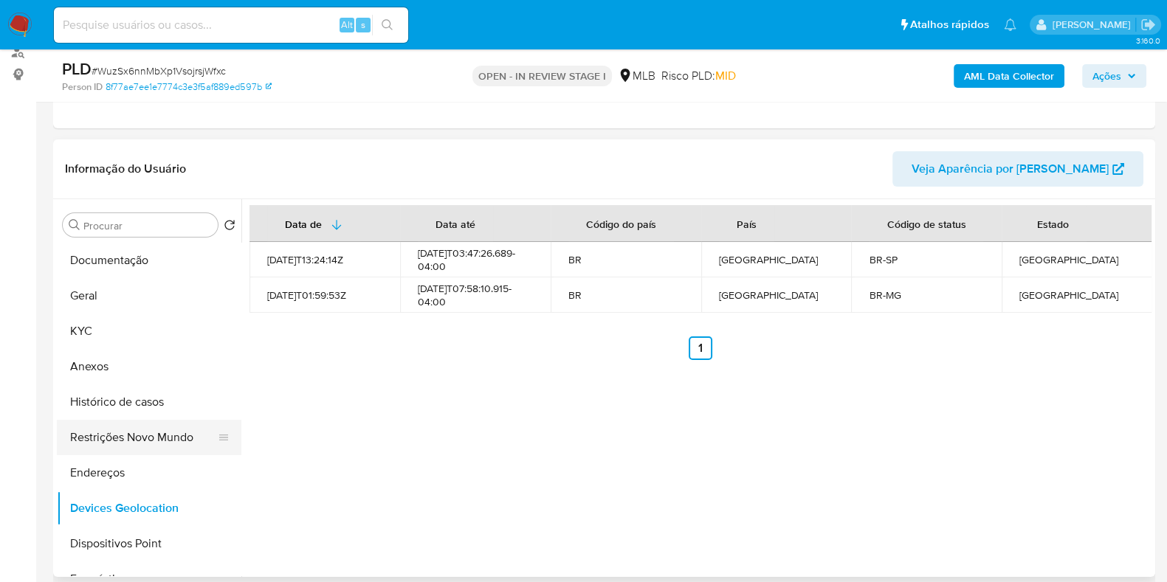
click at [134, 439] on button "Restrições Novo Mundo" at bounding box center [143, 437] width 173 height 35
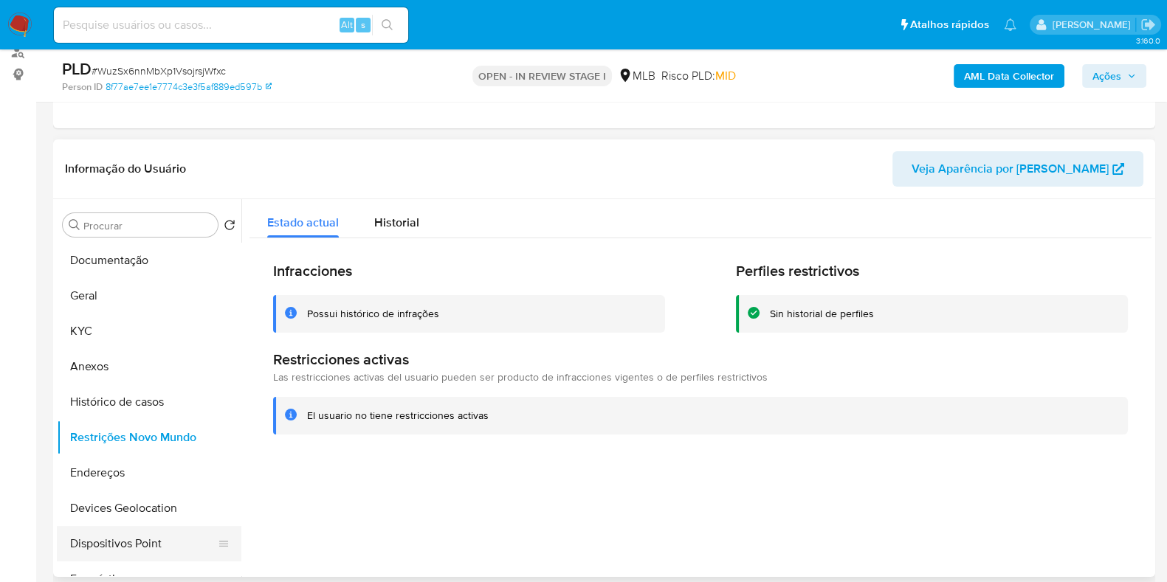
click at [147, 540] on button "Dispositivos Point" at bounding box center [143, 543] width 173 height 35
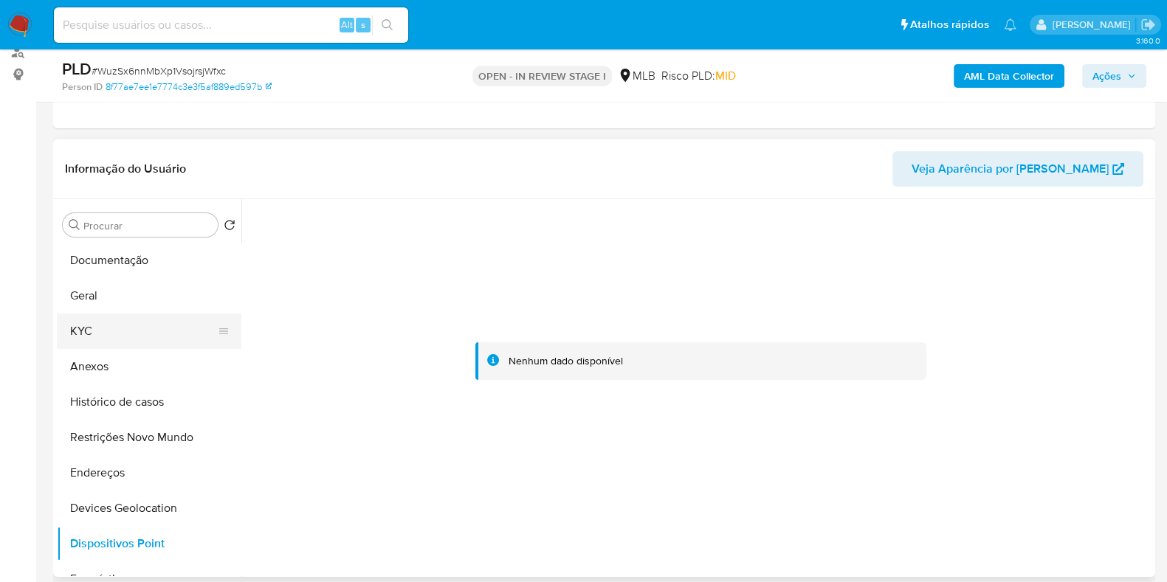
click at [133, 329] on button "KYC" at bounding box center [143, 331] width 173 height 35
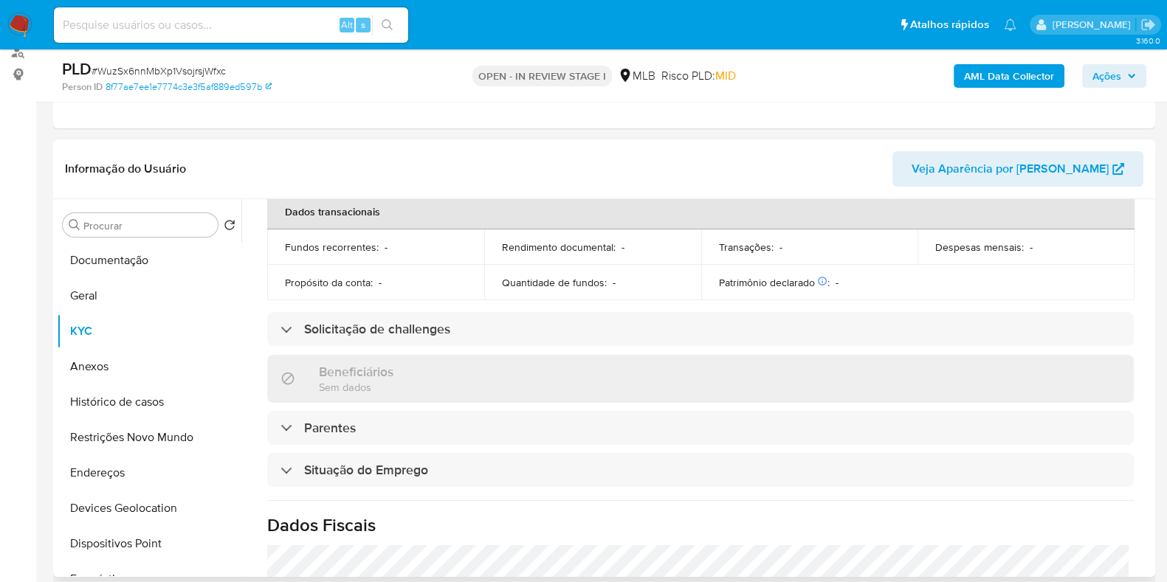
scroll to position [645, 0]
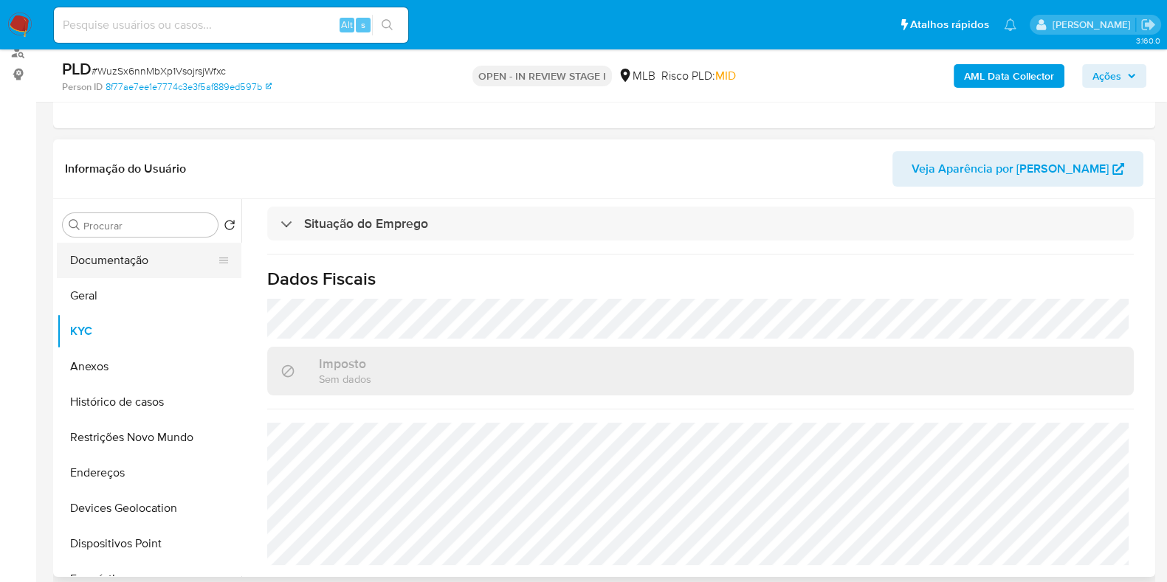
click at [111, 264] on button "Documentação" at bounding box center [143, 260] width 173 height 35
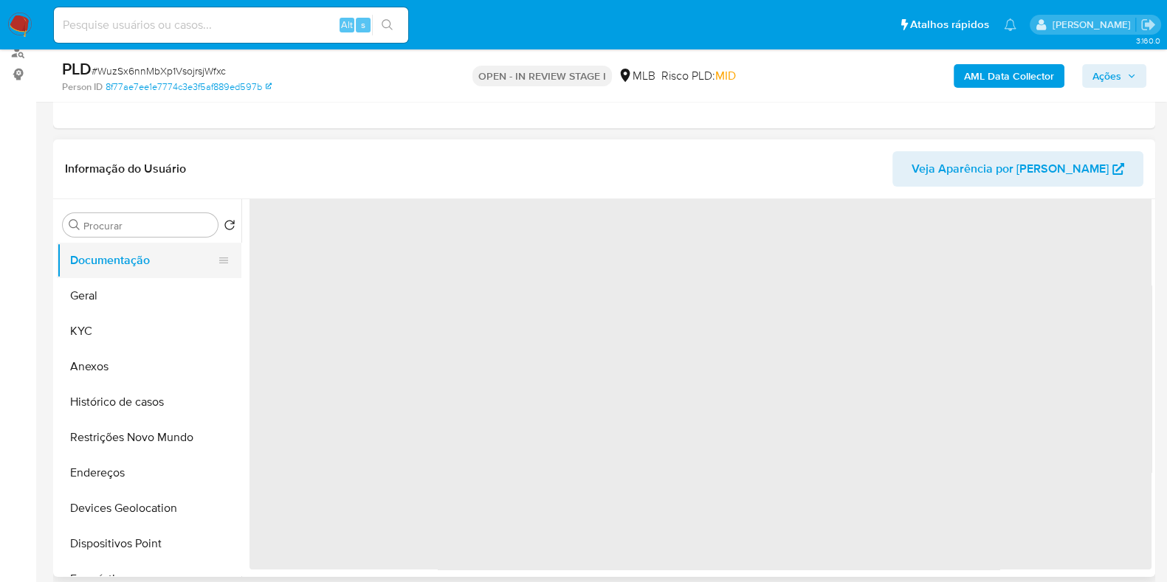
scroll to position [0, 0]
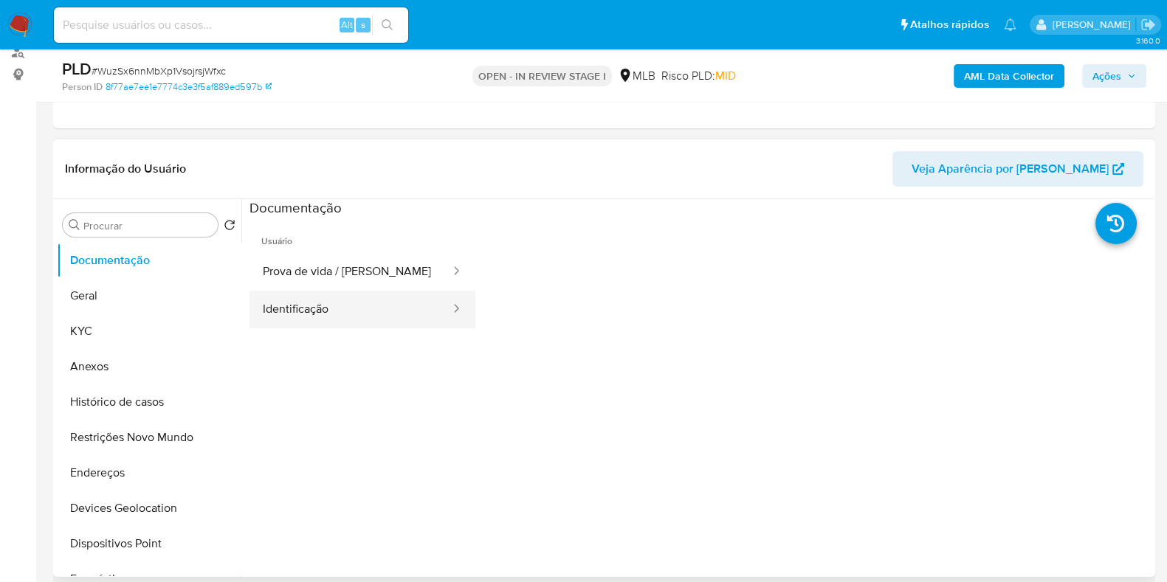
click at [338, 303] on button "Identificação" at bounding box center [351, 310] width 202 height 38
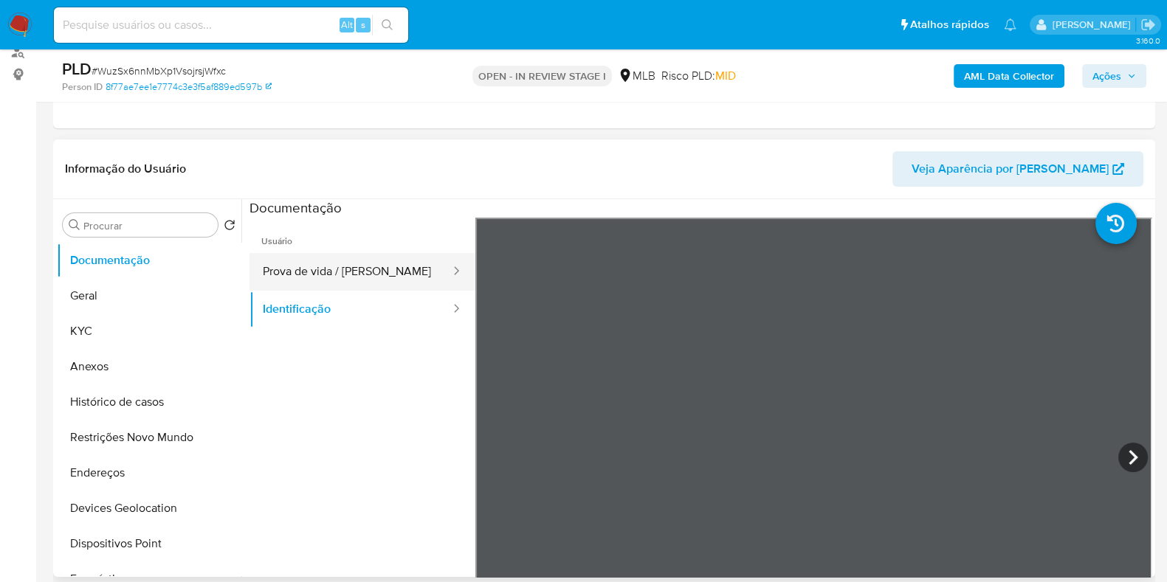
click at [400, 274] on button "Prova de vida / [PERSON_NAME]" at bounding box center [351, 272] width 202 height 38
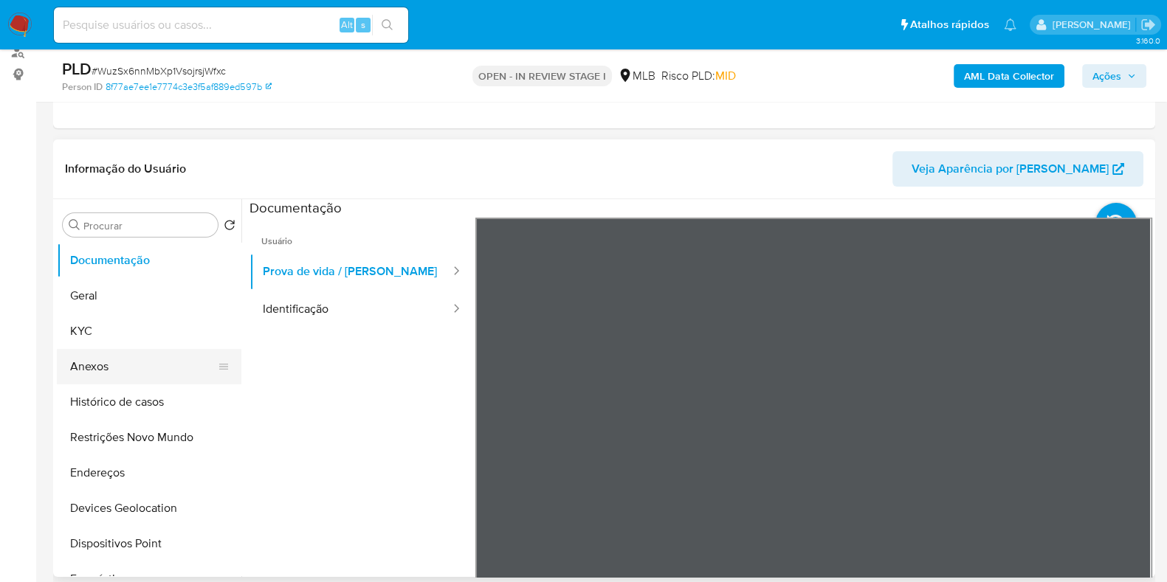
click at [148, 379] on button "Anexos" at bounding box center [143, 366] width 173 height 35
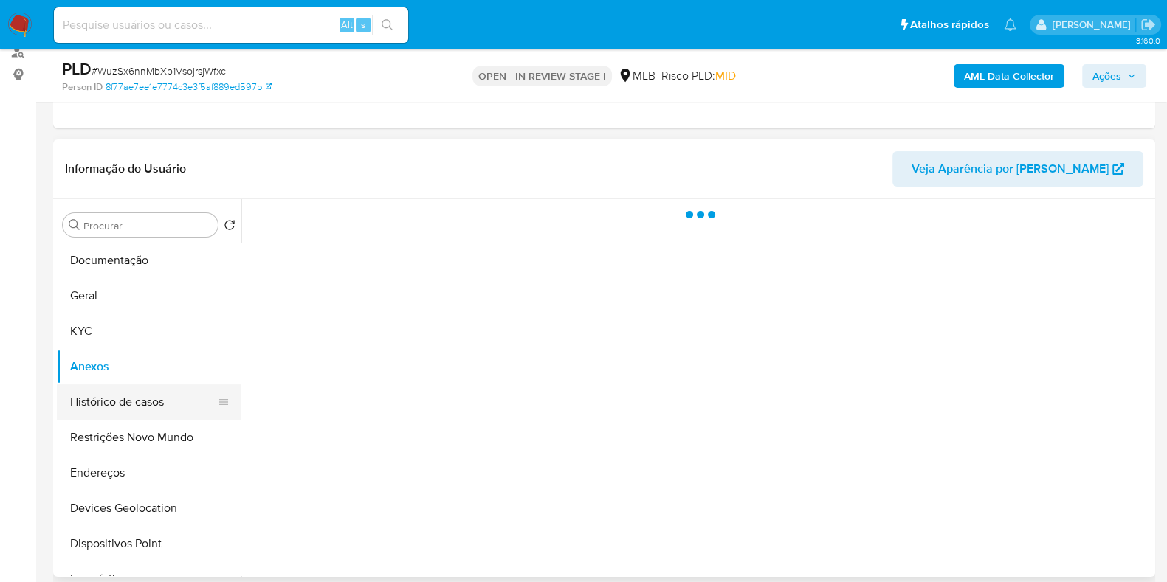
click at [155, 396] on button "Histórico de casos" at bounding box center [143, 402] width 173 height 35
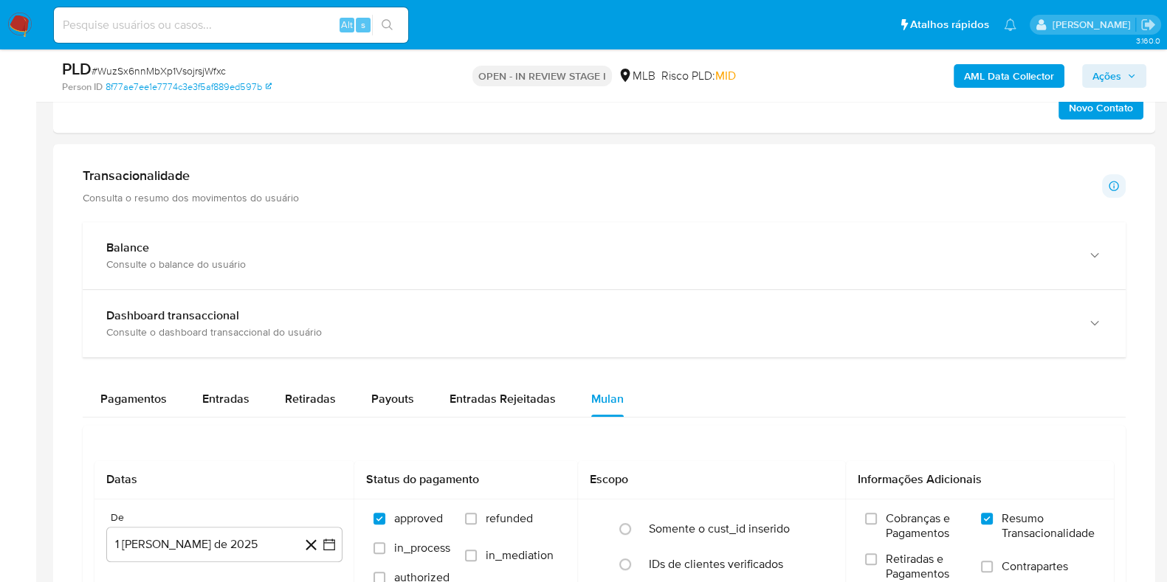
scroll to position [923, 0]
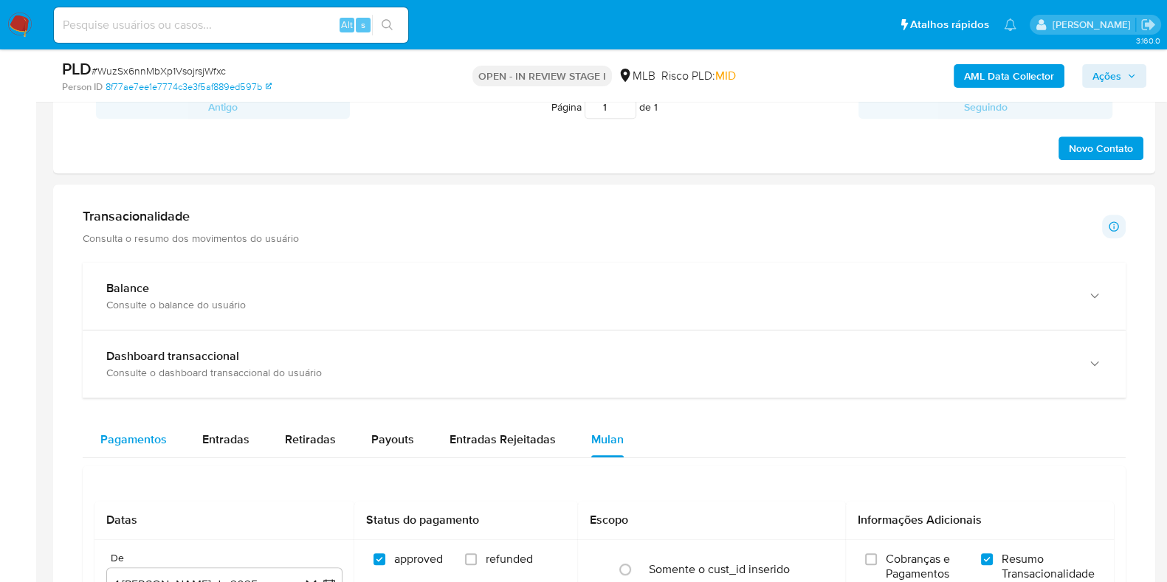
click at [133, 436] on span "Pagamentos" at bounding box center [133, 439] width 66 height 17
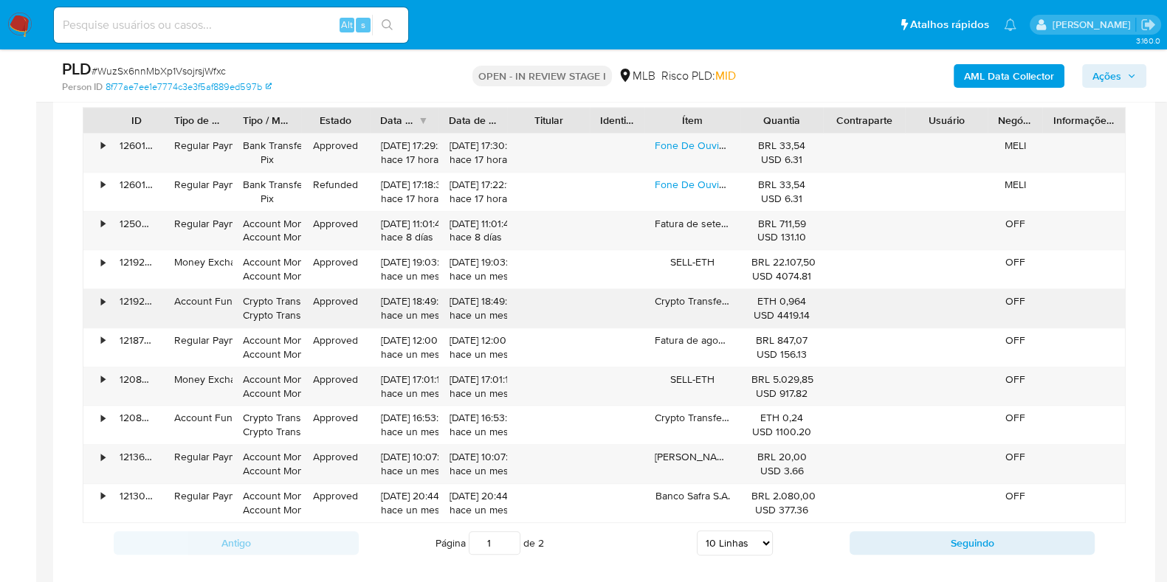
scroll to position [1383, 0]
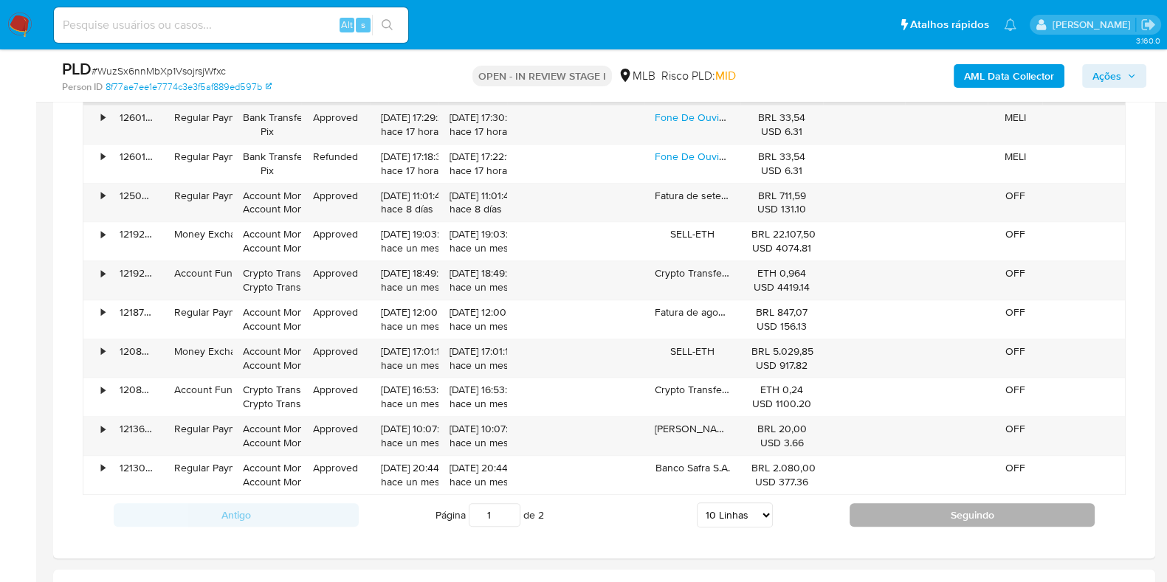
click at [883, 506] on button "Seguindo" at bounding box center [972, 515] width 245 height 24
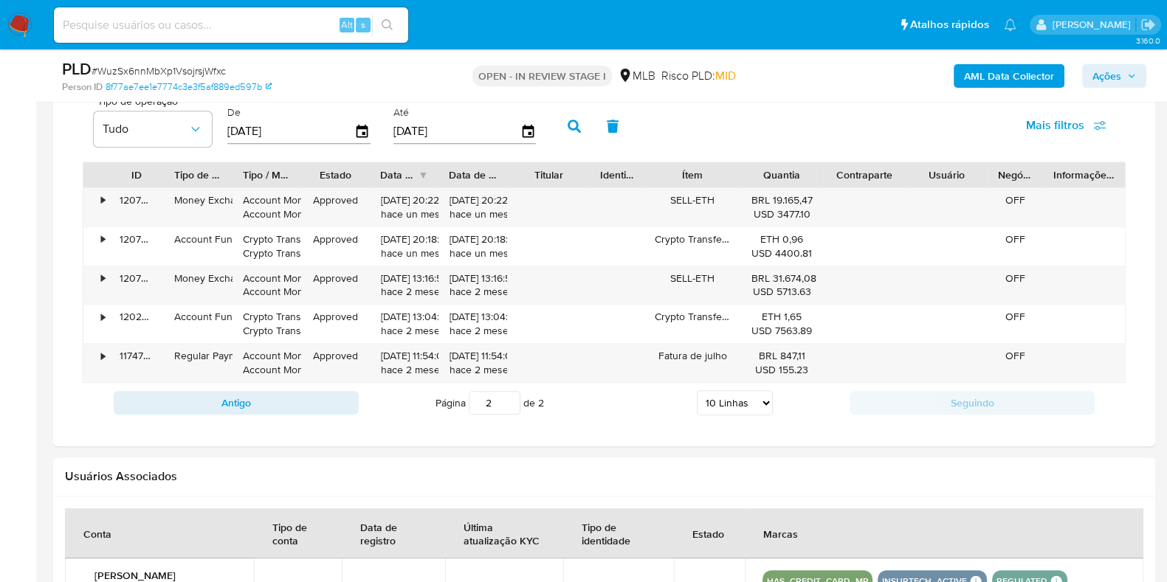
scroll to position [1199, 0]
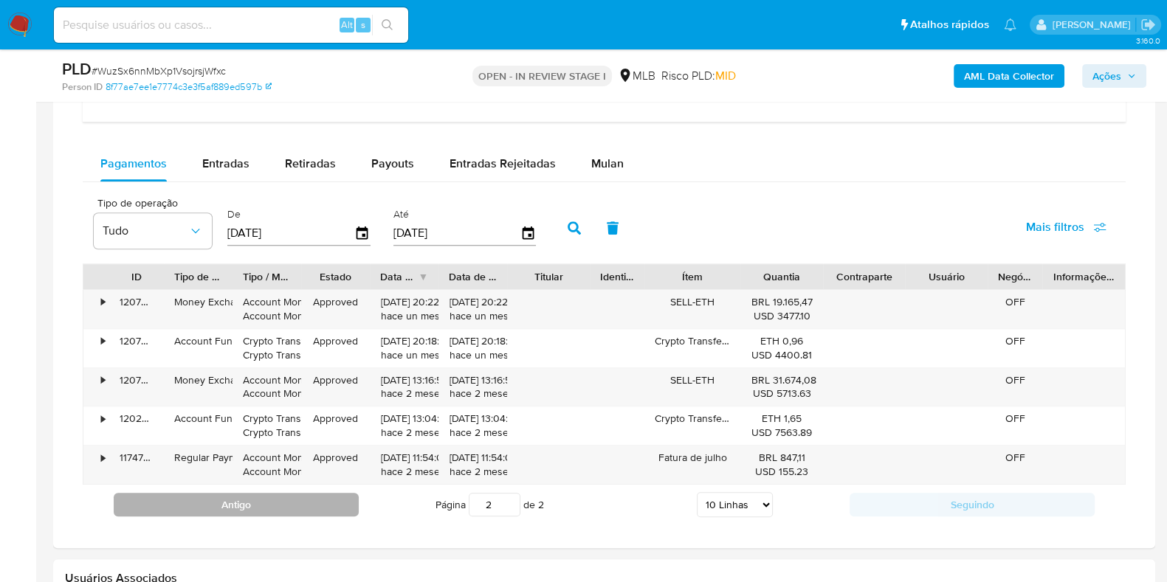
click at [334, 493] on button "Antigo" at bounding box center [236, 505] width 245 height 24
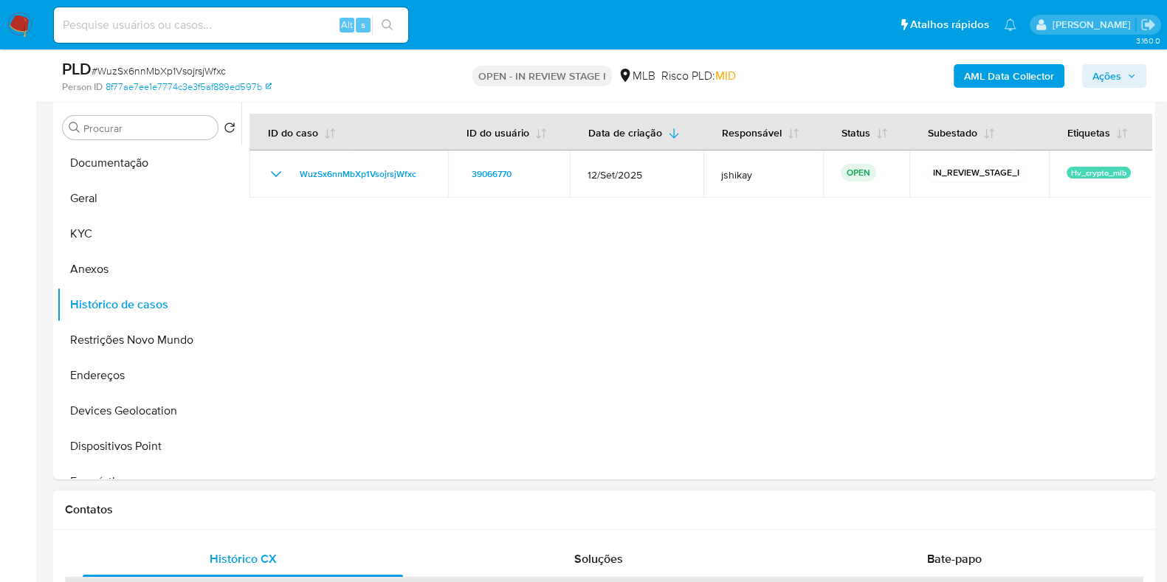
scroll to position [277, 0]
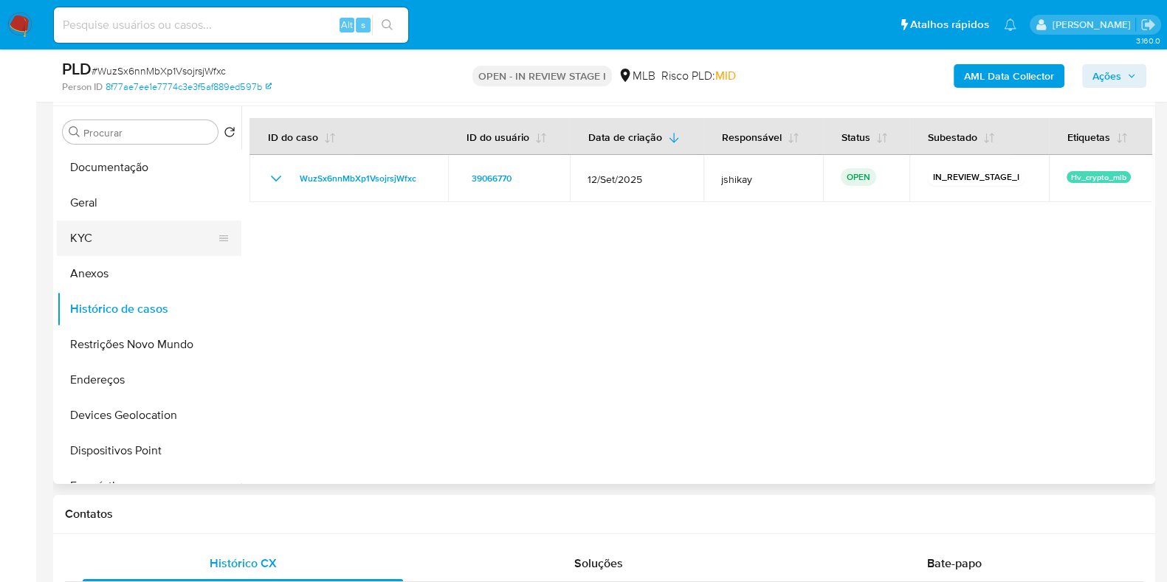
click at [111, 230] on button "KYC" at bounding box center [143, 238] width 173 height 35
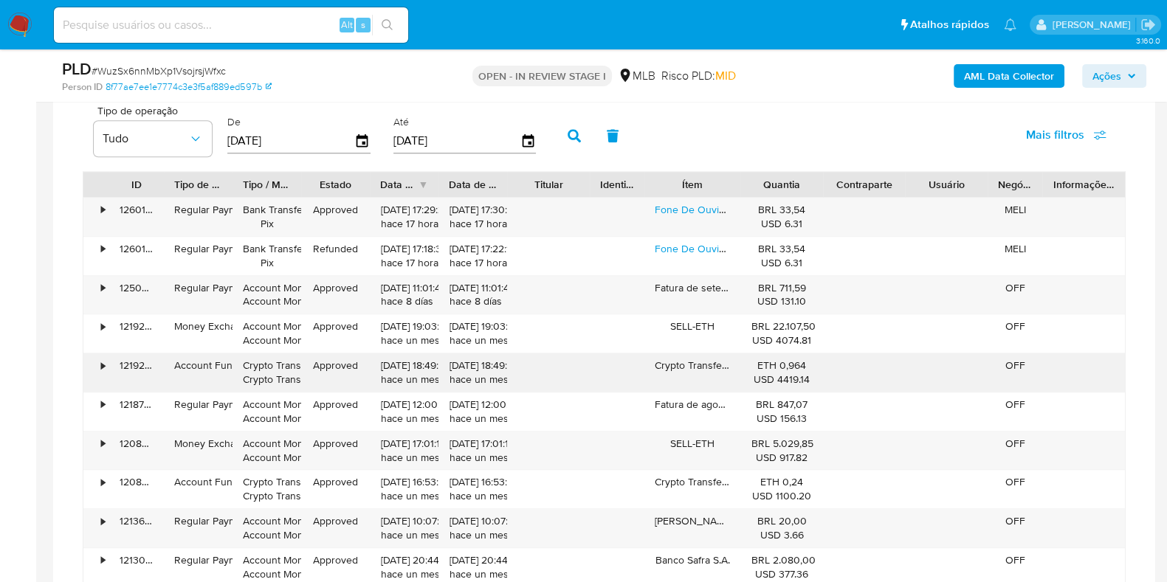
scroll to position [1291, 0]
click at [1002, 75] on b "AML Data Collector" at bounding box center [1009, 76] width 90 height 24
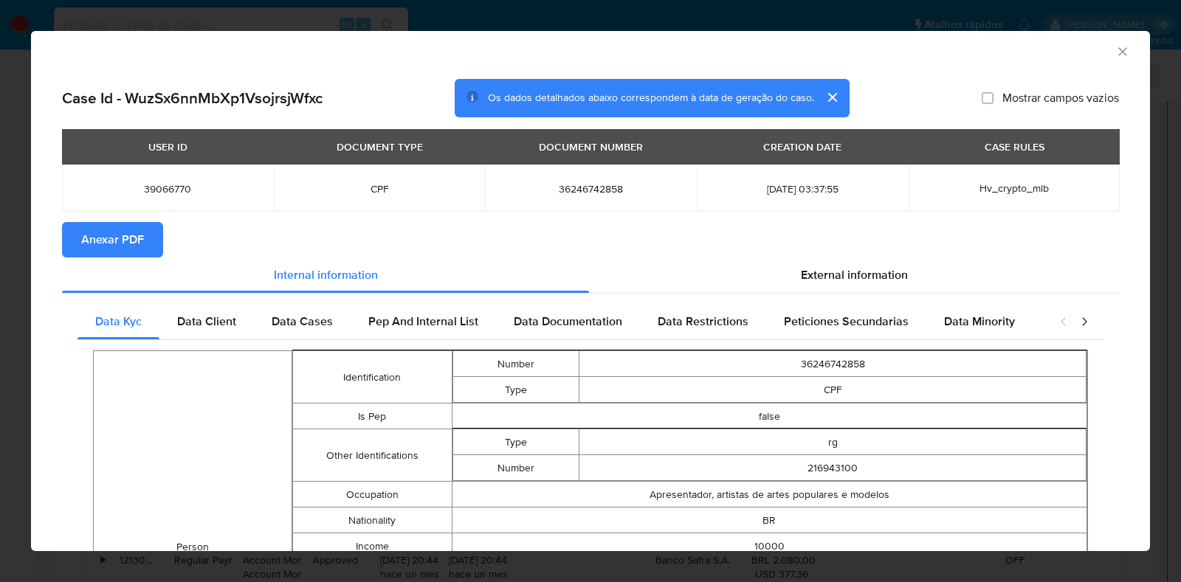
click at [1115, 51] on icon "Fechar a janela" at bounding box center [1122, 51] width 15 height 15
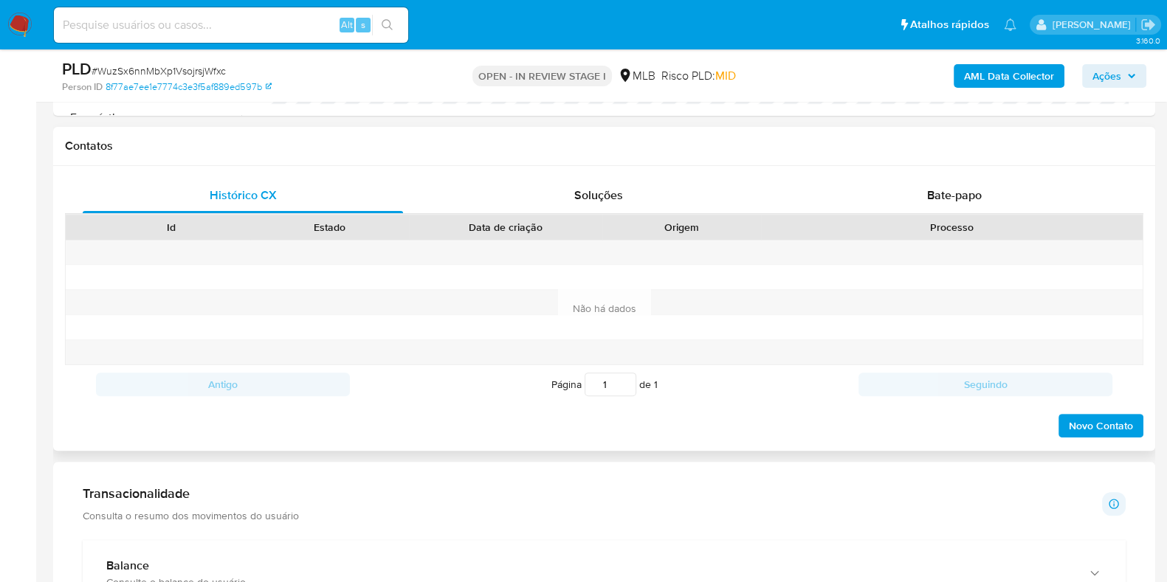
scroll to position [92, 0]
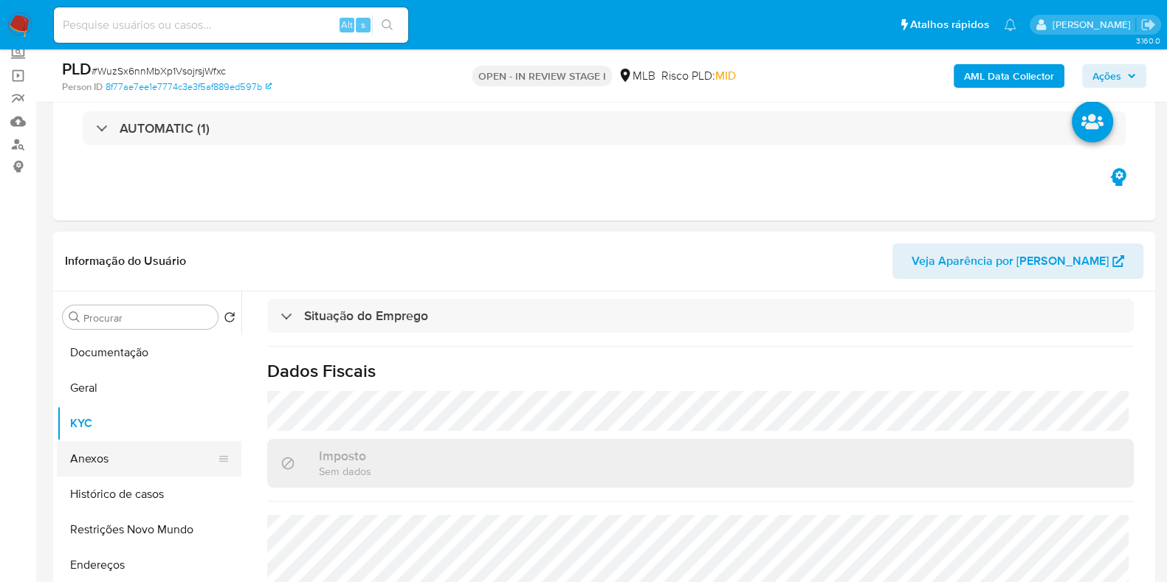
click at [126, 452] on button "Anexos" at bounding box center [143, 458] width 173 height 35
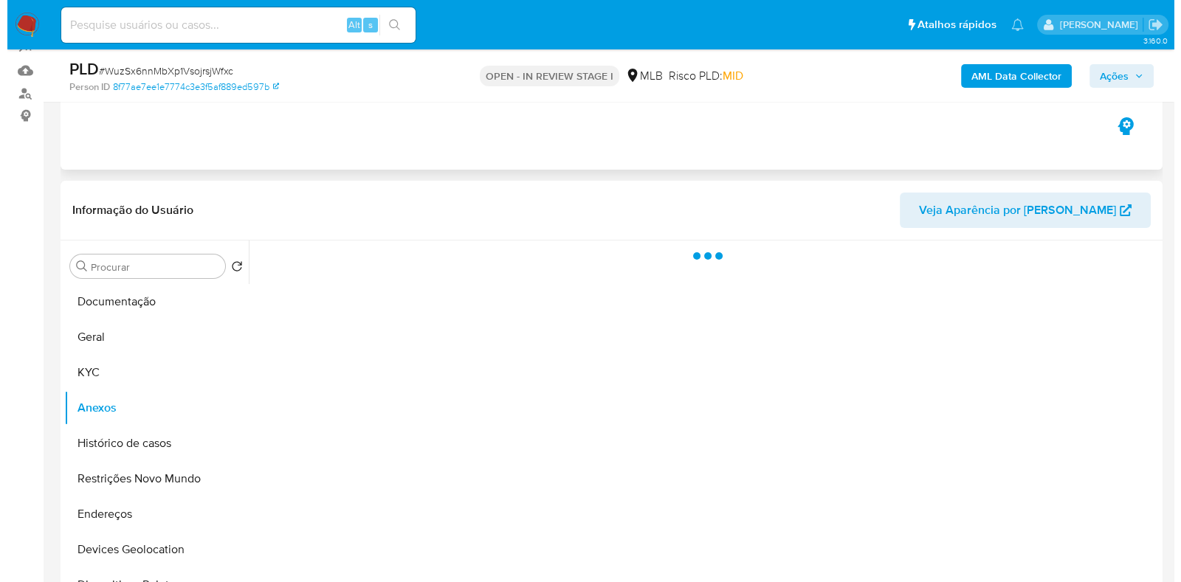
scroll to position [184, 0]
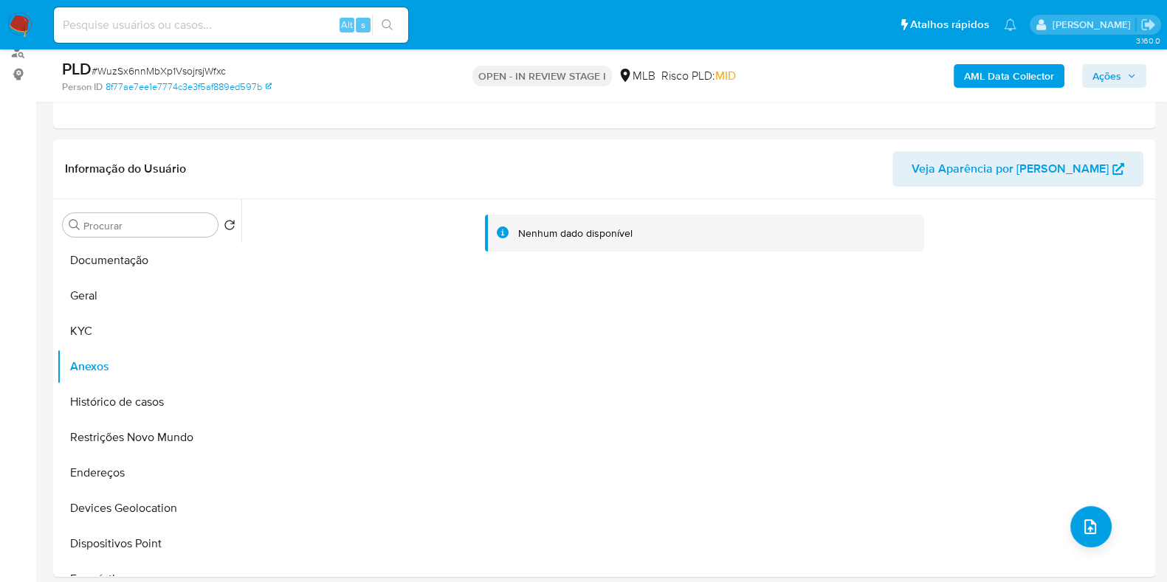
click at [997, 83] on b "AML Data Collector" at bounding box center [1009, 76] width 90 height 24
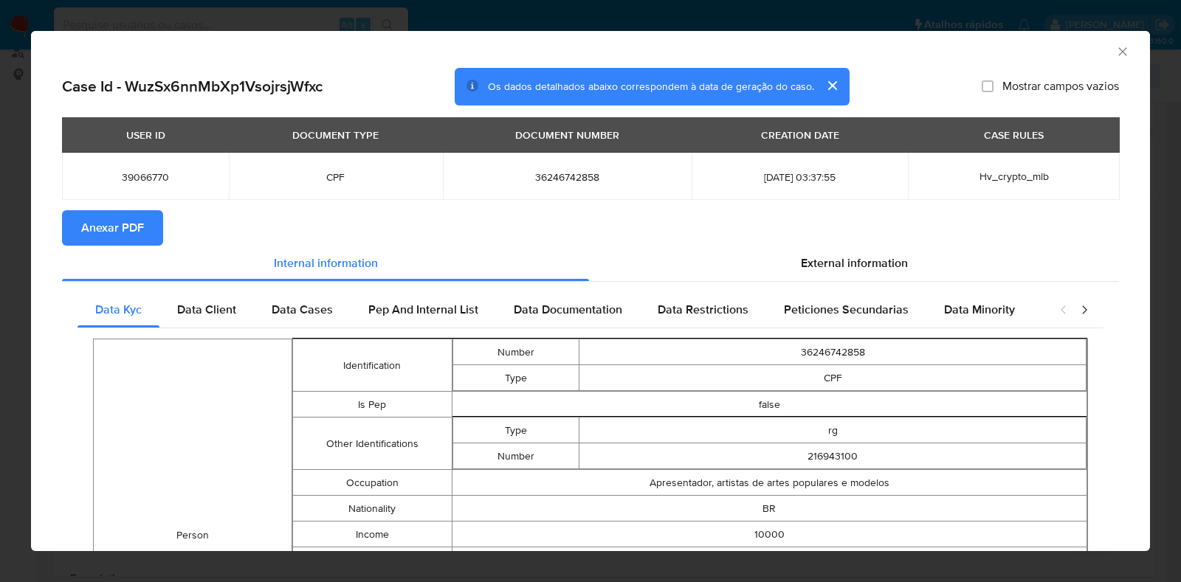
click at [136, 219] on span "Anexar PDF" at bounding box center [112, 228] width 63 height 32
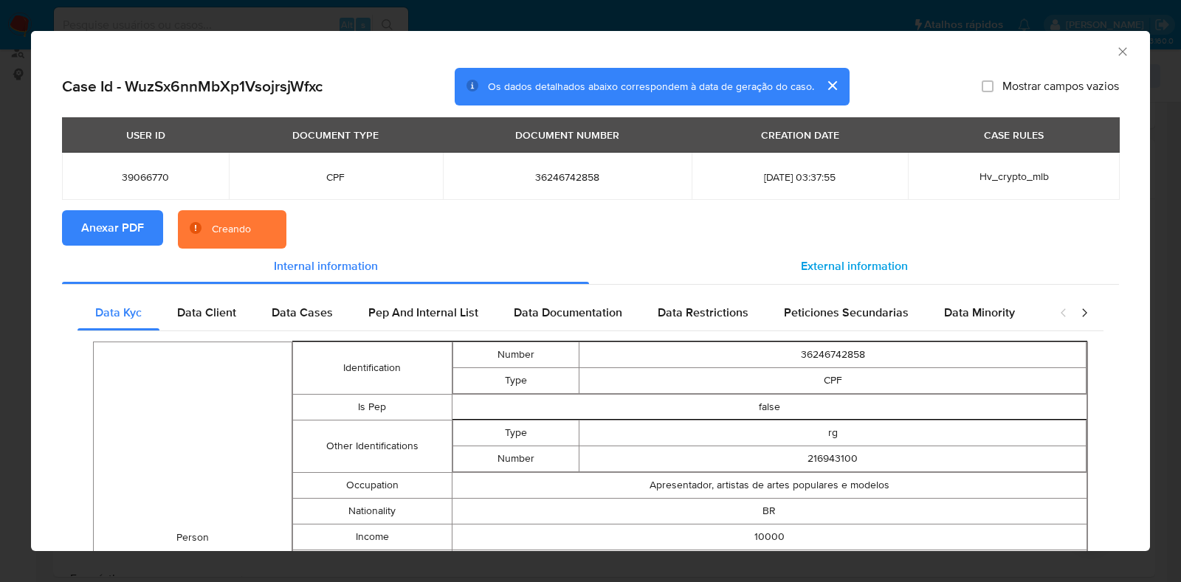
click at [784, 261] on div "External information" at bounding box center [854, 266] width 530 height 35
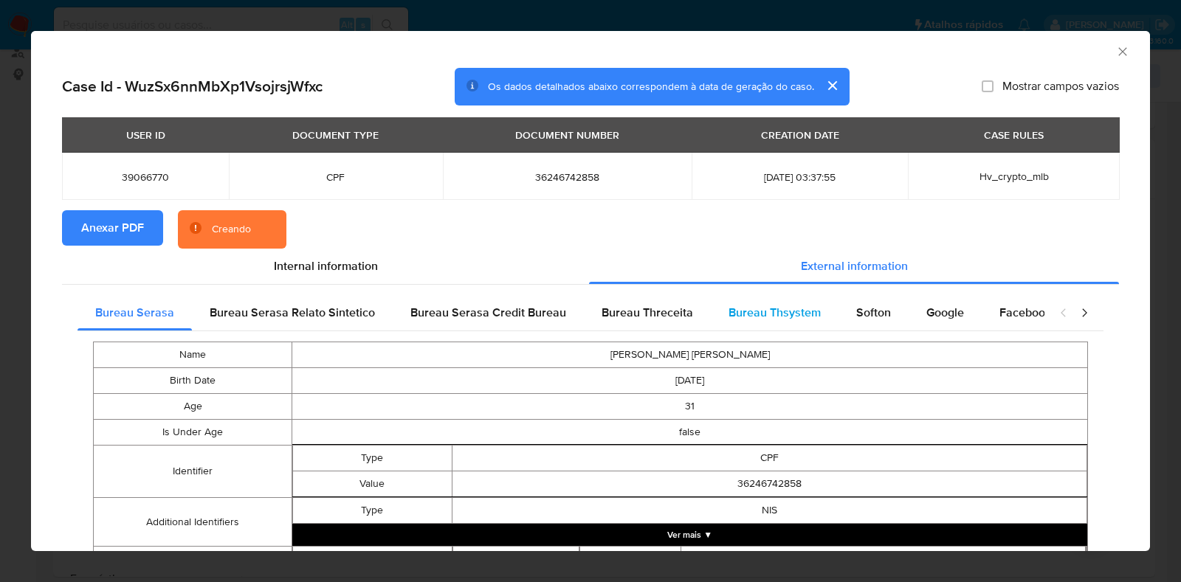
click at [785, 308] on span "Bureau Thsystem" at bounding box center [775, 312] width 92 height 17
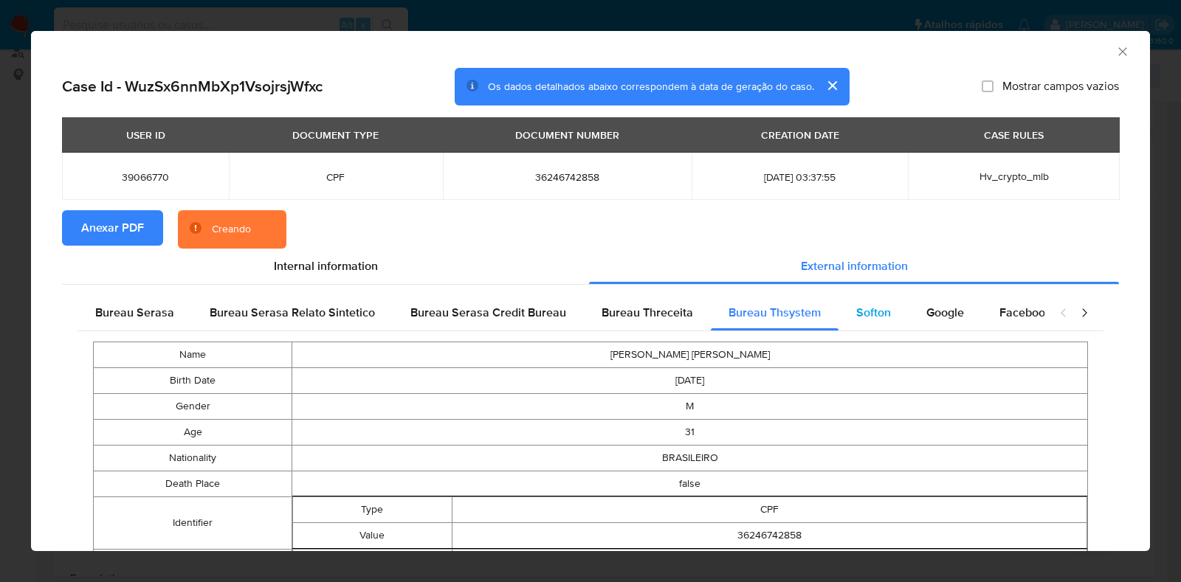
click at [888, 312] on div "Softon" at bounding box center [874, 312] width 70 height 35
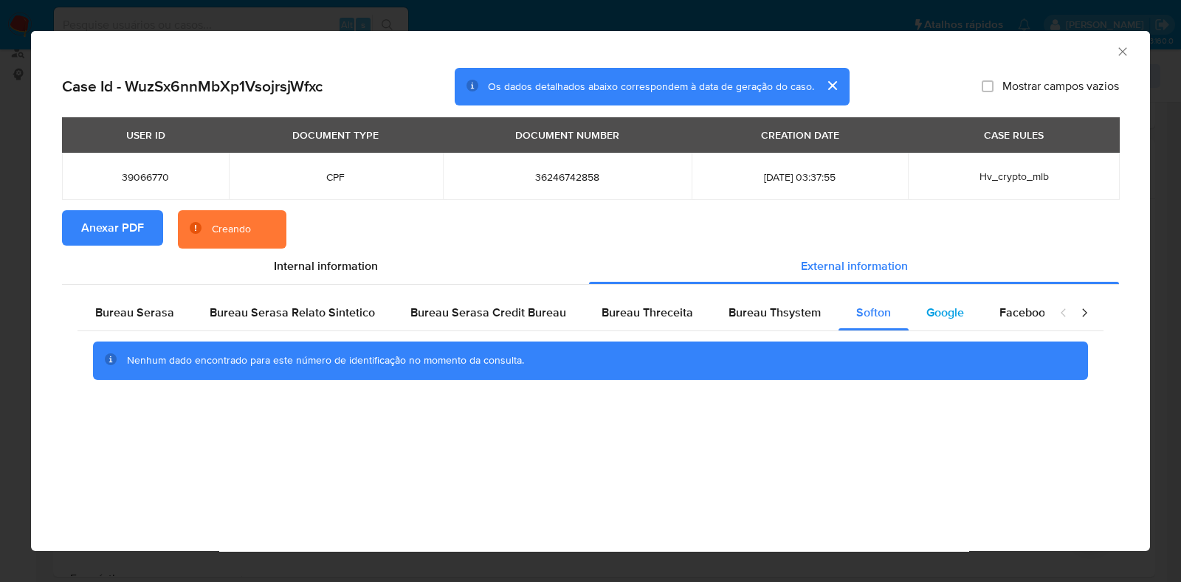
click at [937, 312] on span "Google" at bounding box center [945, 312] width 38 height 17
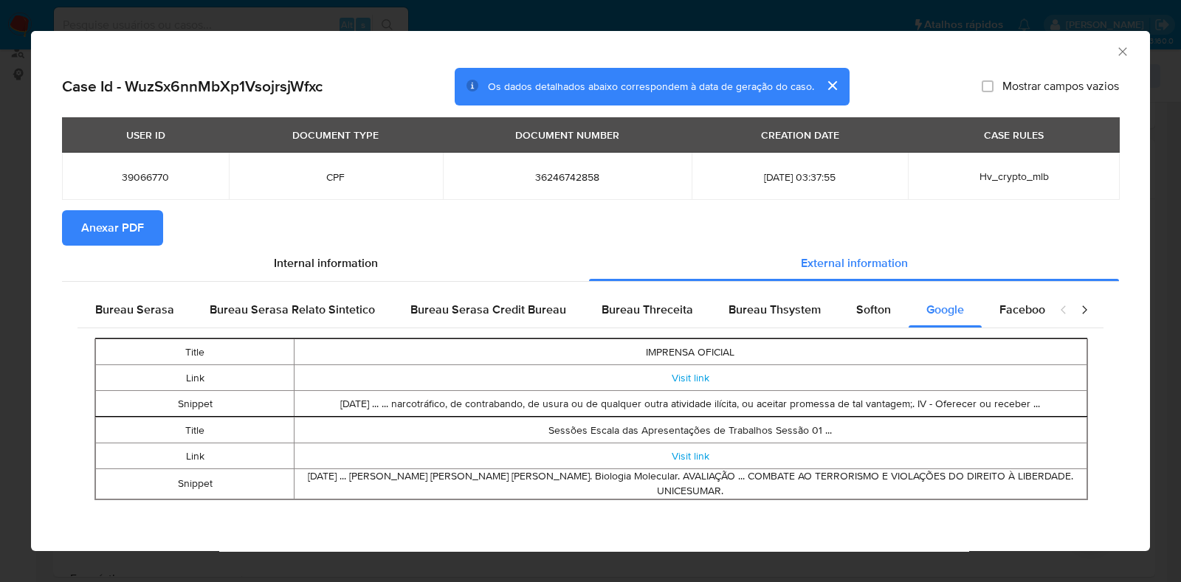
click at [1115, 57] on icon "Fechar a janela" at bounding box center [1122, 51] width 15 height 15
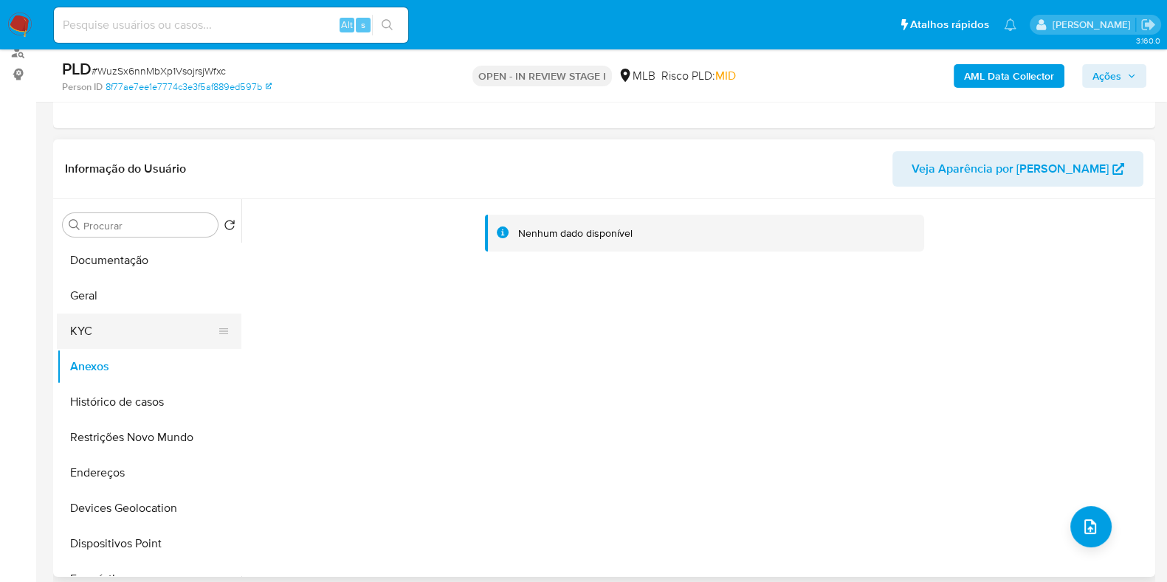
click at [111, 335] on button "KYC" at bounding box center [143, 331] width 173 height 35
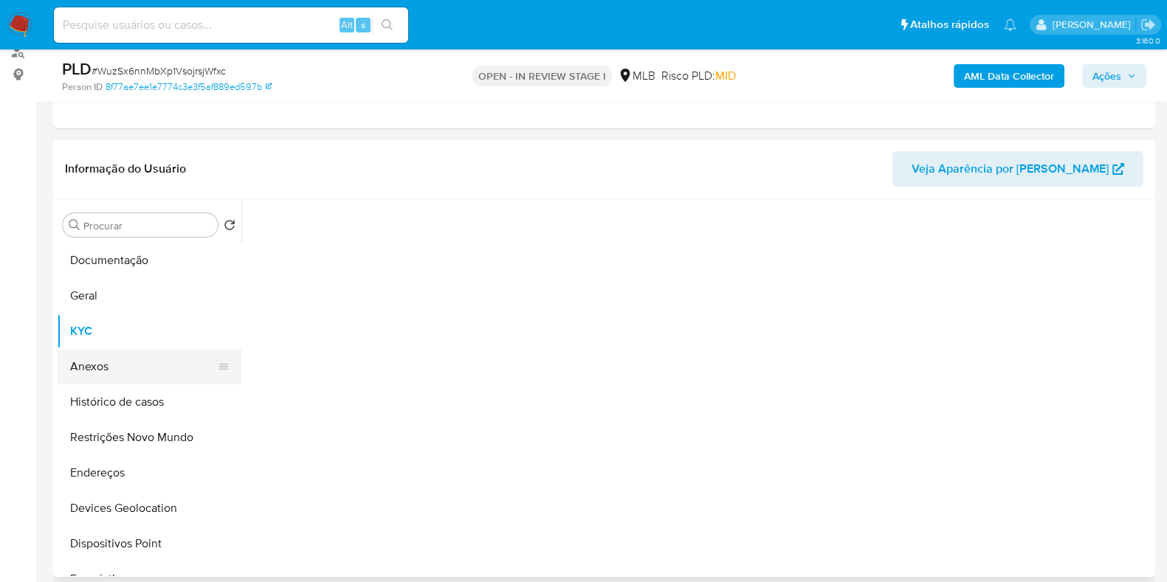
click at [111, 368] on button "Anexos" at bounding box center [143, 366] width 173 height 35
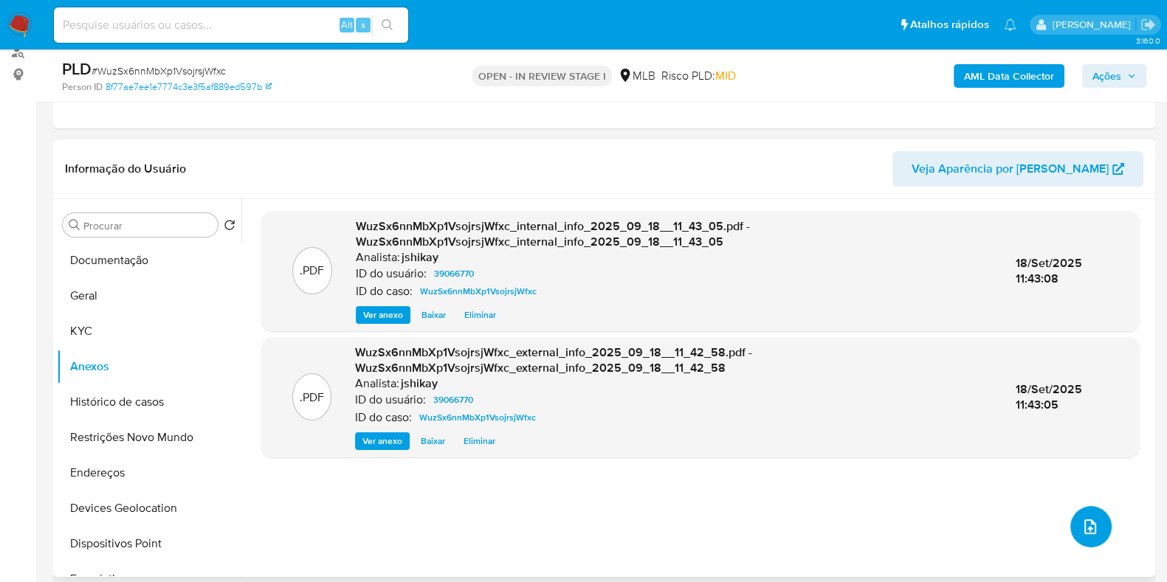
click at [1092, 530] on span "upload-file" at bounding box center [1091, 527] width 18 height 18
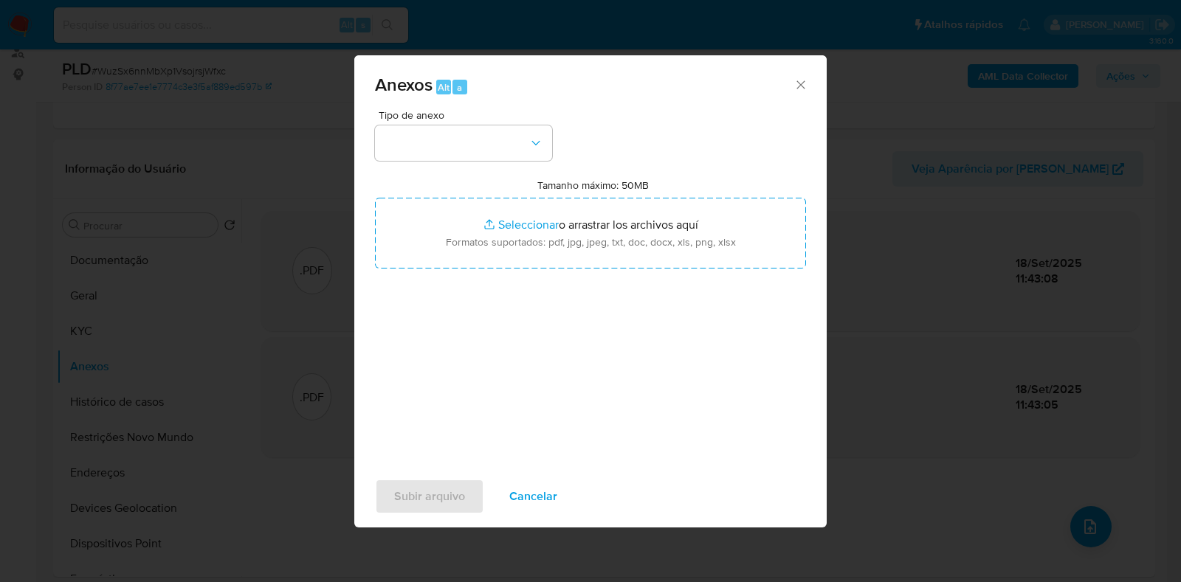
click at [489, 116] on span "Tipo de anexo" at bounding box center [467, 115] width 177 height 10
click at [479, 156] on button "button" at bounding box center [463, 143] width 177 height 35
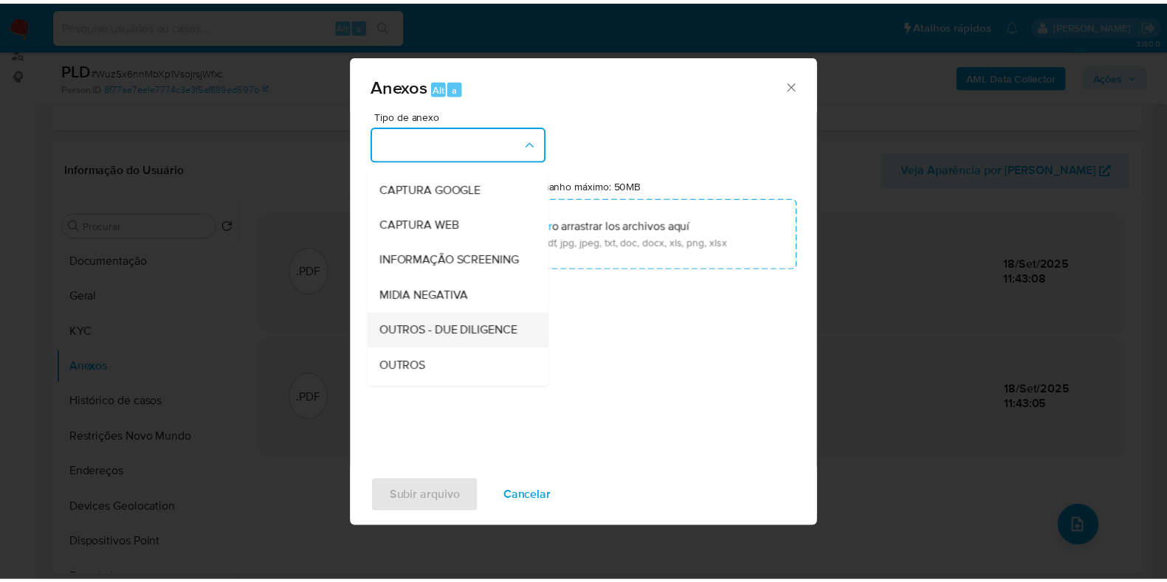
scroll to position [92, 0]
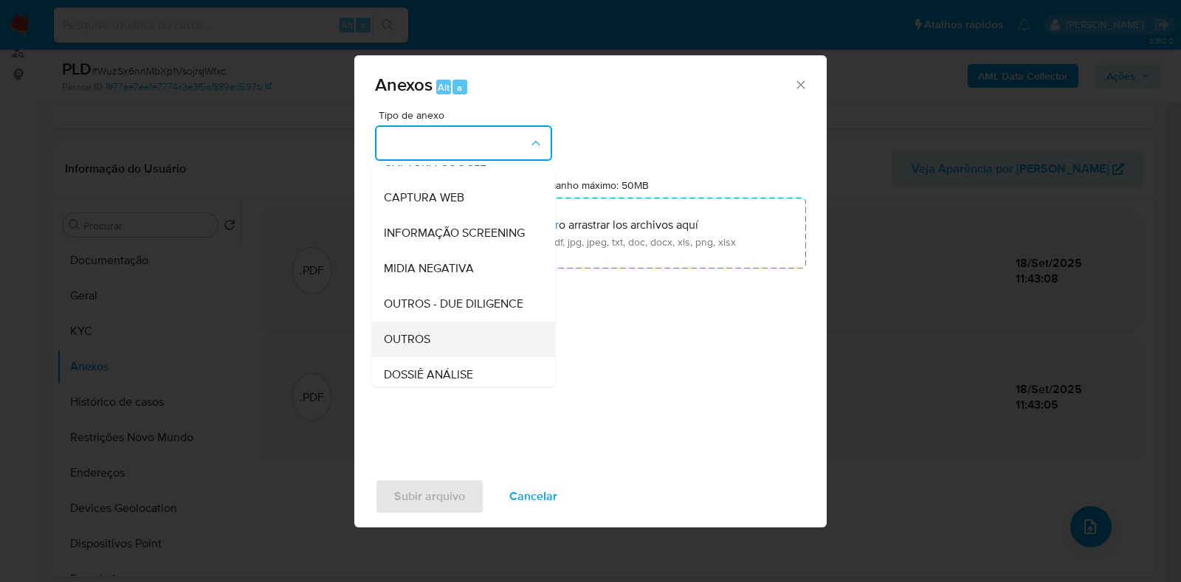
click at [422, 347] on span "OUTROS" at bounding box center [407, 339] width 47 height 15
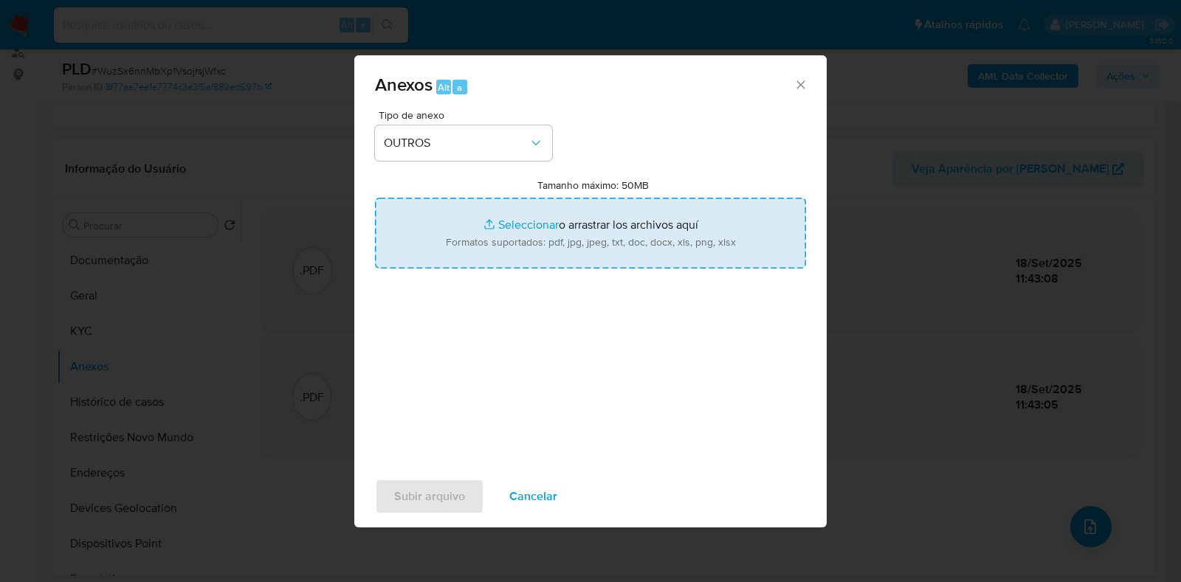
click at [506, 243] on input "Tamanho máximo: 50MB Seleccionar archivos" at bounding box center [590, 233] width 431 height 71
type input "C:\fakepath\DECLÍNIO - WuzSx6nnMbXp1VsojrsjWfxc - CPF 36246742858 - ANDERSON RO…"
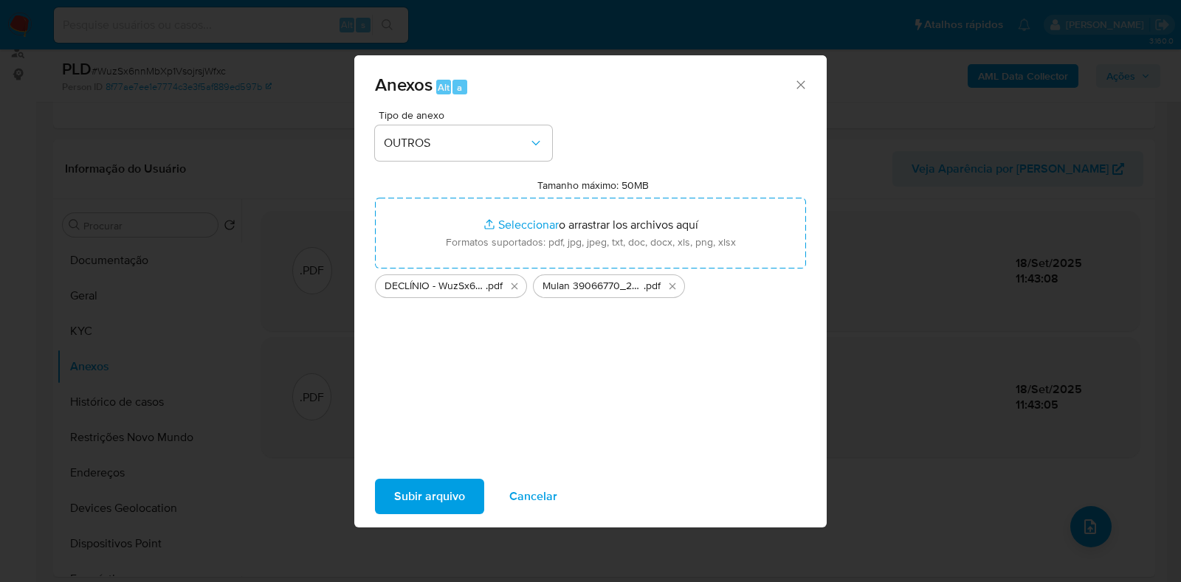
drag, startPoint x: 506, startPoint y: 243, endPoint x: 432, endPoint y: 503, distance: 270.9
click at [432, 503] on span "Subir arquivo" at bounding box center [429, 497] width 71 height 32
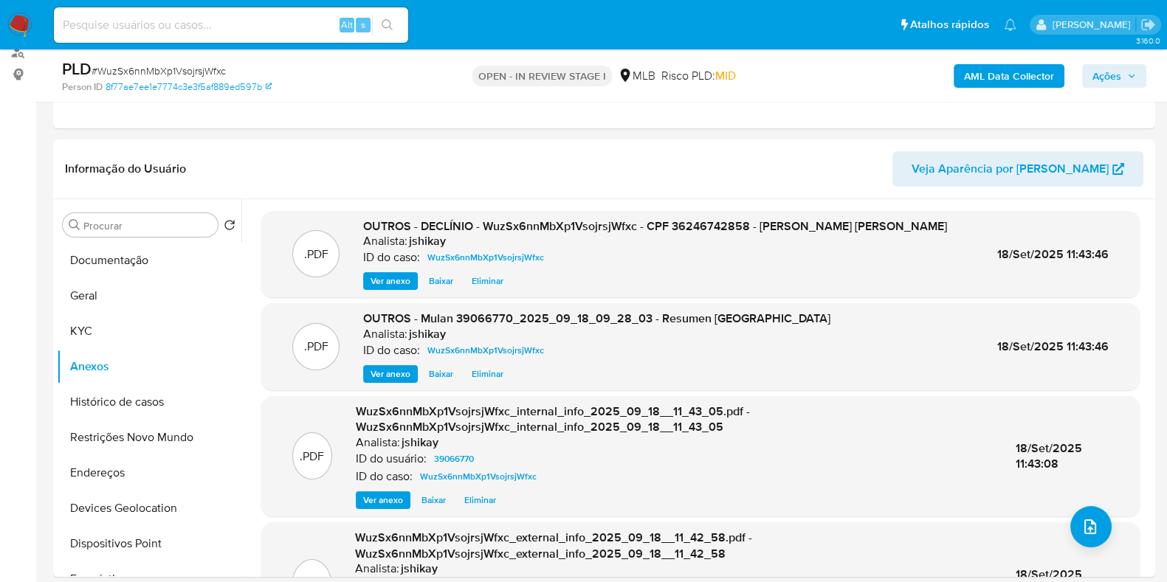
click at [1118, 73] on span "Ações" at bounding box center [1107, 76] width 29 height 24
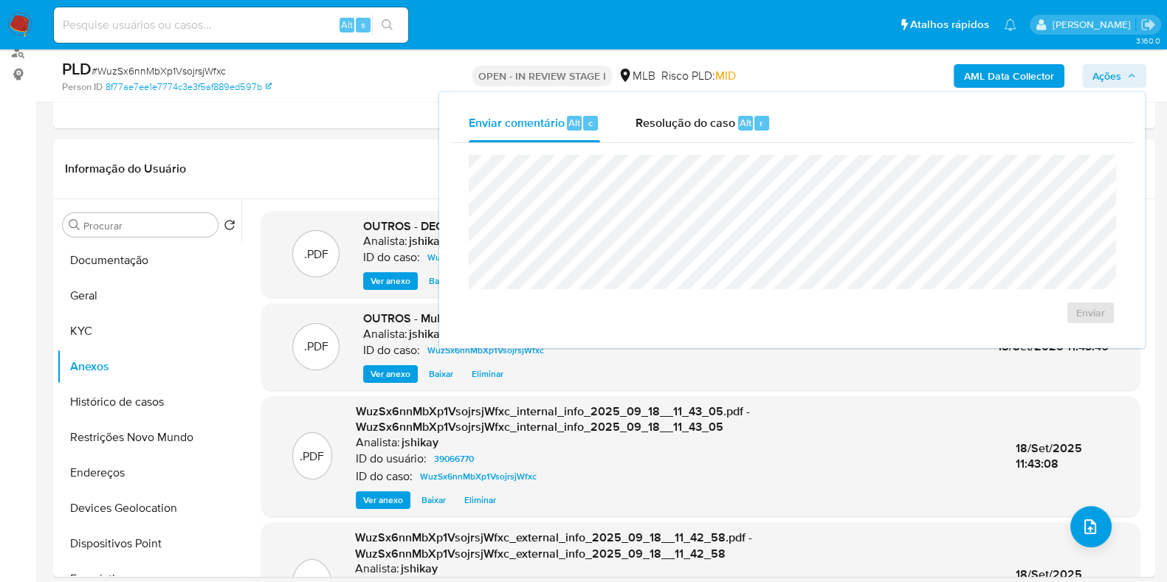
click at [791, 134] on div "Enviar comentário Alt c Resolução do caso Alt r" at bounding box center [792, 123] width 682 height 38
drag, startPoint x: 709, startPoint y: 116, endPoint x: 715, endPoint y: 148, distance: 32.4
click at [709, 115] on span "Resolução do caso" at bounding box center [686, 122] width 100 height 17
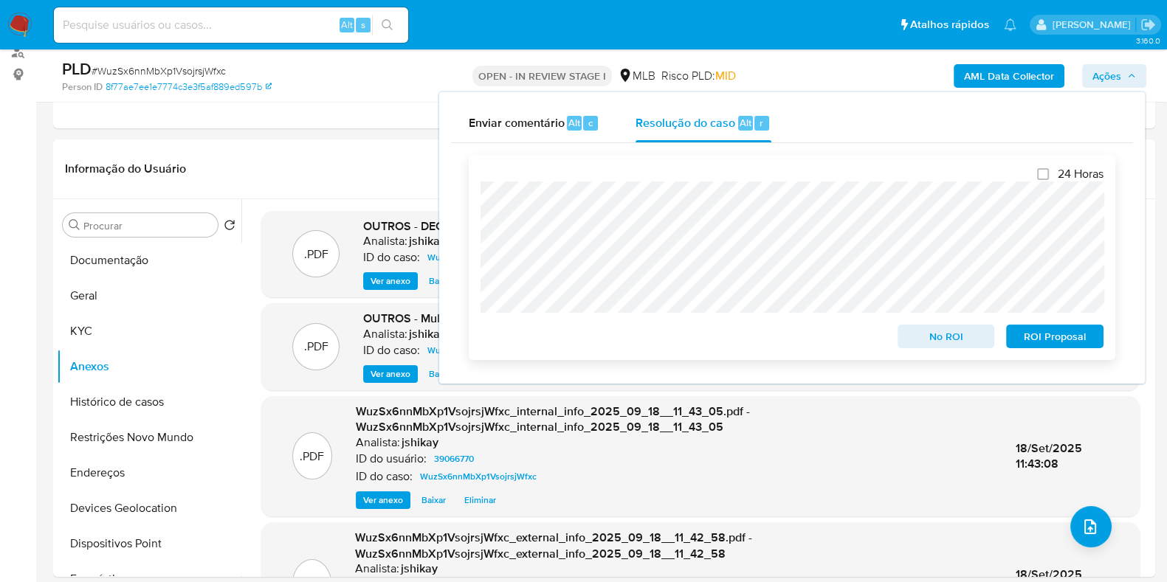
click at [932, 323] on div "No ROI" at bounding box center [946, 334] width 109 height 30
click at [938, 331] on span "No ROI" at bounding box center [946, 336] width 77 height 21
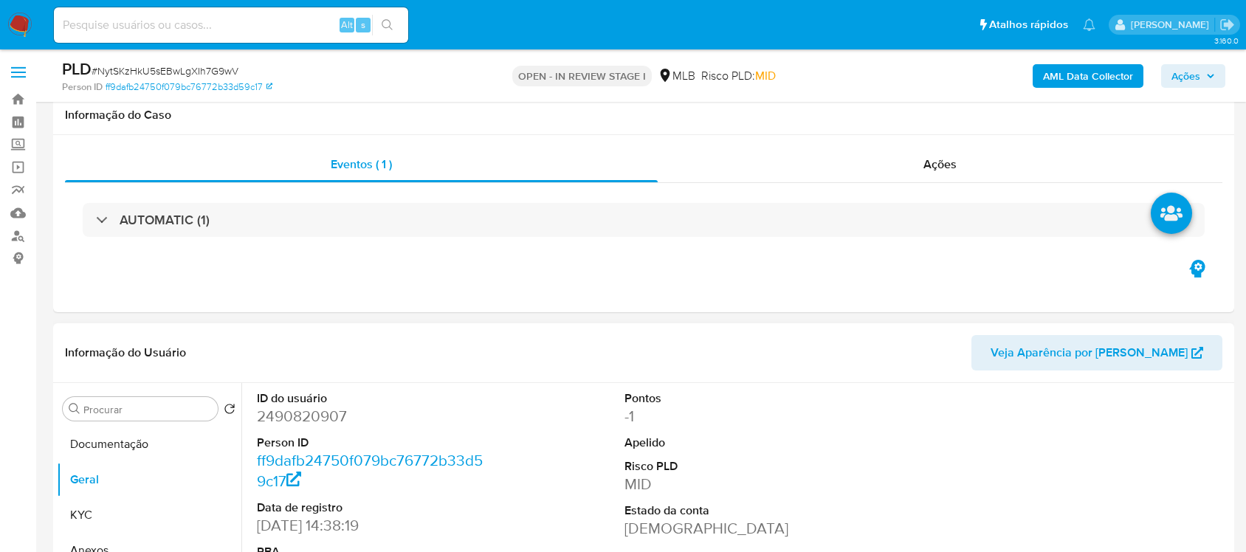
scroll to position [185, 0]
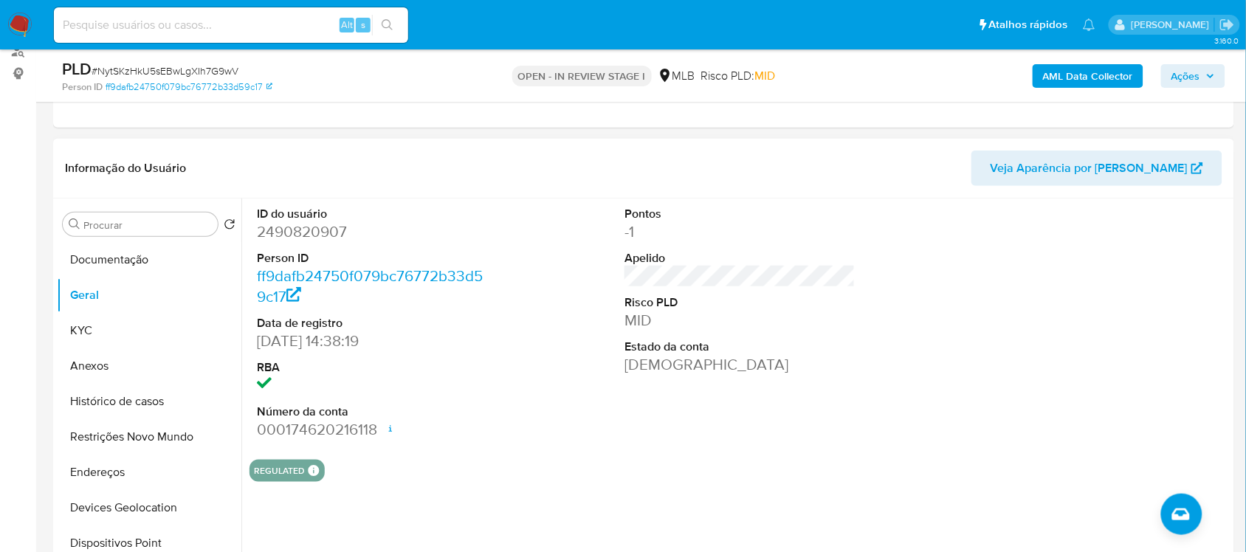
click at [285, 234] on dd "2490820907" at bounding box center [372, 231] width 230 height 21
copy dd "2490820907"
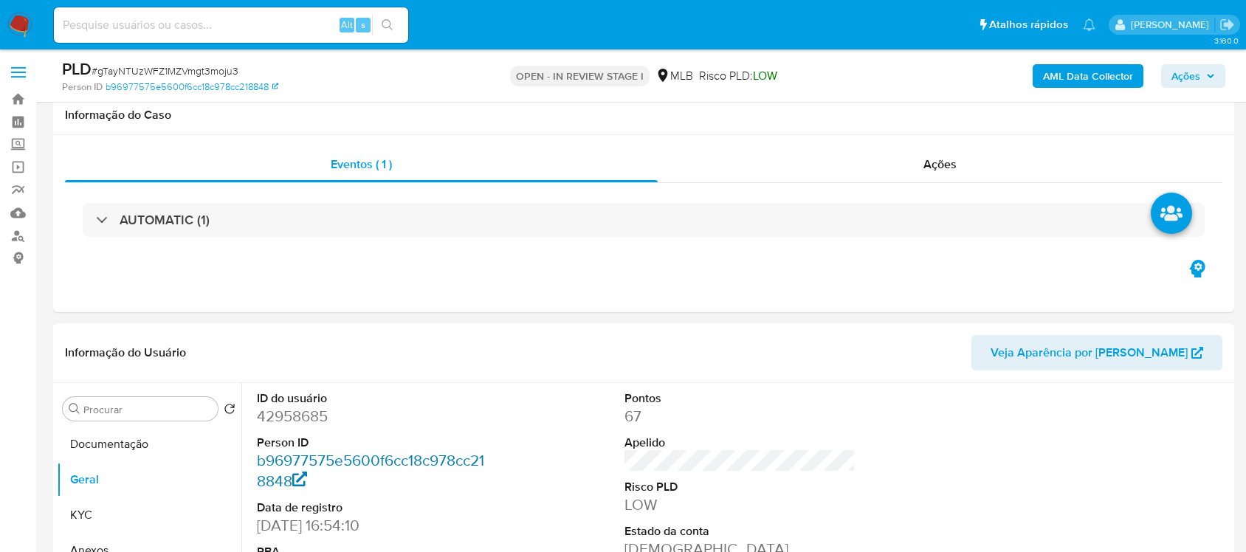
scroll to position [277, 0]
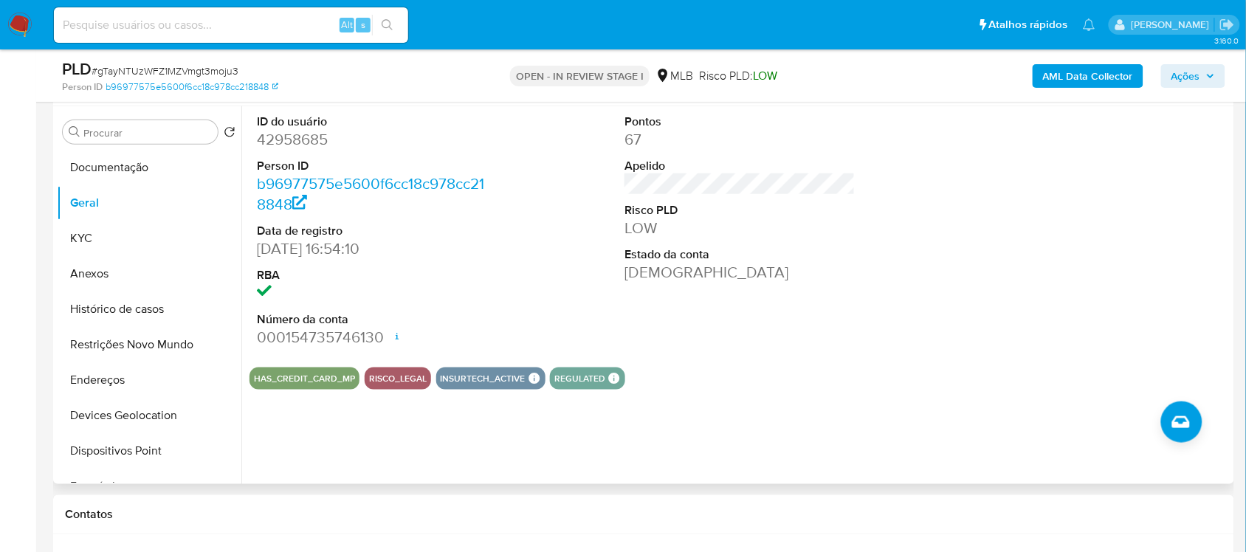
click at [283, 137] on dd "42958685" at bounding box center [372, 139] width 230 height 21
copy dd "42958685"
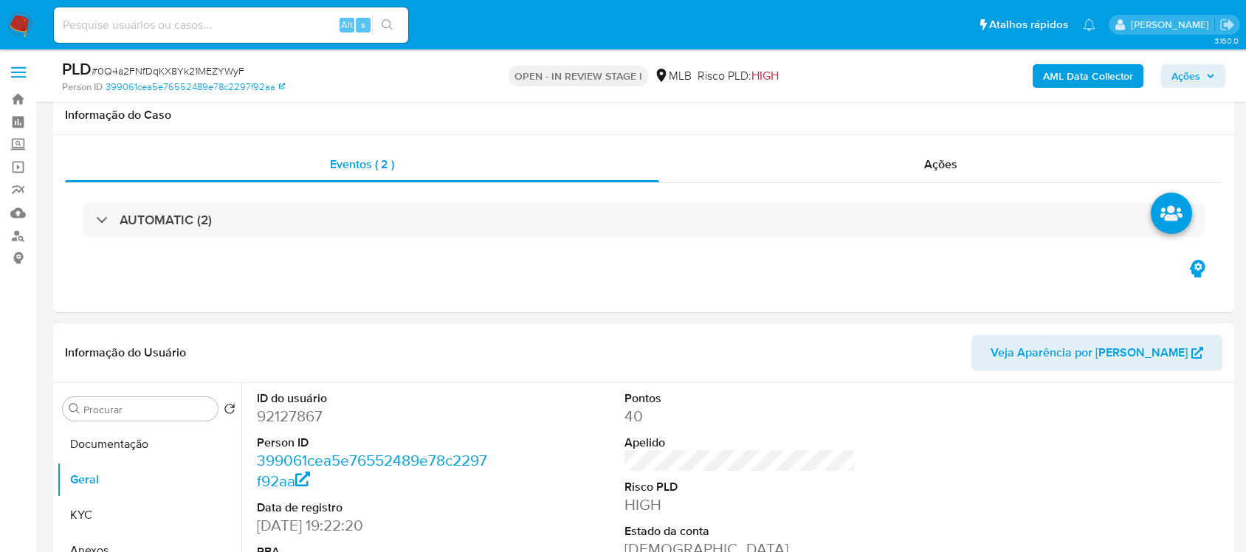
scroll to position [185, 0]
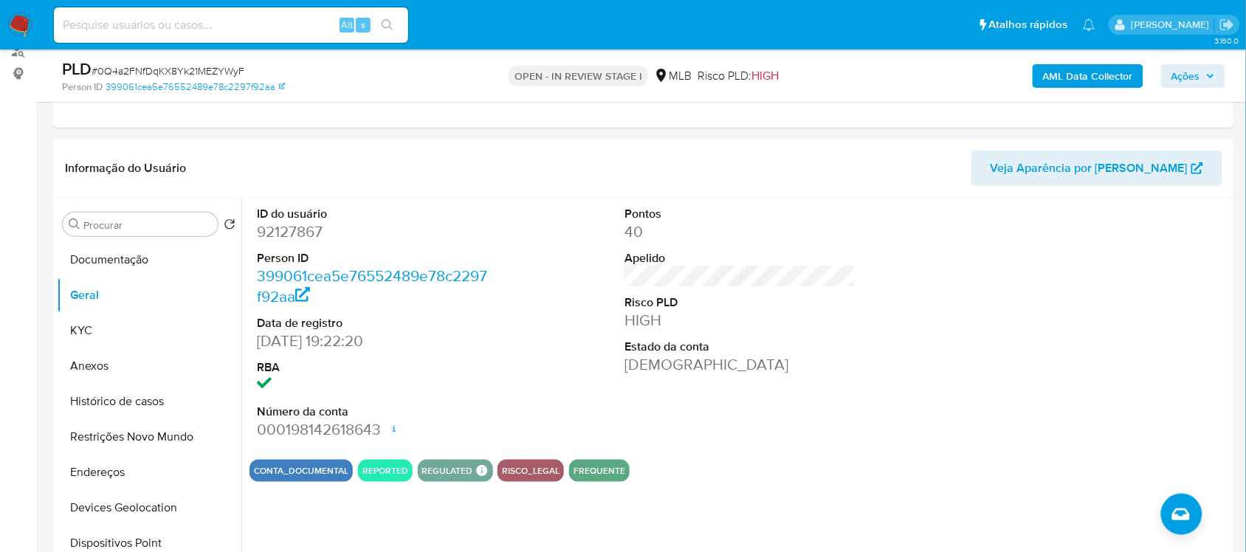
click at [282, 227] on dd "92127867" at bounding box center [372, 231] width 230 height 21
copy dd "92127867"
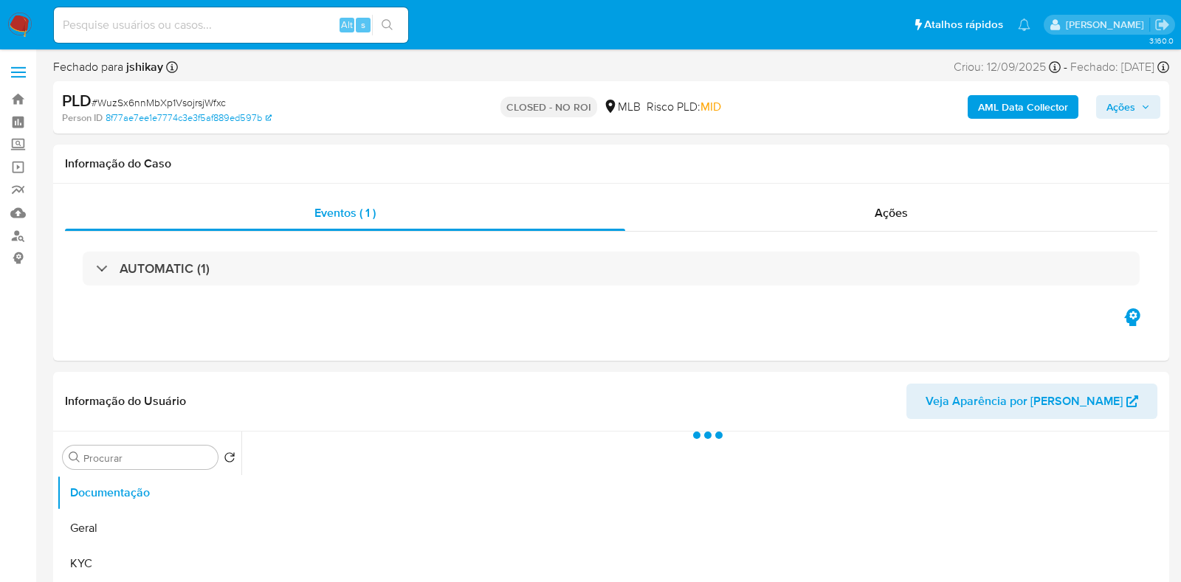
select select "10"
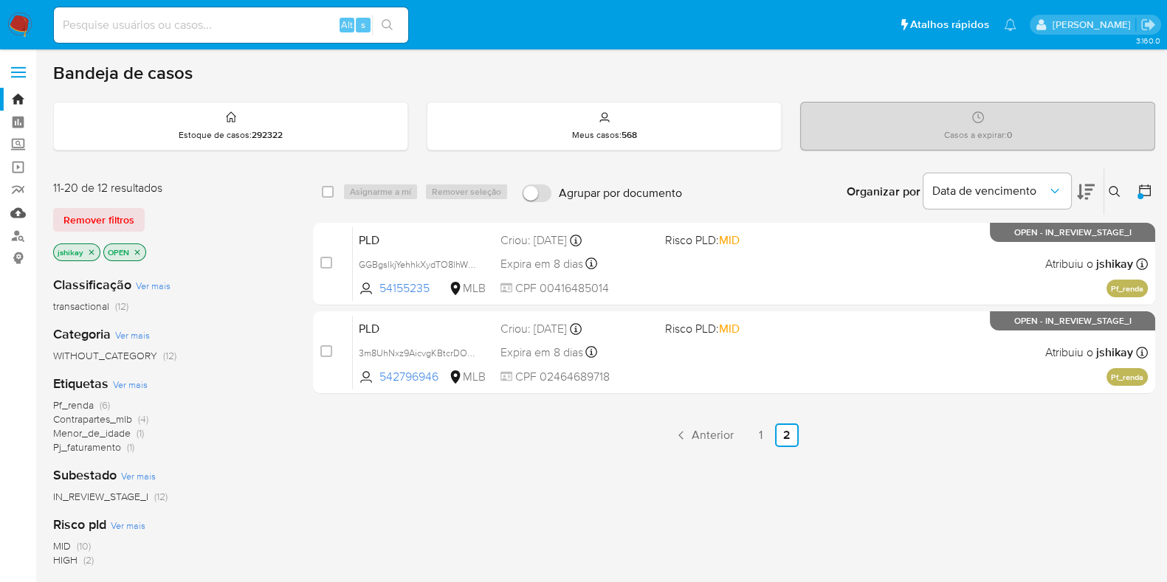
click at [18, 212] on link "Mulan" at bounding box center [88, 213] width 176 height 23
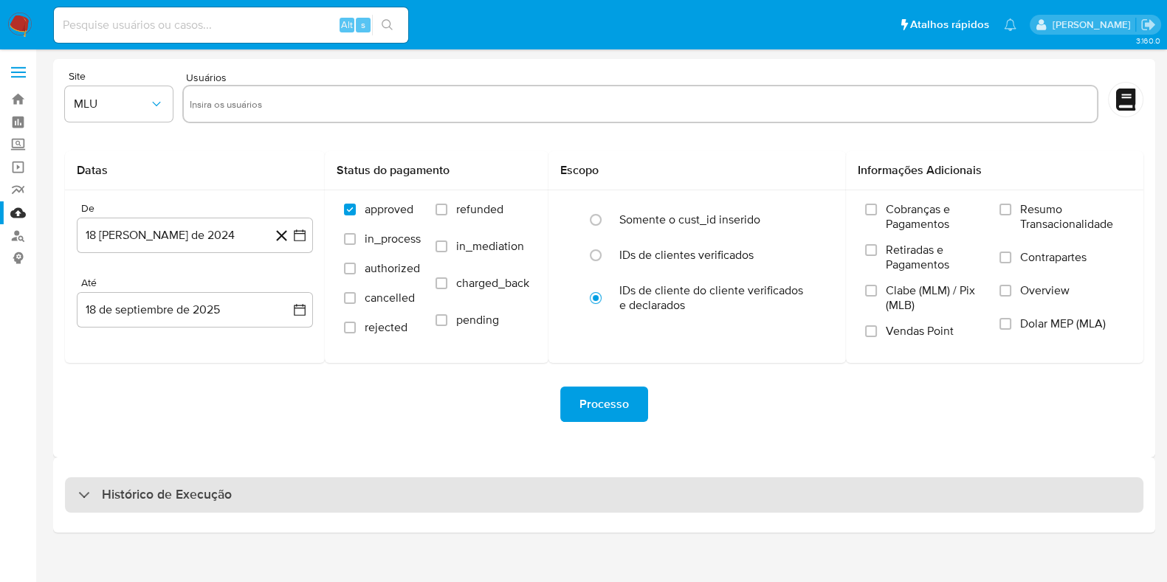
click at [193, 506] on div "Histórico de Execução" at bounding box center [604, 495] width 1079 height 35
select select "10"
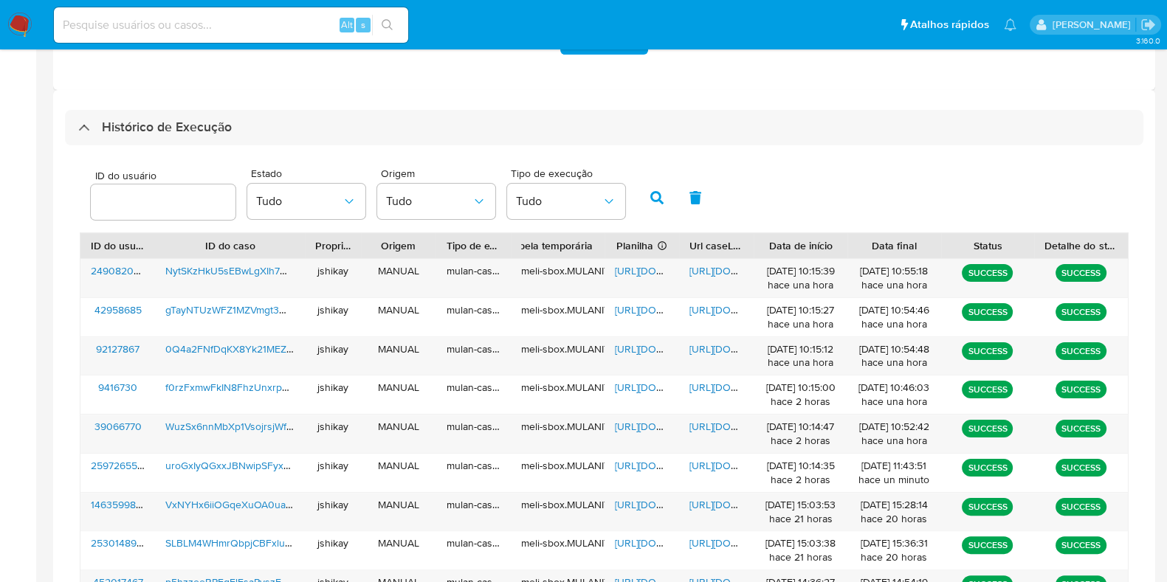
scroll to position [368, 0]
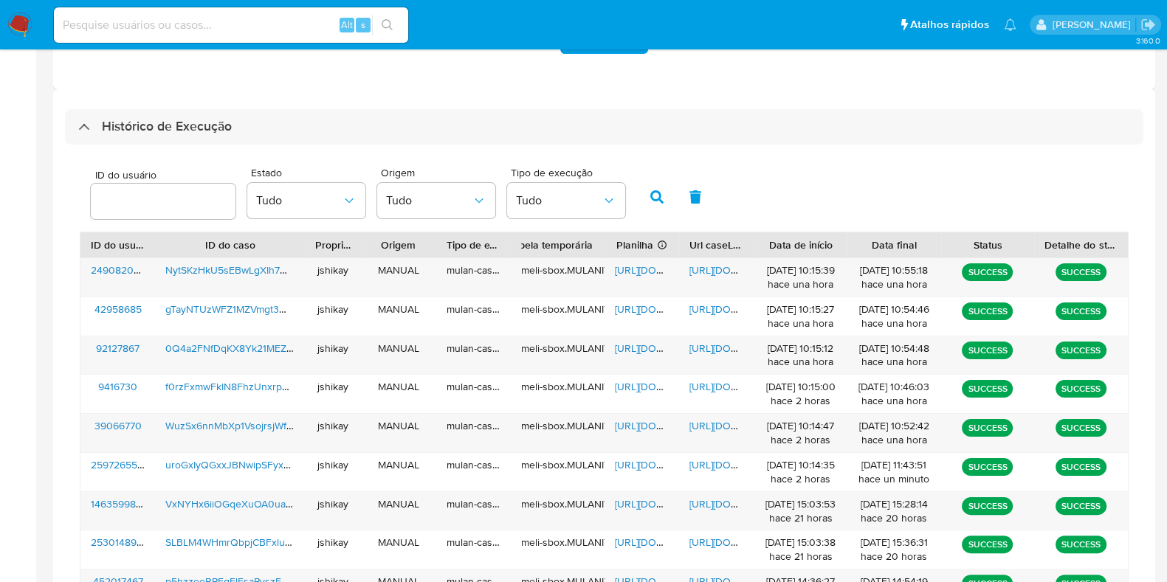
click at [874, 195] on div "ID do usuário Estado Tudo Origem Tudo Tipo de execução Tudo" at bounding box center [604, 195] width 1049 height 72
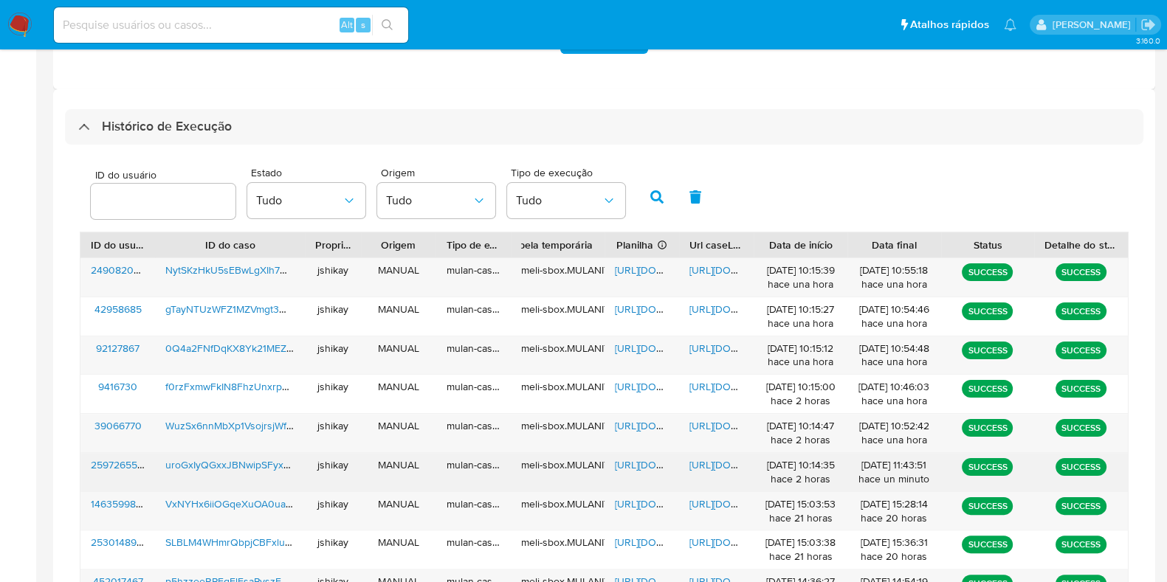
click at [641, 463] on span "[URL][DOMAIN_NAME]" at bounding box center [666, 465] width 102 height 15
click at [699, 458] on span "[URL][DOMAIN_NAME]" at bounding box center [741, 465] width 102 height 15
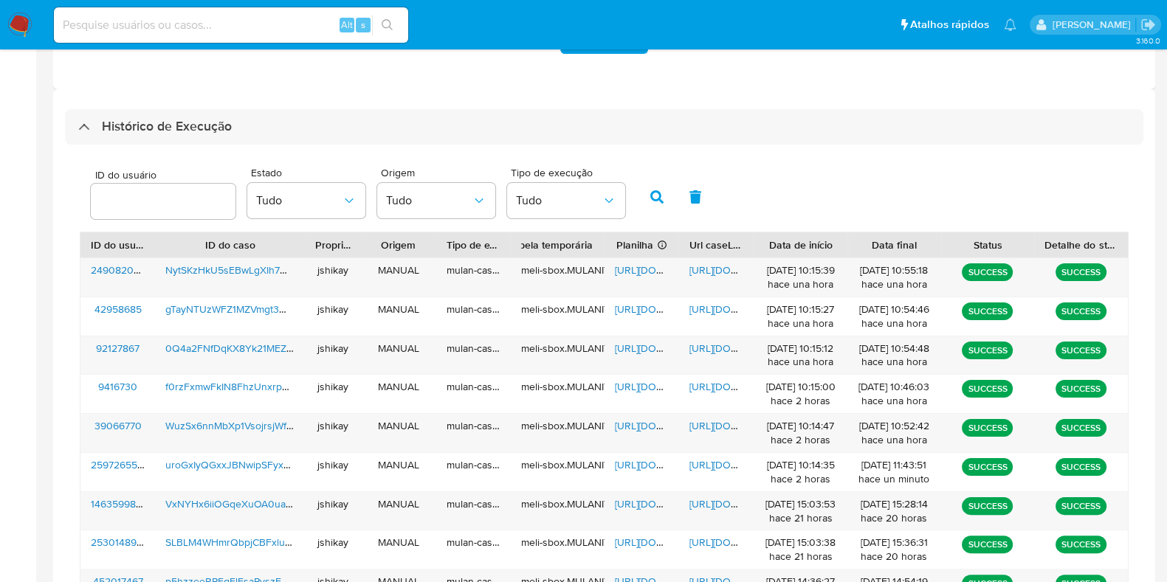
click at [18, 24] on img at bounding box center [19, 25] width 25 height 25
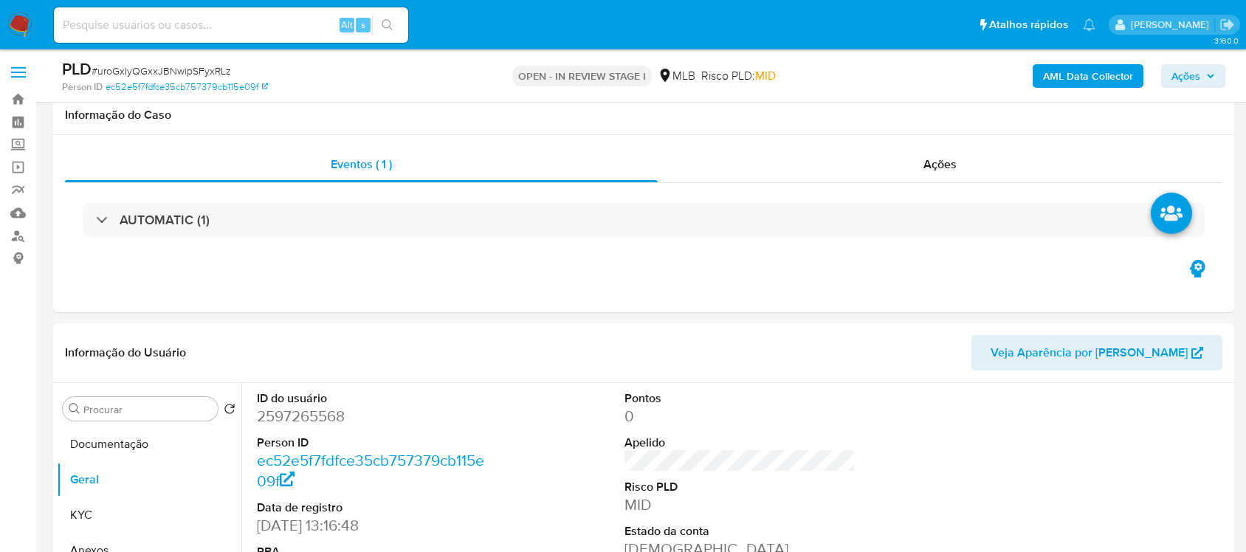
scroll to position [185, 0]
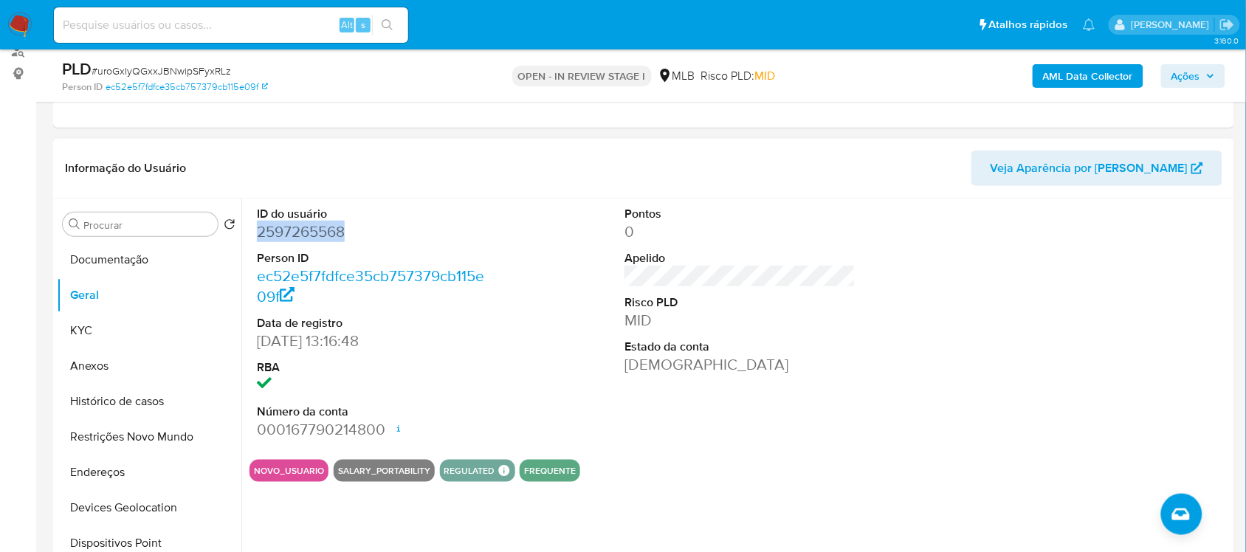
click at [299, 234] on dd "2597265568" at bounding box center [372, 231] width 230 height 21
click at [299, 233] on dd "2597265568" at bounding box center [372, 231] width 230 height 21
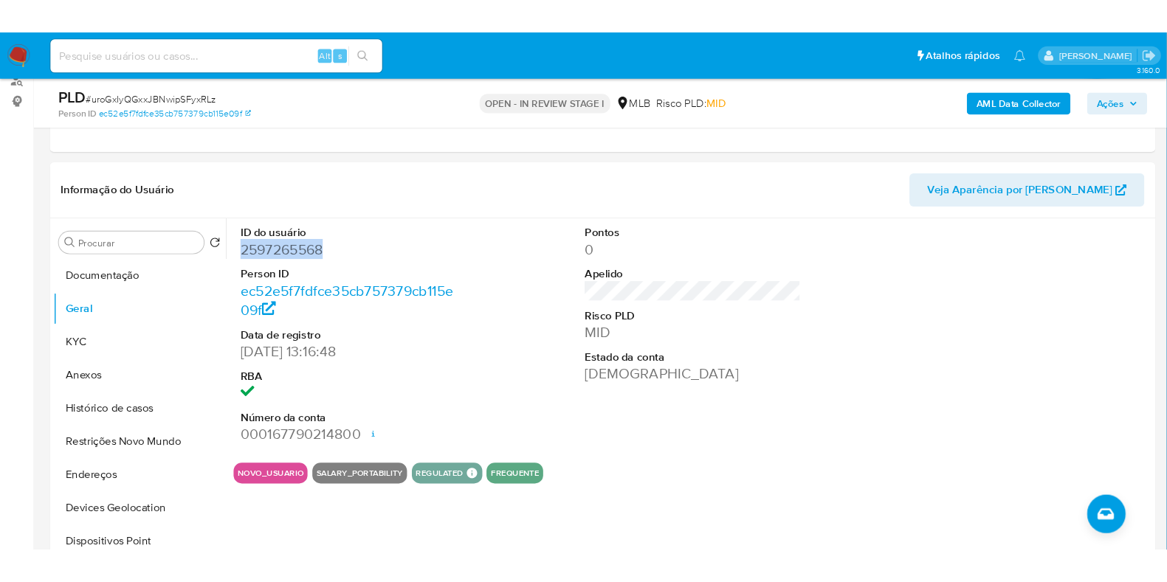
scroll to position [184, 0]
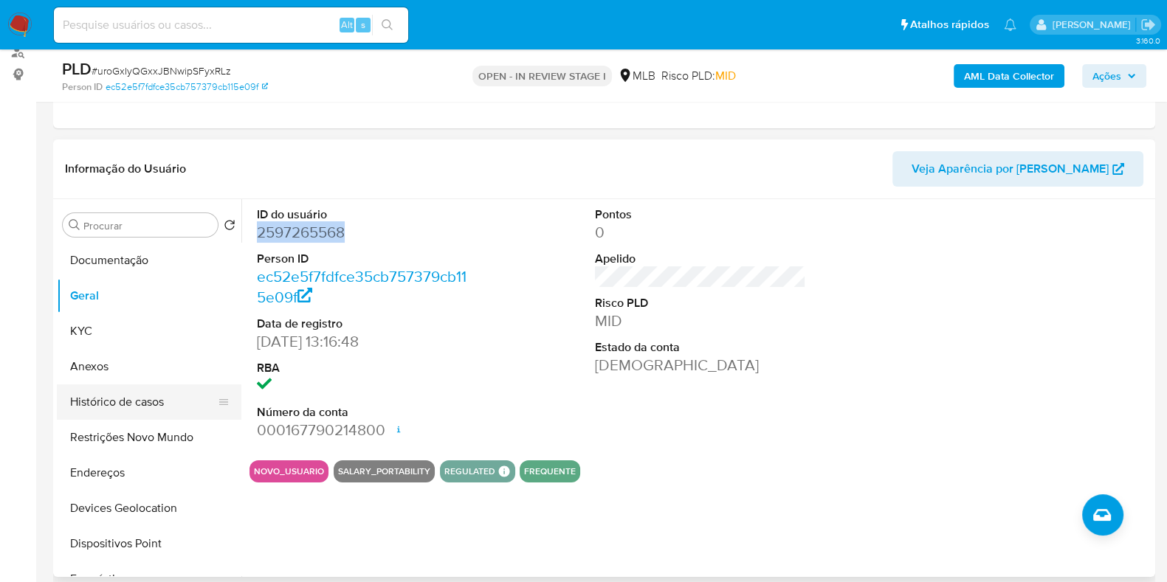
click at [118, 391] on button "Histórico de casos" at bounding box center [143, 402] width 173 height 35
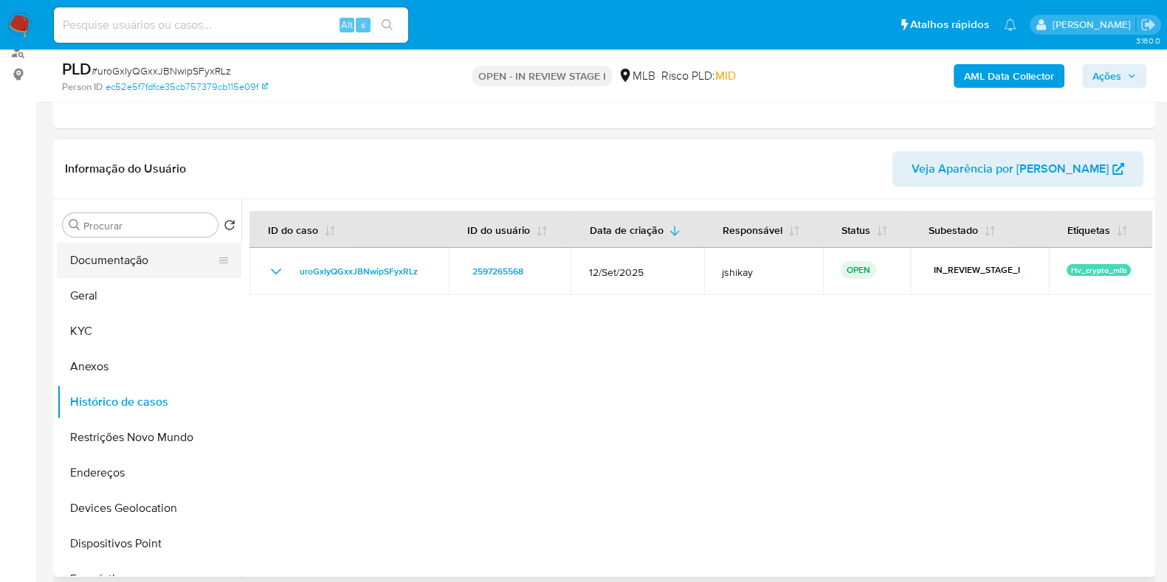
click at [100, 265] on button "Documentação" at bounding box center [143, 260] width 173 height 35
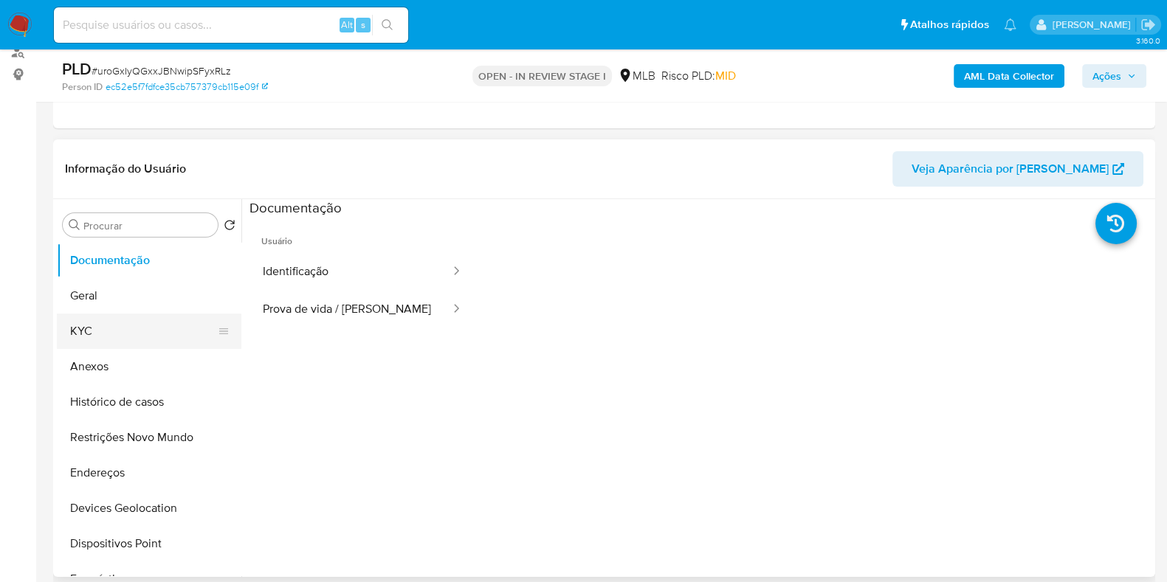
click at [139, 326] on button "KYC" at bounding box center [143, 331] width 173 height 35
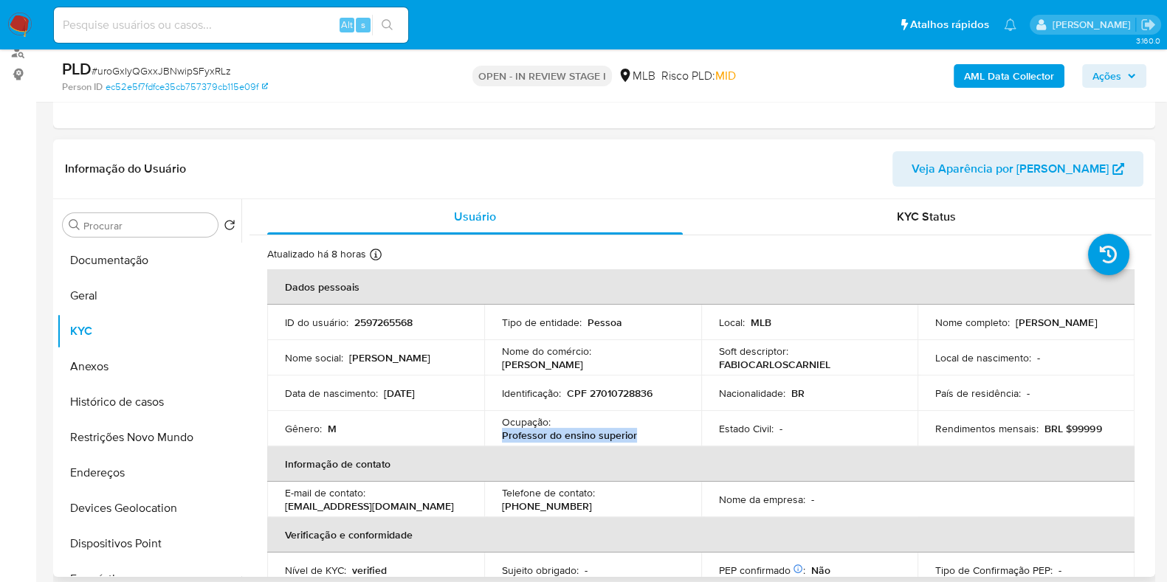
drag, startPoint x: 642, startPoint y: 433, endPoint x: 492, endPoint y: 438, distance: 149.9
click at [492, 438] on td "Ocupação : Professor do ensino superior" at bounding box center [592, 428] width 217 height 35
copy p "Professor do ensino superior"
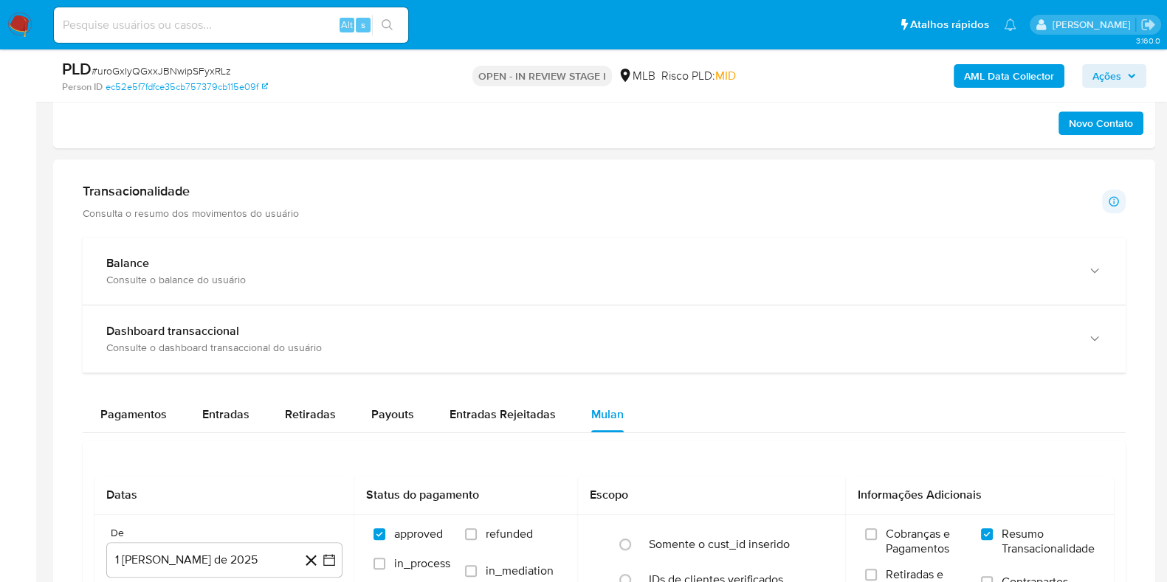
scroll to position [1015, 0]
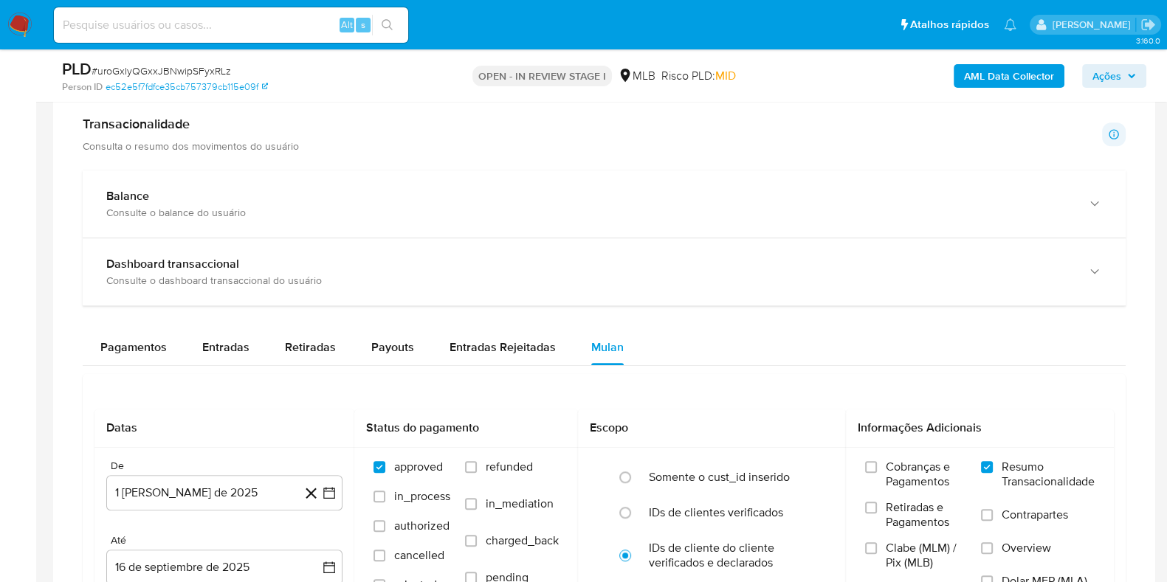
click at [436, 157] on div "Transacionalidade Consulta o resumo dos movimentos do usuário Informações trans…" at bounding box center [604, 457] width 1079 height 707
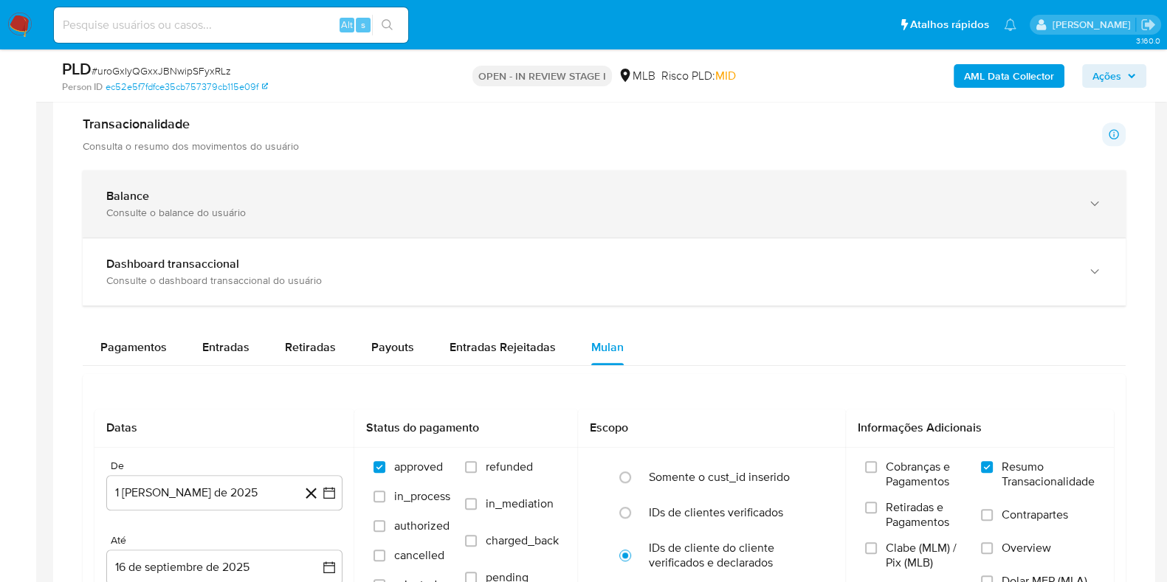
click at [427, 201] on div "Balance" at bounding box center [589, 196] width 966 height 15
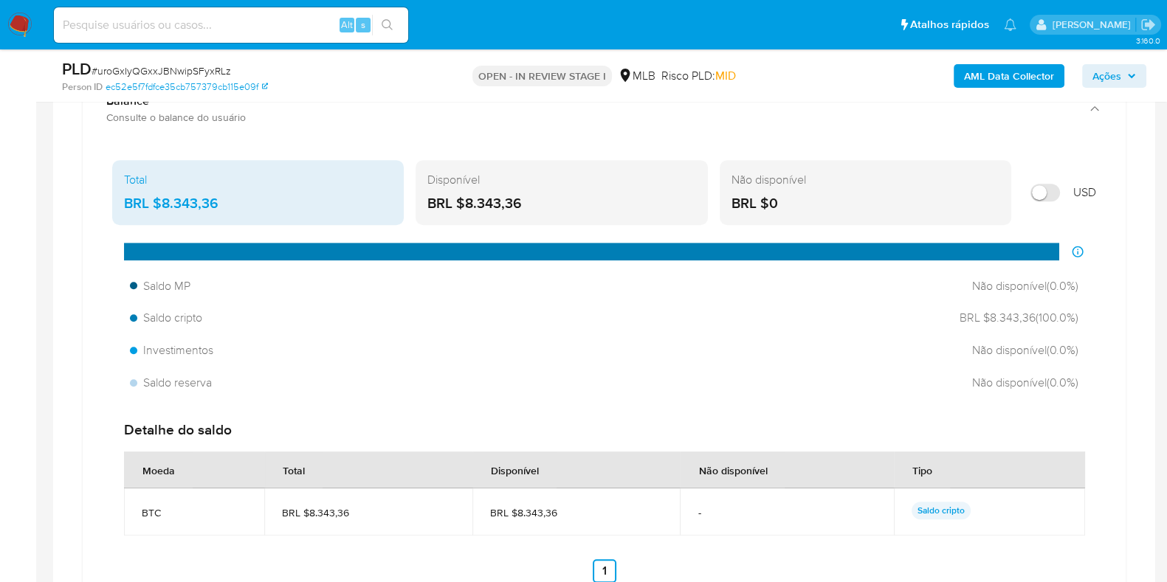
scroll to position [1291, 0]
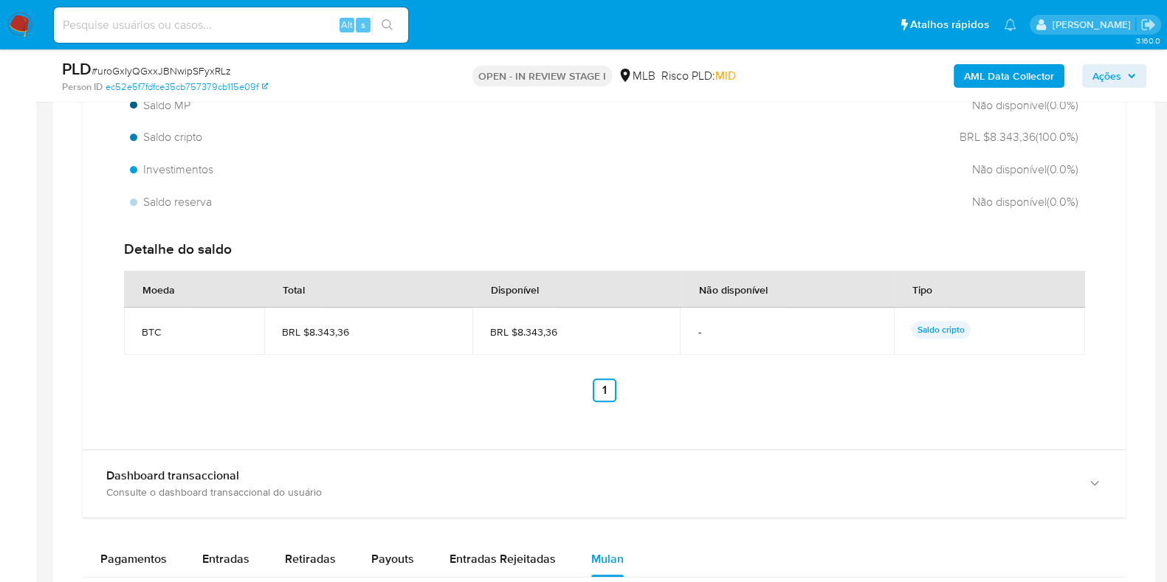
drag, startPoint x: 565, startPoint y: 333, endPoint x: 515, endPoint y: 335, distance: 50.2
click at [515, 335] on span "BRL $8.343,36" at bounding box center [576, 332] width 173 height 13
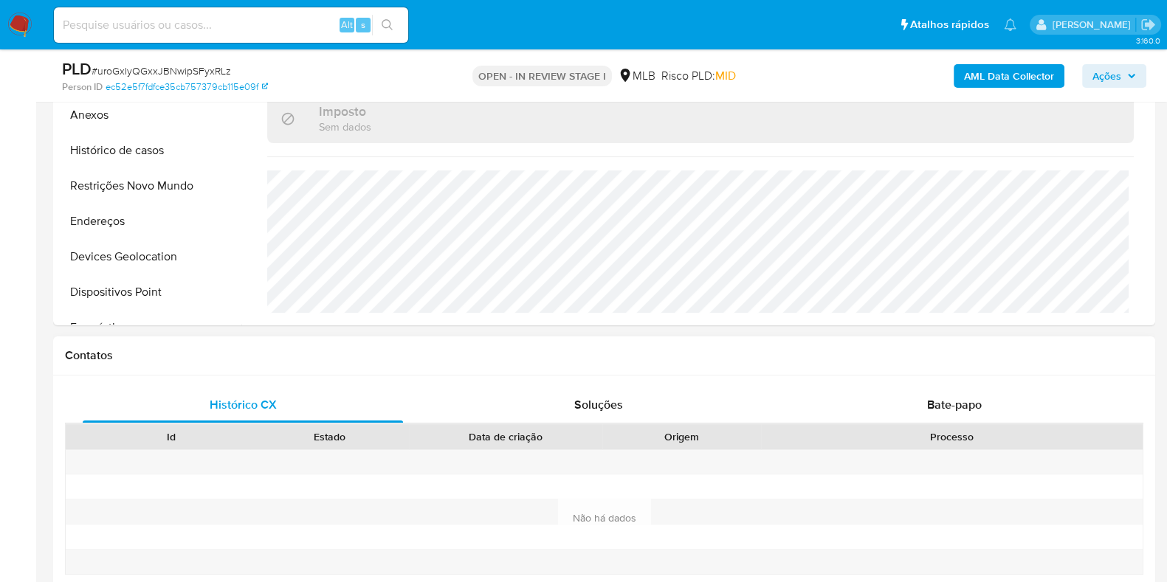
scroll to position [277, 0]
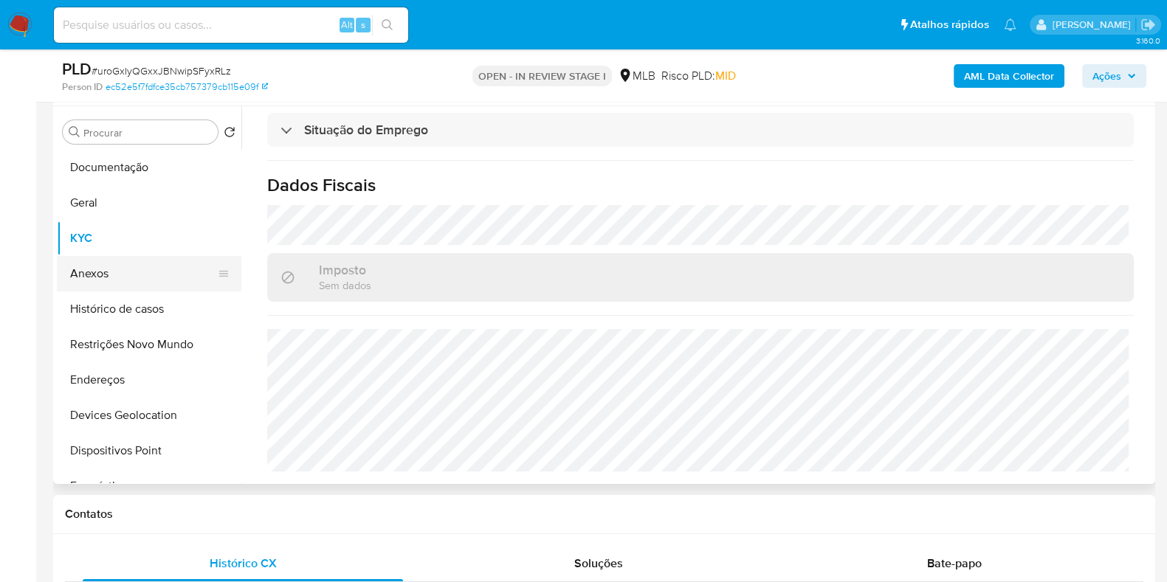
click at [133, 289] on button "Anexos" at bounding box center [143, 273] width 173 height 35
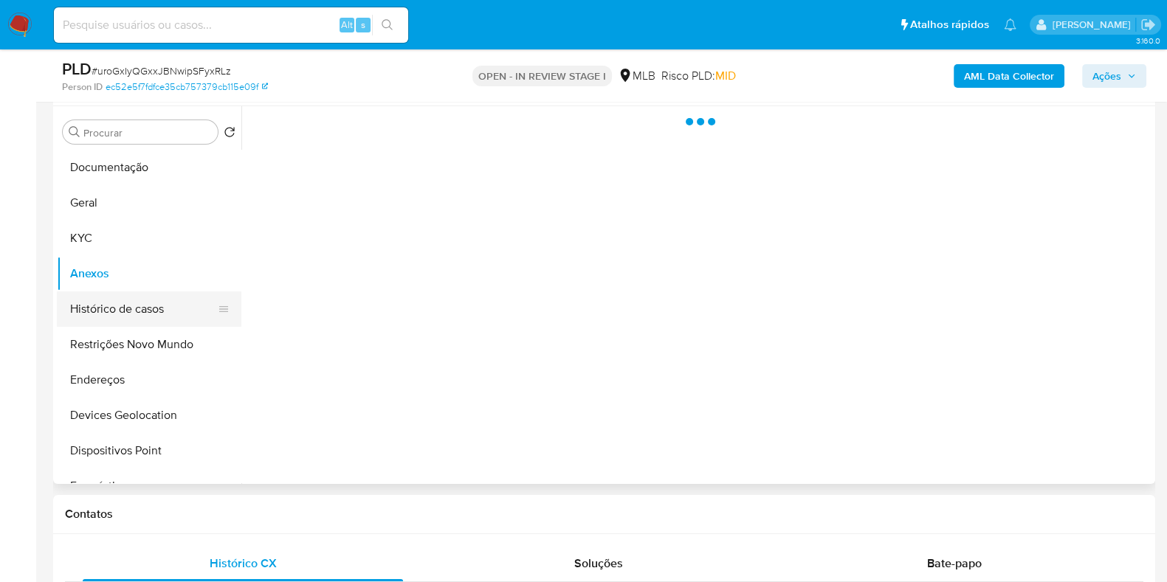
click at [135, 303] on button "Histórico de casos" at bounding box center [143, 309] width 173 height 35
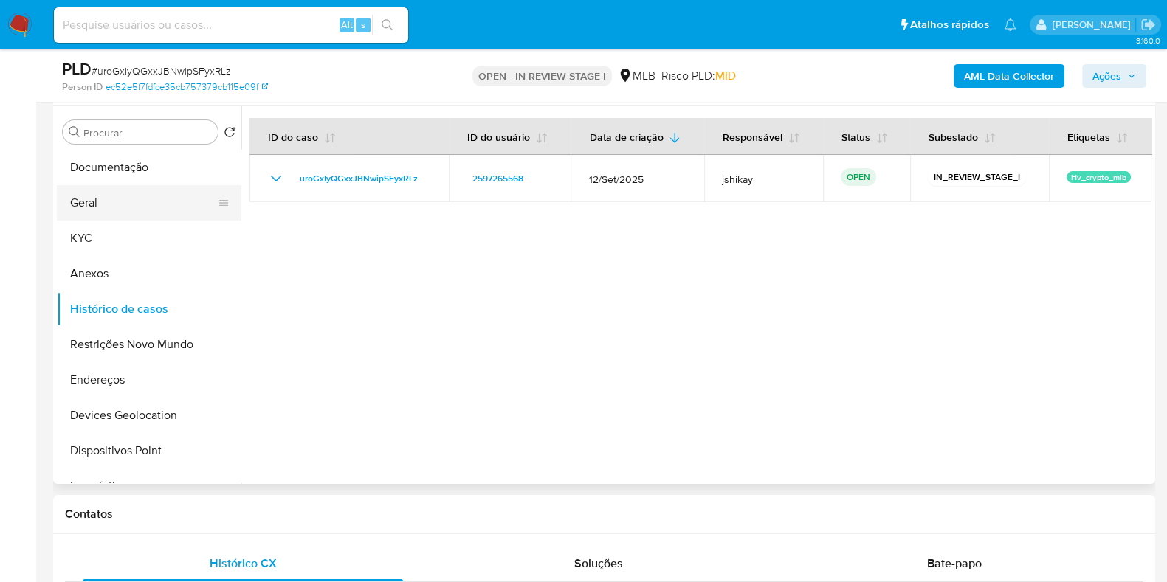
click at [131, 202] on button "Geral" at bounding box center [143, 202] width 173 height 35
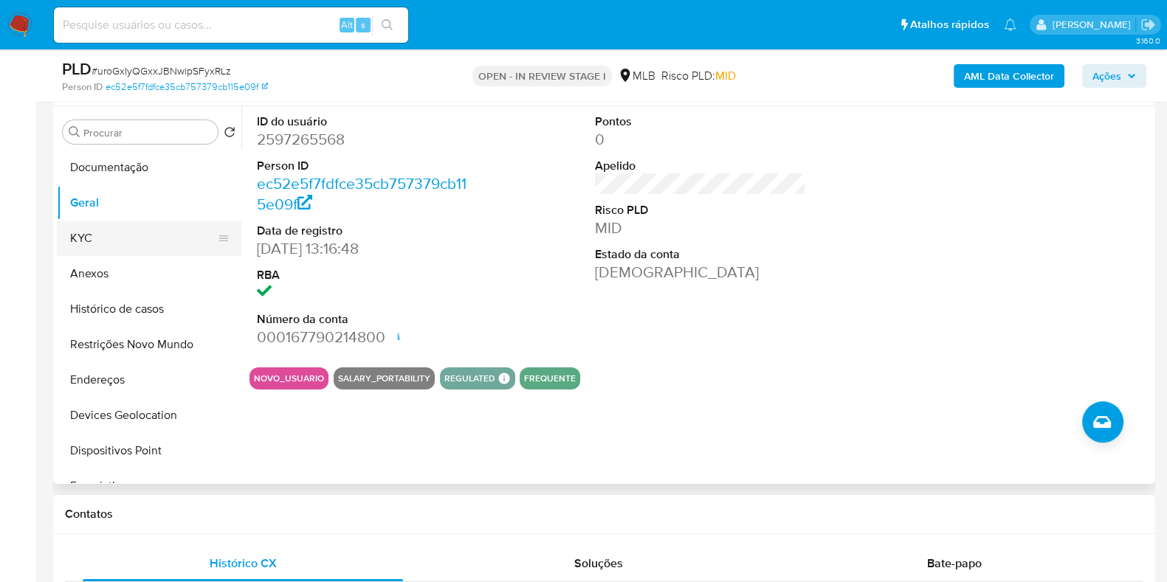
click at [100, 244] on button "KYC" at bounding box center [143, 238] width 173 height 35
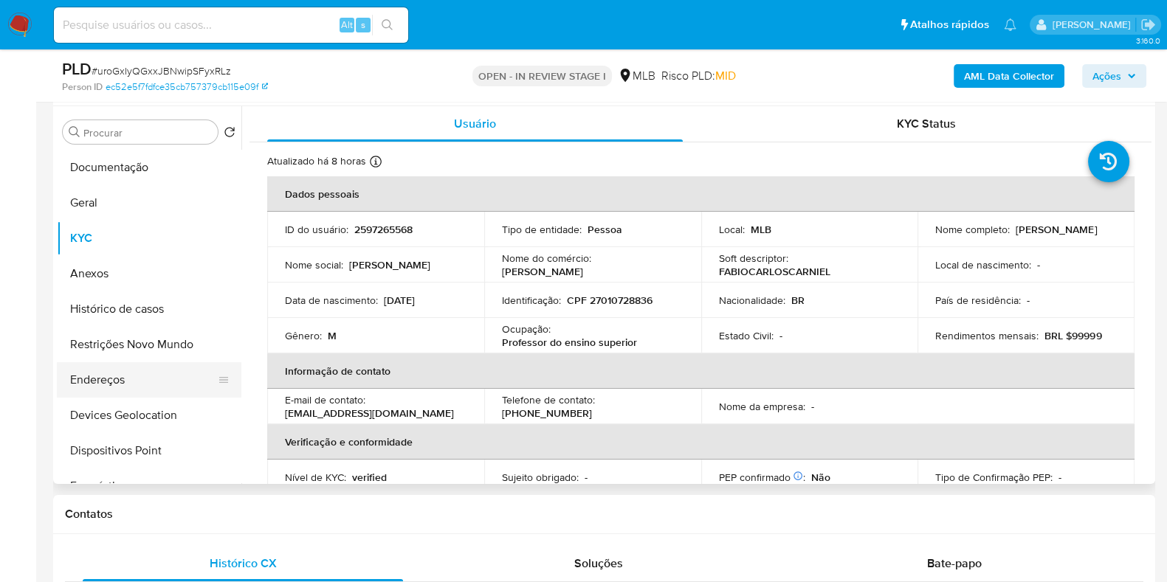
click at [144, 393] on button "Endereços" at bounding box center [143, 379] width 173 height 35
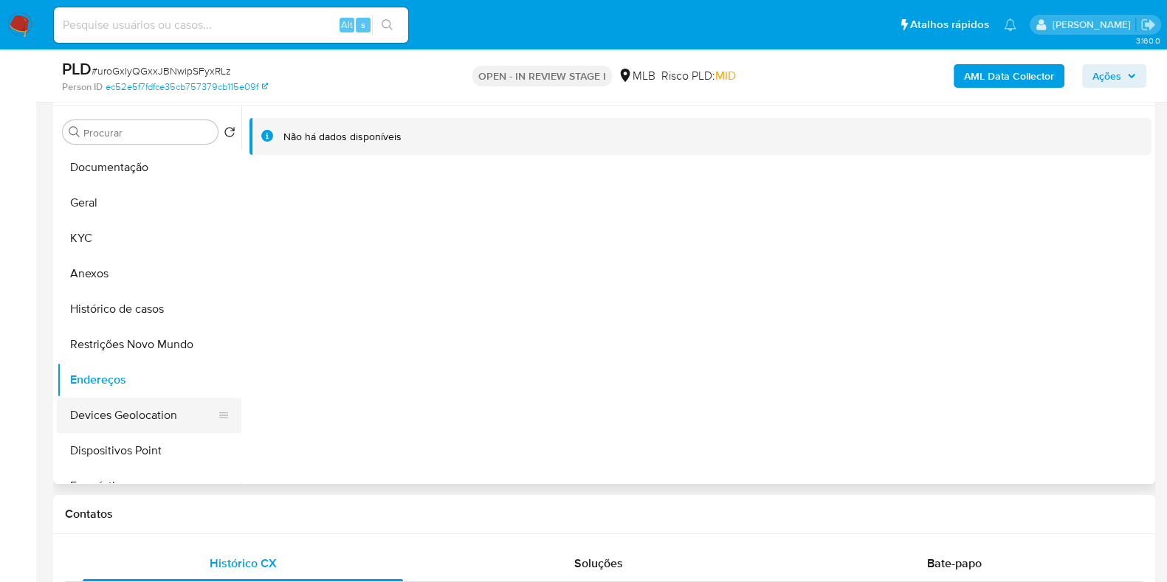
click at [110, 410] on button "Devices Geolocation" at bounding box center [143, 415] width 173 height 35
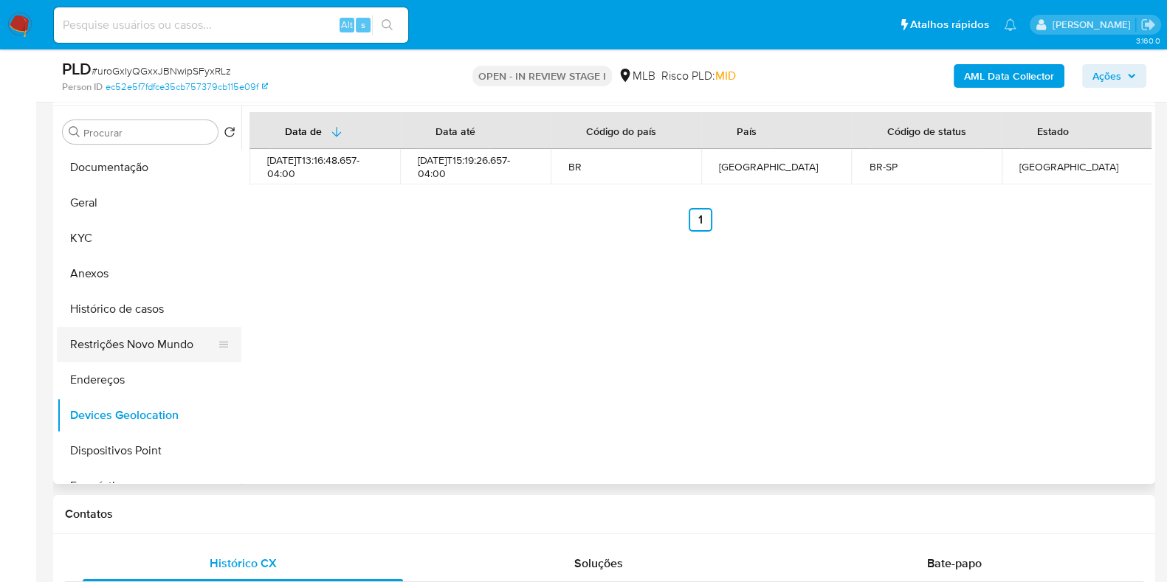
click at [142, 347] on button "Restrições Novo Mundo" at bounding box center [143, 344] width 173 height 35
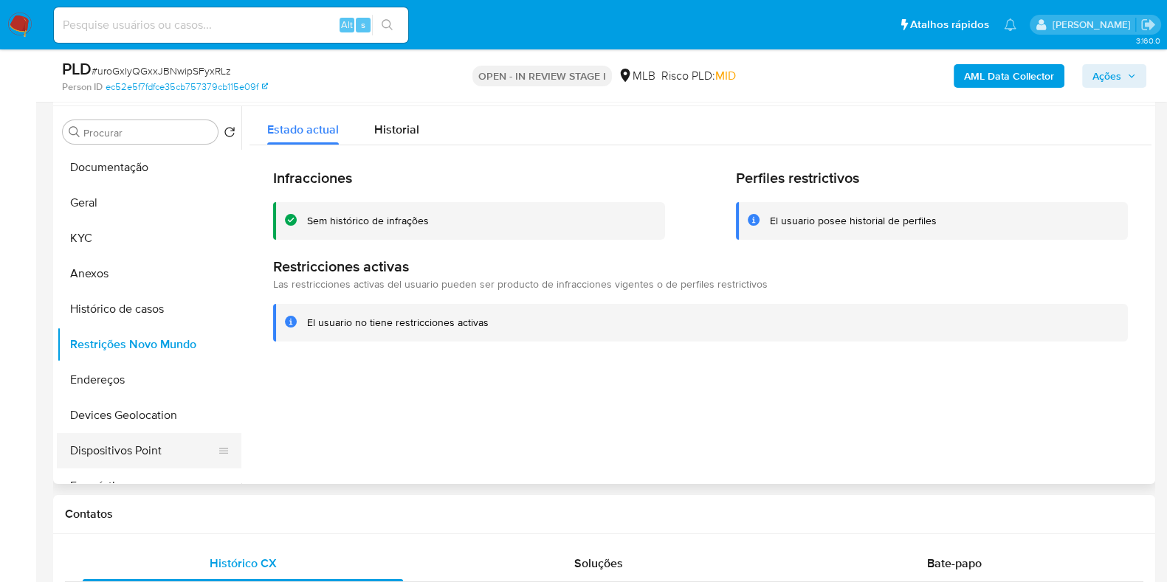
click at [130, 452] on button "Dispositivos Point" at bounding box center [143, 450] width 173 height 35
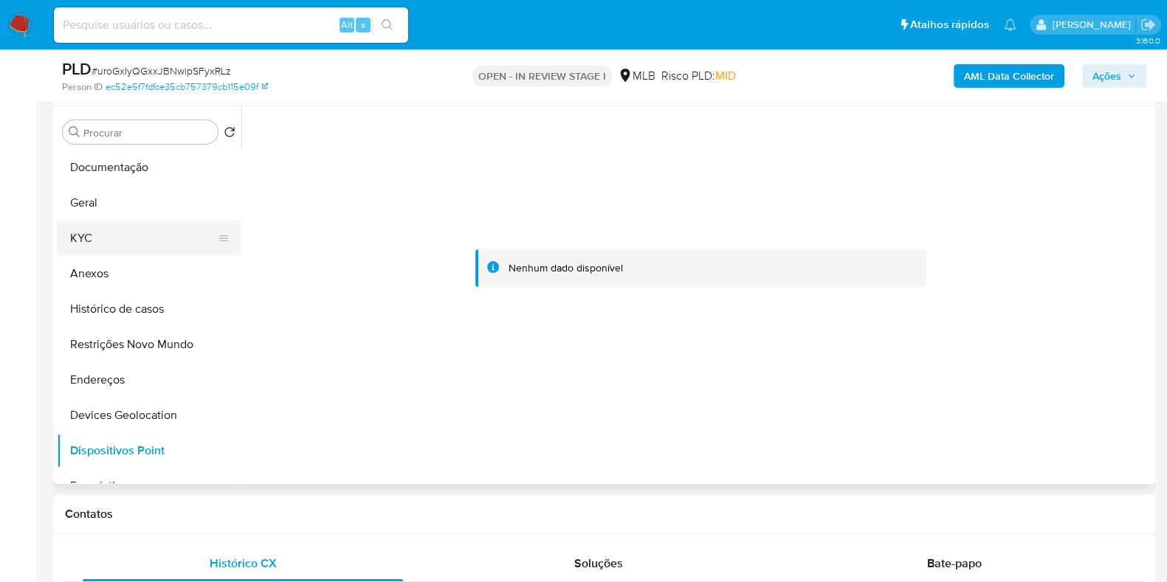
click at [70, 240] on button "KYC" at bounding box center [143, 238] width 173 height 35
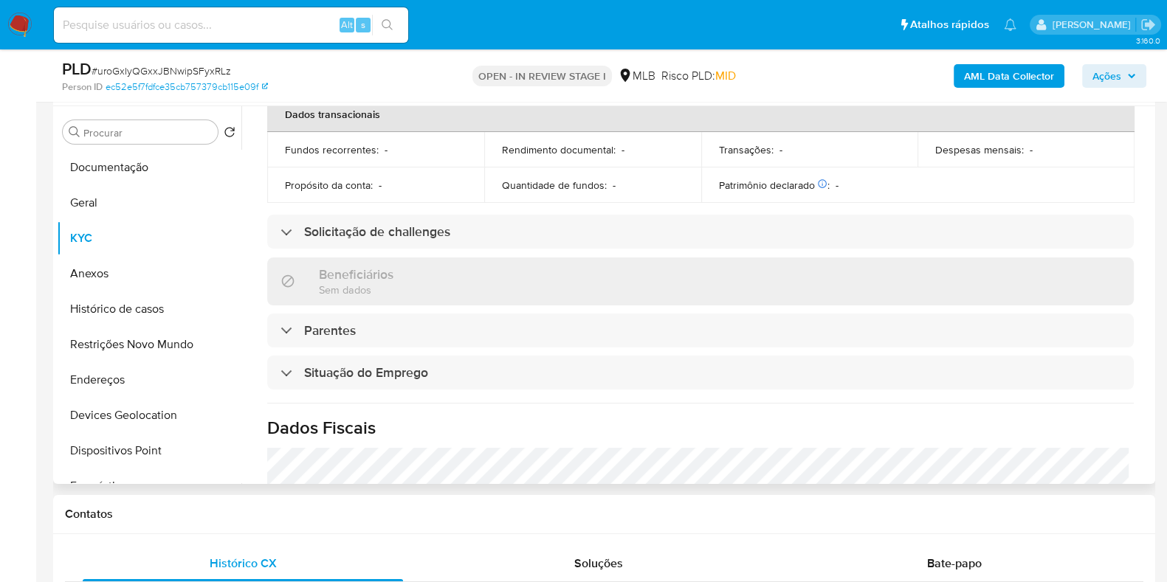
scroll to position [642, 0]
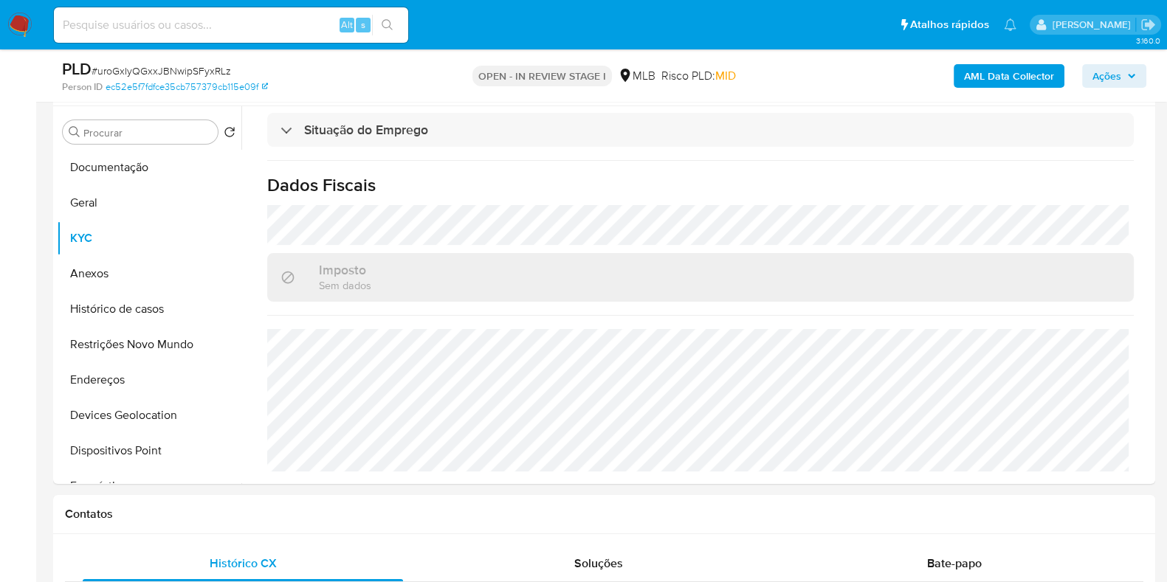
click at [1015, 78] on b "AML Data Collector" at bounding box center [1009, 76] width 90 height 24
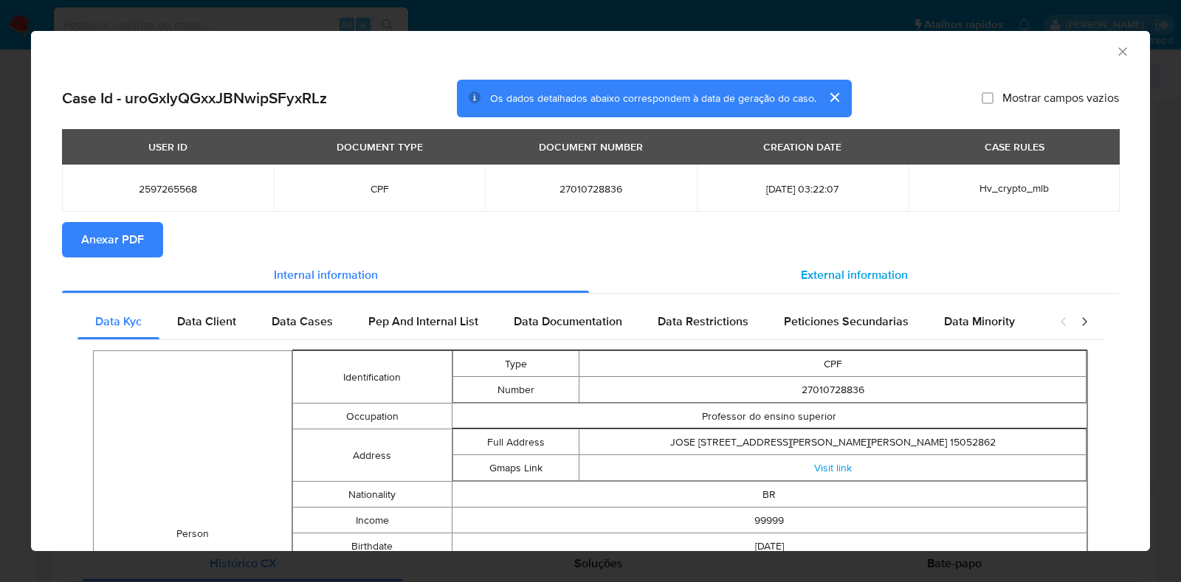
click at [853, 271] on span "External information" at bounding box center [854, 275] width 107 height 17
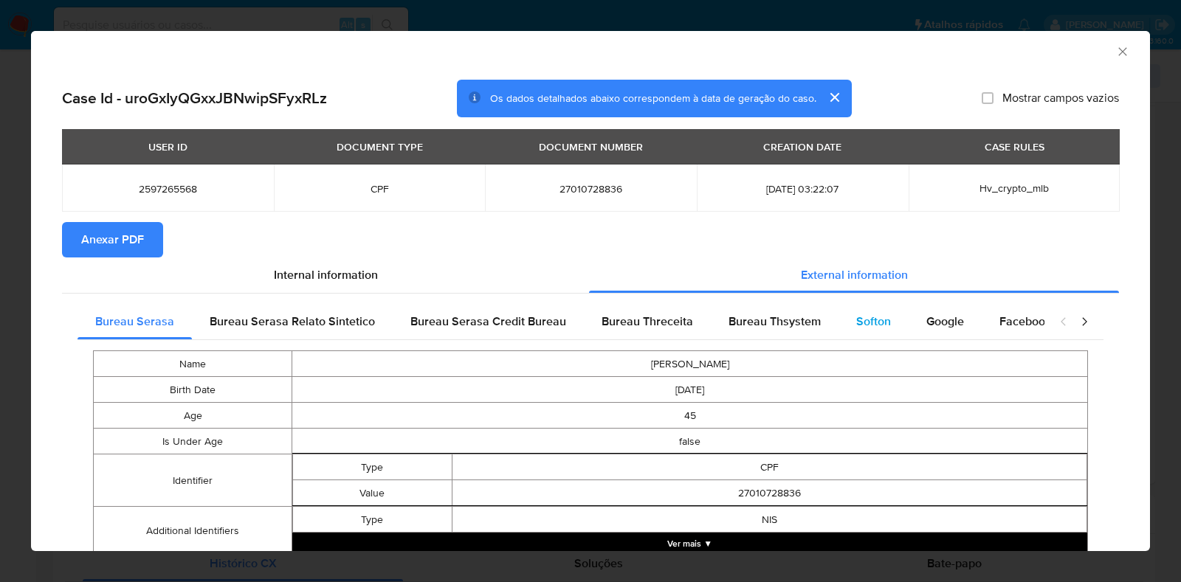
click at [857, 318] on span "Softon" at bounding box center [873, 321] width 35 height 17
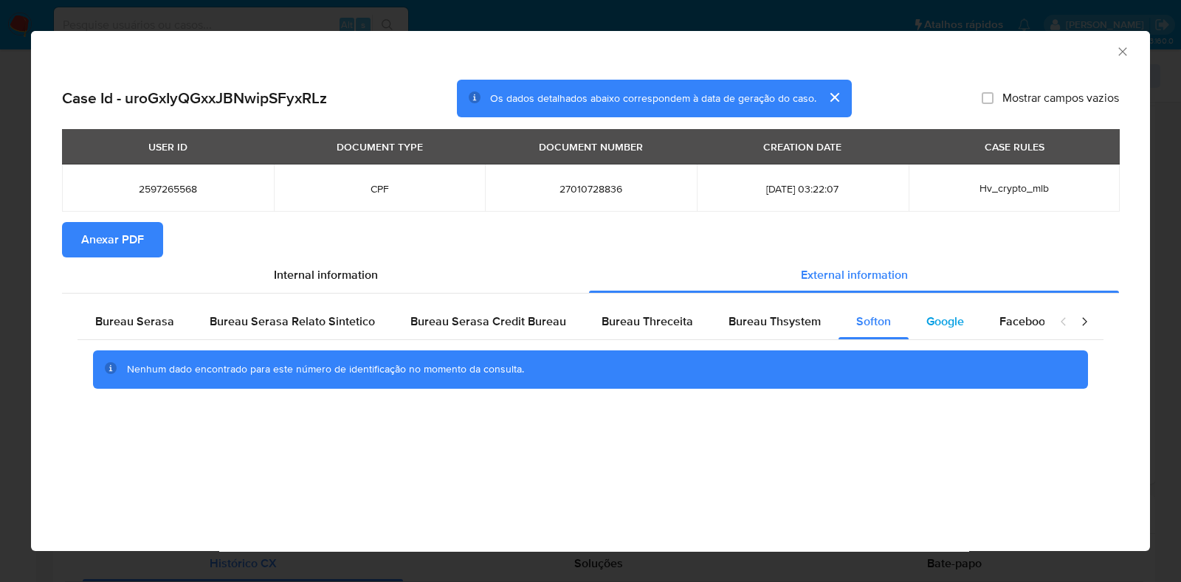
click at [932, 318] on span "Google" at bounding box center [945, 321] width 38 height 17
click at [760, 319] on span "Bureau Thsystem" at bounding box center [775, 321] width 92 height 17
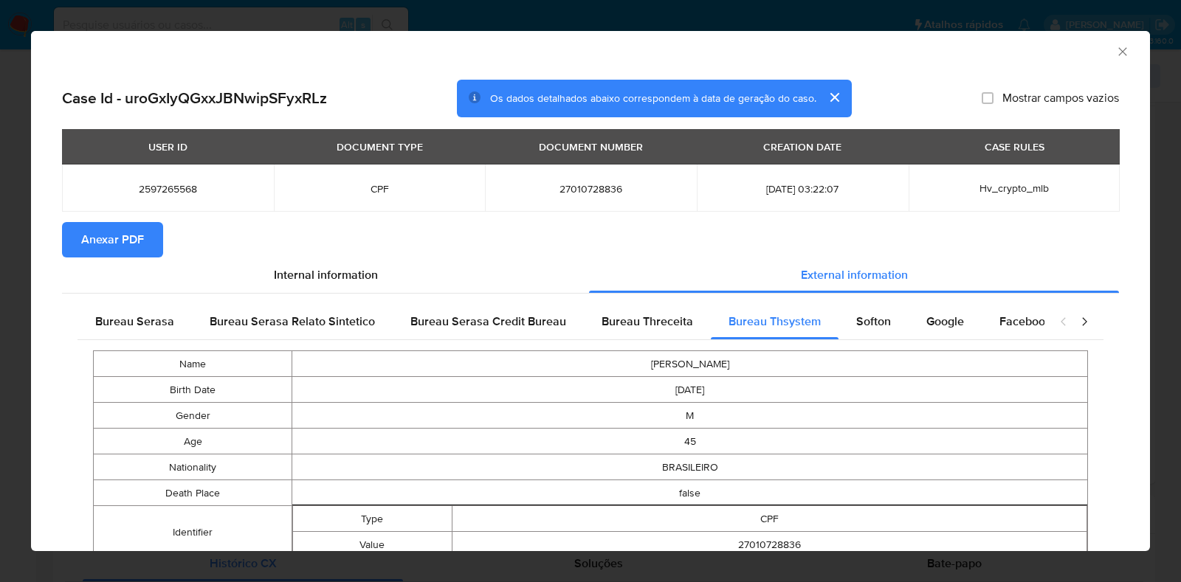
click at [86, 233] on span "Anexar PDF" at bounding box center [112, 240] width 63 height 32
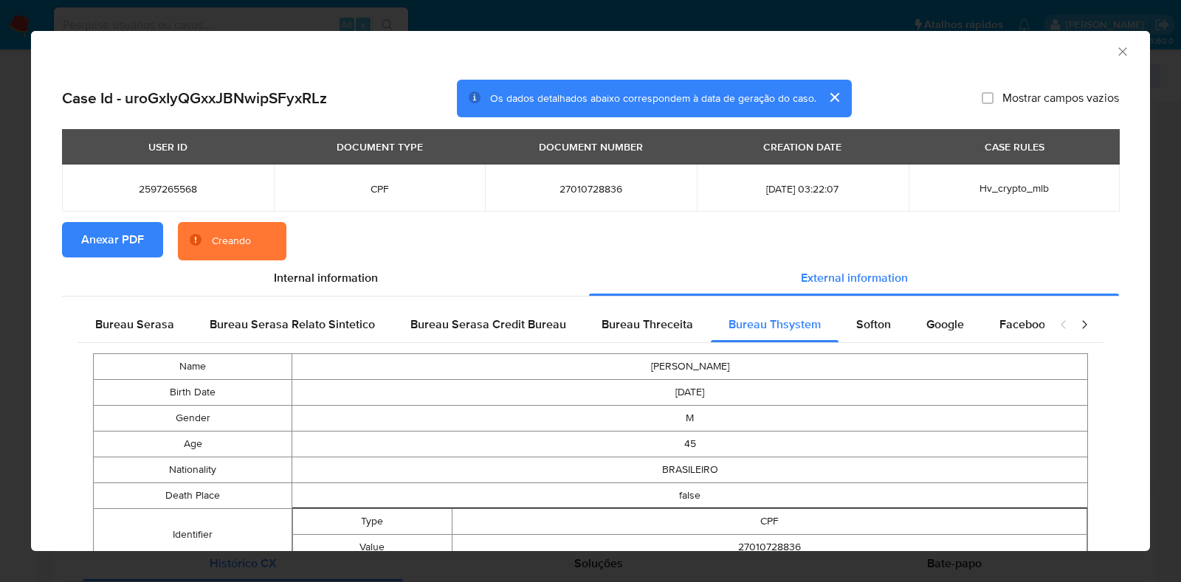
click at [1115, 49] on icon "Fechar a janela" at bounding box center [1122, 51] width 15 height 15
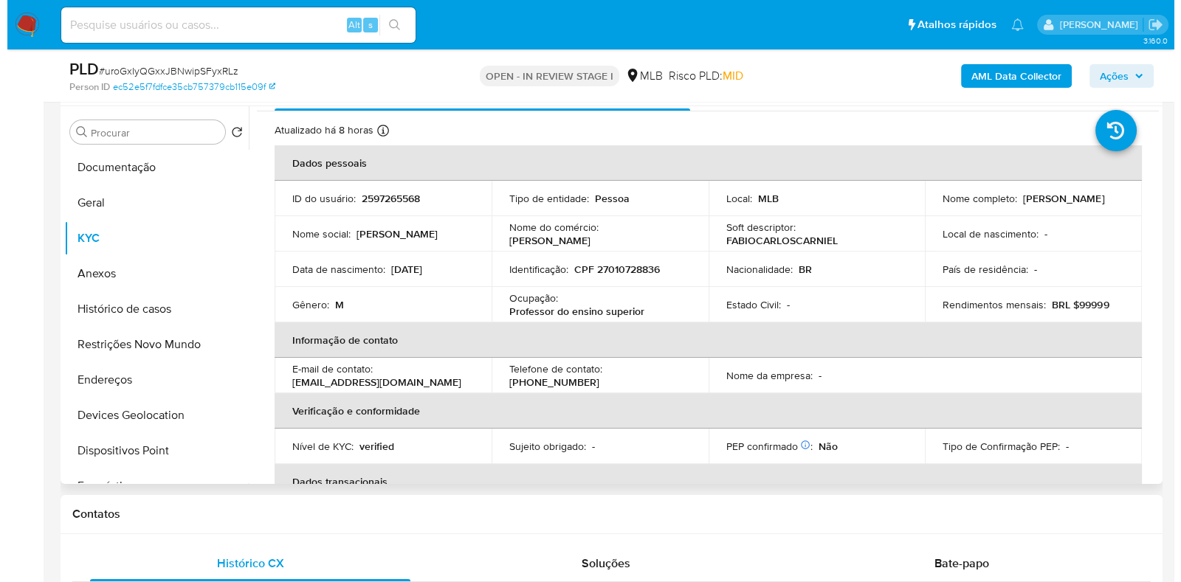
scroll to position [0, 0]
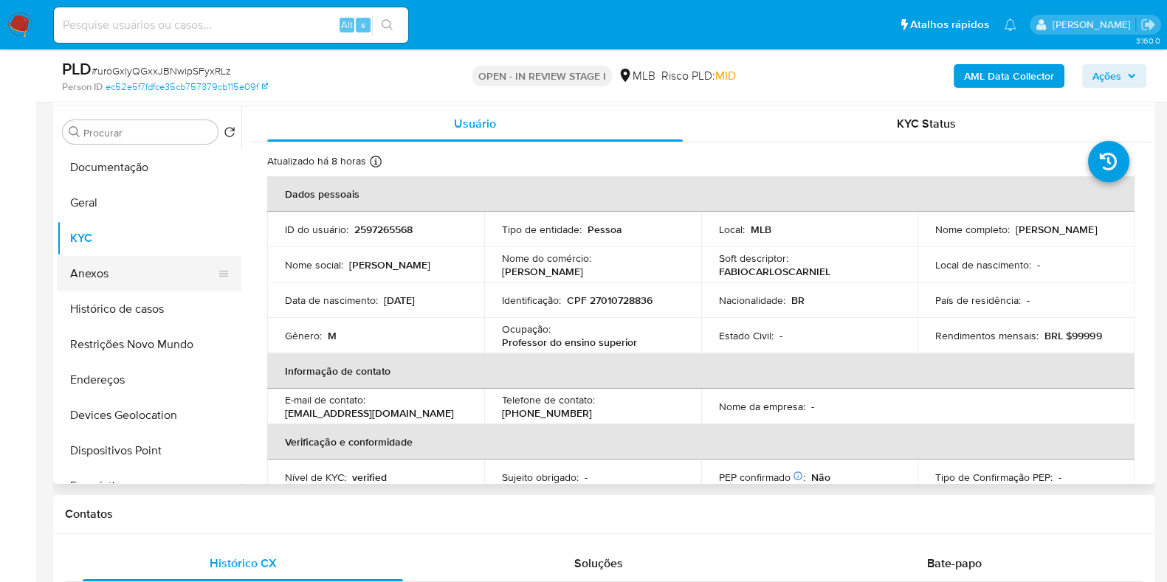
click at [133, 276] on button "Anexos" at bounding box center [143, 273] width 173 height 35
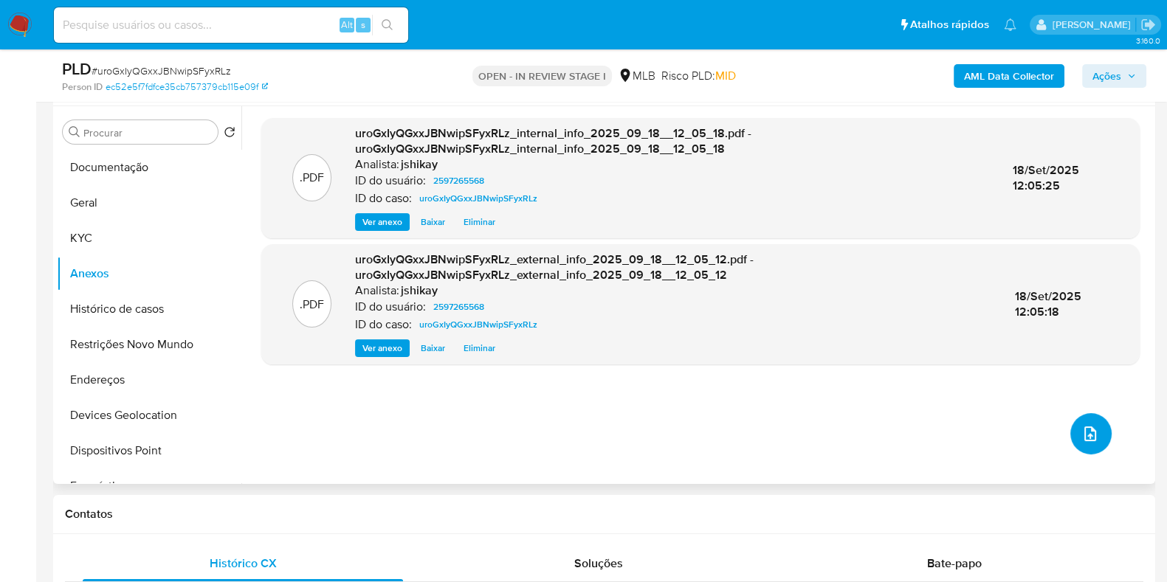
click at [1071, 433] on button "upload-file" at bounding box center [1090, 433] width 41 height 41
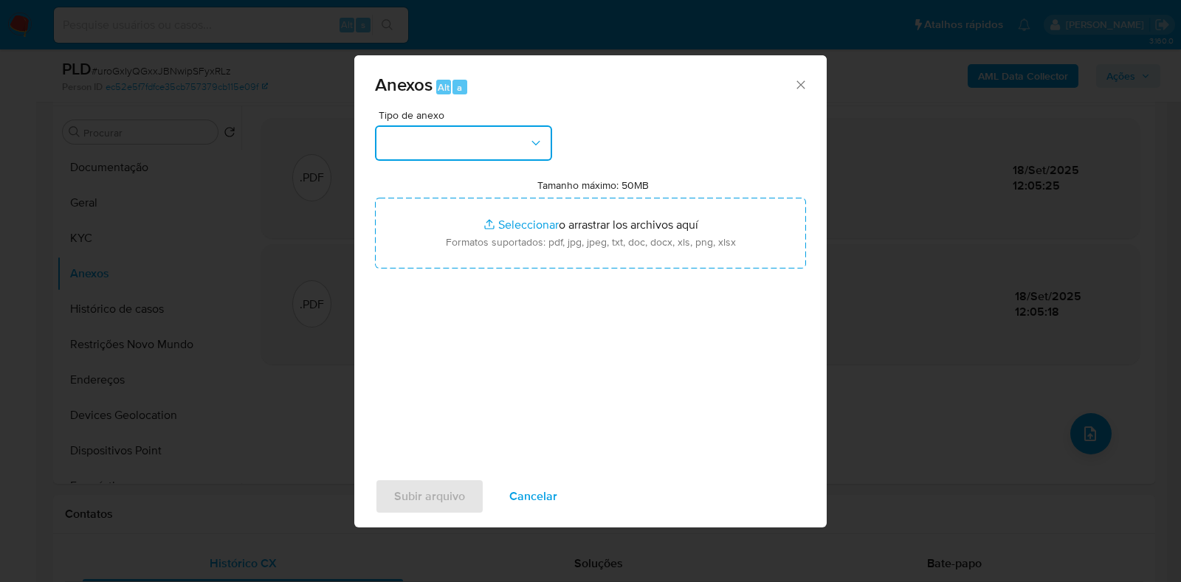
click at [468, 149] on button "button" at bounding box center [463, 143] width 177 height 35
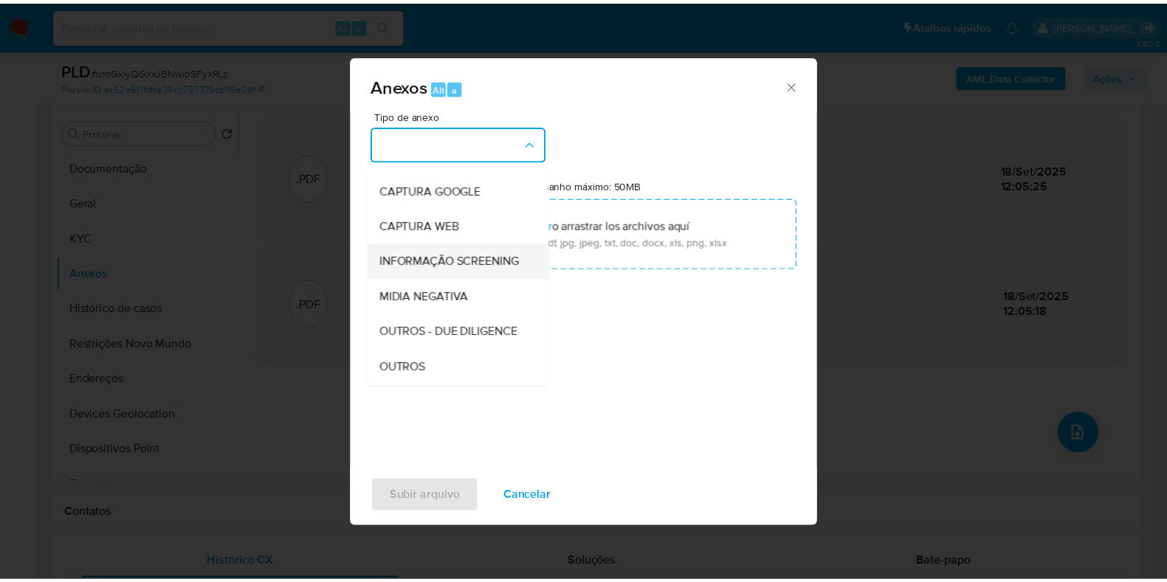
scroll to position [92, 0]
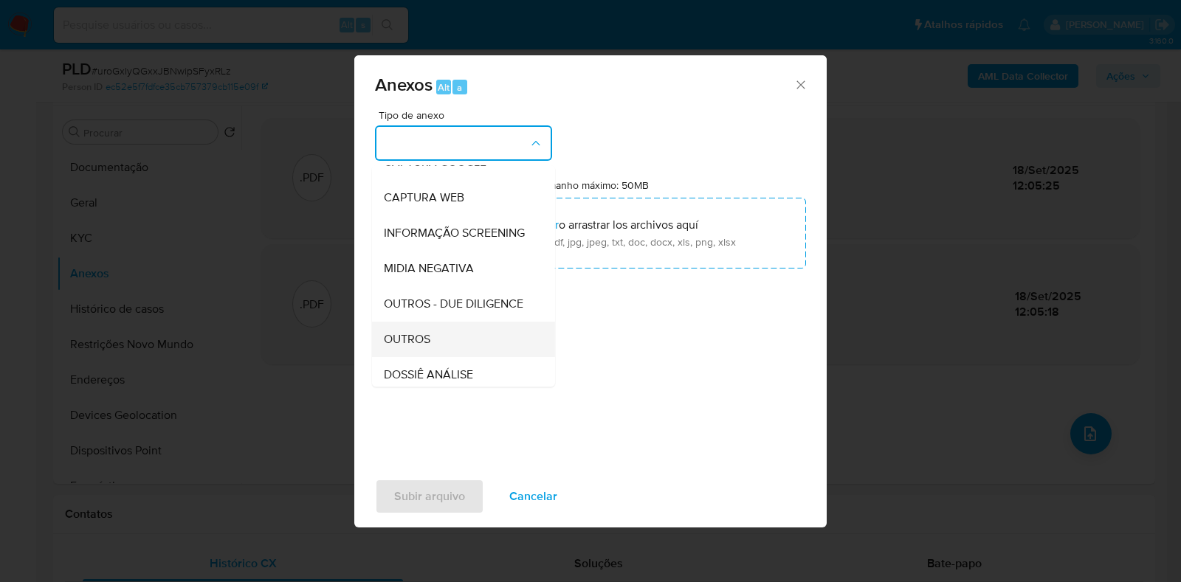
click at [447, 357] on div "OUTROS" at bounding box center [459, 339] width 151 height 35
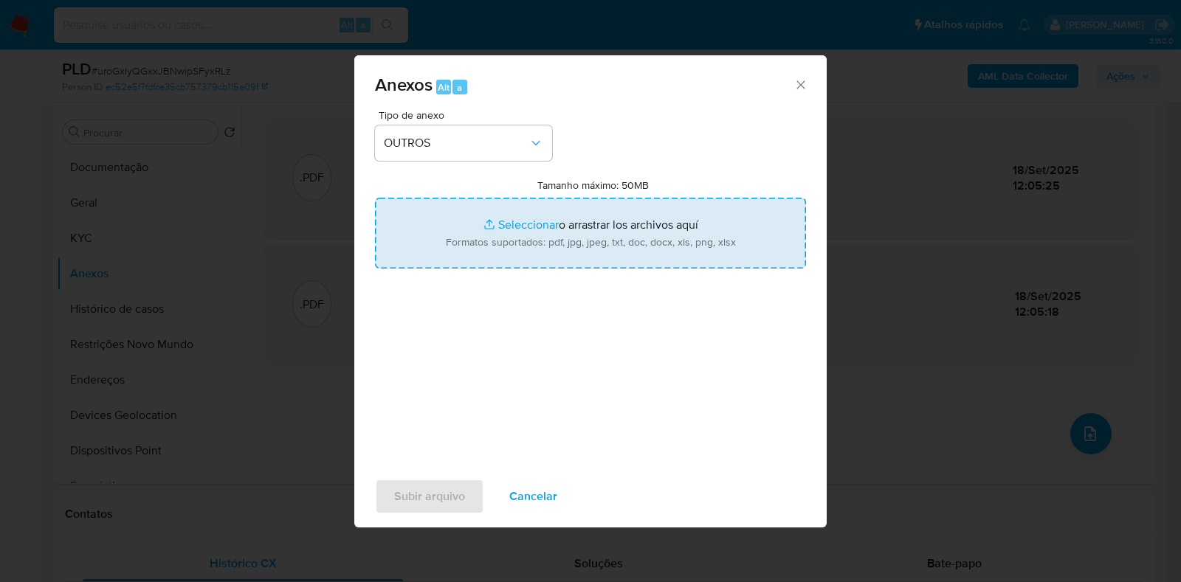
click at [533, 226] on input "Tamanho máximo: 50MB Seleccionar archivos" at bounding box center [590, 233] width 431 height 71
type input "C:\fakepath\Mulan 2597265568_2025_09_18_09_25_19 - Resumen TX.pdf"
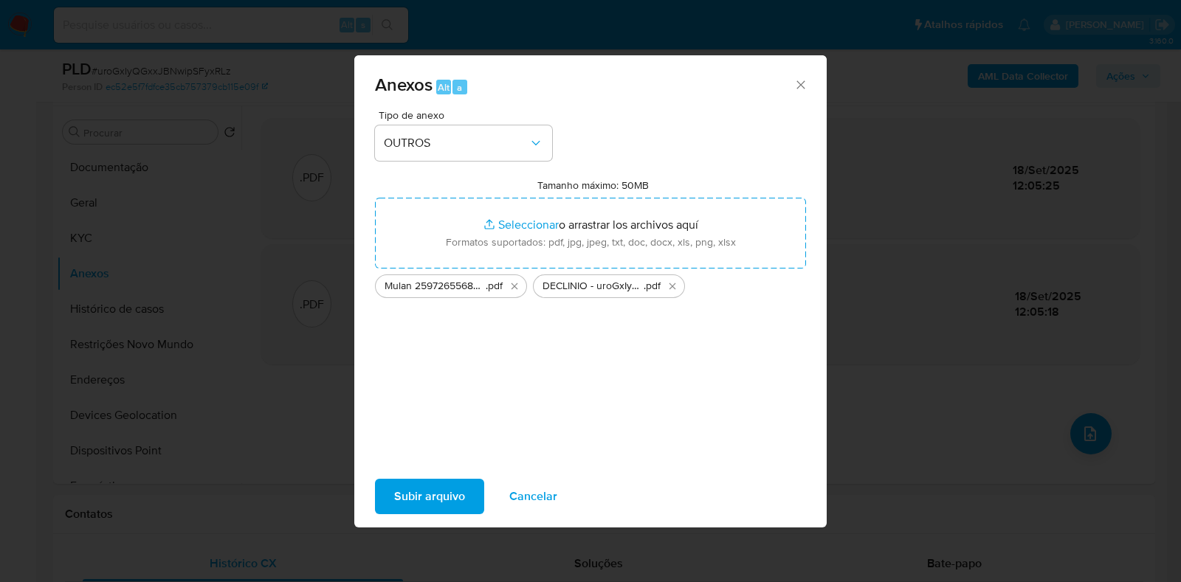
click at [439, 496] on span "Subir arquivo" at bounding box center [429, 497] width 71 height 32
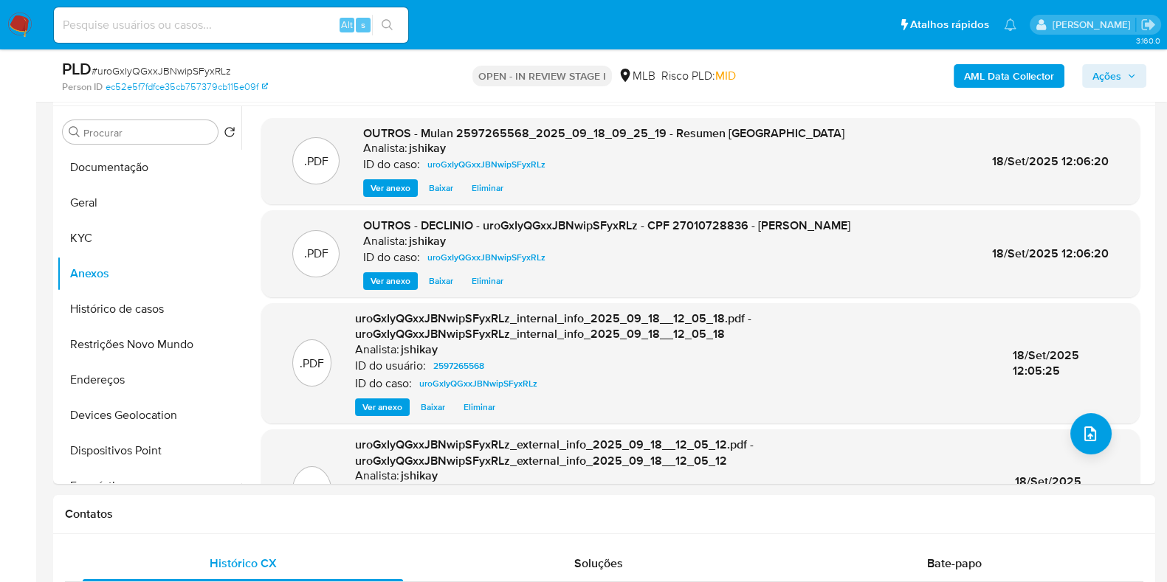
click at [1143, 74] on button "Ações" at bounding box center [1114, 76] width 64 height 24
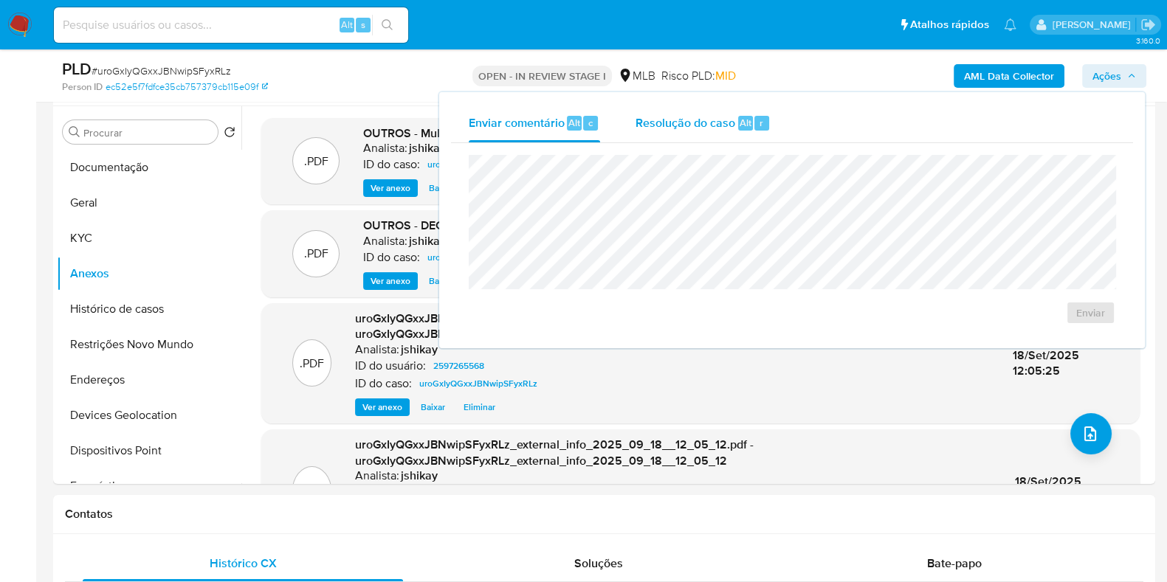
click at [735, 131] on div "Resolução do caso Alt r" at bounding box center [703, 123] width 135 height 38
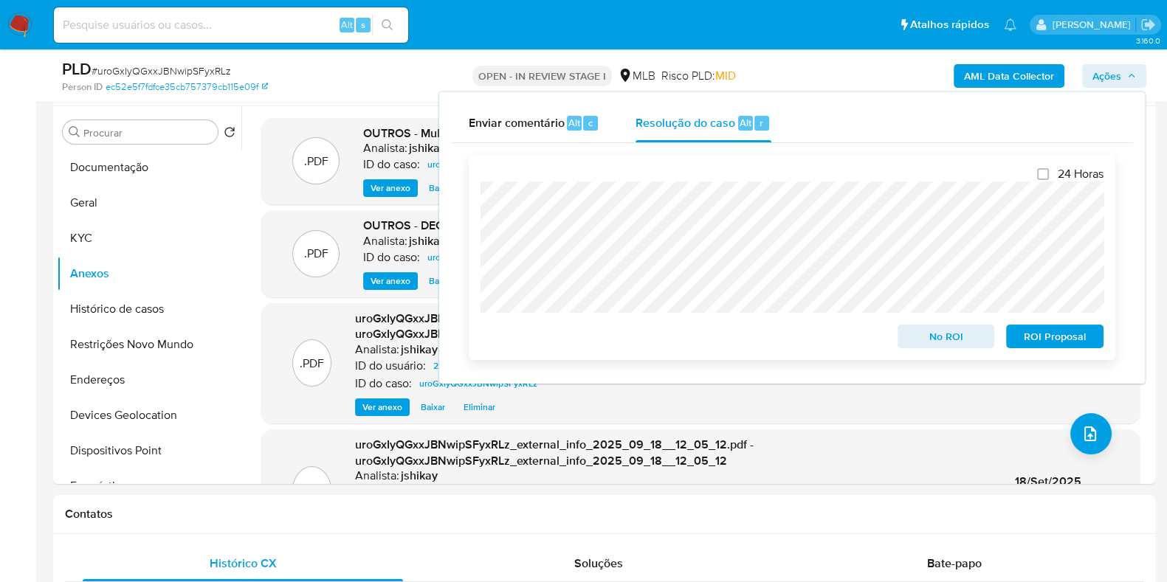
click at [930, 336] on span "No ROI" at bounding box center [946, 336] width 77 height 21
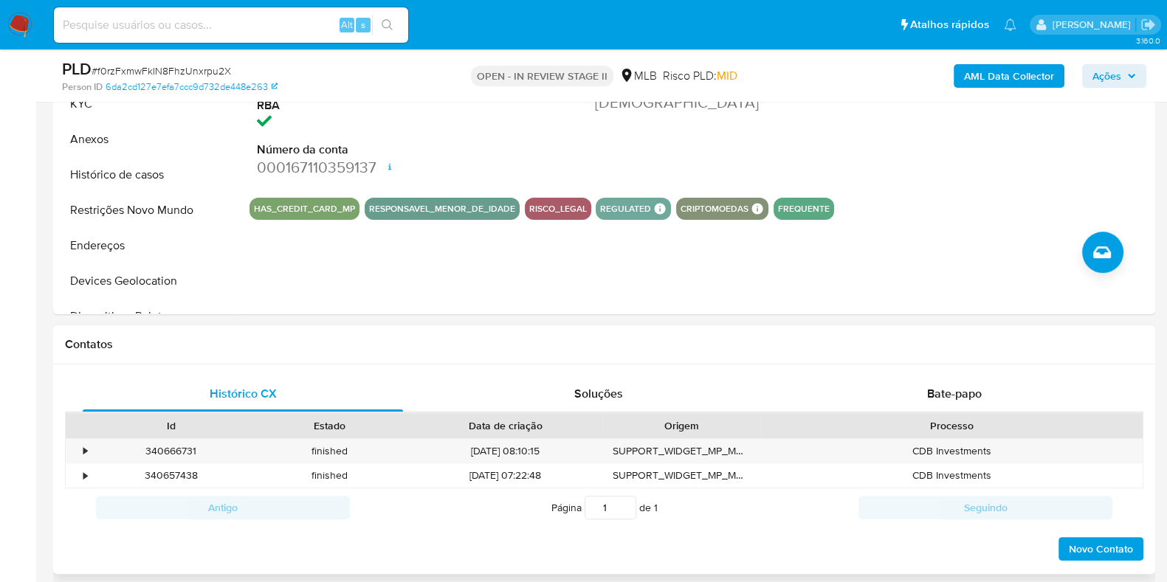
scroll to position [169, 0]
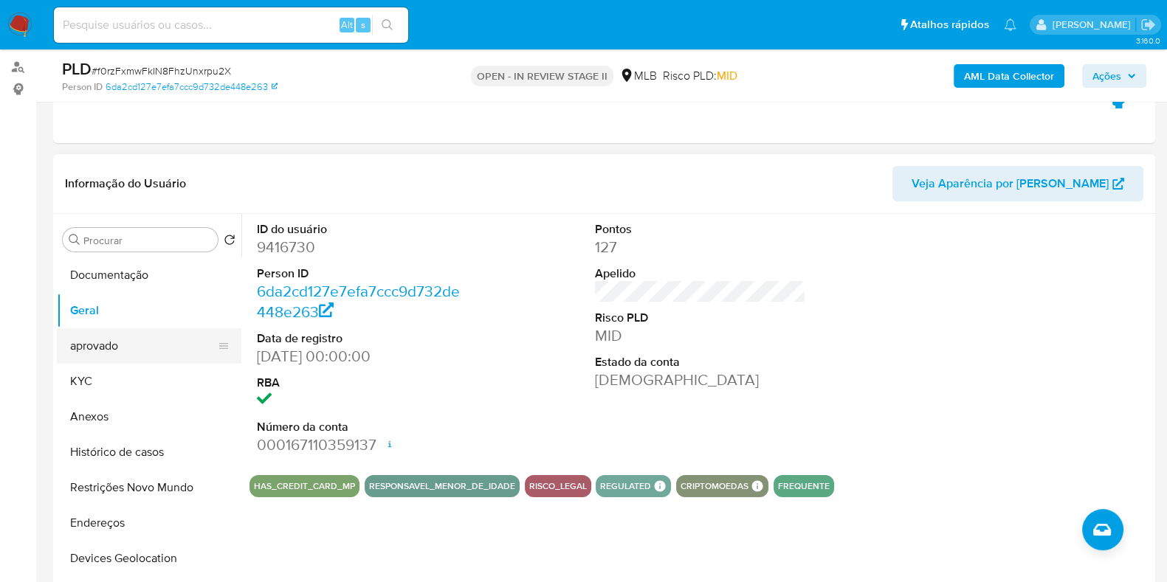
click at [119, 330] on button "aprovado" at bounding box center [143, 346] width 173 height 35
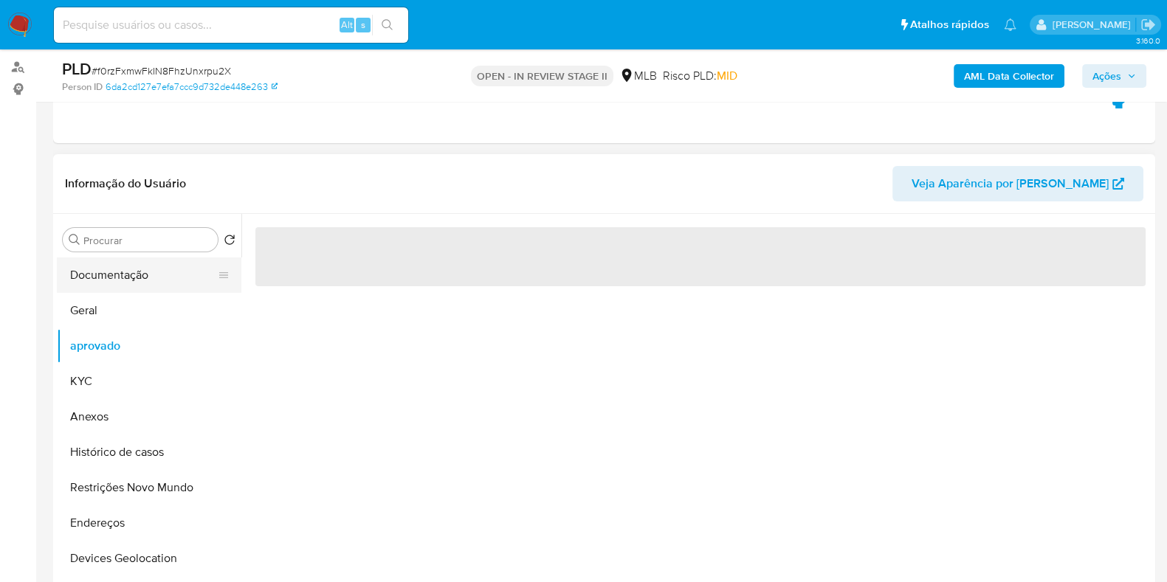
click at [126, 267] on button "Documentação" at bounding box center [143, 275] width 173 height 35
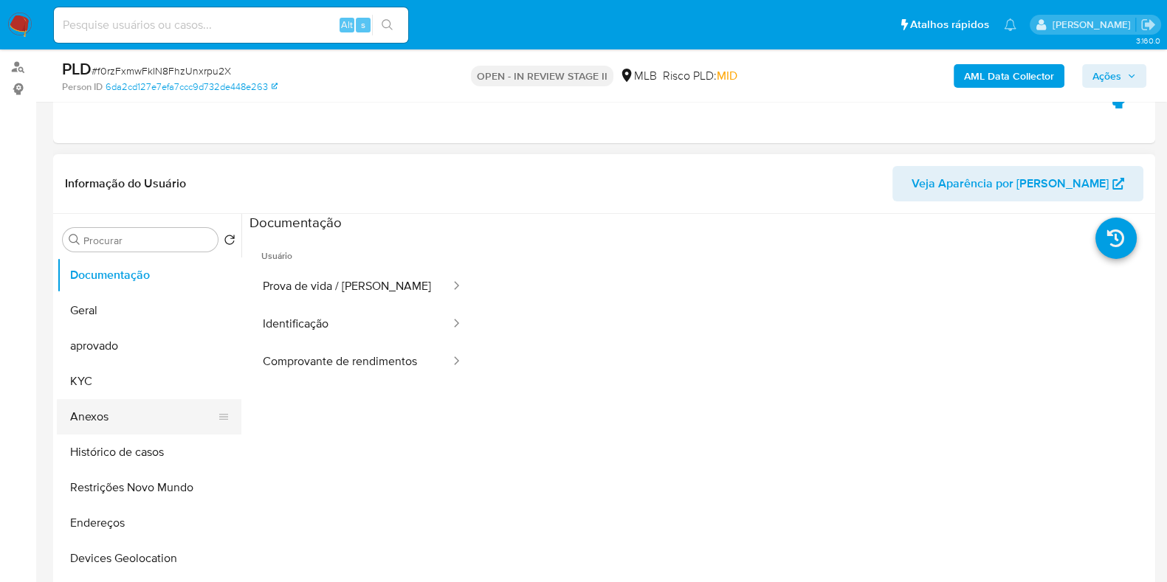
click at [137, 417] on button "Anexos" at bounding box center [143, 416] width 173 height 35
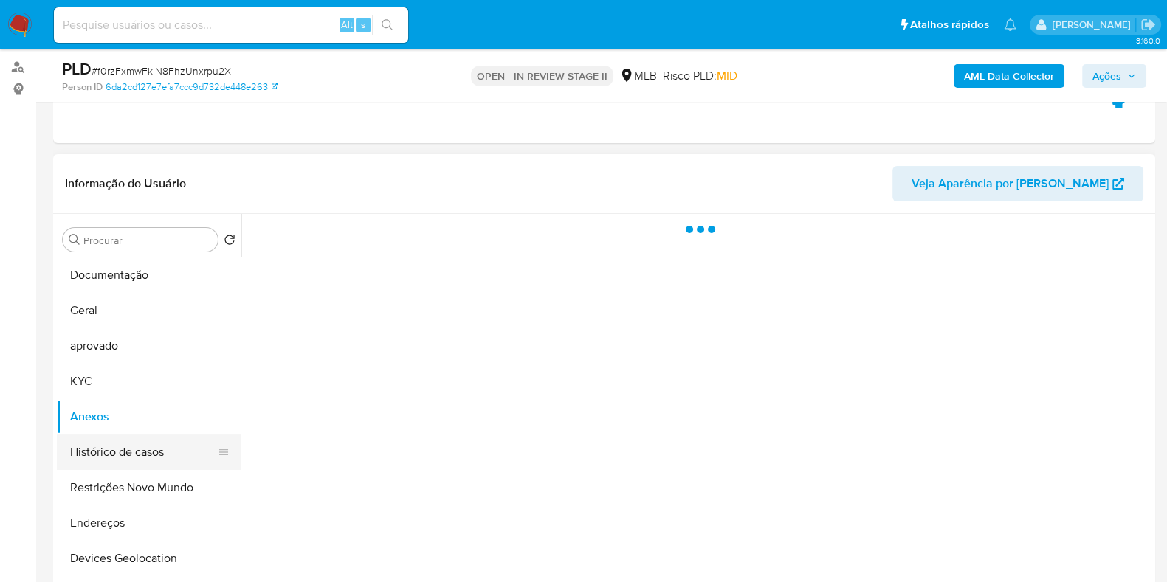
click at [137, 437] on button "Histórico de casos" at bounding box center [143, 452] width 173 height 35
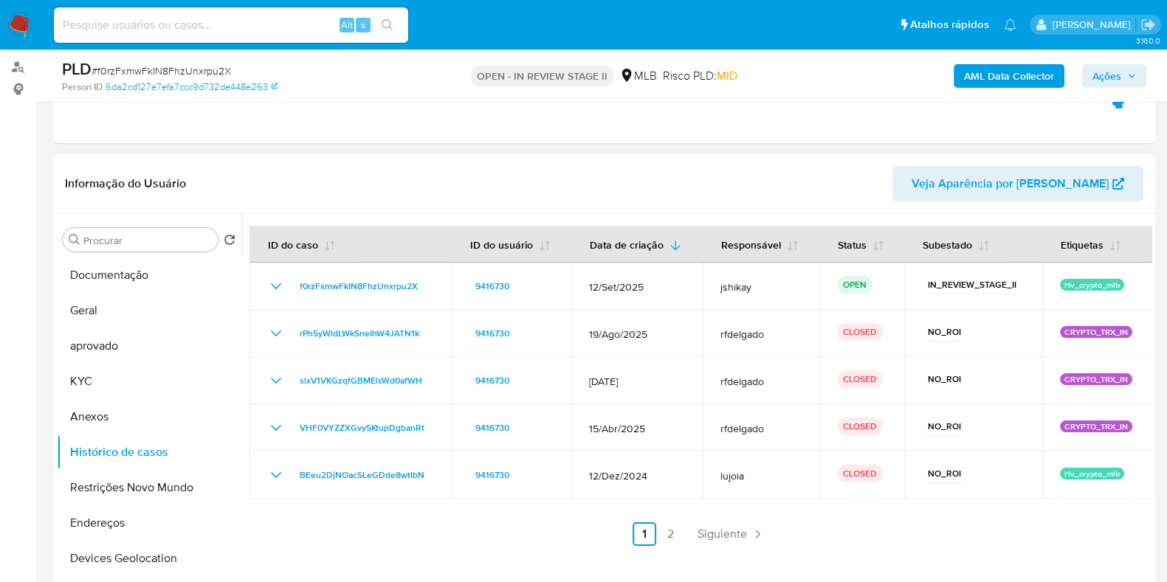
click at [654, 538] on ul "Anterior 1 2 Siguiente" at bounding box center [701, 535] width 902 height 24
click at [668, 533] on link "2" at bounding box center [671, 535] width 24 height 24
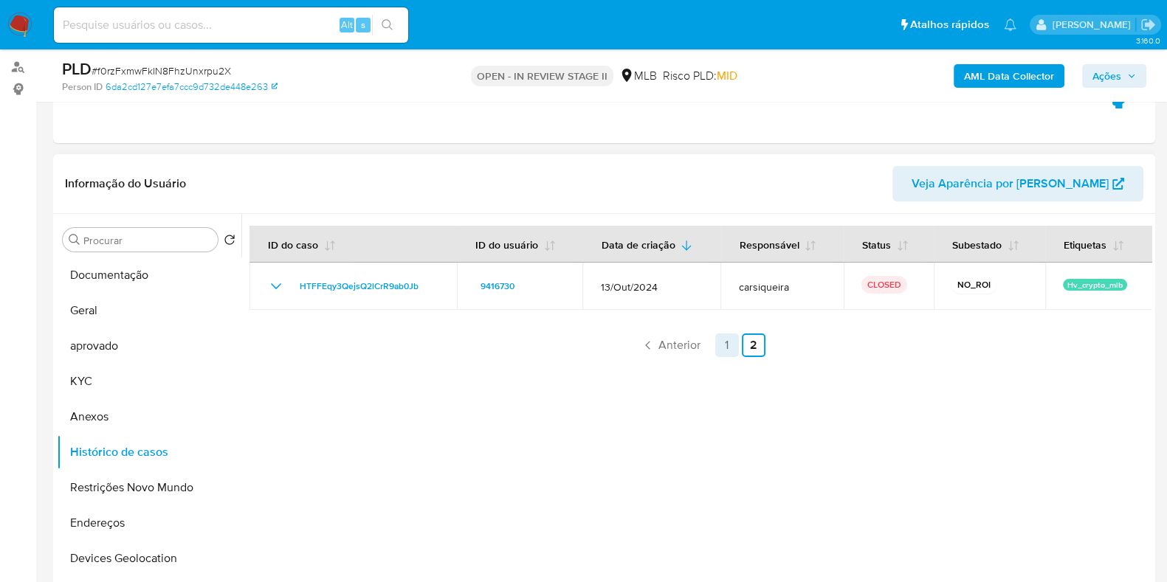
click at [723, 349] on link "1" at bounding box center [727, 346] width 24 height 24
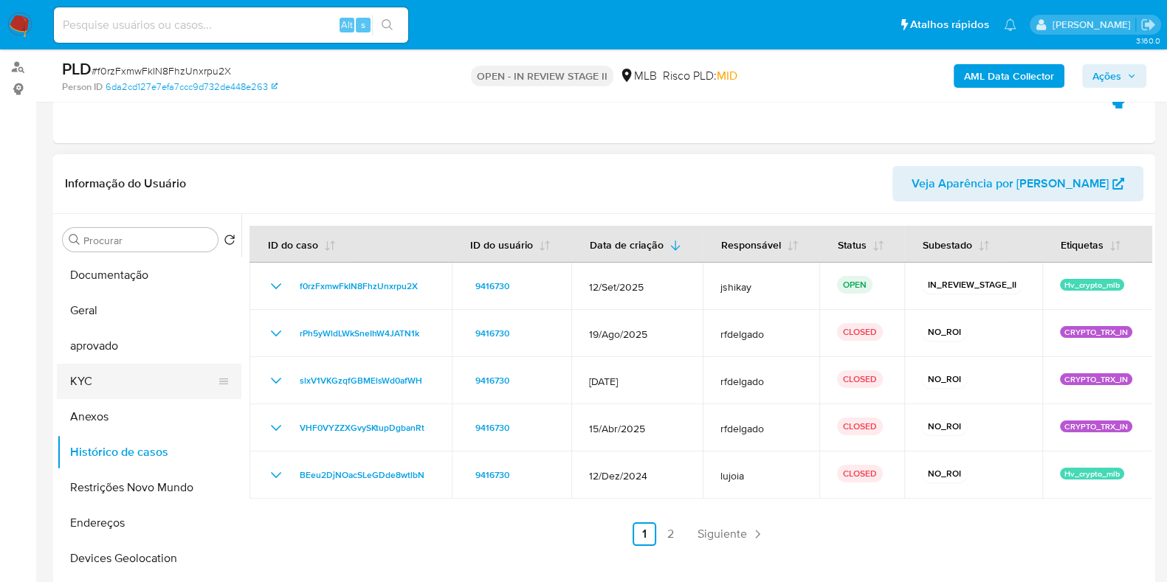
click at [113, 364] on button "KYC" at bounding box center [143, 381] width 173 height 35
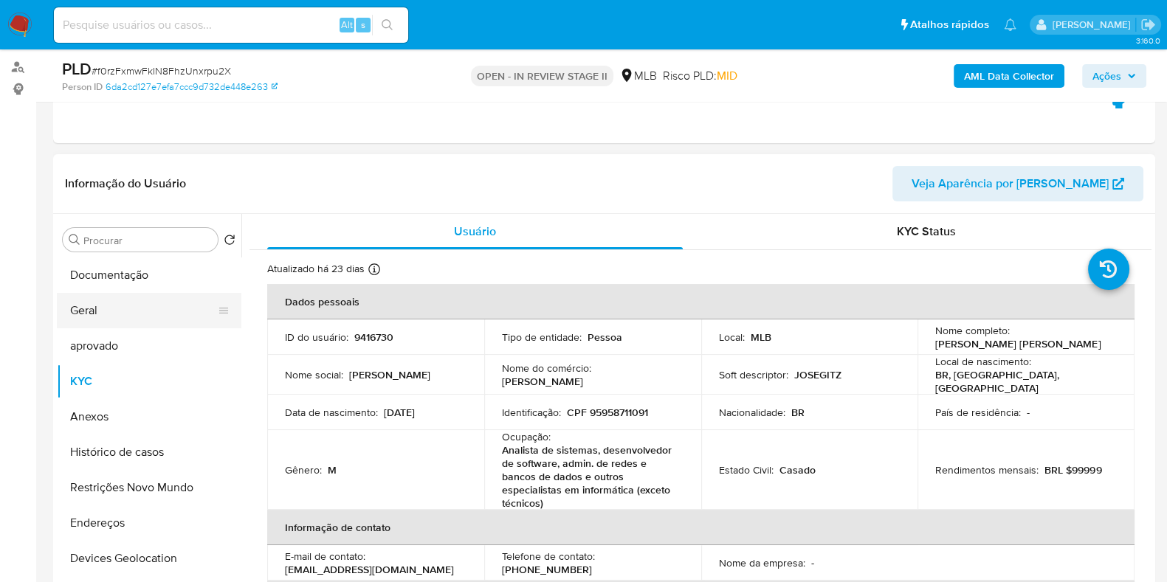
click at [151, 293] on button "Geral" at bounding box center [143, 310] width 173 height 35
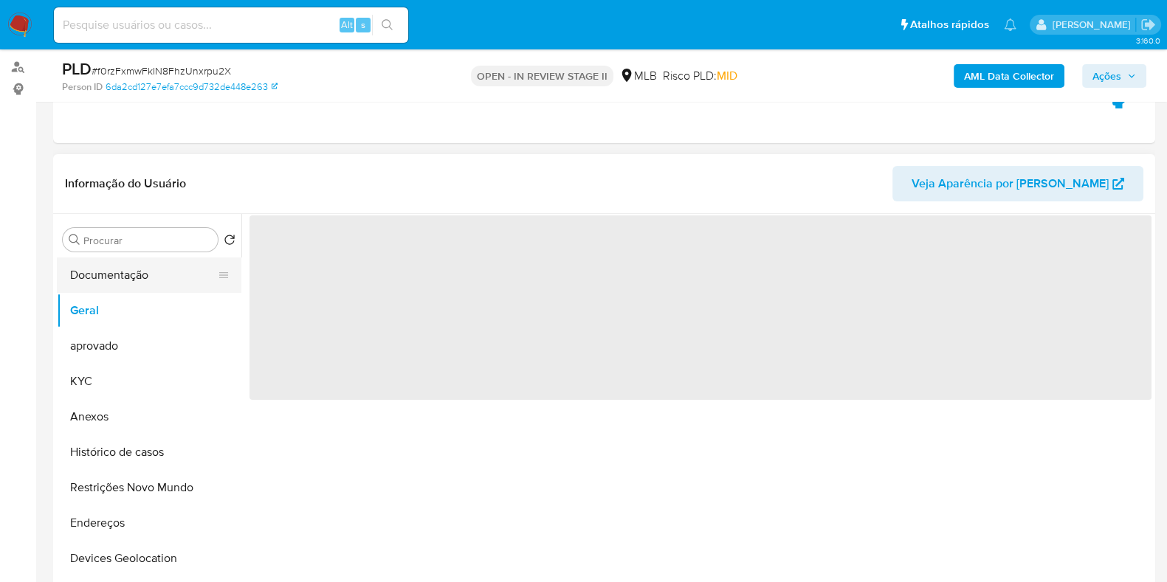
click at [146, 274] on button "Documentação" at bounding box center [143, 275] width 173 height 35
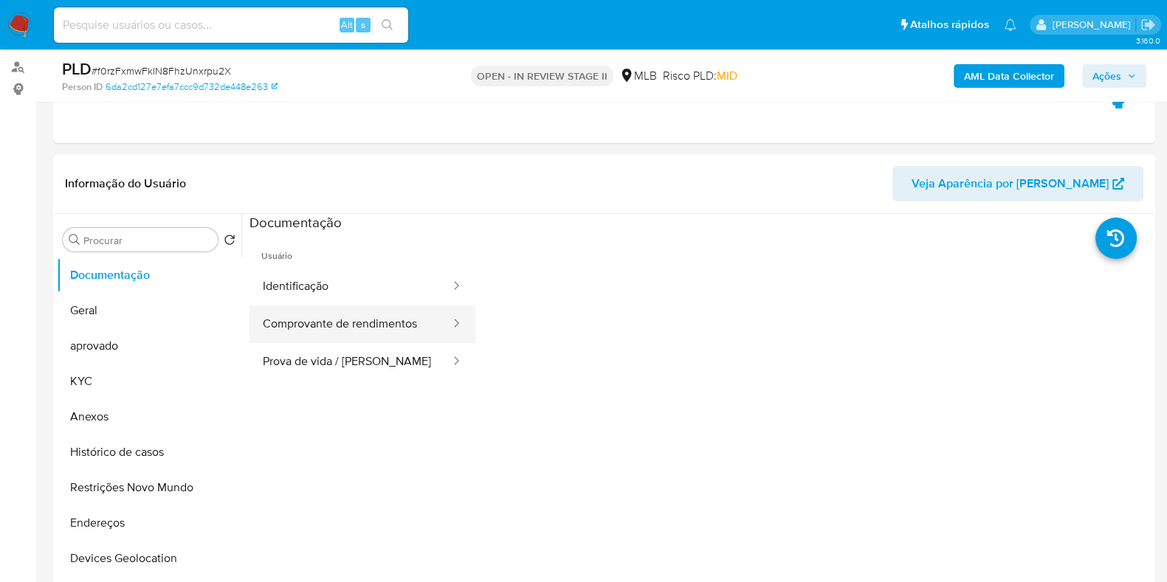
click at [401, 317] on button "Comprovante de rendimentos" at bounding box center [351, 325] width 202 height 38
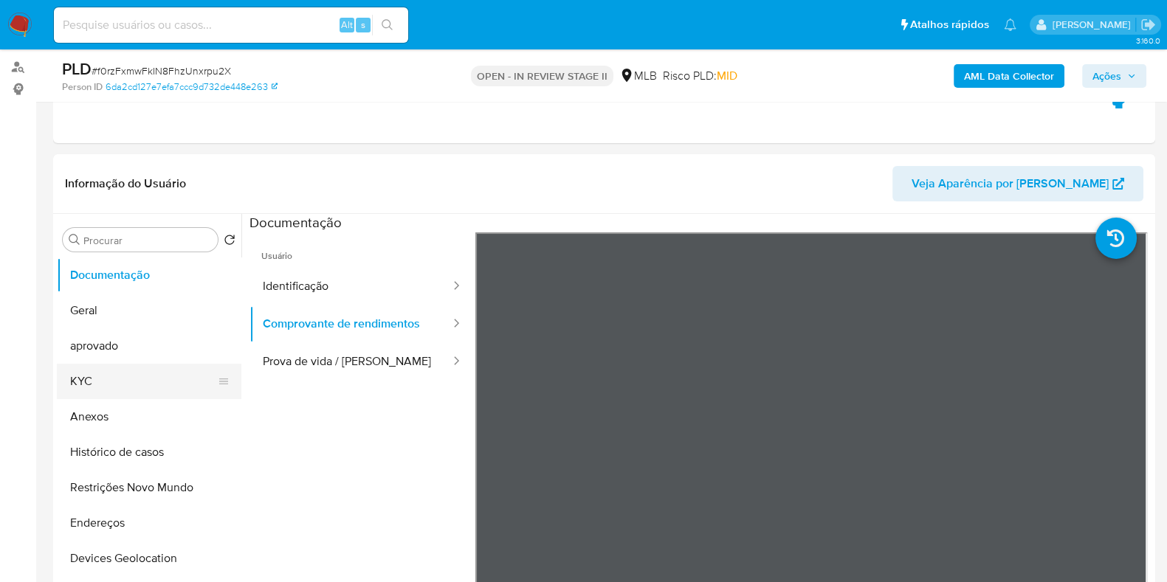
drag, startPoint x: 108, startPoint y: 396, endPoint x: 114, endPoint y: 382, distance: 15.5
click at [109, 396] on button "KYC" at bounding box center [143, 381] width 173 height 35
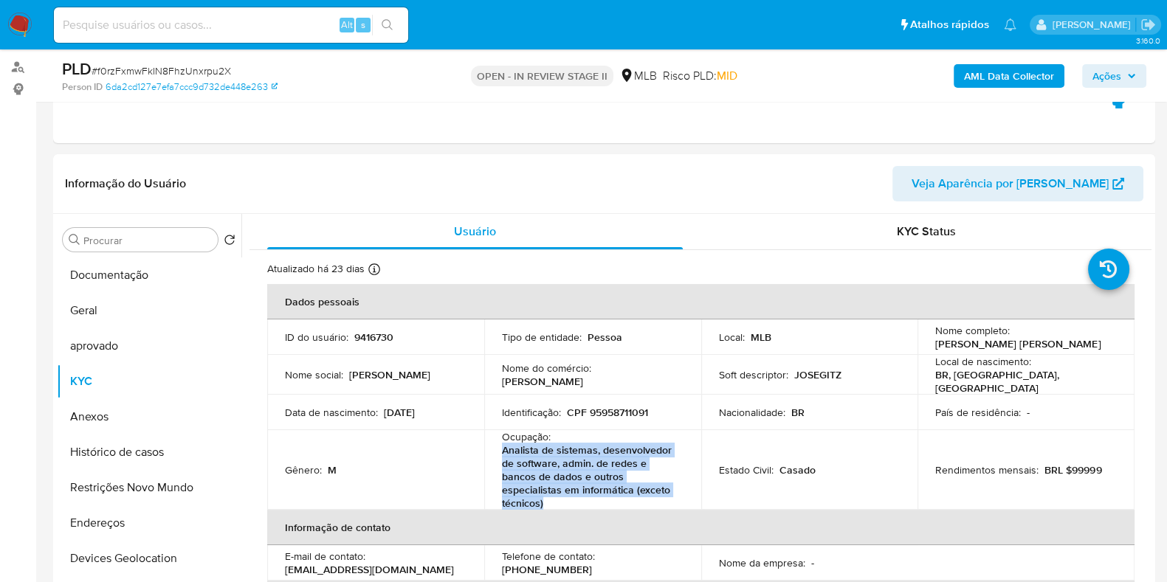
drag, startPoint x: 554, startPoint y: 501, endPoint x: 491, endPoint y: 453, distance: 78.5
click at [491, 453] on td "Ocupação : Analista de sistemas, desenvolvedor de software, admin. de redes e b…" at bounding box center [592, 470] width 217 height 80
copy p "Analista de sistemas, desenvolvedor de software, admin. de redes e bancos de da…"
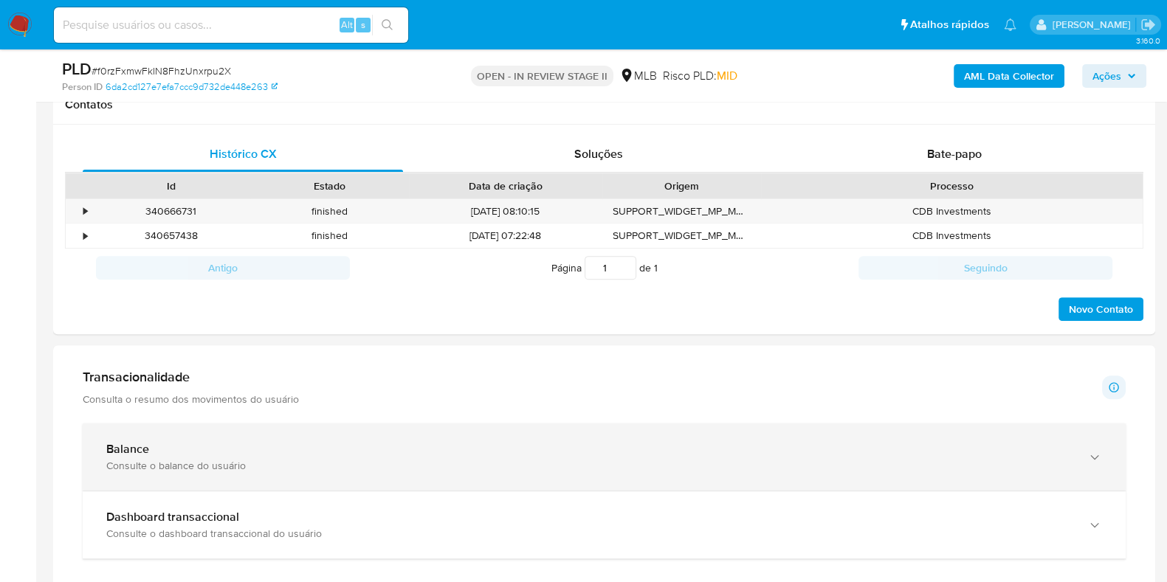
scroll to position [816, 0]
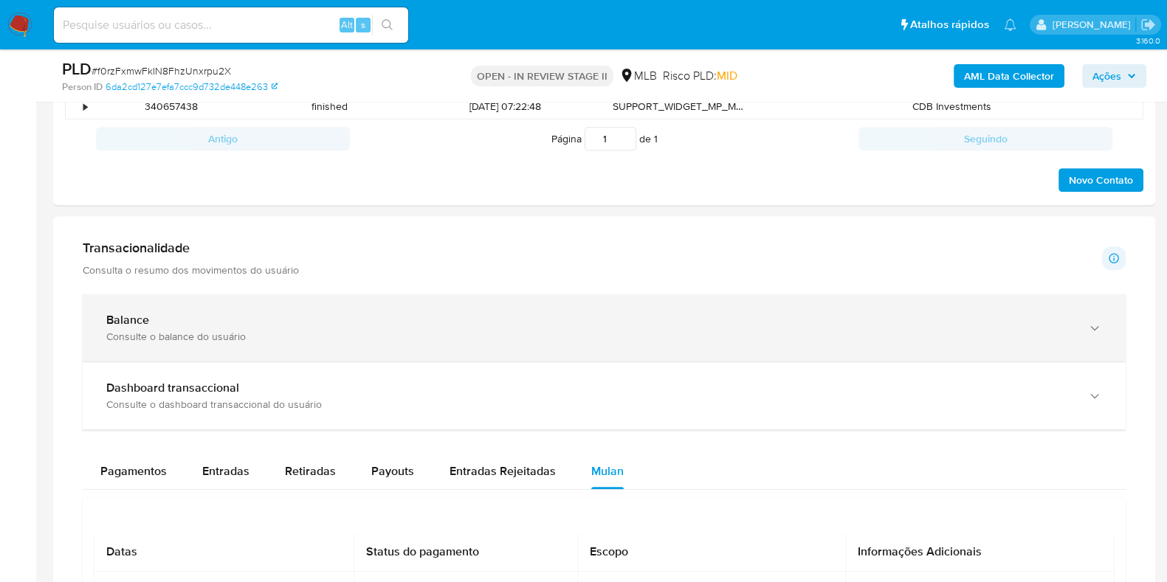
click at [463, 325] on div "Balance" at bounding box center [589, 320] width 966 height 15
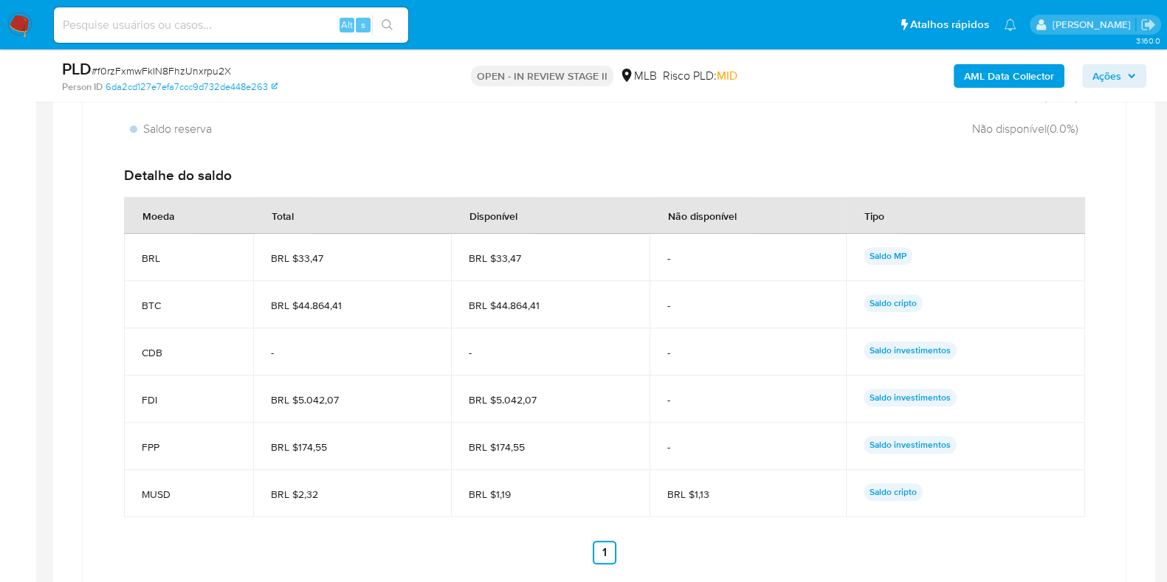
scroll to position [1369, 0]
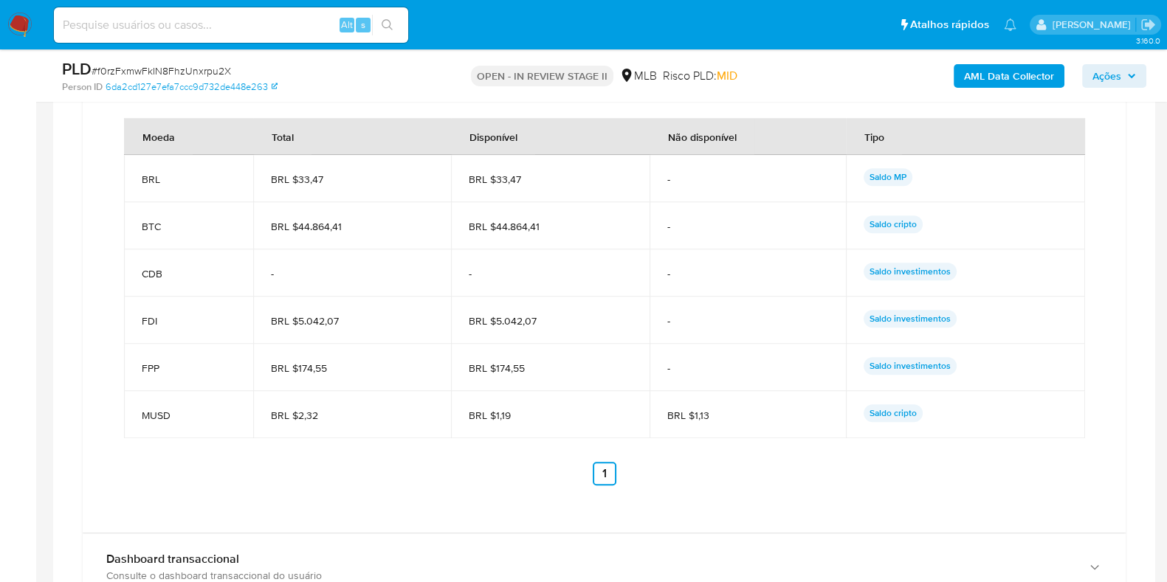
drag, startPoint x: 550, startPoint y: 230, endPoint x: 492, endPoint y: 235, distance: 57.9
click at [492, 235] on td "BRL $44.864,41" at bounding box center [550, 225] width 198 height 47
drag, startPoint x: 495, startPoint y: 318, endPoint x: 543, endPoint y: 315, distance: 48.1
click at [543, 315] on span "BRL $5.042,07" at bounding box center [550, 320] width 162 height 13
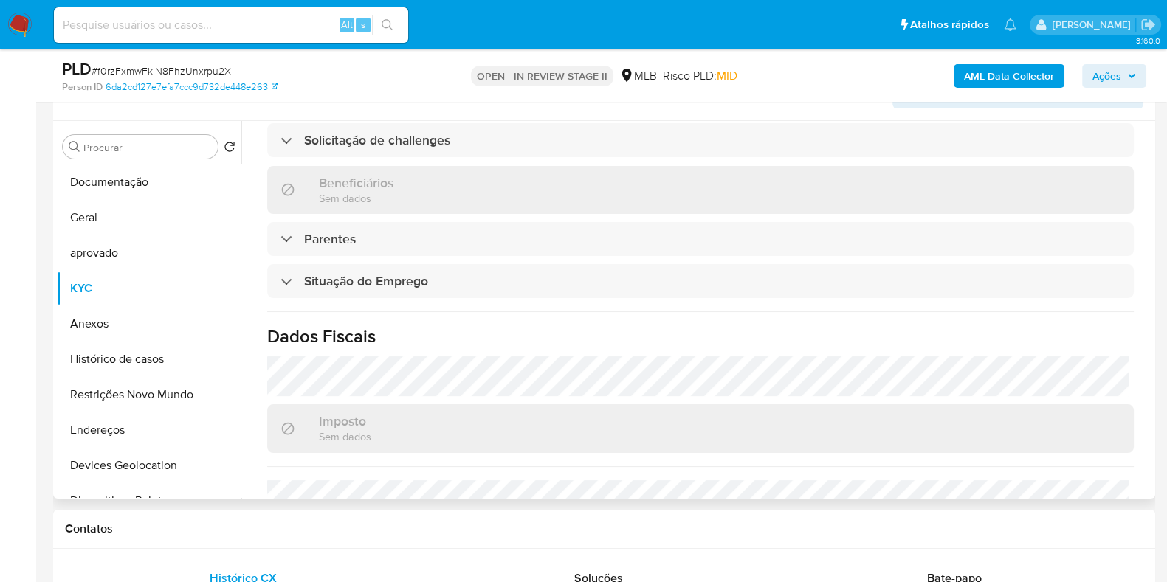
scroll to position [686, 0]
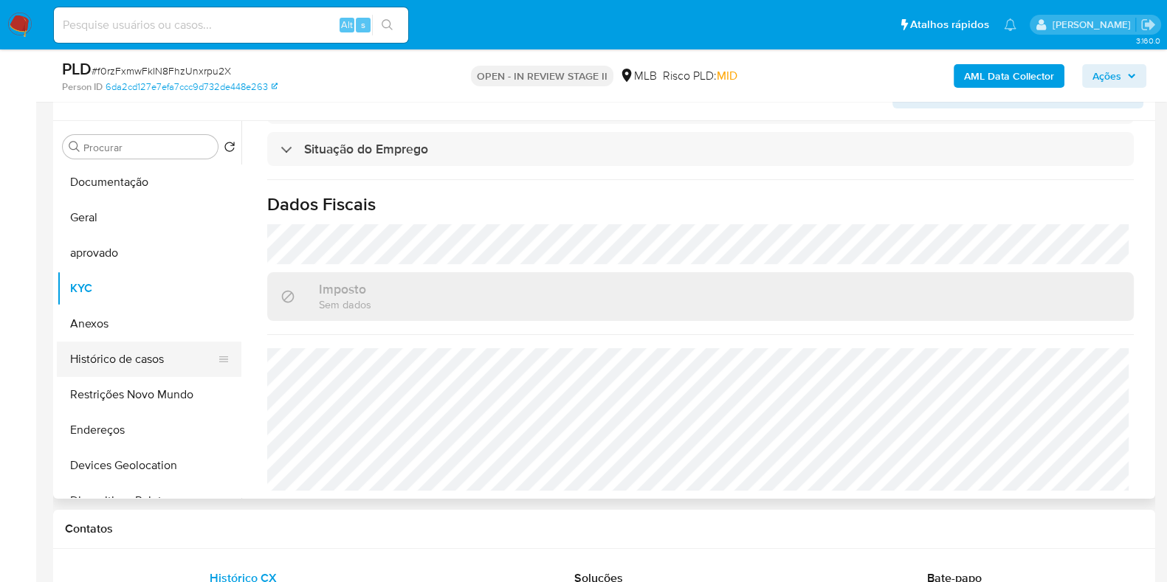
click at [104, 367] on button "Histórico de casos" at bounding box center [143, 359] width 173 height 35
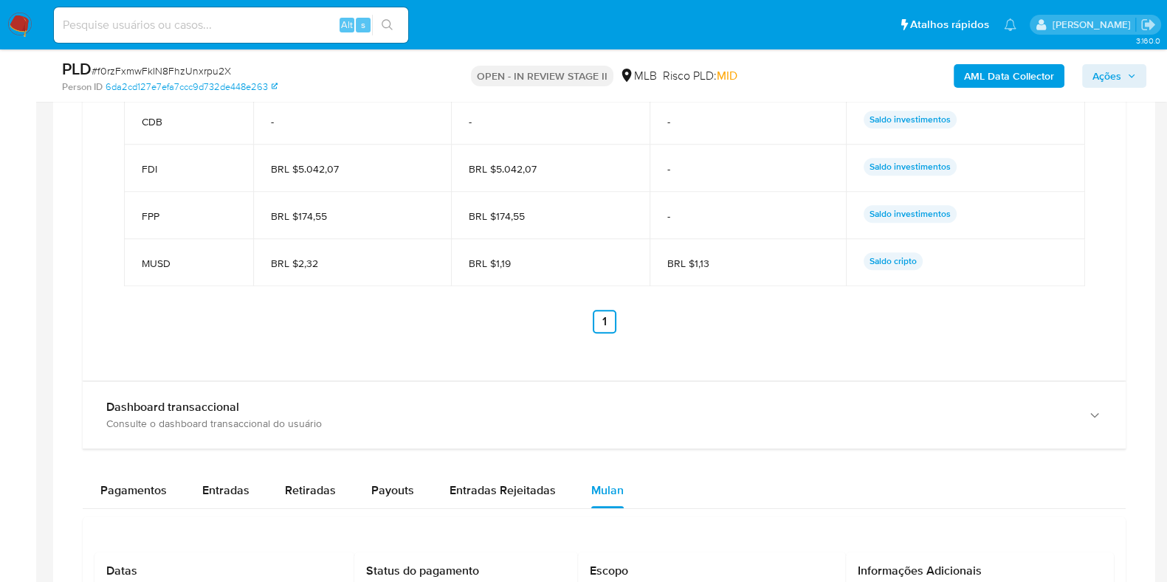
scroll to position [1646, 0]
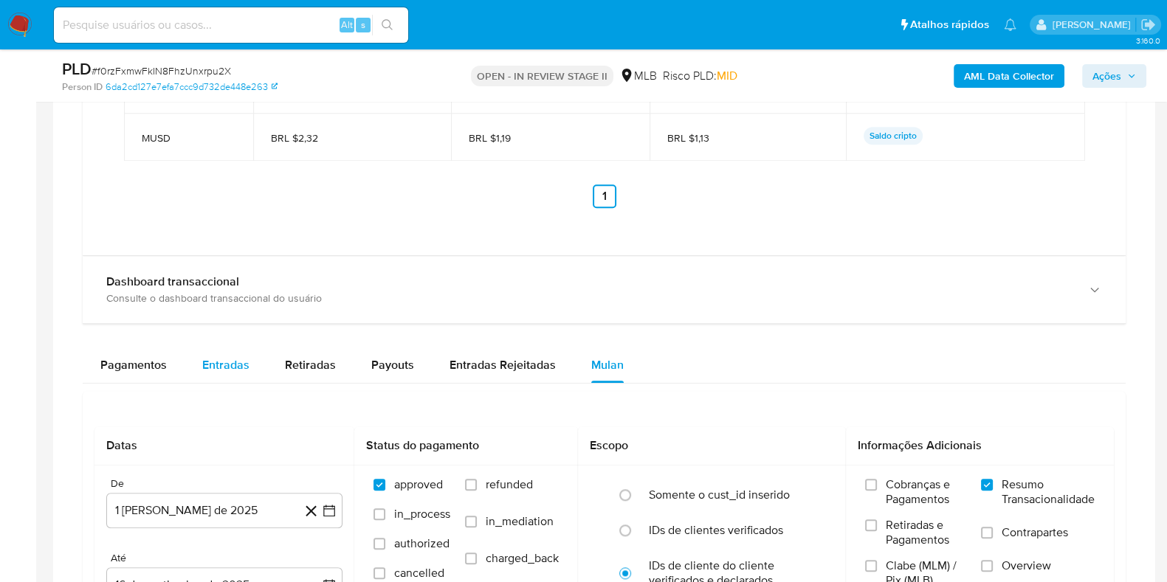
click at [224, 354] on div "Entradas" at bounding box center [225, 365] width 47 height 35
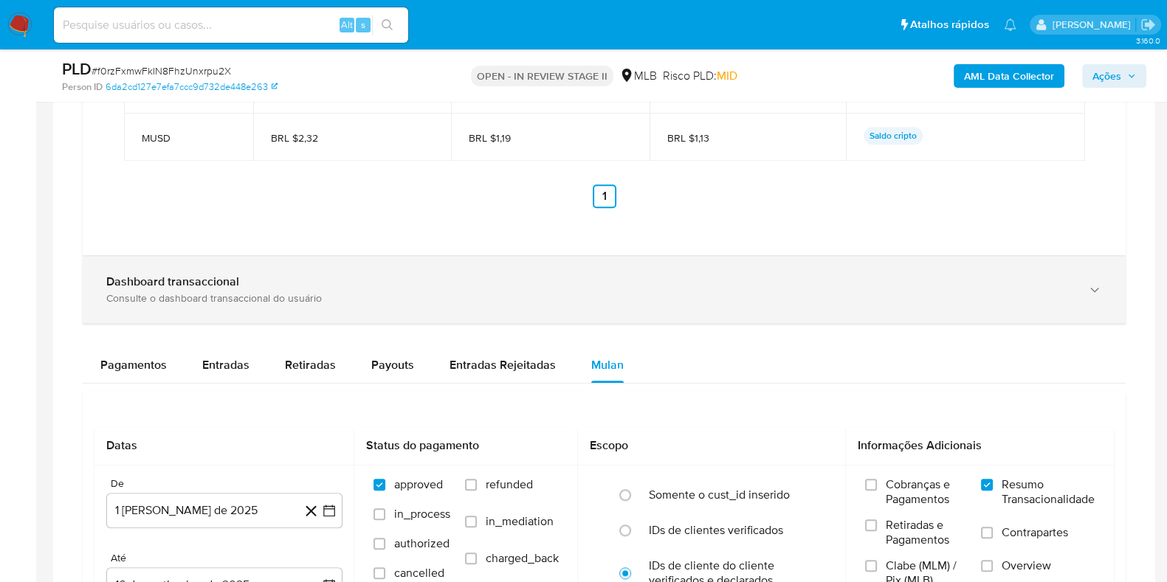
select select "10"
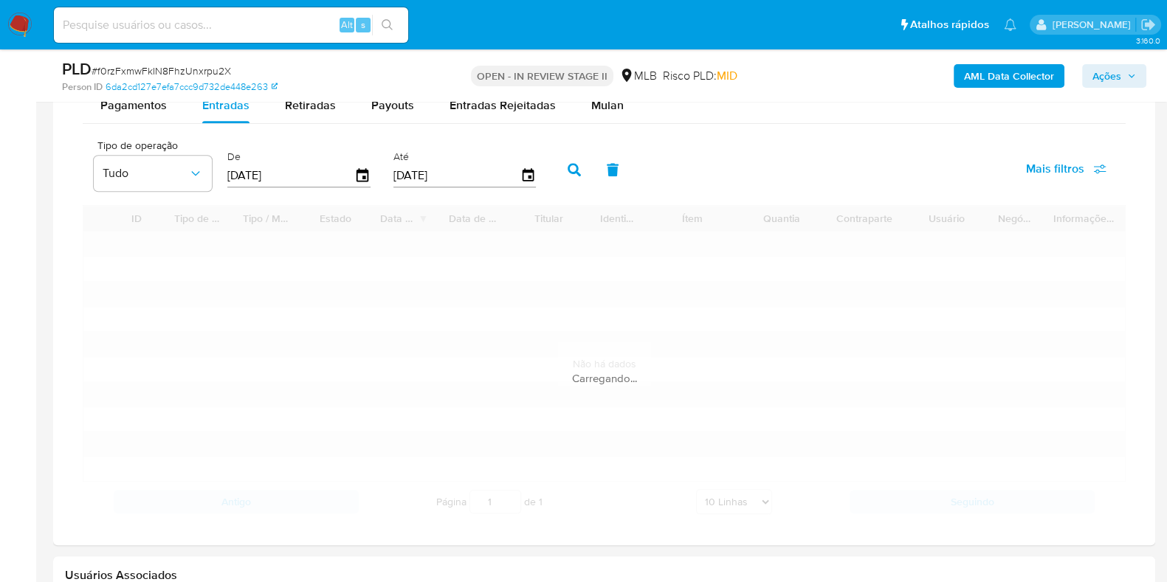
scroll to position [1923, 0]
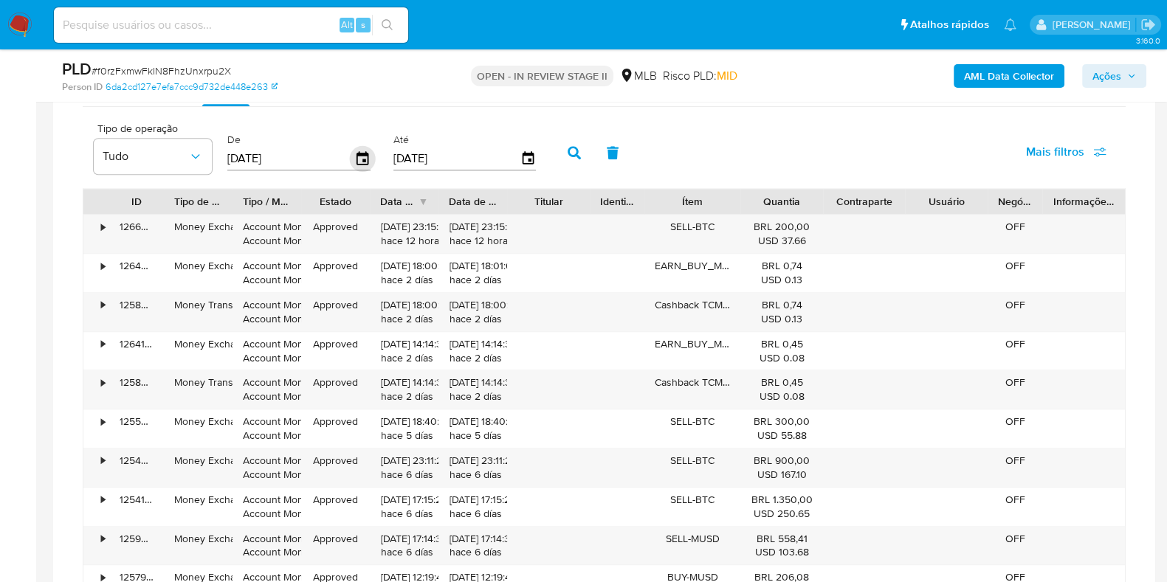
drag, startPoint x: 348, startPoint y: 145, endPoint x: 351, endPoint y: 156, distance: 10.7
click at [349, 147] on input "[DATE]" at bounding box center [290, 159] width 127 height 24
click at [354, 166] on icon "button" at bounding box center [363, 159] width 26 height 26
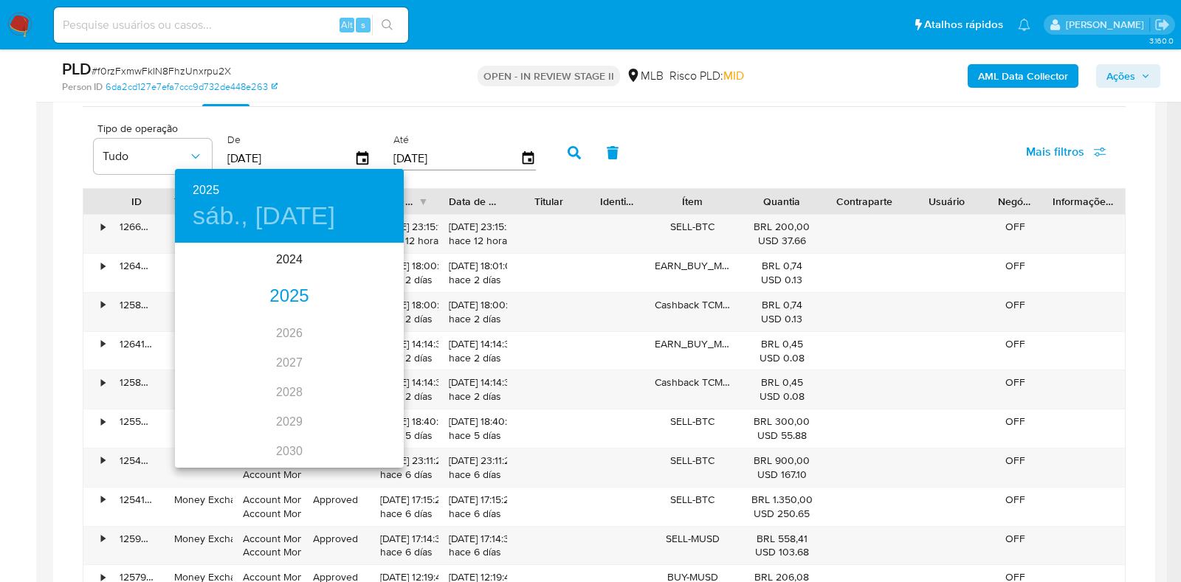
click at [279, 298] on div "2025" at bounding box center [289, 297] width 229 height 30
click at [224, 382] on div "[DATE]." at bounding box center [213, 383] width 76 height 55
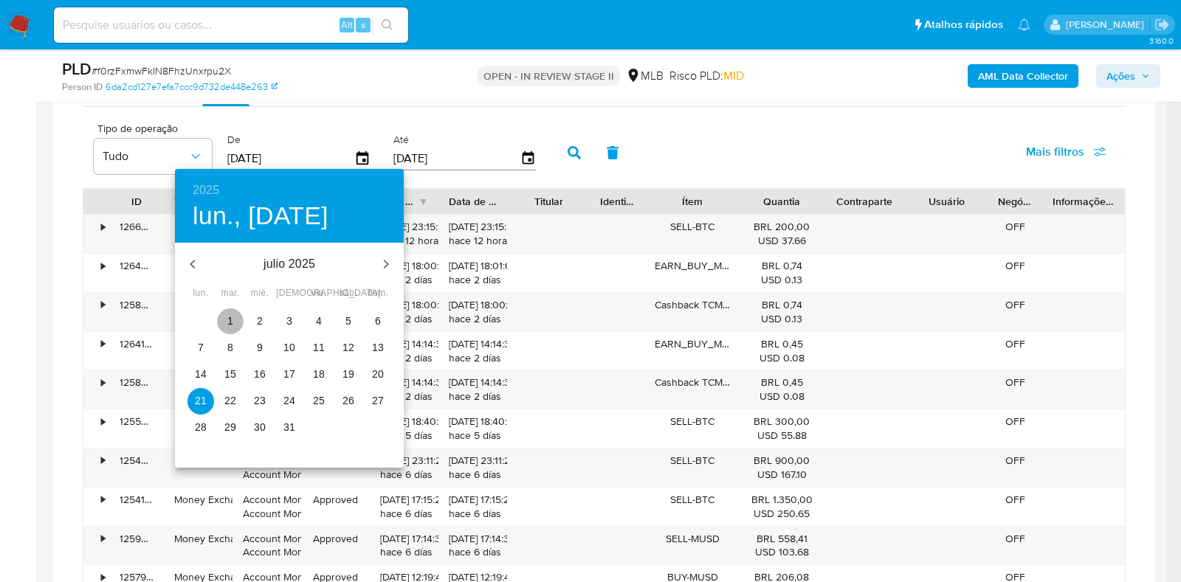
click at [233, 324] on span "1" at bounding box center [230, 321] width 27 height 15
type input "01/07/2025"
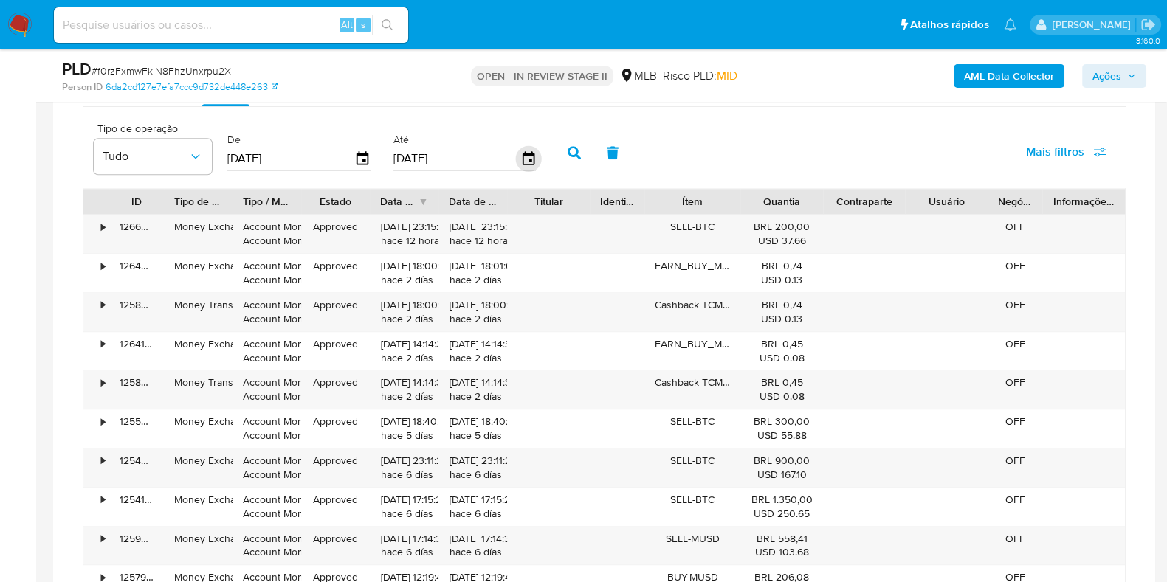
click at [524, 157] on icon "button" at bounding box center [528, 157] width 12 height 13
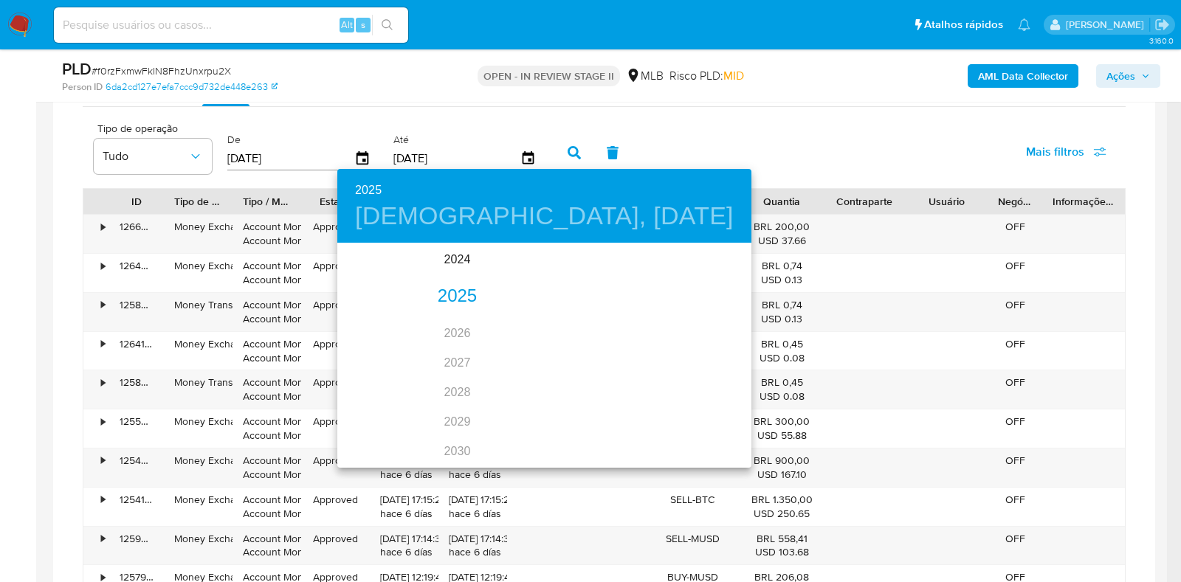
click at [439, 291] on div "2025" at bounding box center [457, 297] width 240 height 30
click at [377, 385] on div "jul." at bounding box center [375, 383] width 76 height 55
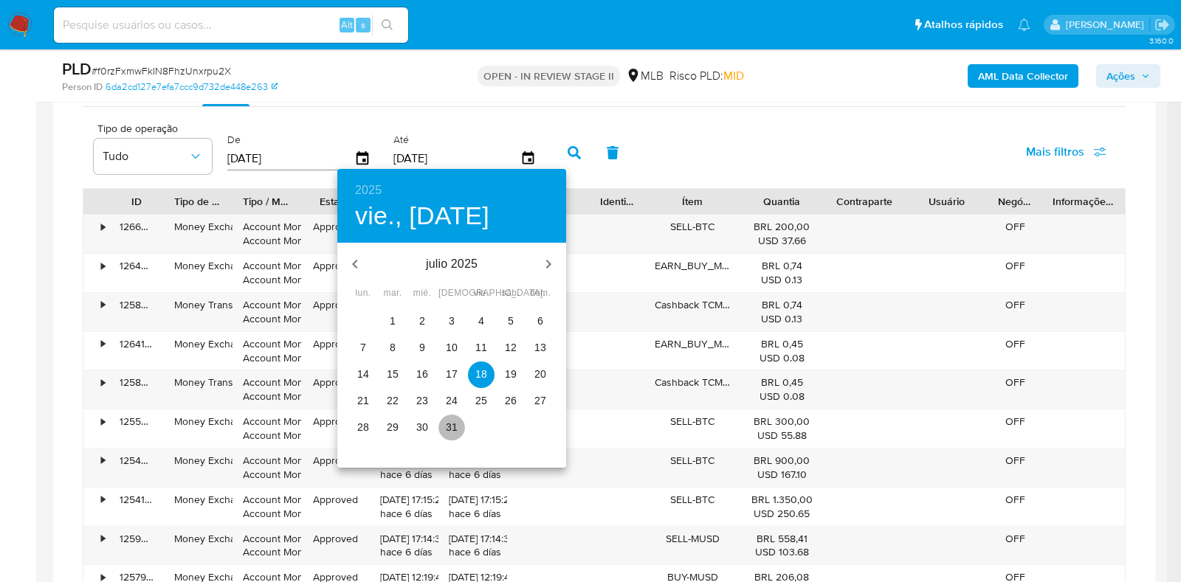
click at [454, 430] on p "31" at bounding box center [452, 427] width 12 height 15
type input "31/07/2025"
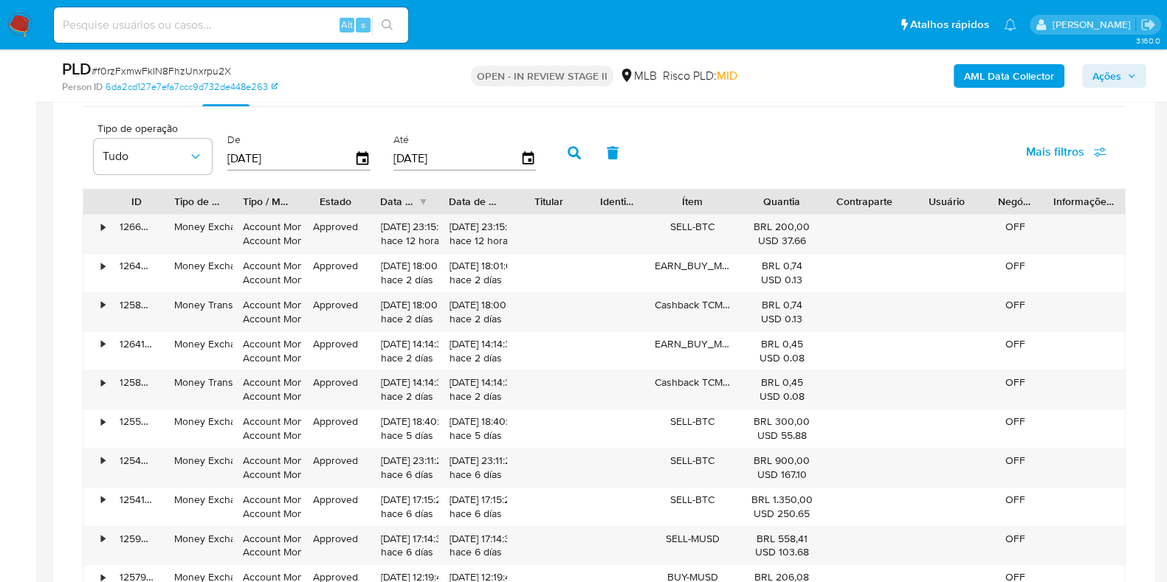
click at [557, 153] on button "button" at bounding box center [574, 152] width 38 height 35
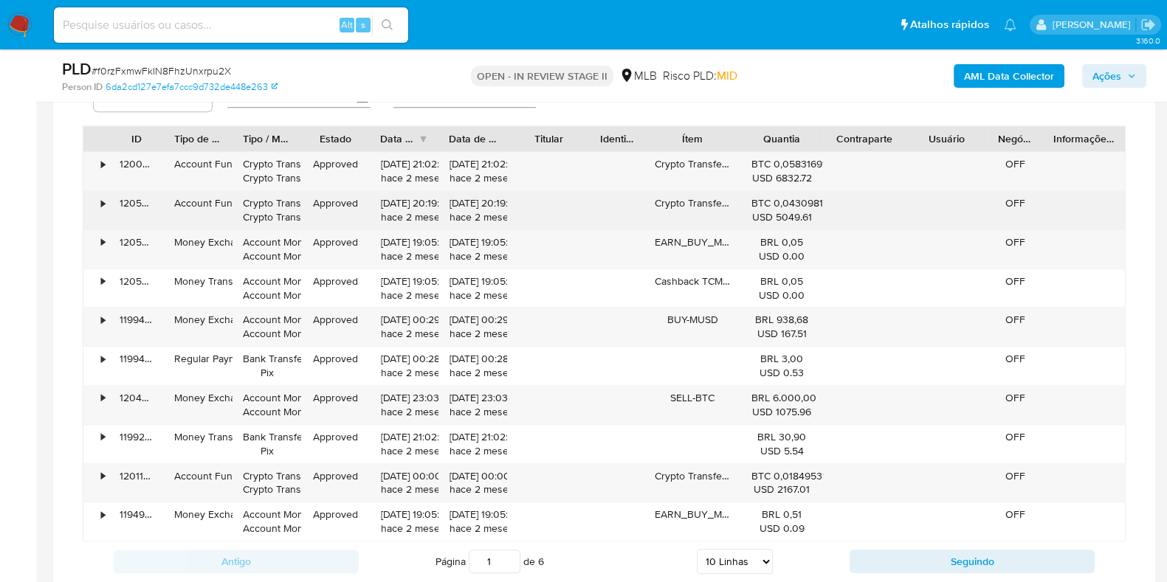
scroll to position [2015, 0]
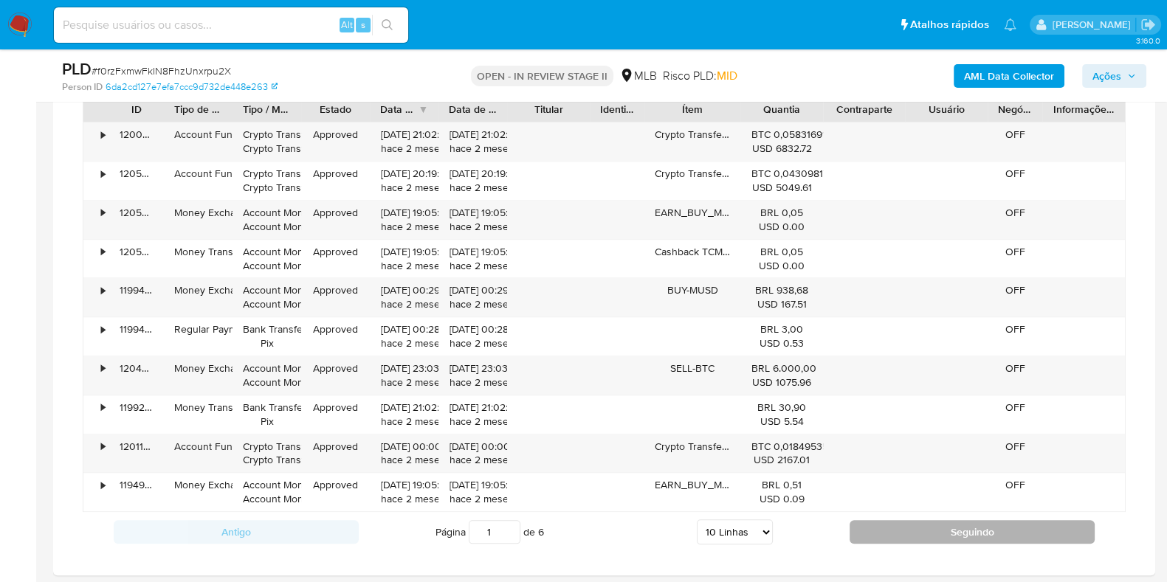
click at [911, 528] on button "Seguindo" at bounding box center [972, 532] width 245 height 24
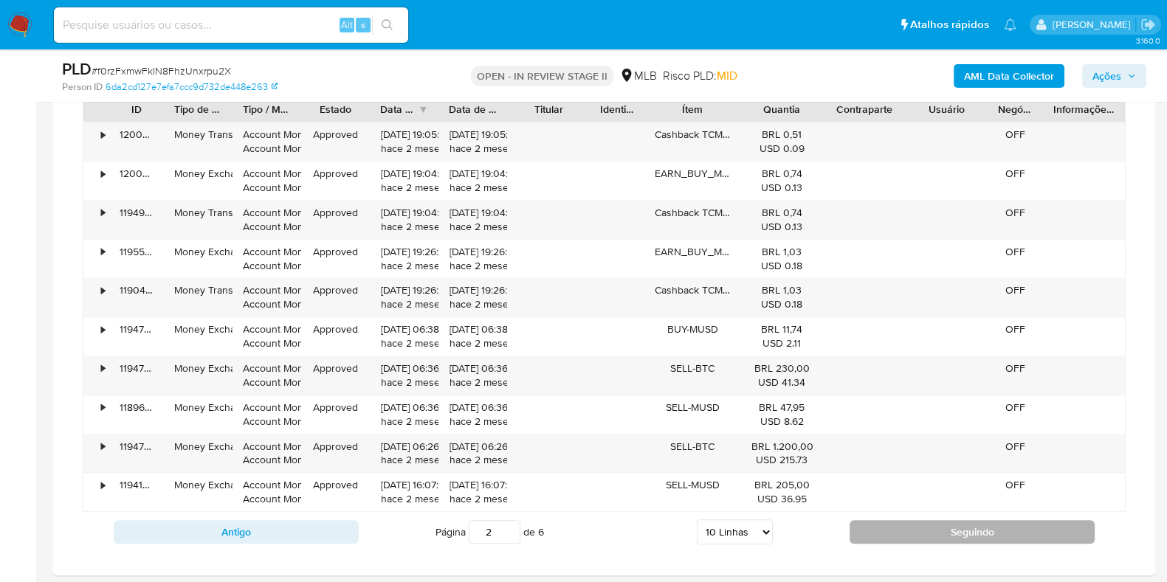
click at [963, 536] on button "Seguindo" at bounding box center [972, 532] width 245 height 24
type input "6"
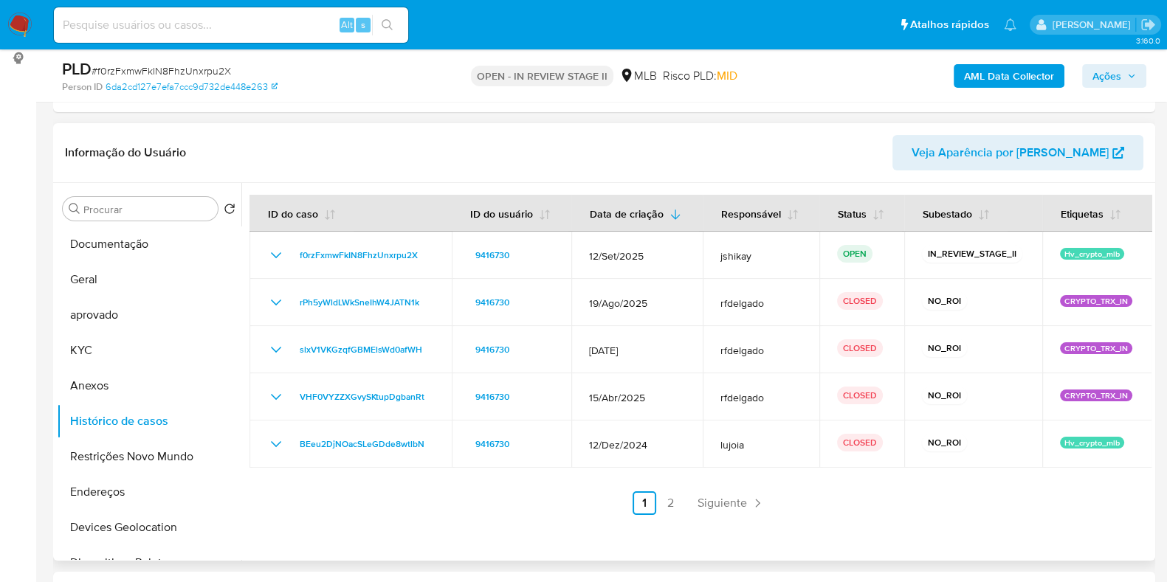
scroll to position [77, 0]
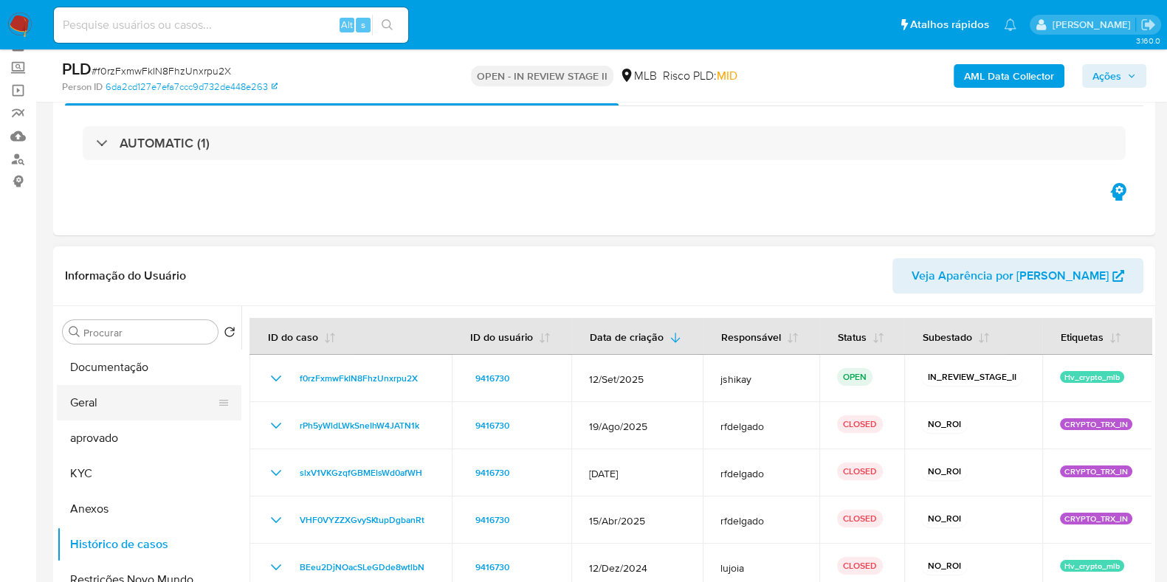
click at [151, 405] on button "Geral" at bounding box center [143, 402] width 173 height 35
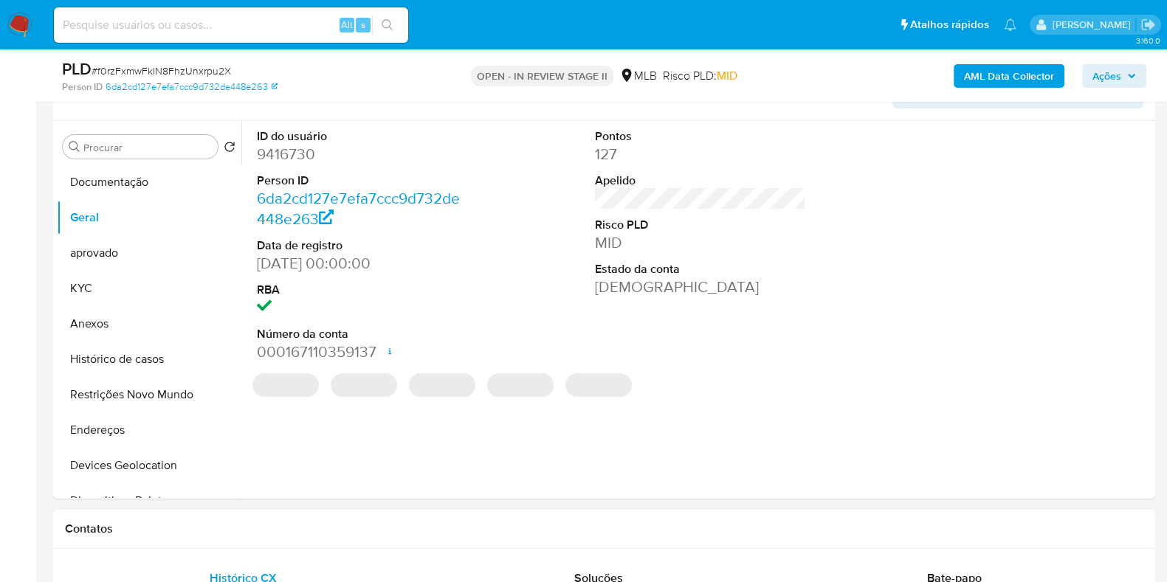
scroll to position [169, 0]
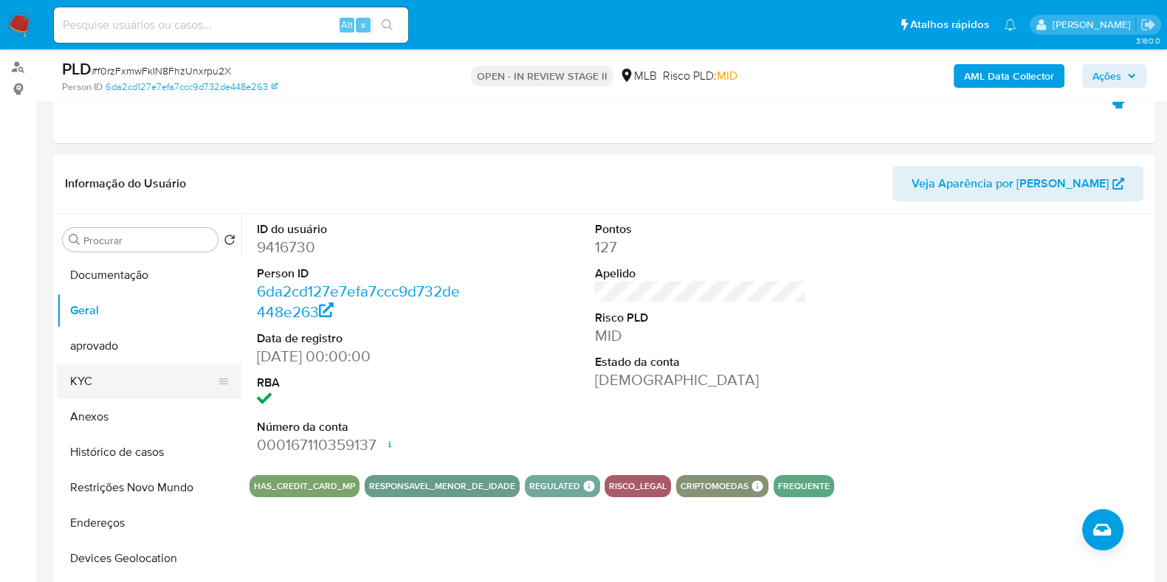
drag, startPoint x: 128, startPoint y: 390, endPoint x: 156, endPoint y: 385, distance: 27.7
click at [137, 392] on button "KYC" at bounding box center [143, 381] width 173 height 35
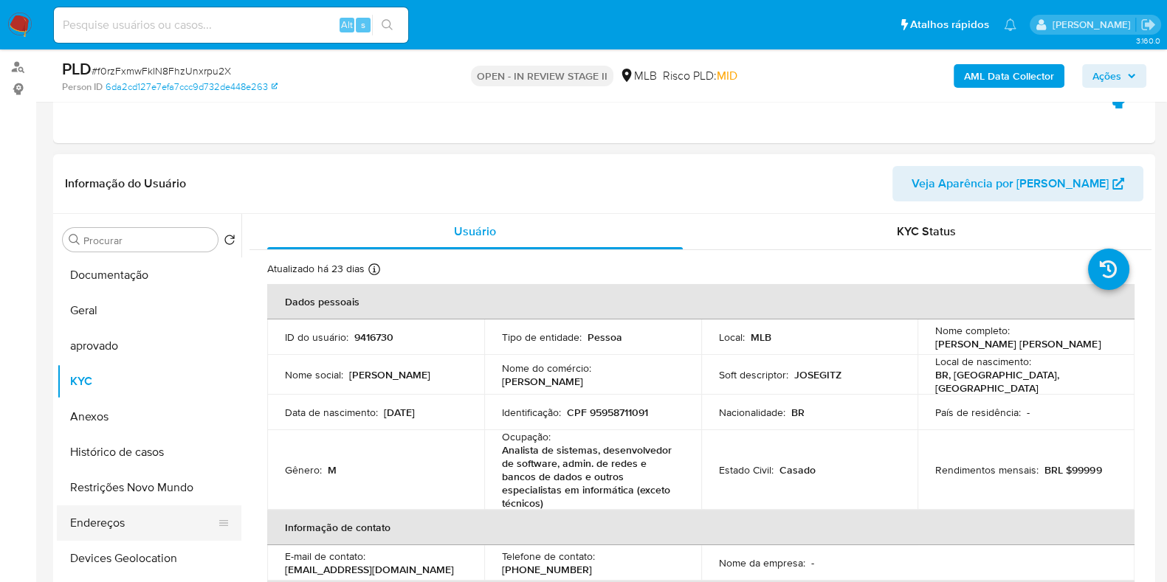
drag, startPoint x: 114, startPoint y: 520, endPoint x: 229, endPoint y: 510, distance: 114.8
click at [118, 519] on button "Endereços" at bounding box center [143, 523] width 173 height 35
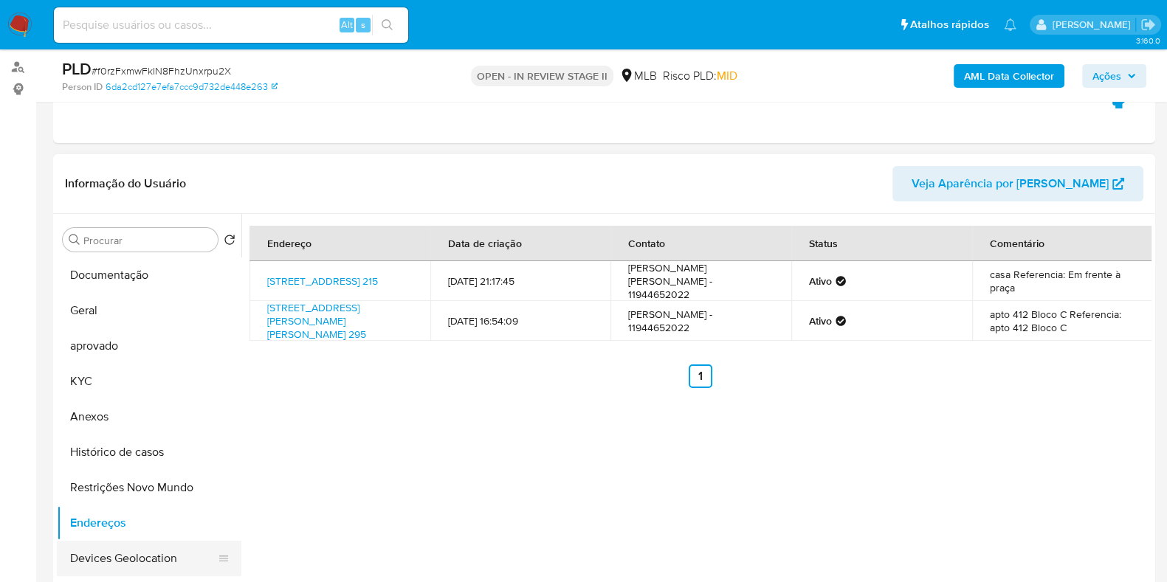
drag, startPoint x: 148, startPoint y: 542, endPoint x: 228, endPoint y: 478, distance: 102.5
click at [148, 542] on button "Devices Geolocation" at bounding box center [149, 558] width 185 height 35
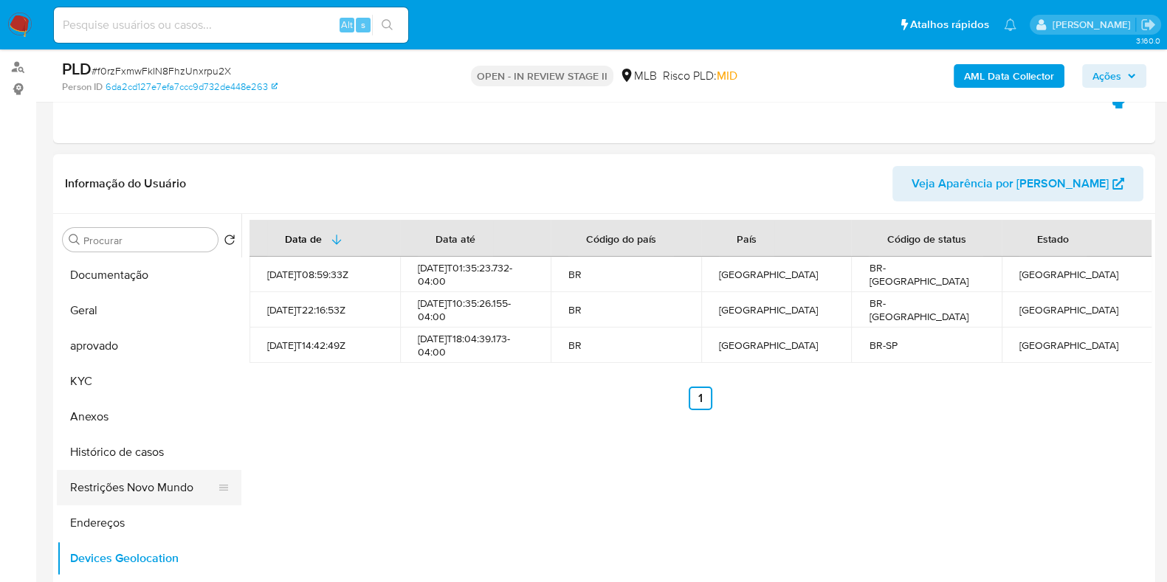
click at [125, 494] on button "Restrições Novo Mundo" at bounding box center [143, 487] width 173 height 35
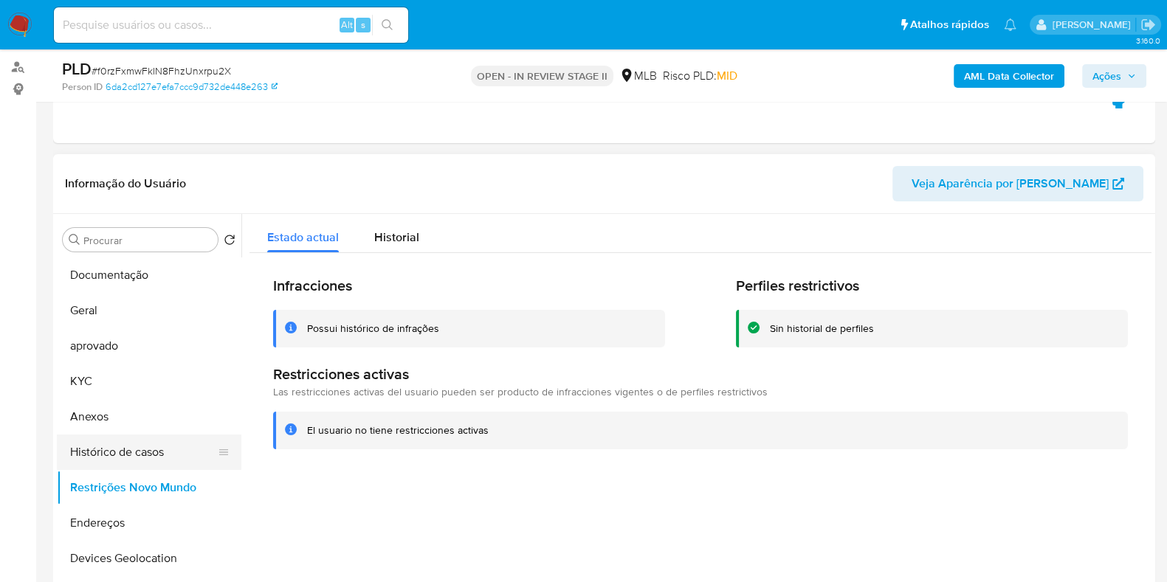
scroll to position [184, 0]
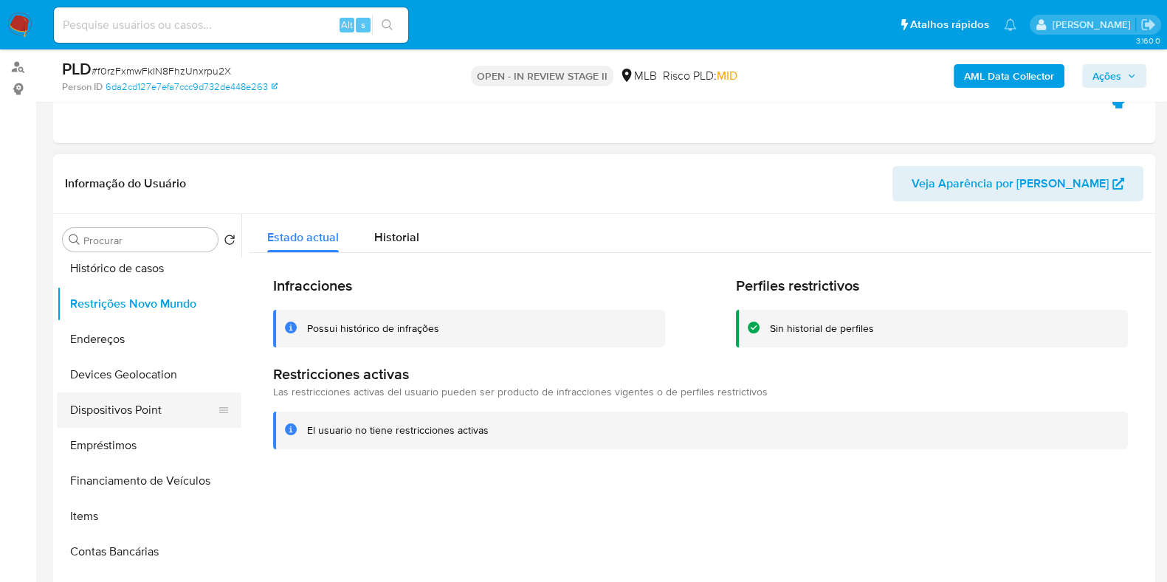
click at [154, 414] on button "Dispositivos Point" at bounding box center [143, 410] width 173 height 35
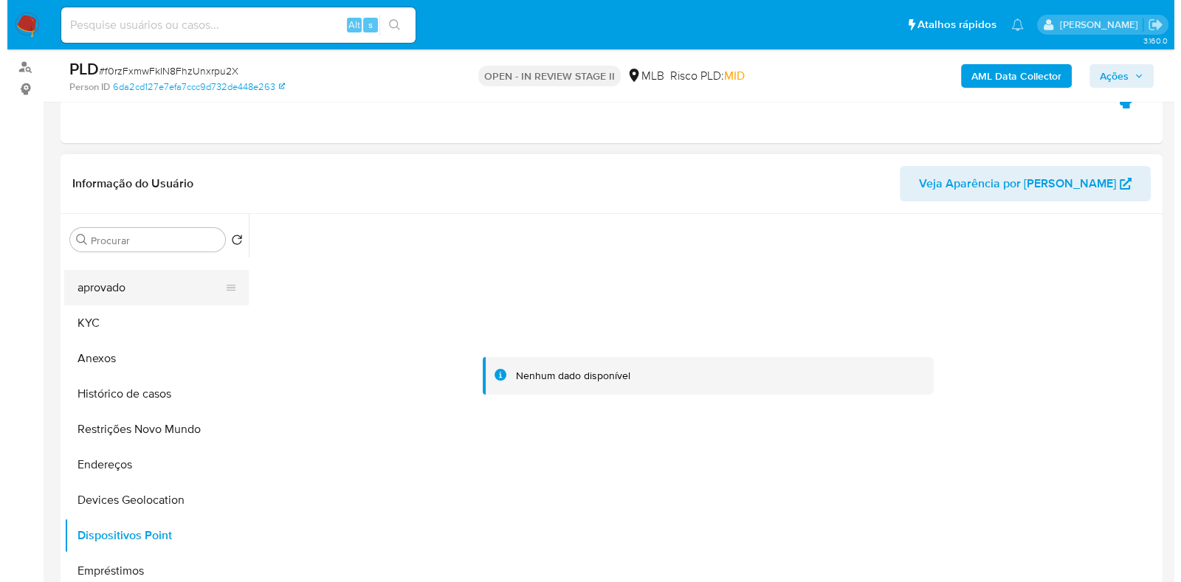
scroll to position [0, 0]
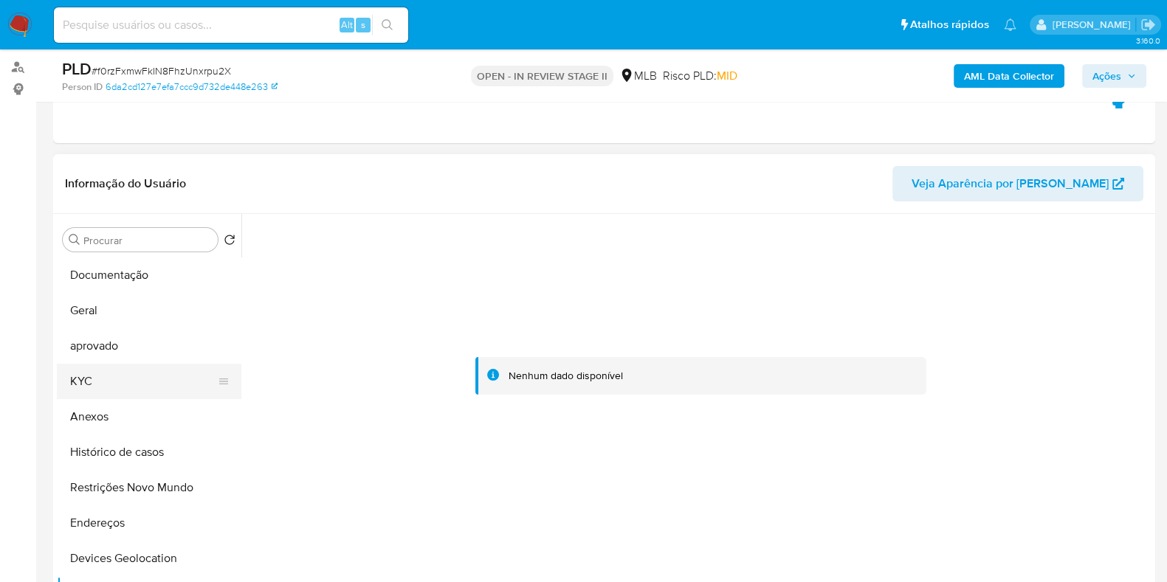
click at [124, 374] on button "KYC" at bounding box center [143, 381] width 173 height 35
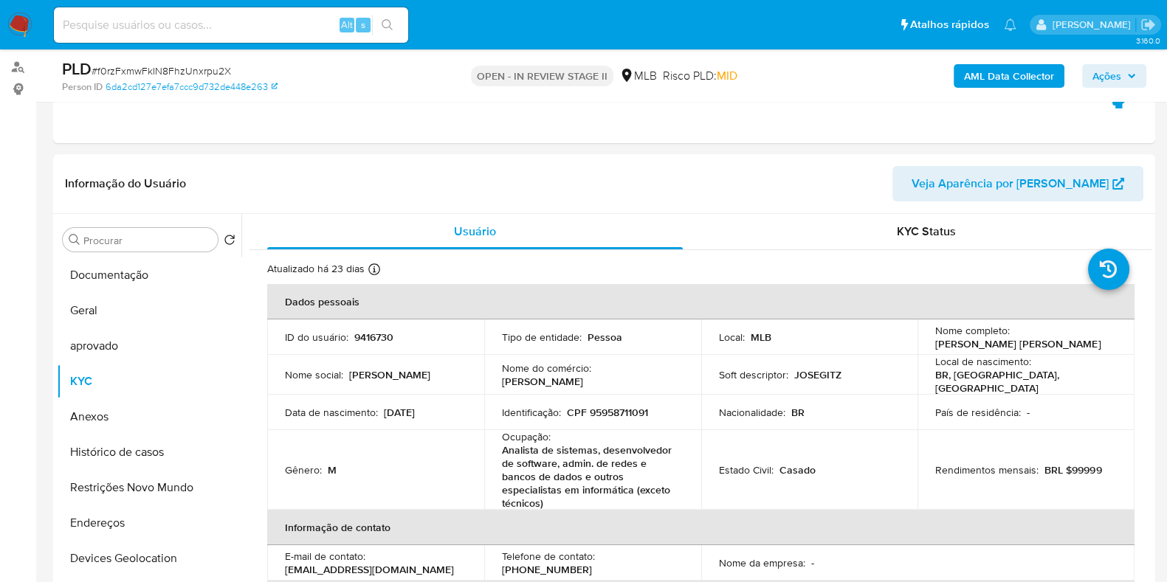
click at [988, 83] on b "AML Data Collector" at bounding box center [1009, 76] width 90 height 24
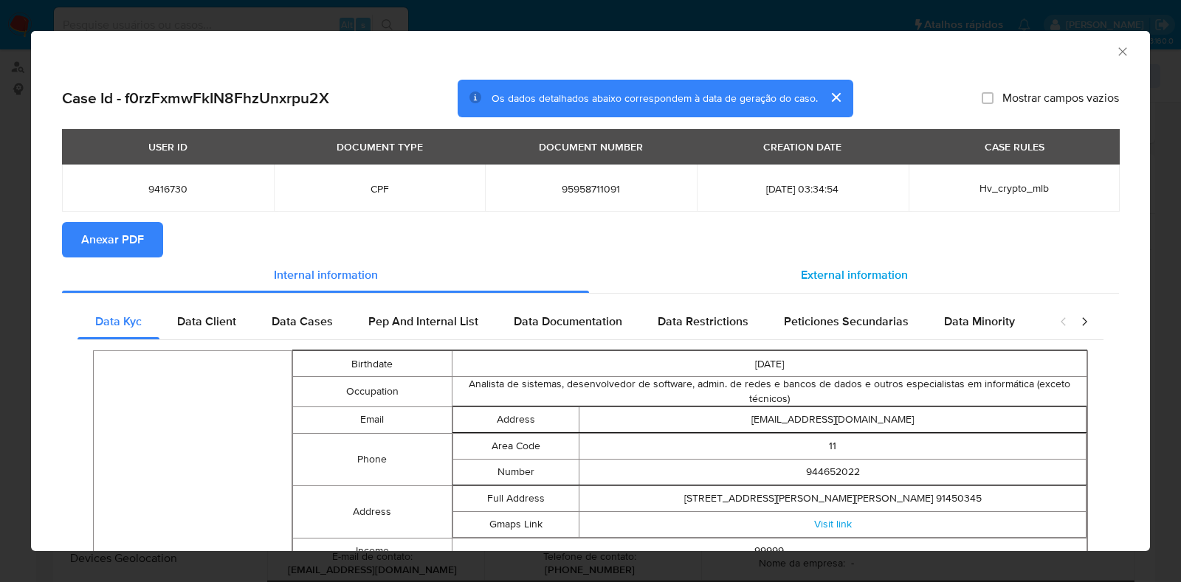
click at [879, 282] on span "External information" at bounding box center [854, 275] width 107 height 17
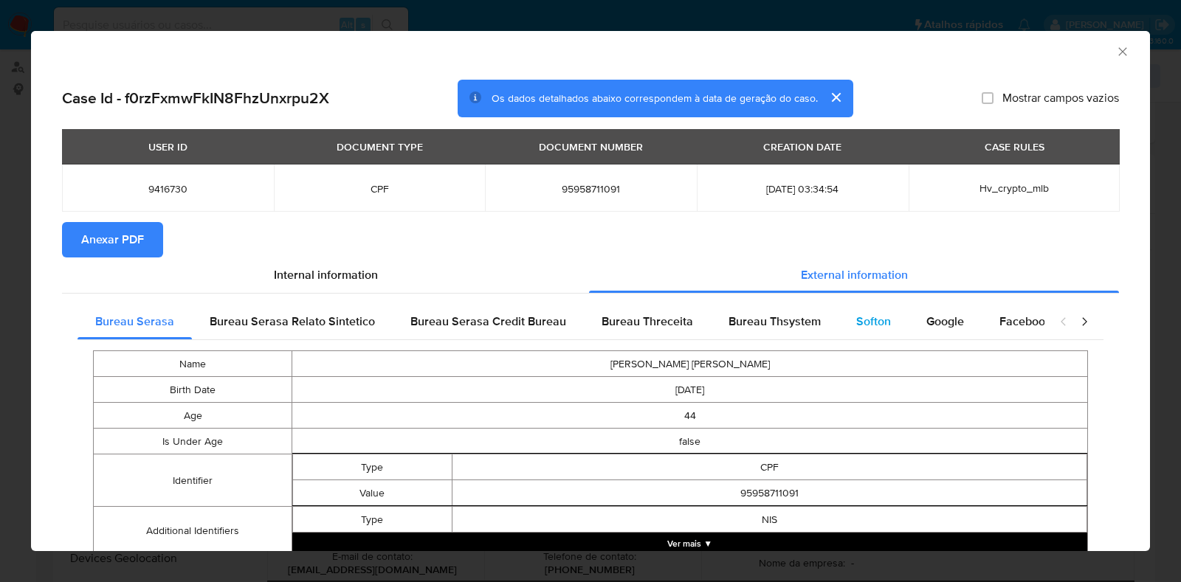
click at [879, 319] on span "Softon" at bounding box center [873, 321] width 35 height 17
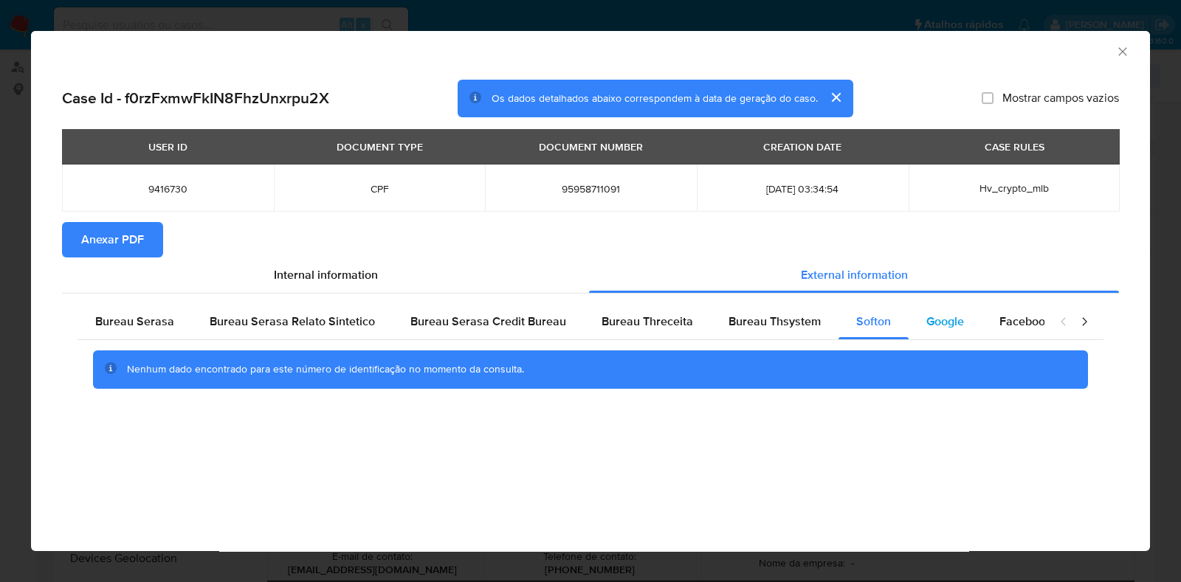
click at [926, 317] on span "Google" at bounding box center [945, 321] width 38 height 17
click at [130, 225] on span "Anexar PDF" at bounding box center [112, 240] width 63 height 32
click at [1119, 57] on icon "Fechar a janela" at bounding box center [1122, 51] width 15 height 15
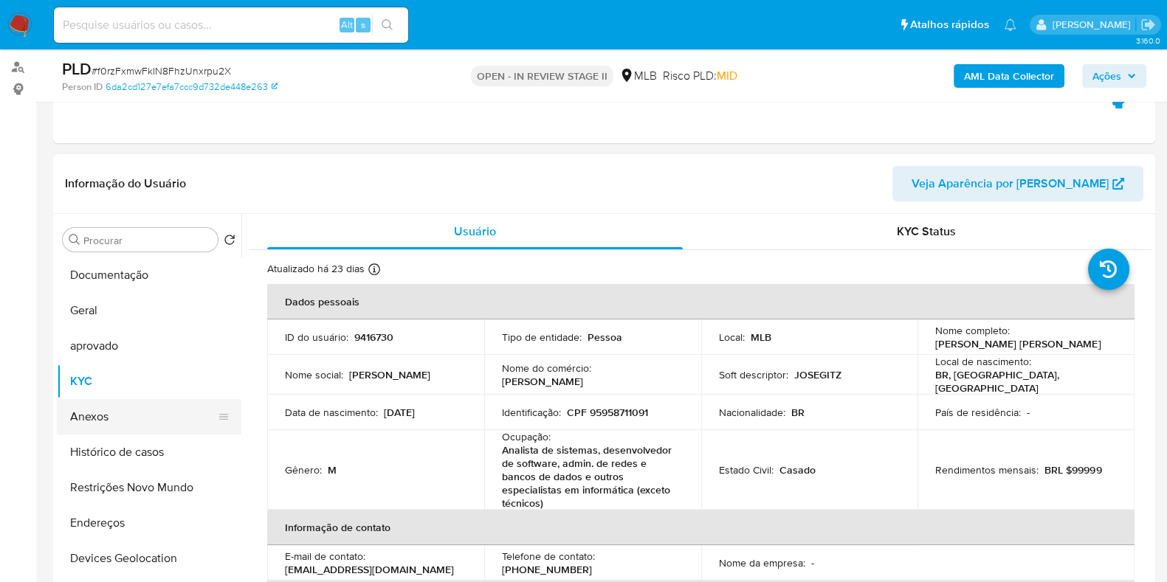
click at [108, 422] on button "Anexos" at bounding box center [143, 416] width 173 height 35
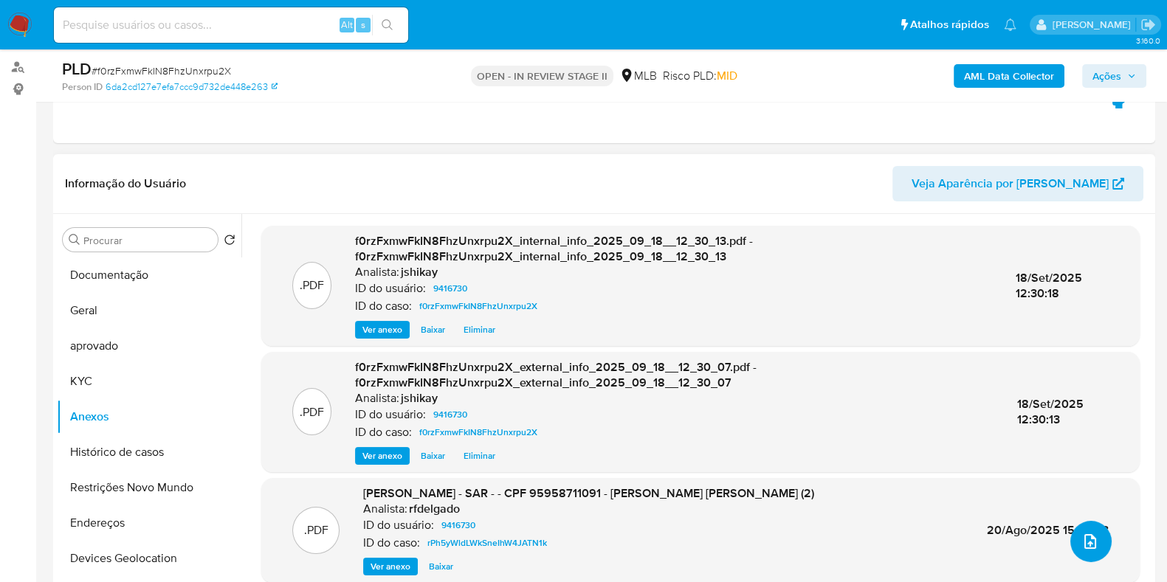
click at [1074, 525] on button "upload-file" at bounding box center [1090, 541] width 41 height 41
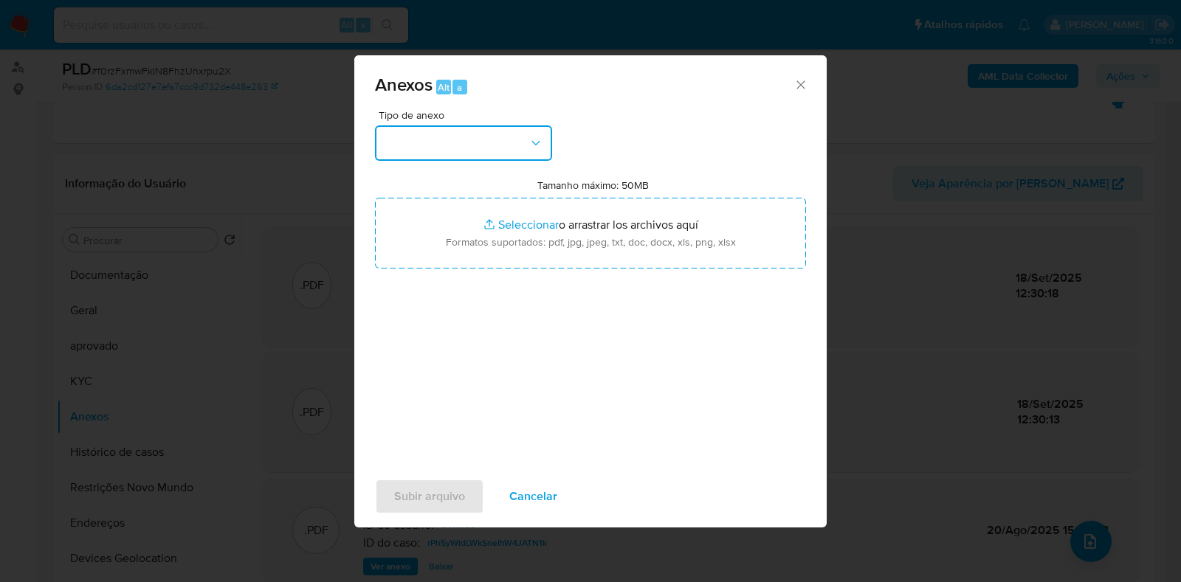
click at [449, 144] on button "button" at bounding box center [463, 143] width 177 height 35
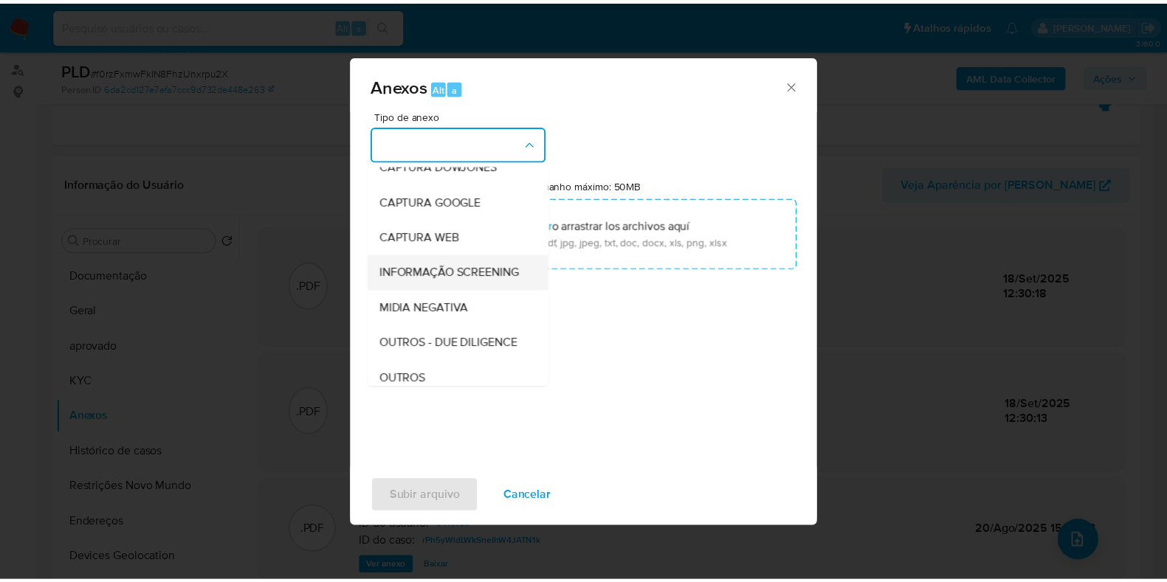
scroll to position [92, 0]
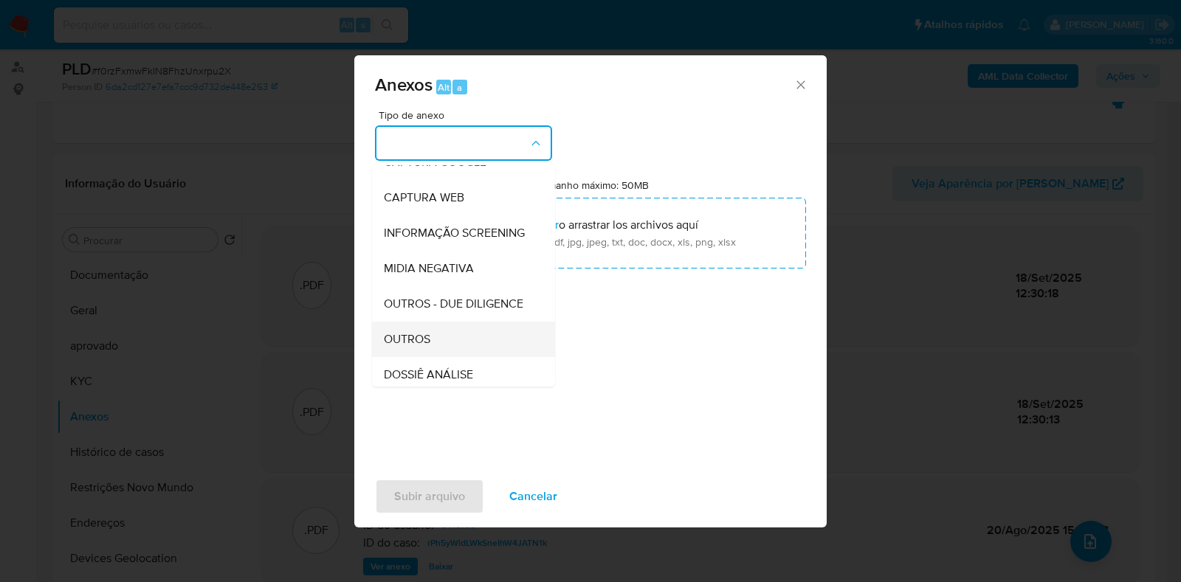
click at [441, 357] on div "OUTROS" at bounding box center [459, 339] width 151 height 35
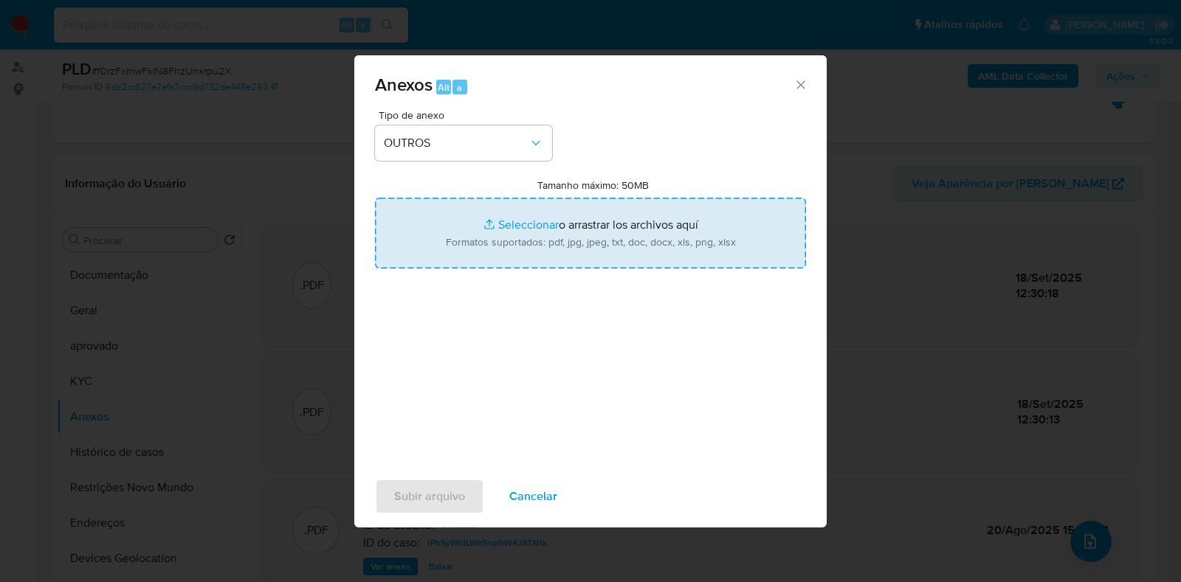
click at [542, 204] on input "Tamanho máximo: 50MB Seleccionar archivos" at bounding box center [590, 233] width 431 height 71
type input "C:\fakepath\Mulan 9416730_2025_09_18_09_27_55 - Resumen TX.pdf"
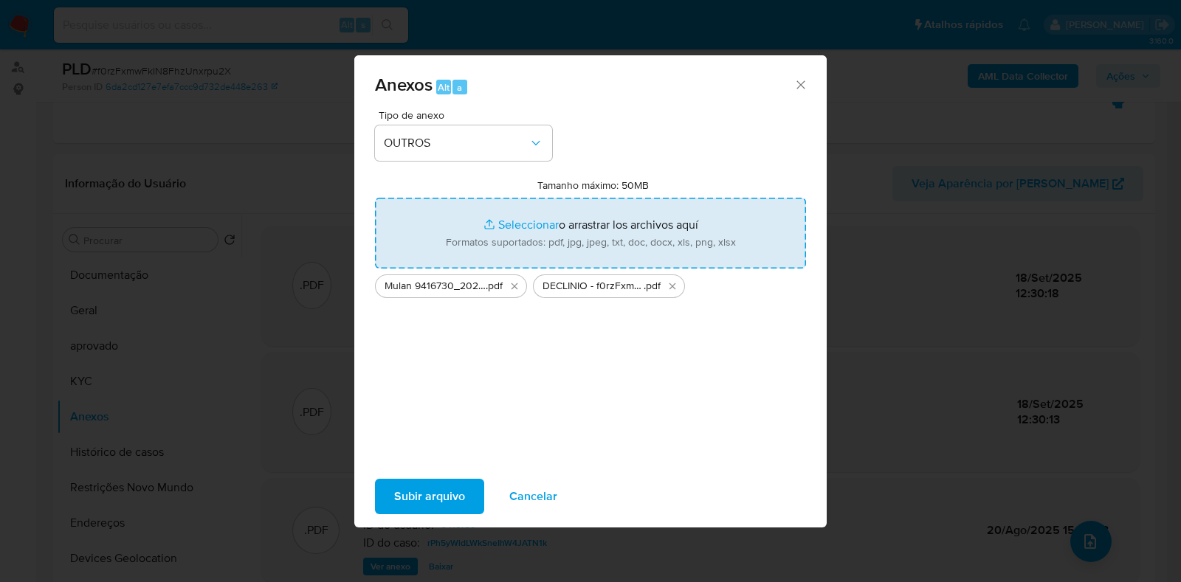
click at [432, 489] on span "Subir arquivo" at bounding box center [429, 497] width 71 height 32
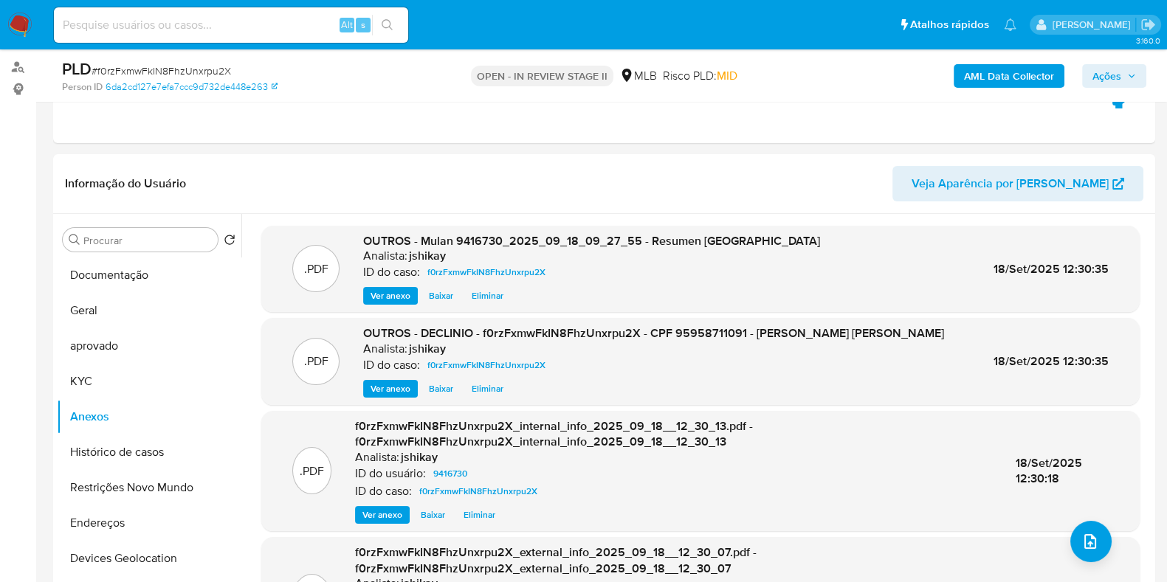
click at [1118, 75] on span "Ações" at bounding box center [1107, 76] width 29 height 24
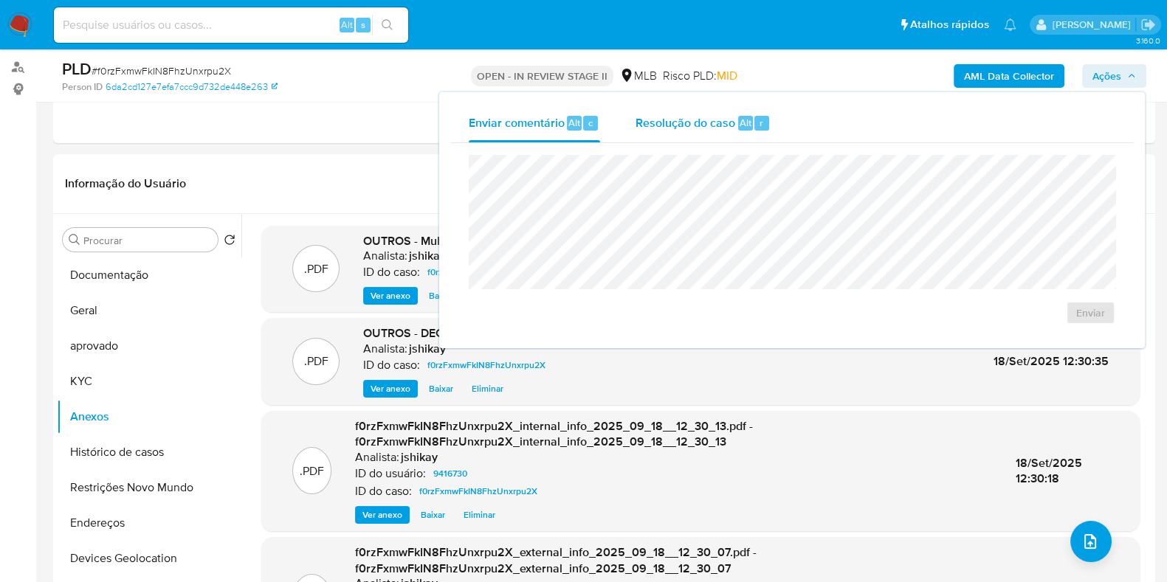
click at [711, 136] on div "Resolução do caso Alt r" at bounding box center [703, 123] width 135 height 38
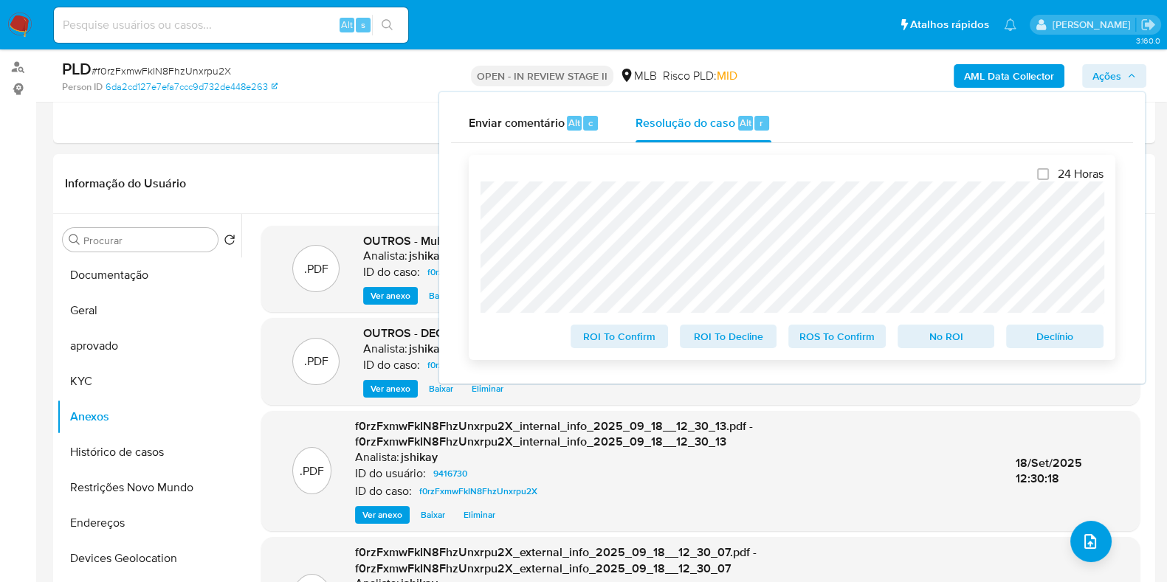
click at [930, 333] on span "No ROI" at bounding box center [946, 336] width 77 height 21
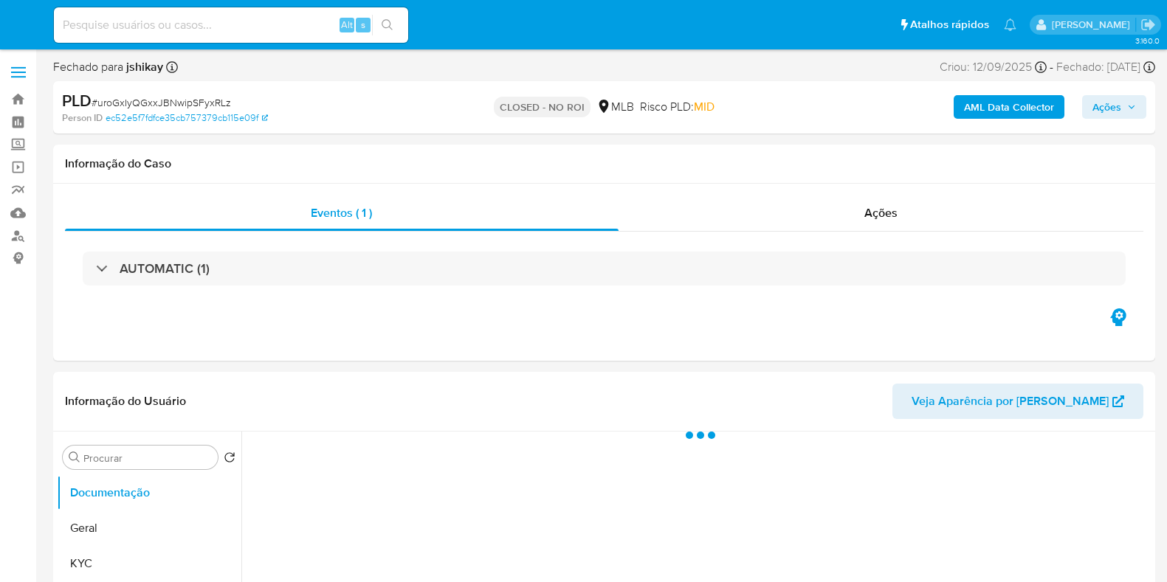
select select "10"
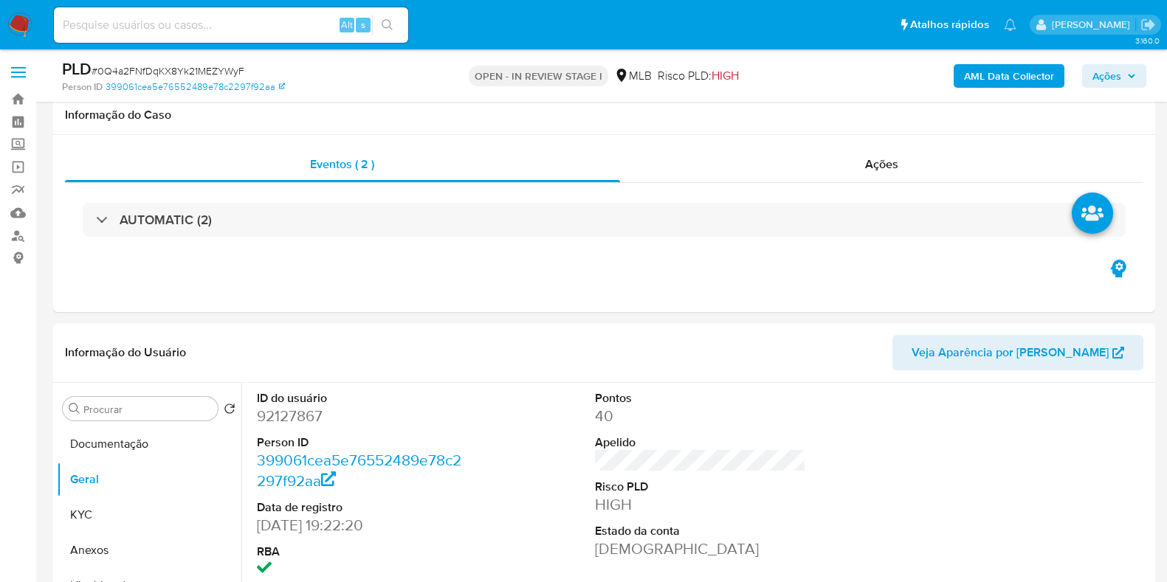
scroll to position [184, 0]
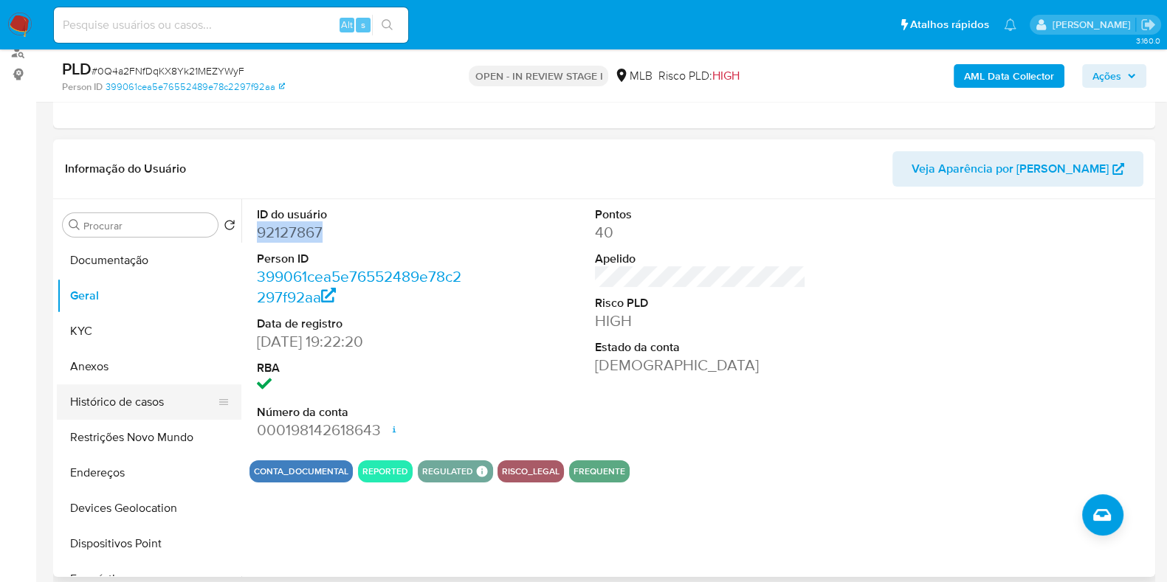
click at [151, 407] on button "Histórico de casos" at bounding box center [143, 402] width 173 height 35
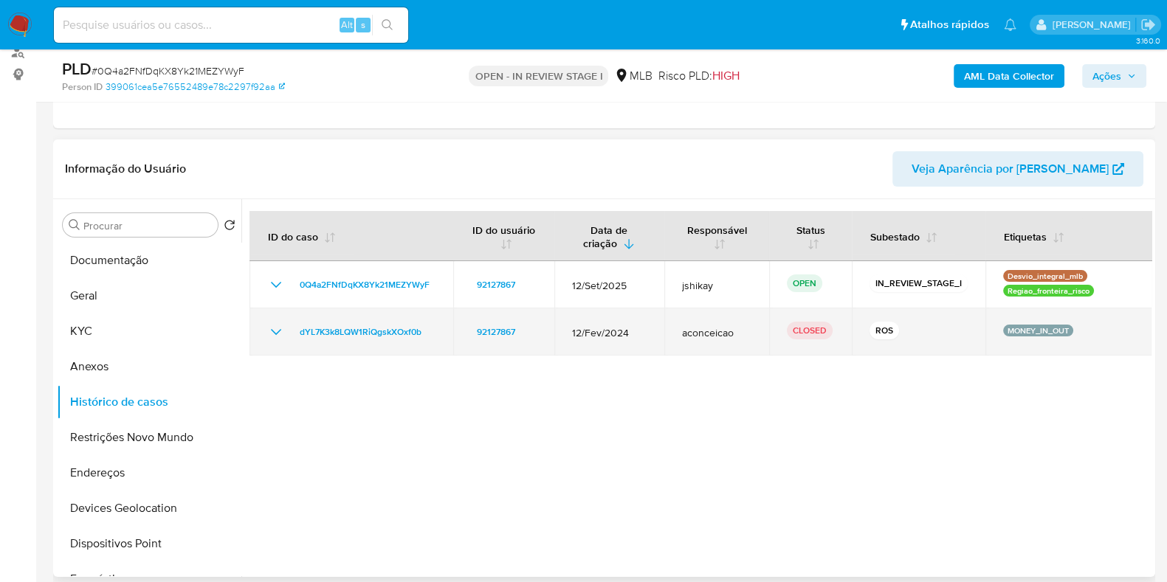
click at [277, 328] on icon "Mostrar/Ocultar" at bounding box center [276, 332] width 18 height 18
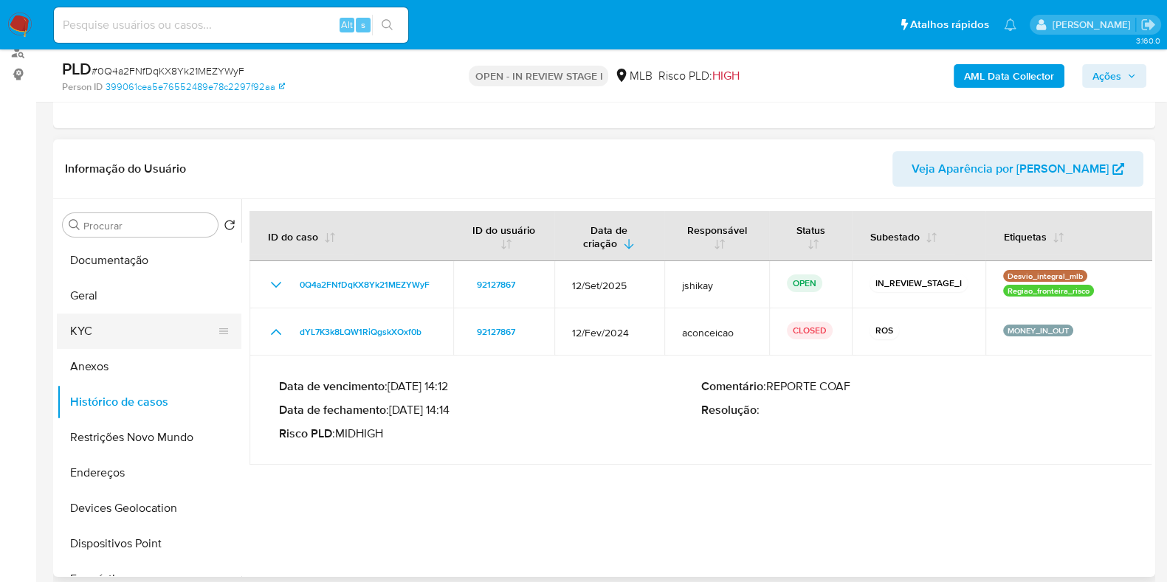
click at [118, 340] on button "KYC" at bounding box center [143, 331] width 173 height 35
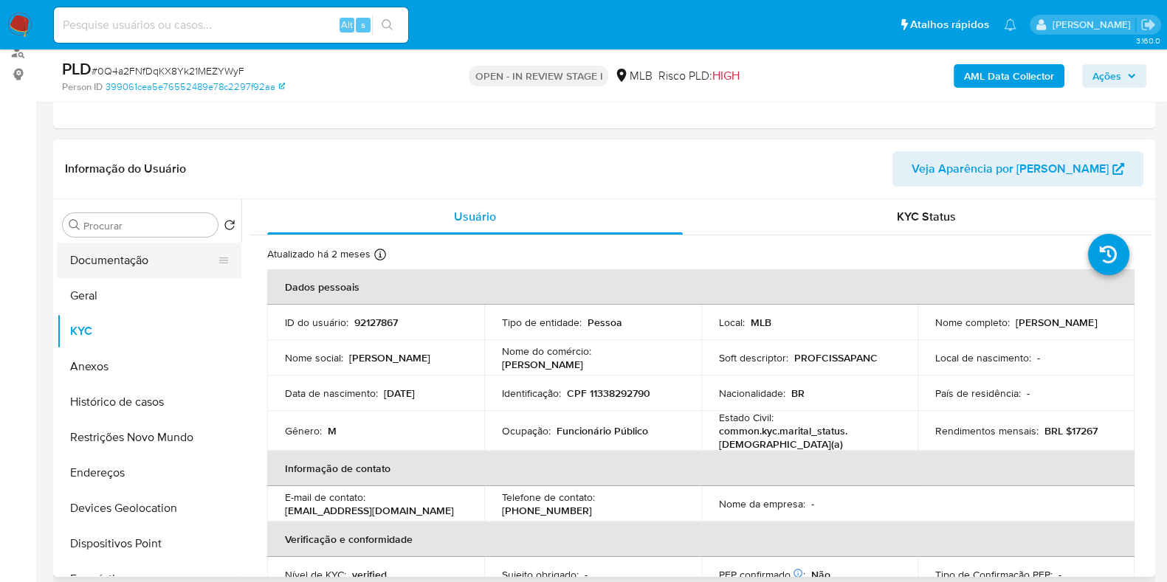
click at [145, 267] on button "Documentação" at bounding box center [143, 260] width 173 height 35
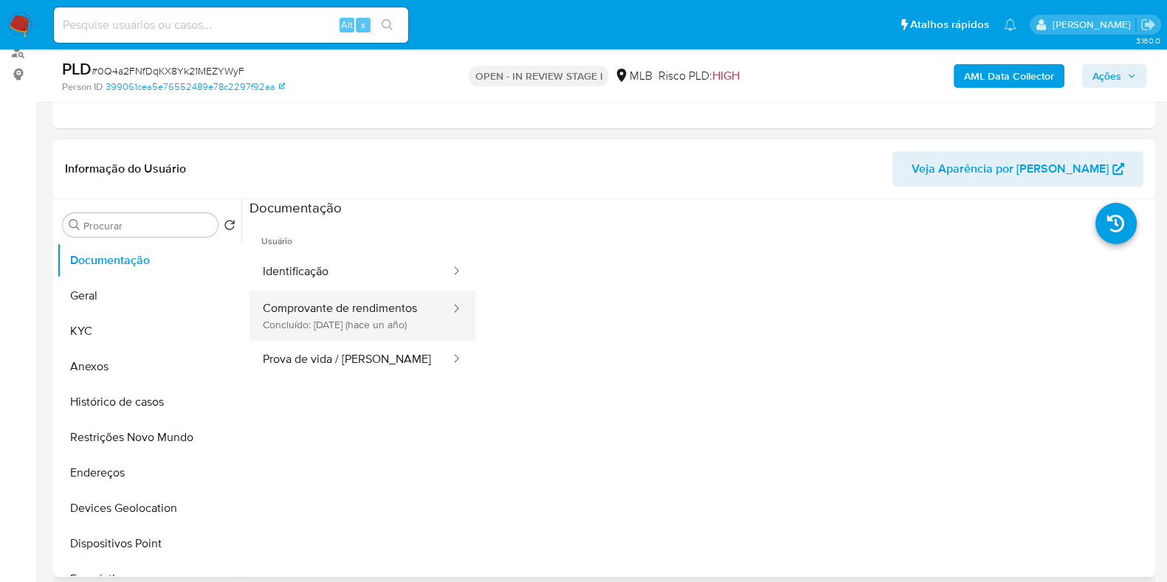
click at [369, 306] on button "Comprovante de rendimentos Concluído: [DATE] (hace un año)" at bounding box center [351, 316] width 202 height 50
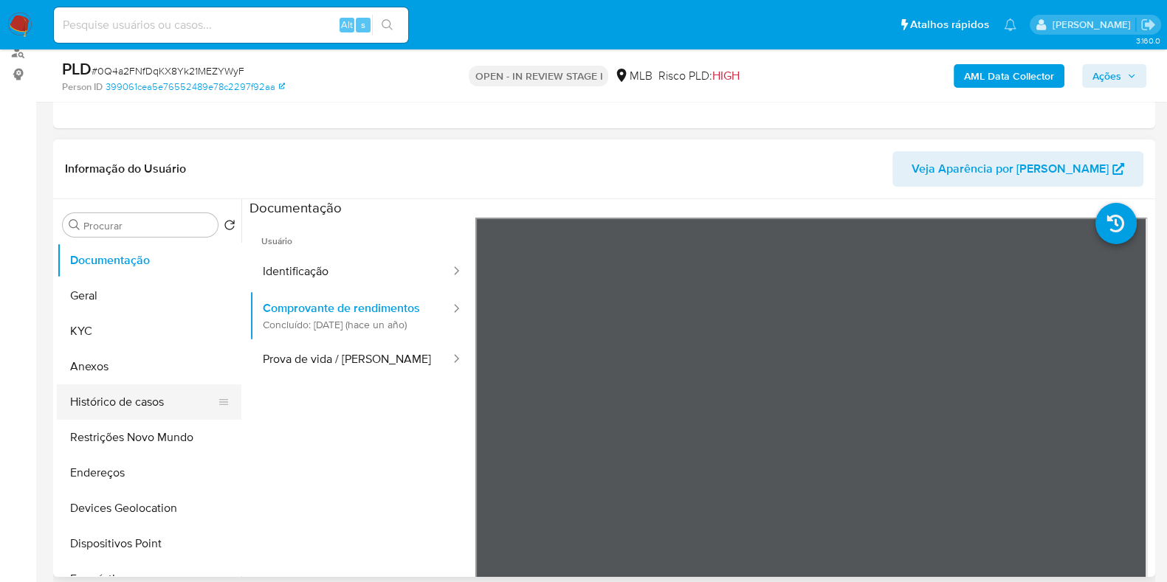
click at [105, 398] on button "Histórico de casos" at bounding box center [143, 402] width 173 height 35
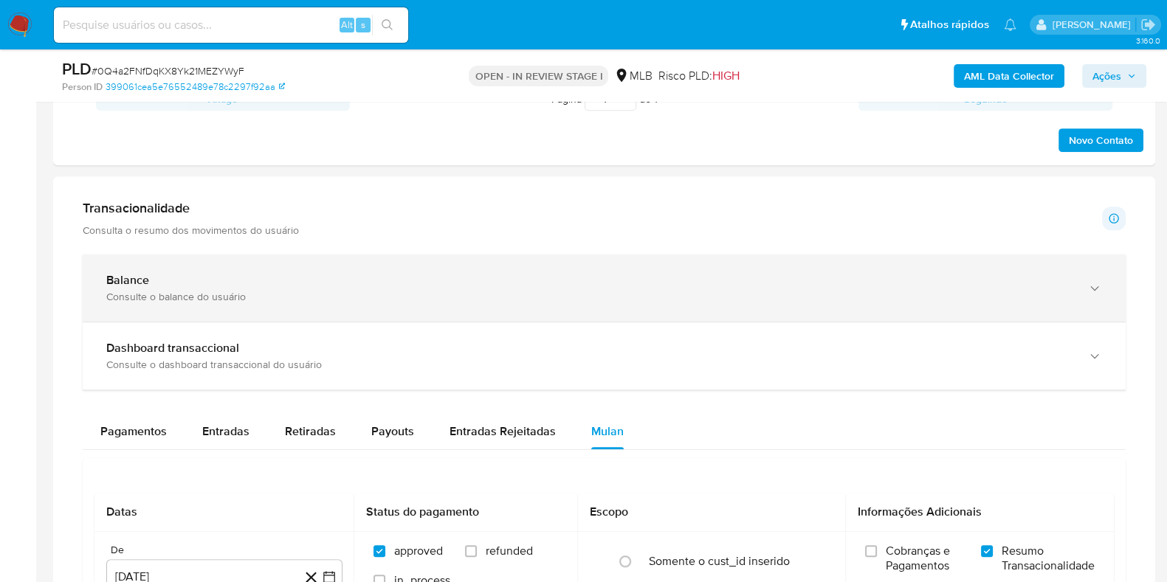
click at [472, 294] on div "Consulte o balance do usuário" at bounding box center [589, 296] width 966 height 13
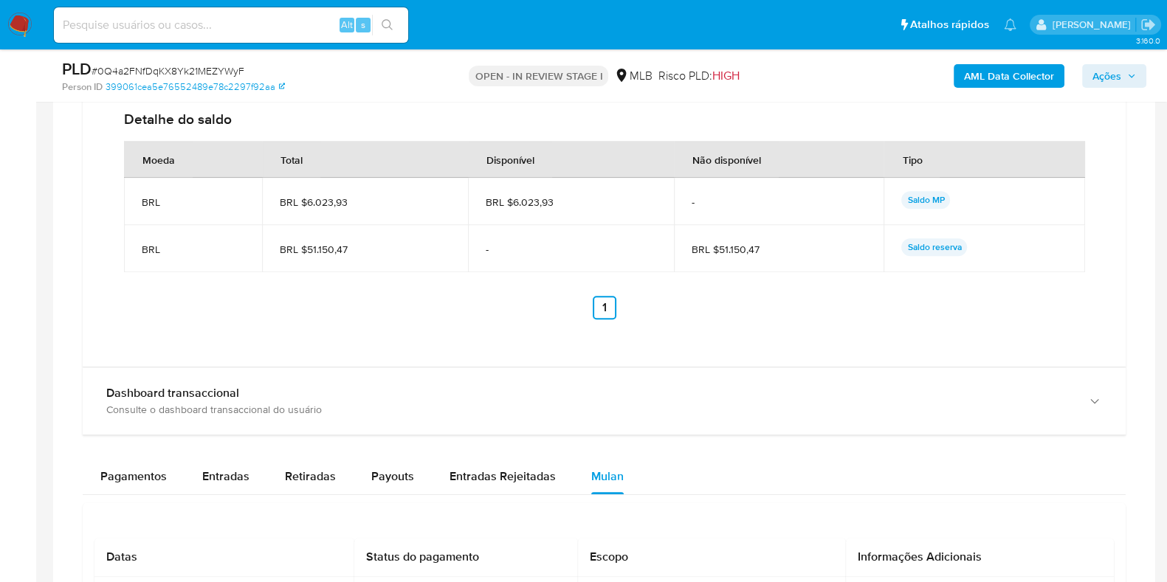
scroll to position [1291, 0]
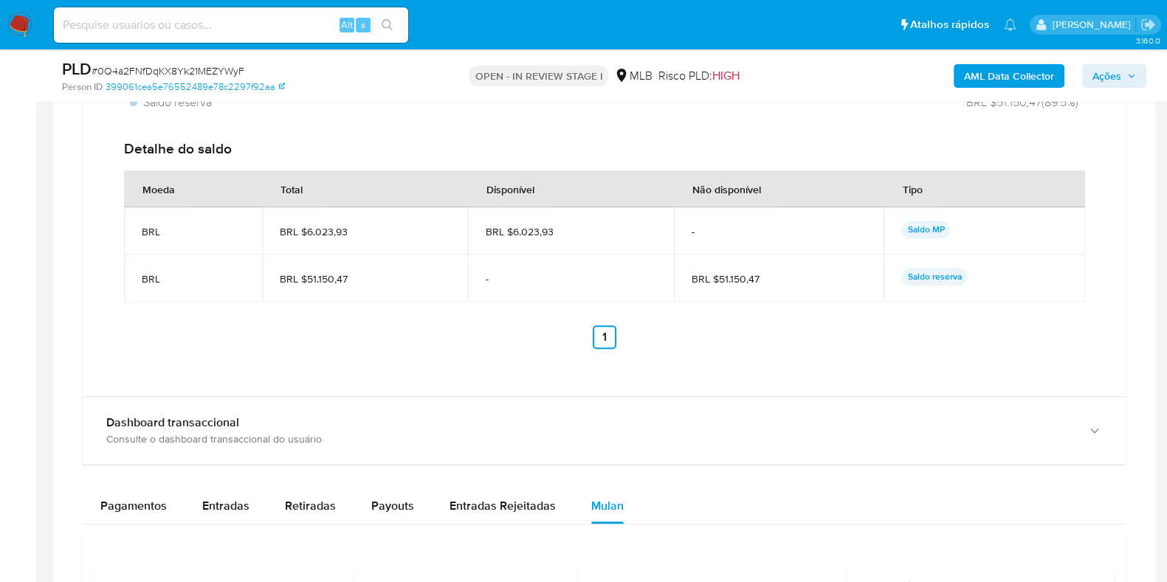
drag, startPoint x: 562, startPoint y: 238, endPoint x: 513, endPoint y: 239, distance: 48.7
click at [513, 239] on td "BRL $6.023,93" at bounding box center [571, 230] width 206 height 47
drag, startPoint x: 783, startPoint y: 282, endPoint x: 718, endPoint y: 286, distance: 64.3
click at [718, 286] on td "BRL $51.150,47" at bounding box center [779, 278] width 210 height 47
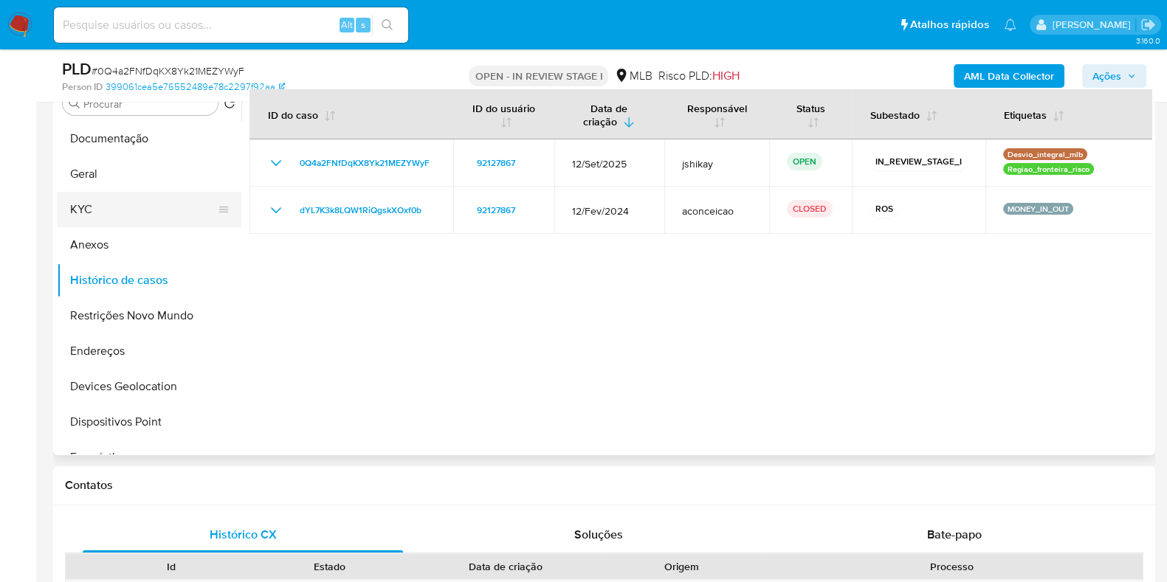
scroll to position [277, 0]
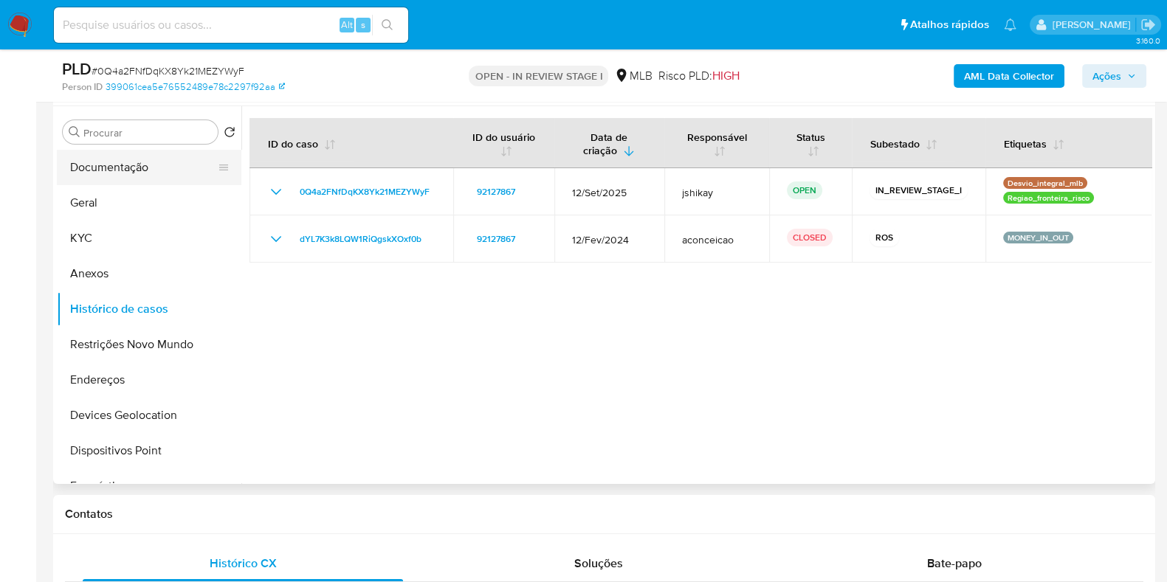
click at [142, 155] on button "Documentação" at bounding box center [143, 167] width 173 height 35
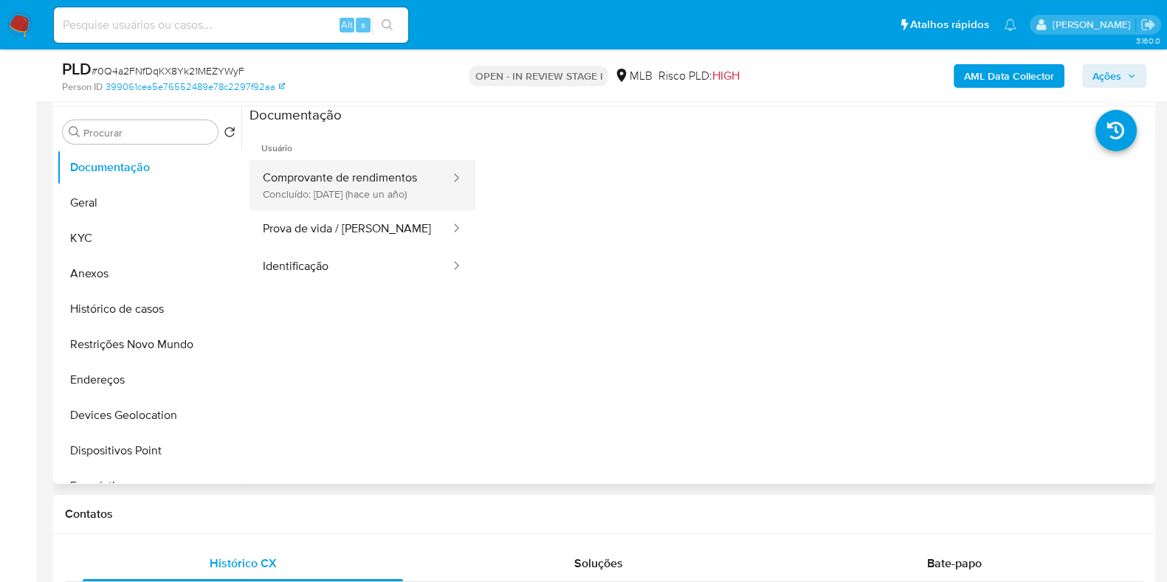
click at [374, 187] on button "Comprovante de rendimentos Concluído: [DATE] (hace un año)" at bounding box center [351, 185] width 202 height 50
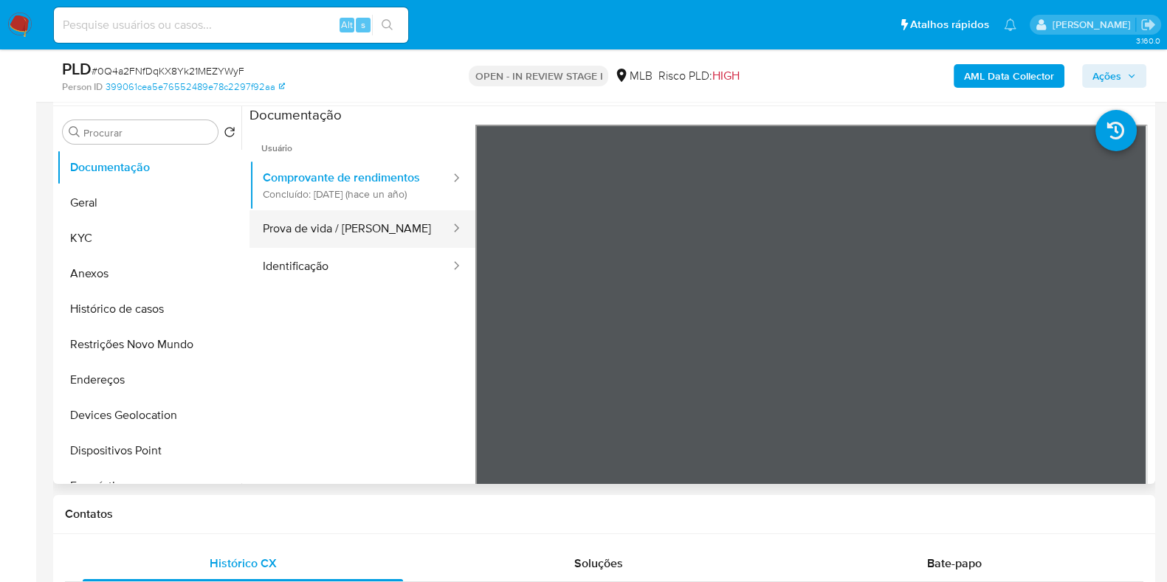
click at [389, 248] on button "Prova de vida / [PERSON_NAME]" at bounding box center [351, 229] width 202 height 38
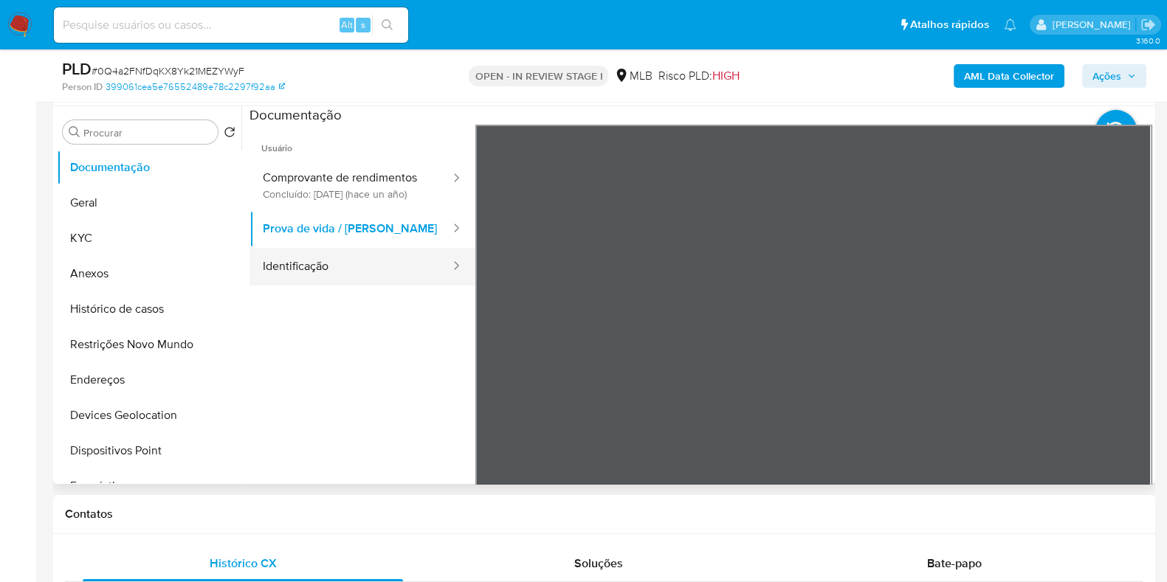
click at [400, 276] on button "Identificação" at bounding box center [351, 267] width 202 height 38
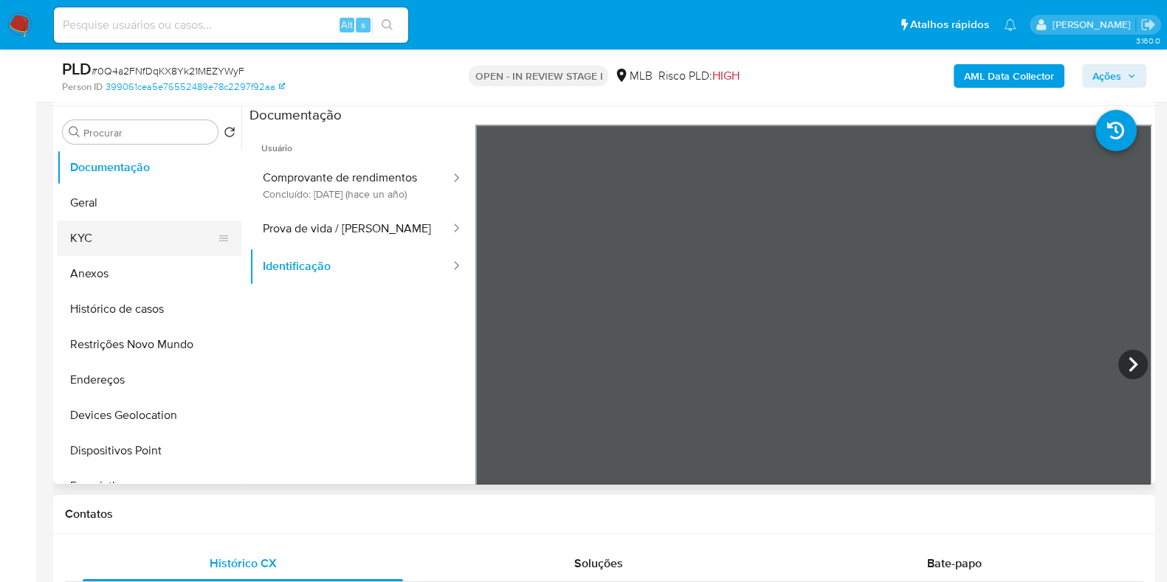
drag, startPoint x: 139, startPoint y: 315, endPoint x: 124, endPoint y: 244, distance: 72.4
click at [124, 244] on ul "Documentação Geral KYC Anexos Histórico de casos Restrições Novo Mundo Endereço…" at bounding box center [149, 316] width 185 height 333
click at [120, 271] on button "Anexos" at bounding box center [143, 273] width 173 height 35
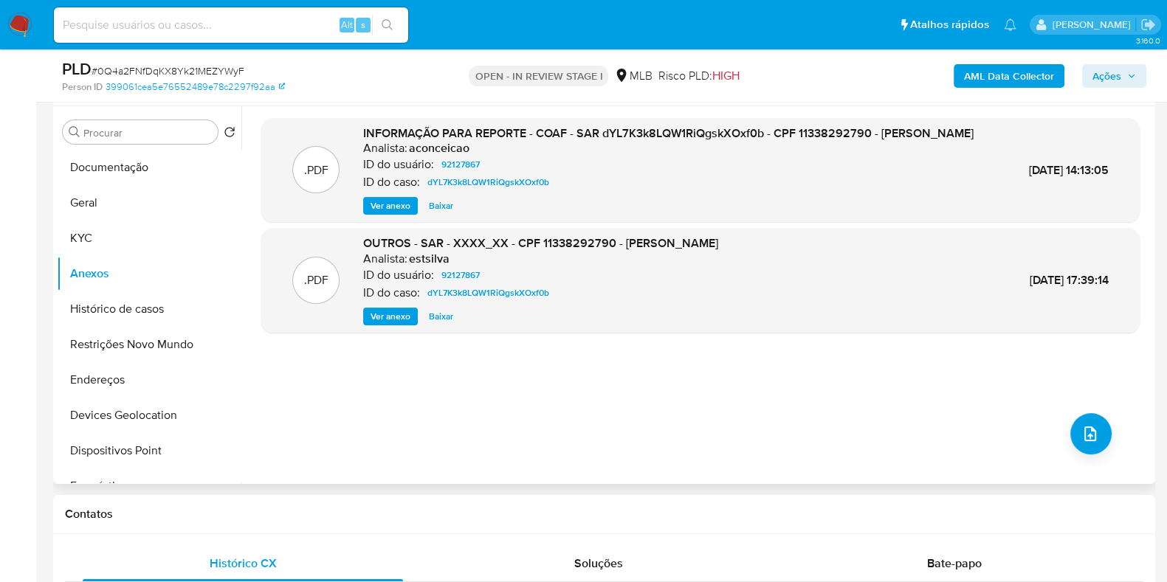
click at [389, 324] on span "Ver anexo" at bounding box center [391, 316] width 40 height 15
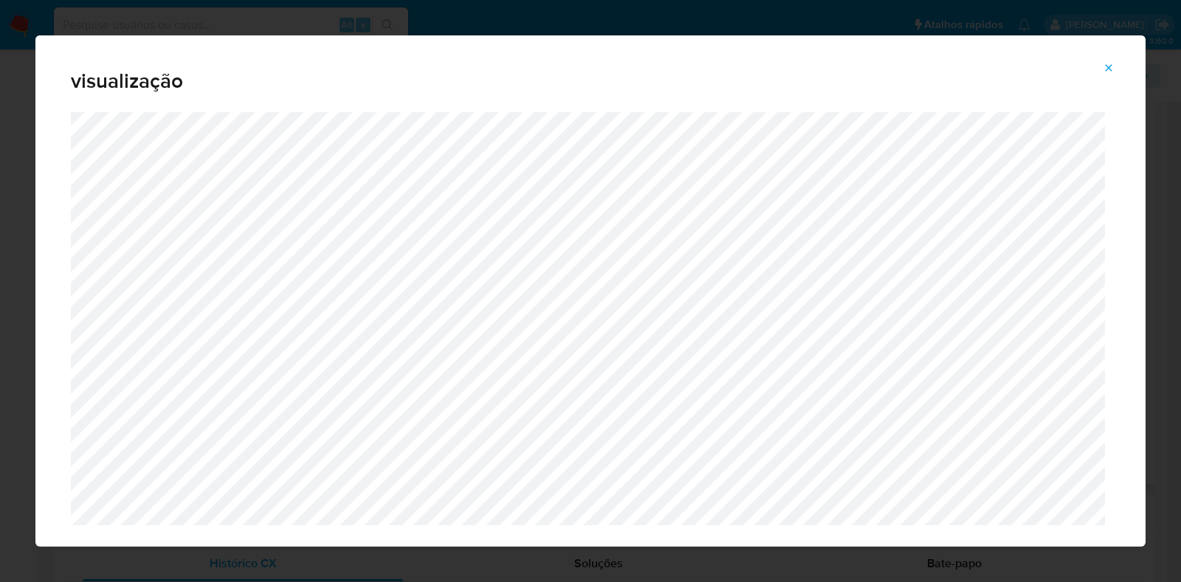
click at [1111, 62] on icon "Attachment preview" at bounding box center [1109, 68] width 12 height 12
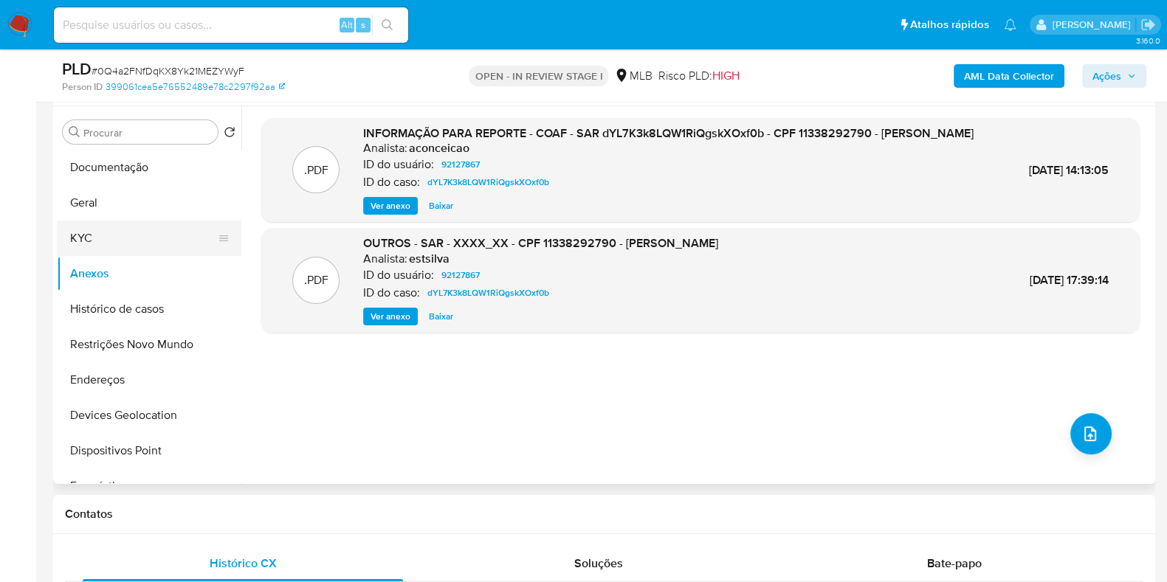
click at [109, 239] on button "KYC" at bounding box center [143, 238] width 173 height 35
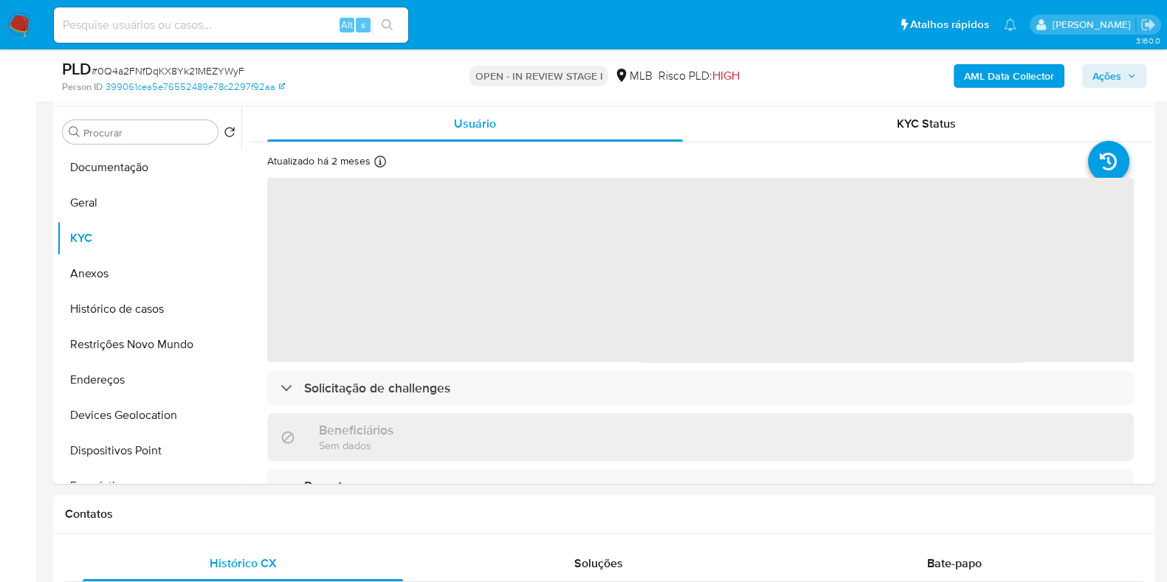
scroll to position [399, 0]
